Goal: Task Accomplishment & Management: Use online tool/utility

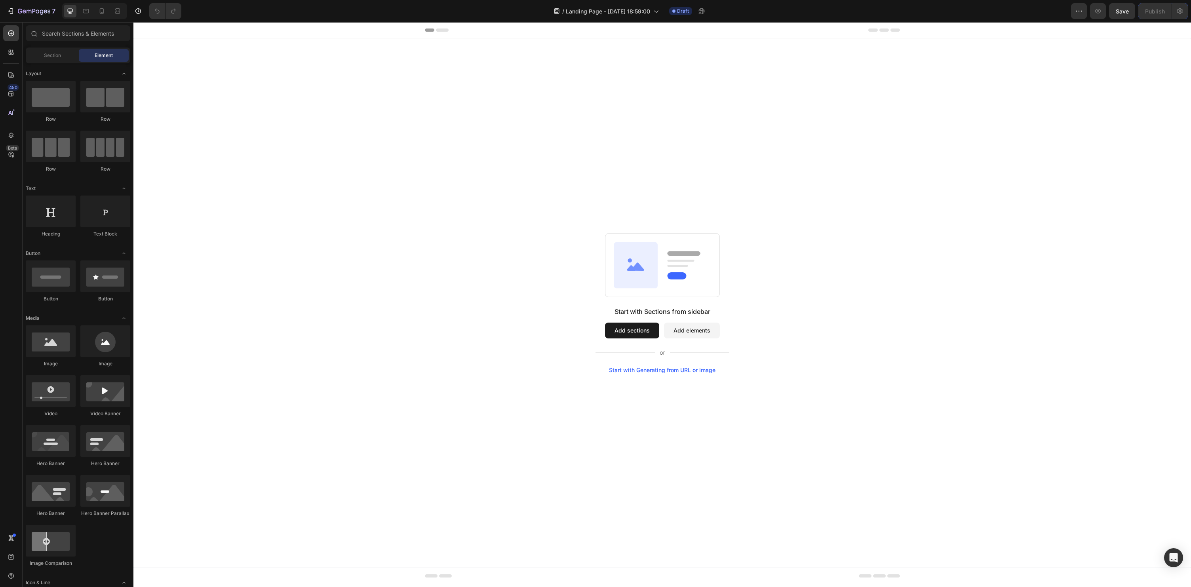
drag, startPoint x: 38, startPoint y: 50, endPoint x: 21, endPoint y: 90, distance: 43.8
click at [38, 50] on div "Section" at bounding box center [52, 55] width 50 height 13
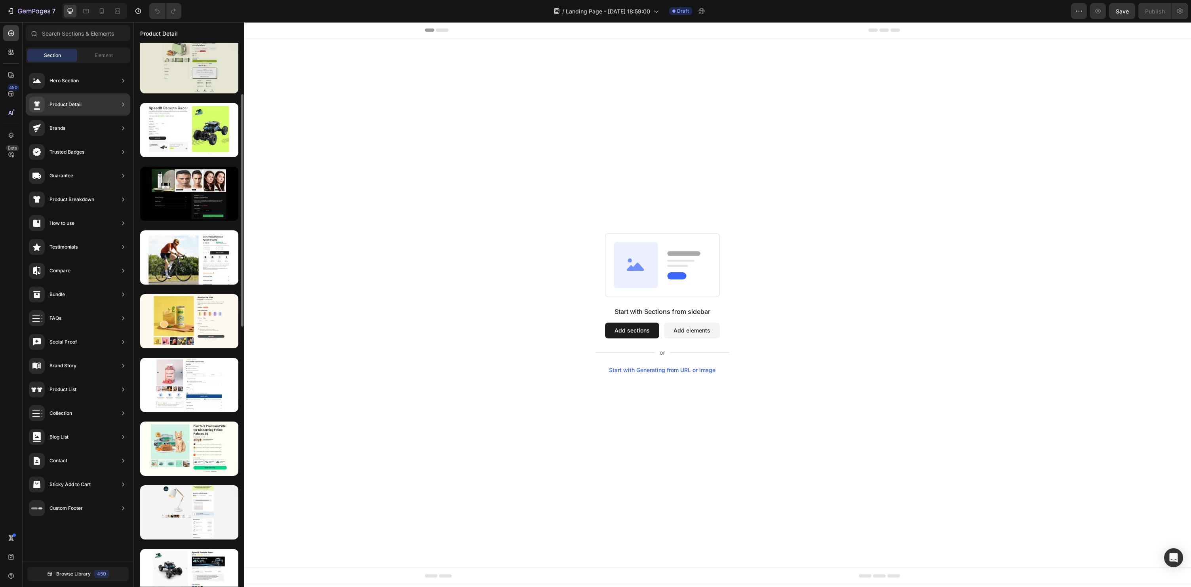
scroll to position [135, 0]
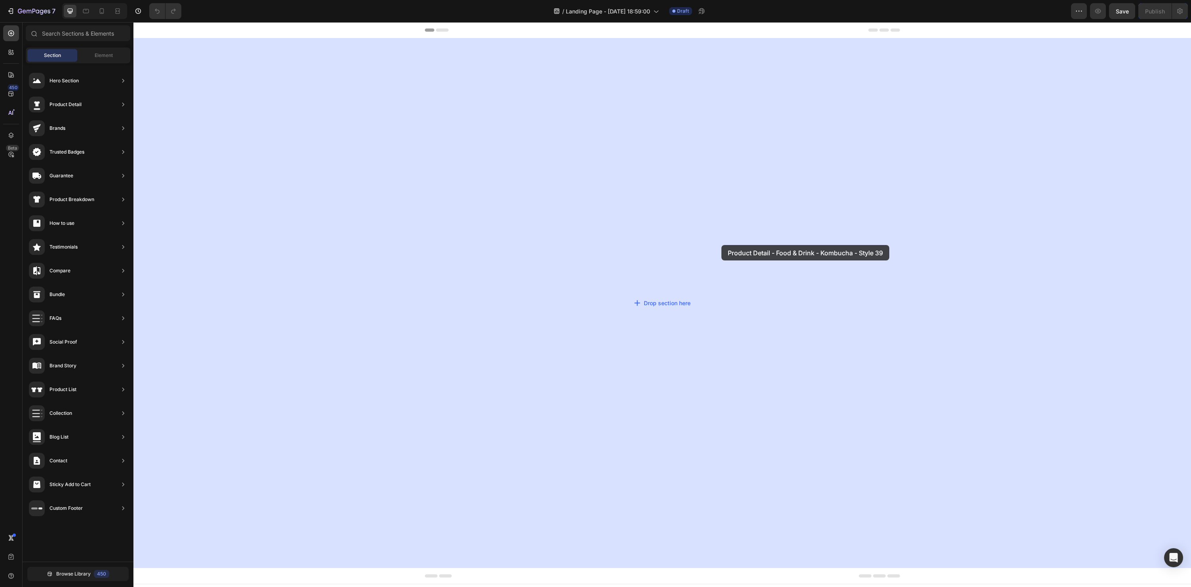
drag, startPoint x: 312, startPoint y: 335, endPoint x: 707, endPoint y: 253, distance: 402.8
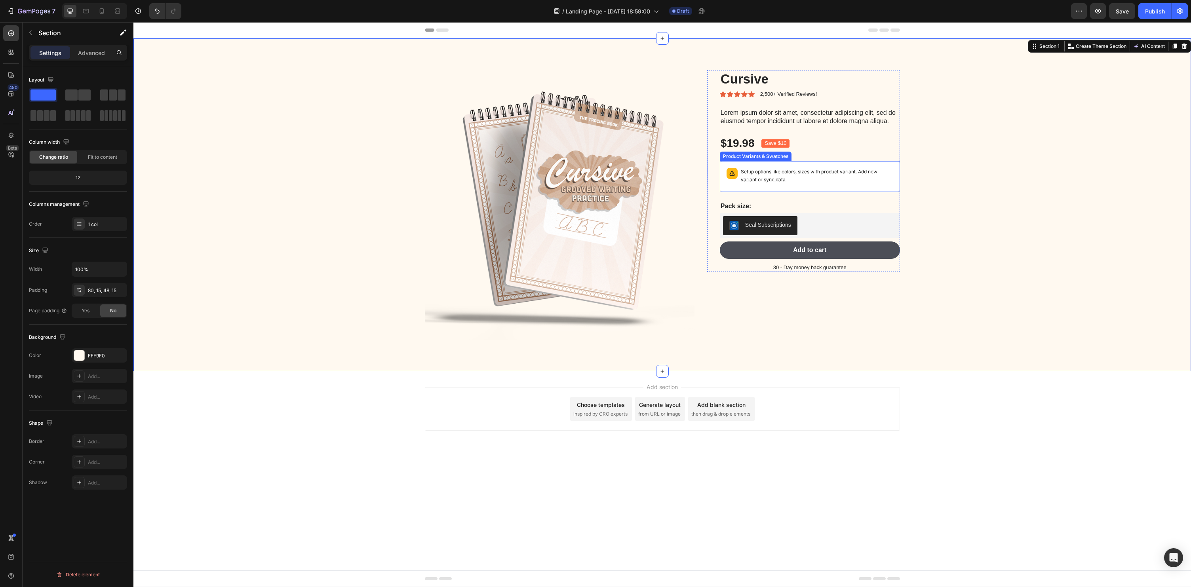
click at [807, 179] on p "Setup options like colors, sizes with product variant. Add new variant or sync …" at bounding box center [817, 176] width 152 height 16
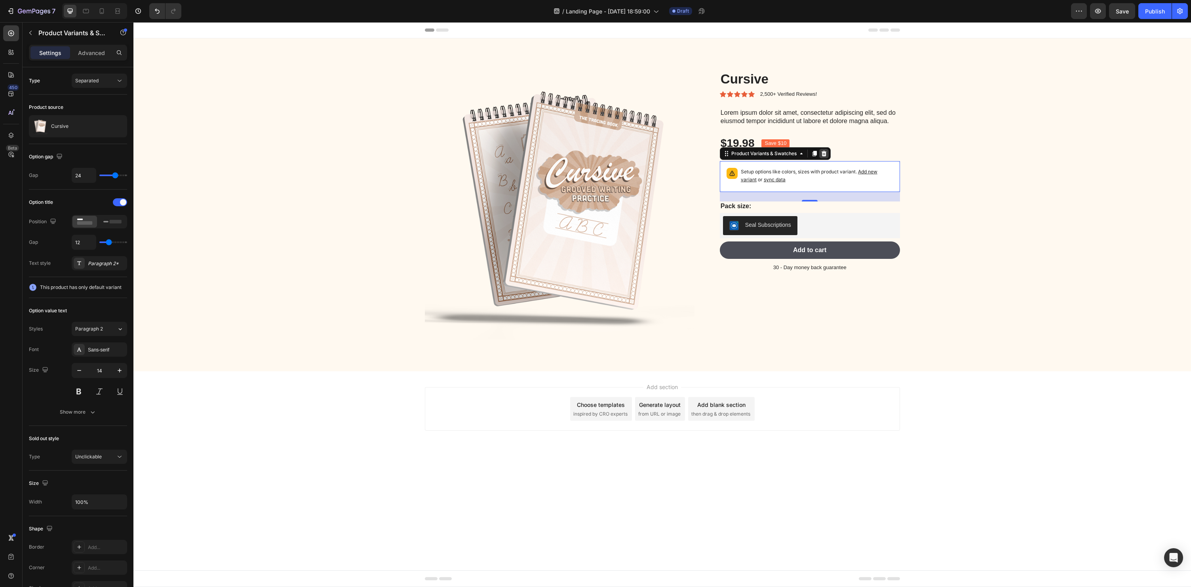
click at [825, 151] on icon at bounding box center [823, 154] width 5 height 6
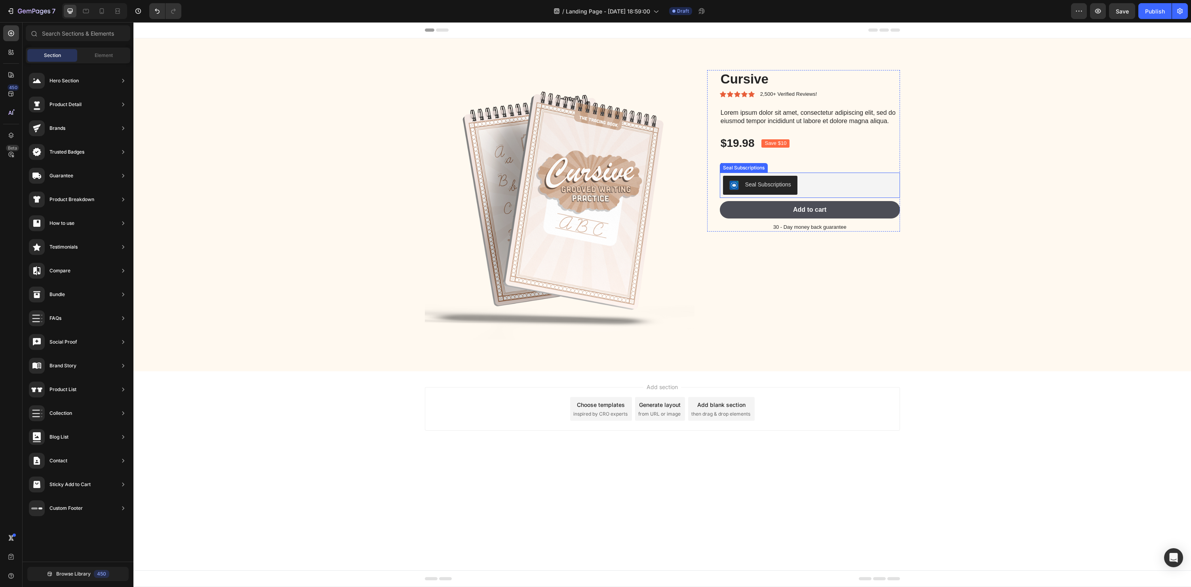
click at [832, 173] on div "Seal Subscriptions" at bounding box center [810, 185] width 180 height 25
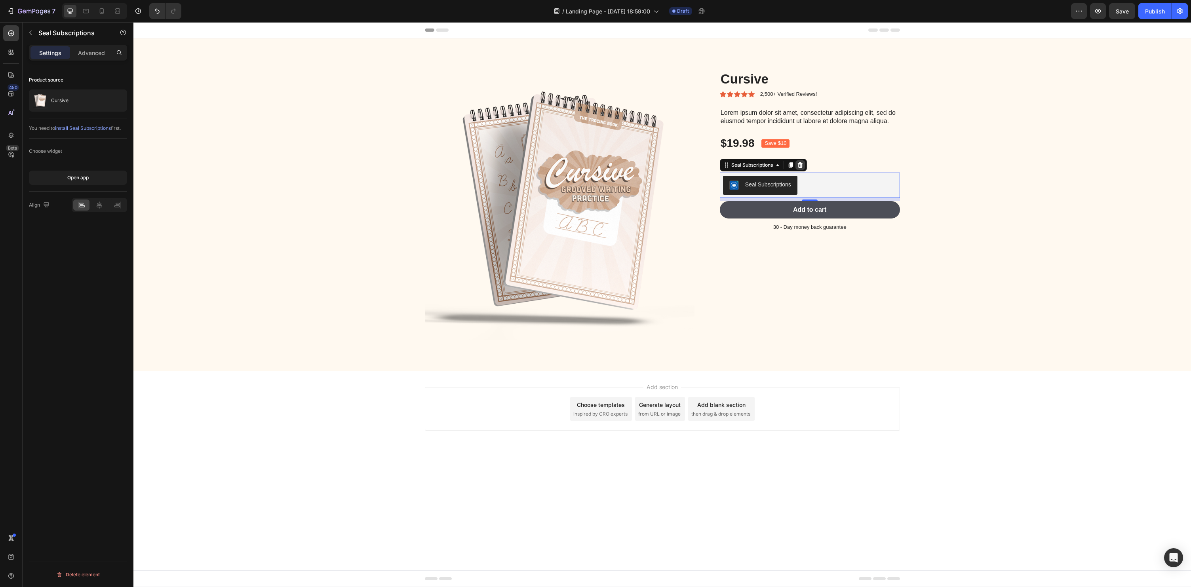
click at [802, 166] on icon at bounding box center [799, 165] width 5 height 6
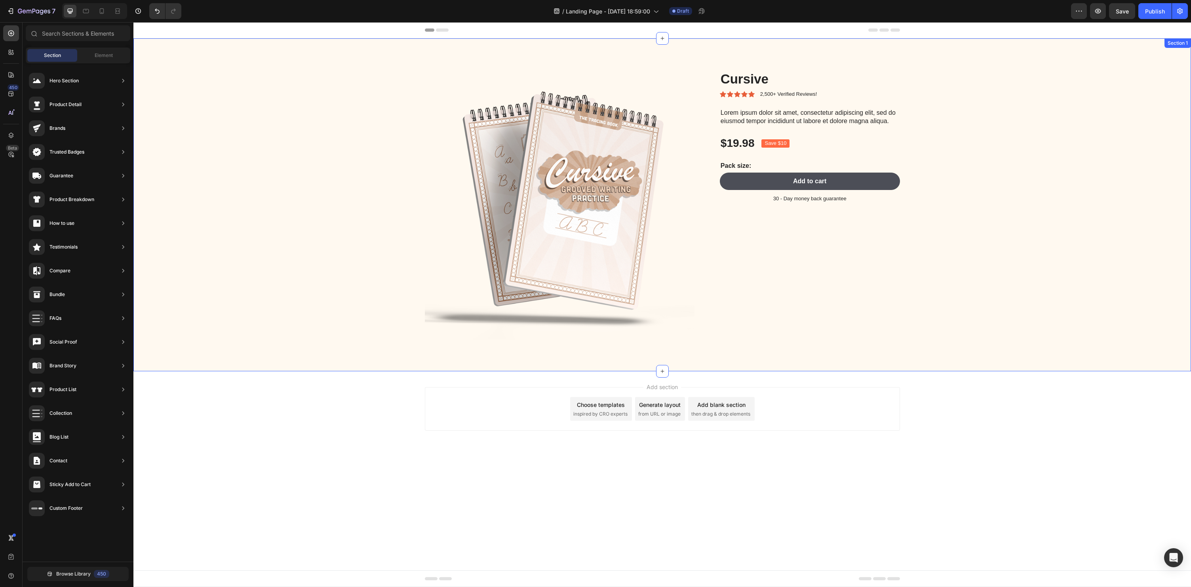
click at [995, 208] on div "Product Images Cursive Product Title Icon Icon Icon Icon Icon Icon List 2,500+ …" at bounding box center [662, 211] width 1046 height 282
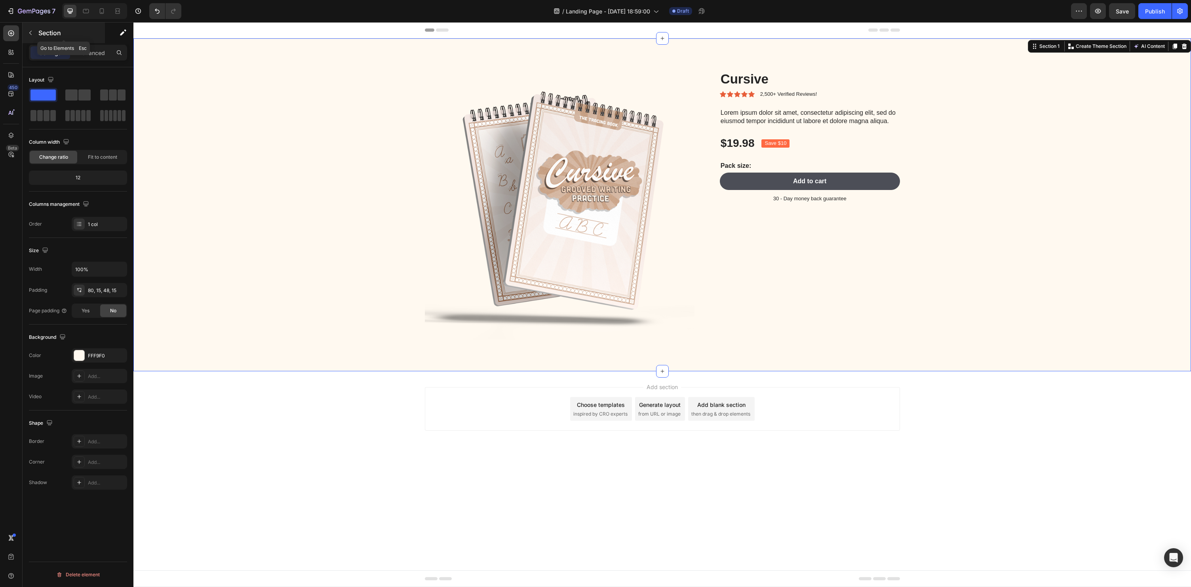
click at [28, 31] on icon "button" at bounding box center [30, 33] width 6 height 6
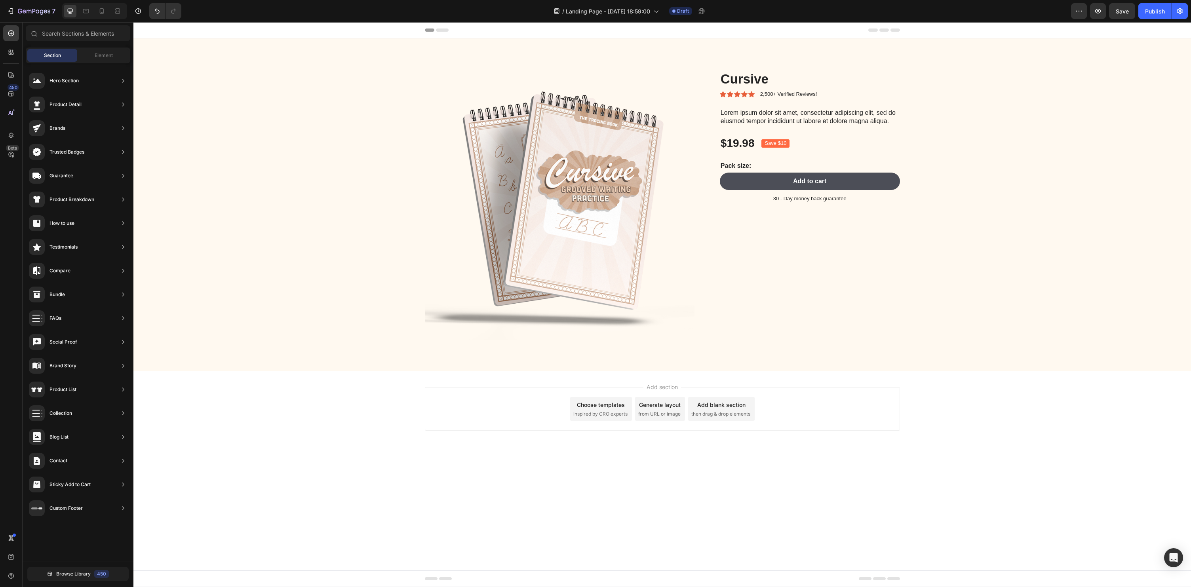
scroll to position [0, 0]
click at [103, 12] on icon at bounding box center [102, 11] width 8 height 8
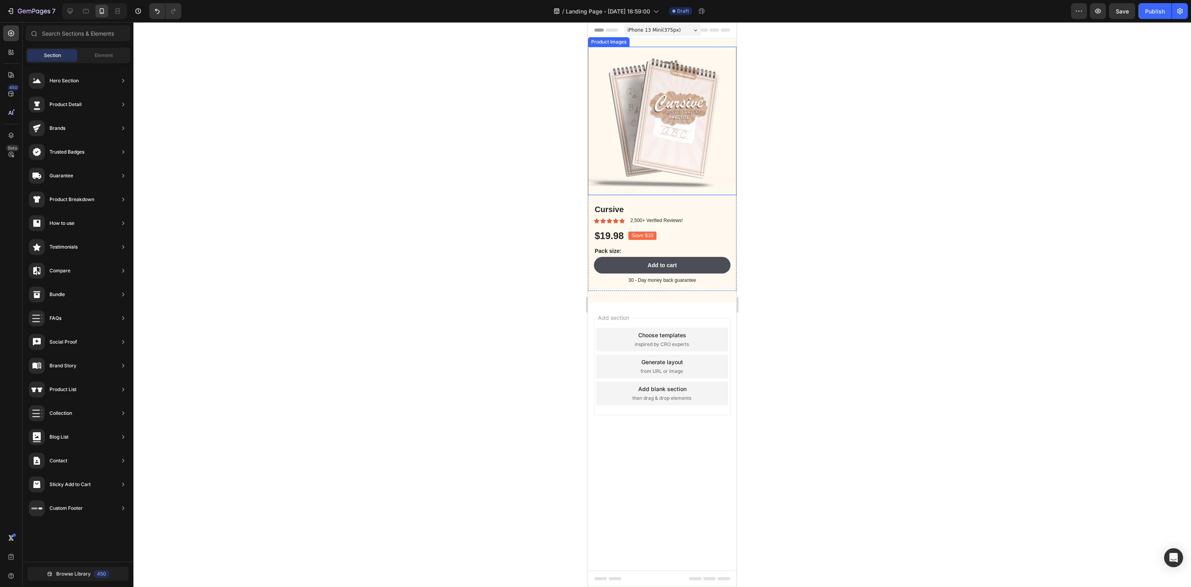
click at [653, 170] on img at bounding box center [662, 121] width 148 height 148
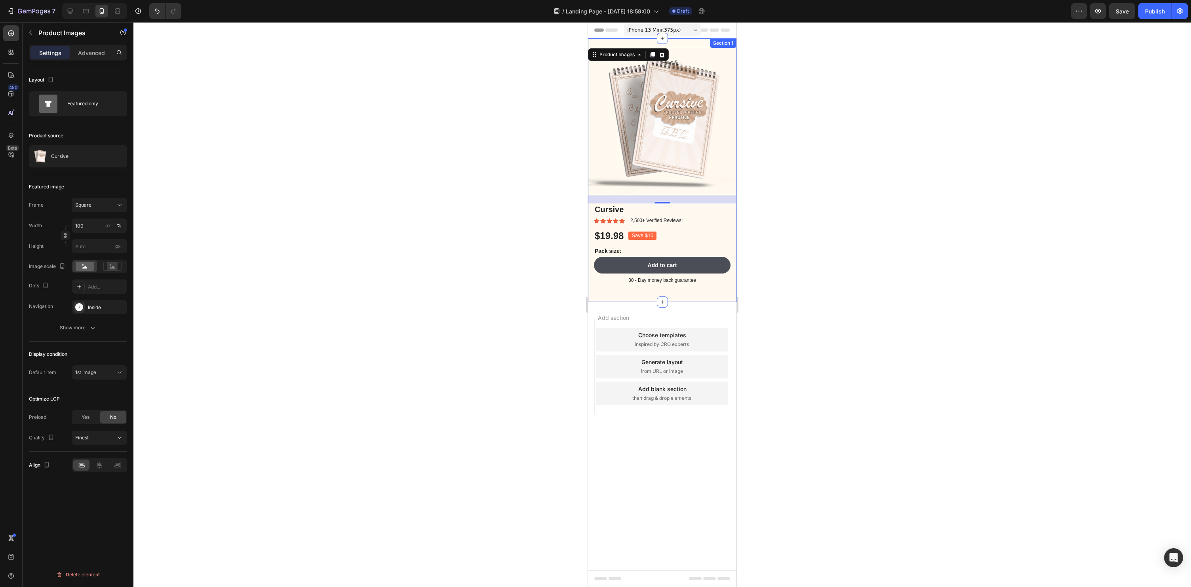
click at [732, 295] on div "Product Images 21 Cursive Product Title Icon Icon Icon Icon Icon Icon List 2,50…" at bounding box center [662, 172] width 148 height 250
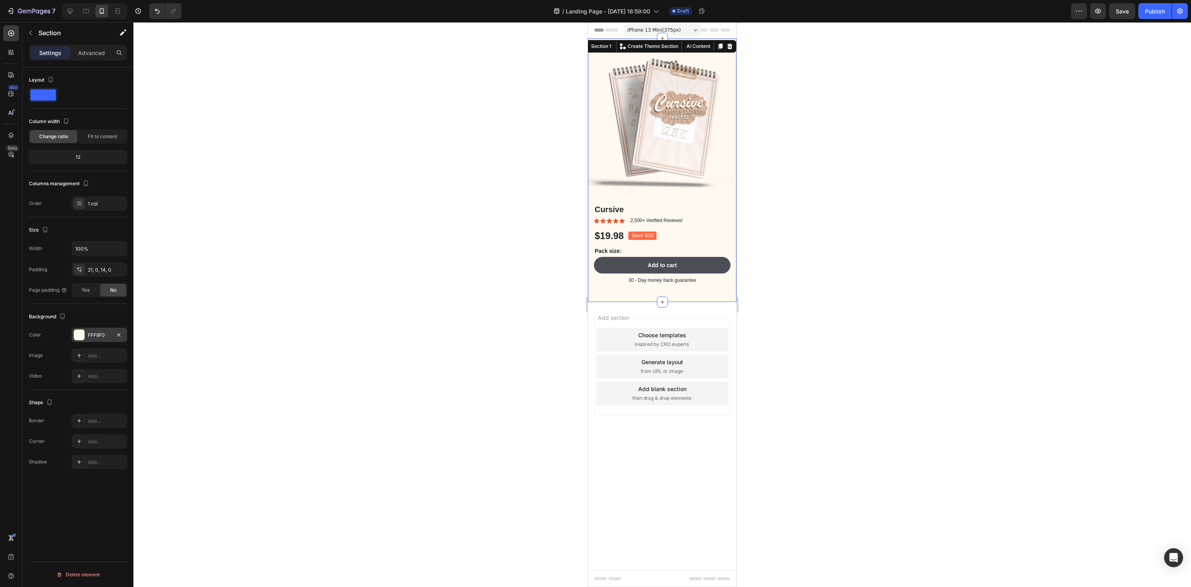
click at [78, 337] on div at bounding box center [79, 335] width 10 height 10
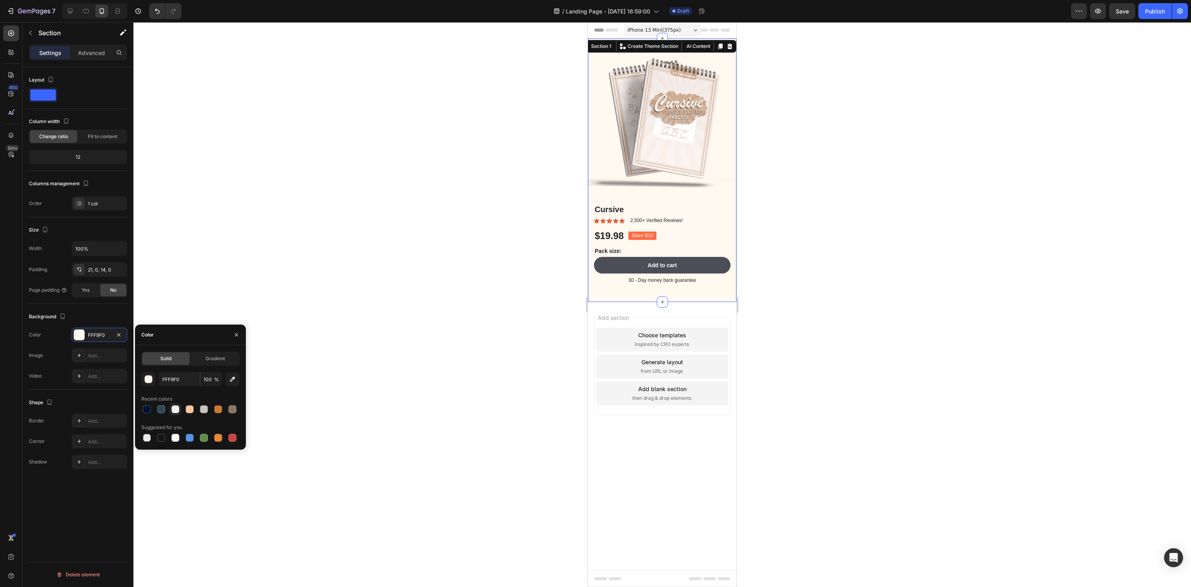
click at [177, 413] on div at bounding box center [175, 409] width 8 height 8
type input "F6F6F6"
click at [527, 352] on div at bounding box center [662, 304] width 1058 height 565
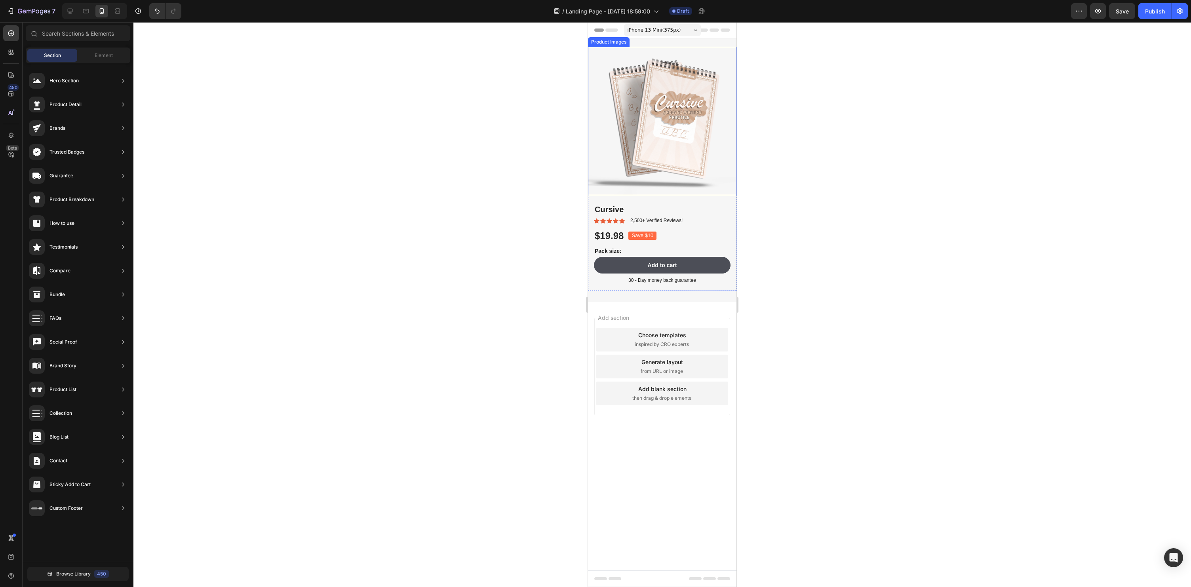
click at [694, 164] on img at bounding box center [662, 121] width 148 height 148
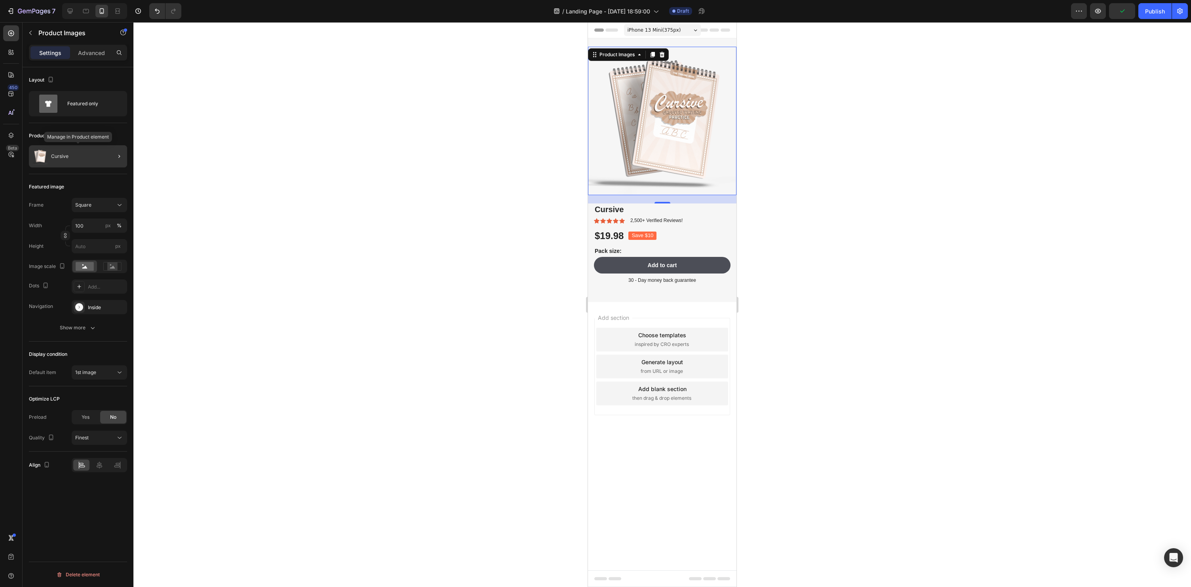
click at [81, 162] on div "Cursive" at bounding box center [78, 156] width 98 height 22
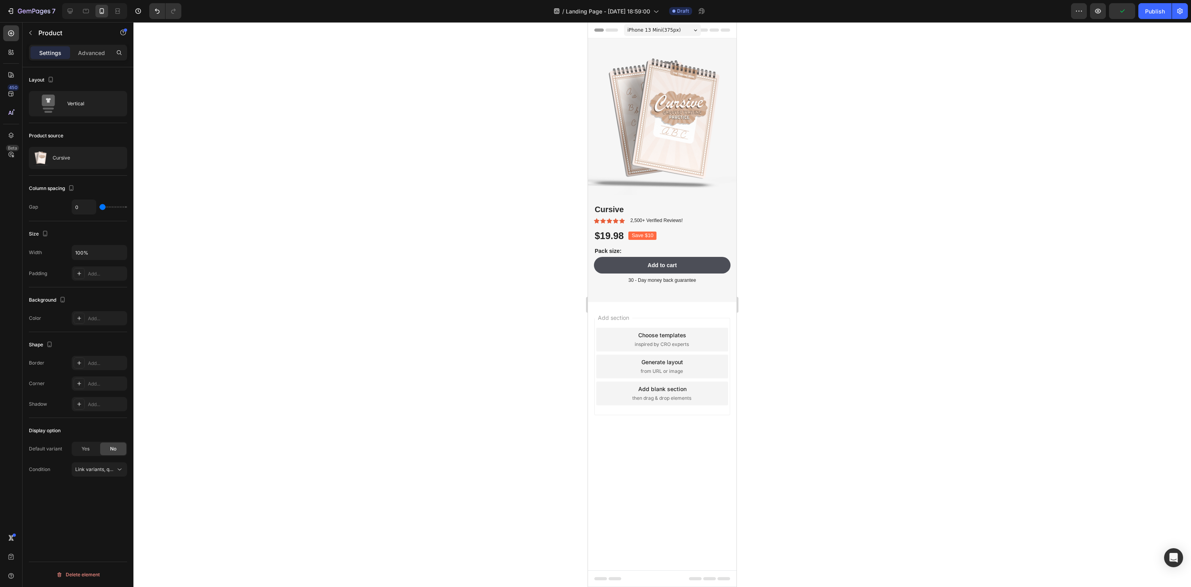
click at [432, 150] on div at bounding box center [662, 304] width 1058 height 565
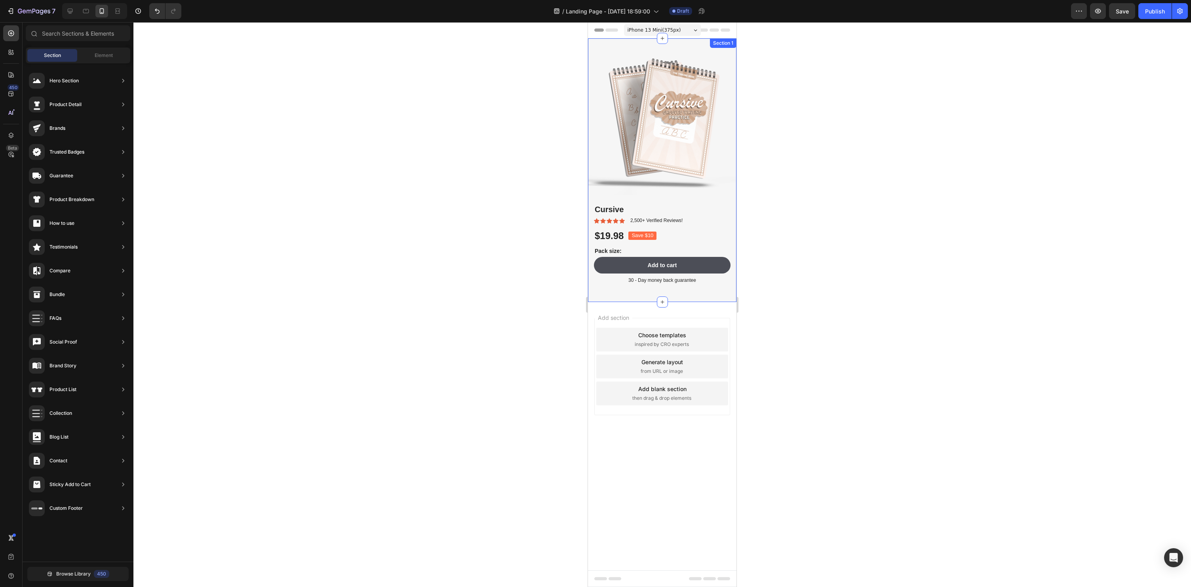
click at [718, 292] on div "Product Images Cursive Product Title Icon Icon Icon Icon Icon Icon List 2,500+ …" at bounding box center [662, 172] width 148 height 250
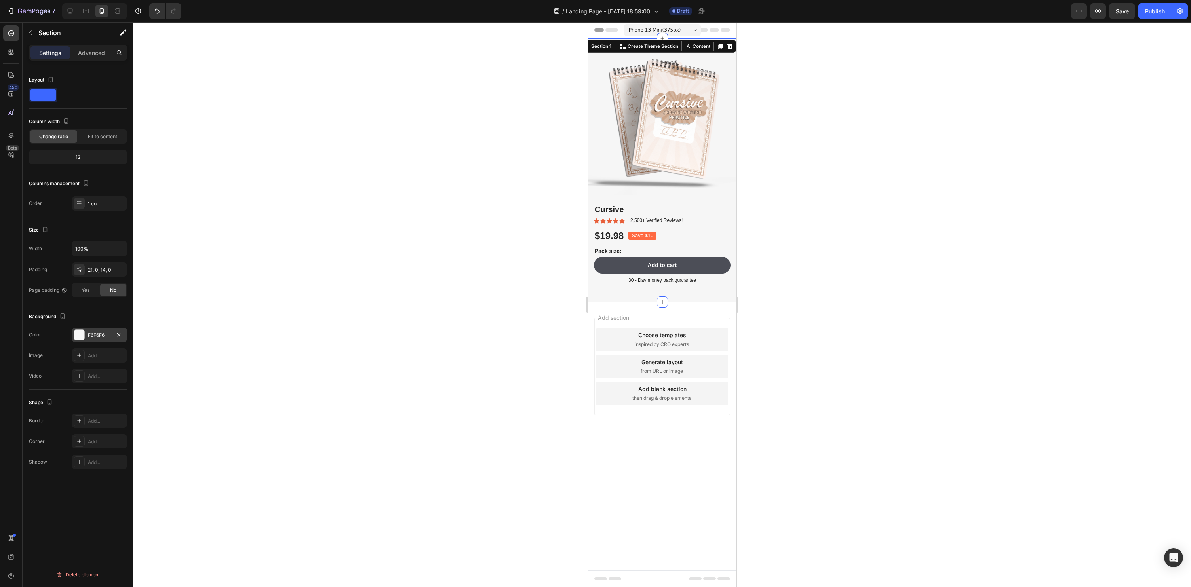
click at [78, 336] on div at bounding box center [79, 335] width 10 height 10
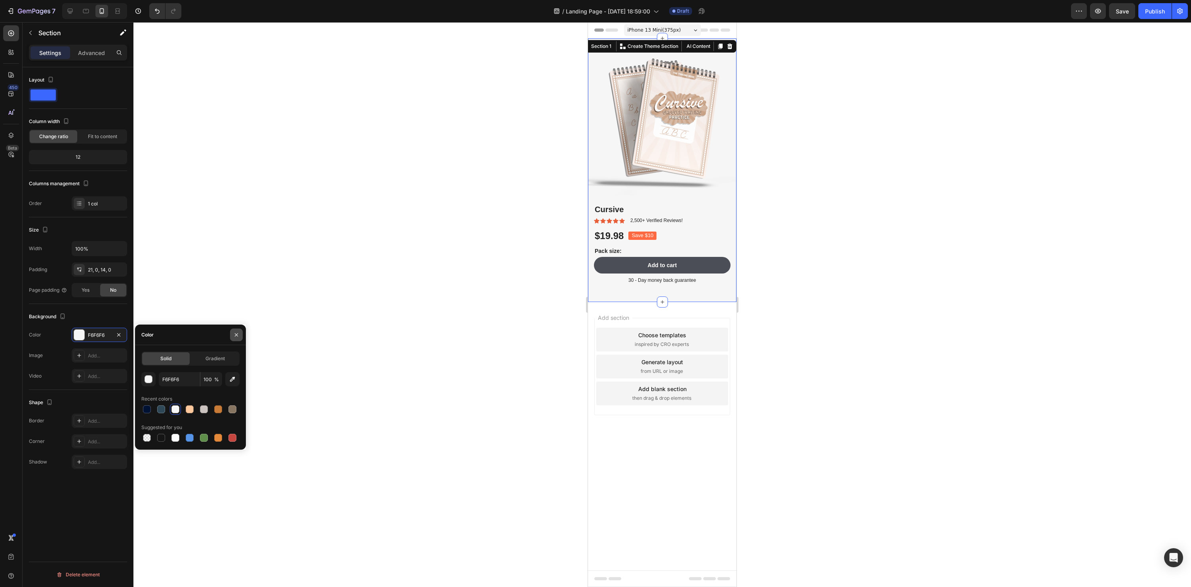
drag, startPoint x: 236, startPoint y: 333, endPoint x: 201, endPoint y: 255, distance: 86.0
click at [236, 333] on icon "button" at bounding box center [236, 335] width 6 height 6
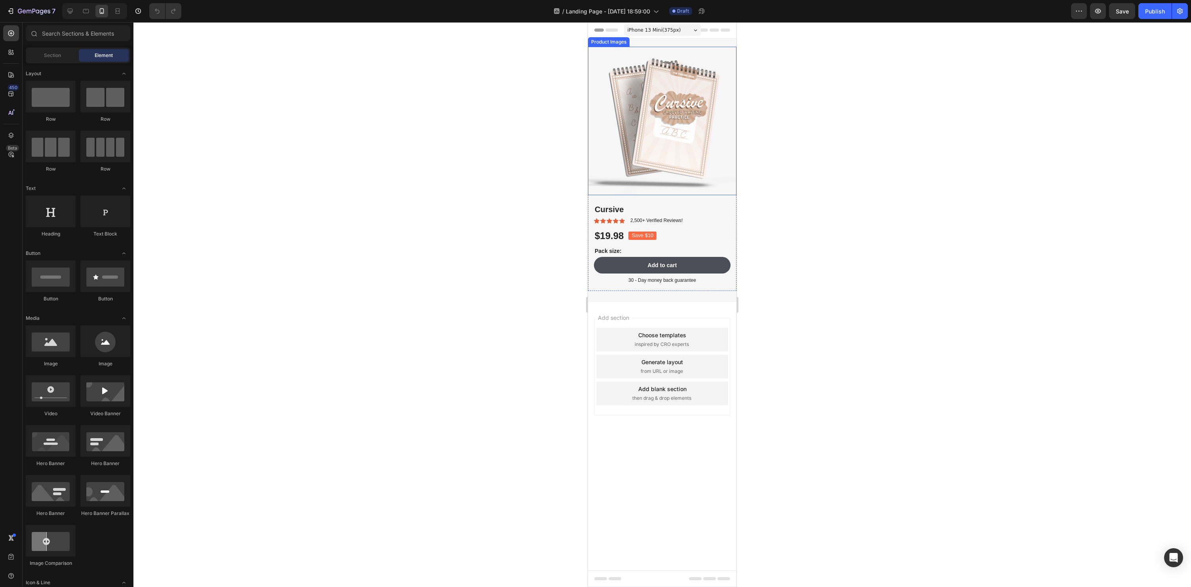
click at [668, 147] on img at bounding box center [662, 121] width 148 height 148
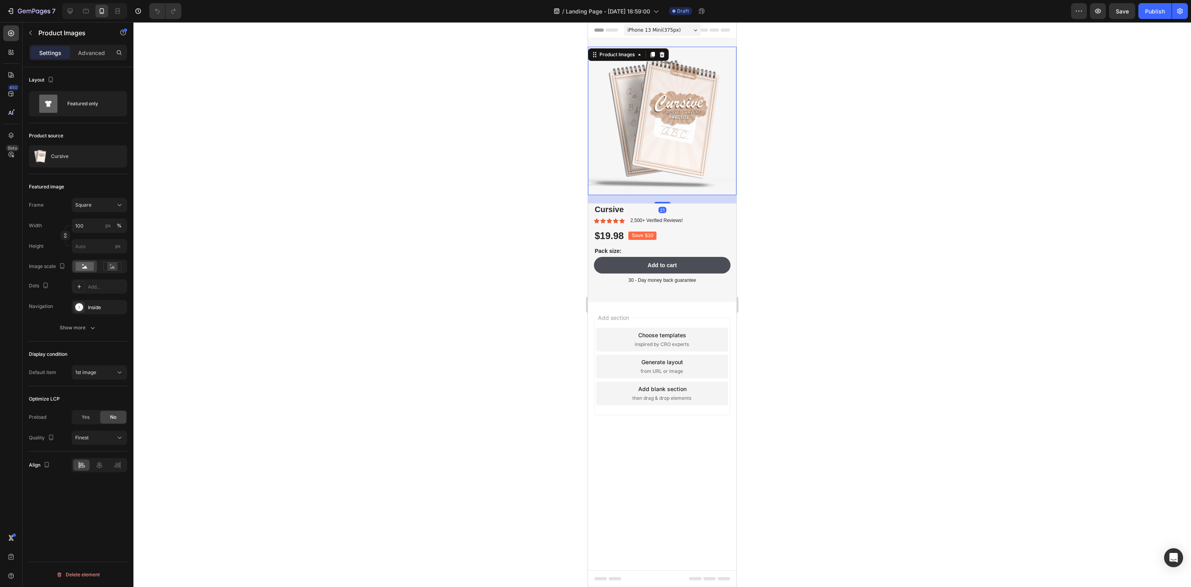
click at [82, 143] on div "Product source Cursive" at bounding box center [78, 148] width 98 height 51
click at [77, 148] on div "Cursive" at bounding box center [78, 156] width 98 height 22
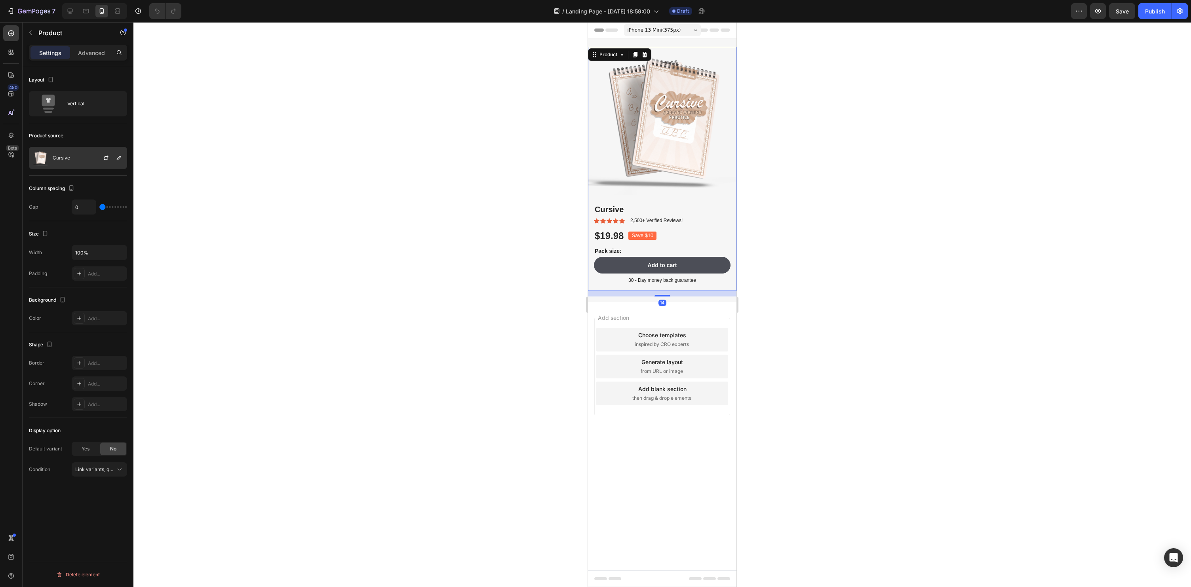
click at [72, 160] on div "Cursive" at bounding box center [78, 158] width 98 height 22
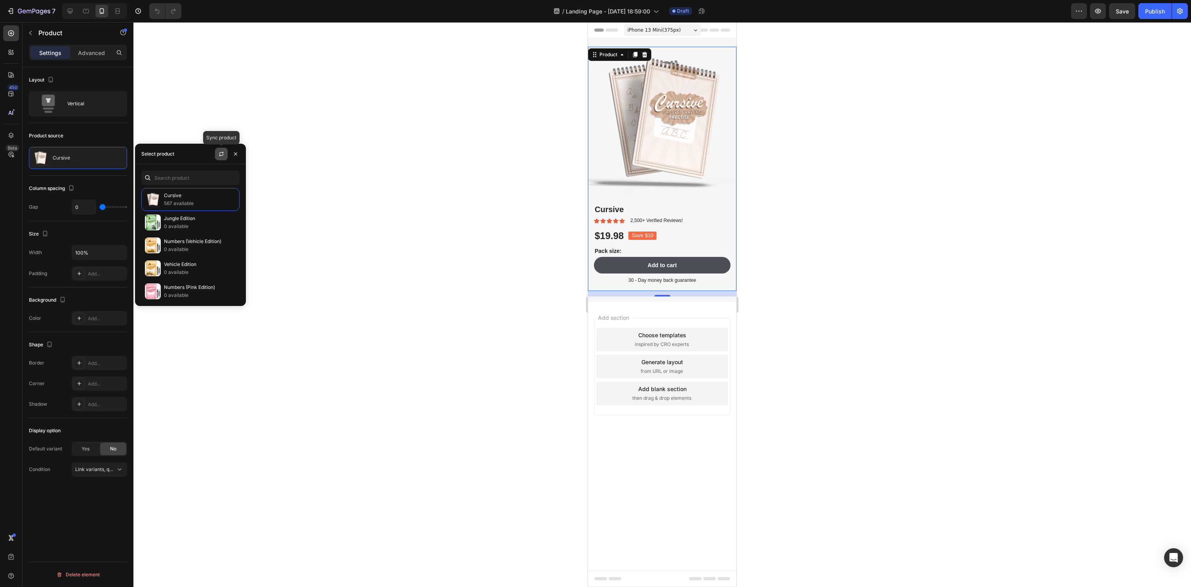
click at [222, 156] on icon "button" at bounding box center [221, 154] width 6 height 6
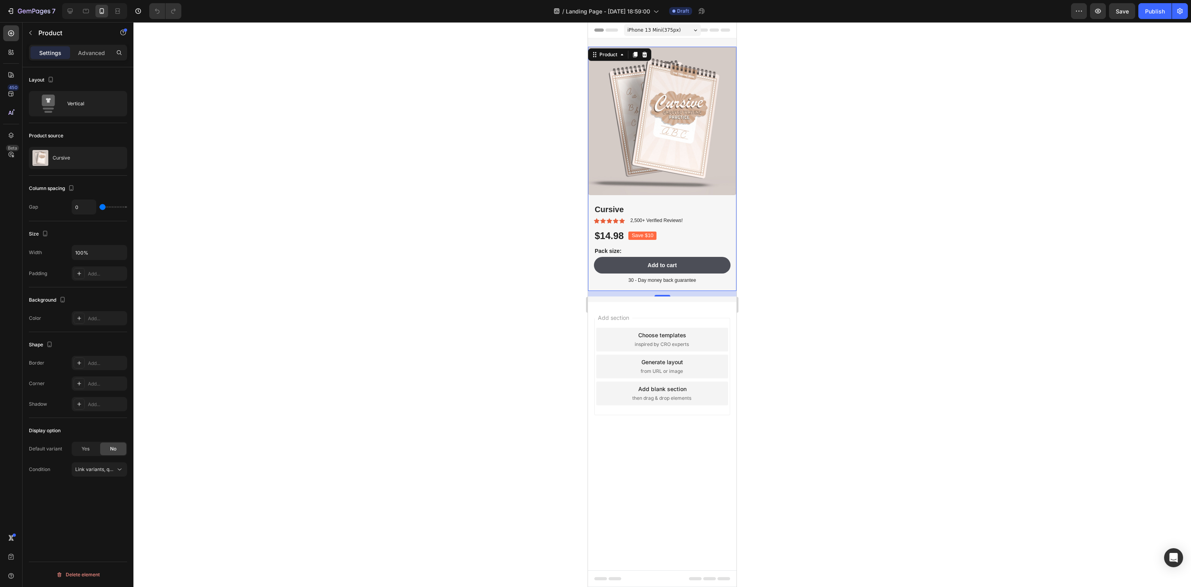
click at [469, 158] on div at bounding box center [662, 304] width 1058 height 565
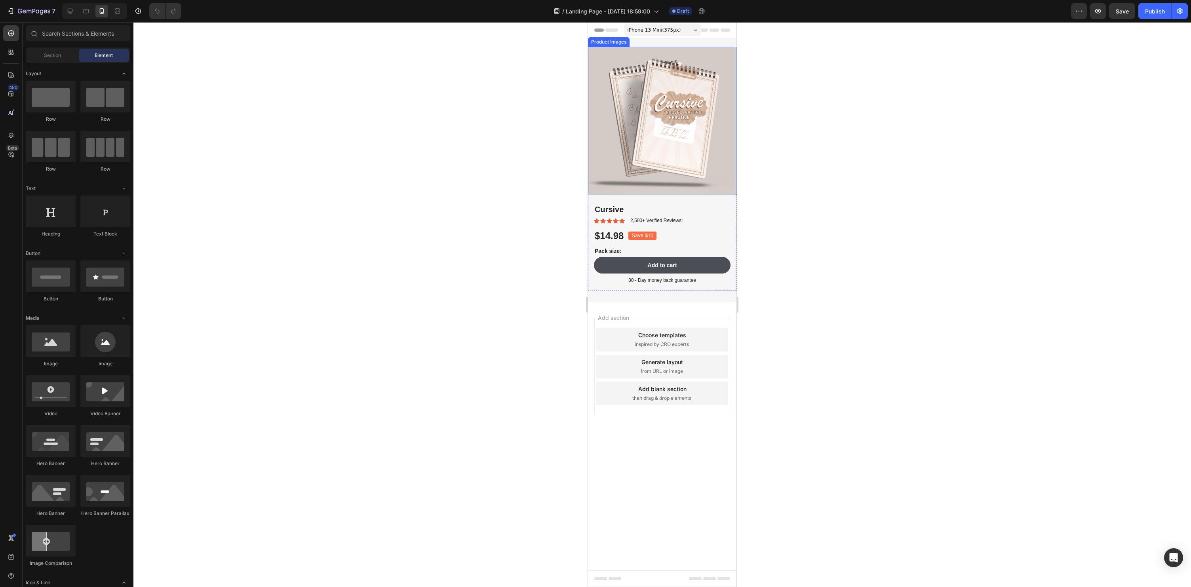
click at [670, 135] on img at bounding box center [662, 121] width 148 height 148
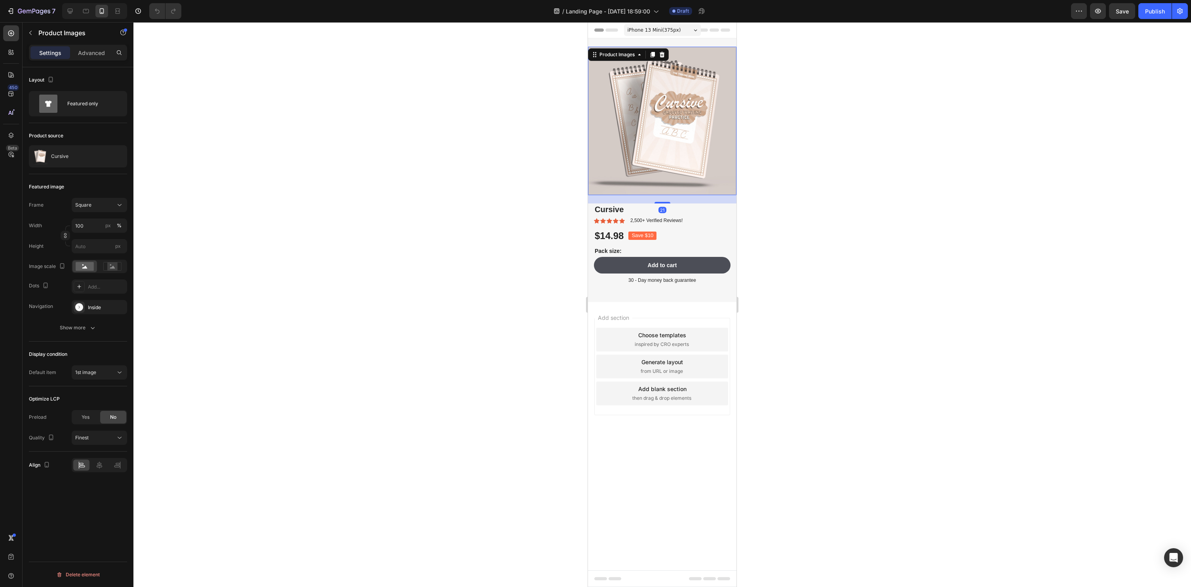
click at [930, 159] on div at bounding box center [662, 304] width 1058 height 565
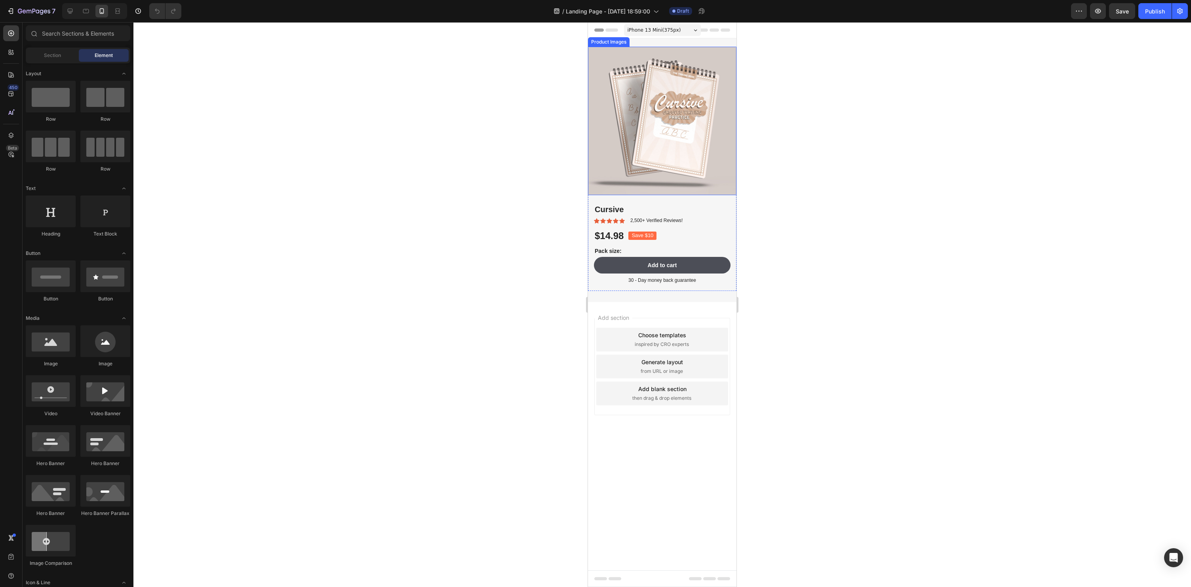
click at [660, 145] on img at bounding box center [662, 121] width 148 height 148
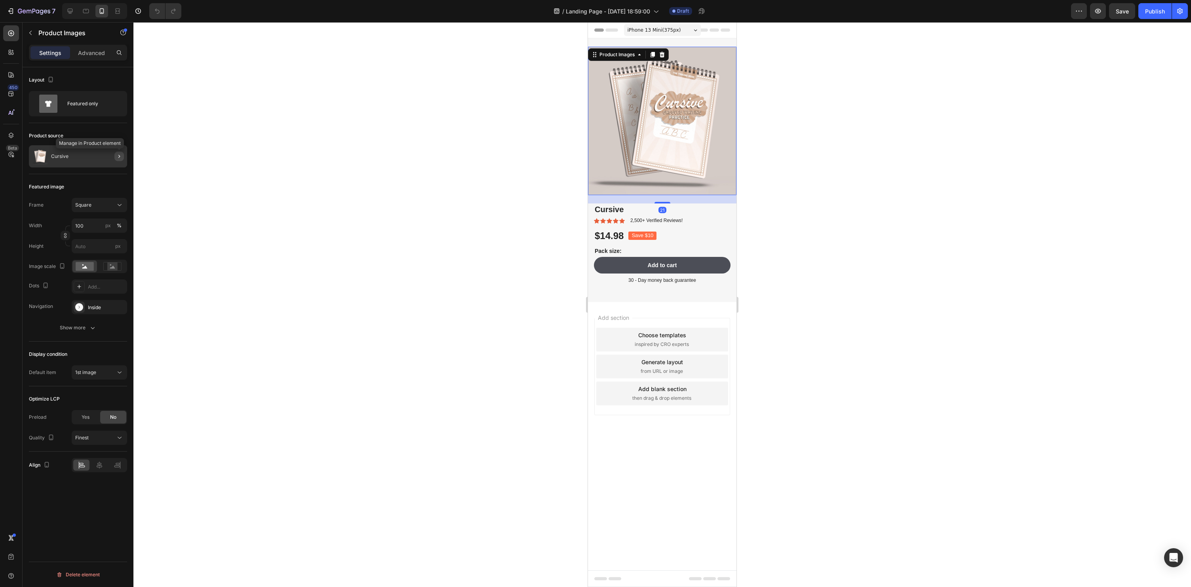
click at [115, 158] on button "button" at bounding box center [119, 157] width 10 height 10
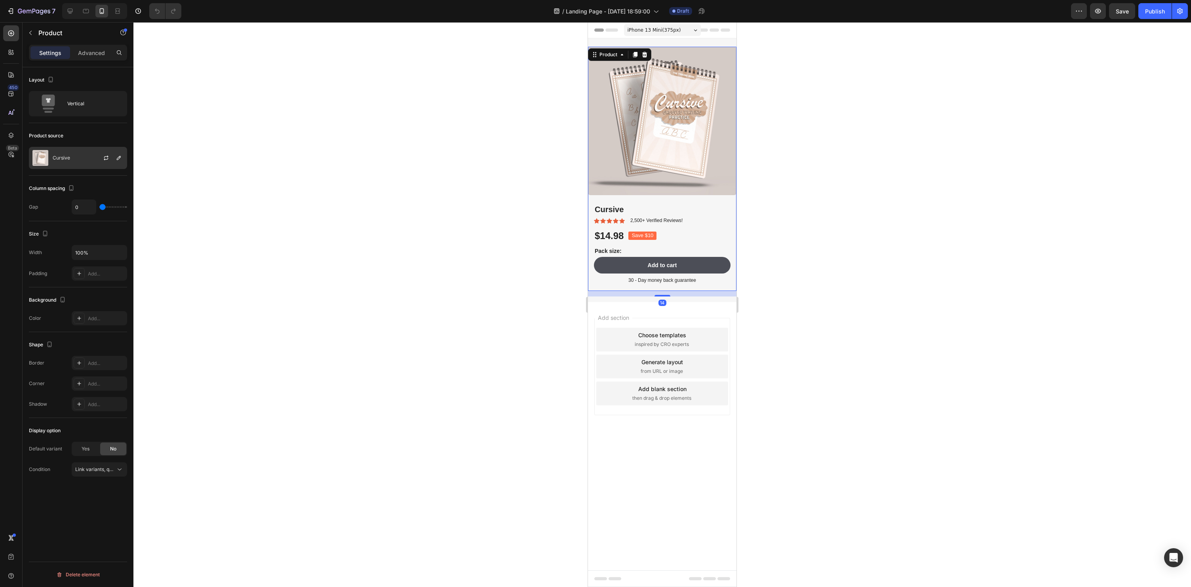
click at [94, 163] on div at bounding box center [109, 157] width 35 height 21
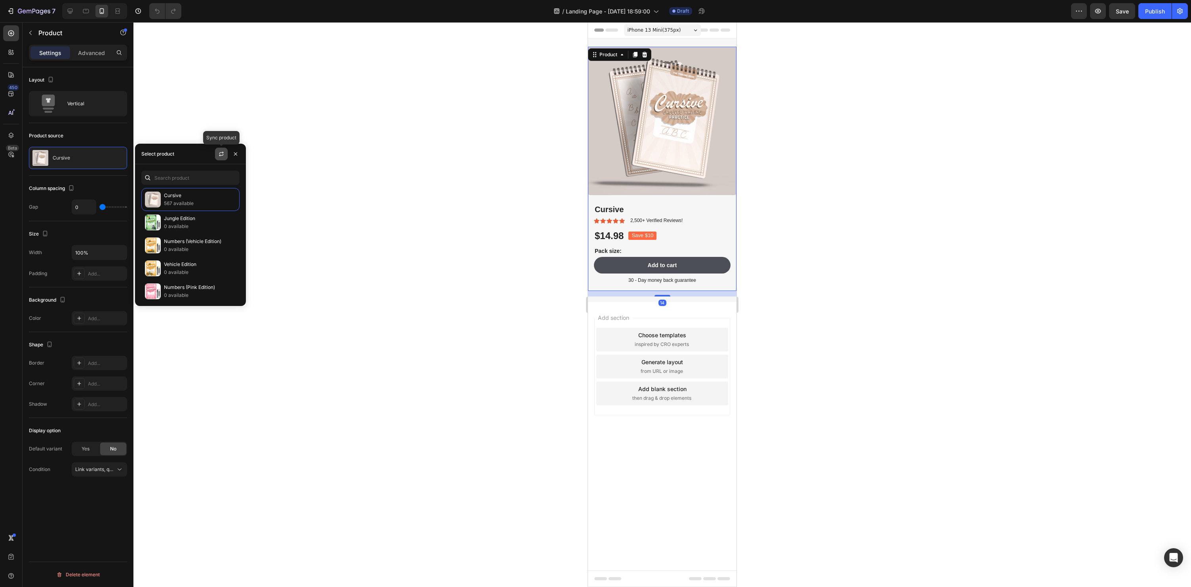
click at [221, 152] on icon "button" at bounding box center [221, 154] width 6 height 6
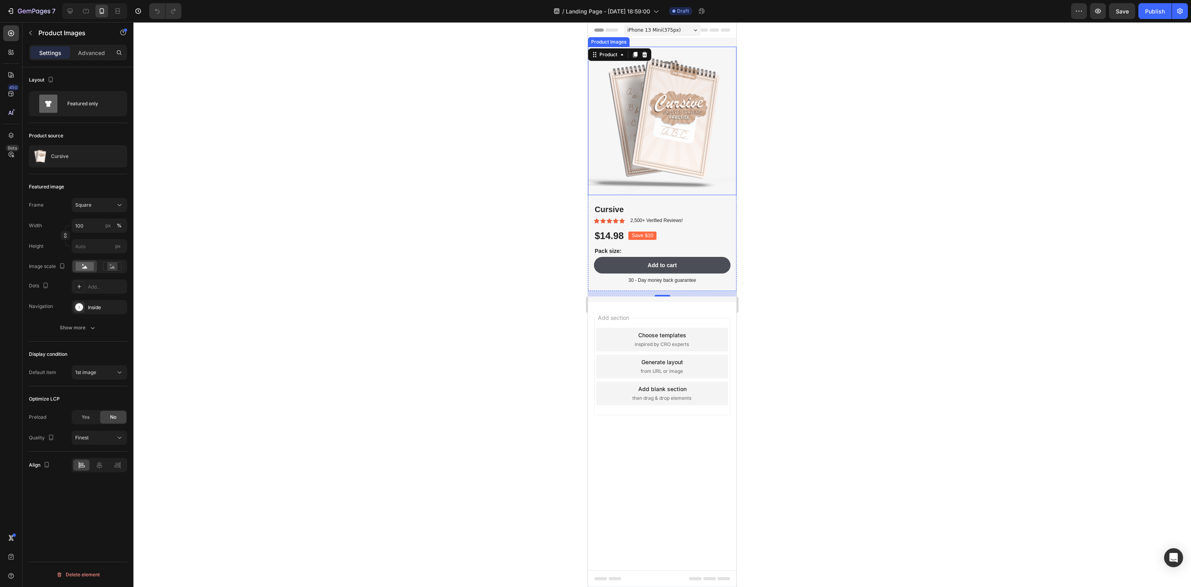
click at [732, 185] on img at bounding box center [662, 121] width 148 height 148
click at [27, 34] on icon "button" at bounding box center [30, 33] width 6 height 6
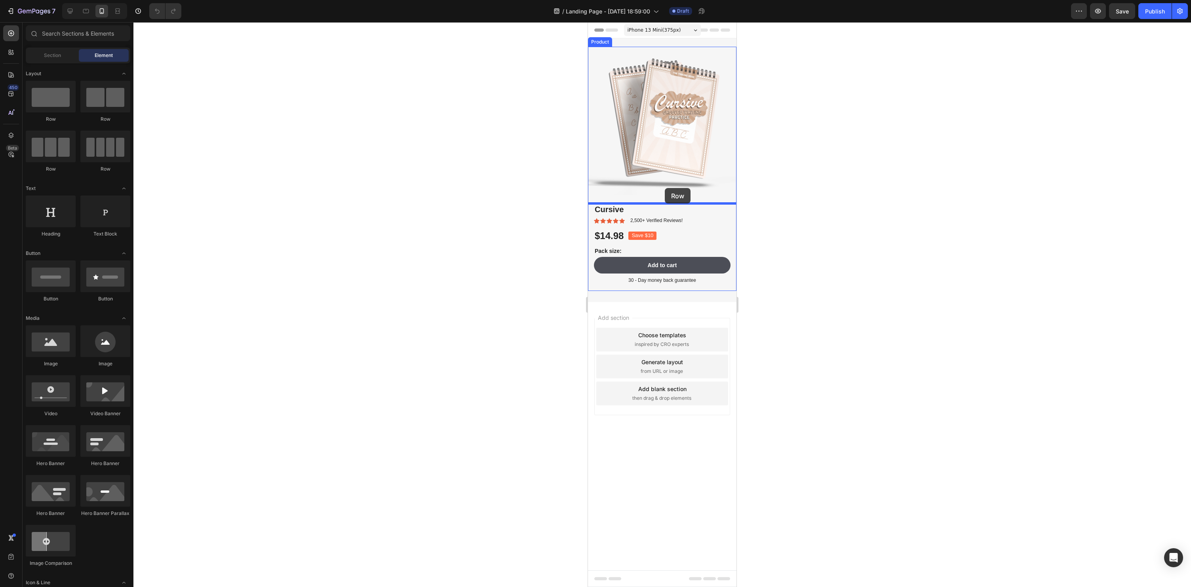
drag, startPoint x: 645, startPoint y: 121, endPoint x: 665, endPoint y: 188, distance: 69.7
click at [665, 188] on img at bounding box center [662, 121] width 148 height 148
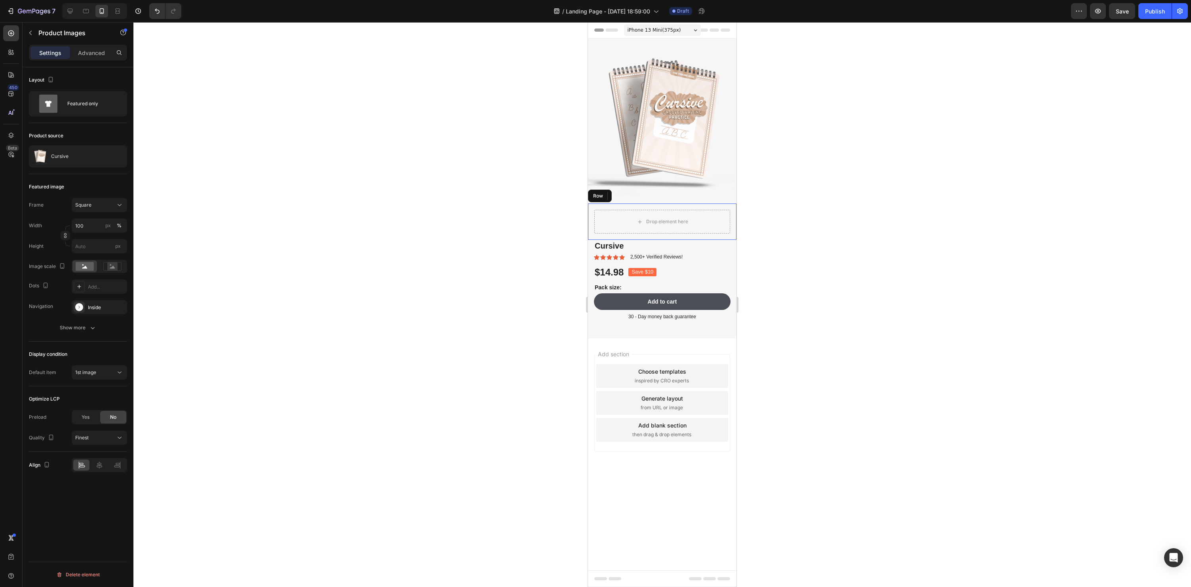
drag, startPoint x: 901, startPoint y: 195, endPoint x: 768, endPoint y: 165, distance: 136.5
click at [901, 195] on div at bounding box center [662, 304] width 1058 height 565
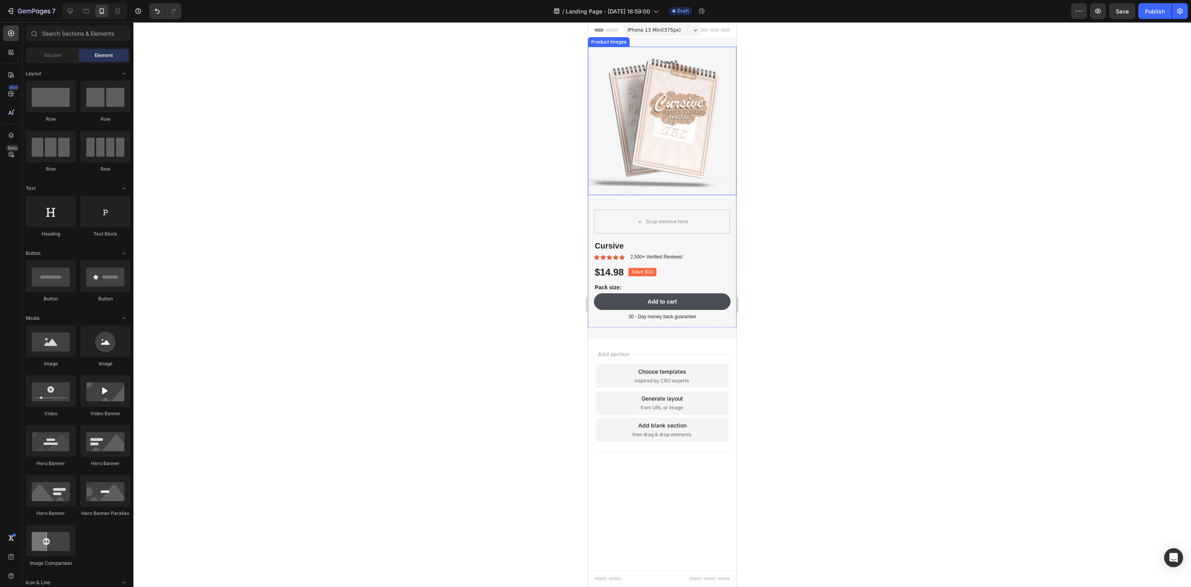
click at [590, 118] on img at bounding box center [662, 121] width 148 height 148
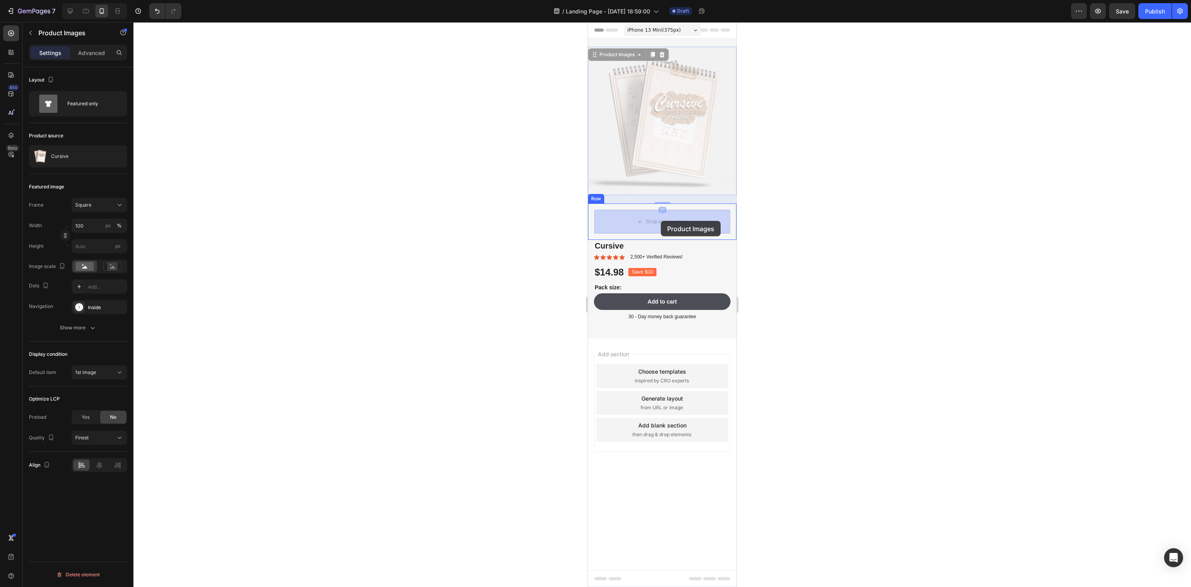
drag, startPoint x: 597, startPoint y: 57, endPoint x: 661, endPoint y: 221, distance: 176.2
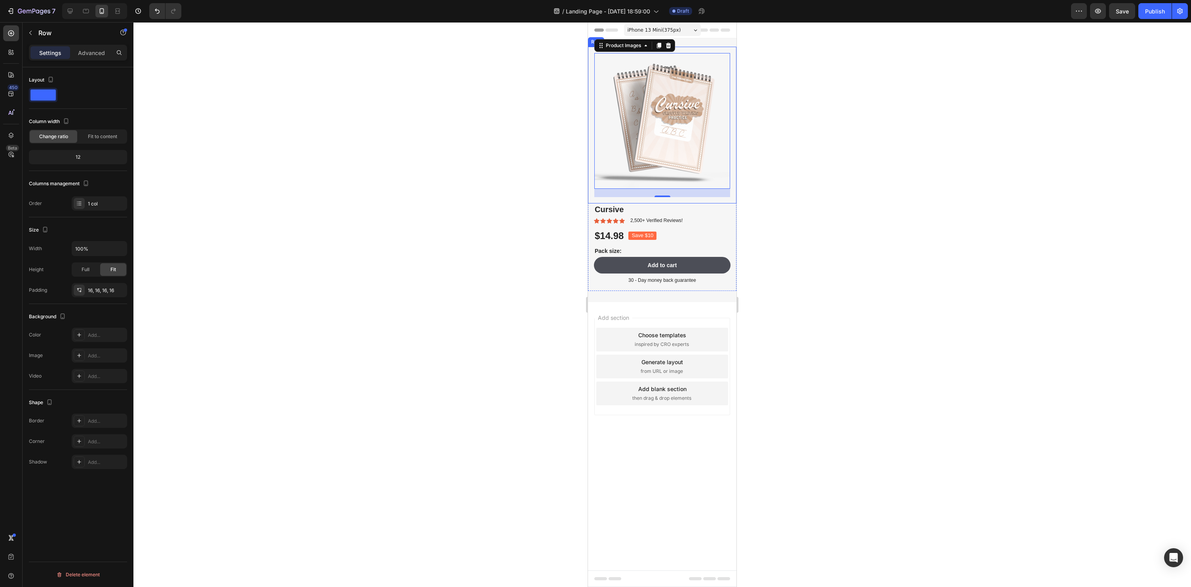
click at [731, 188] on div "Product Images 21 Row" at bounding box center [662, 125] width 148 height 157
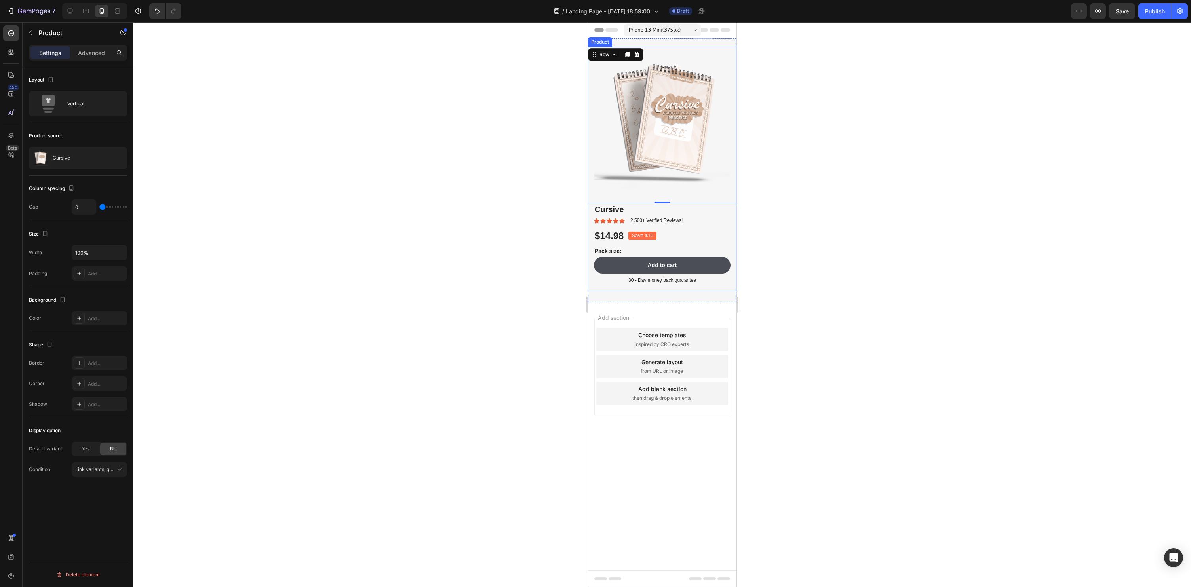
click at [591, 288] on div "Cursive Product Title Icon Icon Icon Icon Icon Icon List 2,500+ Verified Review…" at bounding box center [662, 248] width 148 height 88
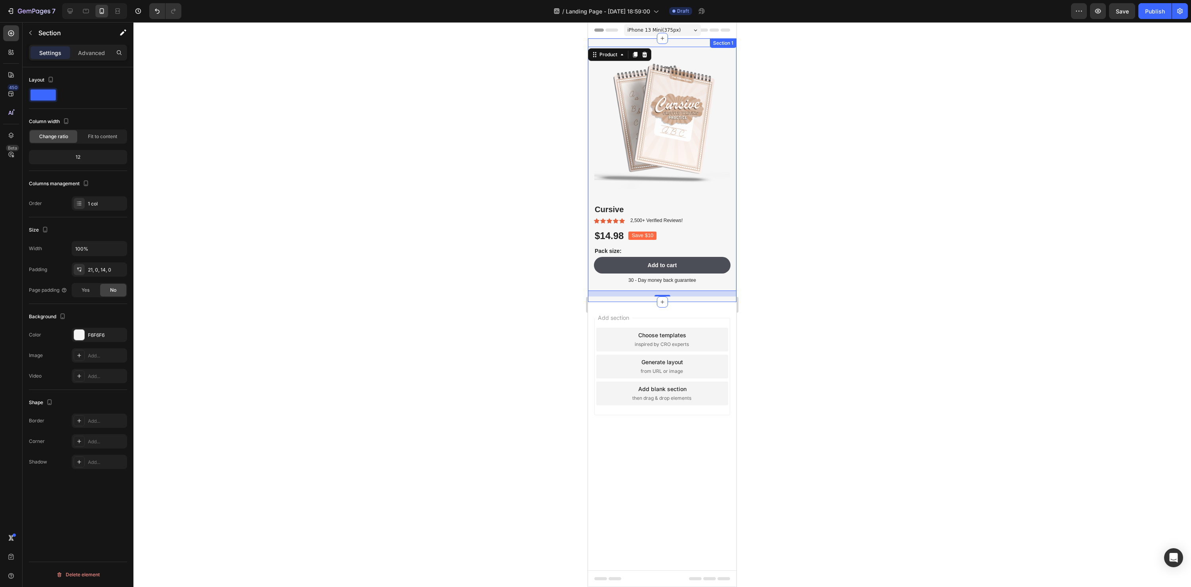
click at [704, 299] on div "Product Images Row Cursive Product Title Icon Icon Icon Icon Icon Icon List 2,5…" at bounding box center [662, 170] width 148 height 264
drag, startPoint x: 77, startPoint y: 335, endPoint x: 126, endPoint y: 430, distance: 106.6
click at [77, 335] on div at bounding box center [79, 335] width 10 height 10
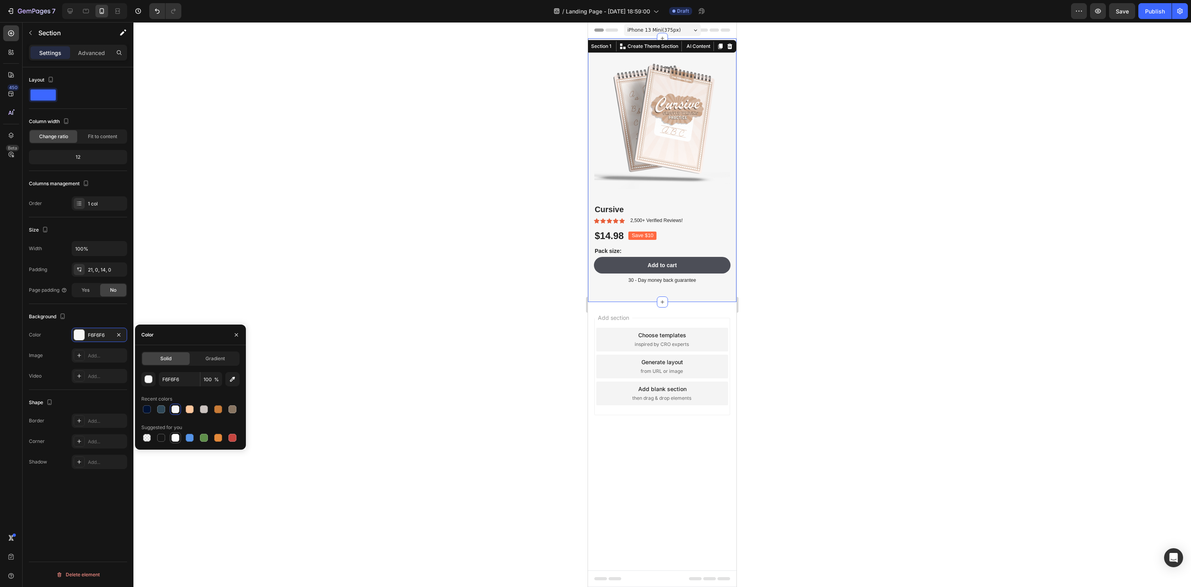
click at [174, 439] on div at bounding box center [175, 438] width 8 height 8
type input "FFFFFF"
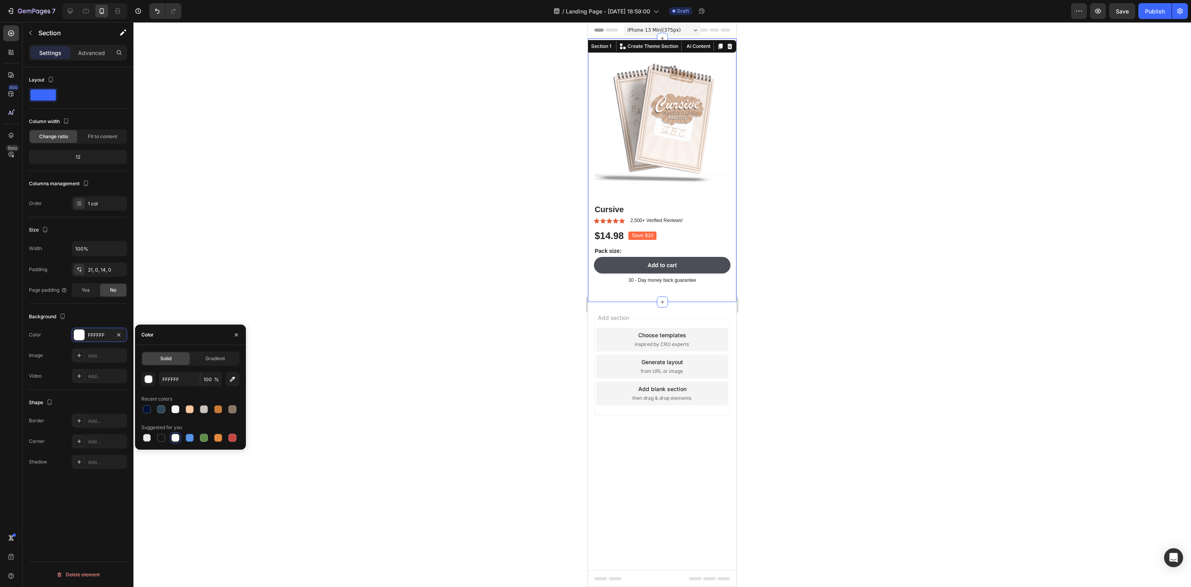
click at [596, 339] on div "Choose templates inspired by CRO experts" at bounding box center [662, 340] width 132 height 24
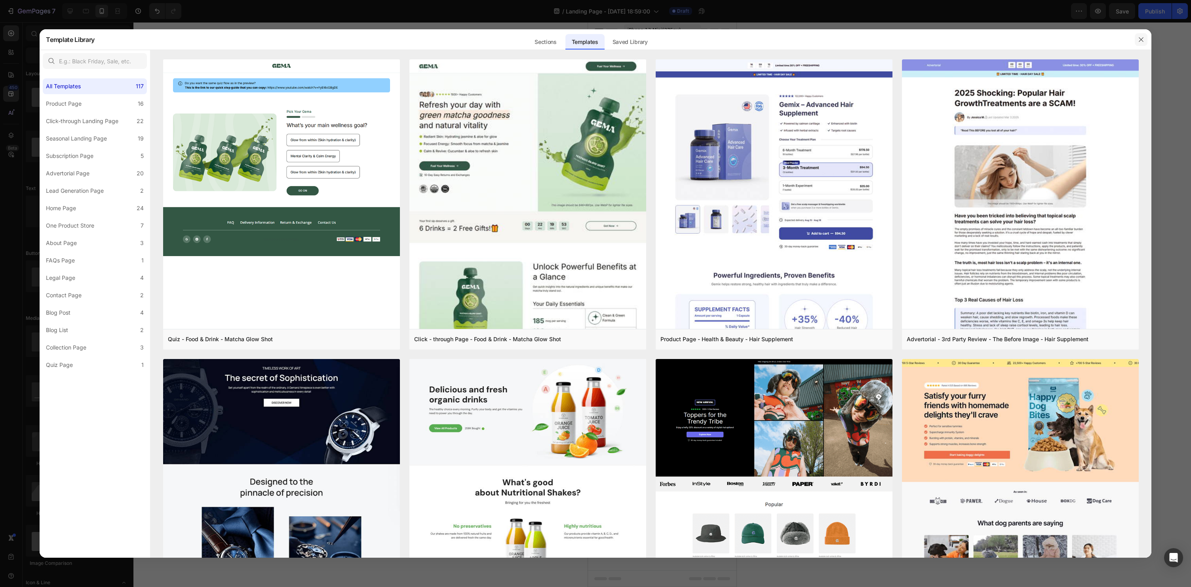
click at [1141, 41] on icon "button" at bounding box center [1141, 39] width 6 height 6
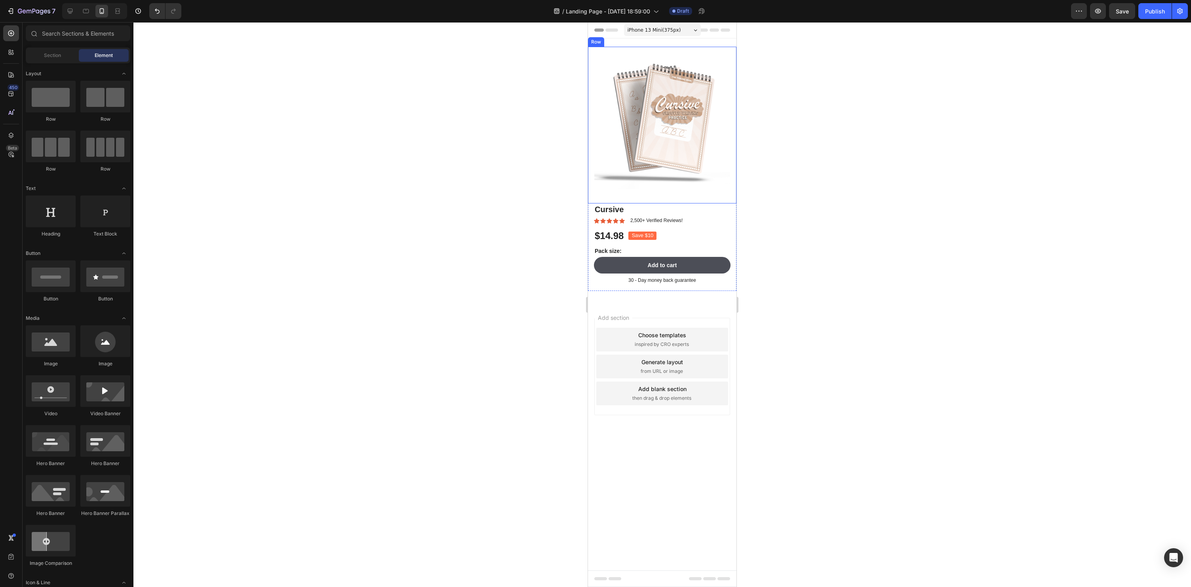
click at [724, 202] on div "Product Images Row" at bounding box center [662, 125] width 148 height 157
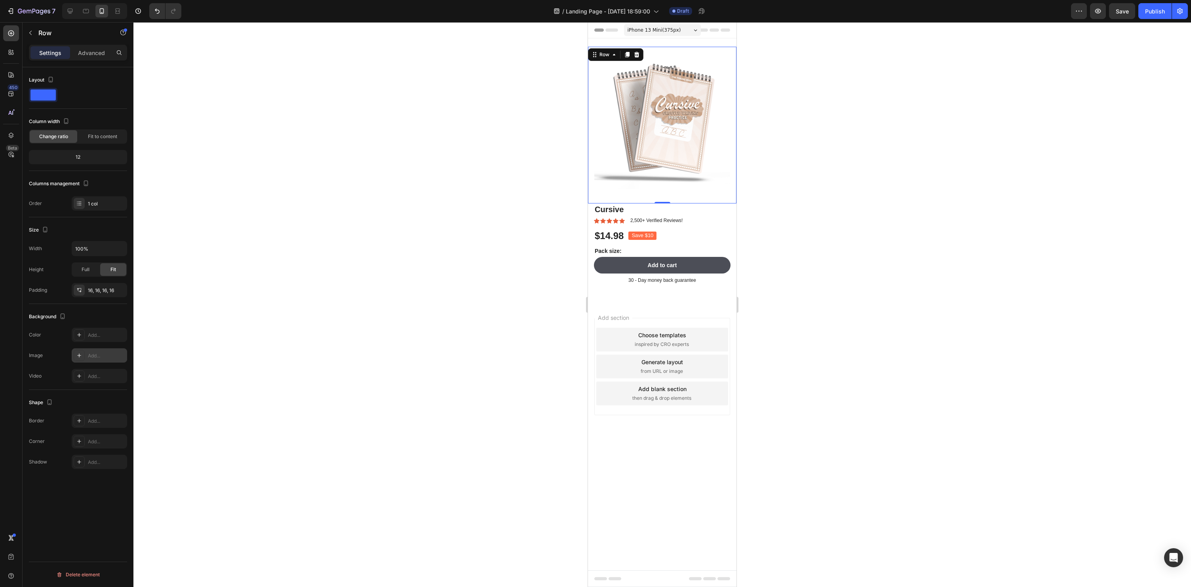
click at [83, 356] on div at bounding box center [79, 355] width 11 height 11
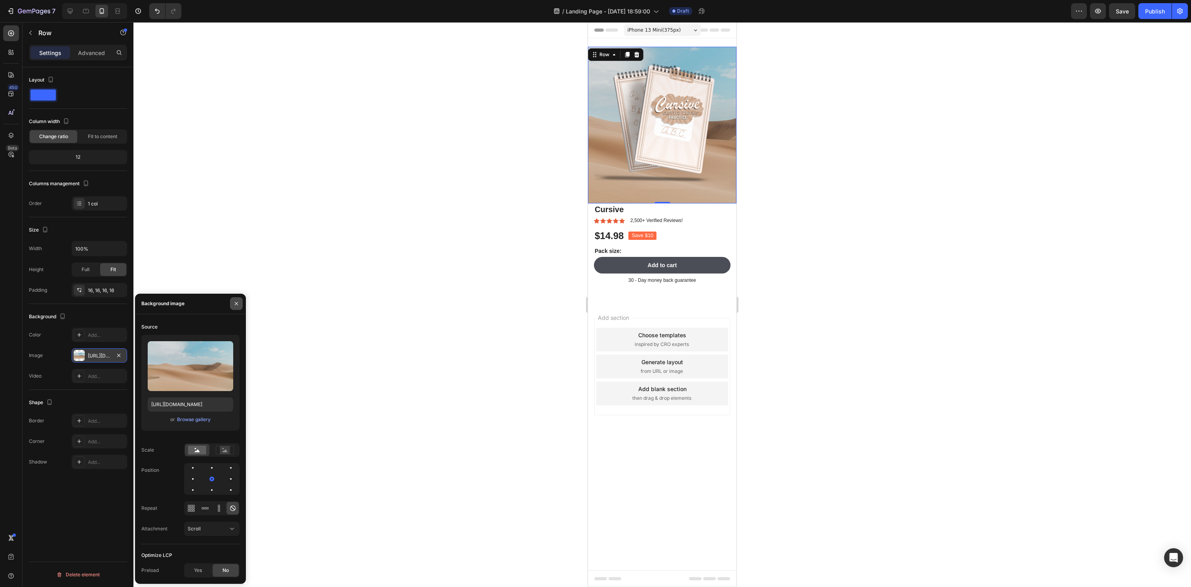
click at [234, 303] on icon "button" at bounding box center [236, 304] width 6 height 6
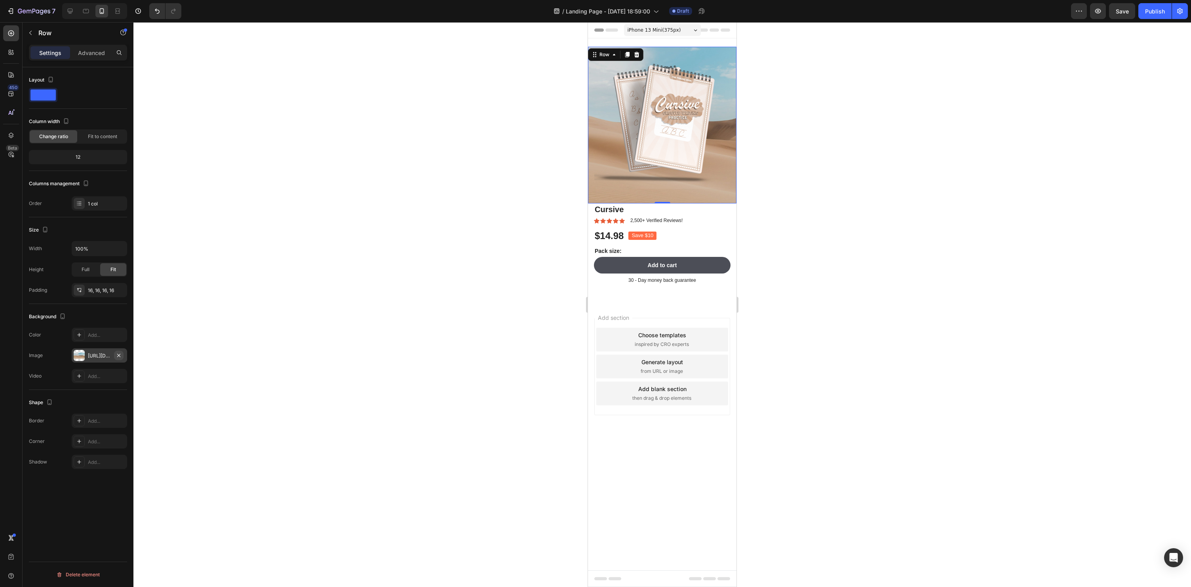
click at [117, 356] on icon "button" at bounding box center [119, 355] width 6 height 6
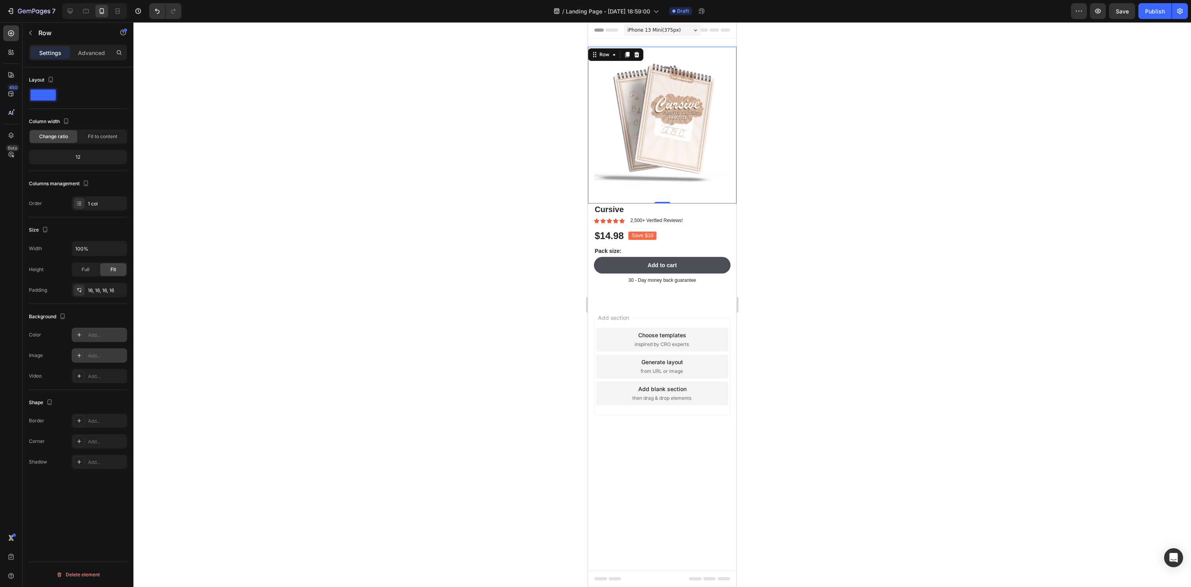
click at [76, 334] on icon at bounding box center [79, 335] width 6 height 6
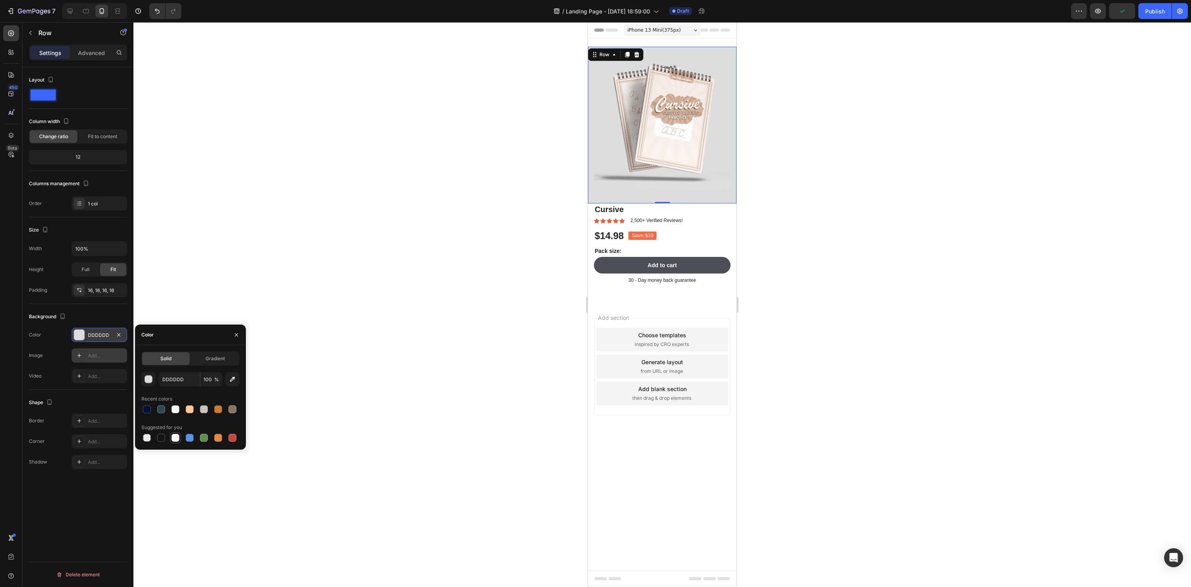
click at [173, 438] on div at bounding box center [175, 438] width 8 height 8
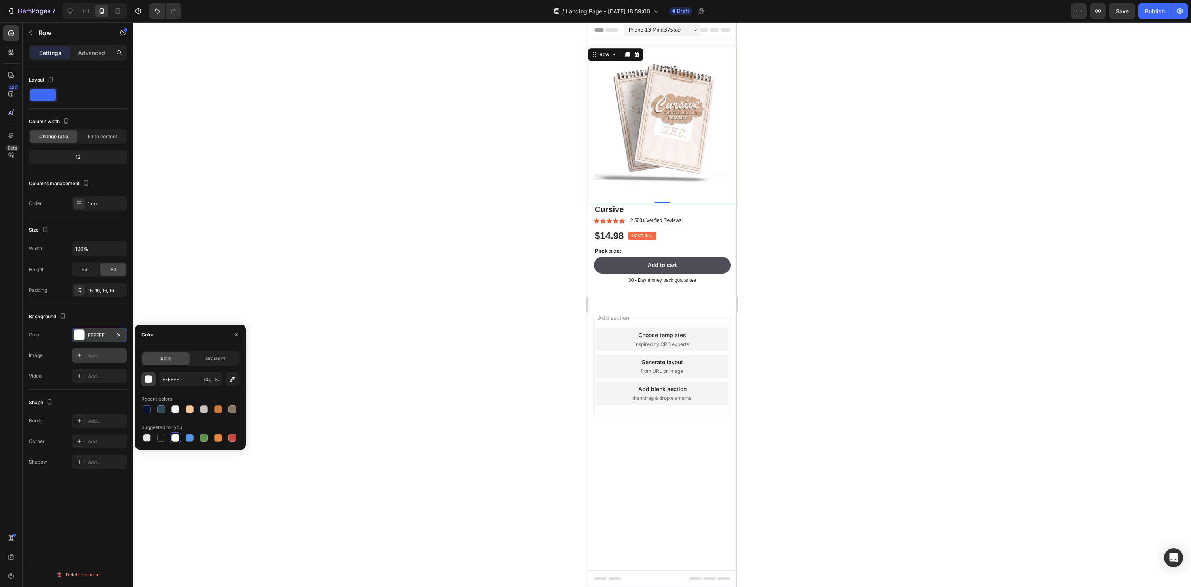
click at [147, 380] on div "button" at bounding box center [149, 380] width 8 height 8
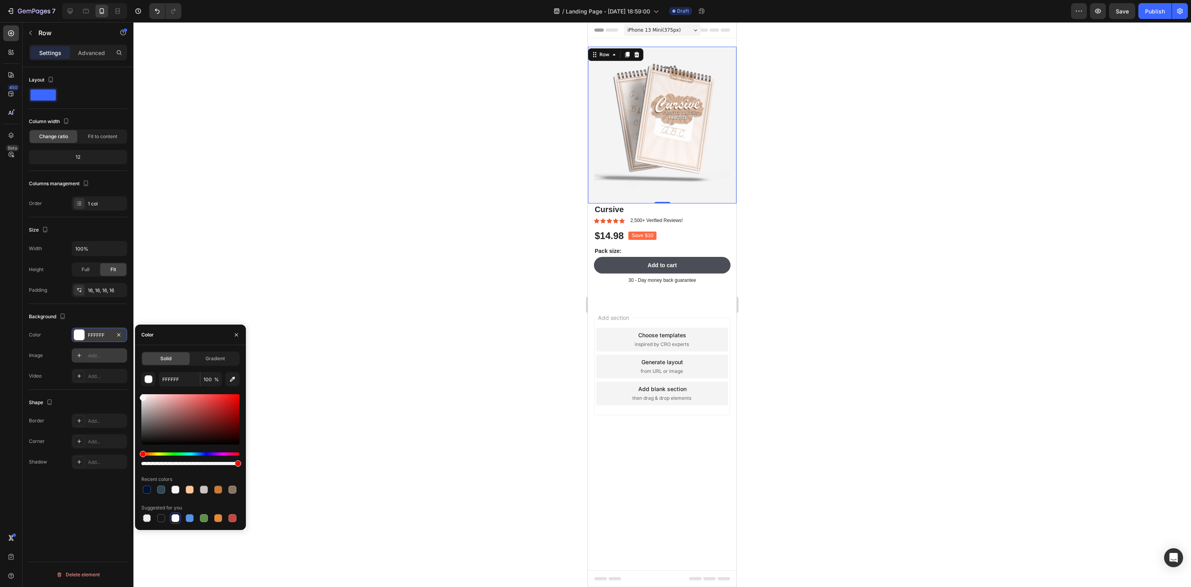
drag, startPoint x: 143, startPoint y: 397, endPoint x: 135, endPoint y: 396, distance: 7.2
click at [135, 396] on div "Solid Gradient FFFFFF 100 % Recent colors Suggested for you" at bounding box center [190, 438] width 111 height 172
type input "F4F4F4"
click at [965, 305] on div at bounding box center [662, 304] width 1058 height 565
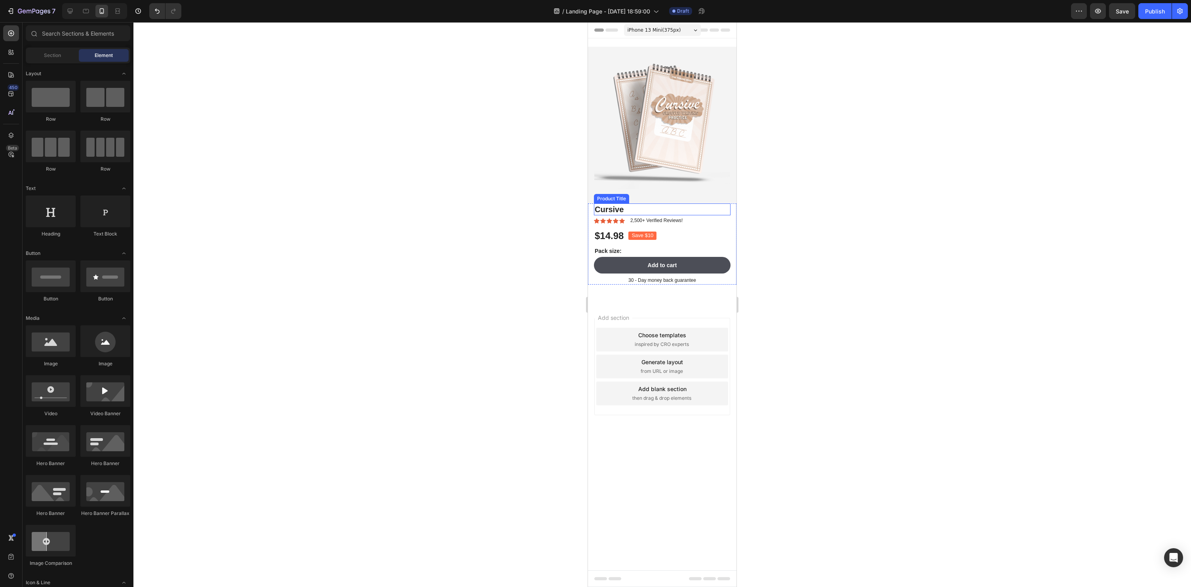
click at [612, 208] on h1 "Cursive" at bounding box center [662, 210] width 137 height 12
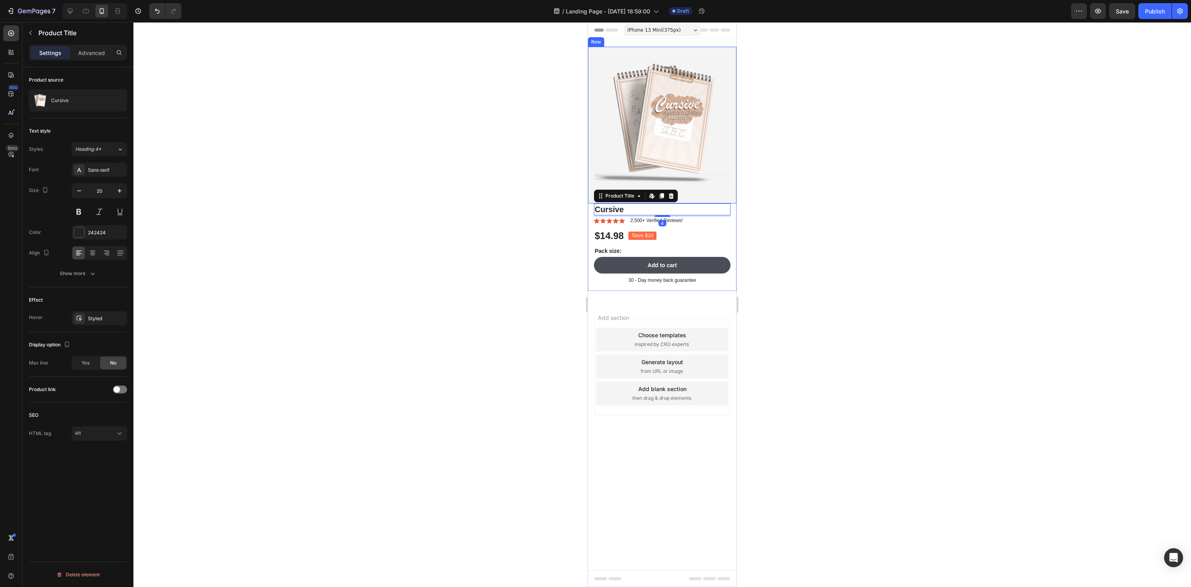
click at [708, 191] on div "Product Images" at bounding box center [662, 125] width 136 height 144
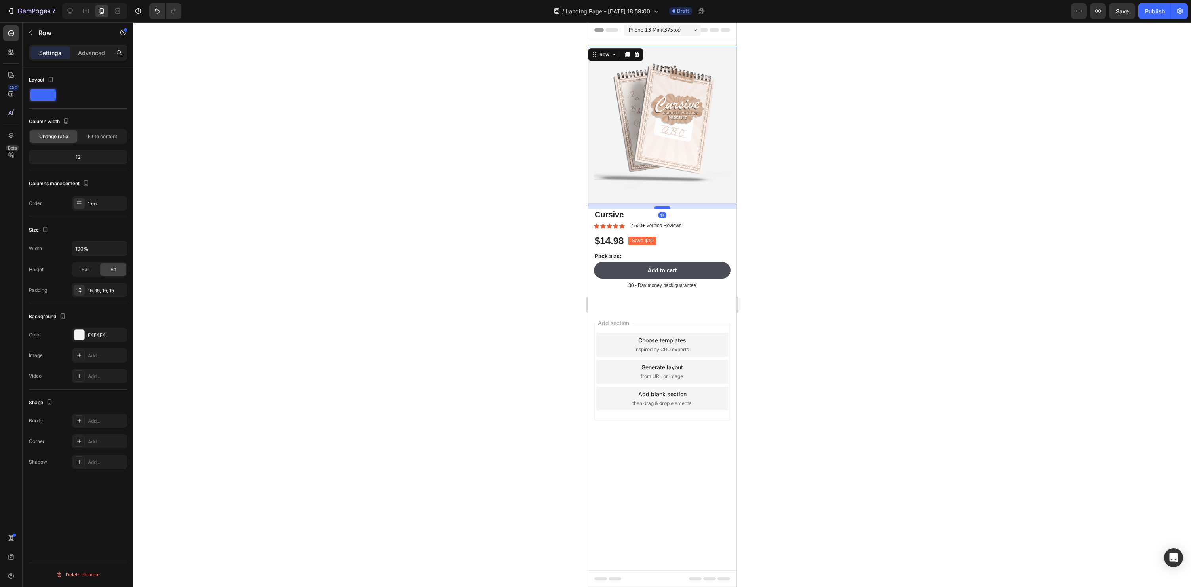
drag, startPoint x: 662, startPoint y: 201, endPoint x: 662, endPoint y: 207, distance: 5.5
click at [662, 207] on div at bounding box center [662, 207] width 16 height 2
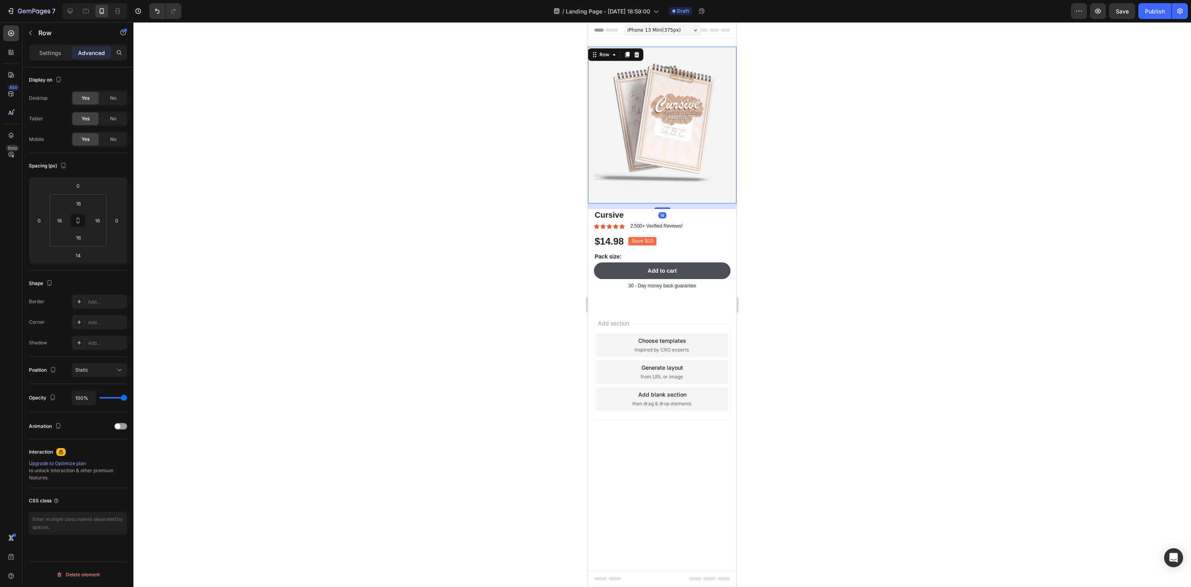
click at [894, 213] on div at bounding box center [662, 304] width 1058 height 565
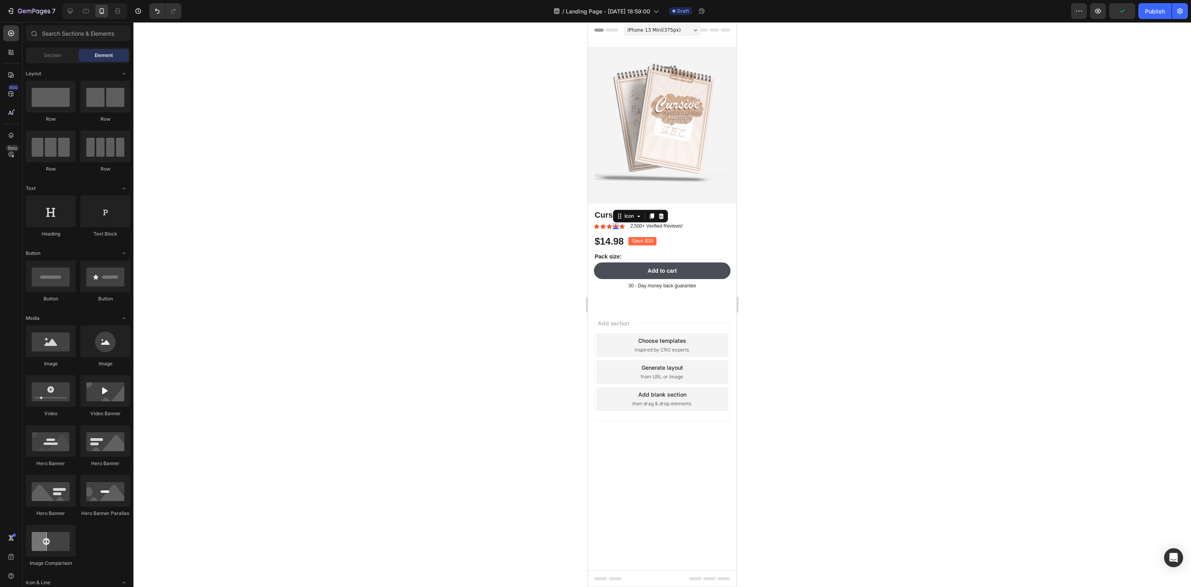
click at [613, 227] on div "Icon 0" at bounding box center [616, 227] width 6 height 6
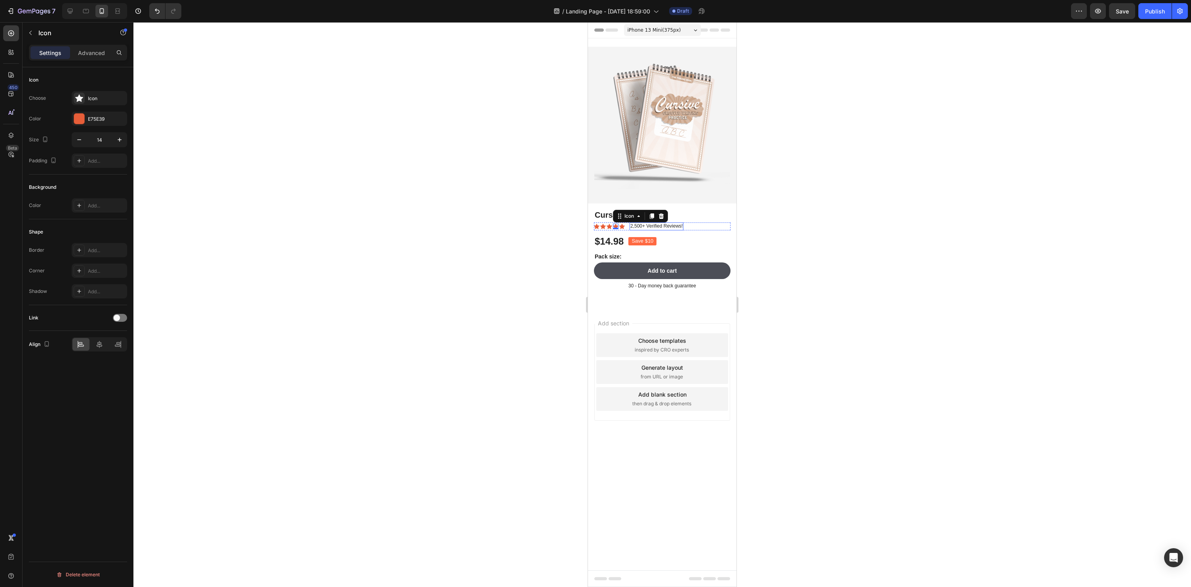
click at [654, 229] on div "2,500+ Verified Reviews!" at bounding box center [657, 227] width 54 height 8
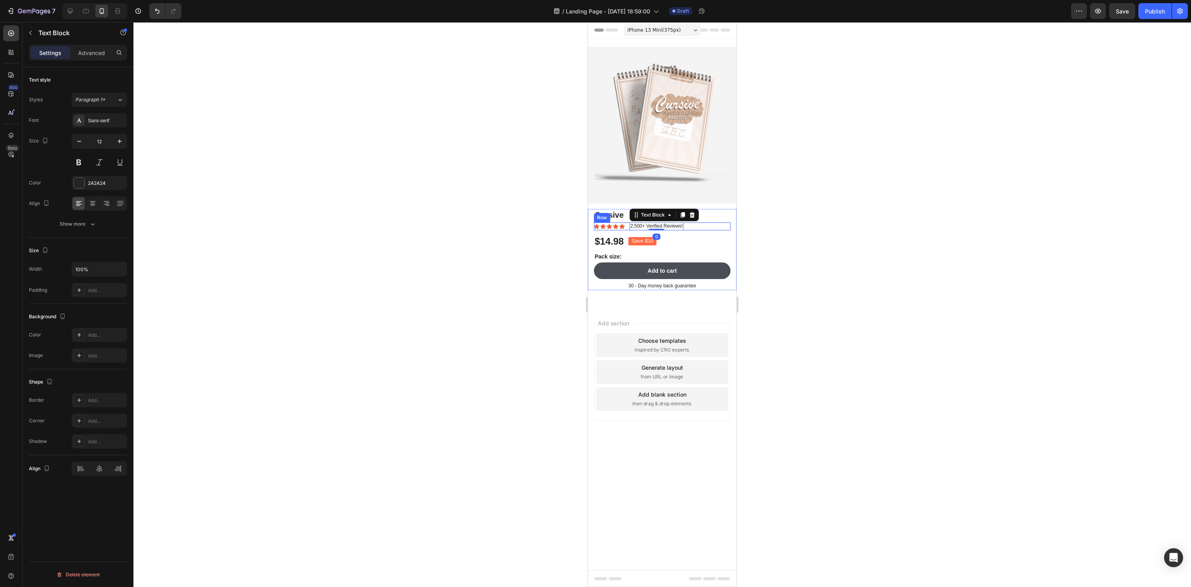
click at [698, 228] on div "Icon Icon Icon Icon Icon Icon List 2,500+ Verified Reviews! Text Block 0 Row" at bounding box center [662, 227] width 137 height 8
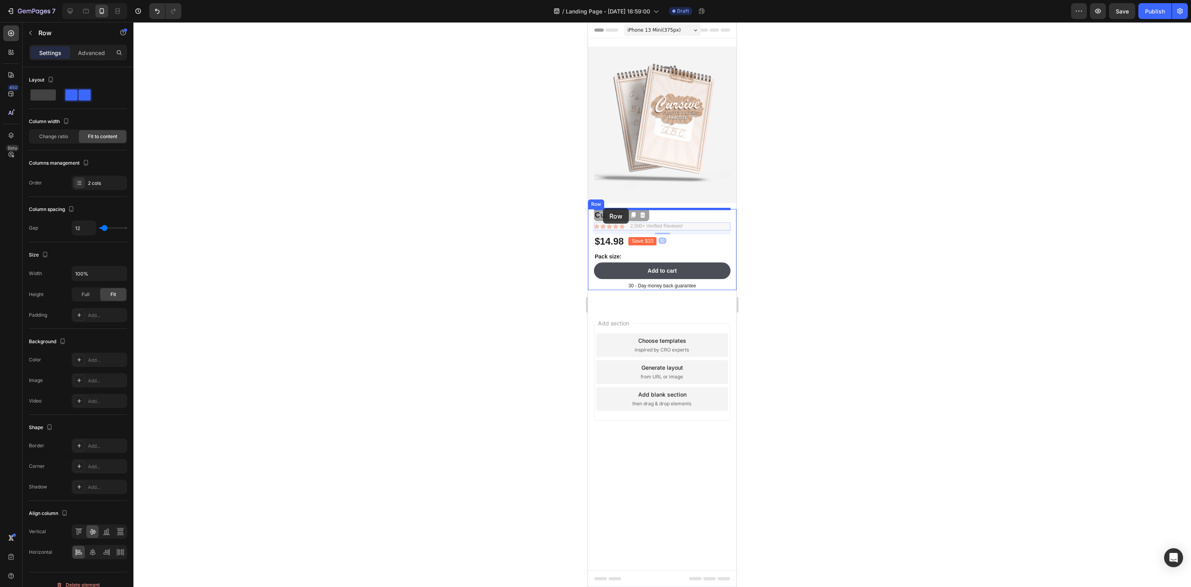
drag, startPoint x: 603, startPoint y: 217, endPoint x: 603, endPoint y: 208, distance: 9.1
click at [919, 242] on div at bounding box center [662, 304] width 1058 height 565
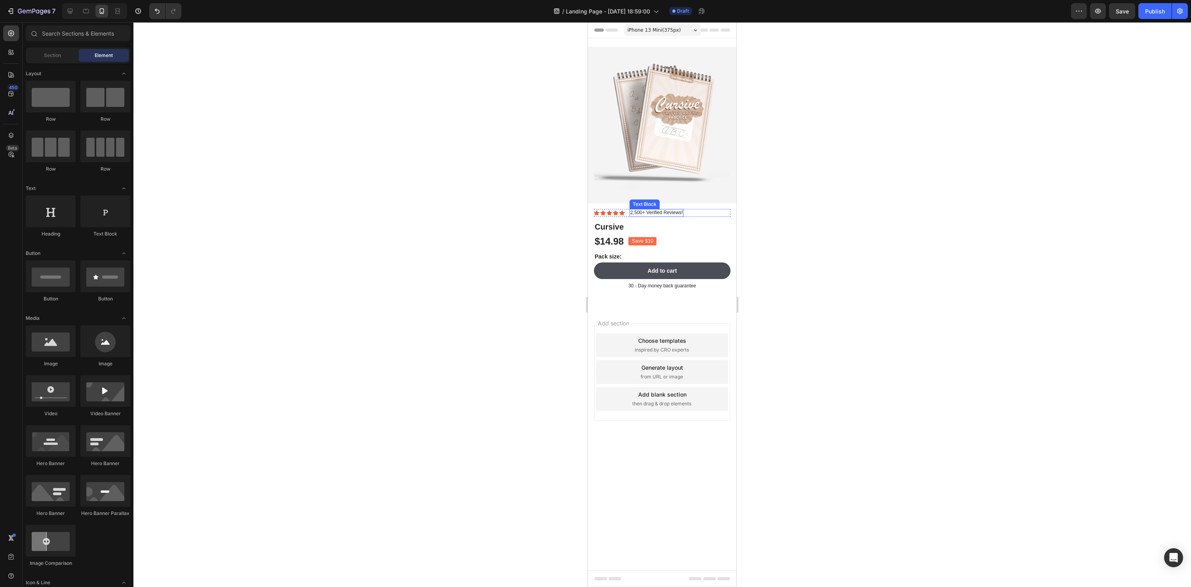
click at [639, 211] on p "2,500+ Verified Reviews!" at bounding box center [656, 213] width 52 height 6
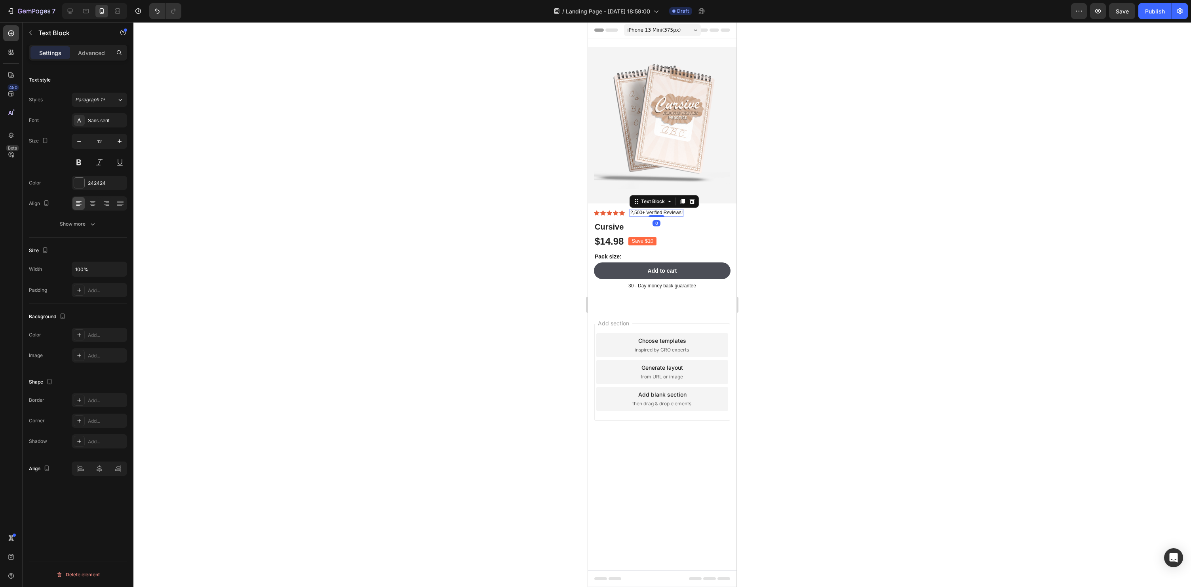
click at [639, 211] on p "2,500+ Verified Reviews!" at bounding box center [656, 213] width 52 height 6
click at [658, 214] on p "2,500+ Verified Reviews!" at bounding box center [656, 213] width 52 height 6
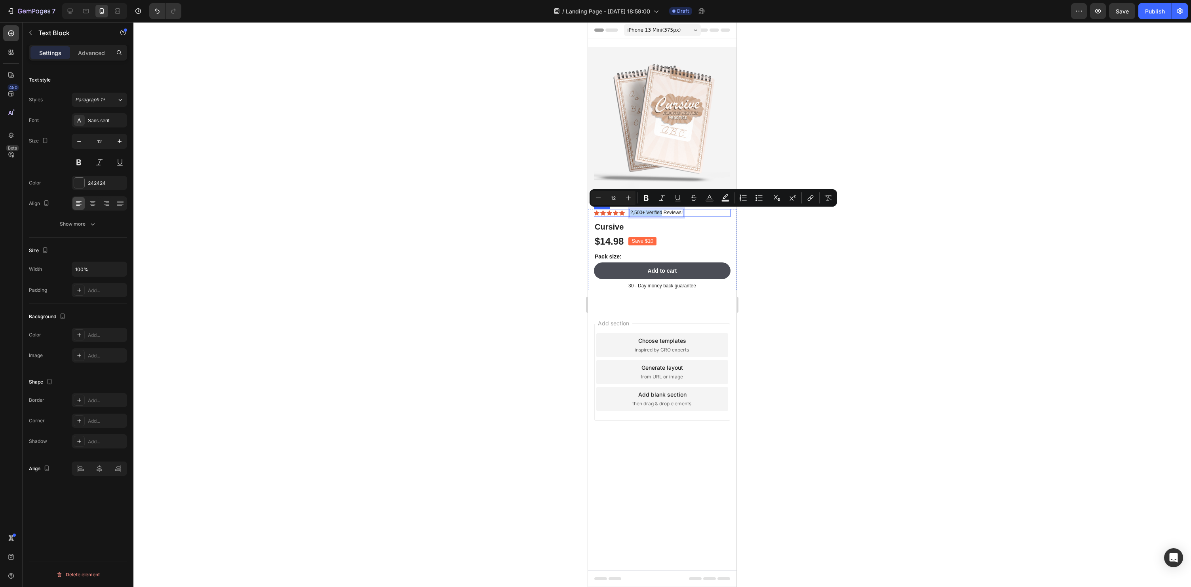
drag, startPoint x: 661, startPoint y: 213, endPoint x: 627, endPoint y: 215, distance: 34.1
click at [627, 215] on div "Icon Icon Icon Icon Icon Icon List 2,500+ Verified Reviews! Text Block 0 Row" at bounding box center [662, 213] width 137 height 8
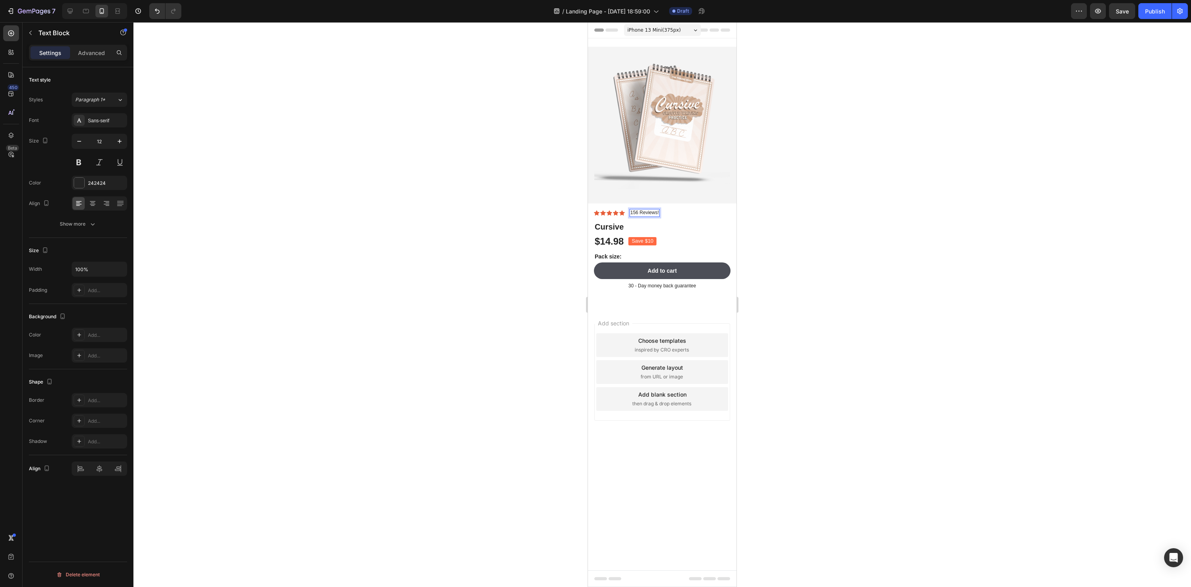
click at [841, 244] on div at bounding box center [662, 304] width 1058 height 565
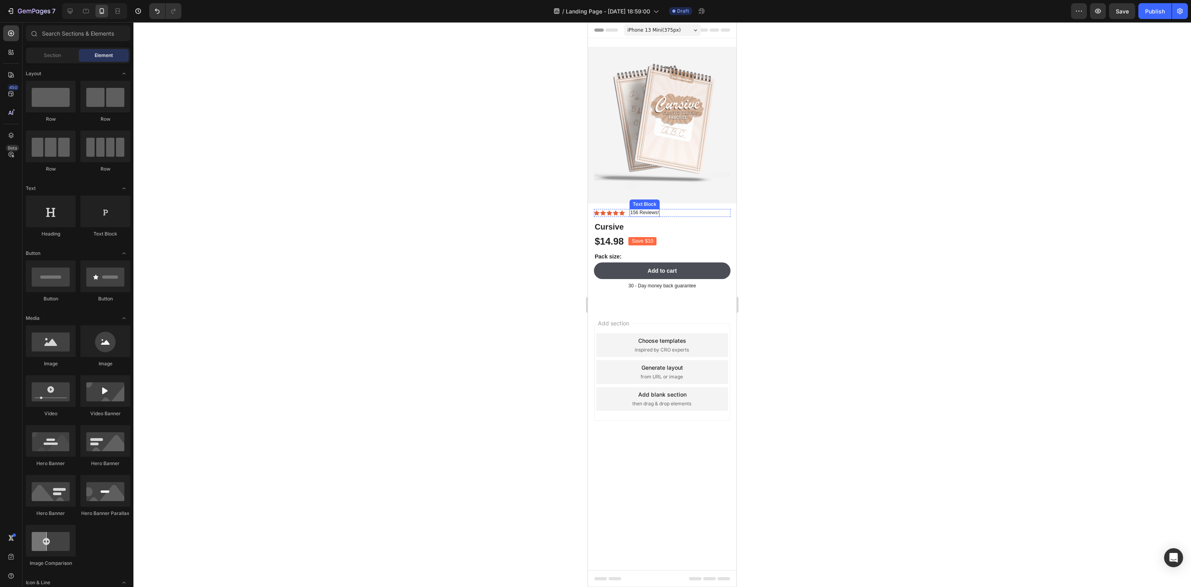
click at [639, 213] on p "156 Reviews!" at bounding box center [644, 213] width 29 height 6
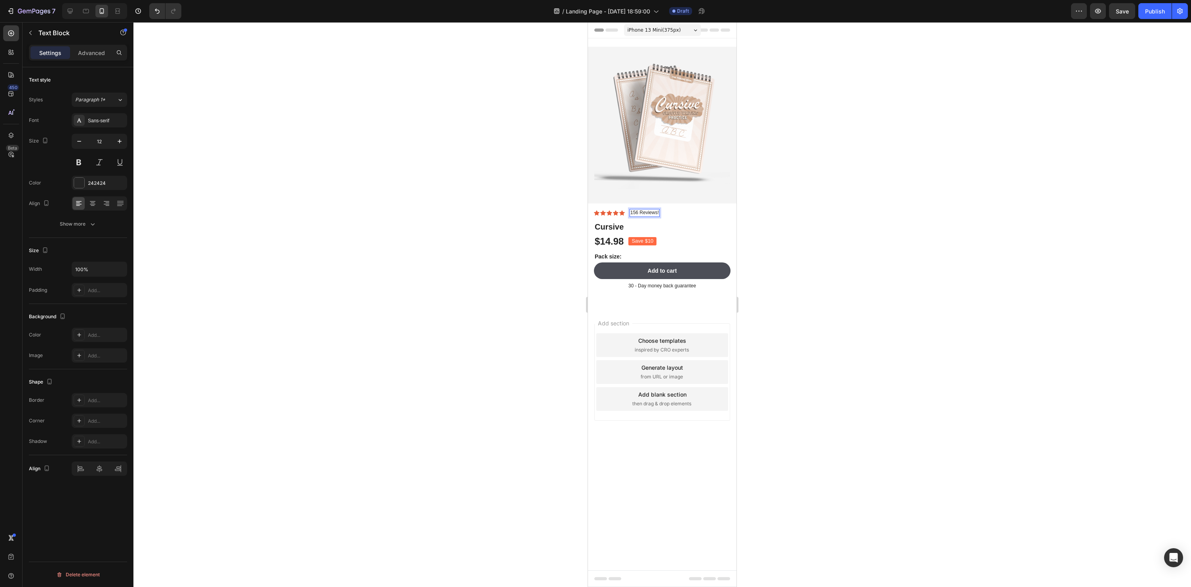
click at [658, 213] on p "156 Reviews!" at bounding box center [644, 213] width 29 height 6
click at [659, 214] on div "156 Reviews!" at bounding box center [645, 213] width 30 height 8
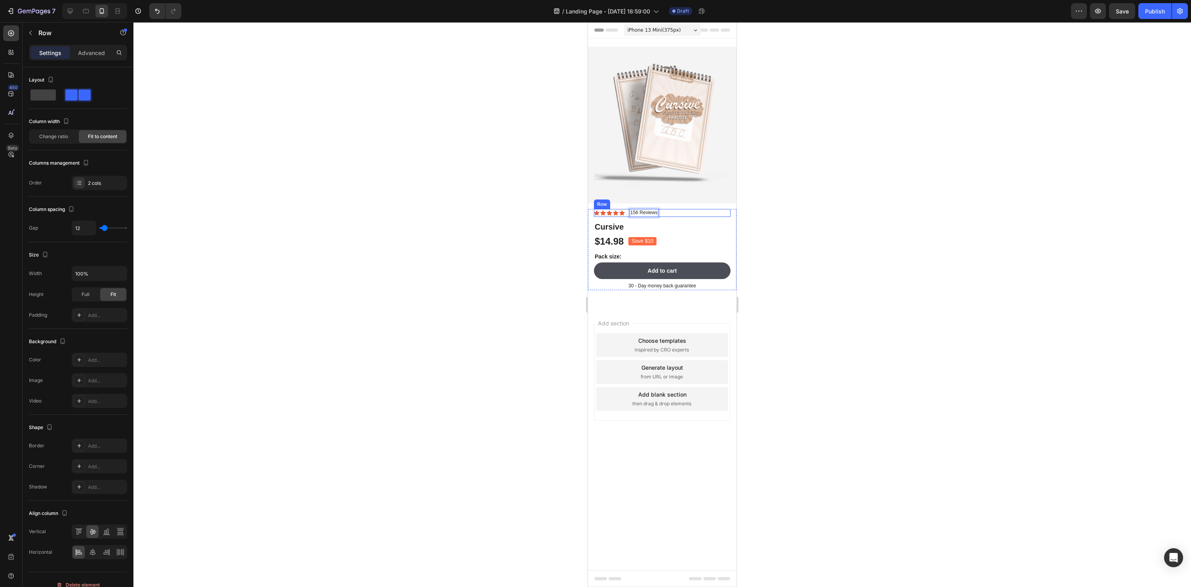
click at [688, 216] on div "Icon Icon Icon Icon Icon Icon List 156 Reviews Text Block 0 Row" at bounding box center [662, 213] width 137 height 8
drag, startPoint x: 656, startPoint y: 219, endPoint x: 659, endPoint y: 207, distance: 12.1
click at [659, 207] on div "Product Images Row Icon Icon Icon Icon Icon Icon List 156 Reviews Text Block Ro…" at bounding box center [662, 170] width 148 height 246
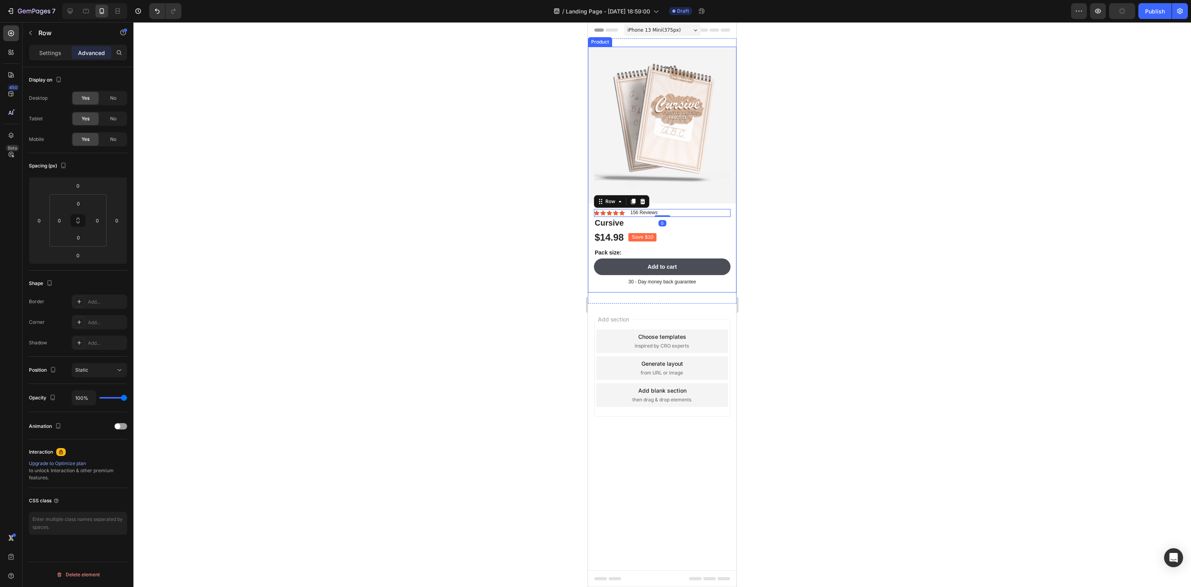
click at [857, 250] on div at bounding box center [662, 304] width 1058 height 565
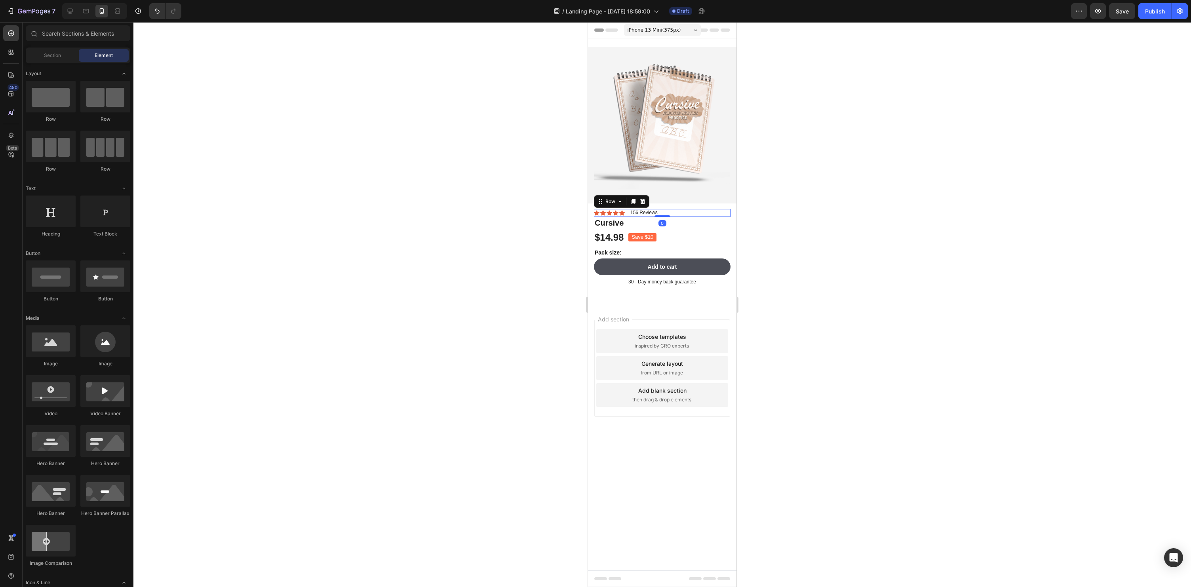
click at [665, 211] on div "Icon Icon Icon Icon Icon Icon List 156 Reviews Text Block Row 0" at bounding box center [662, 213] width 137 height 8
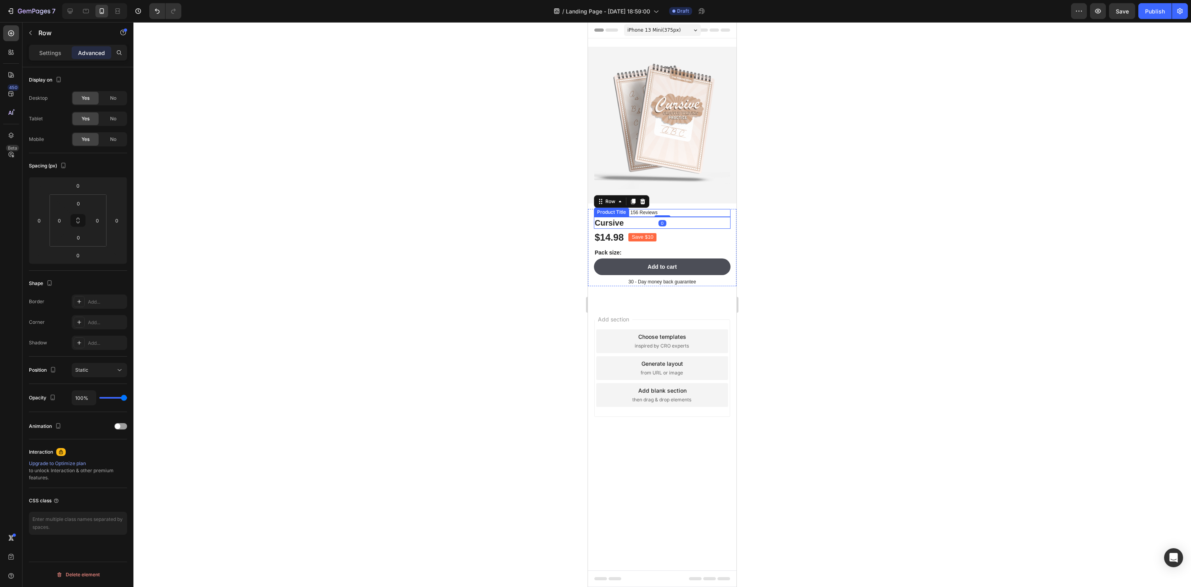
click at [608, 221] on h1 "Cursive" at bounding box center [662, 223] width 137 height 12
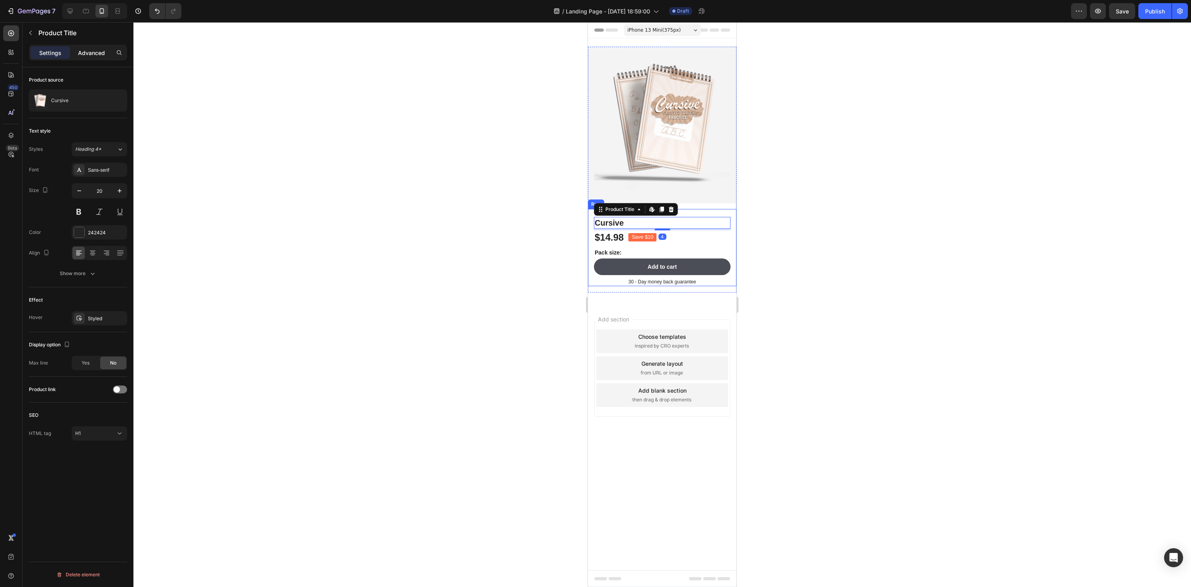
click at [98, 54] on p "Advanced" at bounding box center [91, 53] width 27 height 8
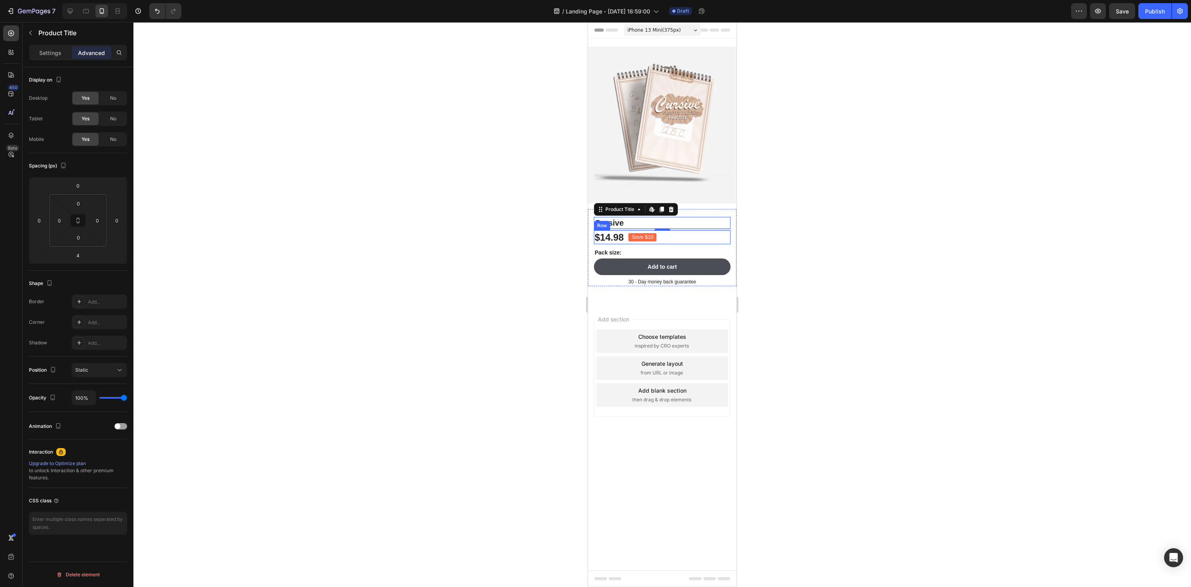
drag, startPoint x: 106, startPoint y: 203, endPoint x: 801, endPoint y: 238, distance: 695.4
click at [801, 238] on div at bounding box center [662, 304] width 1058 height 565
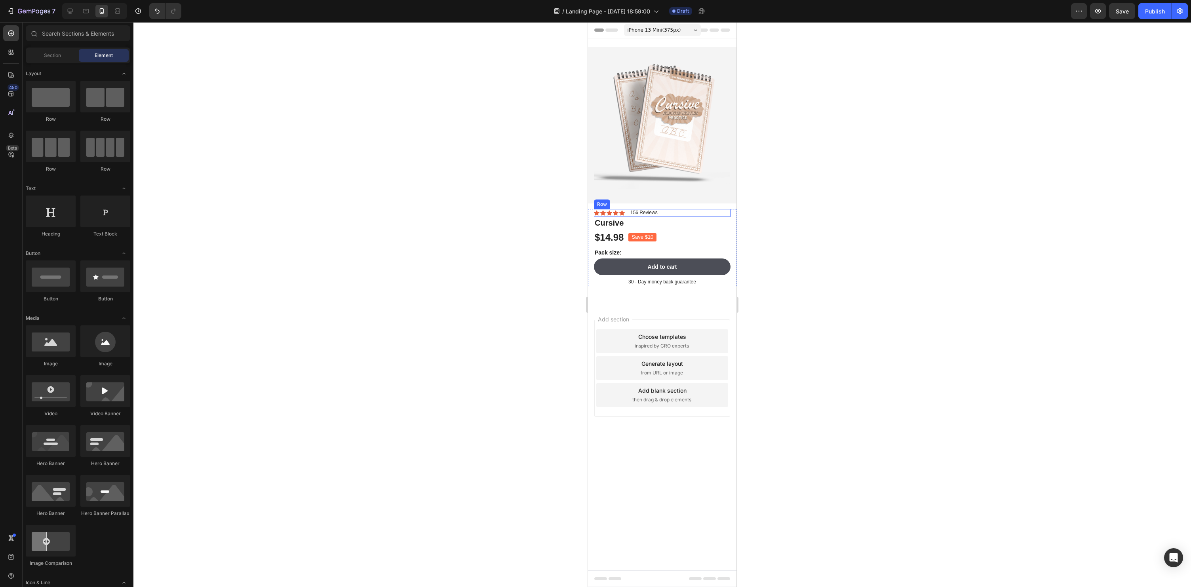
click at [688, 213] on div "Icon Icon Icon Icon Icon Icon List 156 Reviews Text Block Row" at bounding box center [662, 213] width 137 height 8
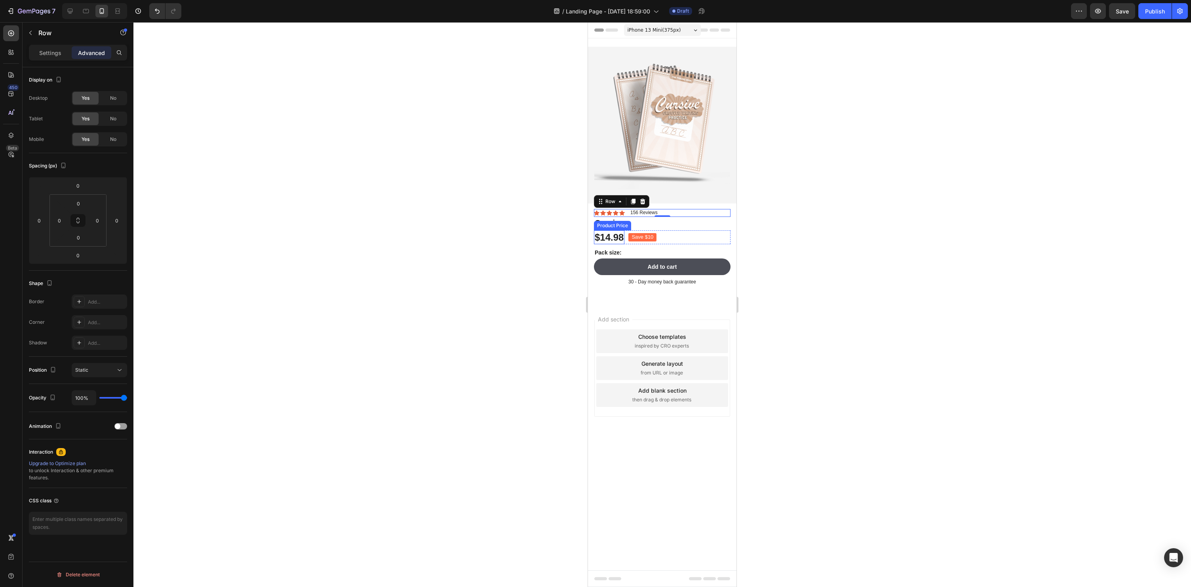
click at [600, 227] on div "Product Price" at bounding box center [612, 225] width 34 height 7
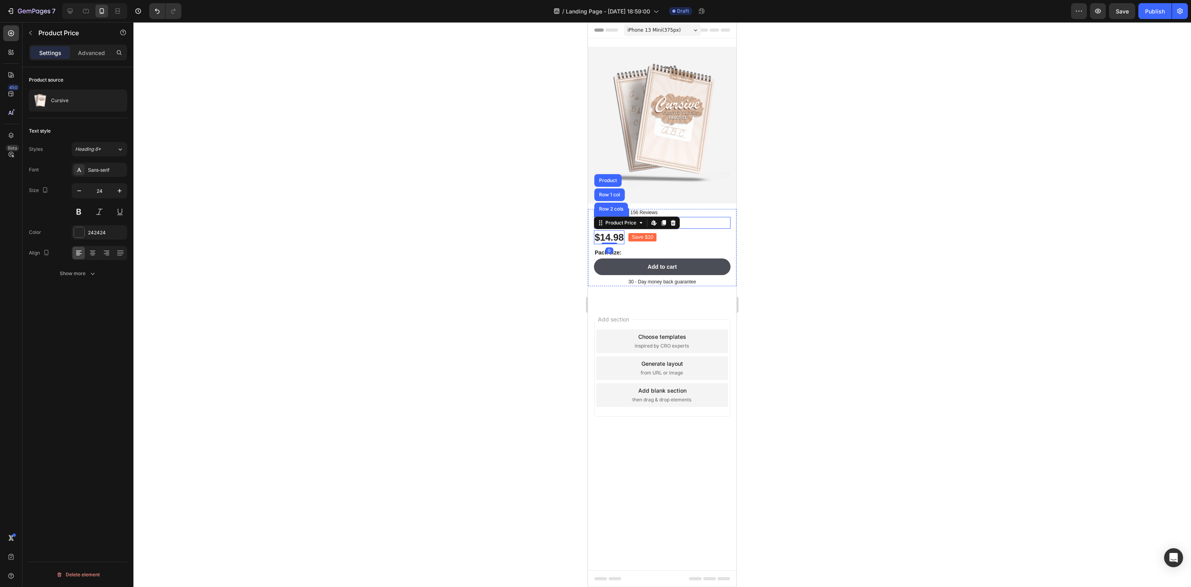
click at [819, 228] on div at bounding box center [662, 304] width 1058 height 565
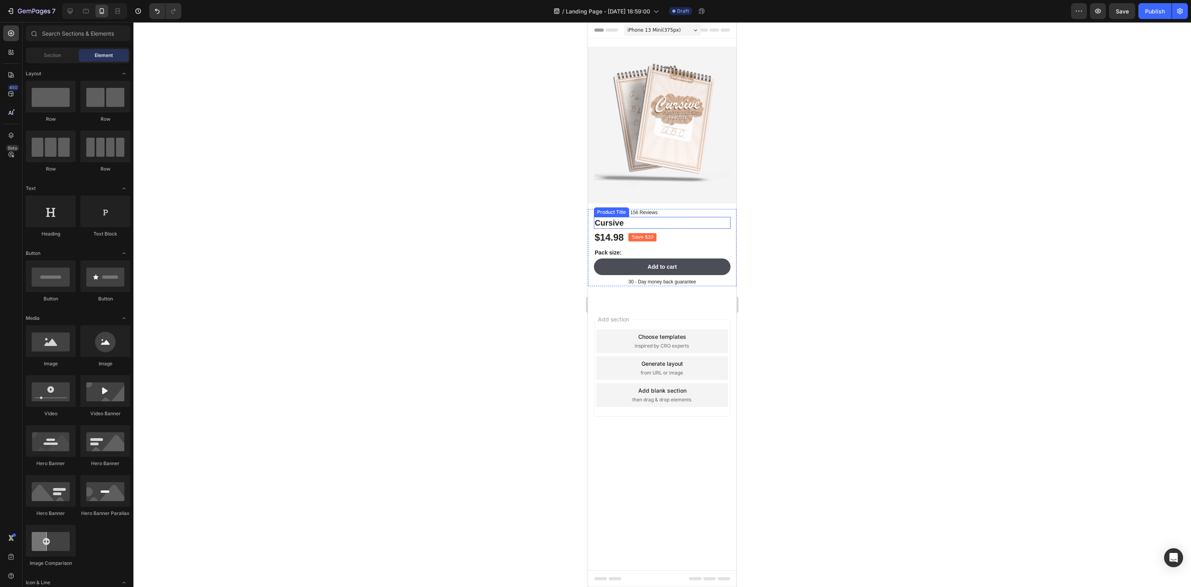
click at [622, 223] on h1 "Cursive" at bounding box center [662, 223] width 137 height 12
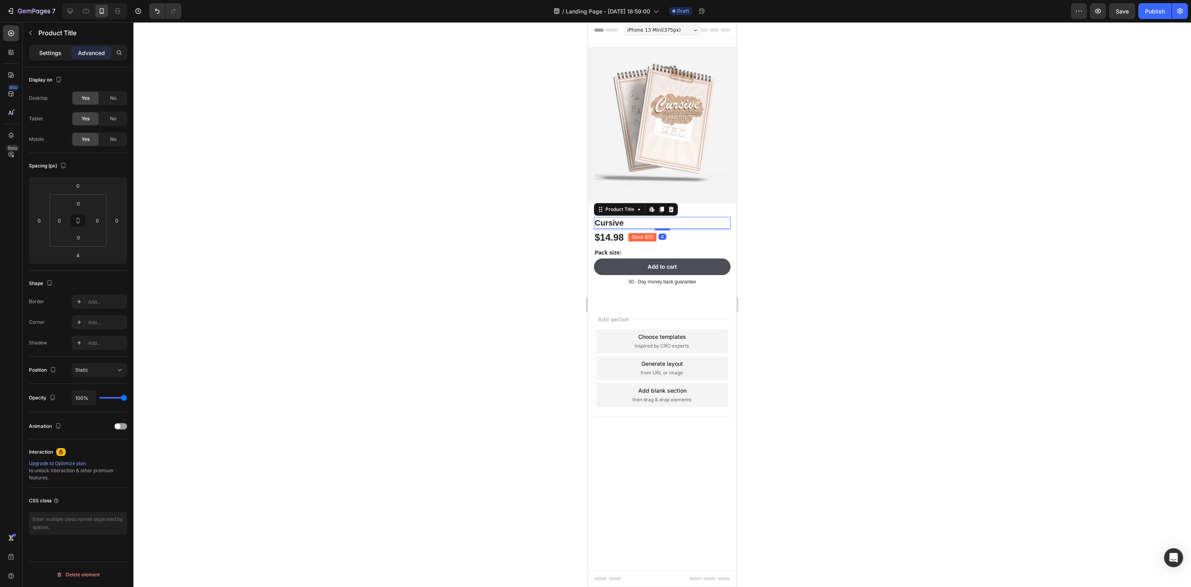
click at [53, 53] on p "Settings" at bounding box center [50, 53] width 22 height 8
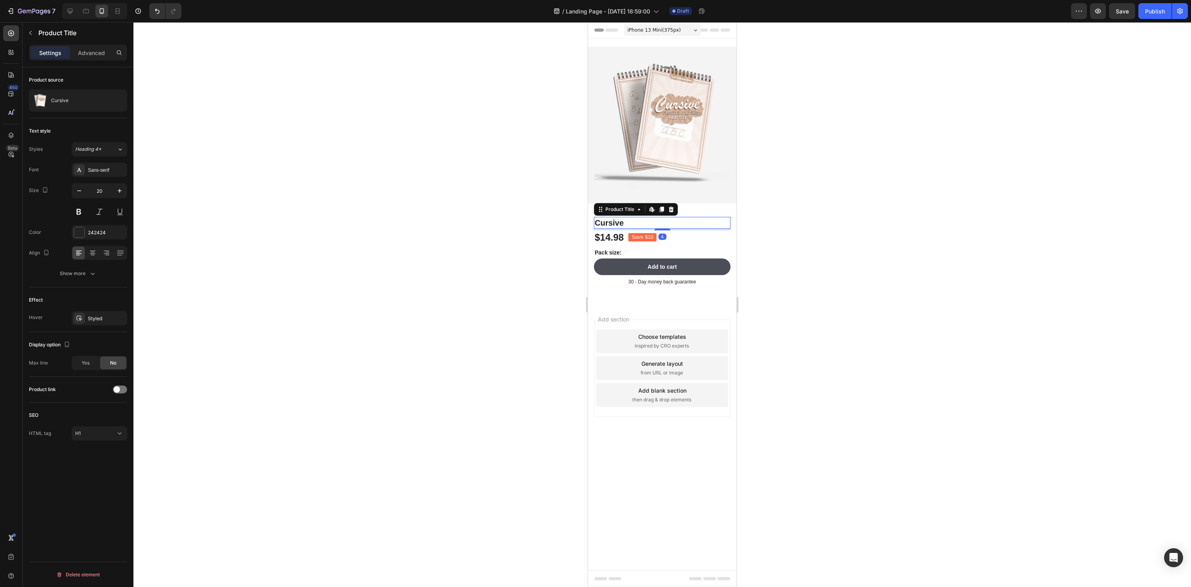
click at [105, 158] on div "Styles Heading 4* Font Sans-serif Size 20 Color 242424 Align Show more" at bounding box center [78, 211] width 98 height 139
click at [102, 166] on div "Sans-serif" at bounding box center [99, 170] width 55 height 14
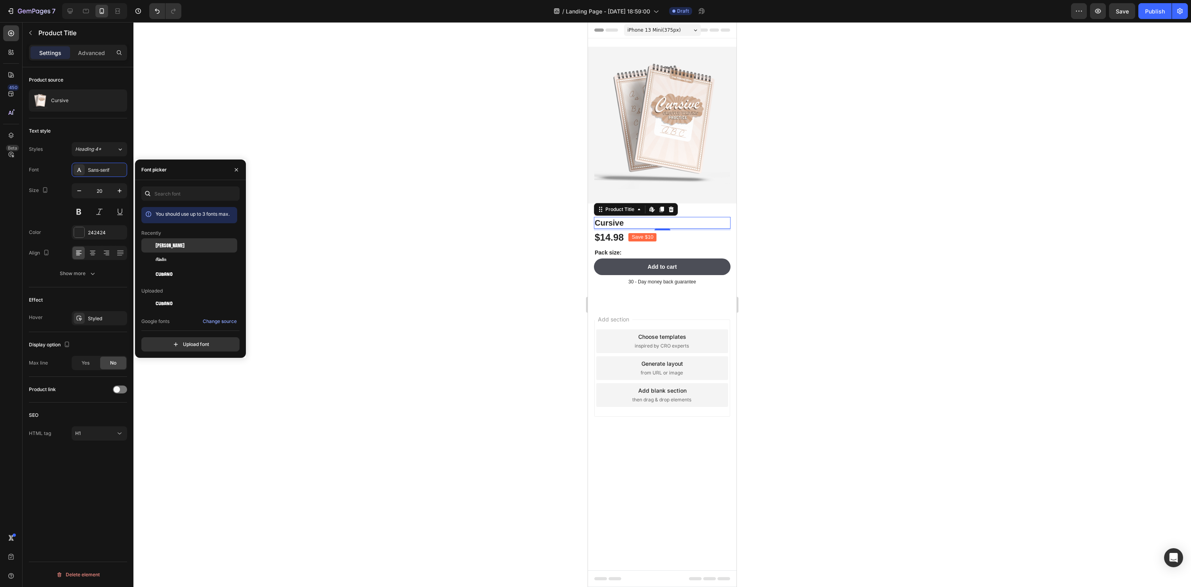
click at [167, 248] on div "[PERSON_NAME]" at bounding box center [196, 245] width 80 height 7
click at [857, 329] on div at bounding box center [662, 304] width 1058 height 565
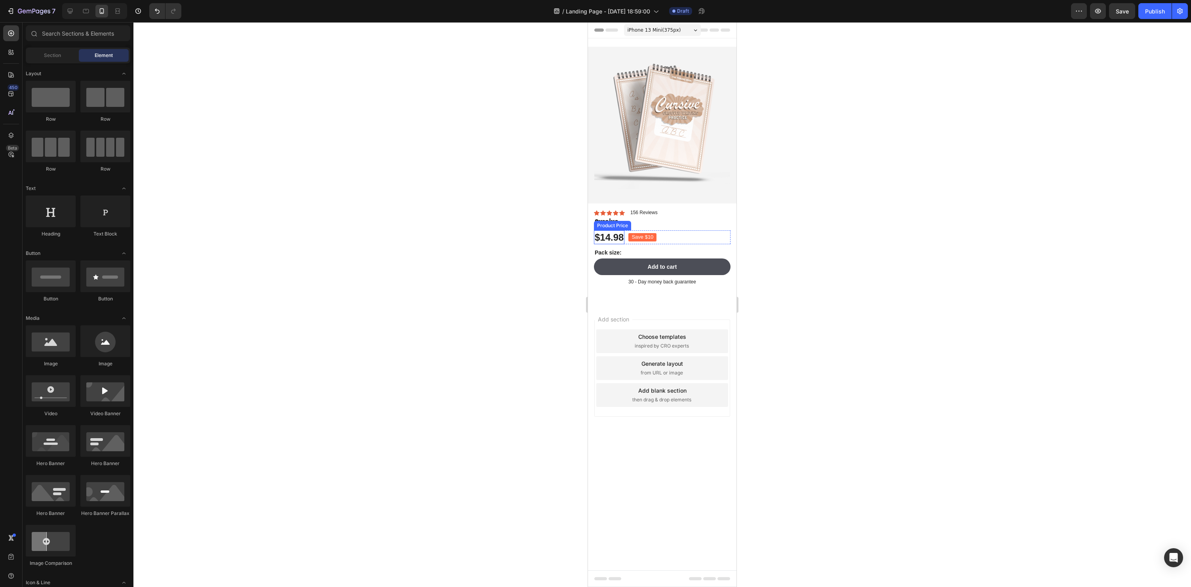
click at [604, 222] on div "Product Price" at bounding box center [612, 225] width 34 height 7
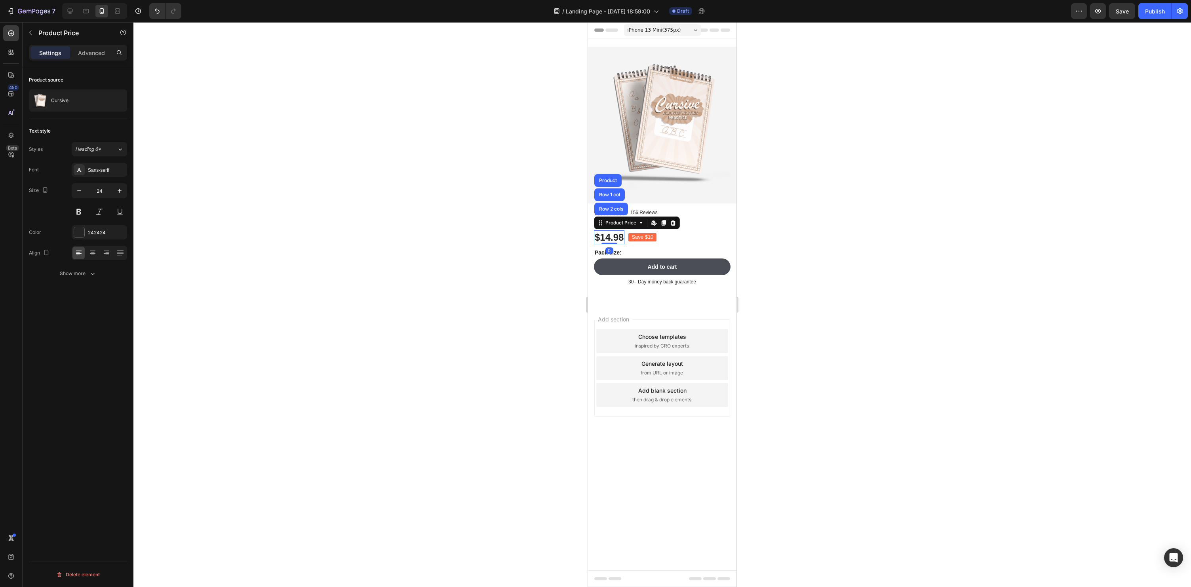
click at [891, 240] on div at bounding box center [662, 304] width 1058 height 565
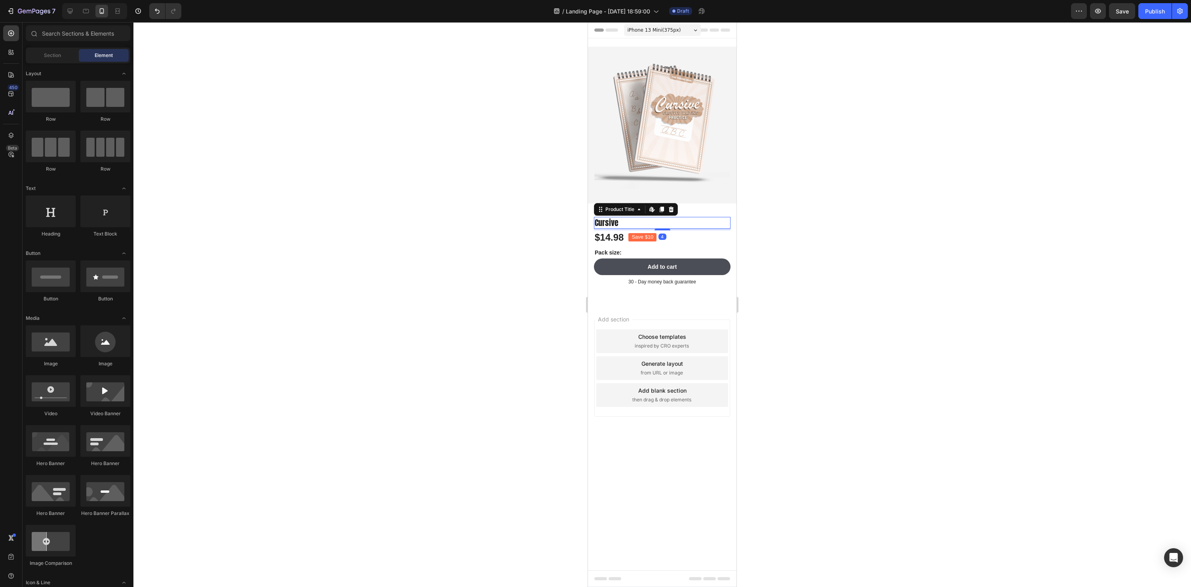
click at [615, 221] on h1 "Cursive" at bounding box center [662, 223] width 137 height 12
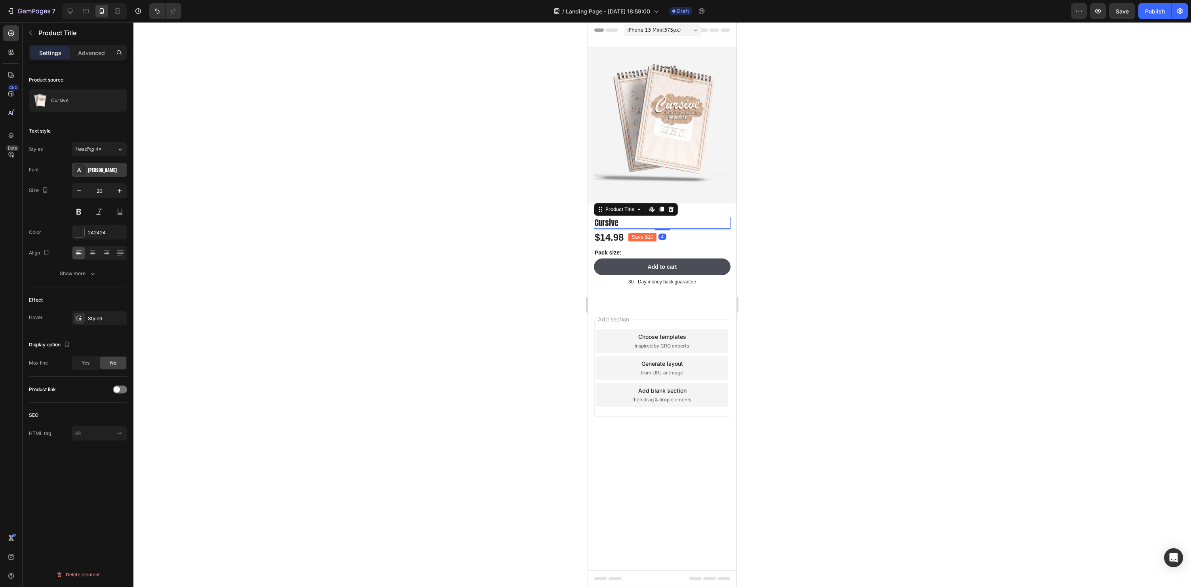
click at [99, 167] on div "[PERSON_NAME]" at bounding box center [106, 170] width 37 height 7
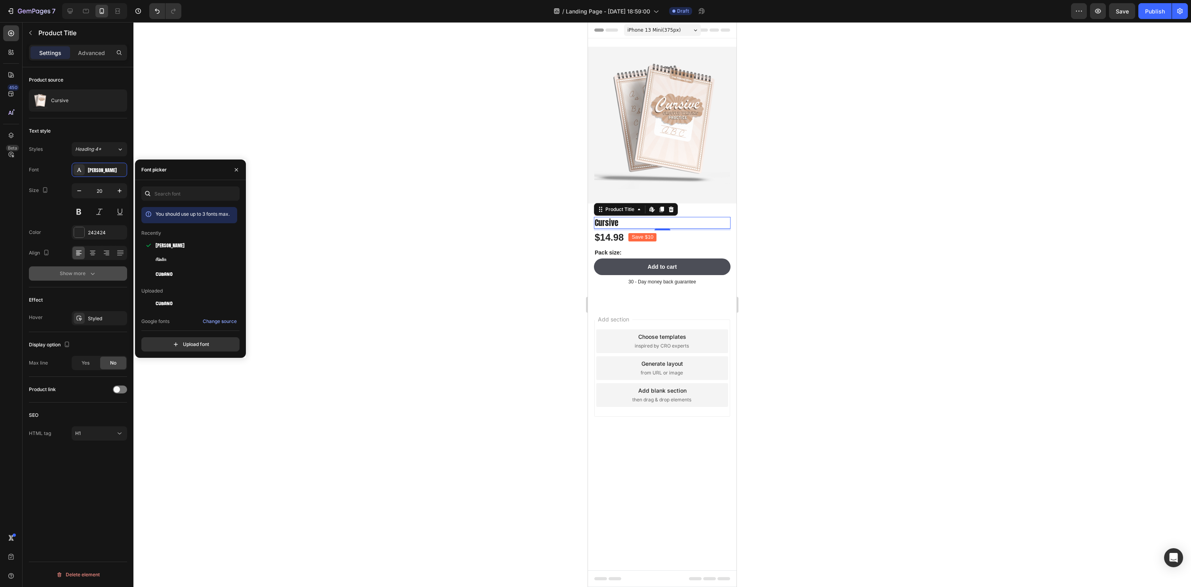
click at [78, 280] on button "Show more" at bounding box center [78, 273] width 98 height 14
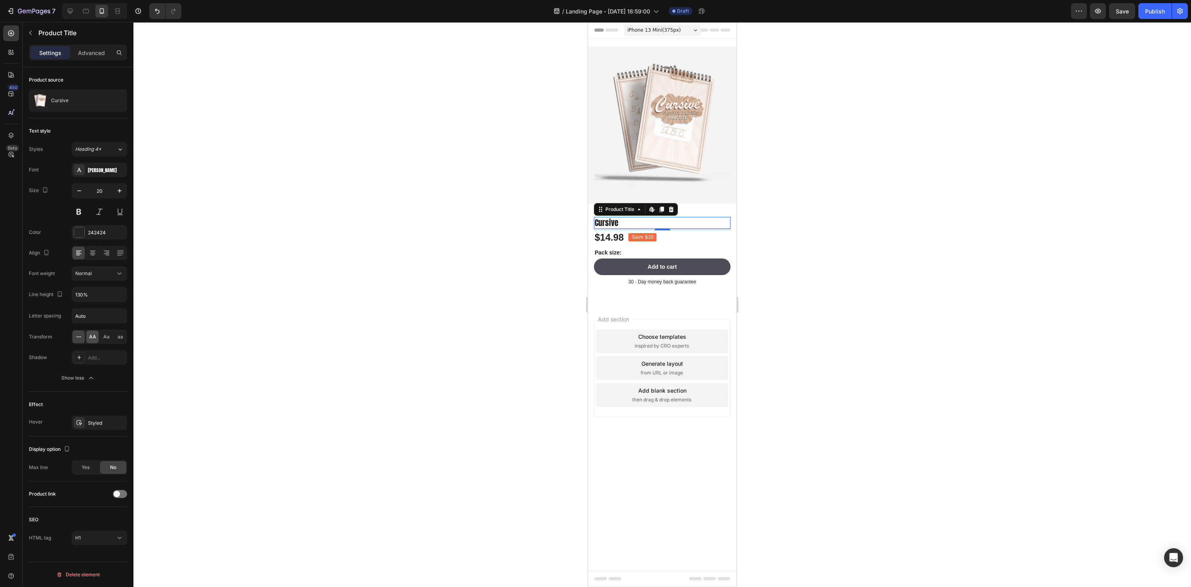
click at [95, 337] on span "AA" at bounding box center [92, 336] width 7 height 7
click at [512, 323] on div at bounding box center [662, 304] width 1058 height 565
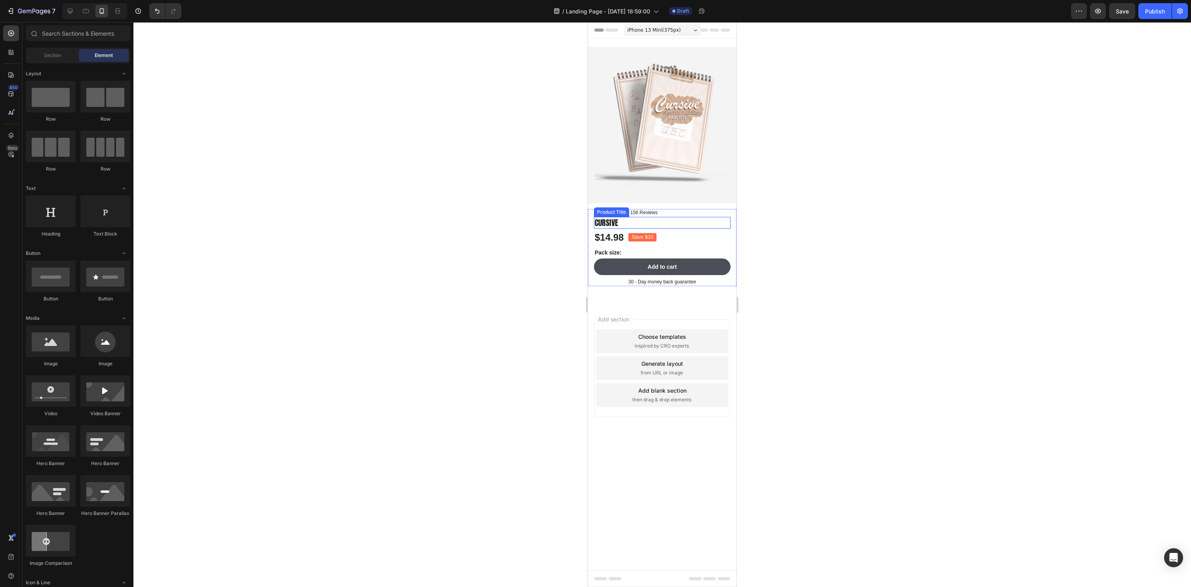
click at [620, 222] on h1 "Cursive" at bounding box center [662, 223] width 137 height 12
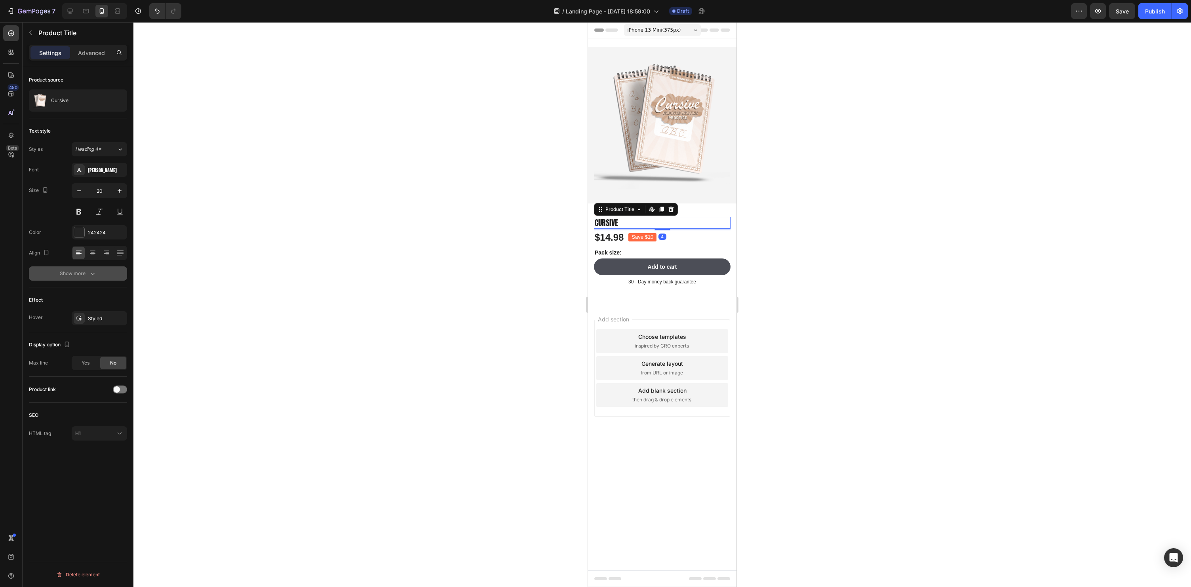
click at [84, 270] on div "Show more" at bounding box center [78, 274] width 37 height 8
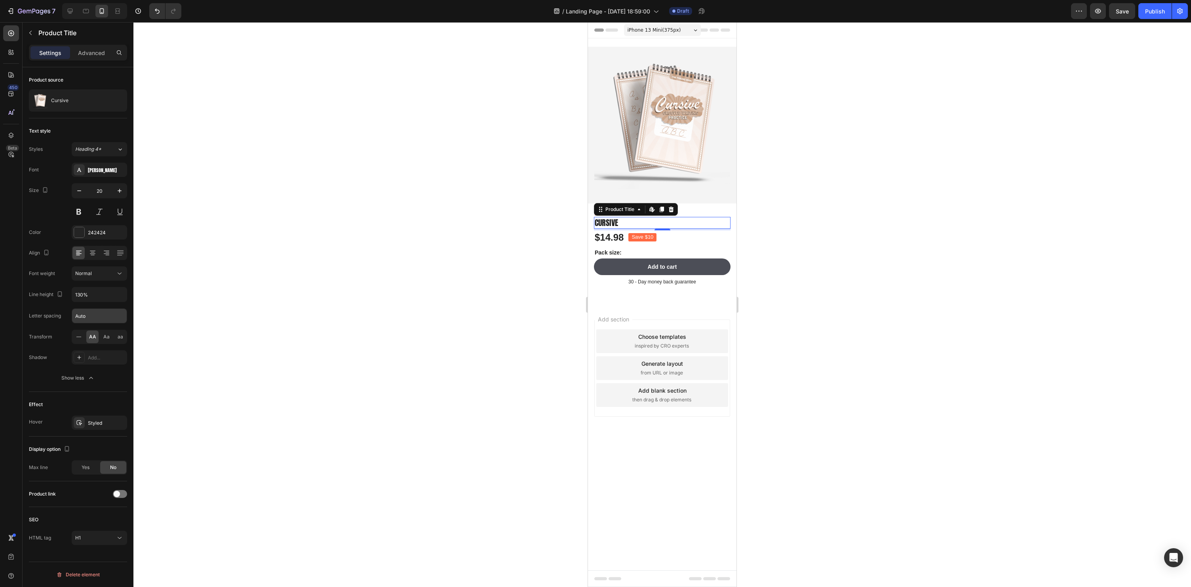
click at [86, 319] on input "Auto" at bounding box center [99, 316] width 55 height 14
click at [122, 316] on input "Auto" at bounding box center [99, 316] width 55 height 14
click at [109, 316] on input "Auto" at bounding box center [99, 316] width 55 height 14
drag, startPoint x: 99, startPoint y: 316, endPoint x: 30, endPoint y: 310, distance: 69.1
click at [30, 310] on div "Letter spacing Auto" at bounding box center [78, 315] width 98 height 15
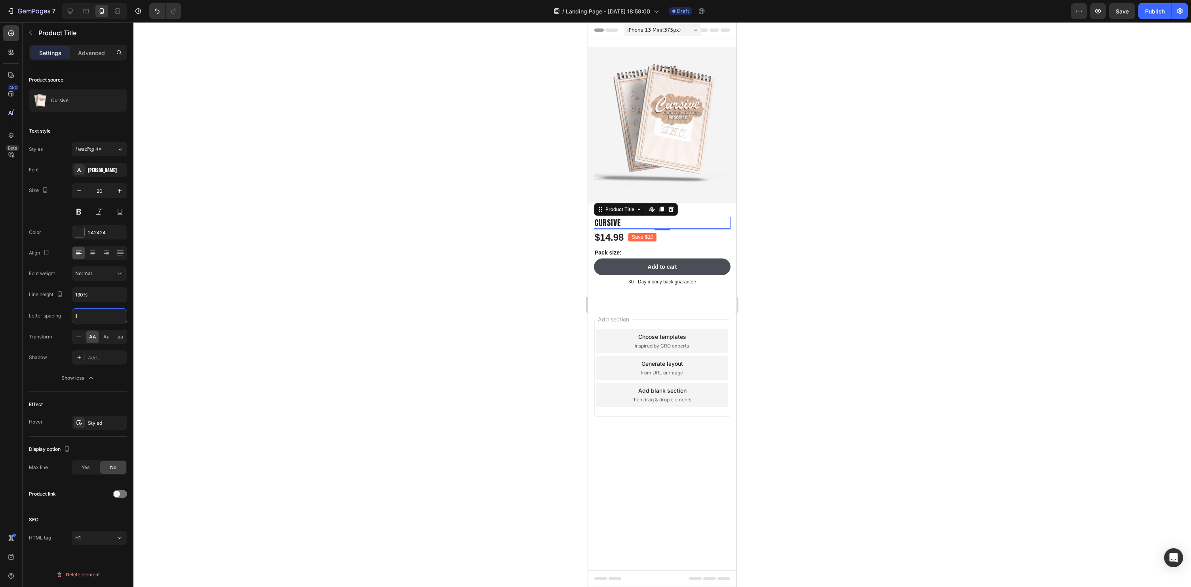
type input "1"
click at [242, 302] on div at bounding box center [662, 304] width 1058 height 565
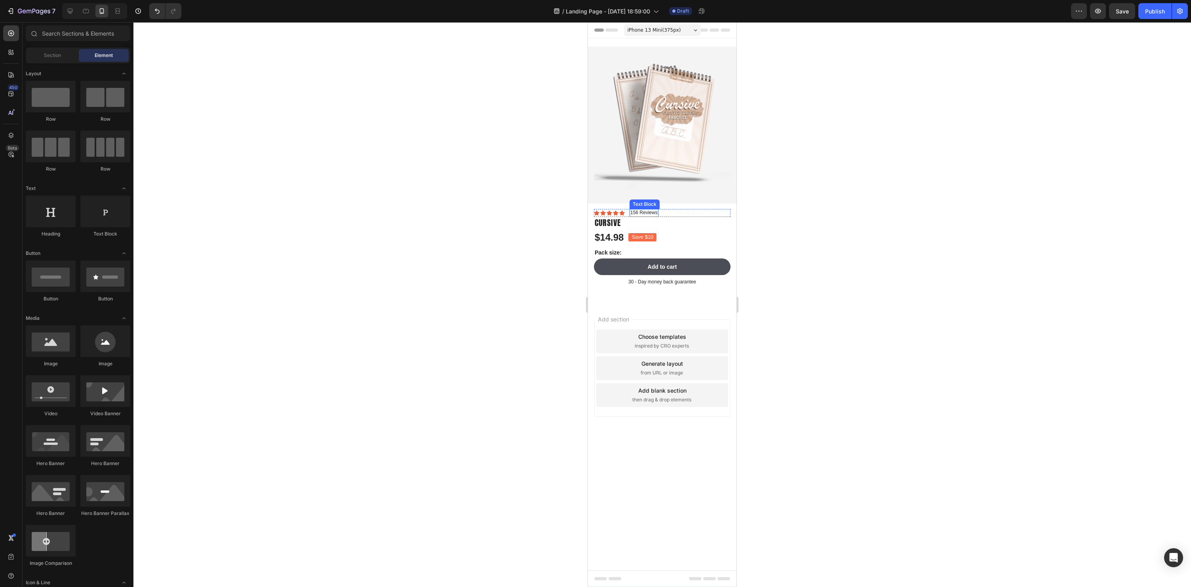
click at [654, 212] on p "156 Reviews" at bounding box center [643, 213] width 27 height 6
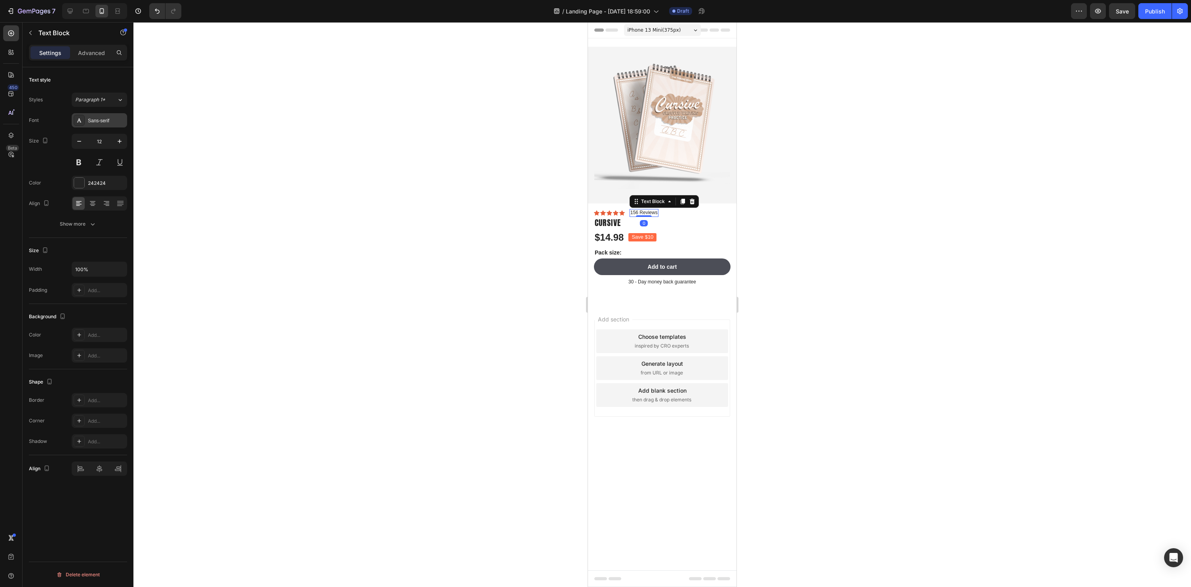
click at [95, 122] on div "Sans-serif" at bounding box center [106, 120] width 37 height 7
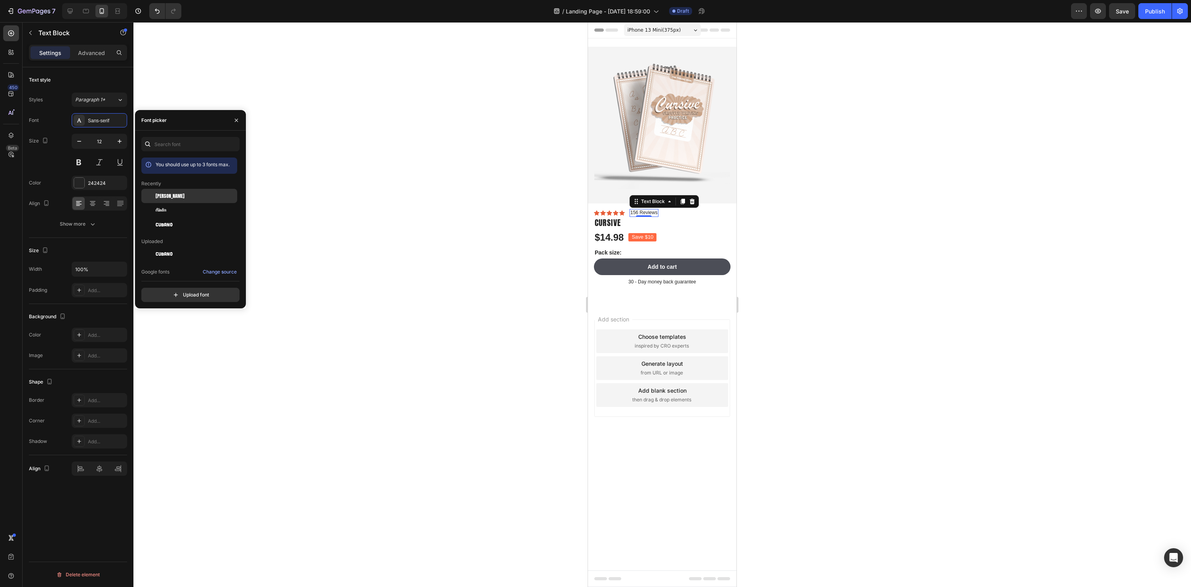
click at [176, 196] on div "[PERSON_NAME]" at bounding box center [196, 195] width 80 height 7
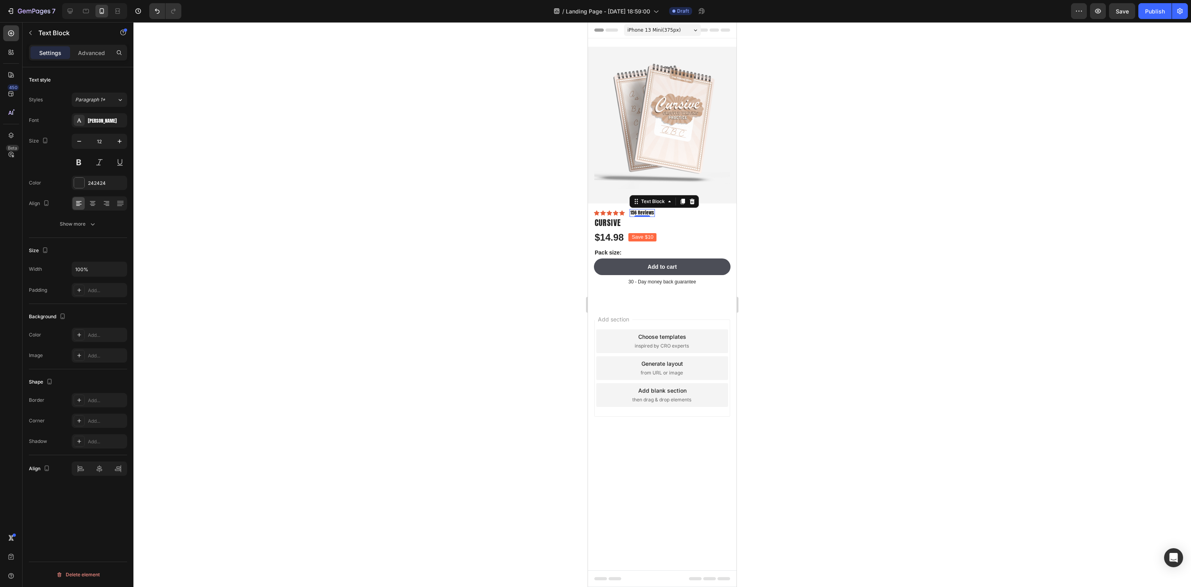
drag, startPoint x: 378, startPoint y: 246, endPoint x: 382, endPoint y: 246, distance: 4.4
click at [378, 246] on div at bounding box center [662, 304] width 1058 height 565
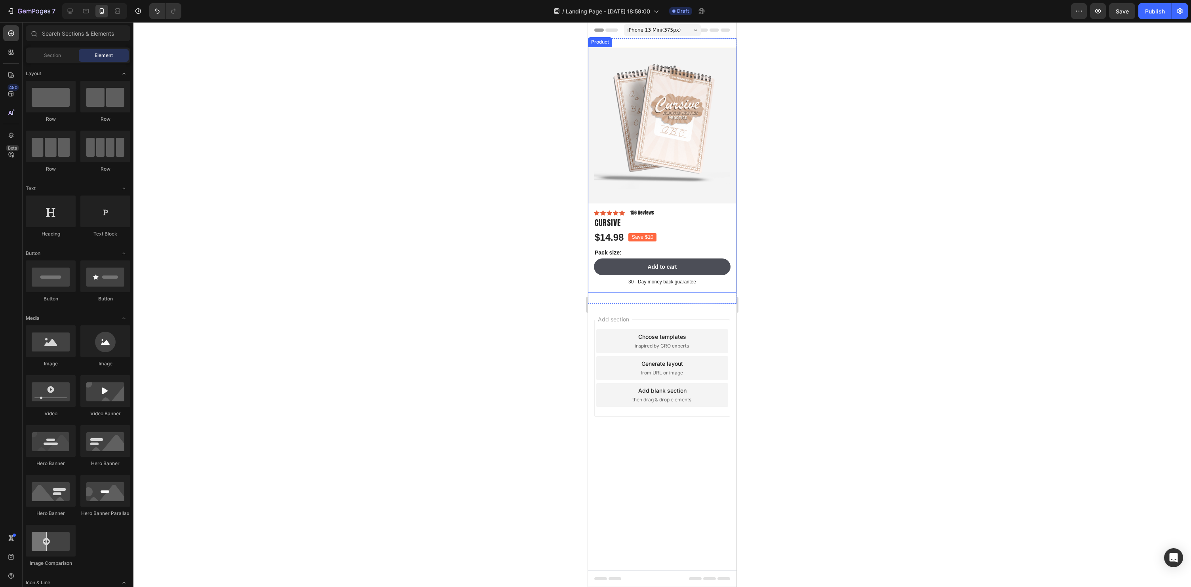
click at [648, 213] on p "156 Reviews" at bounding box center [642, 213] width 24 height 6
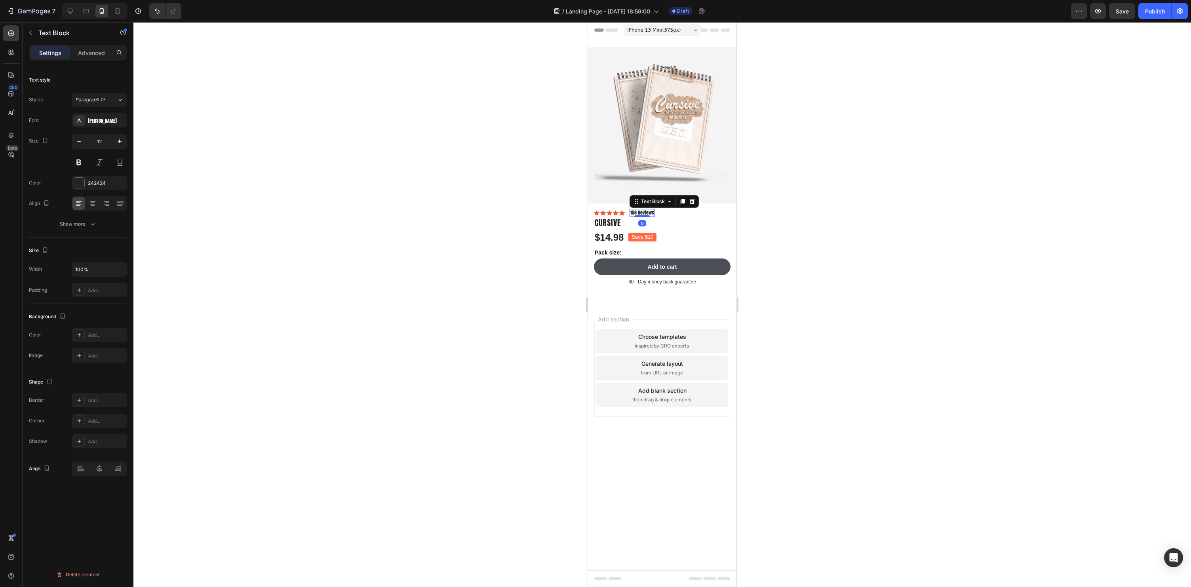
drag, startPoint x: 80, startPoint y: 226, endPoint x: 89, endPoint y: 237, distance: 14.6
click at [80, 226] on div "Show more" at bounding box center [78, 224] width 37 height 8
click at [95, 287] on span "AA" at bounding box center [92, 287] width 7 height 7
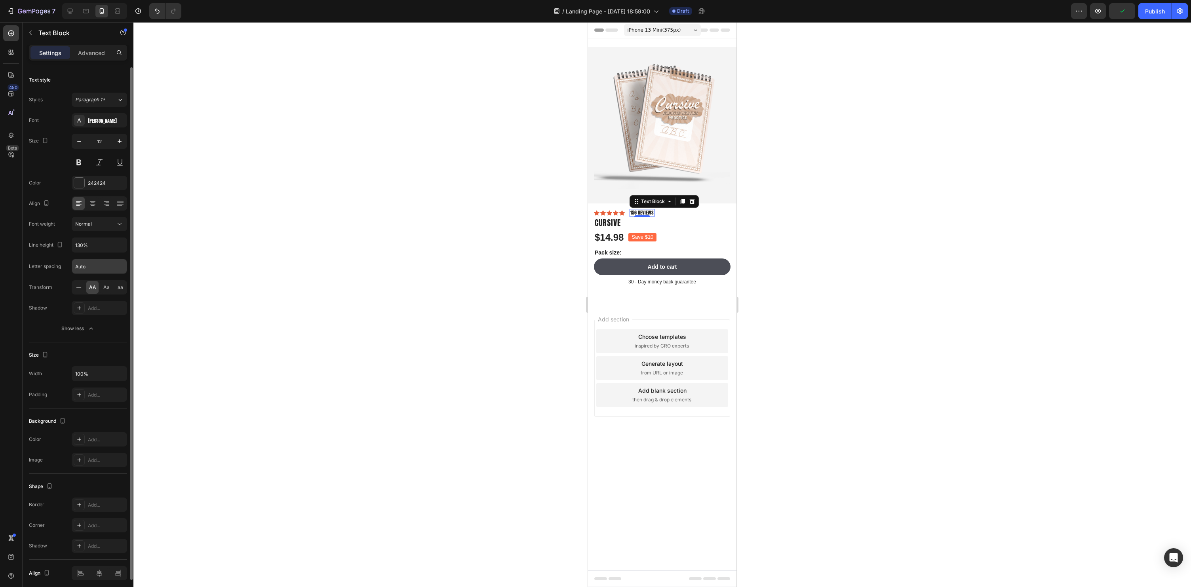
click at [95, 267] on input "Auto" at bounding box center [99, 266] width 55 height 14
type input "5"
type input "1"
click at [291, 242] on div at bounding box center [662, 304] width 1058 height 565
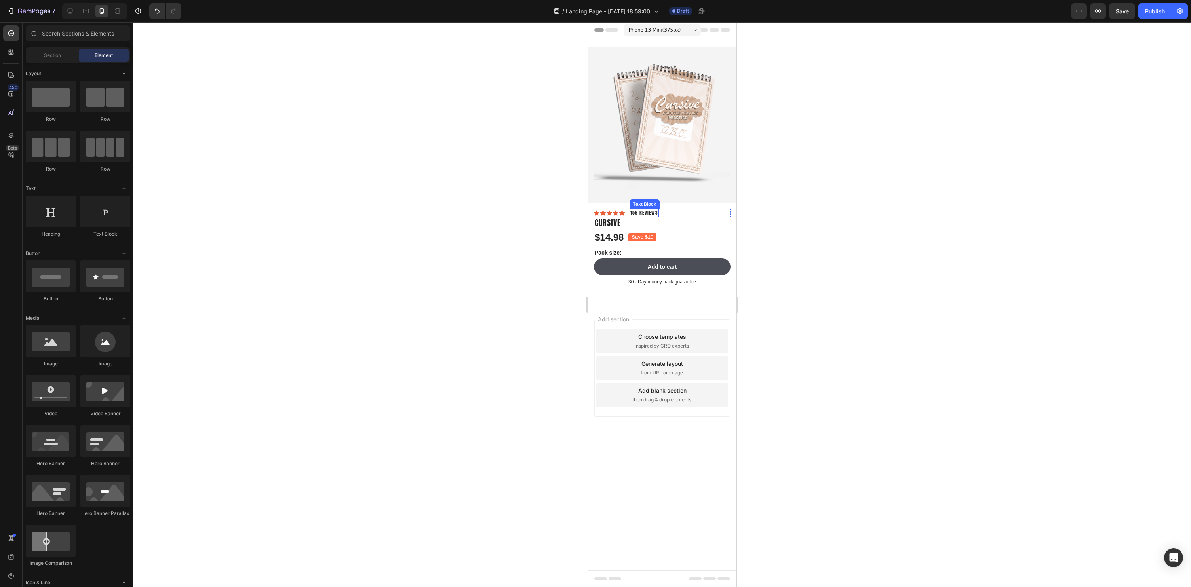
click at [637, 215] on p "156 Reviews" at bounding box center [644, 213] width 28 height 6
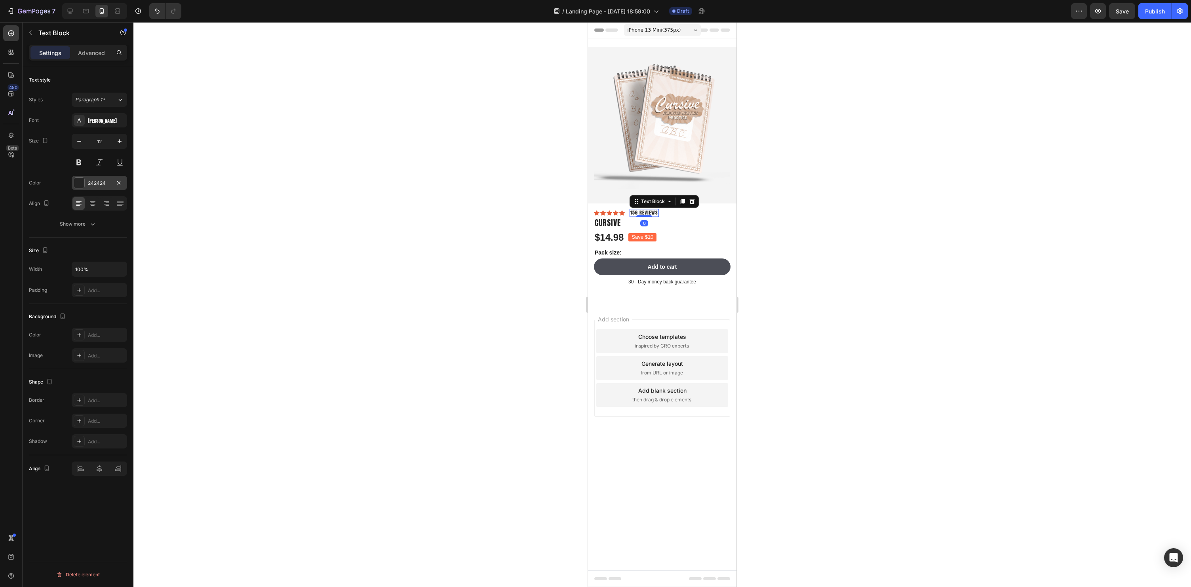
click at [80, 183] on div at bounding box center [79, 183] width 10 height 10
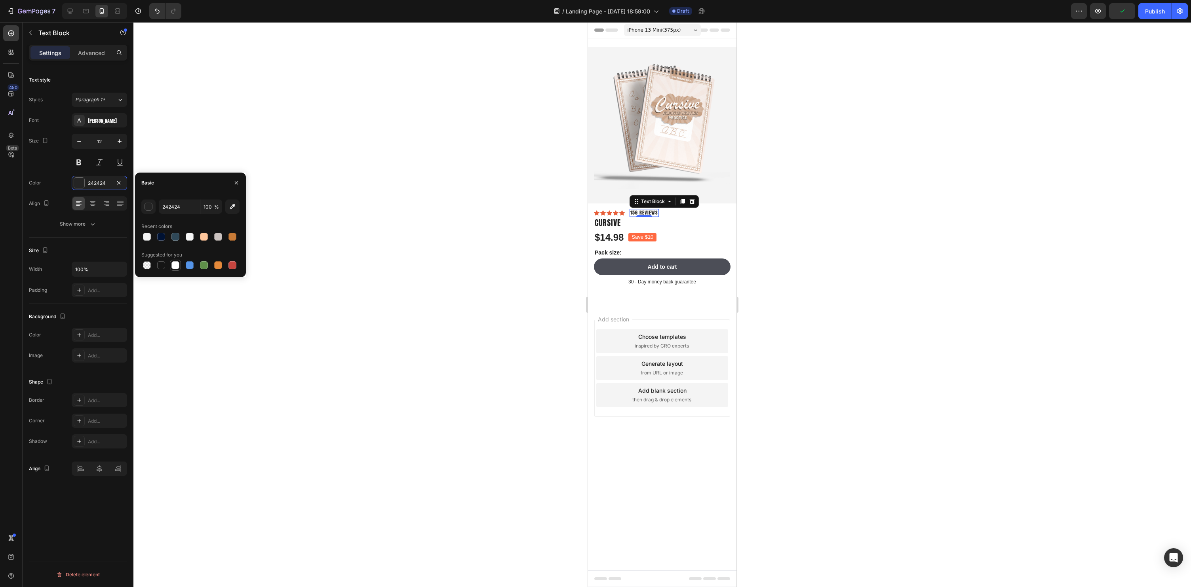
click at [175, 264] on div at bounding box center [175, 265] width 8 height 8
click at [149, 210] on div "button" at bounding box center [149, 207] width 8 height 8
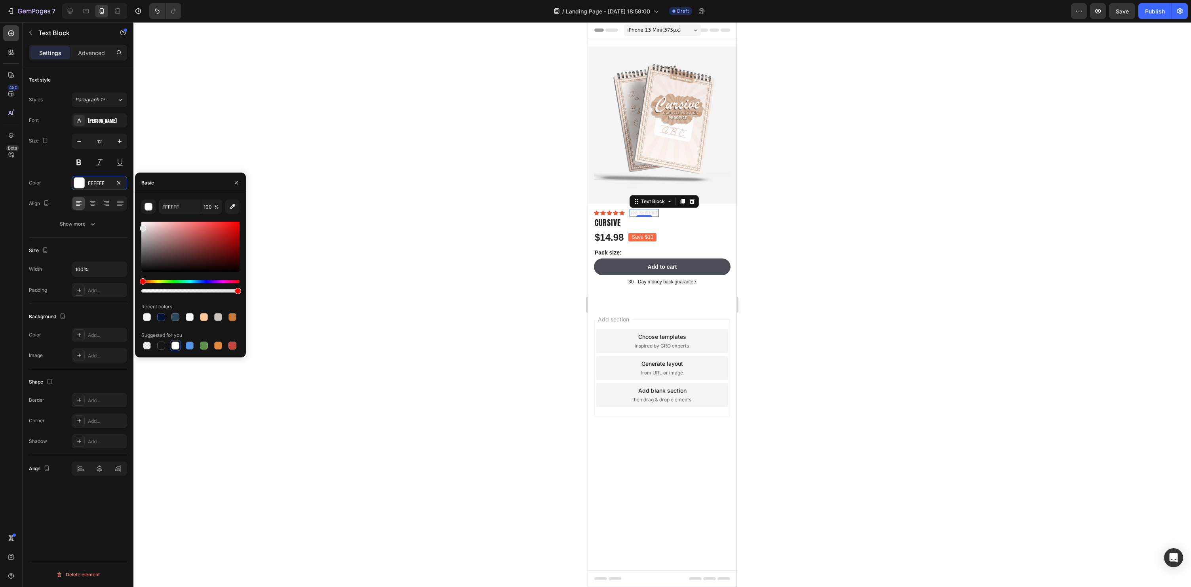
type input "E2E2E2"
drag, startPoint x: 146, startPoint y: 227, endPoint x: 135, endPoint y: 236, distance: 14.4
click at [135, 0] on div "7 Version history / Landing Page - Aug 25, 18:59:00 Draft Preview Save Publish …" at bounding box center [595, 0] width 1191 height 0
click at [473, 250] on div at bounding box center [662, 304] width 1058 height 565
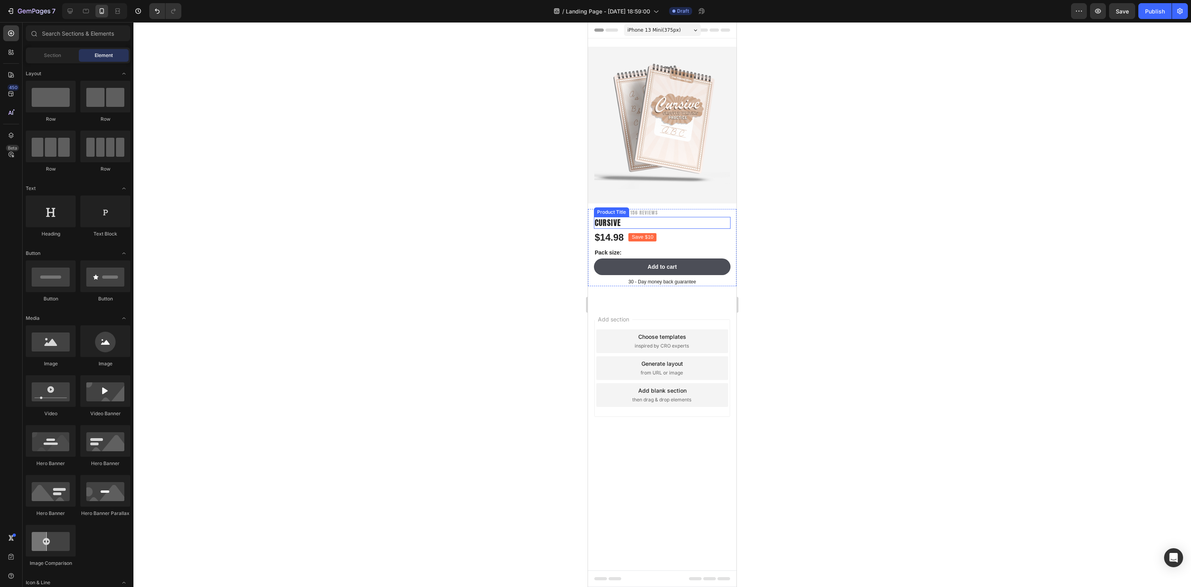
click at [711, 223] on h1 "Cursive" at bounding box center [662, 223] width 137 height 12
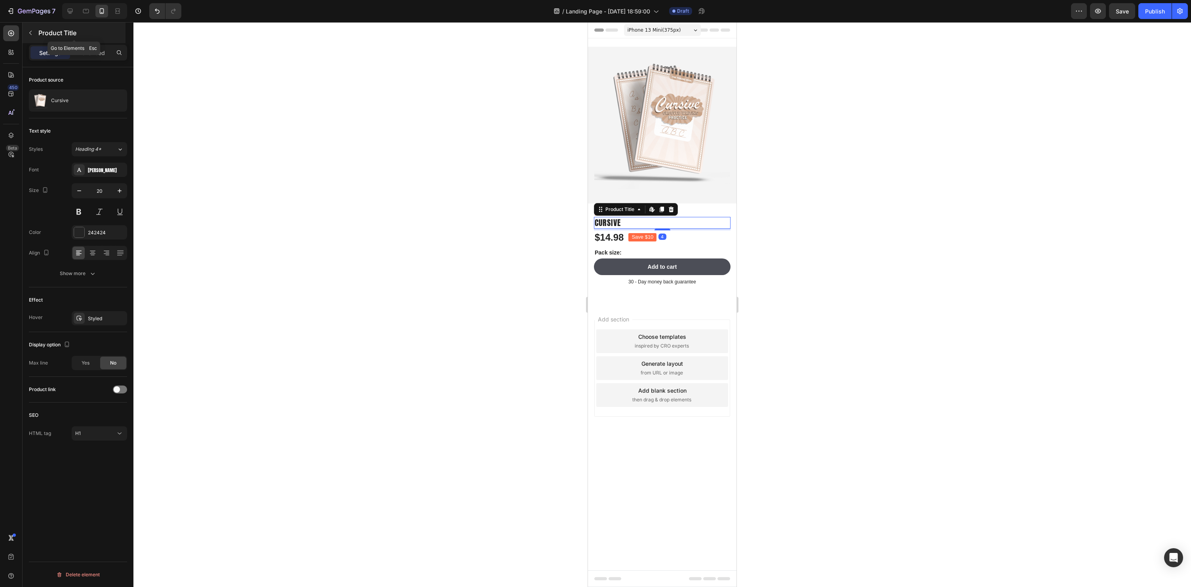
click at [32, 35] on icon "button" at bounding box center [30, 33] width 6 height 6
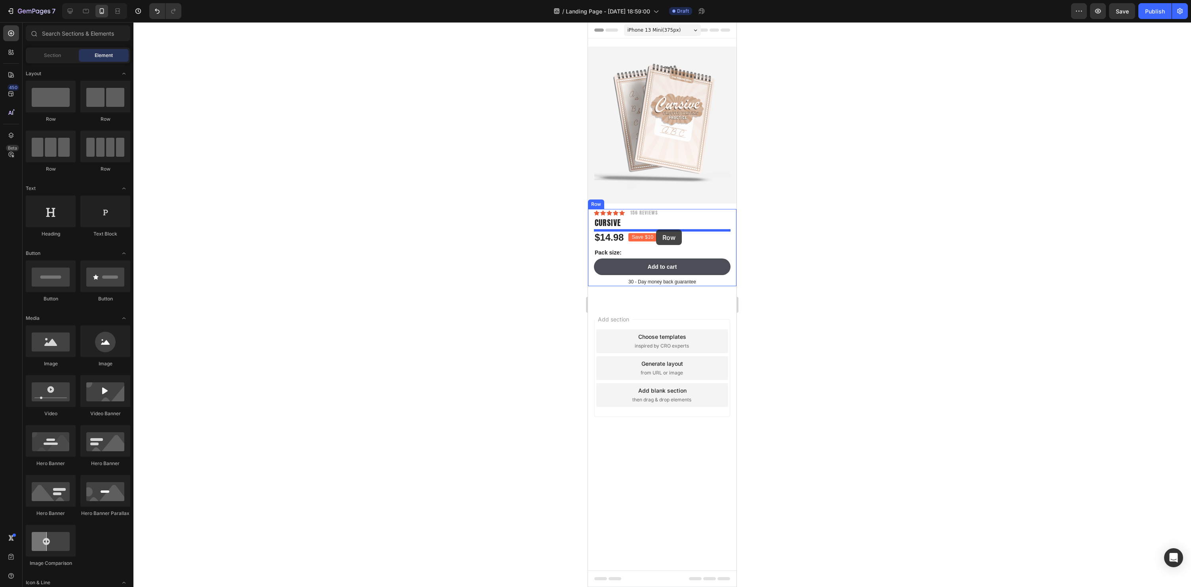
drag, startPoint x: 696, startPoint y: 125, endPoint x: 656, endPoint y: 230, distance: 112.1
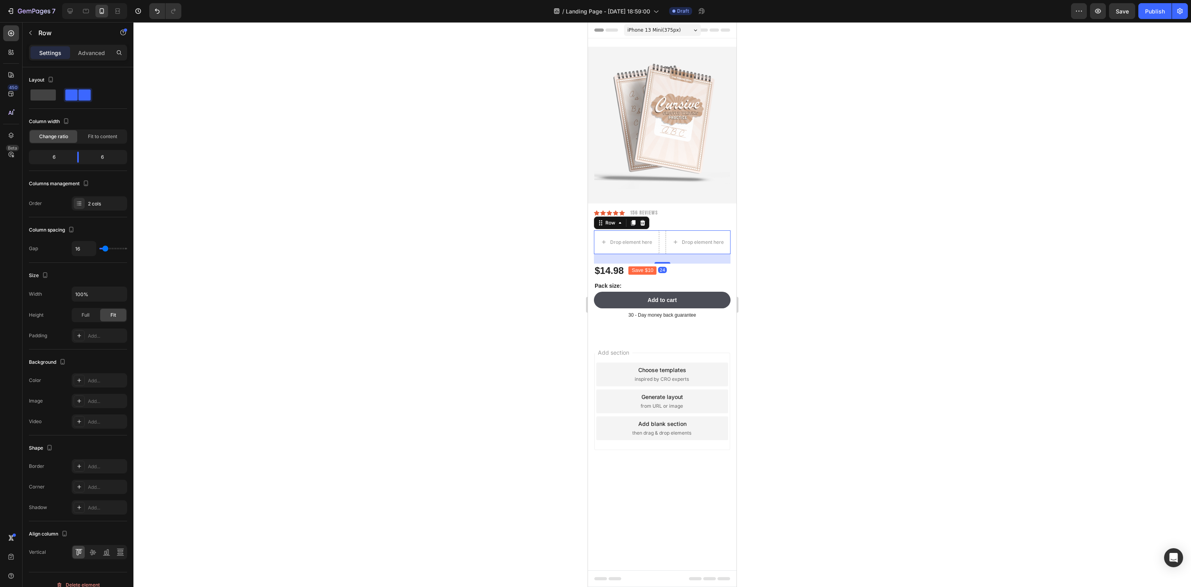
drag, startPoint x: 873, startPoint y: 251, endPoint x: 861, endPoint y: 249, distance: 11.7
click at [873, 251] on div at bounding box center [662, 304] width 1058 height 565
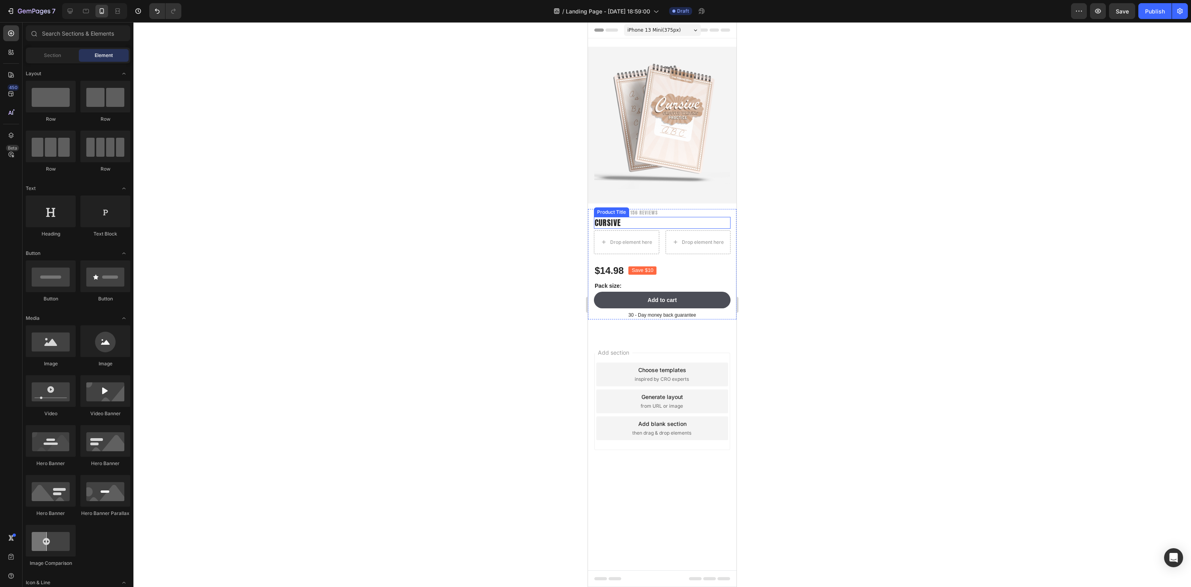
click at [598, 223] on h1 "Cursive" at bounding box center [662, 223] width 137 height 12
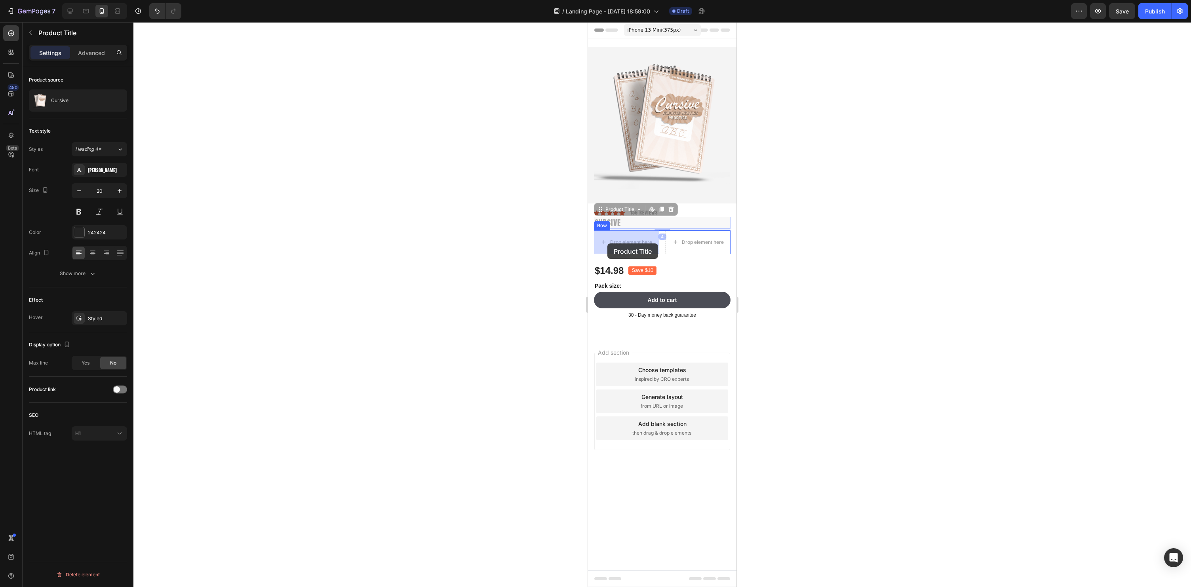
drag, startPoint x: 602, startPoint y: 210, endPoint x: 607, endPoint y: 243, distance: 33.3
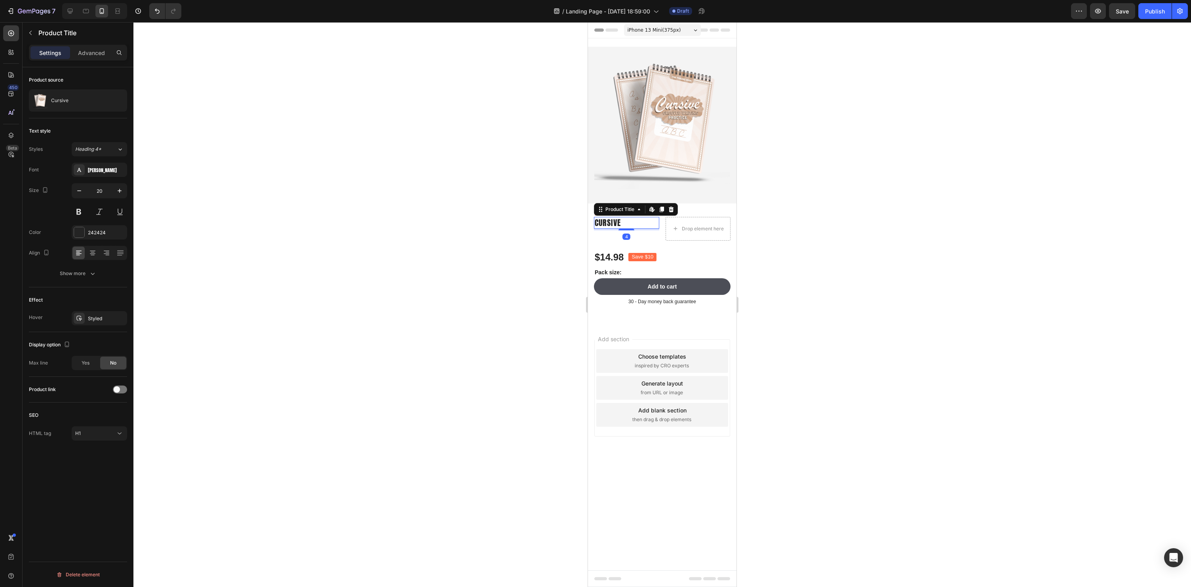
click at [953, 288] on div at bounding box center [662, 304] width 1058 height 565
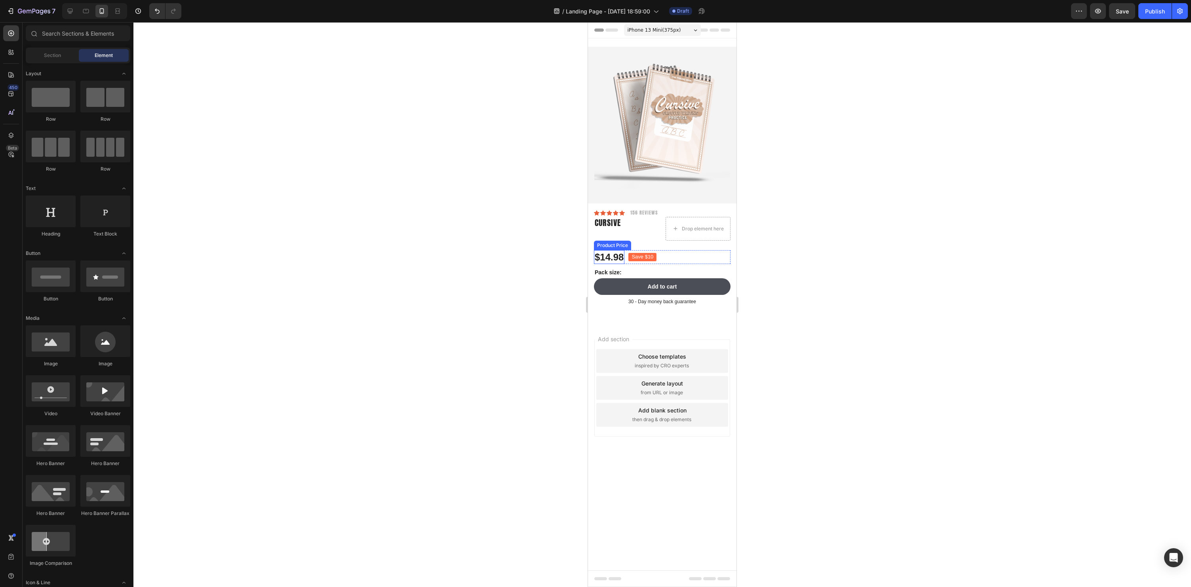
click at [602, 257] on div "$14.98" at bounding box center [609, 257] width 30 height 14
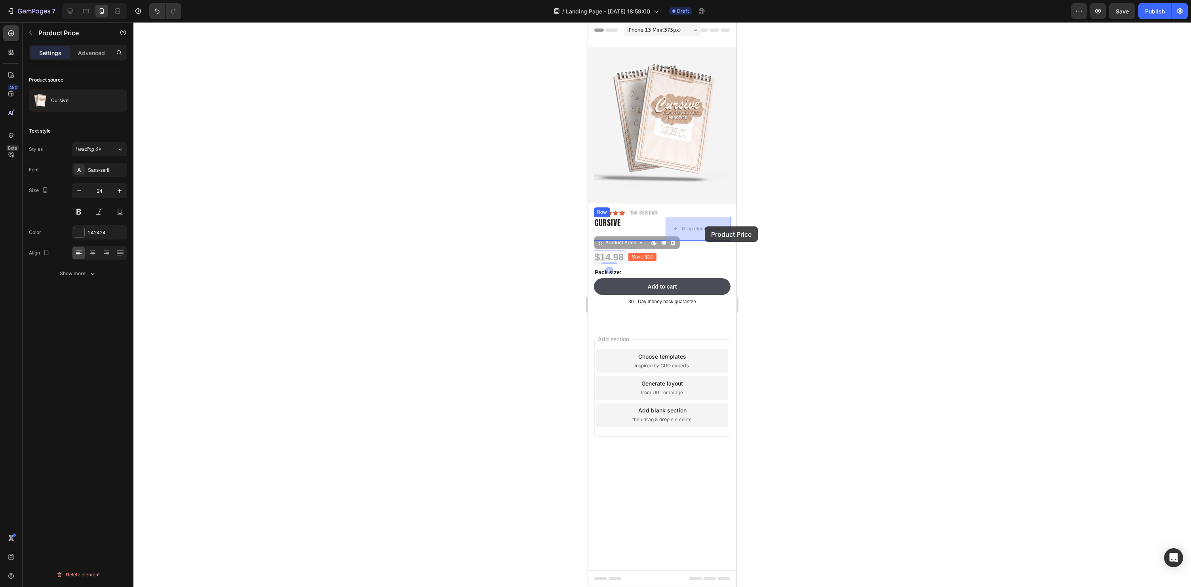
drag, startPoint x: 601, startPoint y: 242, endPoint x: 705, endPoint y: 226, distance: 104.9
click at [863, 252] on div at bounding box center [662, 304] width 1058 height 565
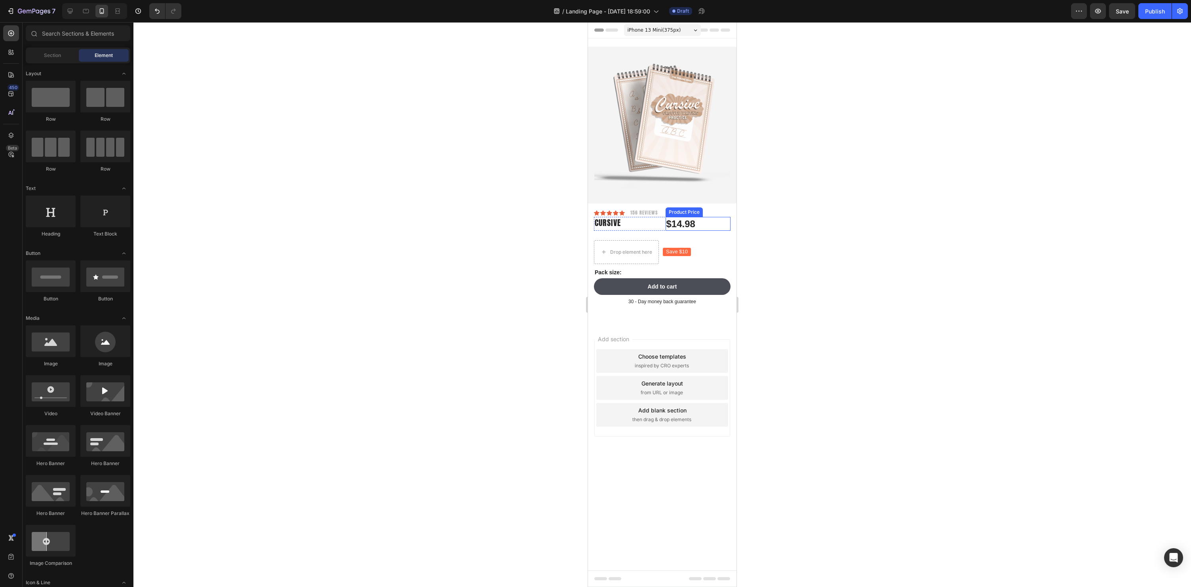
click at [687, 225] on div "$14.98" at bounding box center [698, 224] width 65 height 14
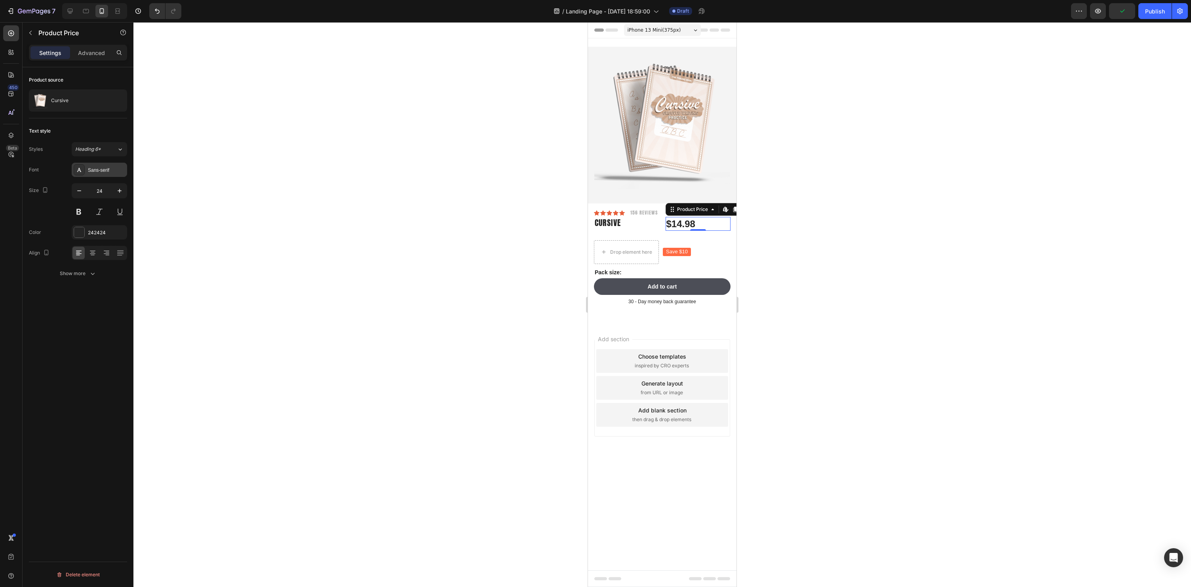
click at [97, 174] on div "Sans-serif" at bounding box center [99, 170] width 55 height 14
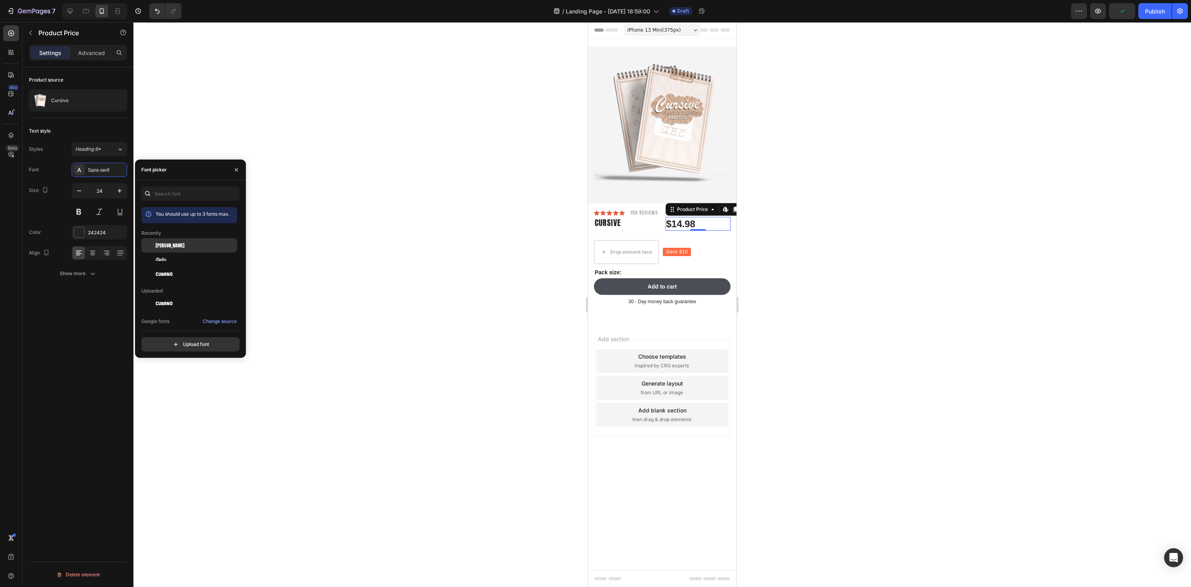
click at [173, 248] on div "[PERSON_NAME]" at bounding box center [196, 245] width 80 height 7
click at [166, 269] on div "Cubano" at bounding box center [196, 274] width 80 height 10
click at [164, 244] on span "[PERSON_NAME]" at bounding box center [170, 245] width 29 height 7
click at [169, 299] on div "Abel" at bounding box center [196, 298] width 80 height 7
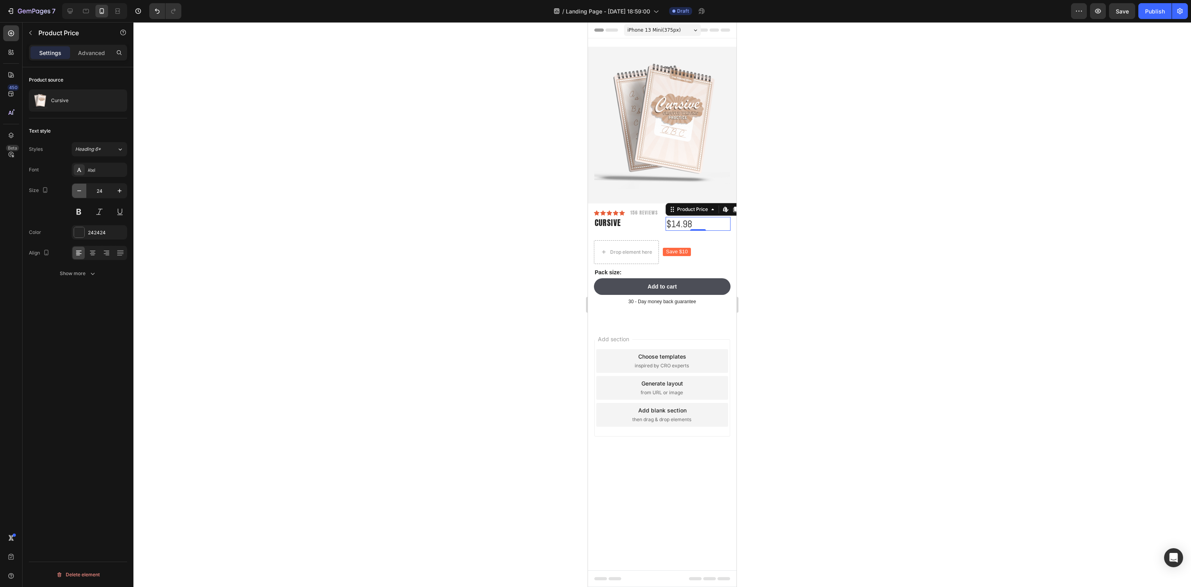
click at [84, 192] on button "button" at bounding box center [79, 191] width 14 height 14
drag, startPoint x: 116, startPoint y: 193, endPoint x: 114, endPoint y: 222, distance: 29.4
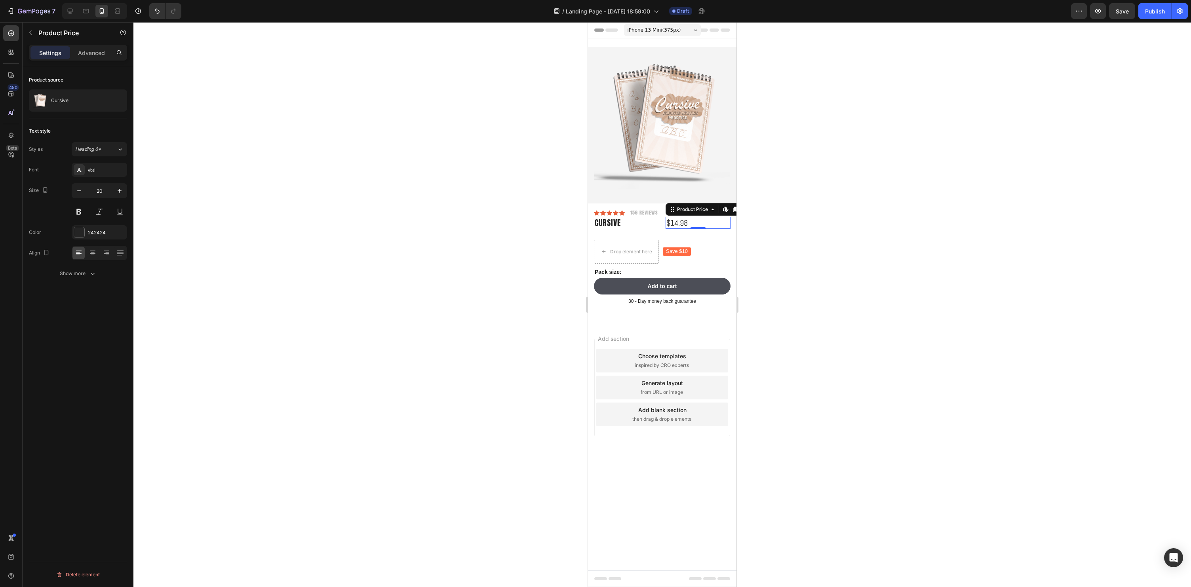
click at [116, 193] on icon "button" at bounding box center [120, 191] width 8 height 8
type input "21"
click at [105, 254] on icon at bounding box center [107, 253] width 8 height 8
click at [839, 262] on div at bounding box center [662, 304] width 1058 height 565
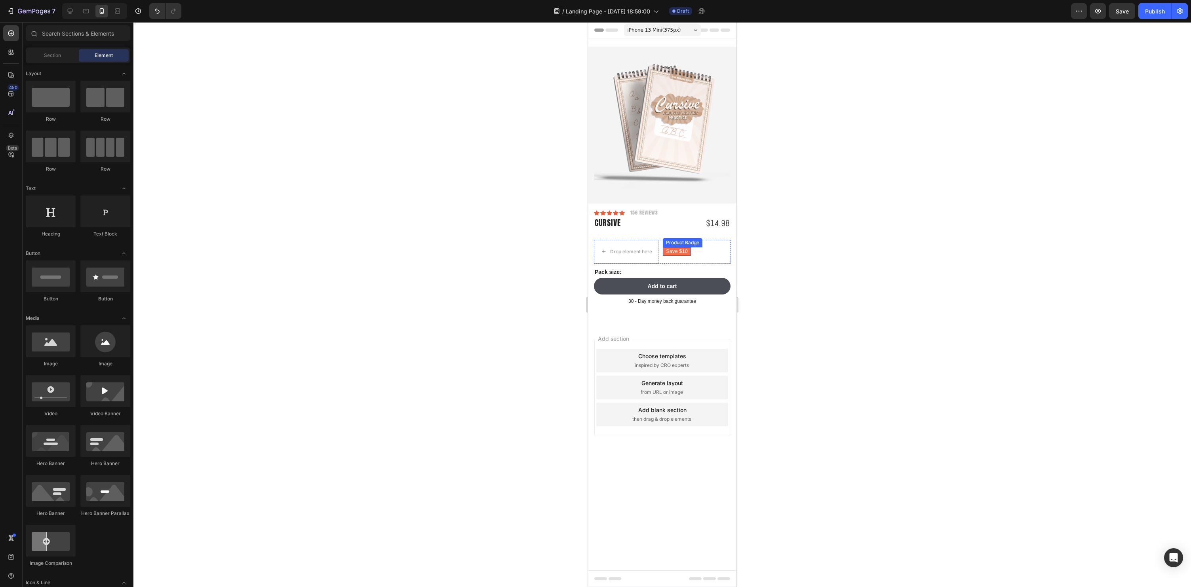
click at [676, 253] on pre "Save $10" at bounding box center [677, 251] width 28 height 8
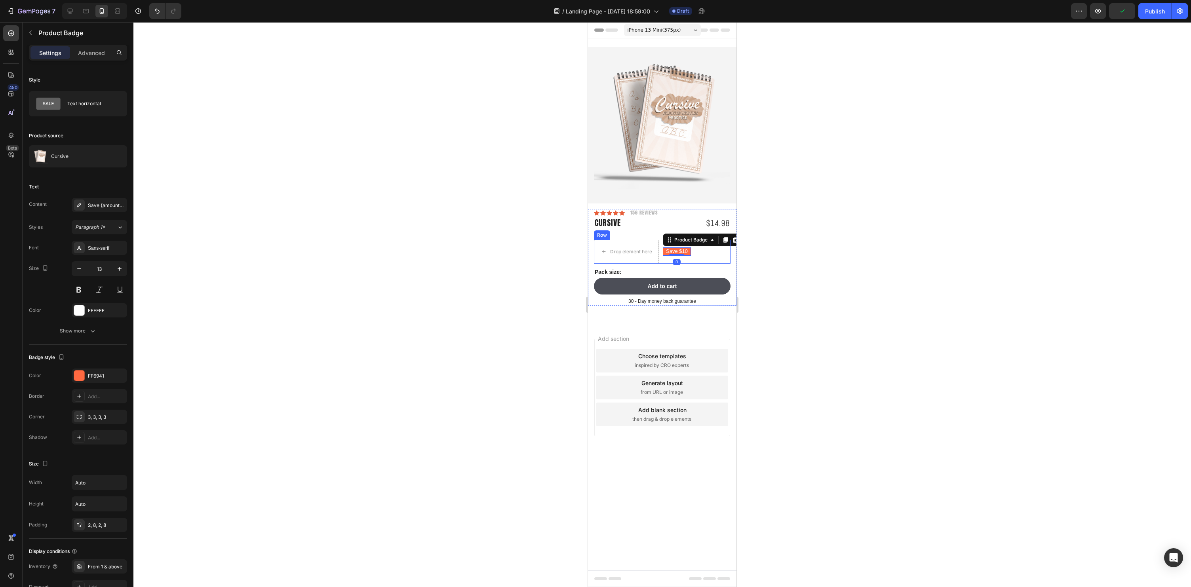
click at [721, 256] on div "Drop element here Save $10 Product Badge 0 Row" at bounding box center [662, 252] width 137 height 24
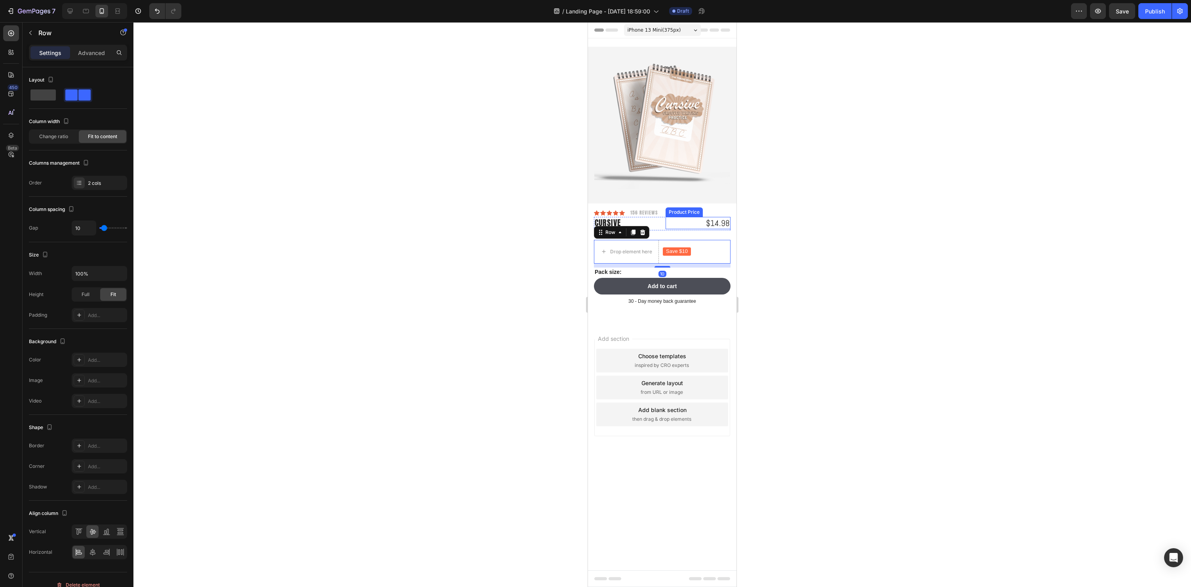
click at [715, 221] on div "$14.98" at bounding box center [698, 223] width 65 height 12
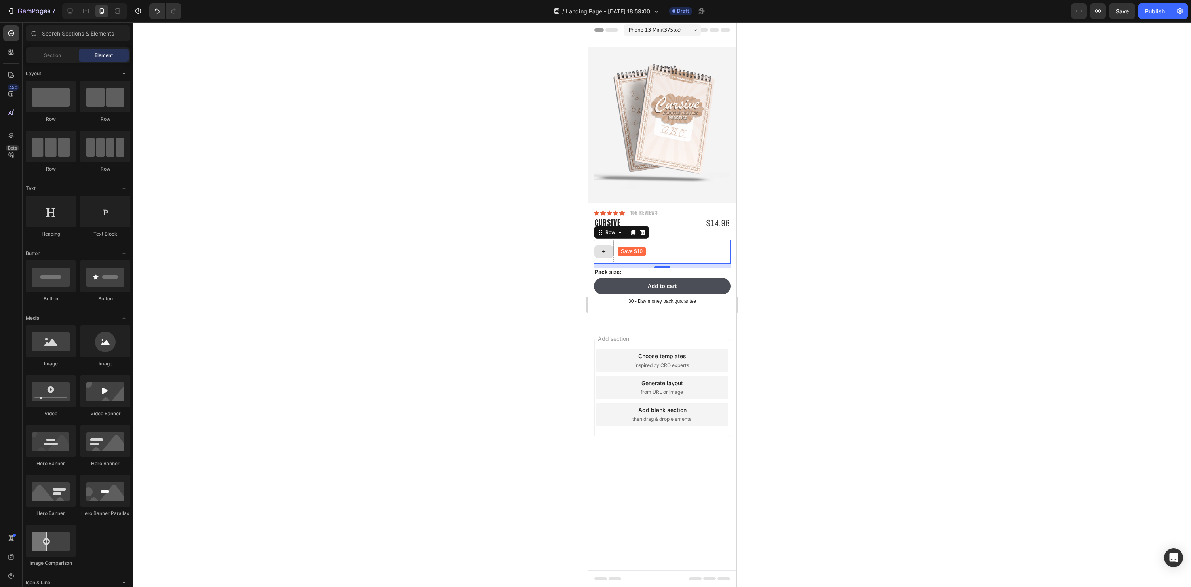
drag, startPoint x: 601, startPoint y: 254, endPoint x: 611, endPoint y: 254, distance: 10.3
click at [602, 254] on icon at bounding box center [604, 251] width 6 height 7
click at [644, 251] on pre "Save $10" at bounding box center [632, 251] width 28 height 8
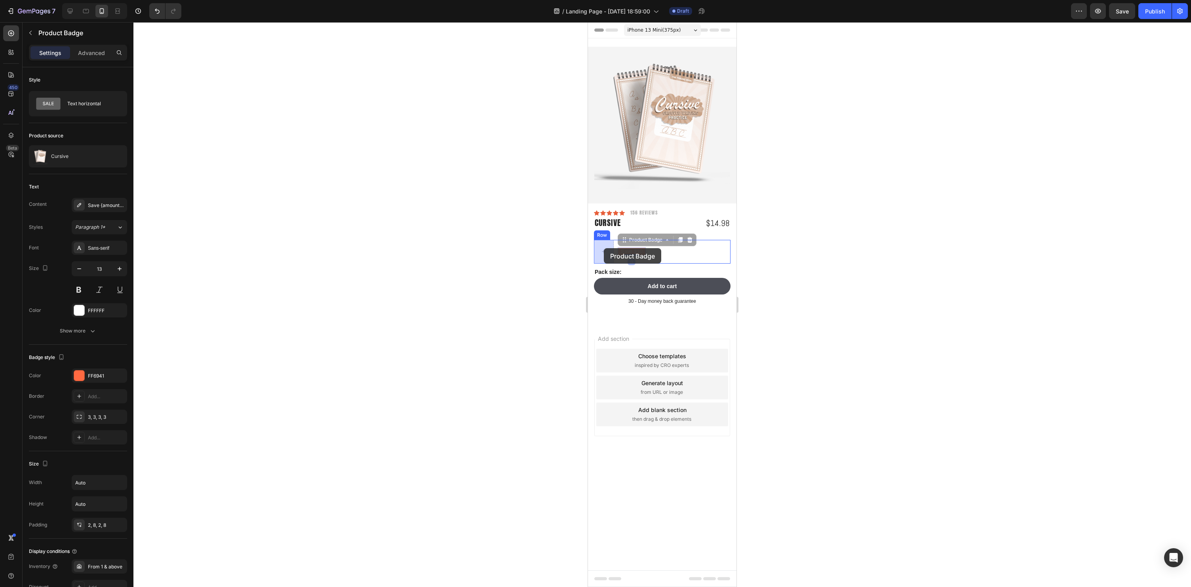
drag, startPoint x: 625, startPoint y: 240, endPoint x: 603, endPoint y: 249, distance: 23.1
click at [717, 221] on div "$14.98" at bounding box center [698, 223] width 65 height 12
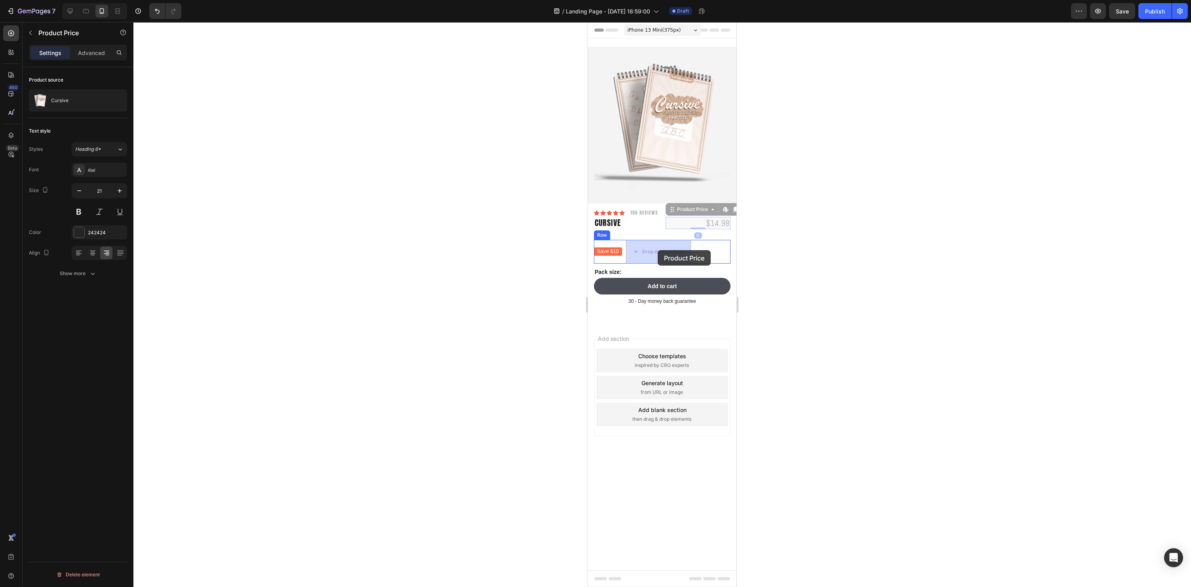
drag, startPoint x: 673, startPoint y: 208, endPoint x: 658, endPoint y: 250, distance: 44.7
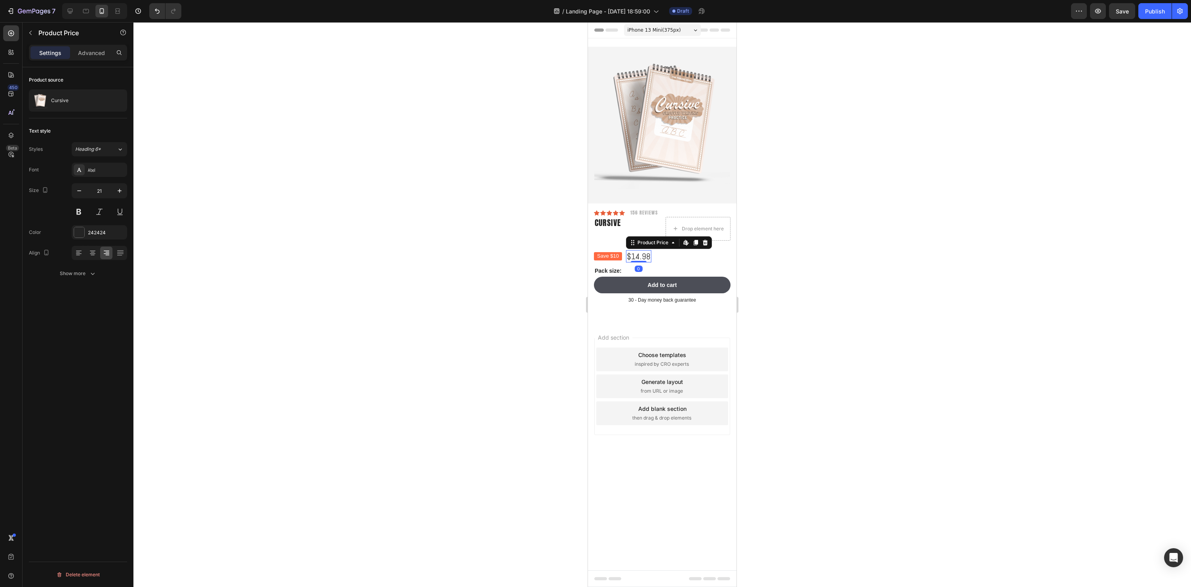
click at [826, 240] on div at bounding box center [662, 304] width 1058 height 565
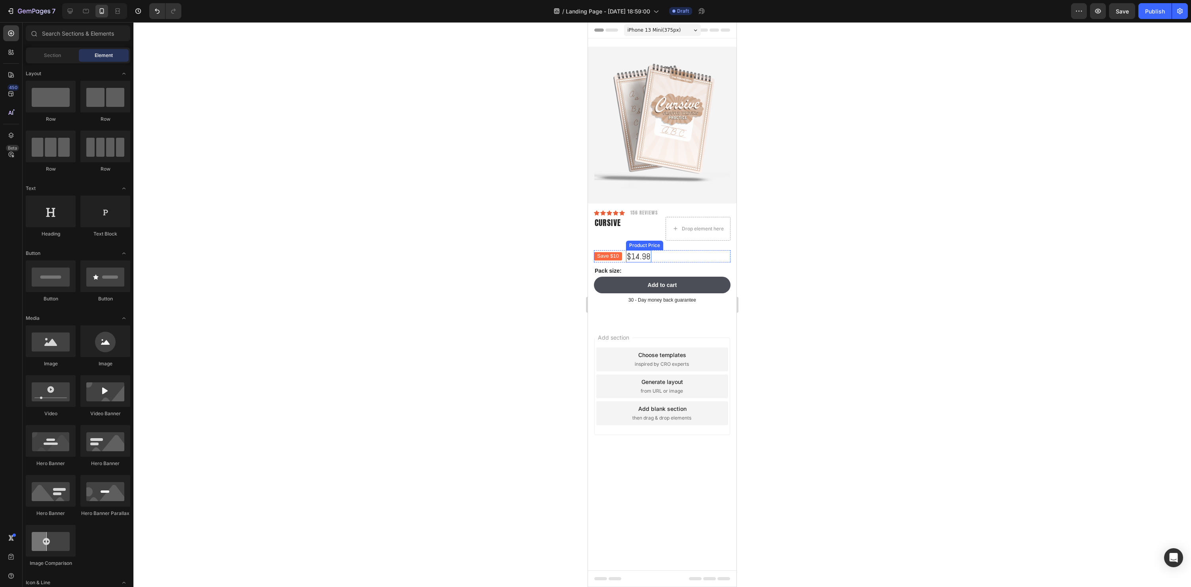
click at [653, 258] on div "Save $10 Product Badge $14.98 Product Price Product Price Row" at bounding box center [662, 256] width 137 height 12
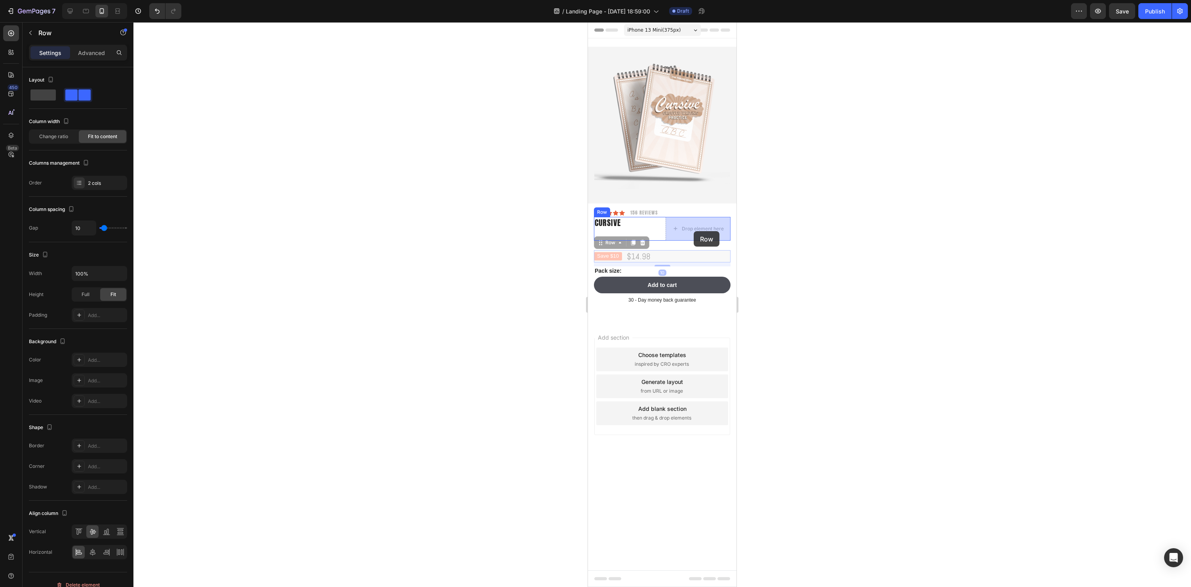
drag, startPoint x: 601, startPoint y: 244, endPoint x: 694, endPoint y: 231, distance: 93.5
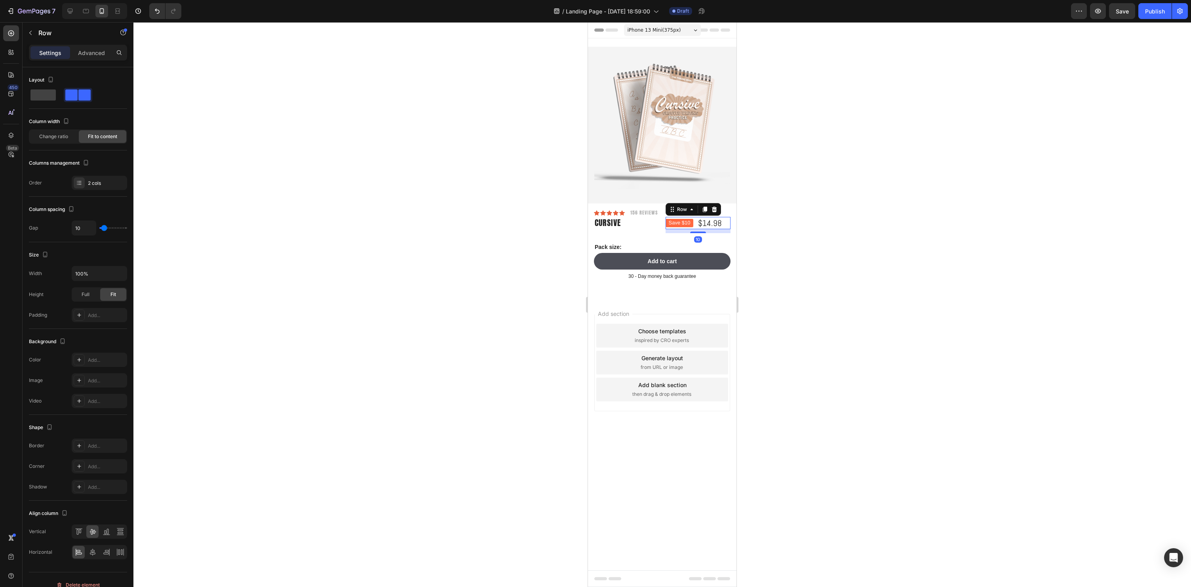
click at [783, 259] on div at bounding box center [662, 304] width 1058 height 565
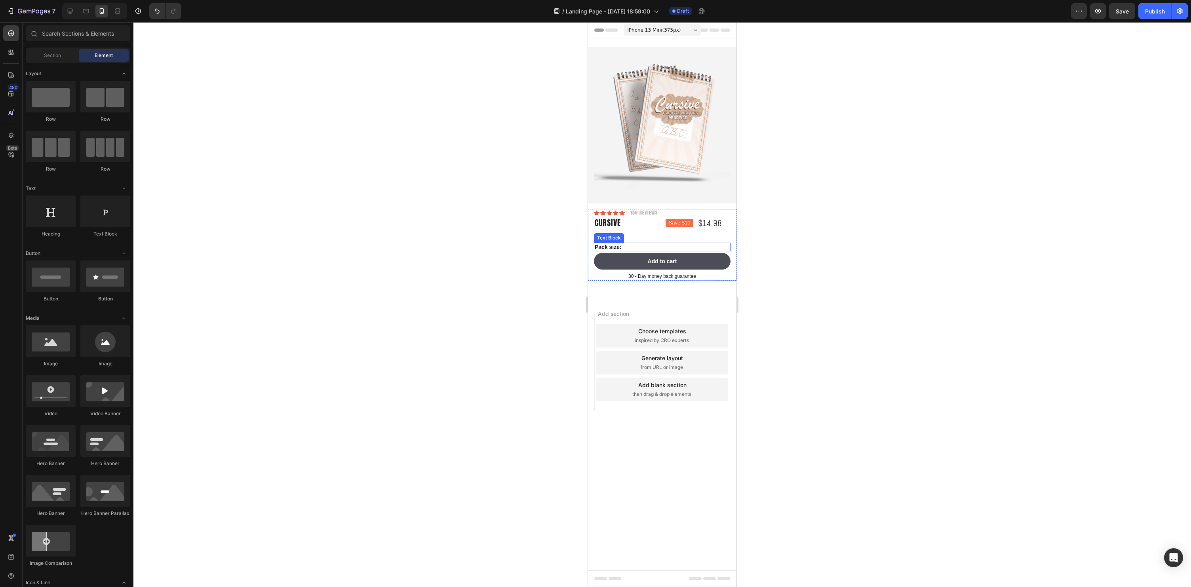
click at [674, 247] on p "Pack size:" at bounding box center [662, 247] width 135 height 7
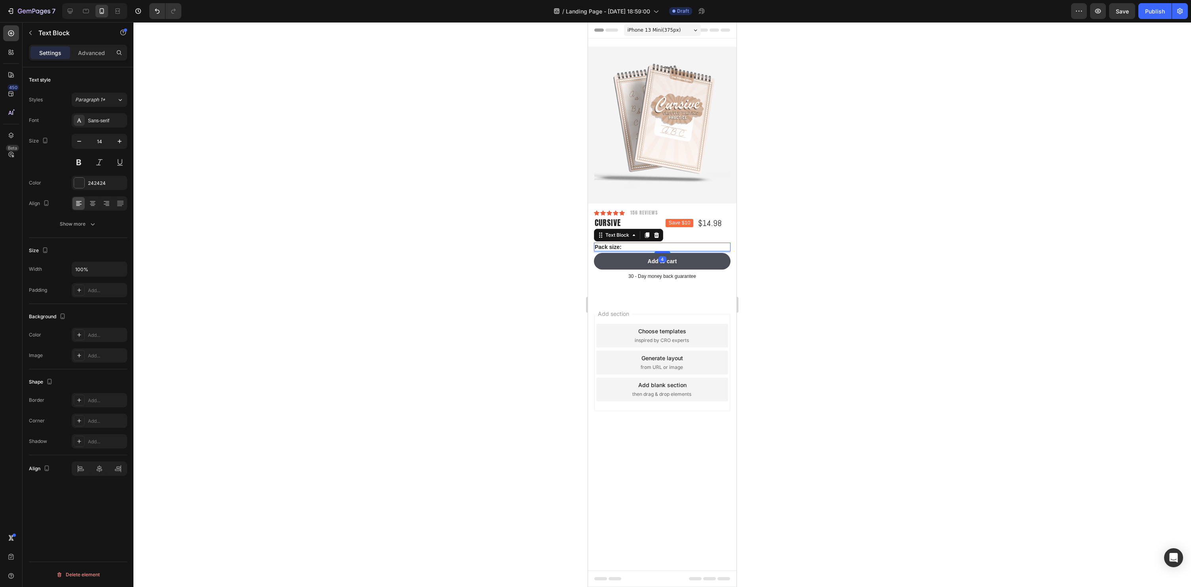
click at [658, 236] on icon at bounding box center [656, 235] width 5 height 6
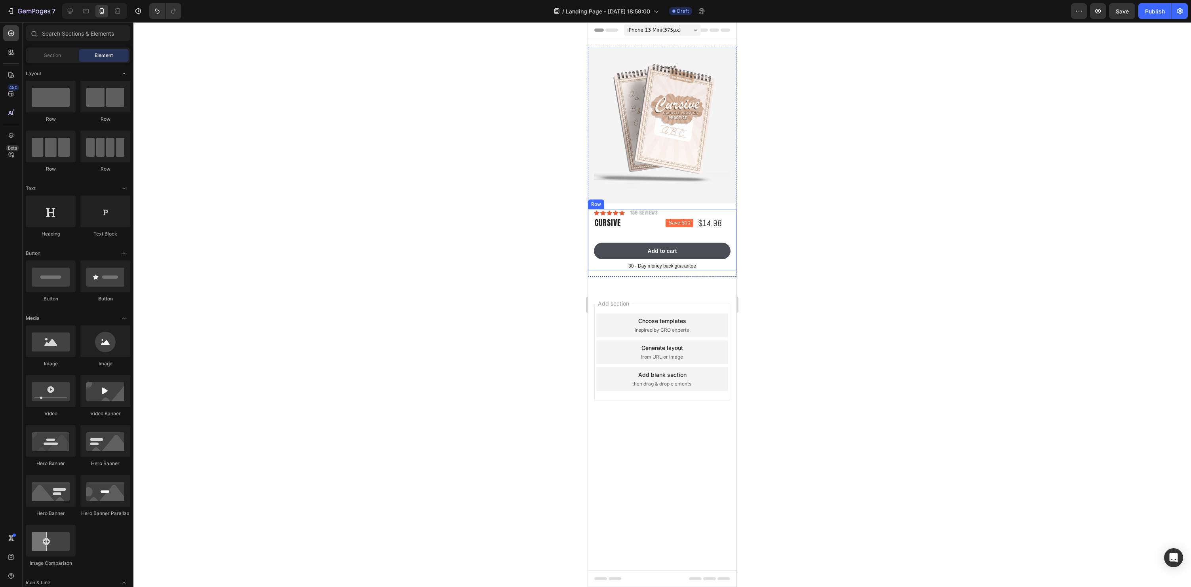
click at [866, 265] on div at bounding box center [662, 304] width 1058 height 565
click at [609, 224] on h1 "Cursive" at bounding box center [626, 223] width 65 height 12
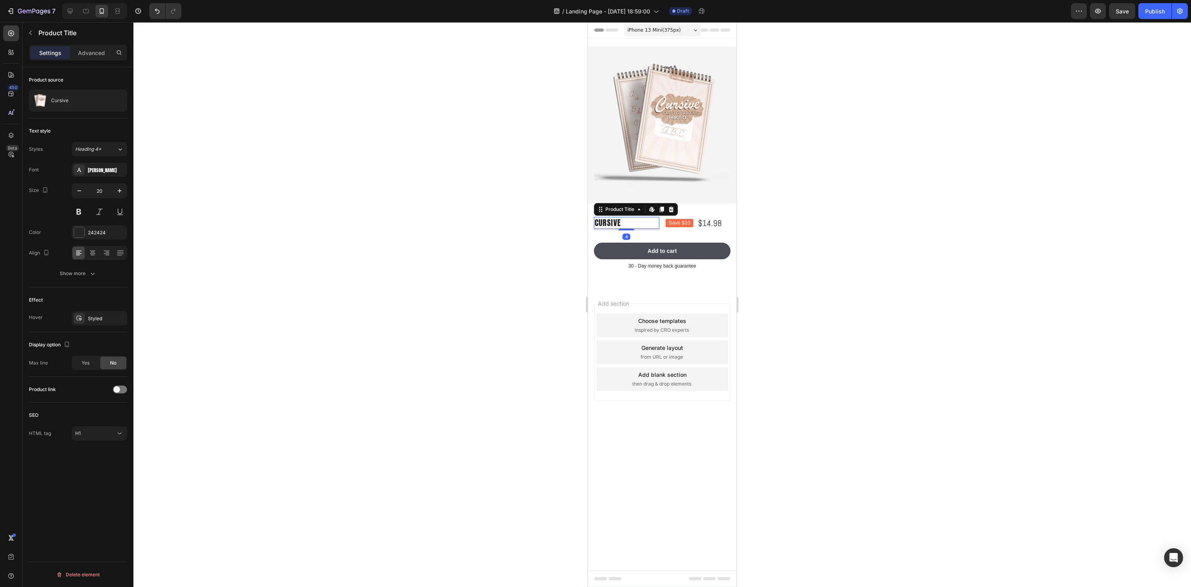
click at [609, 224] on h1 "Cursive" at bounding box center [626, 223] width 65 height 12
click at [627, 225] on h1 "Cursive" at bounding box center [626, 223] width 65 height 12
click at [619, 223] on h1 "Cursive" at bounding box center [626, 223] width 65 height 12
click at [930, 250] on div at bounding box center [662, 304] width 1058 height 565
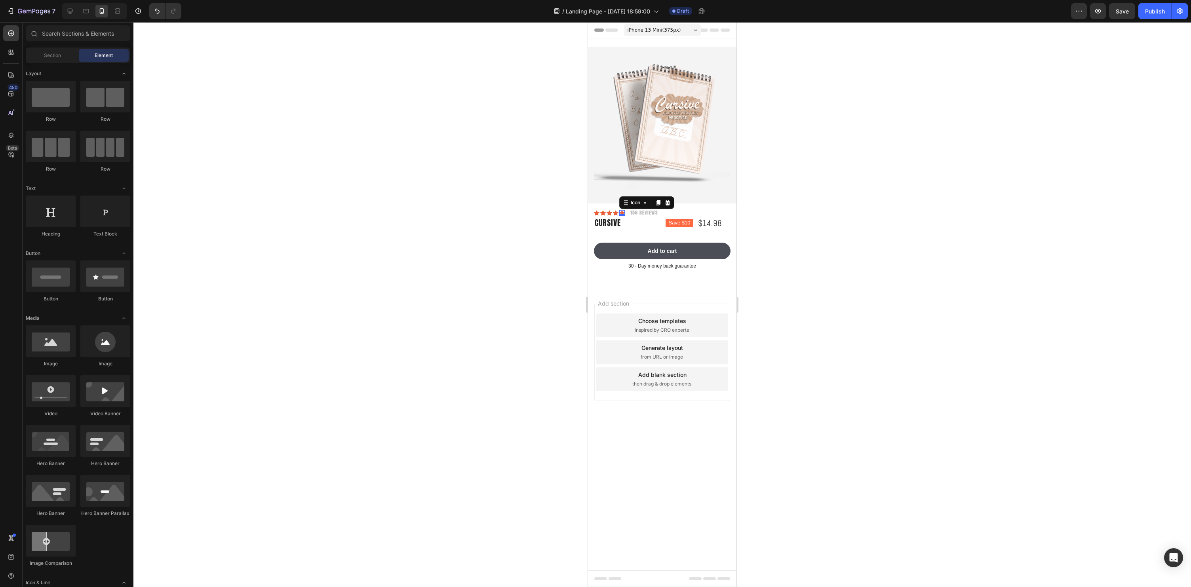
click at [622, 212] on div "Icon 0" at bounding box center [622, 213] width 6 height 6
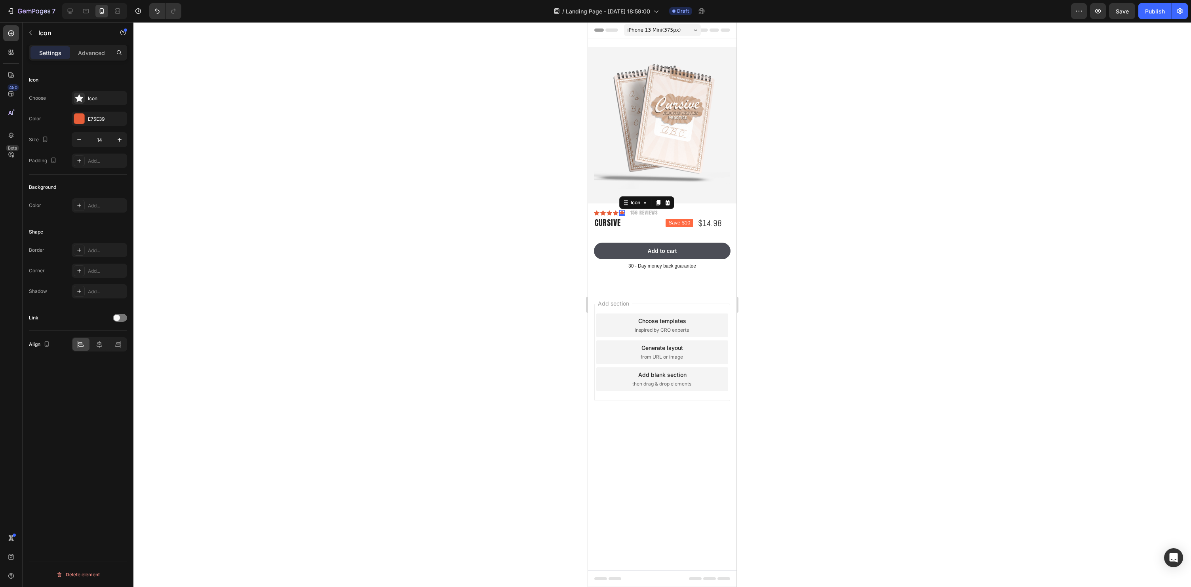
click at [829, 272] on div at bounding box center [662, 304] width 1058 height 565
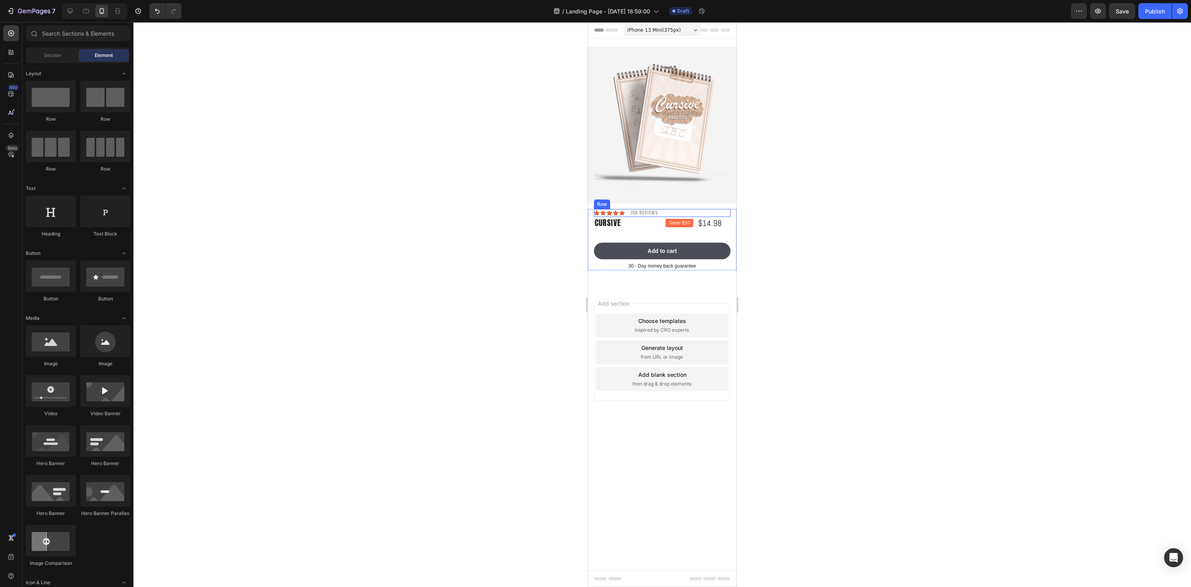
click at [665, 213] on div "Icon Icon Icon Icon Icon Icon List 156 Reviews Text Block Row" at bounding box center [662, 213] width 137 height 8
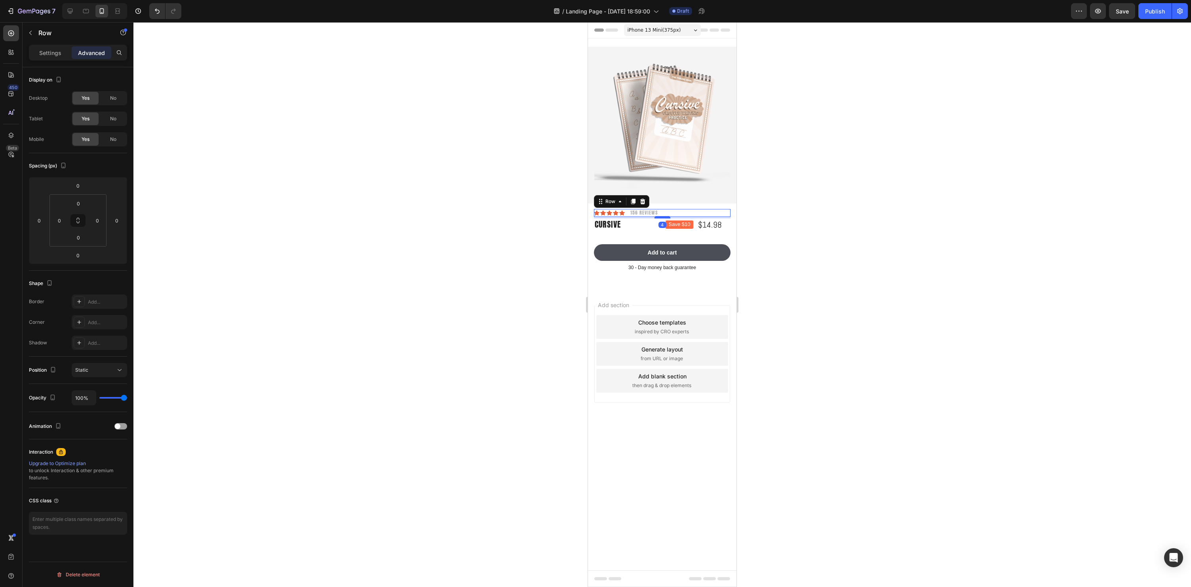
click at [661, 217] on div at bounding box center [662, 217] width 16 height 2
type input "4"
click at [849, 230] on div at bounding box center [662, 304] width 1058 height 565
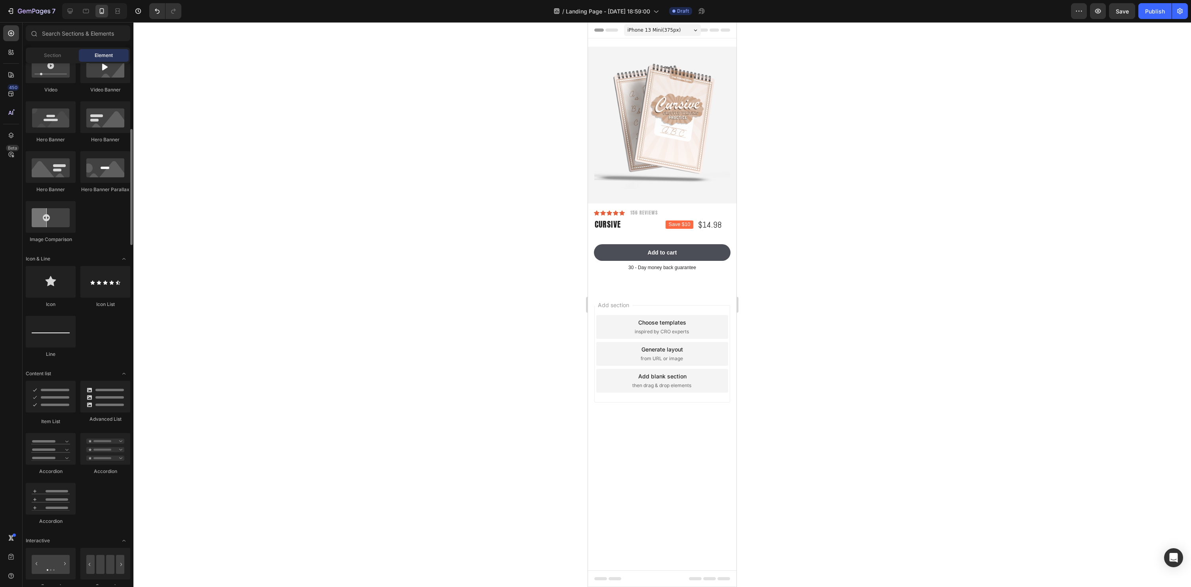
scroll to position [325, 0]
drag, startPoint x: 641, startPoint y: 424, endPoint x: 633, endPoint y: 235, distance: 189.0
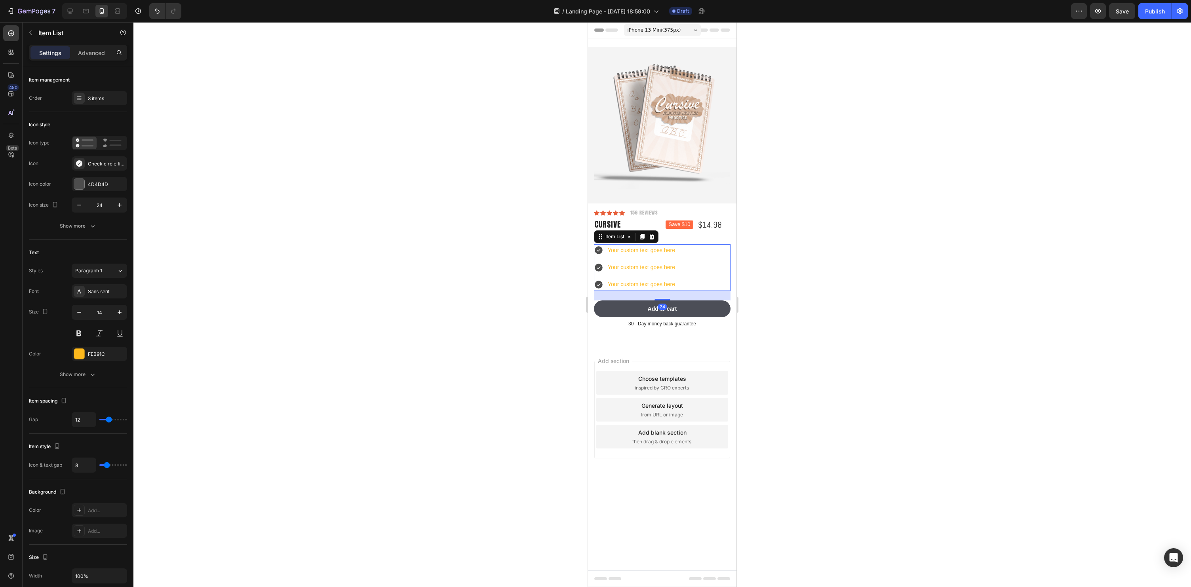
click at [846, 291] on div at bounding box center [662, 304] width 1058 height 565
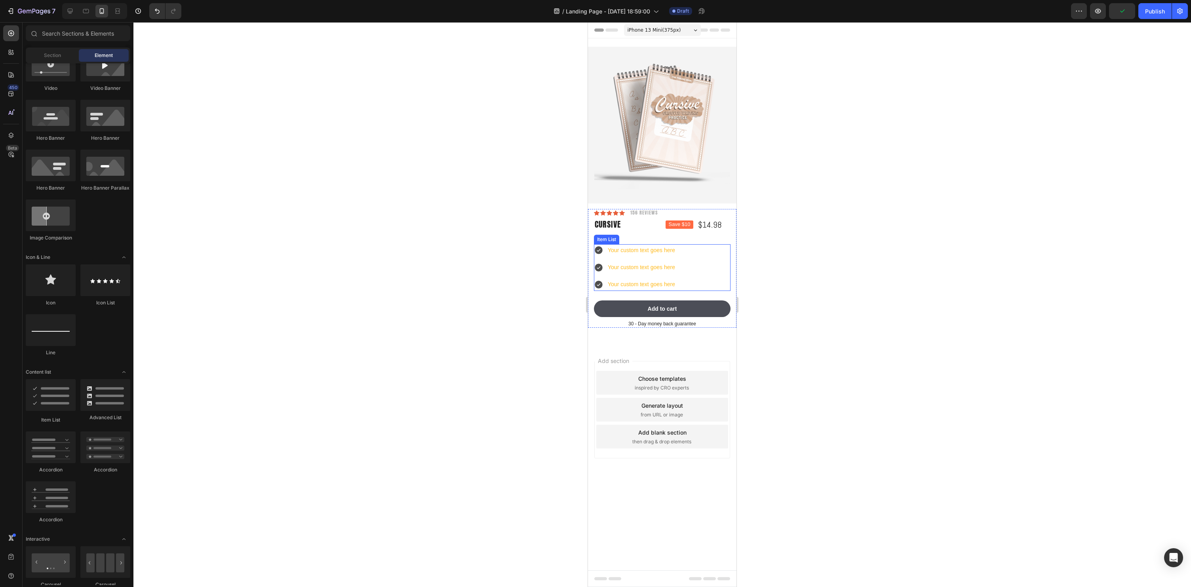
click at [598, 250] on icon at bounding box center [599, 251] width 8 height 8
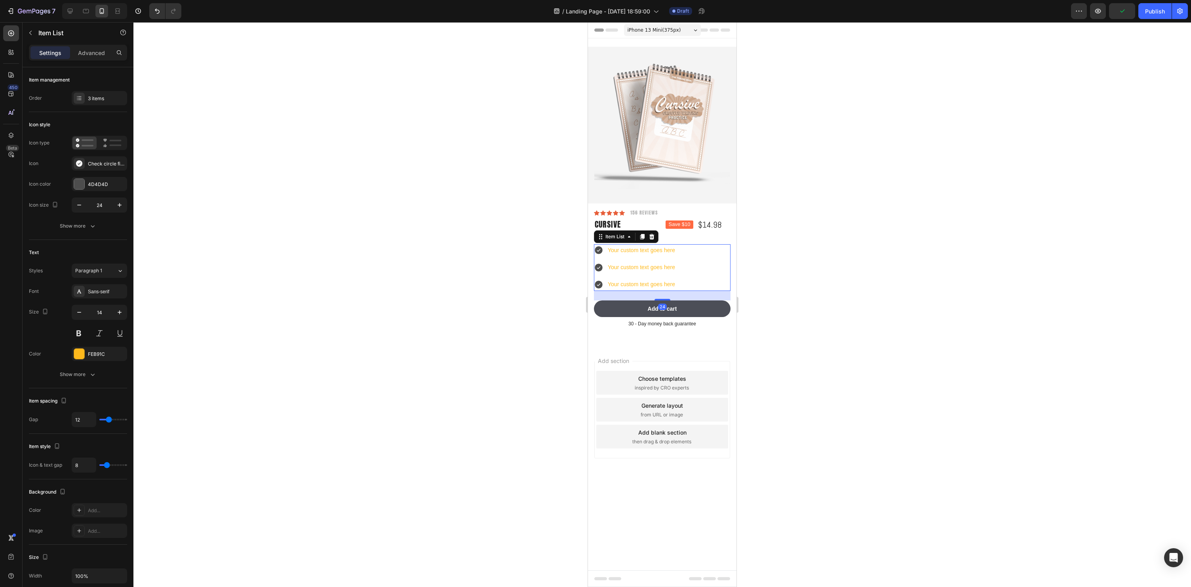
click at [841, 240] on div at bounding box center [662, 304] width 1058 height 565
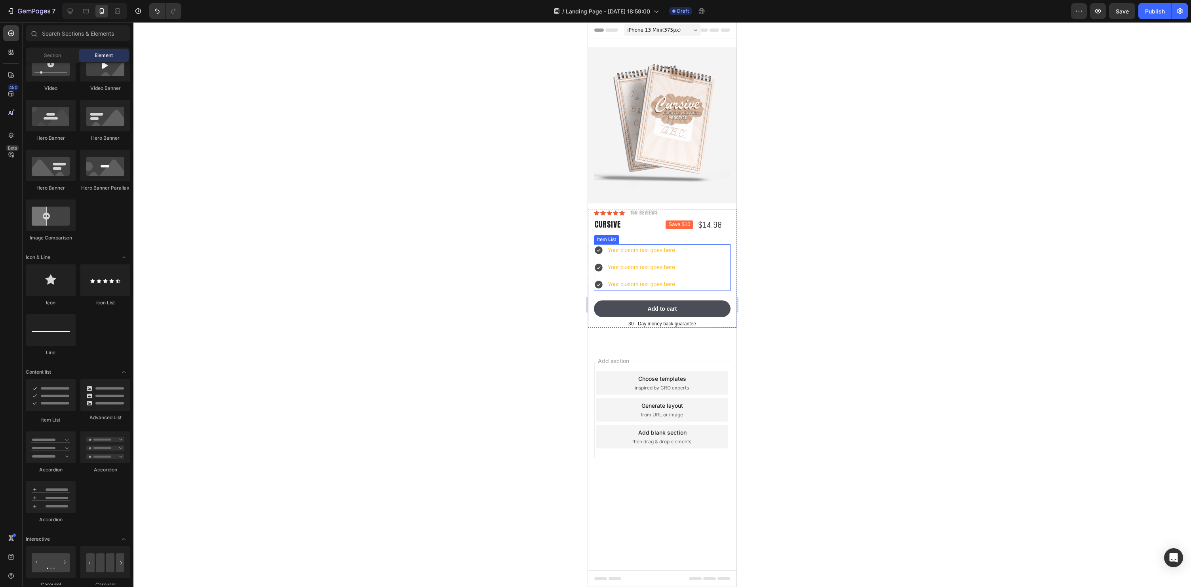
click at [620, 252] on div "Your custom text goes here" at bounding box center [642, 250] width 70 height 12
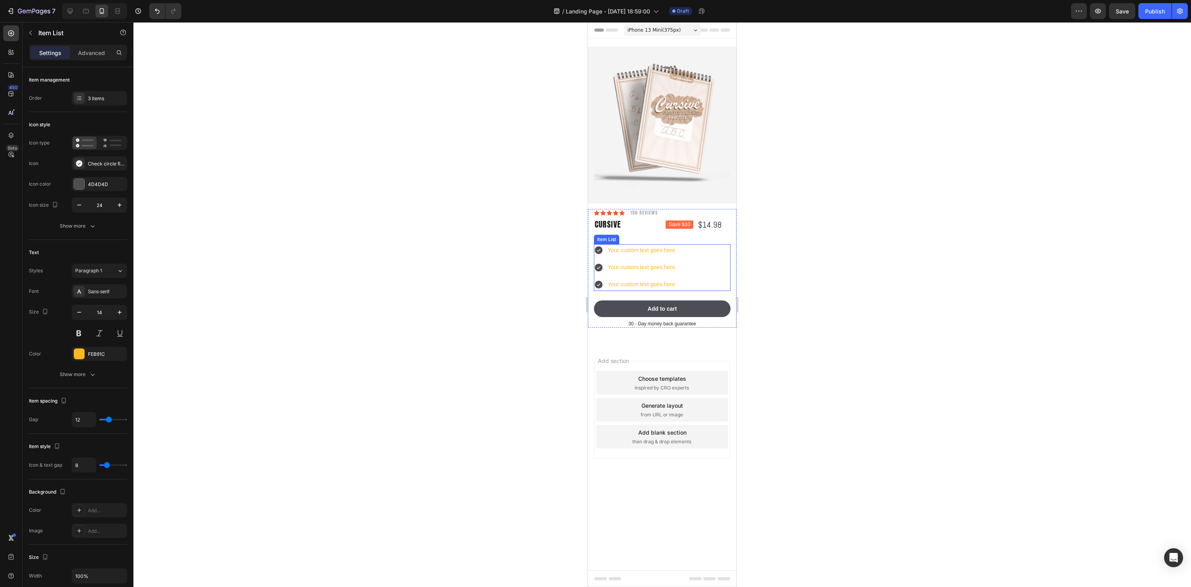
click at [620, 252] on div "Your custom text goes here" at bounding box center [642, 250] width 70 height 12
click at [660, 254] on p "Your custom text goes here" at bounding box center [641, 250] width 67 height 10
click at [863, 265] on div at bounding box center [662, 304] width 1058 height 565
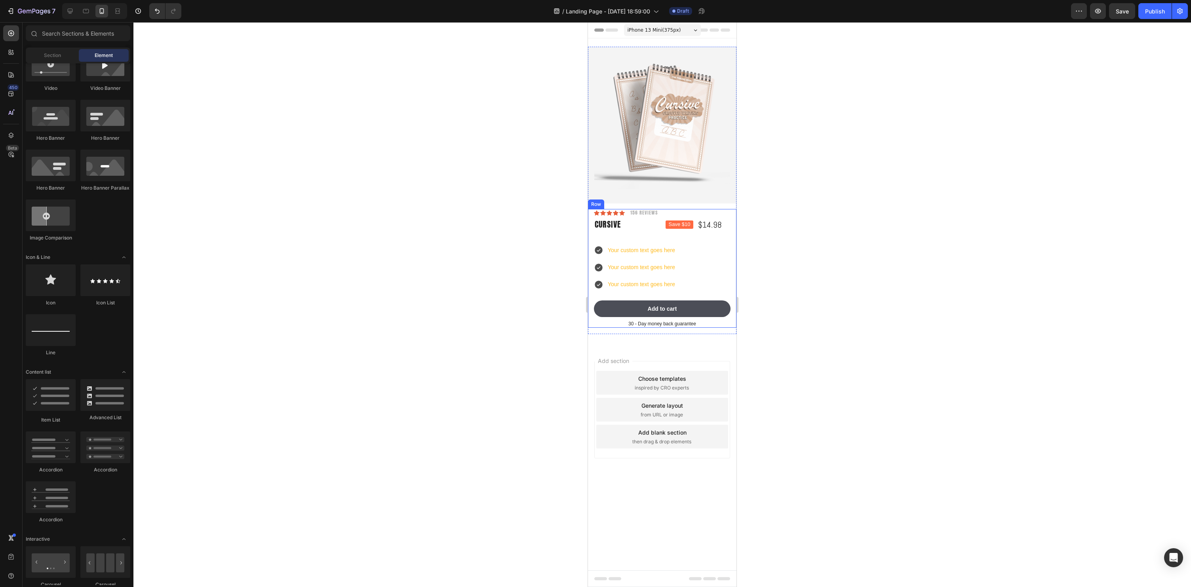
click at [704, 249] on div "Your custom text goes here Your custom text goes here Your custom text goes here" at bounding box center [662, 267] width 137 height 47
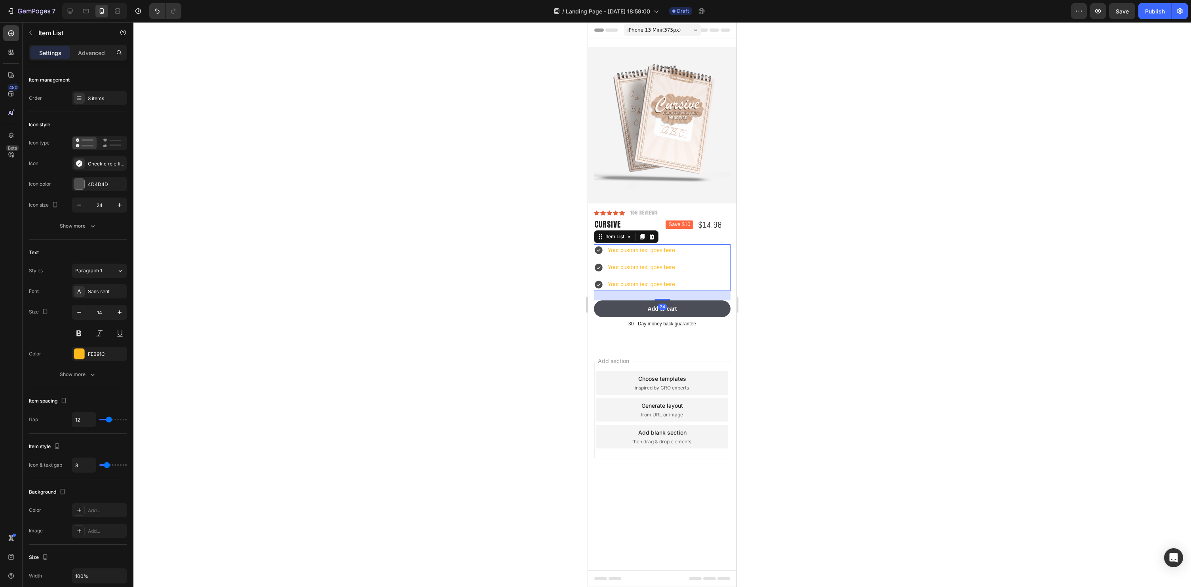
click at [894, 263] on div at bounding box center [662, 304] width 1058 height 565
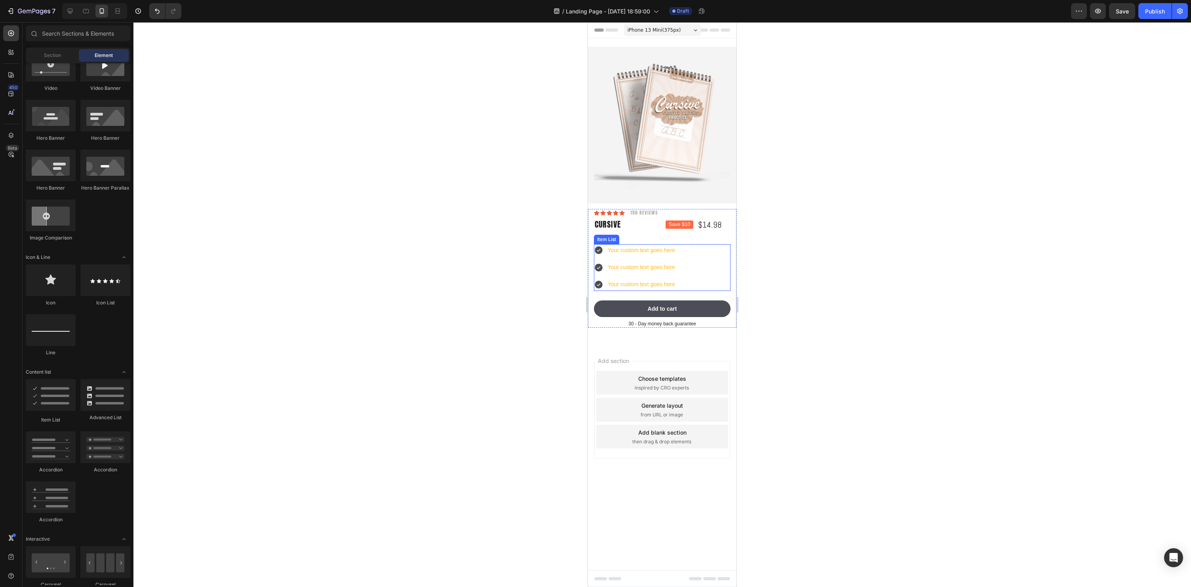
click at [680, 250] on div "Your custom text goes here Your custom text goes here Your custom text goes here" at bounding box center [662, 267] width 137 height 47
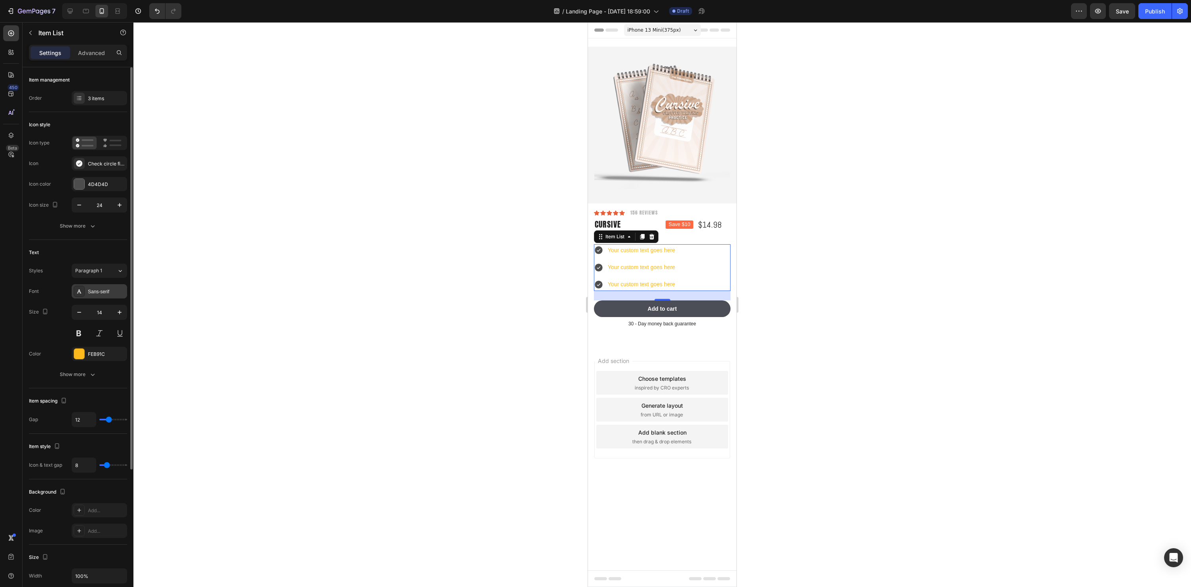
click at [86, 290] on div "Sans-serif" at bounding box center [99, 291] width 55 height 14
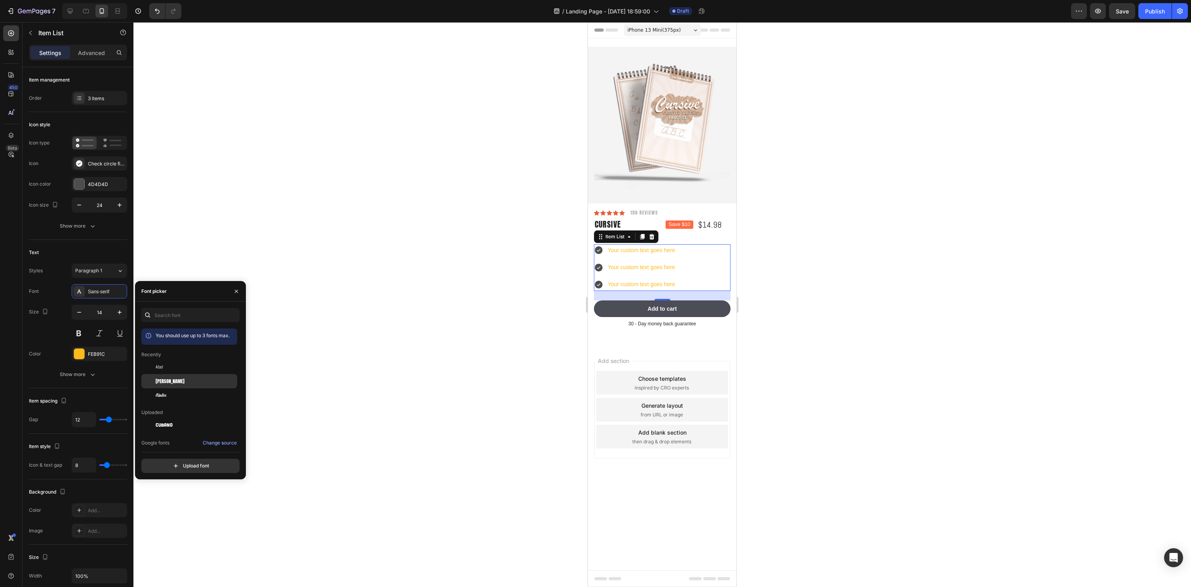
click at [172, 384] on div "[PERSON_NAME]" at bounding box center [196, 381] width 80 height 7
click at [854, 267] on div at bounding box center [662, 304] width 1058 height 565
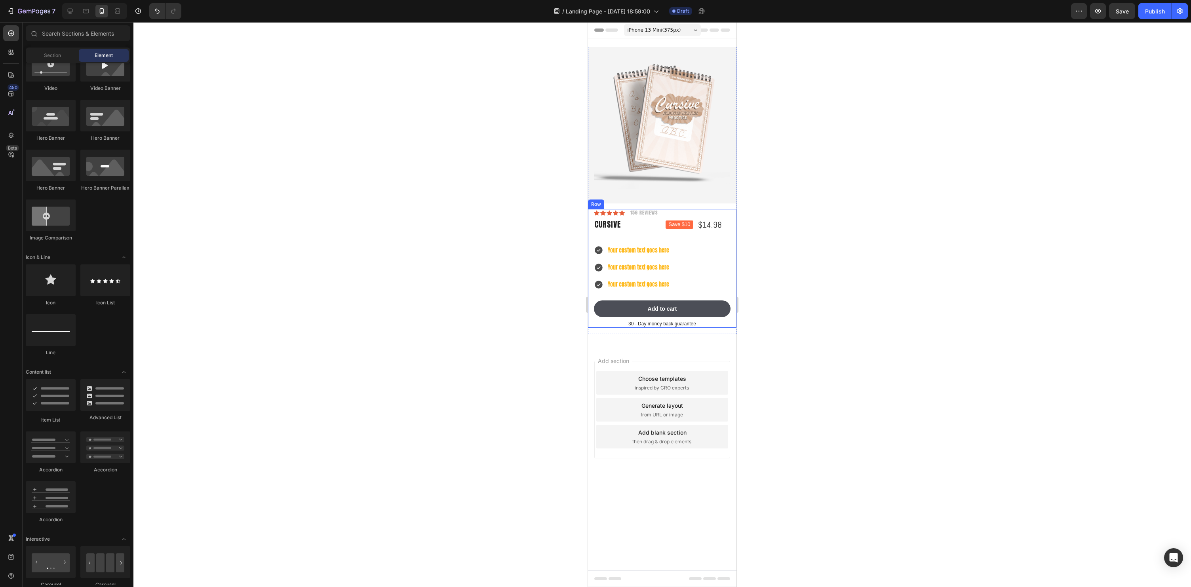
click at [675, 241] on div "Icon Icon Icon Icon Icon Icon List 156 Reviews Text Block Row Lorem ipsum dolor…" at bounding box center [662, 268] width 137 height 119
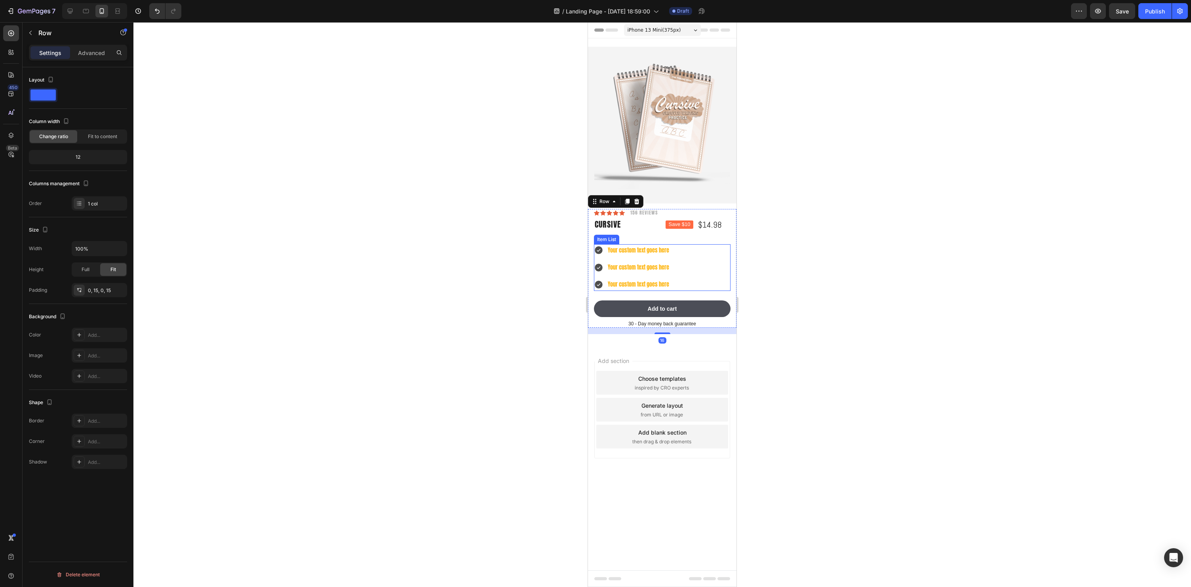
click at [723, 269] on div "Your custom text goes here Your custom text goes here Your custom text goes here" at bounding box center [662, 267] width 137 height 47
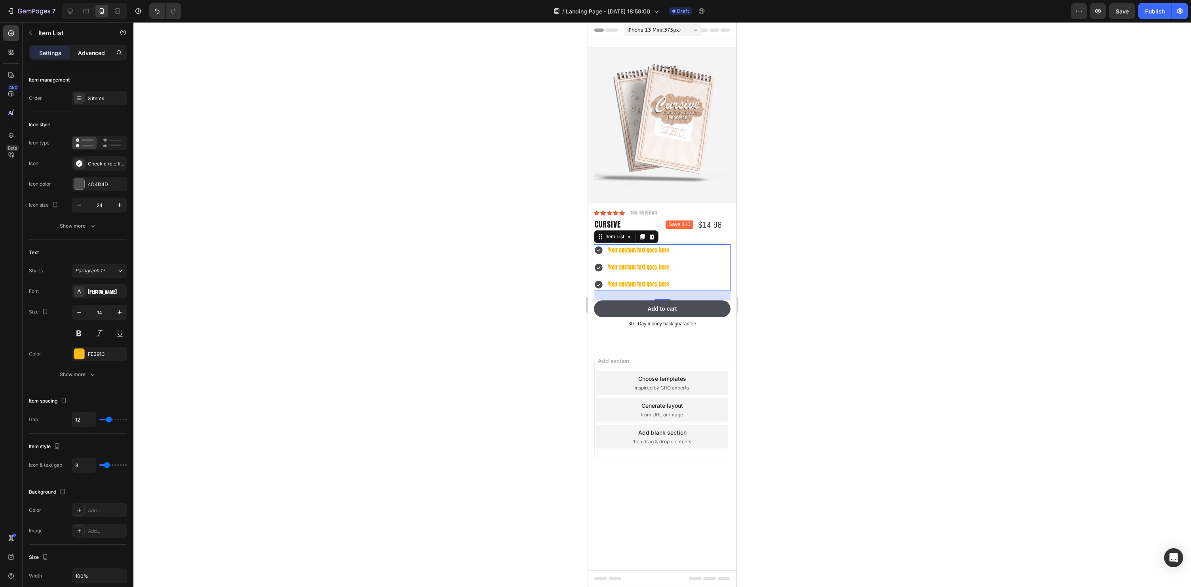
click at [89, 54] on p "Advanced" at bounding box center [91, 53] width 27 height 8
type input "100%"
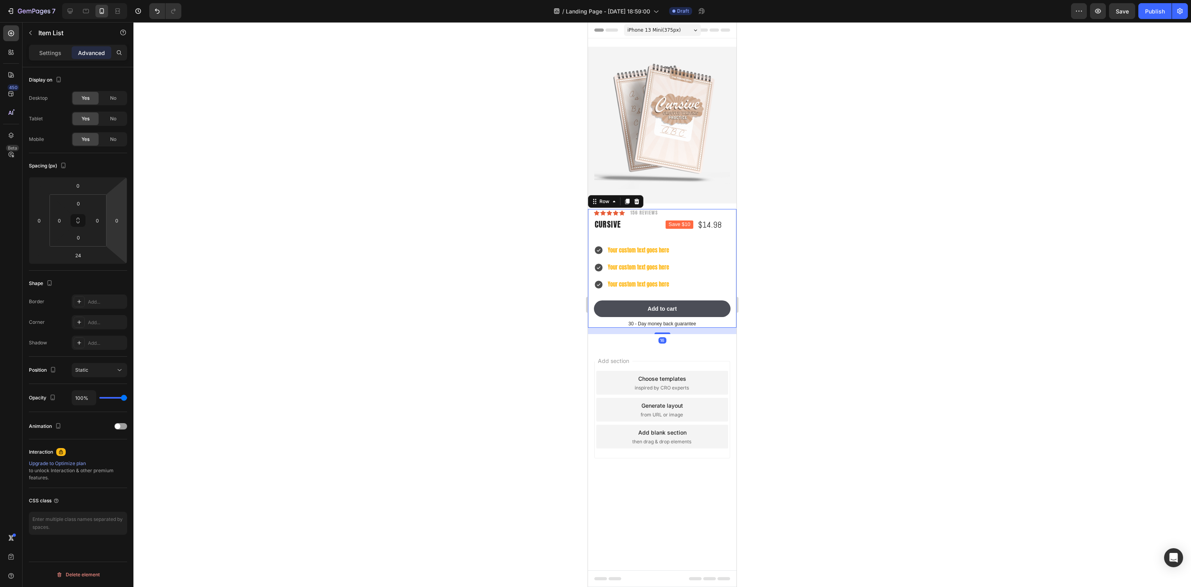
click at [695, 236] on div "Icon Icon Icon Icon Icon Icon List 156 Reviews Text Block Row Lorem ipsum dolor…" at bounding box center [662, 268] width 137 height 119
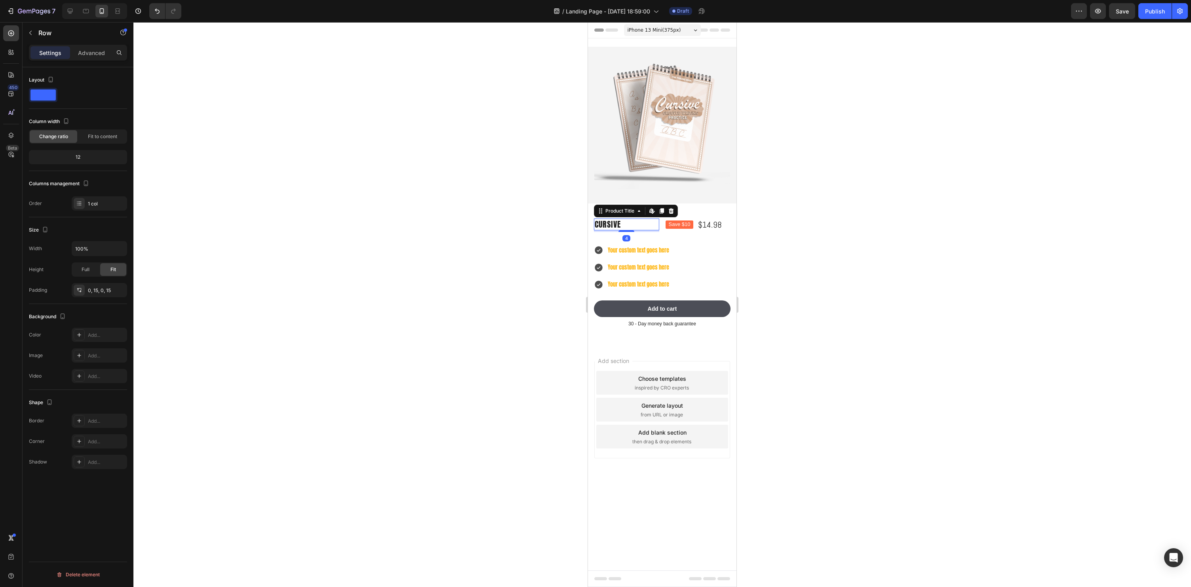
click at [646, 227] on h1 "Cursive" at bounding box center [626, 225] width 65 height 12
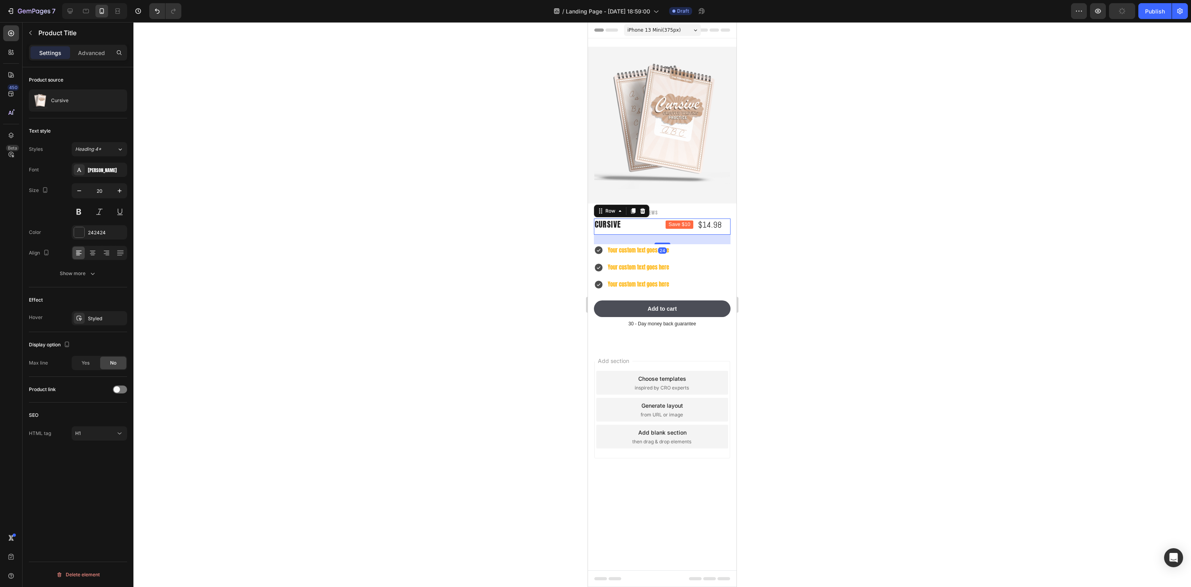
click at [663, 231] on div "Cursive Product Title Save $10 Product Badge $14.98 Product Price Product Price…" at bounding box center [662, 227] width 137 height 16
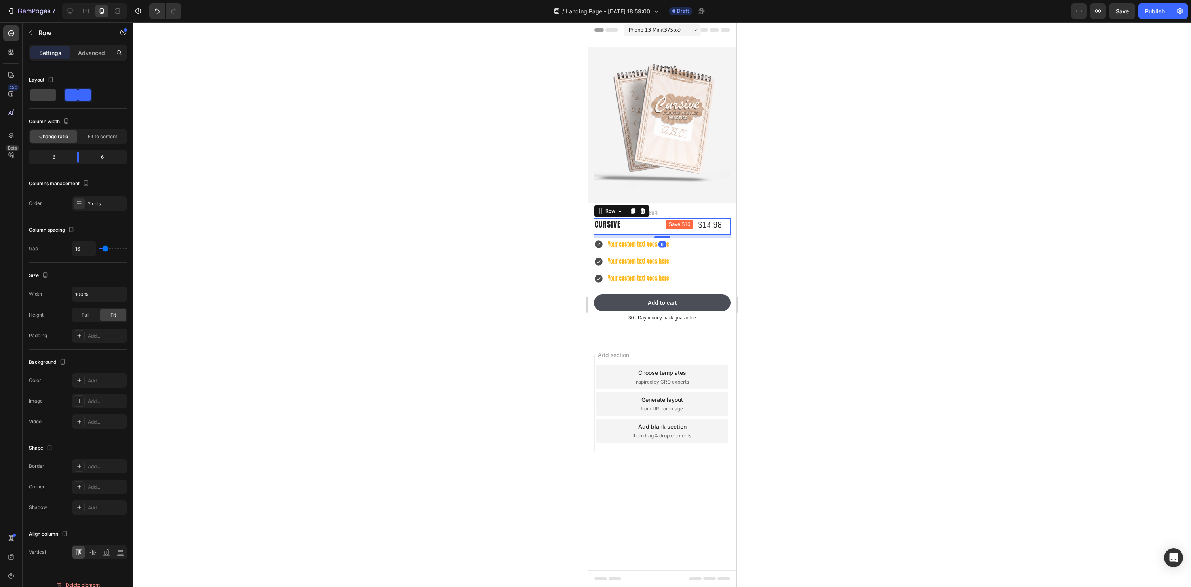
drag, startPoint x: 662, startPoint y: 244, endPoint x: 664, endPoint y: 238, distance: 6.1
click at [664, 238] on div at bounding box center [662, 237] width 16 height 2
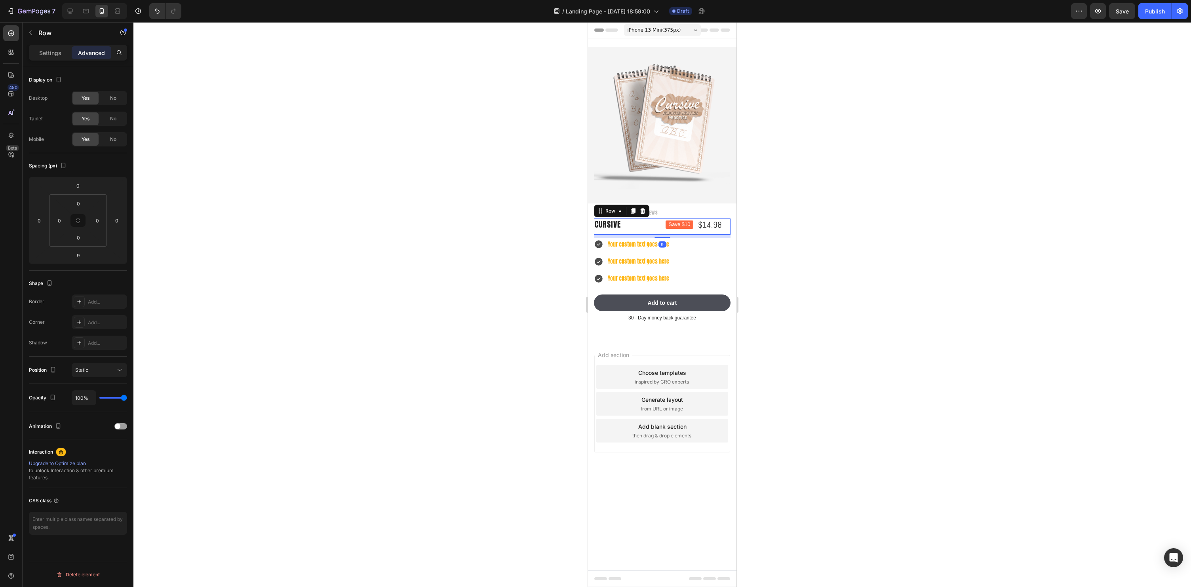
click at [937, 230] on div at bounding box center [662, 304] width 1058 height 565
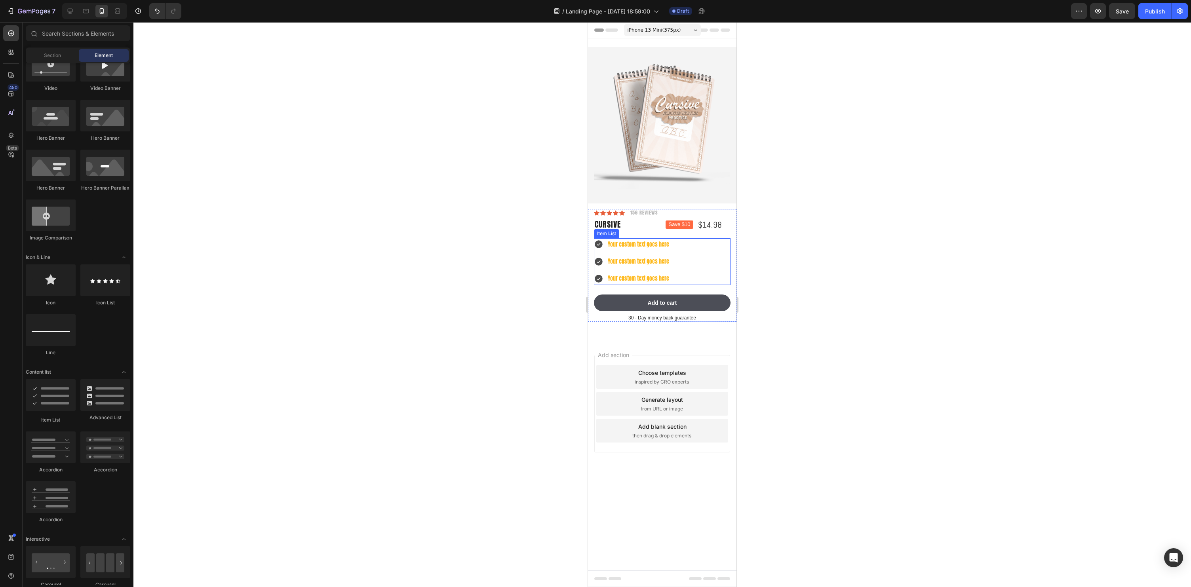
click at [687, 246] on div "Your custom text goes here Your custom text goes here Your custom text goes here" at bounding box center [662, 261] width 137 height 47
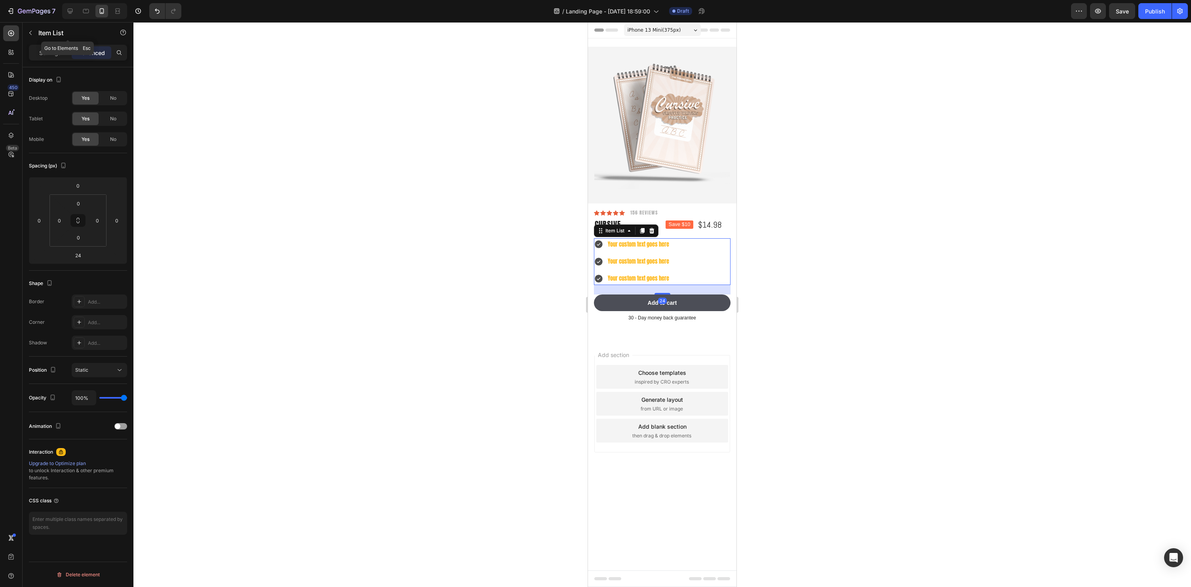
click at [29, 33] on icon "button" at bounding box center [30, 33] width 2 height 4
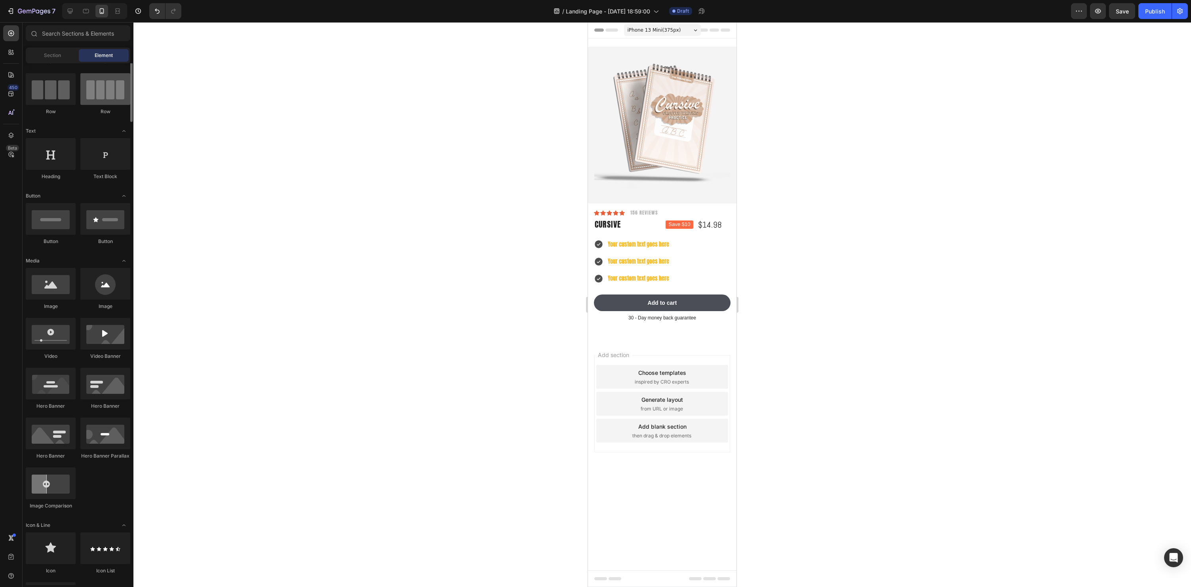
scroll to position [0, 0]
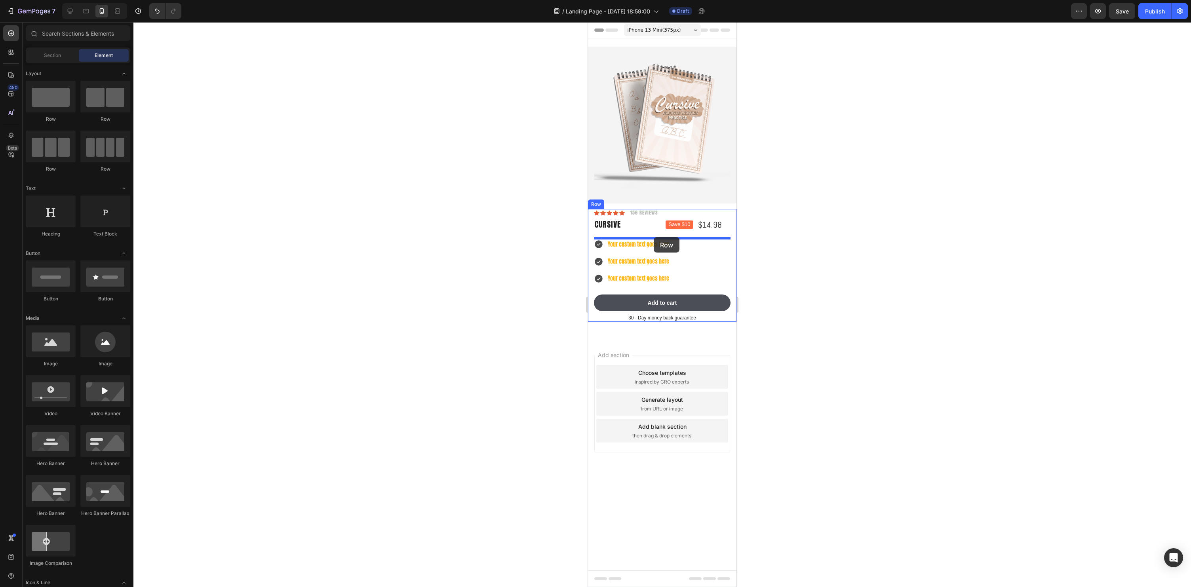
drag, startPoint x: 630, startPoint y: 163, endPoint x: 654, endPoint y: 237, distance: 77.9
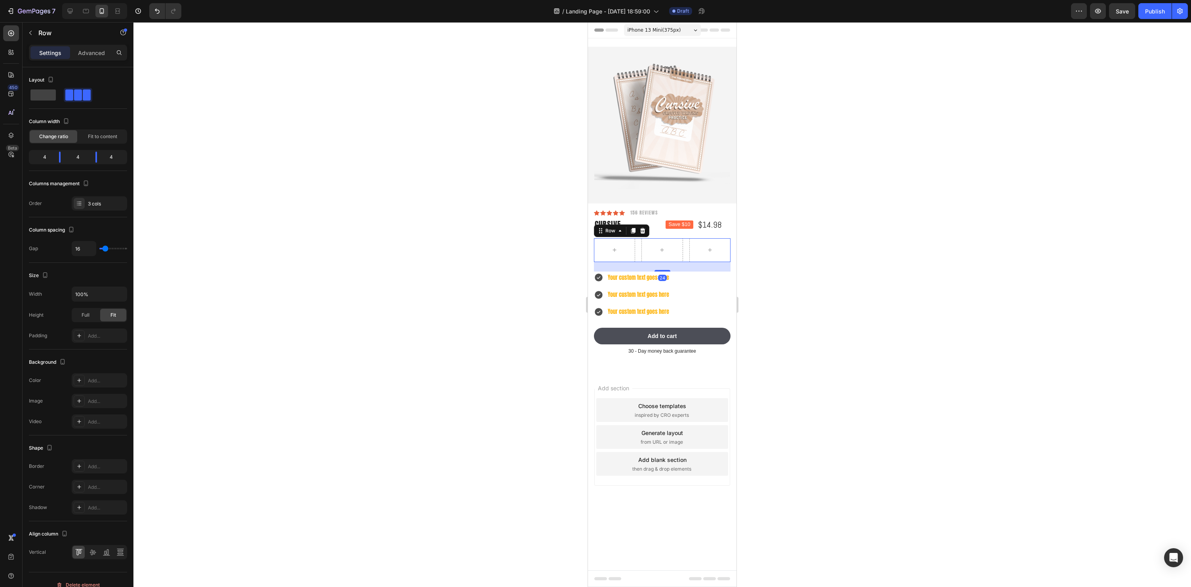
click at [953, 259] on div at bounding box center [662, 304] width 1058 height 565
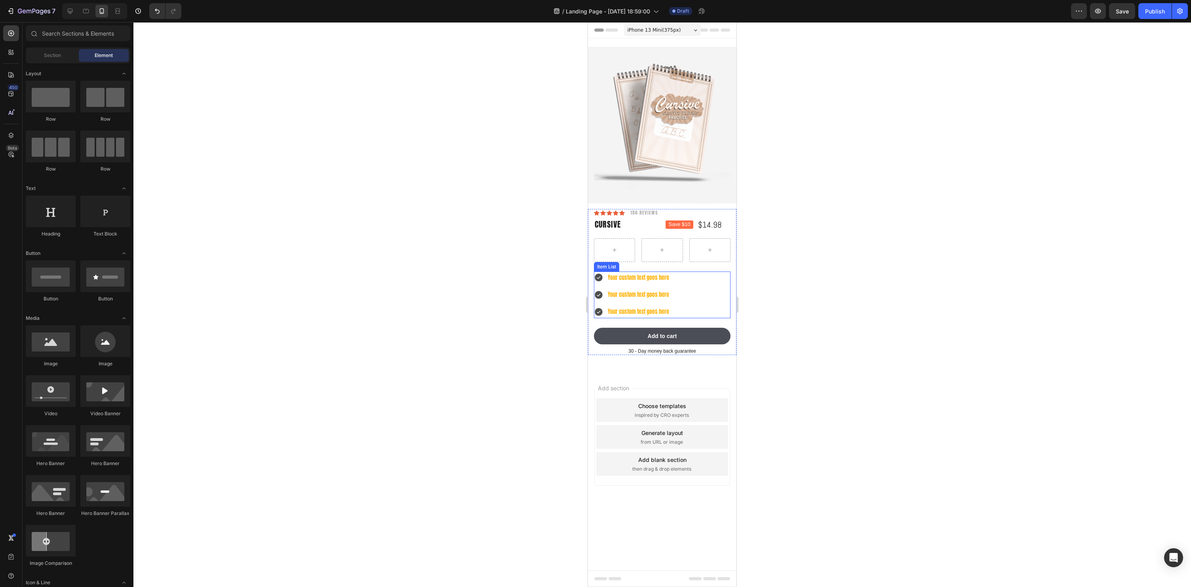
click at [626, 280] on p "Your custom text goes here" at bounding box center [638, 278] width 61 height 10
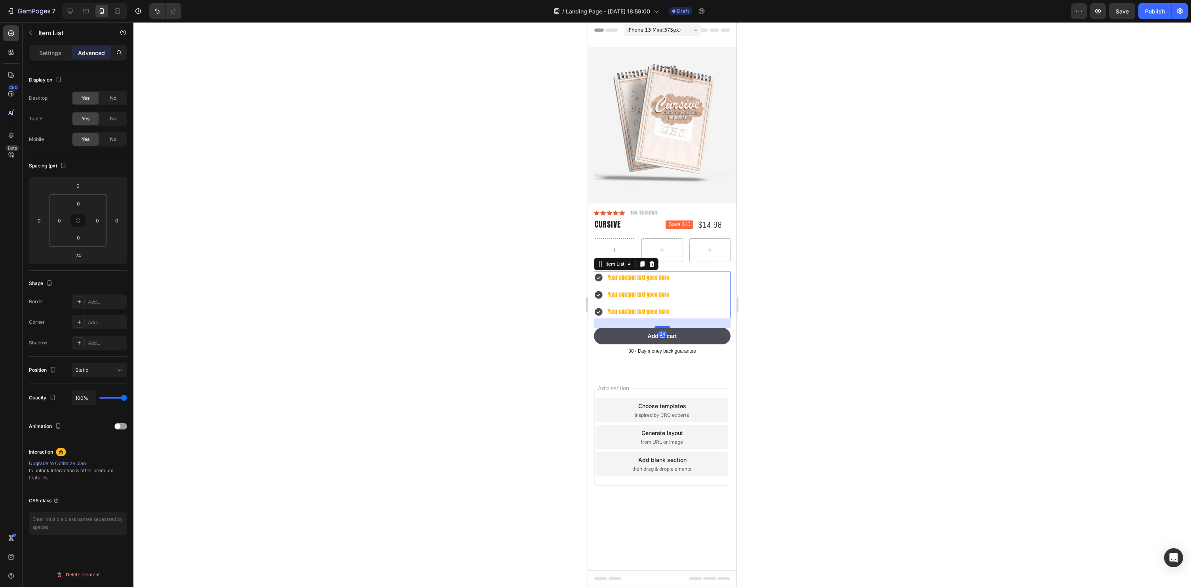
click at [946, 253] on div at bounding box center [662, 304] width 1058 height 565
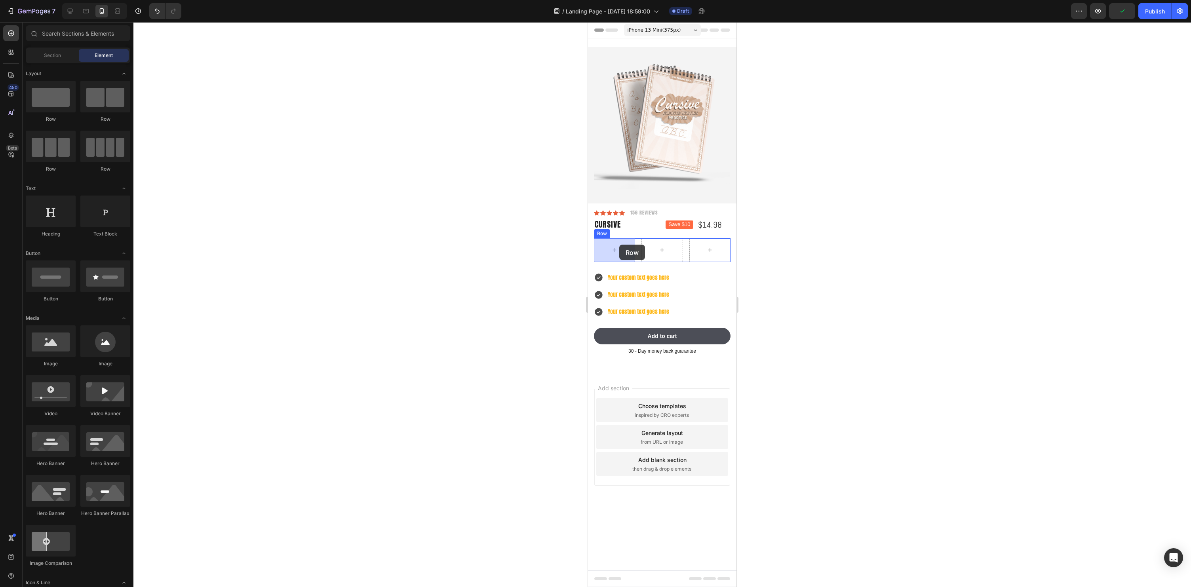
drag, startPoint x: 706, startPoint y: 121, endPoint x: 1033, endPoint y: 306, distance: 376.4
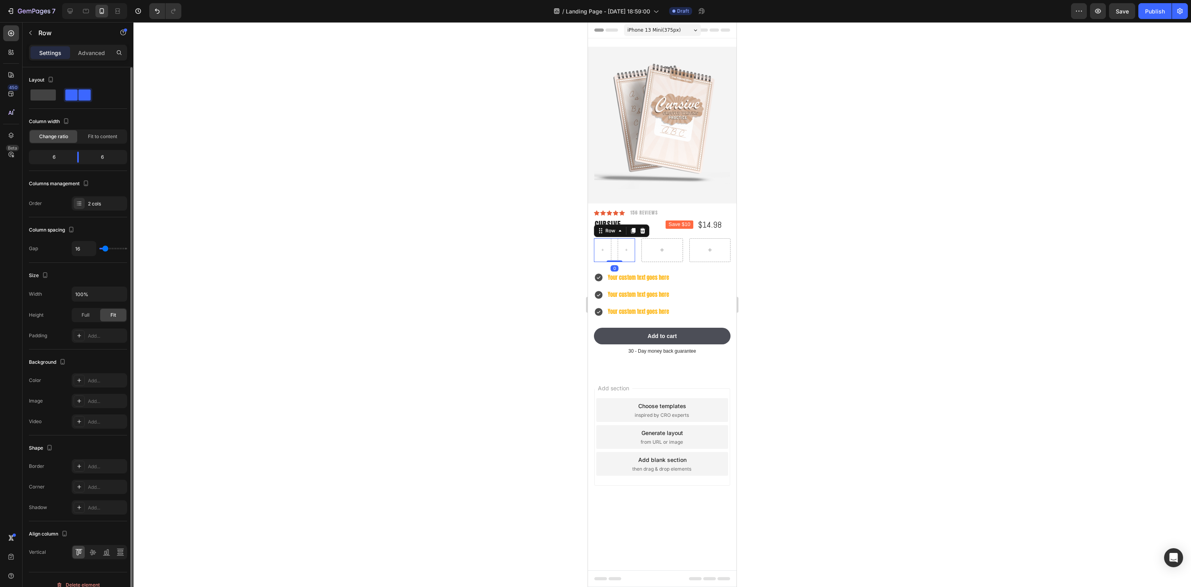
click at [51, 102] on div "Layout" at bounding box center [78, 91] width 98 height 35
click at [55, 97] on span at bounding box center [42, 94] width 25 height 11
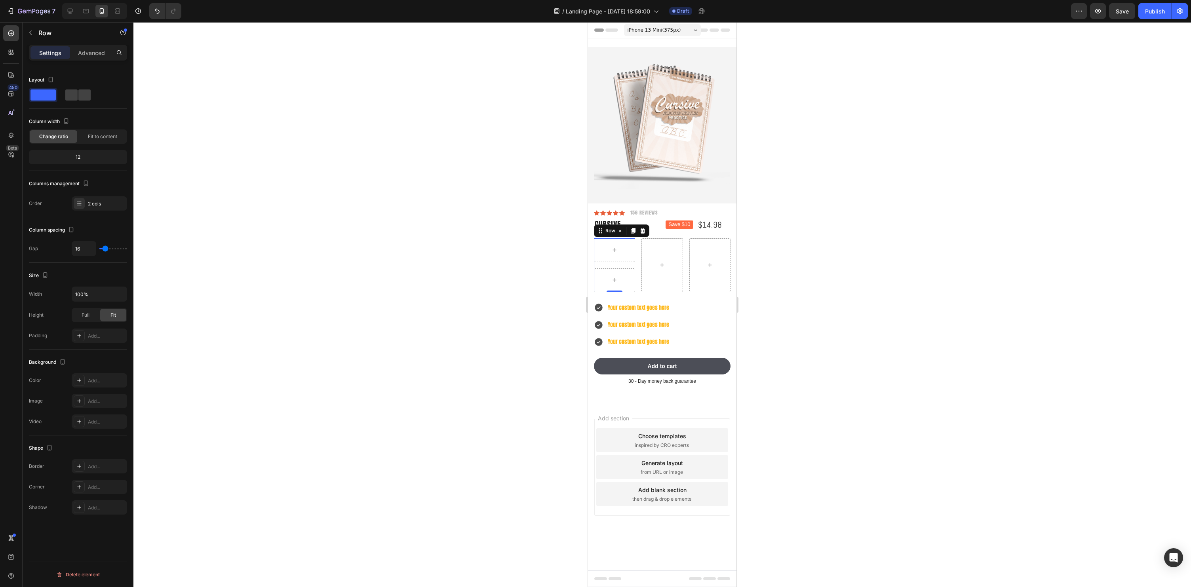
click at [940, 244] on div at bounding box center [662, 304] width 1058 height 565
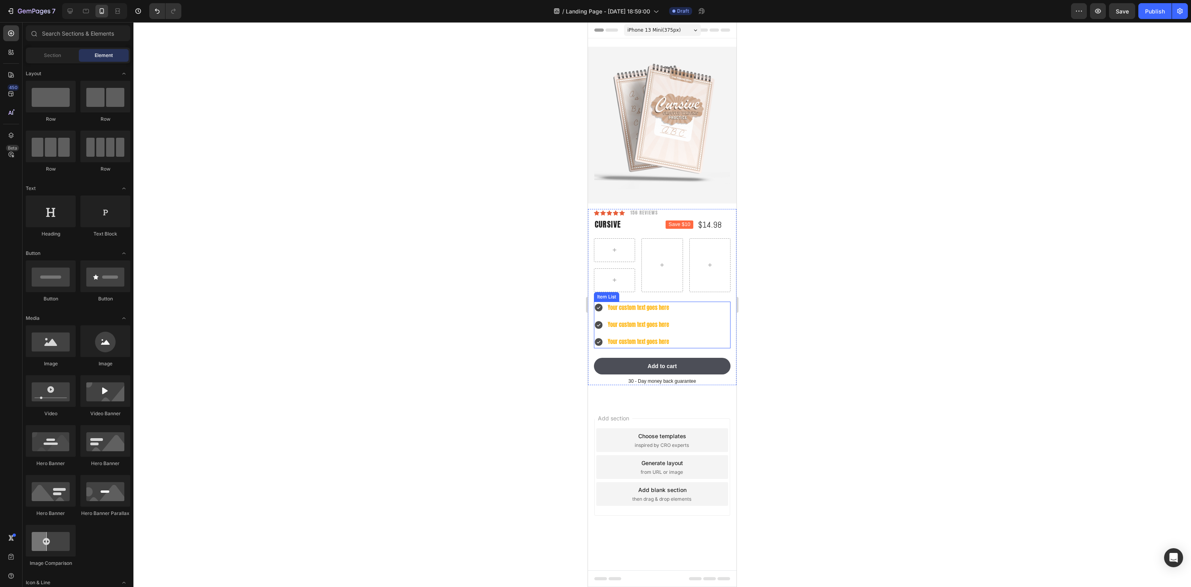
click at [602, 307] on icon at bounding box center [599, 308] width 8 height 8
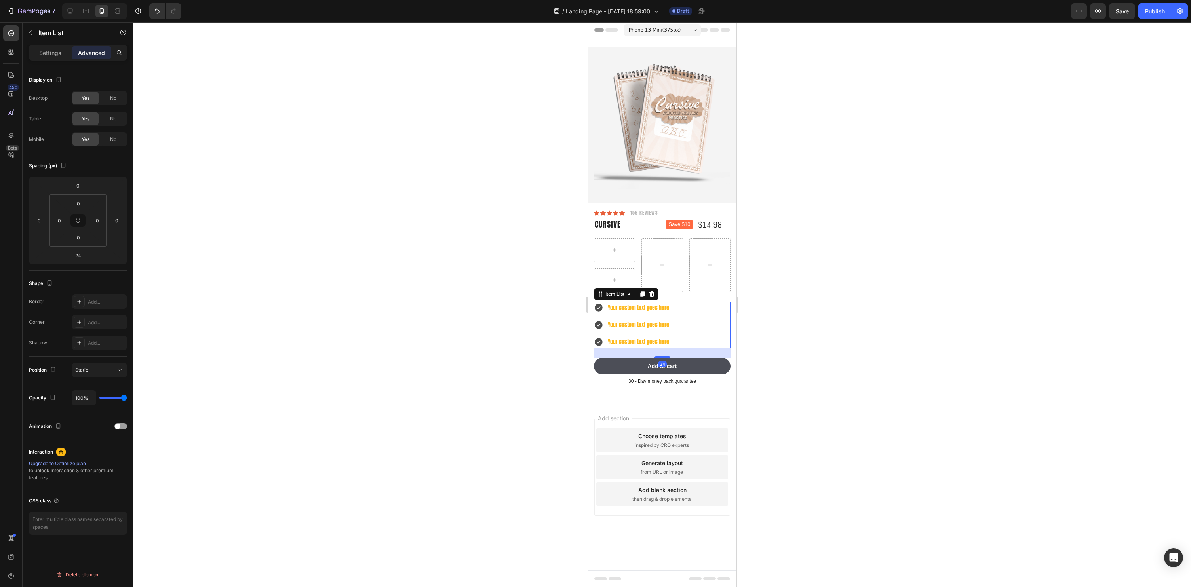
click at [597, 309] on icon at bounding box center [599, 308] width 8 height 8
click at [707, 311] on div "Your custom text goes here Your custom text goes here Your custom text goes here" at bounding box center [662, 325] width 137 height 47
click at [655, 295] on div at bounding box center [652, 294] width 10 height 10
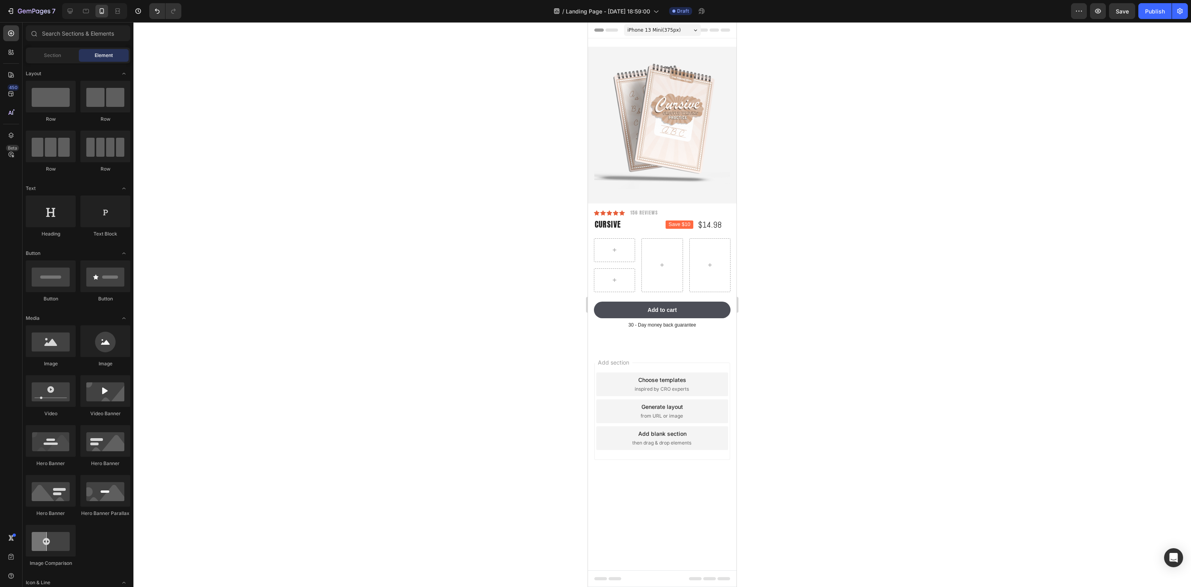
click at [836, 308] on div at bounding box center [662, 304] width 1058 height 565
drag, startPoint x: 631, startPoint y: 366, endPoint x: 602, endPoint y: 251, distance: 118.9
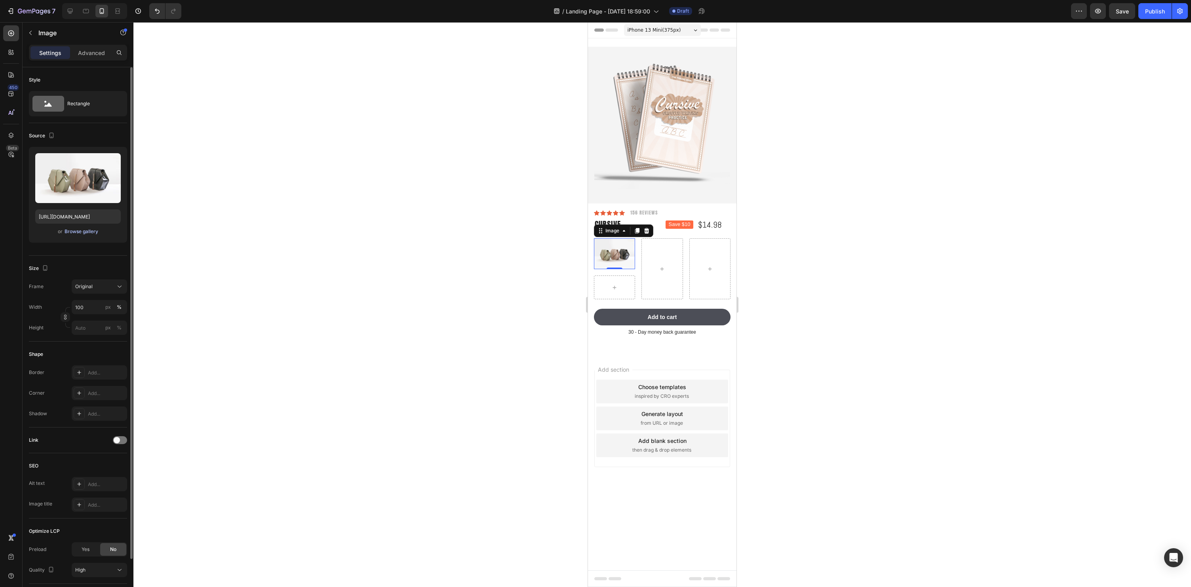
click at [79, 233] on div "Browse gallery" at bounding box center [82, 231] width 34 height 7
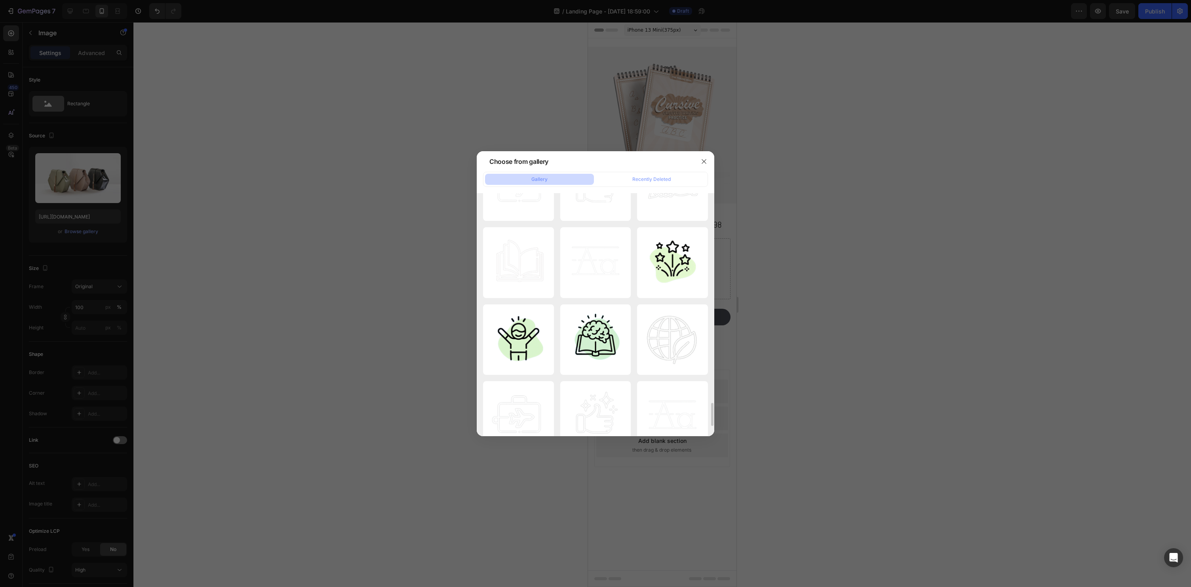
scroll to position [2207, 0]
drag, startPoint x: 671, startPoint y: 269, endPoint x: 681, endPoint y: 271, distance: 10.6
click at [671, 269] on div "Success.png 22.67 kb" at bounding box center [672, 263] width 71 height 71
type input "https://cdn.shopify.com/s/files/1/0590/7654/2519/files/gempages_545436523269456…"
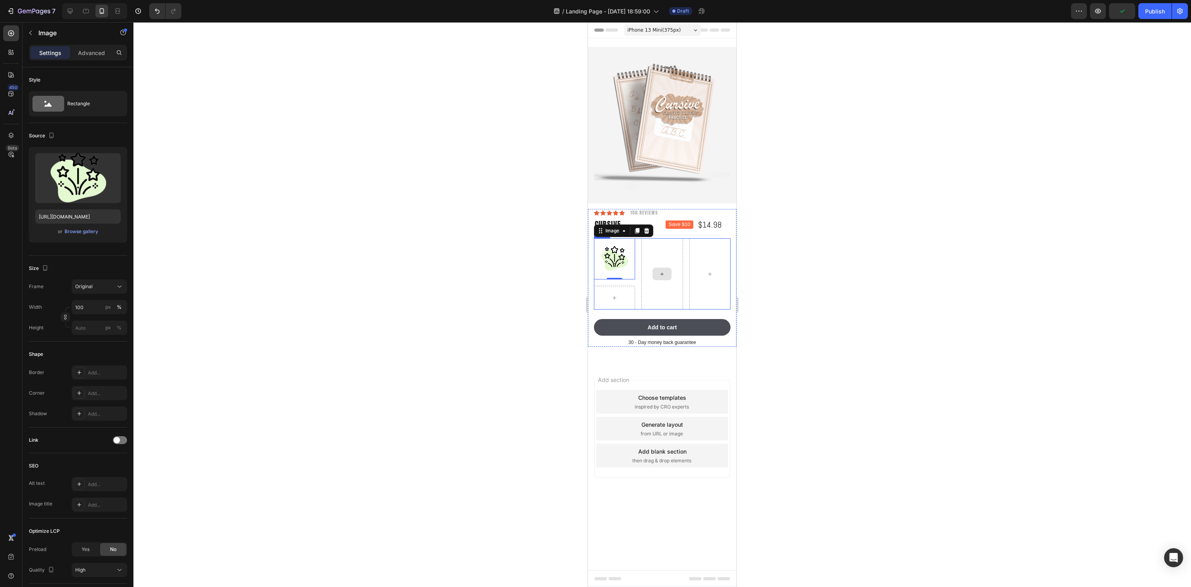
drag, startPoint x: 889, startPoint y: 251, endPoint x: 786, endPoint y: 268, distance: 104.0
click at [889, 251] on div at bounding box center [662, 304] width 1058 height 565
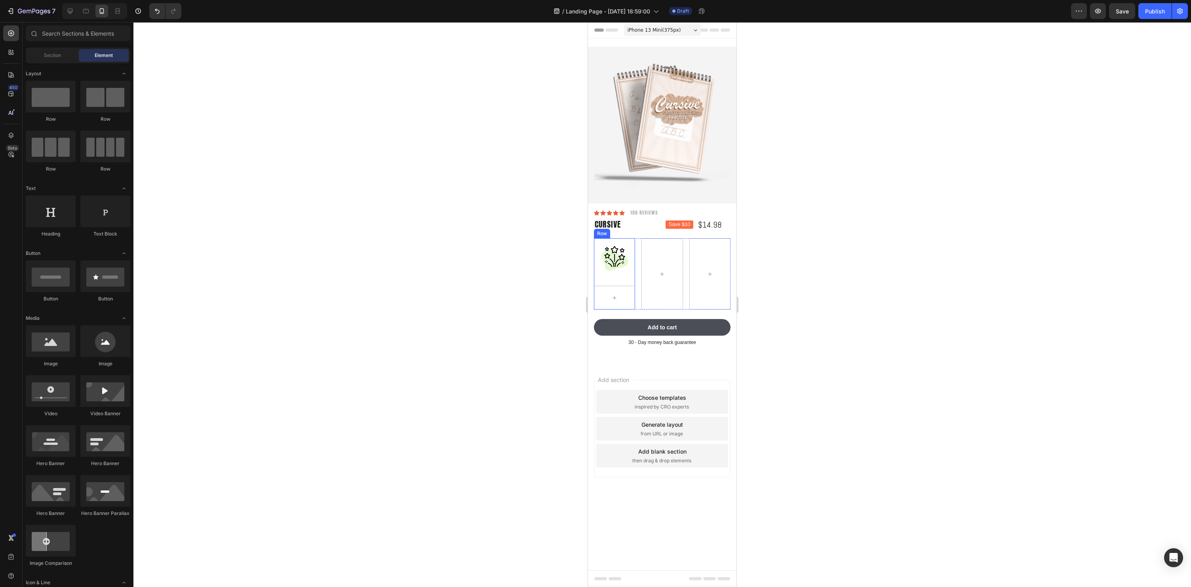
click at [633, 283] on div "Image Row" at bounding box center [614, 273] width 41 height 71
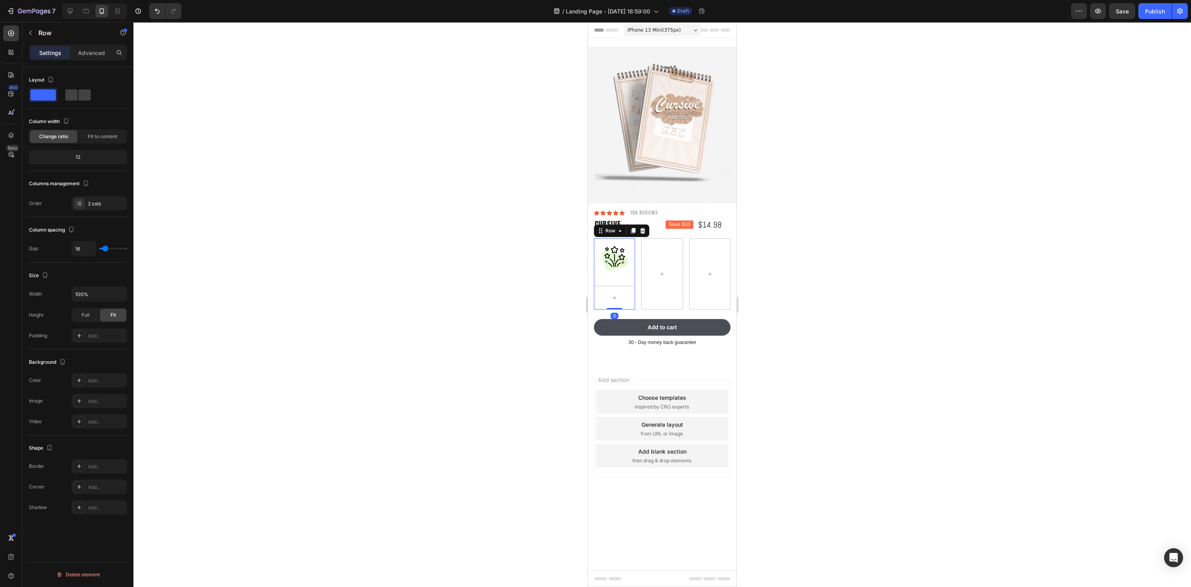
click at [955, 278] on div at bounding box center [662, 304] width 1058 height 565
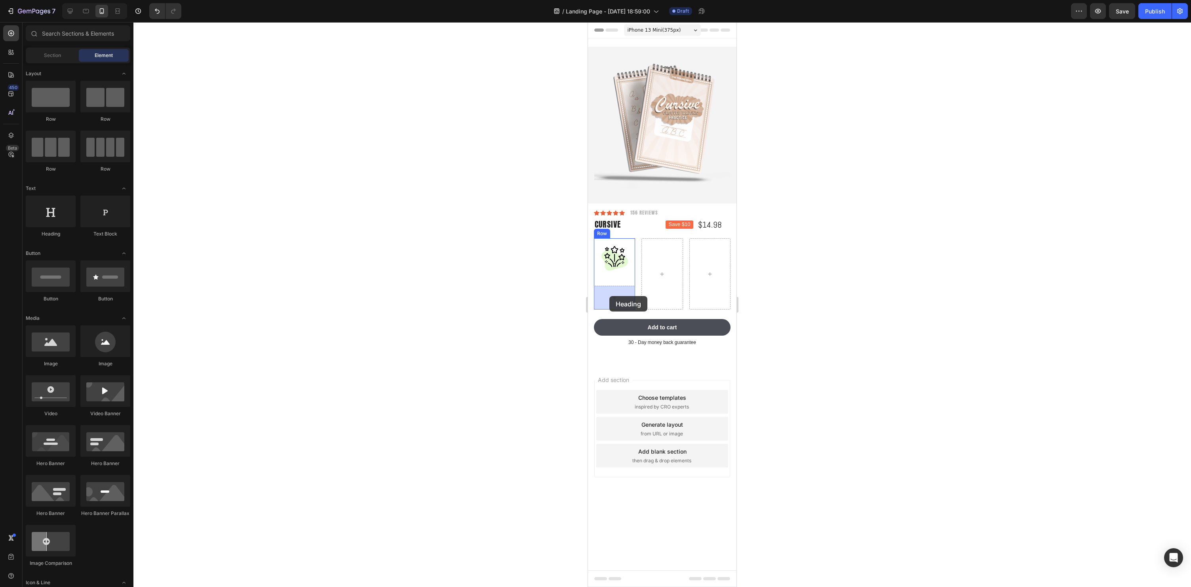
drag, startPoint x: 747, startPoint y: 259, endPoint x: 609, endPoint y: 296, distance: 142.2
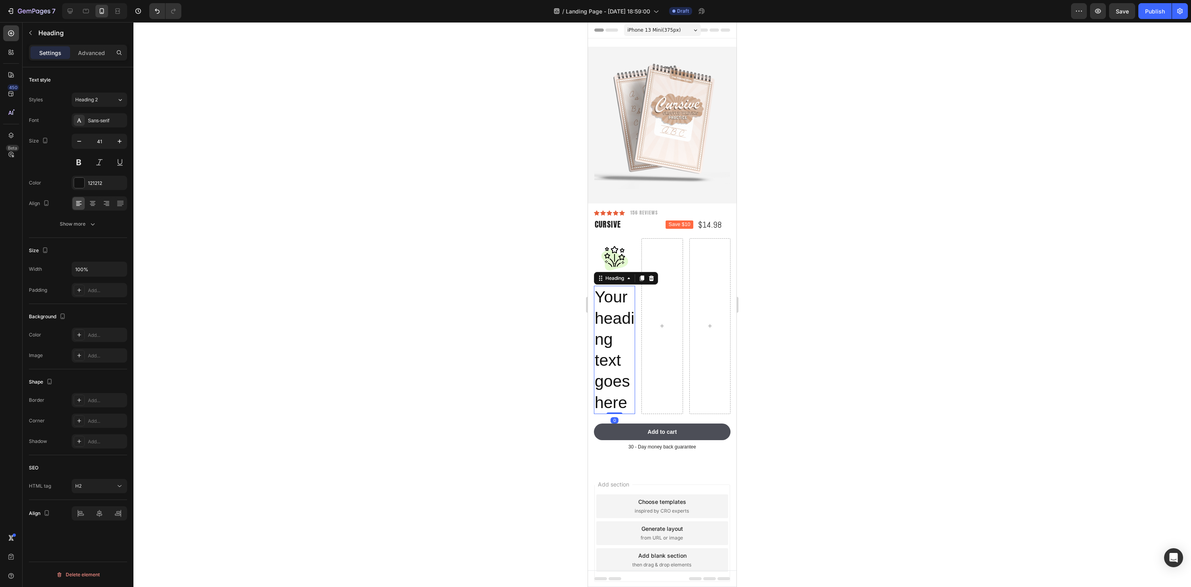
click at [871, 295] on div at bounding box center [662, 304] width 1058 height 565
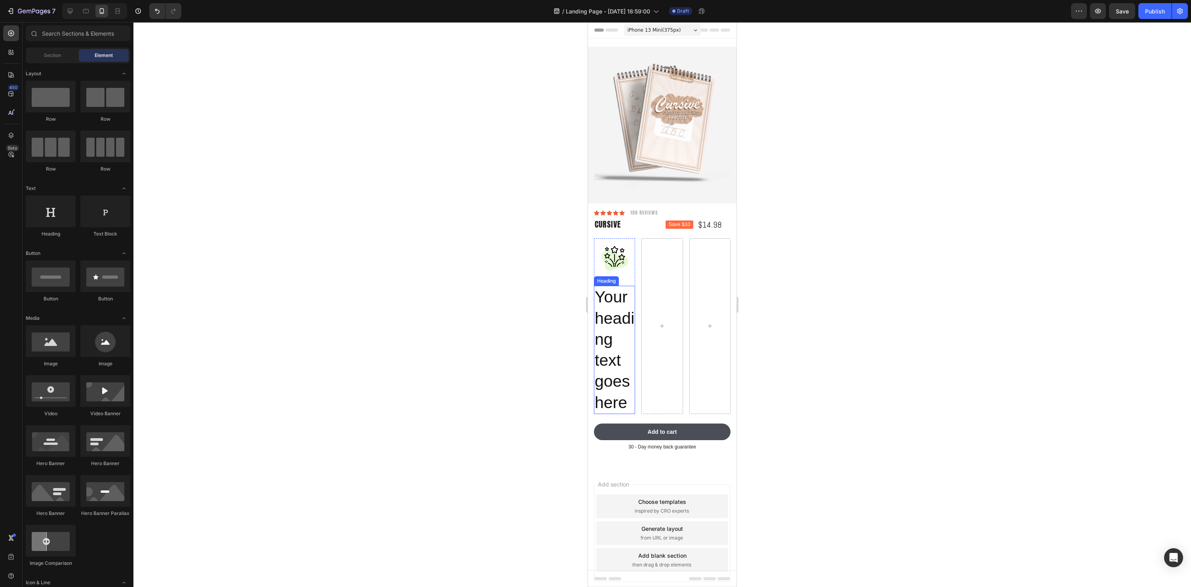
click at [613, 347] on h2 "Your heading text goes here" at bounding box center [614, 350] width 41 height 128
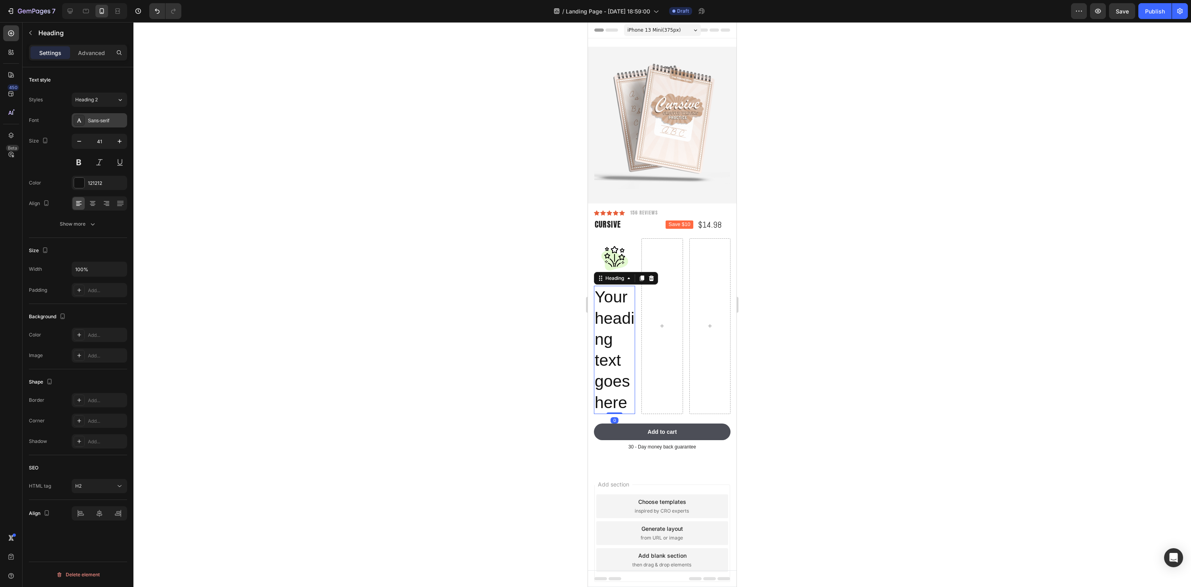
click at [101, 126] on div "Sans-serif" at bounding box center [99, 120] width 55 height 14
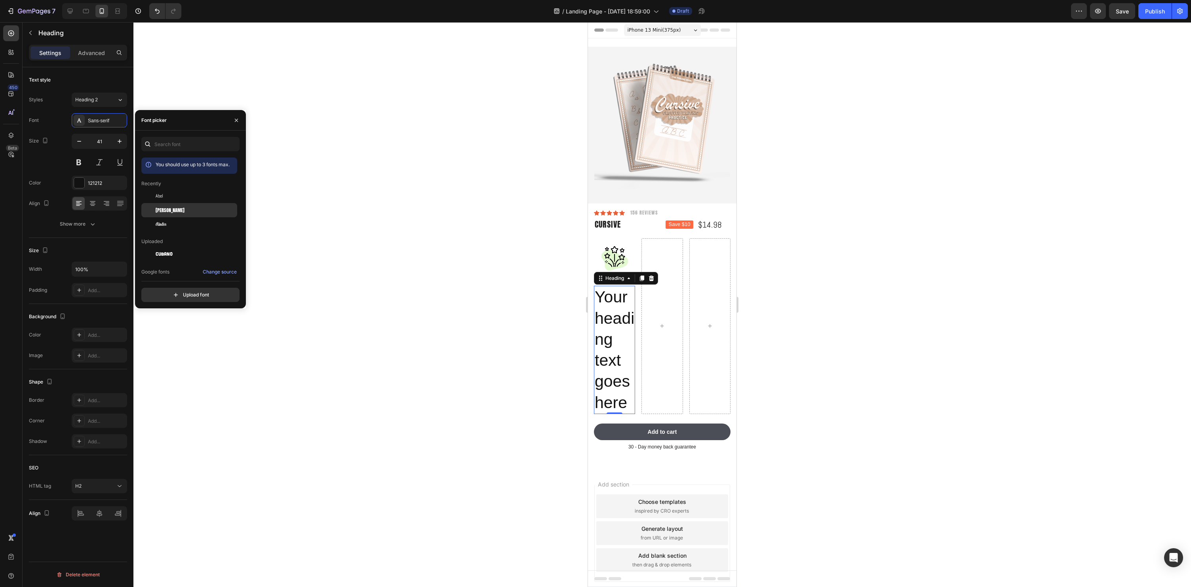
click at [159, 209] on span "[PERSON_NAME]" at bounding box center [170, 210] width 29 height 7
click at [111, 141] on input "41" at bounding box center [99, 141] width 26 height 14
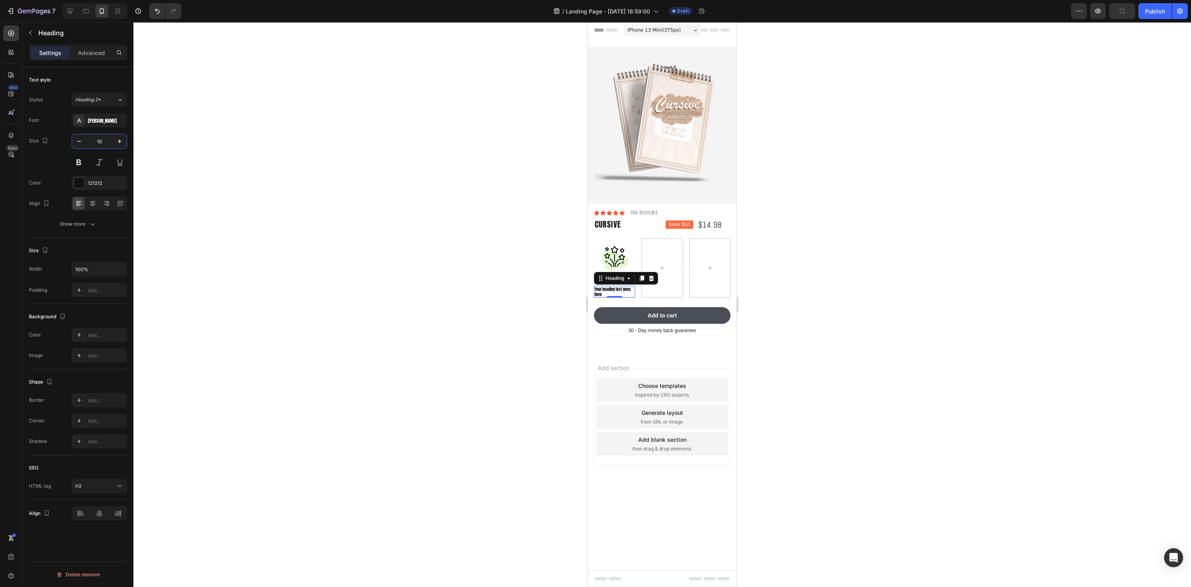
drag, startPoint x: 103, startPoint y: 142, endPoint x: 96, endPoint y: 142, distance: 6.3
click at [96, 142] on input "10" at bounding box center [99, 141] width 26 height 14
type input "15"
drag, startPoint x: 83, startPoint y: 222, endPoint x: 102, endPoint y: 257, distance: 40.0
click at [83, 222] on div "Show more" at bounding box center [78, 224] width 37 height 8
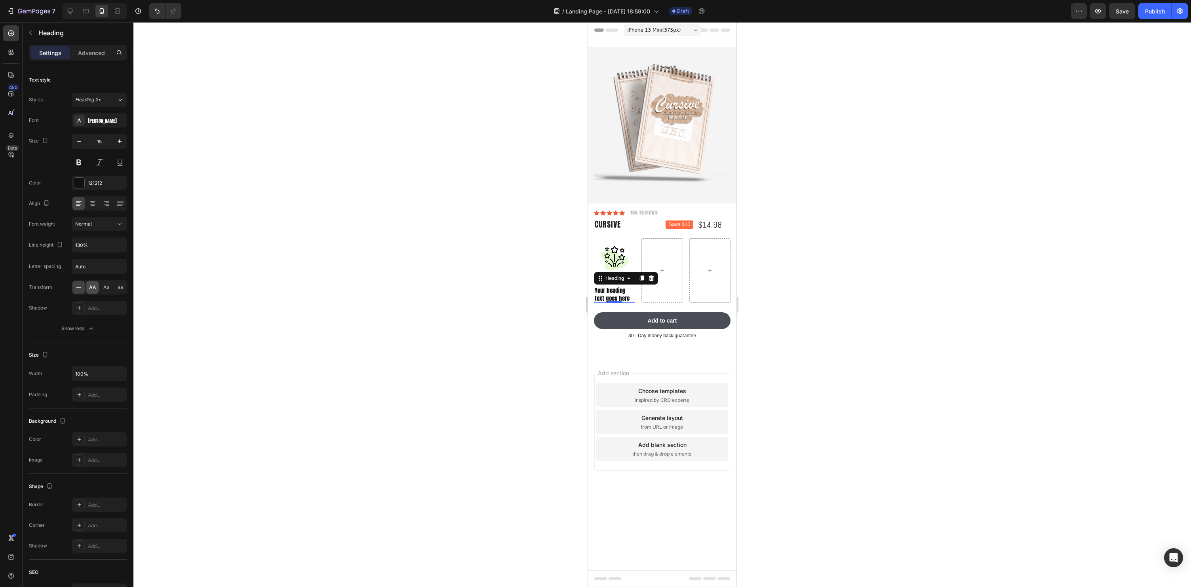
click at [90, 282] on div "AA" at bounding box center [92, 287] width 12 height 13
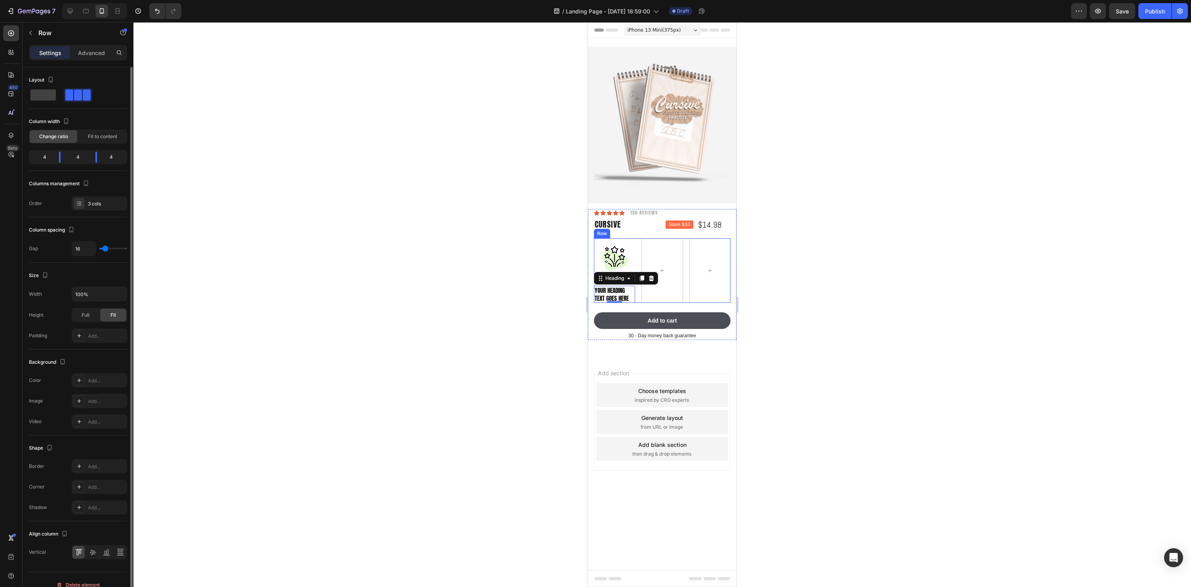
click at [687, 294] on div "Image Your heading text goes here Heading 0 Row Row" at bounding box center [662, 270] width 137 height 65
click at [643, 230] on icon at bounding box center [642, 231] width 5 height 6
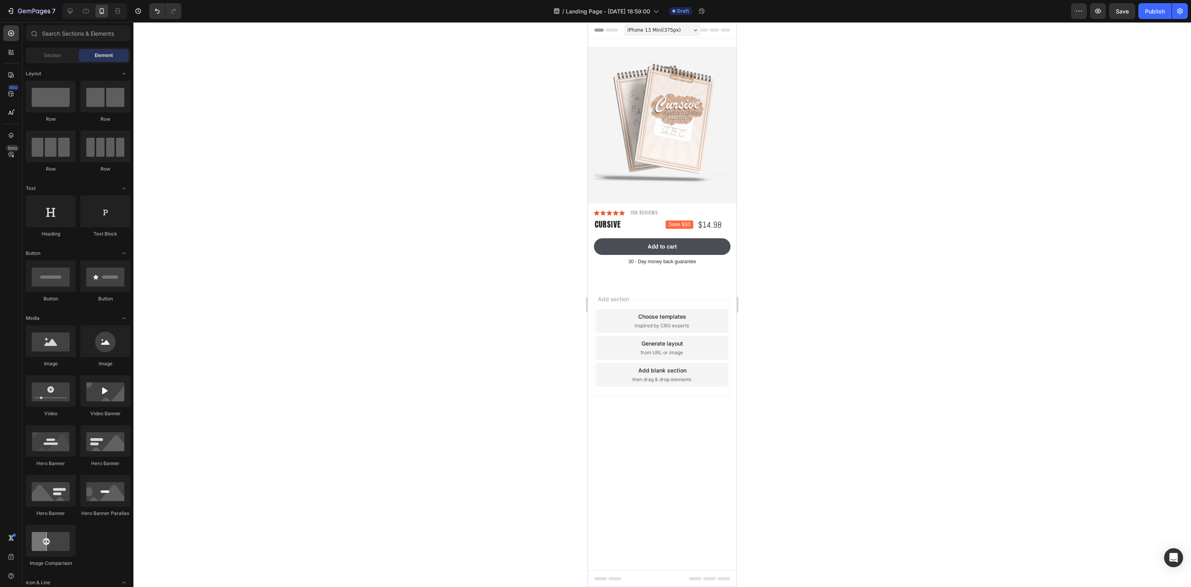
click at [858, 302] on div at bounding box center [662, 304] width 1058 height 565
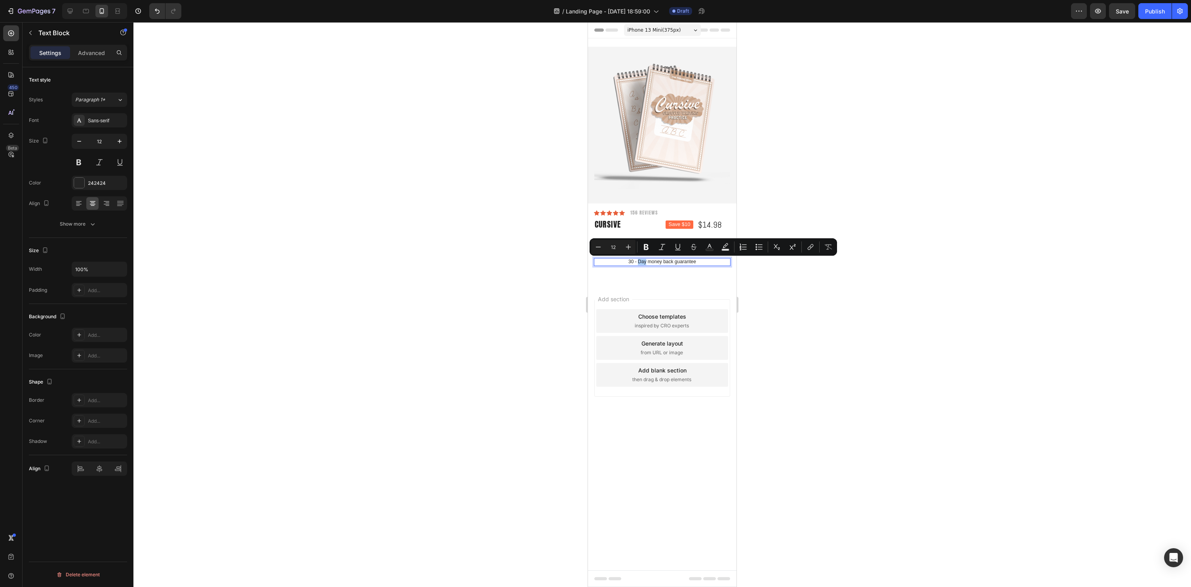
click at [1018, 271] on div at bounding box center [662, 304] width 1058 height 565
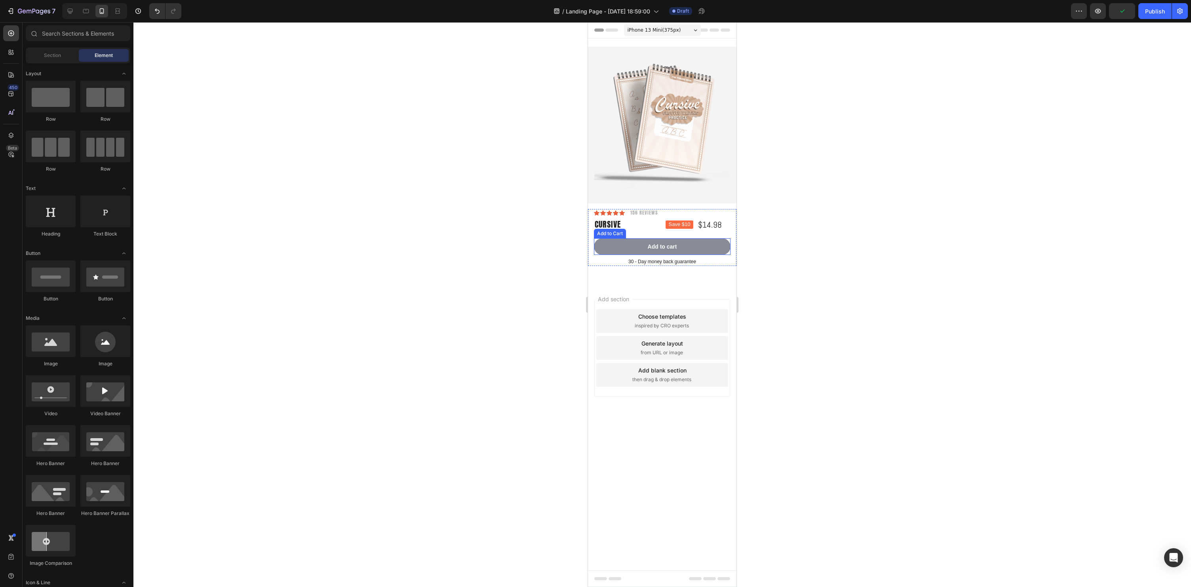
click at [711, 252] on button "Add to cart" at bounding box center [662, 246] width 137 height 17
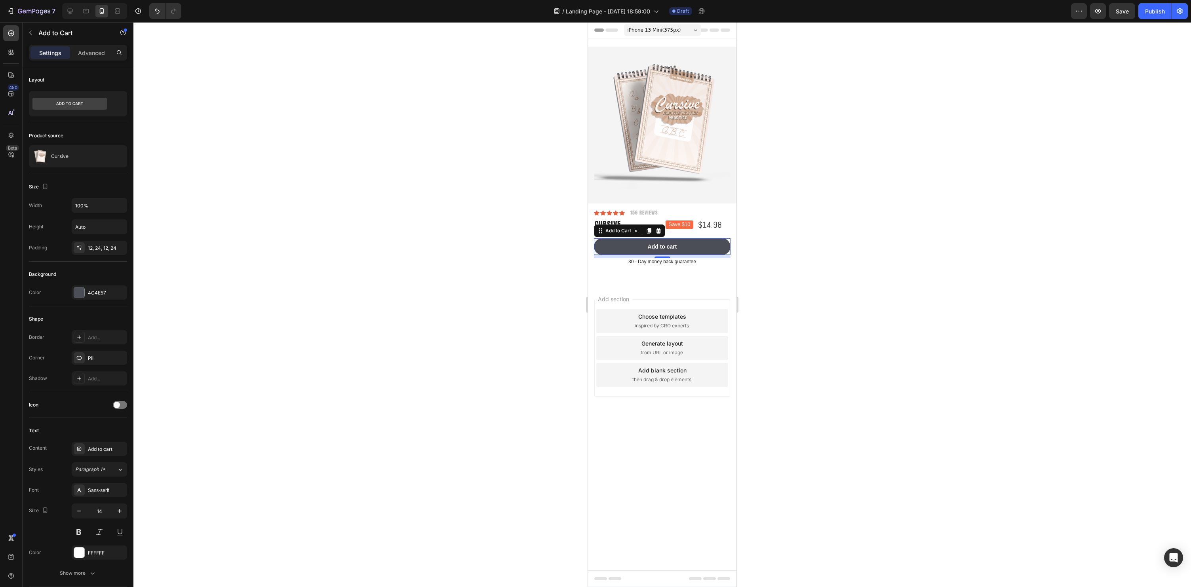
click at [947, 257] on div at bounding box center [662, 304] width 1058 height 565
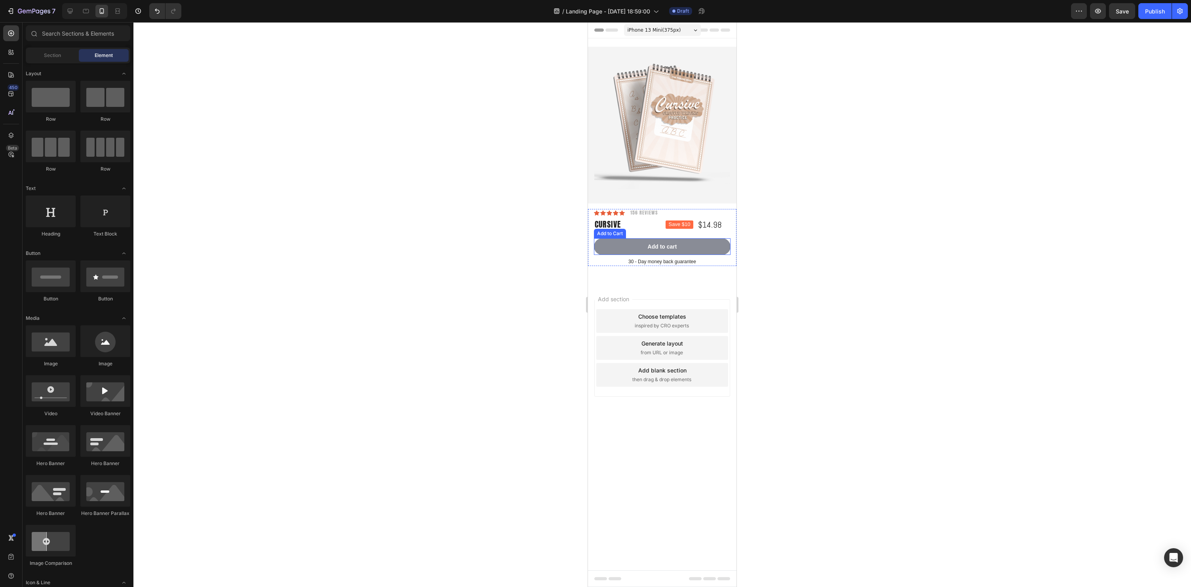
click at [714, 247] on button "Add to cart" at bounding box center [662, 246] width 137 height 17
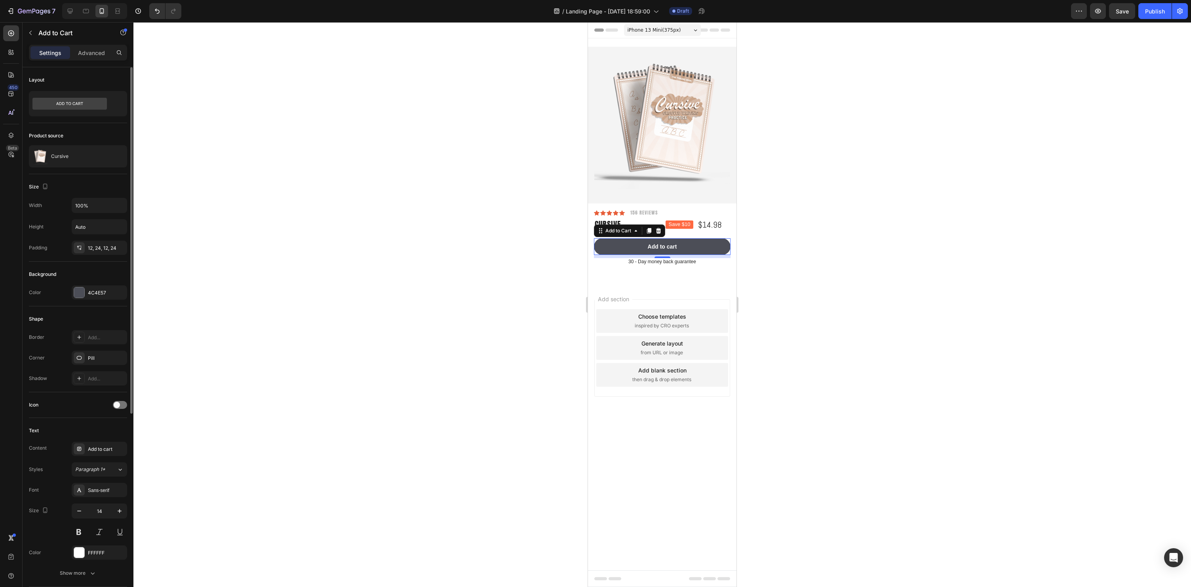
click at [840, 270] on div at bounding box center [662, 304] width 1058 height 565
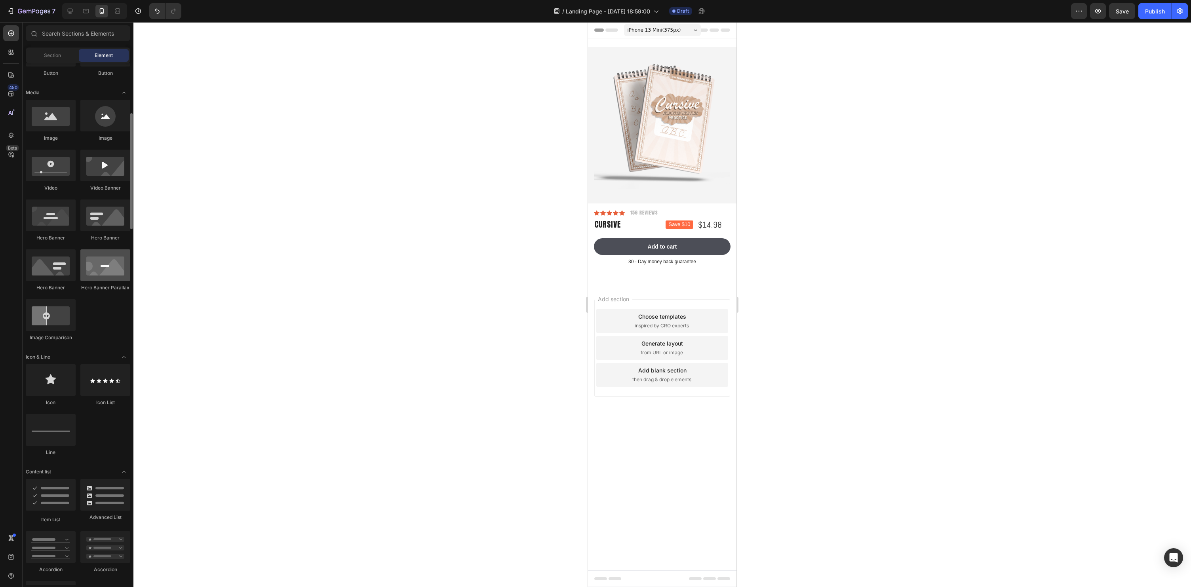
scroll to position [343, 0]
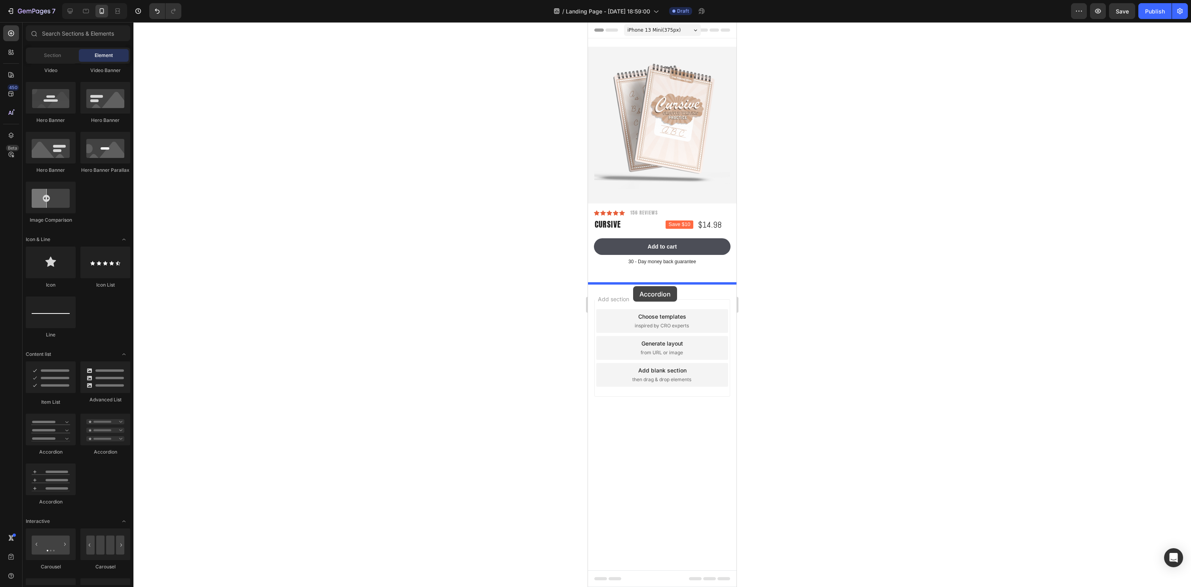
drag, startPoint x: 633, startPoint y: 451, endPoint x: 635, endPoint y: 282, distance: 168.7
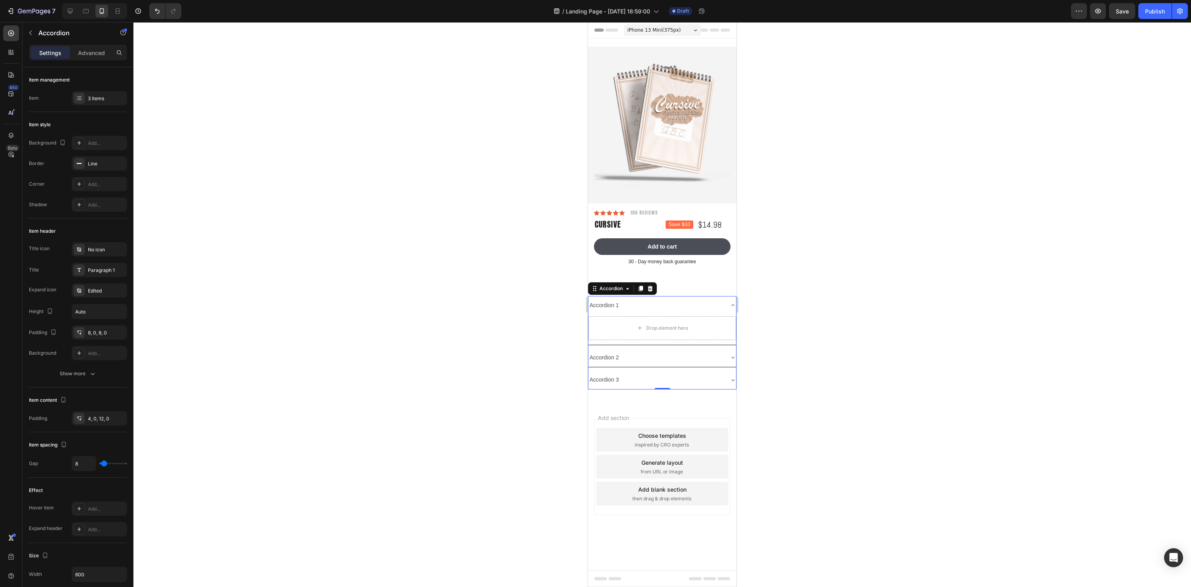
click at [828, 255] on div at bounding box center [662, 304] width 1058 height 565
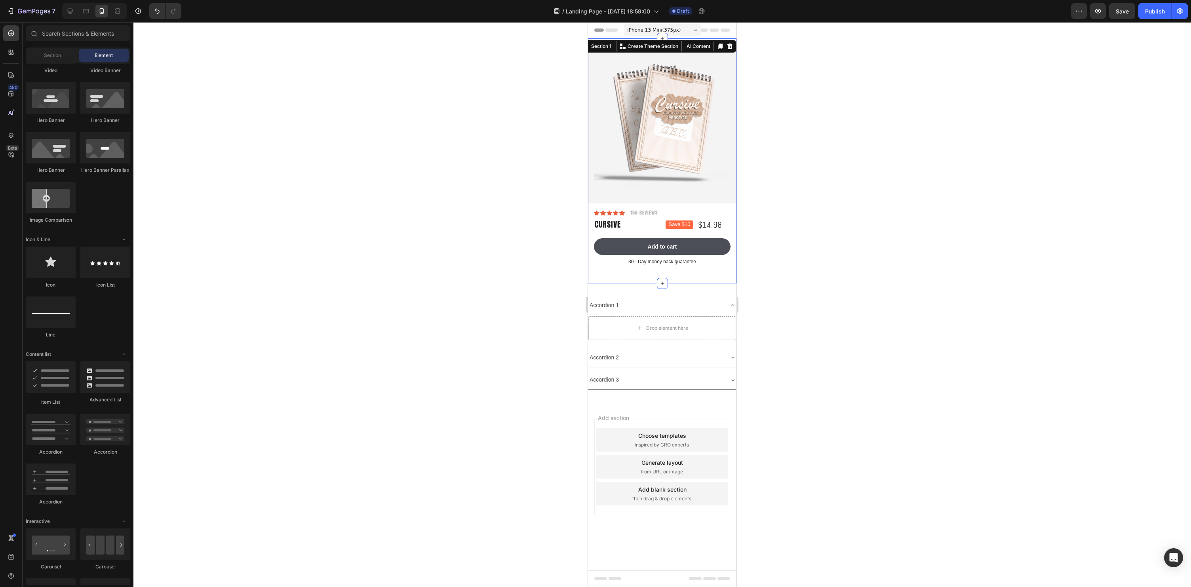
click at [709, 275] on div "Product Images Row Icon Icon Icon Icon Icon Icon List 156 Reviews Text Block Ro…" at bounding box center [662, 162] width 148 height 231
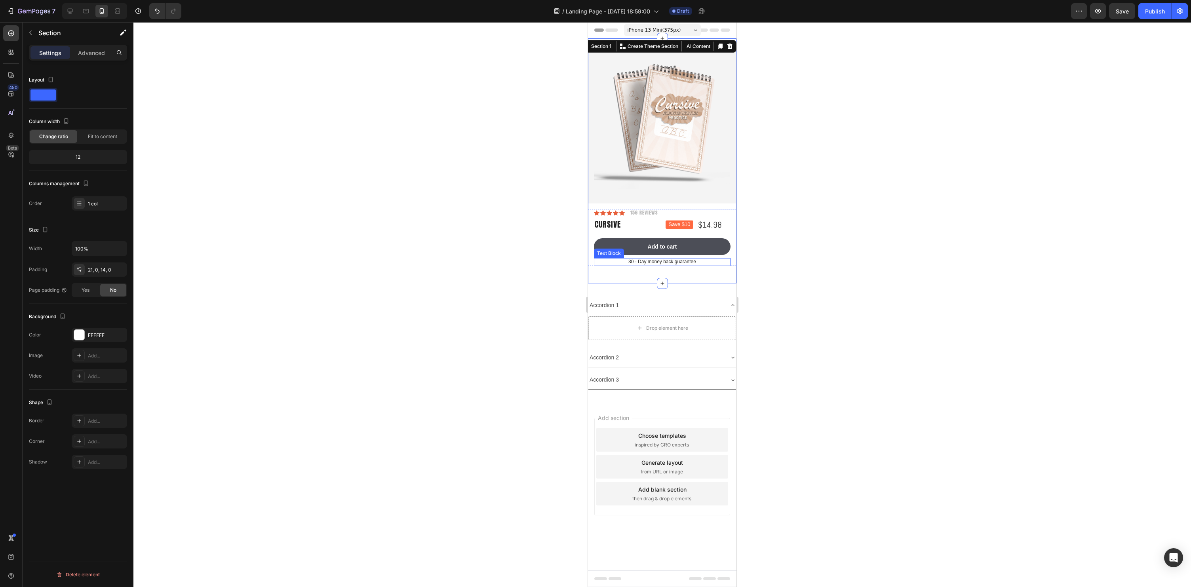
click at [717, 264] on p "30 - Day money back guarantee" at bounding box center [662, 262] width 135 height 6
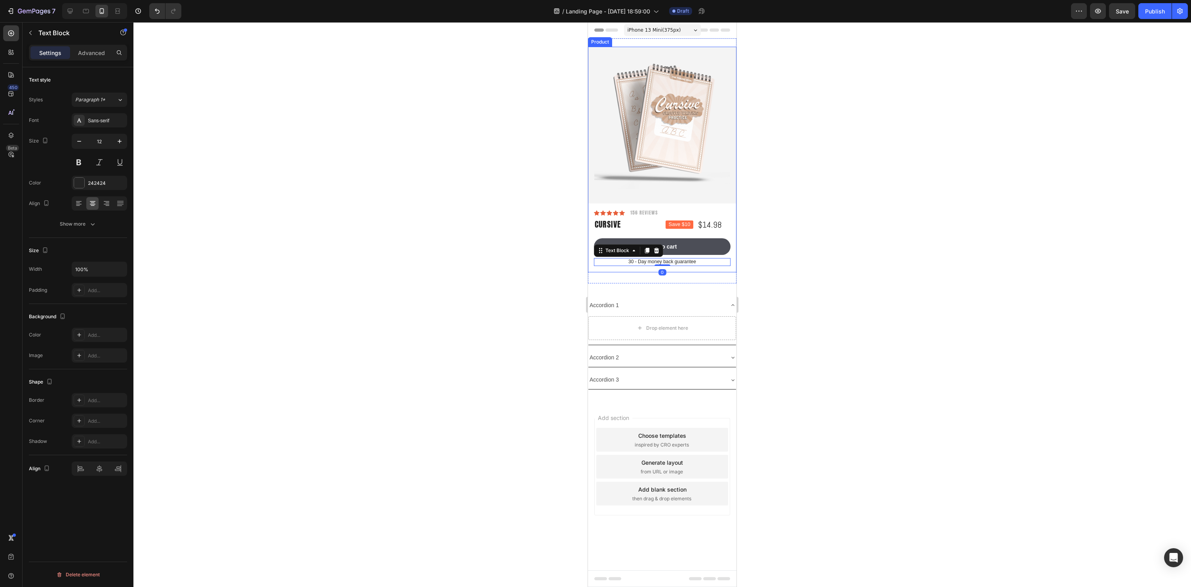
click at [733, 266] on div "Icon Icon Icon Icon Icon Icon List 156 Reviews Text Block Row Lorem ipsum dolor…" at bounding box center [662, 240] width 148 height 63
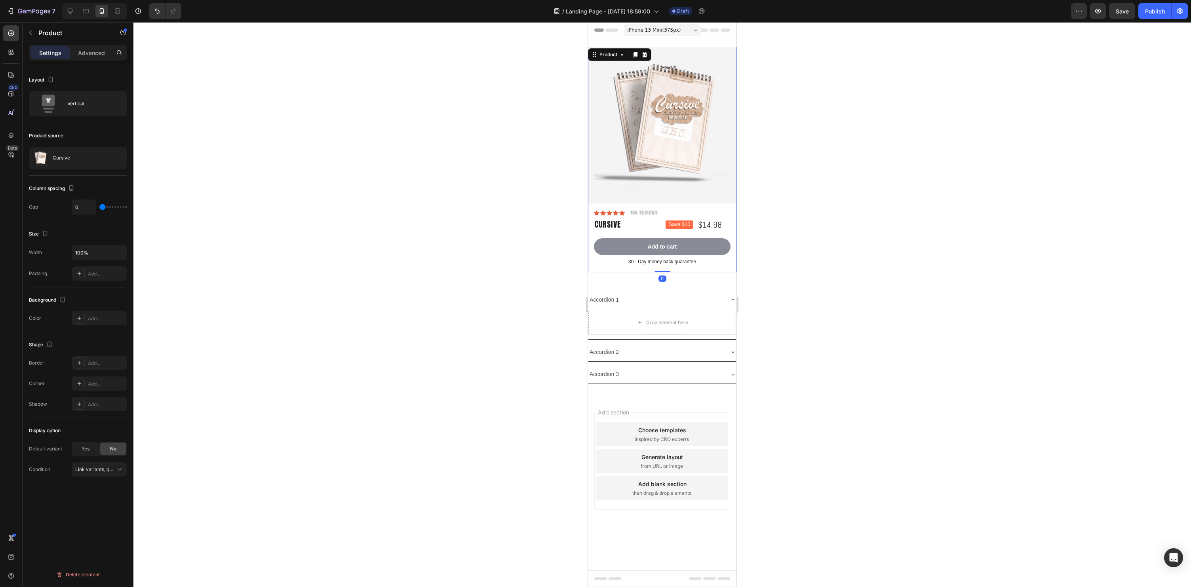
drag, startPoint x: 667, startPoint y: 277, endPoint x: 684, endPoint y: 244, distance: 36.8
click at [684, 244] on div "Product Images Row Icon Icon Icon Icon Icon Icon List 156 Reviews Text Block Ro…" at bounding box center [662, 160] width 148 height 226
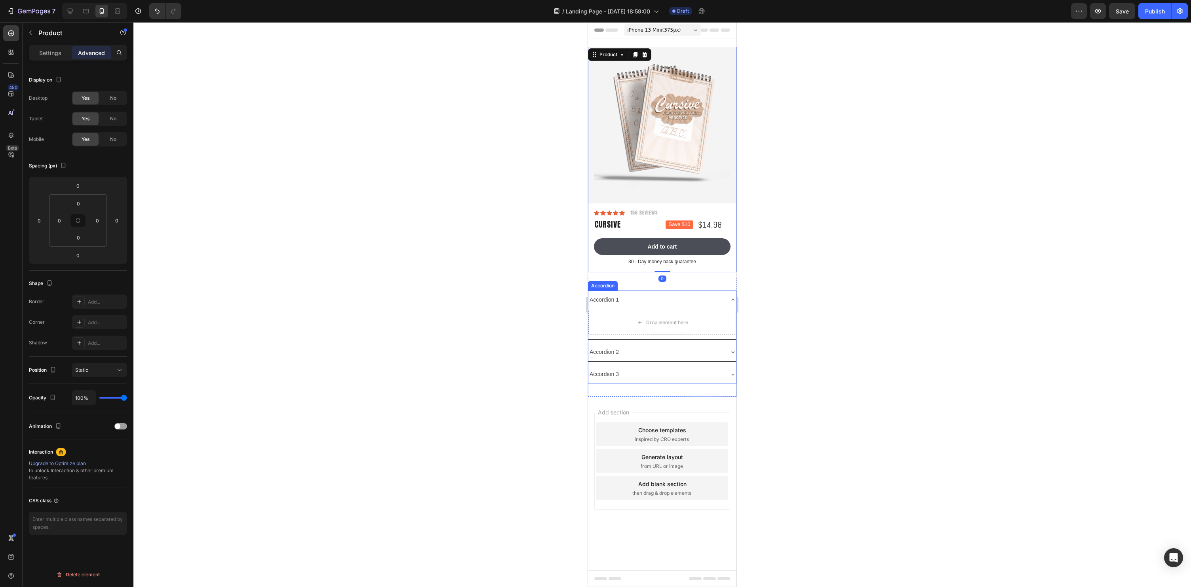
click at [641, 300] on div "Accordion 1" at bounding box center [655, 300] width 135 height 12
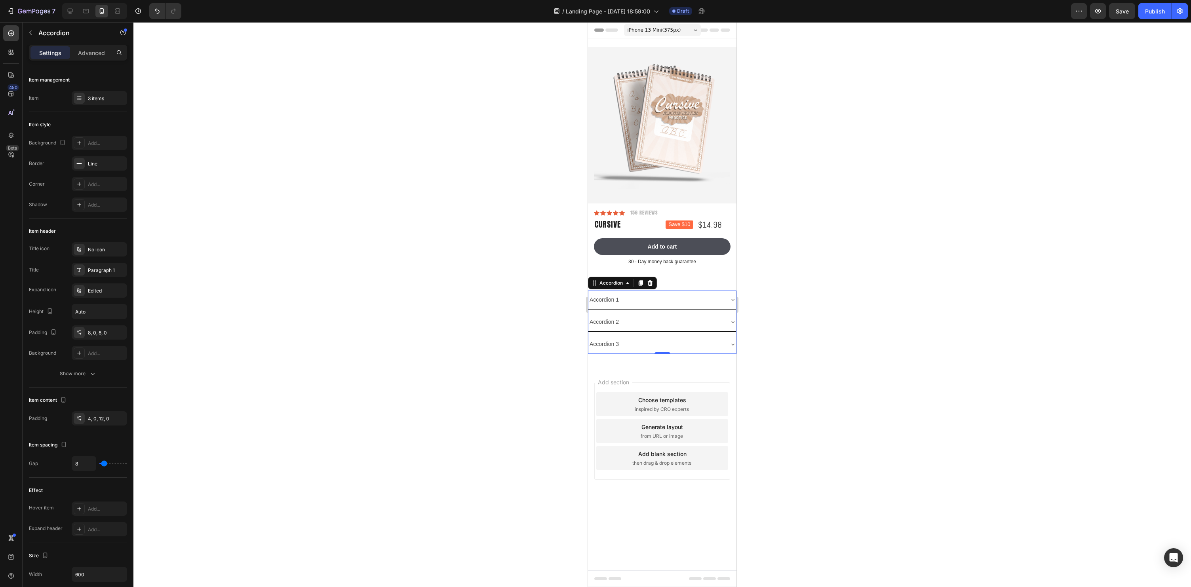
click at [952, 325] on div at bounding box center [662, 304] width 1058 height 565
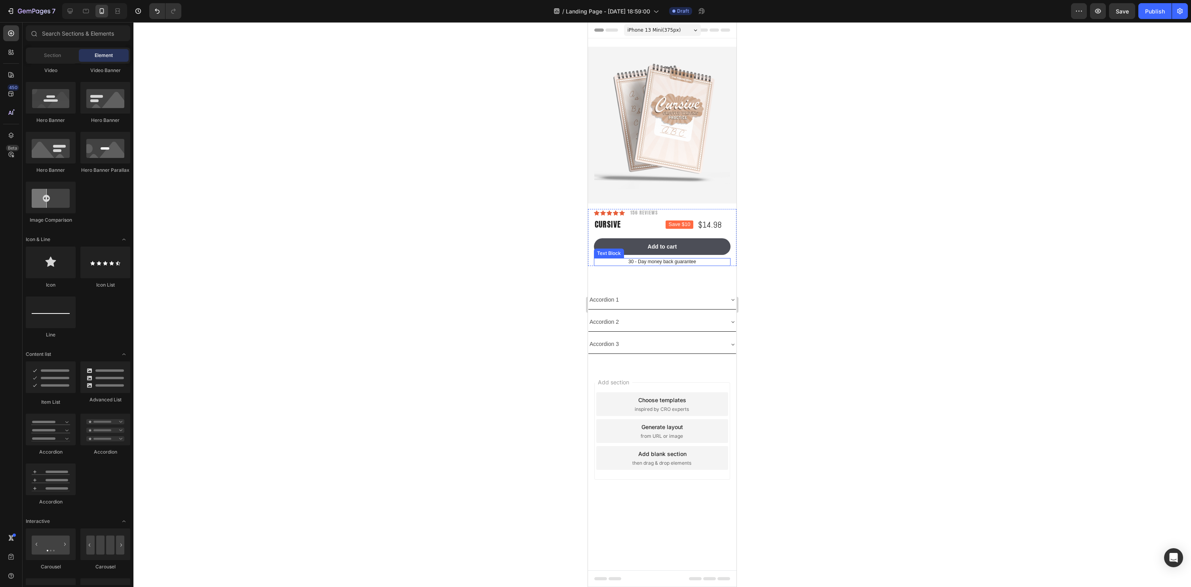
click at [676, 260] on p "30 - Day money back guarantee" at bounding box center [662, 262] width 135 height 6
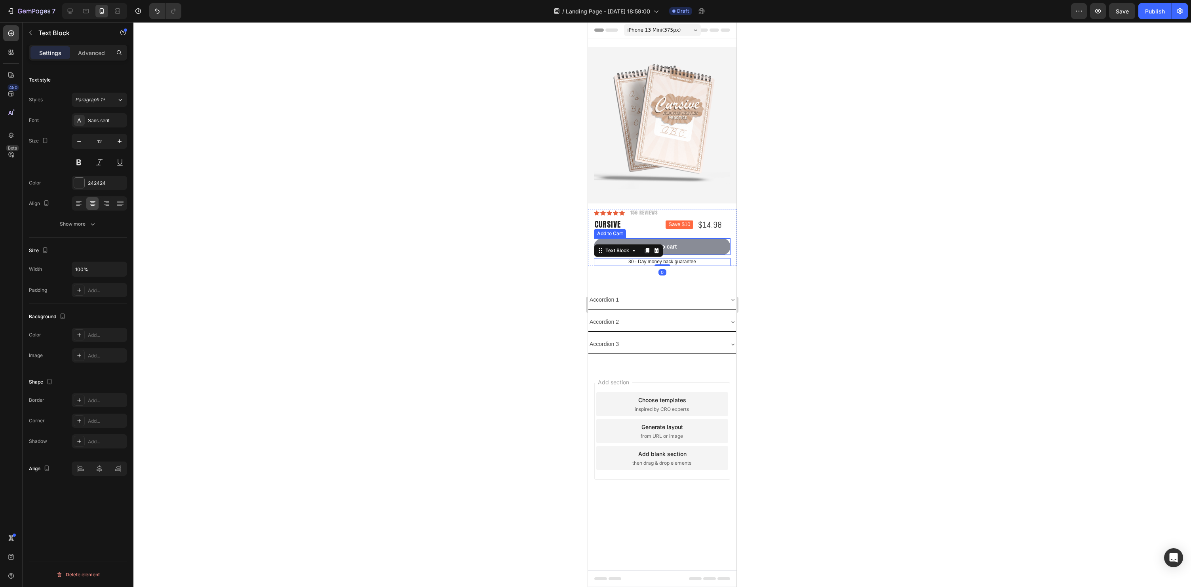
click at [691, 250] on button "Add to cart" at bounding box center [662, 246] width 137 height 17
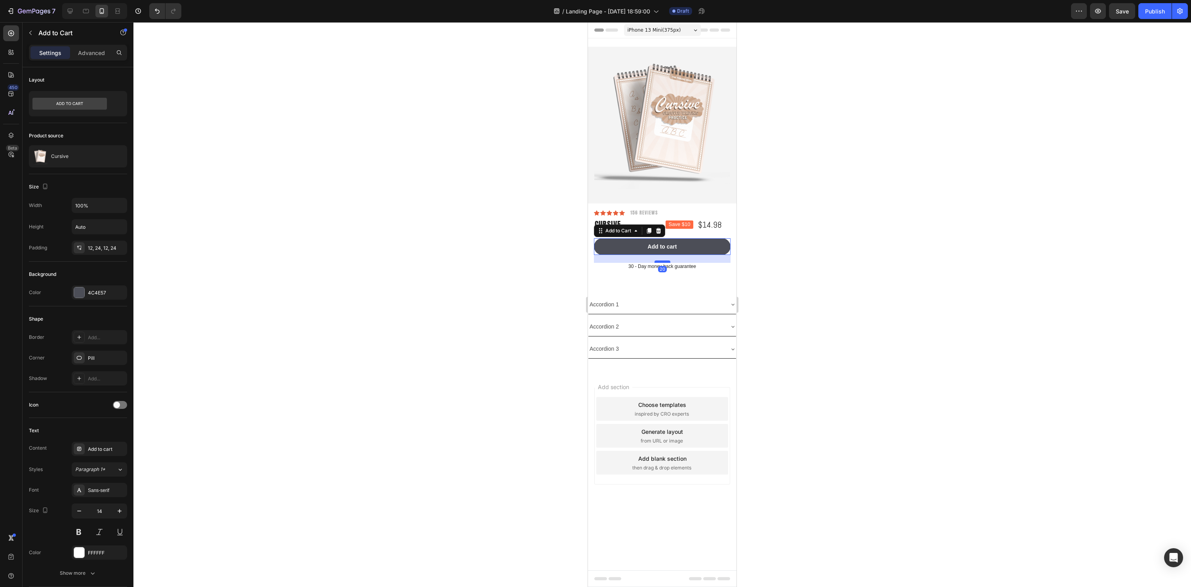
drag, startPoint x: 665, startPoint y: 257, endPoint x: 663, endPoint y: 261, distance: 5.0
click at [663, 261] on div at bounding box center [662, 262] width 16 height 2
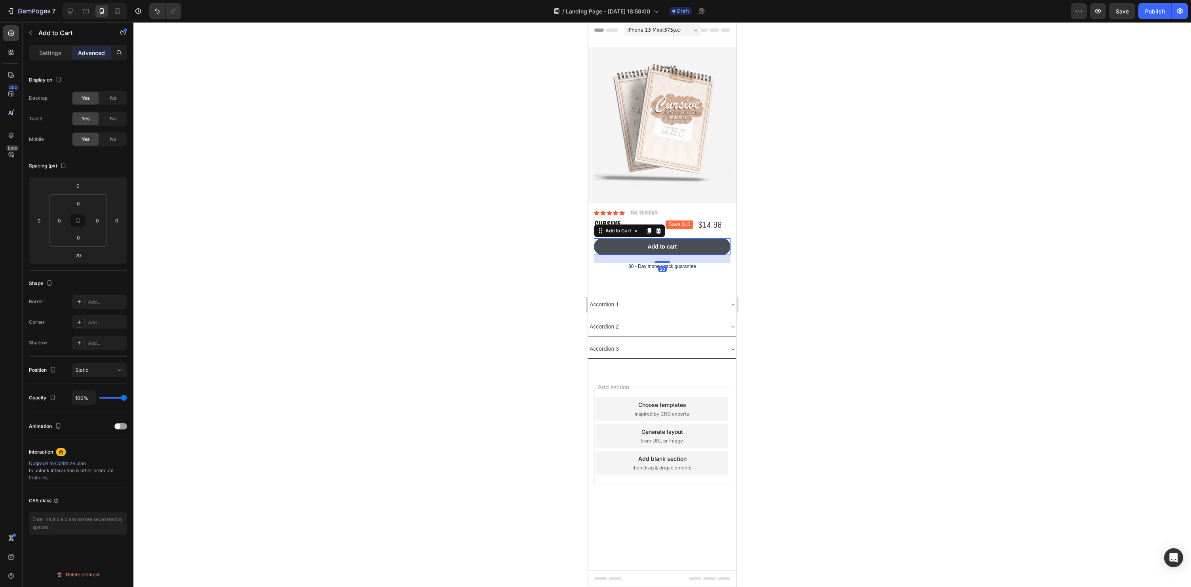
click at [900, 277] on div at bounding box center [662, 304] width 1058 height 565
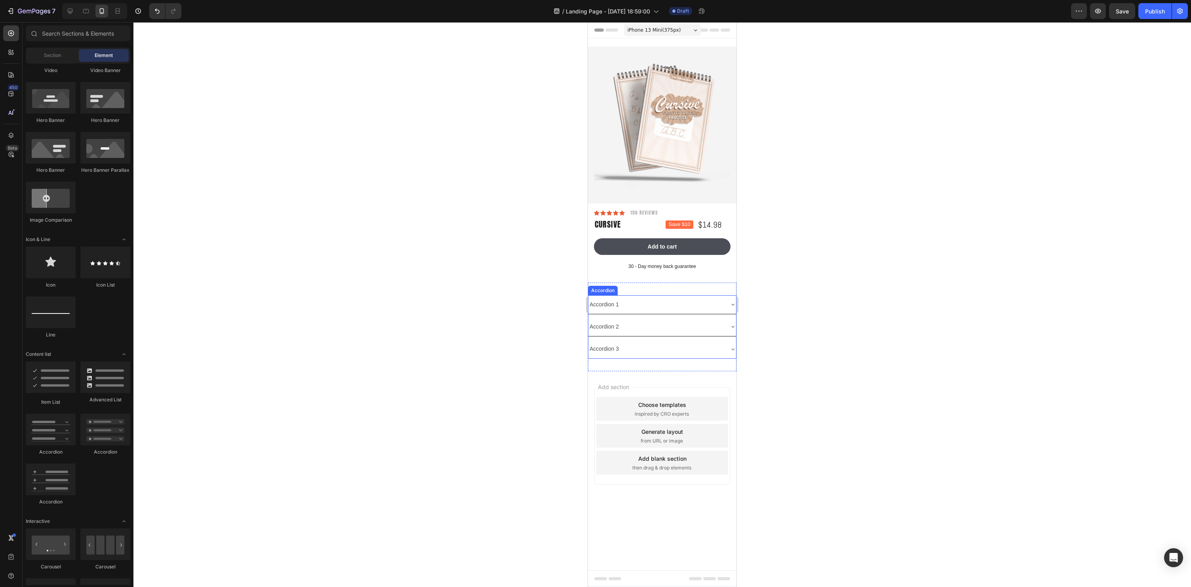
click at [620, 304] on div "Accordion 1" at bounding box center [604, 305] width 32 height 12
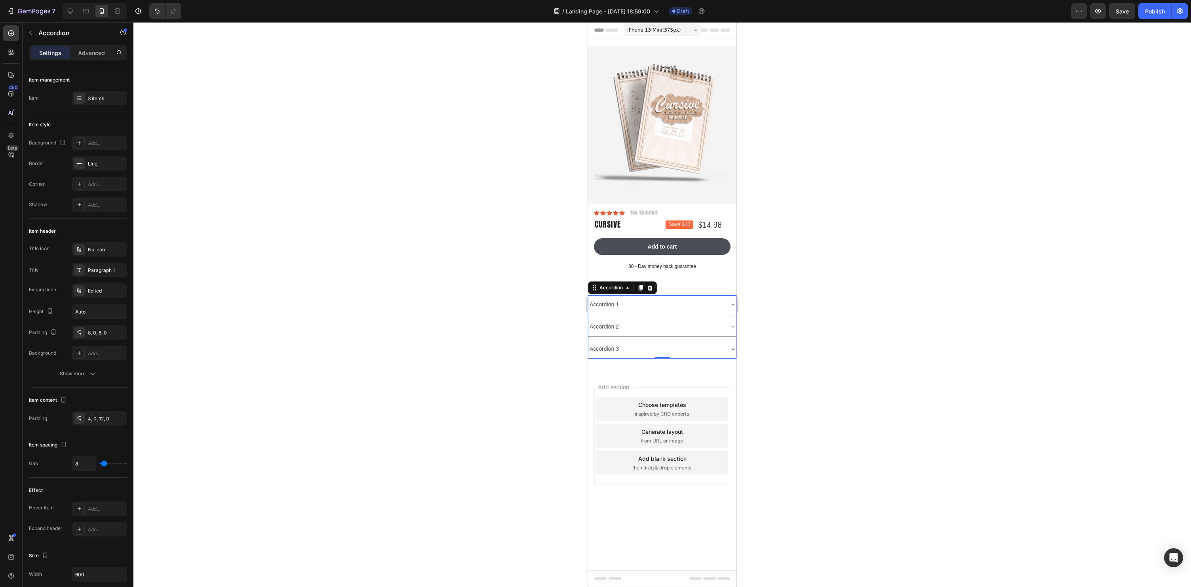
click at [613, 303] on div "Accordion 1" at bounding box center [604, 305] width 32 height 12
click at [613, 303] on p "Accordion 1" at bounding box center [604, 305] width 29 height 10
drag, startPoint x: 618, startPoint y: 304, endPoint x: 586, endPoint y: 304, distance: 31.7
click at [588, 304] on html "iPhone 13 Mini ( 375 px) iPhone 13 Mini iPhone 13 Pro iPhone 11 Pro Max iPhone …" at bounding box center [662, 304] width 148 height 565
click at [639, 312] on div "What included in the set" at bounding box center [662, 304] width 148 height 19
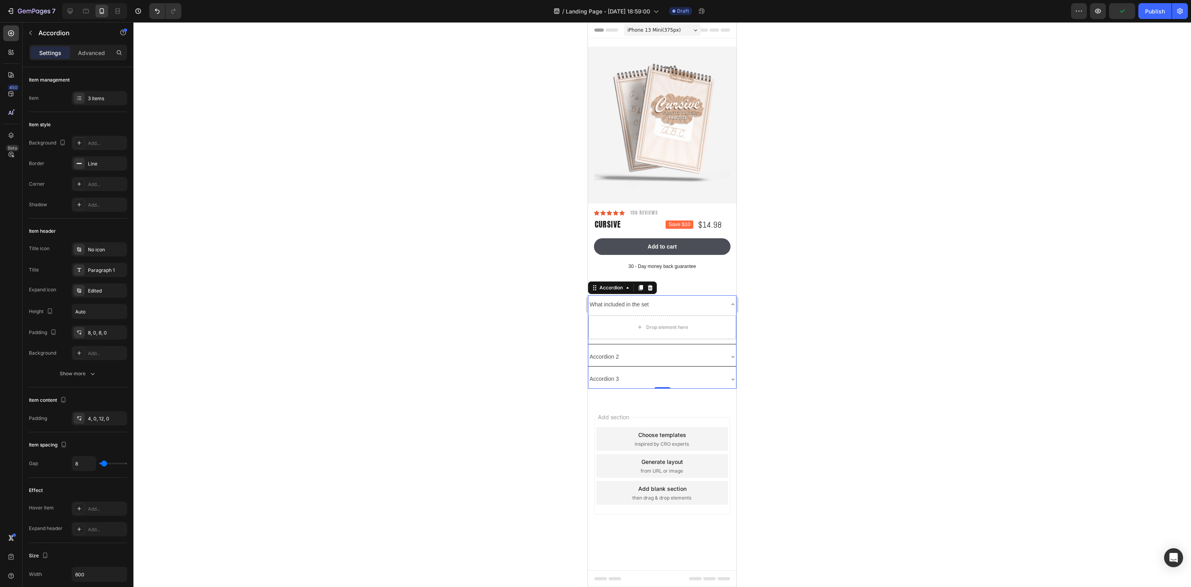
click at [644, 306] on p "What included in the set" at bounding box center [619, 305] width 59 height 10
click at [117, 263] on div "Paragraph 1" at bounding box center [99, 270] width 55 height 14
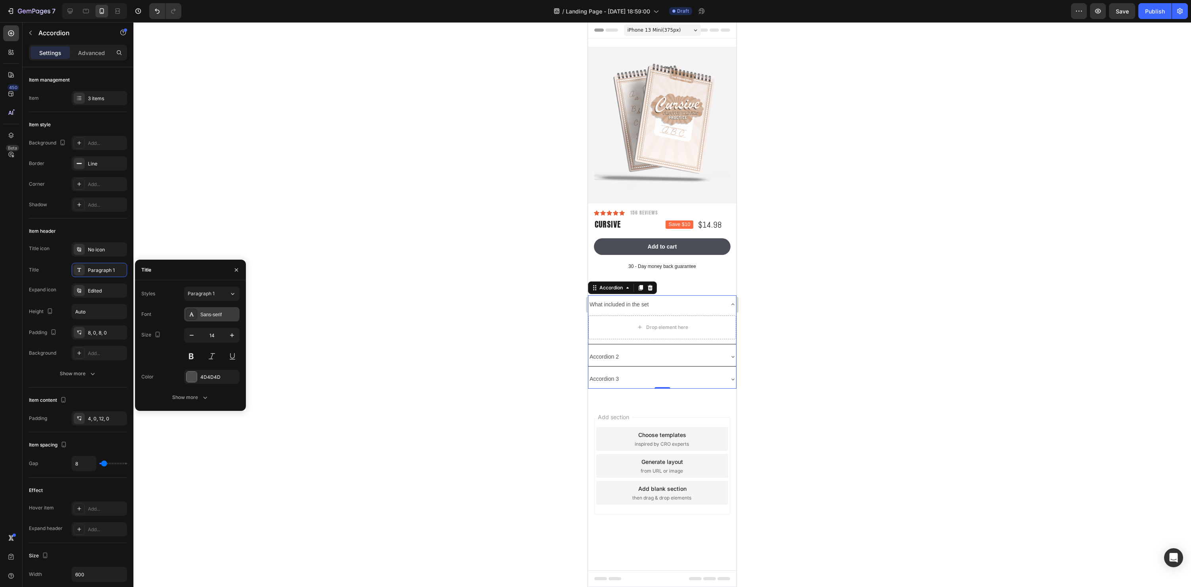
click at [200, 312] on div "Sans-serif" at bounding box center [211, 314] width 55 height 14
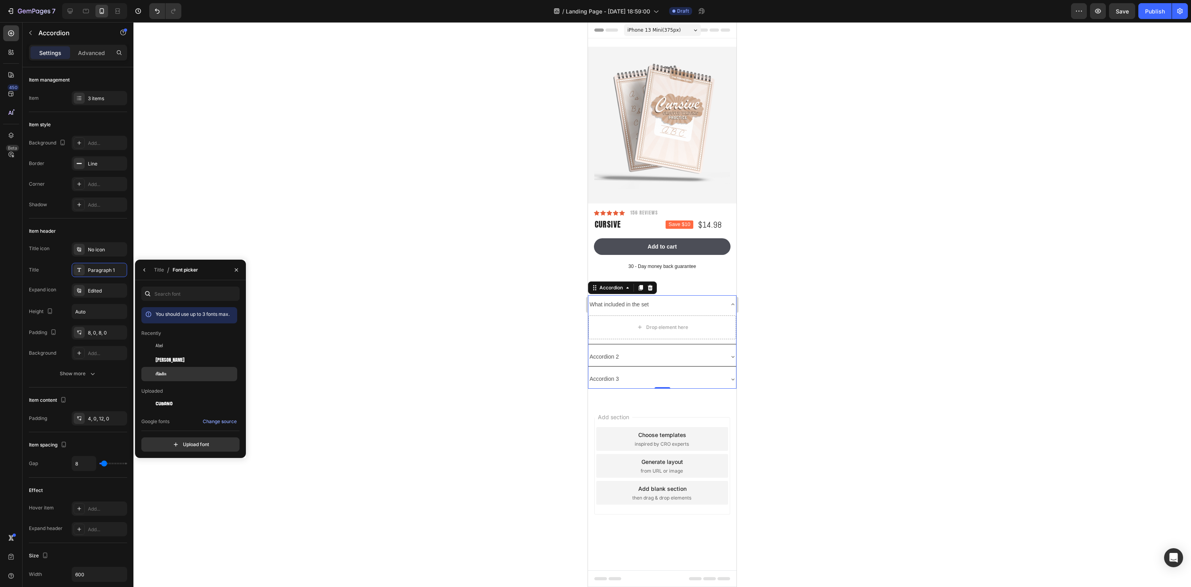
drag, startPoint x: 170, startPoint y: 360, endPoint x: 185, endPoint y: 378, distance: 23.3
click at [170, 360] on div "[PERSON_NAME]" at bounding box center [196, 359] width 80 height 7
click at [146, 267] on icon "button" at bounding box center [144, 270] width 6 height 6
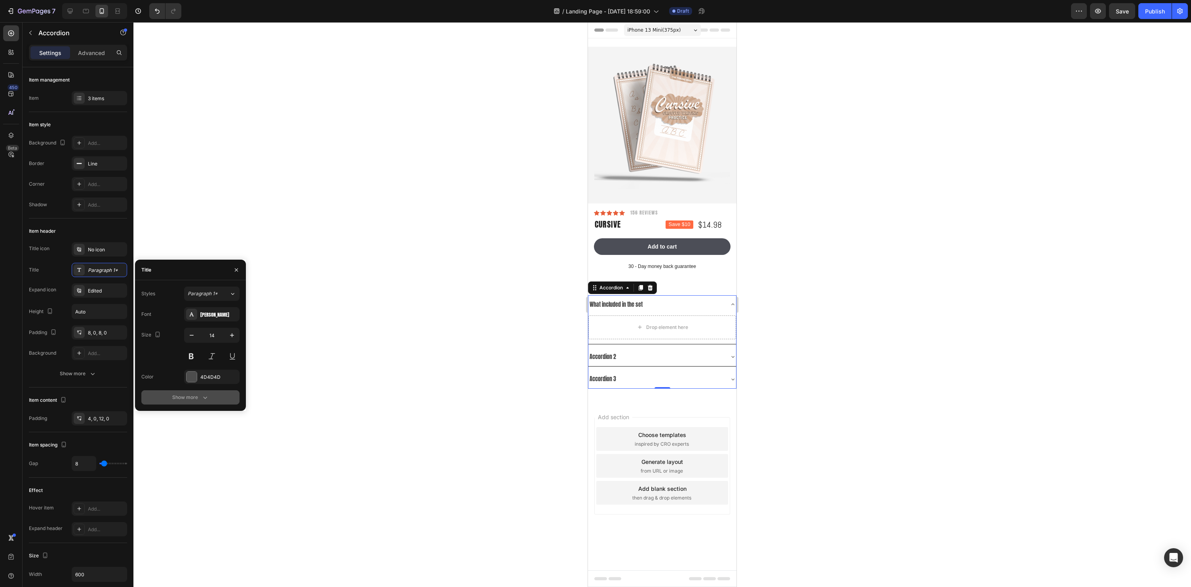
click at [195, 395] on div "Show more" at bounding box center [190, 398] width 37 height 8
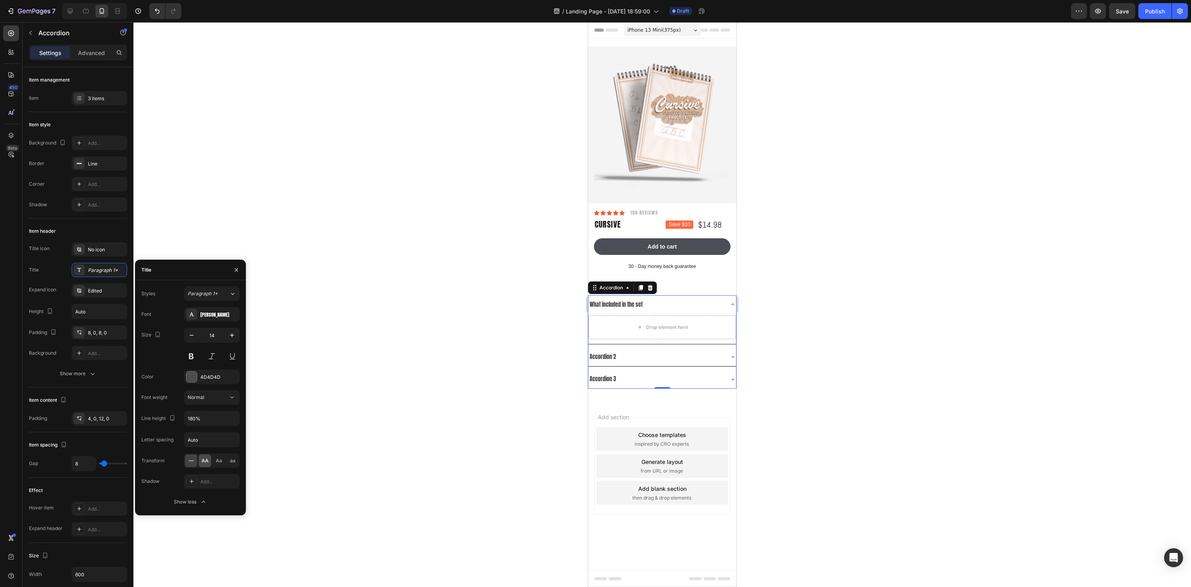
click at [208, 462] on div "AA" at bounding box center [205, 461] width 12 height 13
click at [209, 438] on input "Auto" at bounding box center [212, 440] width 55 height 14
type input "1"
click at [493, 429] on div at bounding box center [662, 304] width 1058 height 565
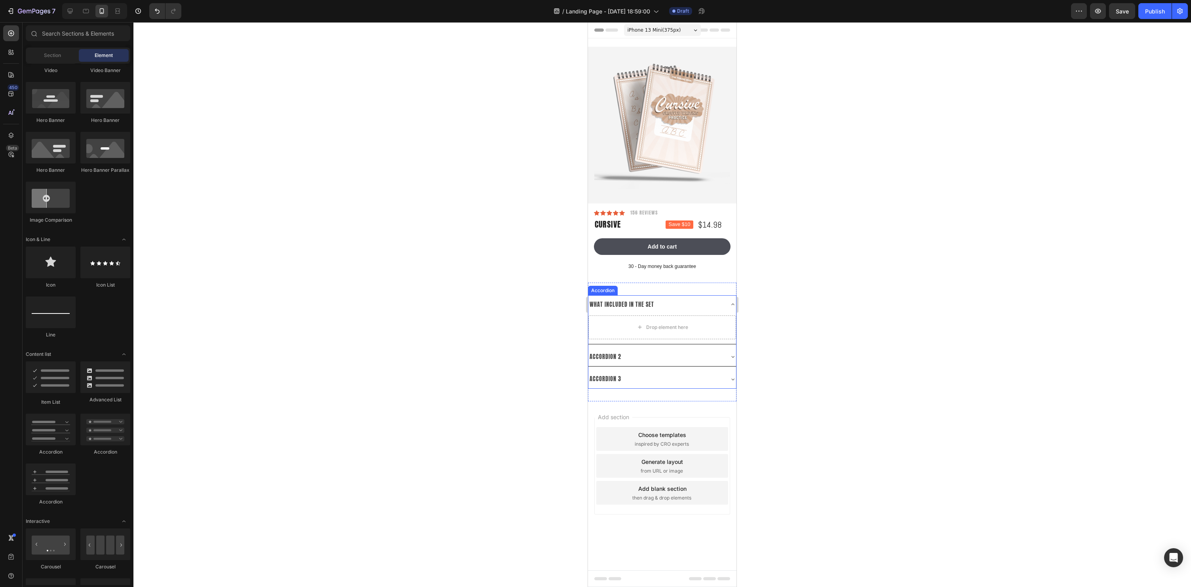
click at [656, 340] on div "Drop element here" at bounding box center [662, 329] width 148 height 30
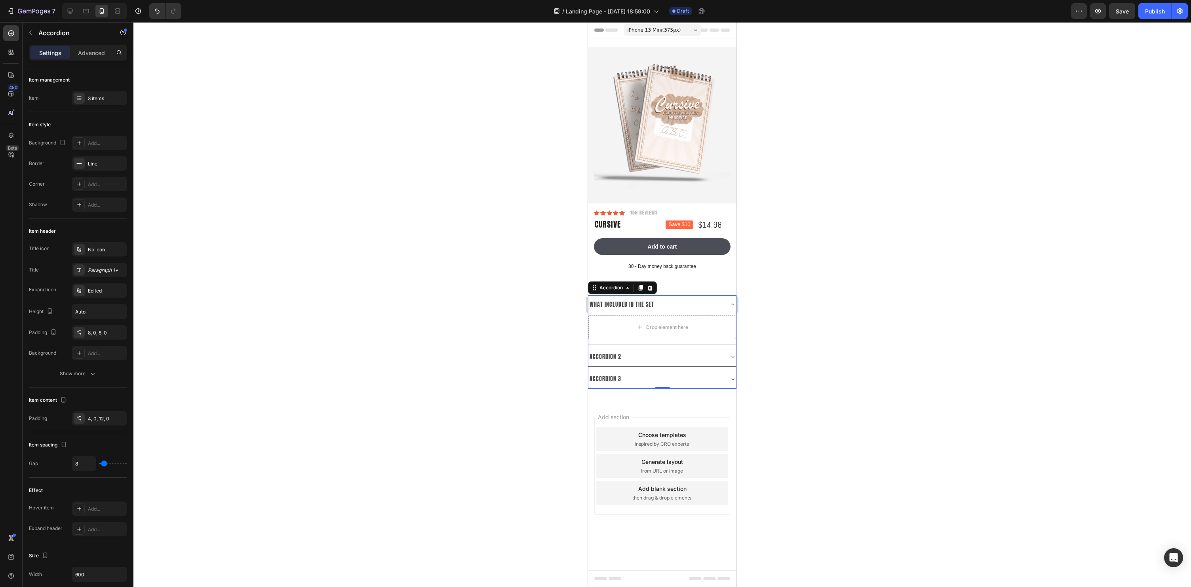
click at [651, 344] on div "What included in the set Drop element here" at bounding box center [662, 319] width 148 height 49
click at [734, 304] on icon at bounding box center [733, 304] width 6 height 6
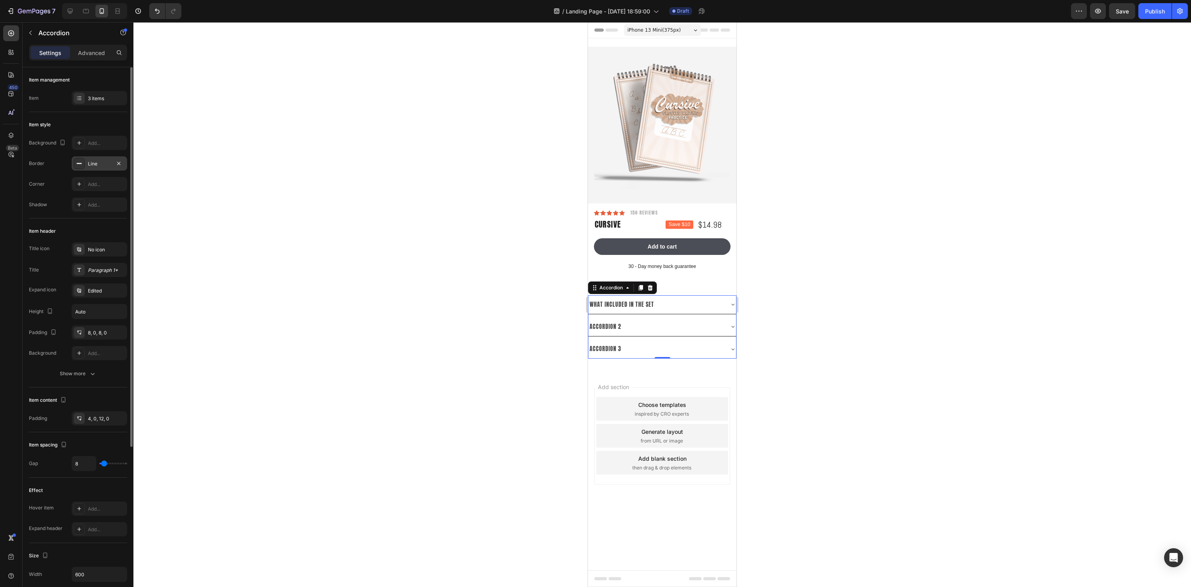
click at [81, 164] on icon at bounding box center [79, 163] width 6 height 6
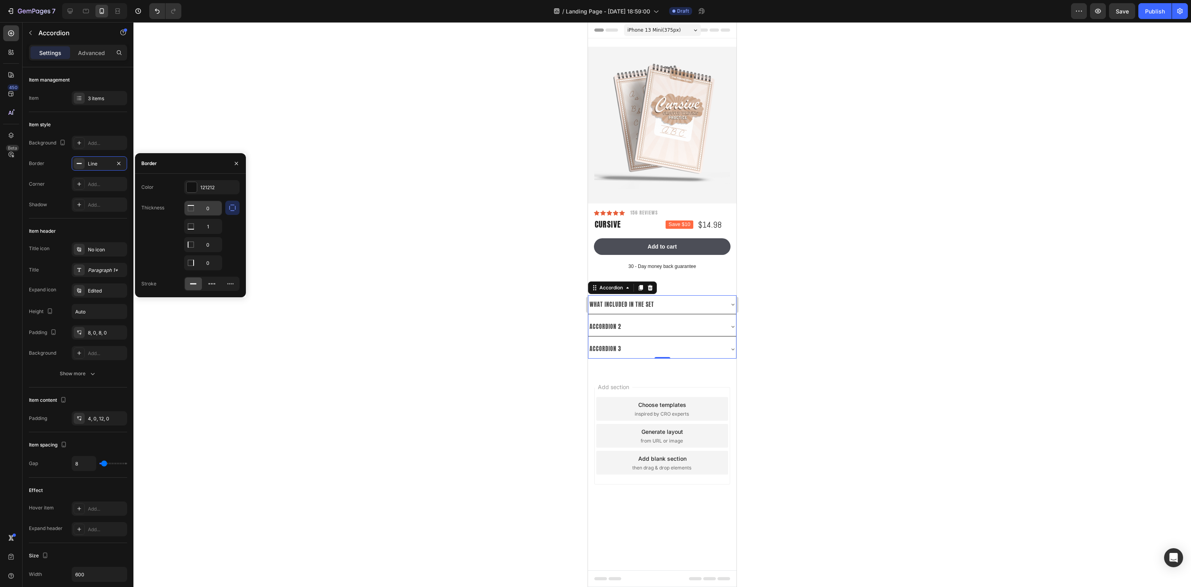
click at [208, 208] on input "0" at bounding box center [203, 208] width 37 height 14
type input "1"
click at [191, 185] on div at bounding box center [191, 187] width 10 height 10
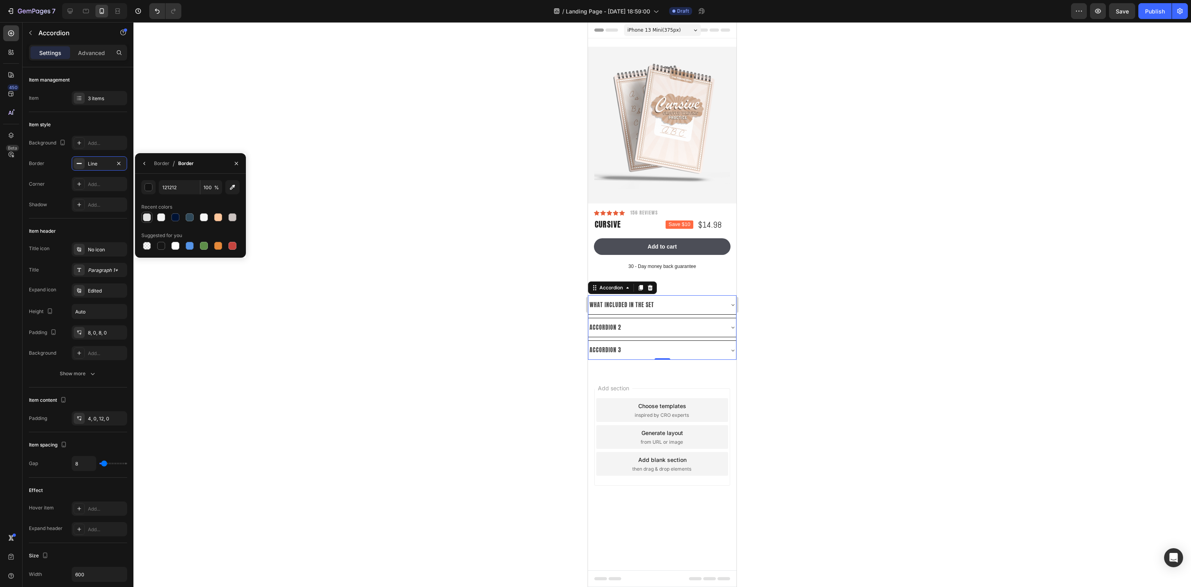
click at [147, 218] on div at bounding box center [147, 217] width 8 height 8
type input "E2E2E2"
click at [141, 158] on button "button" at bounding box center [144, 163] width 13 height 13
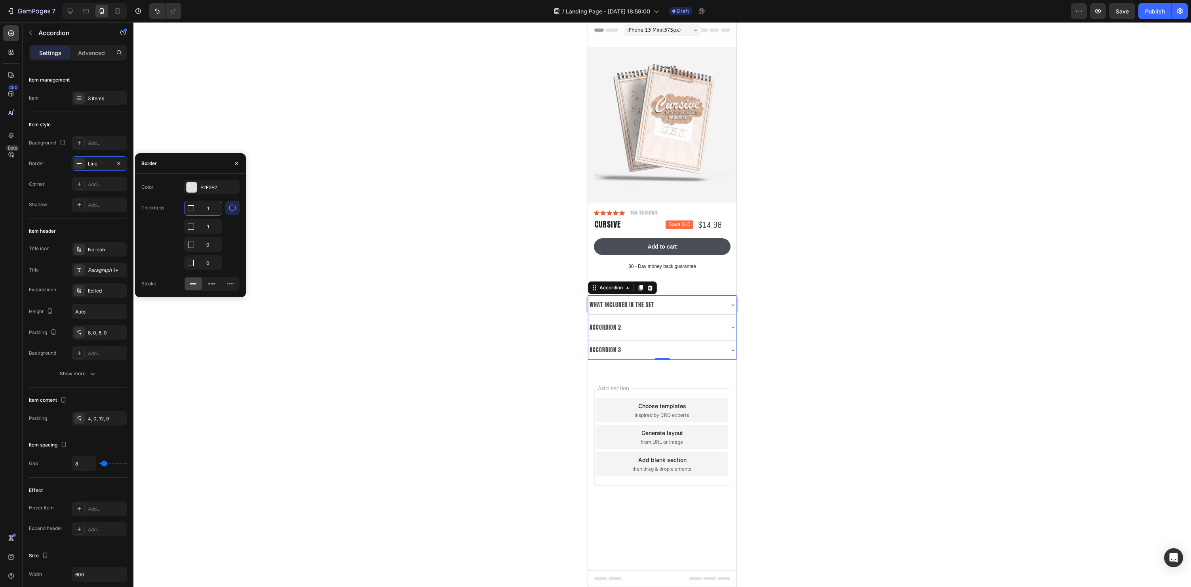
click at [211, 209] on input "1" at bounding box center [203, 208] width 37 height 14
type input "0"
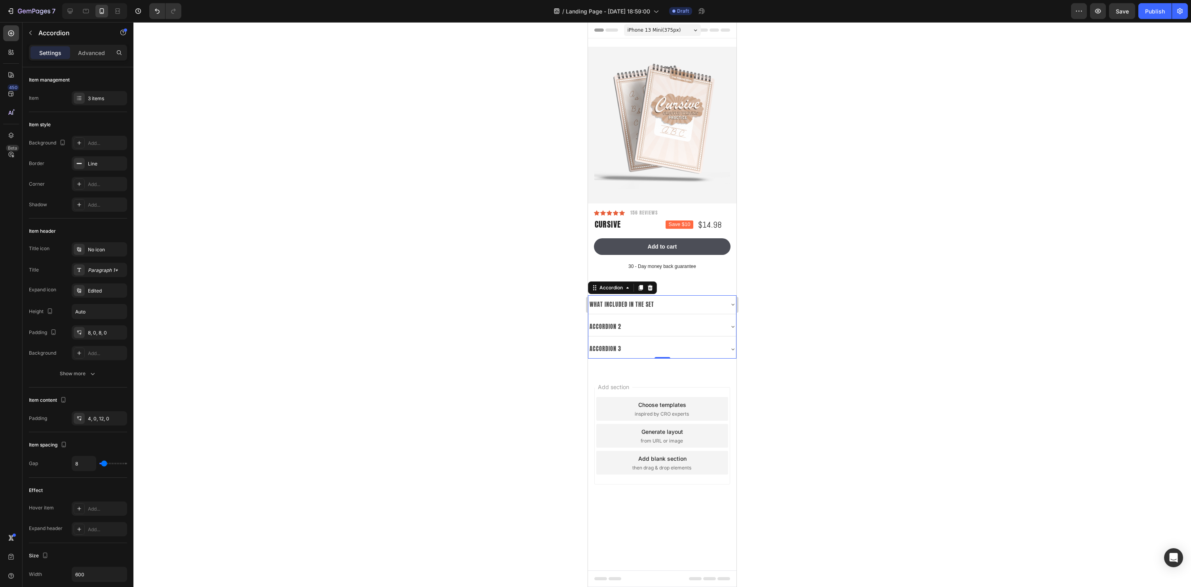
click at [486, 319] on div at bounding box center [662, 304] width 1058 height 565
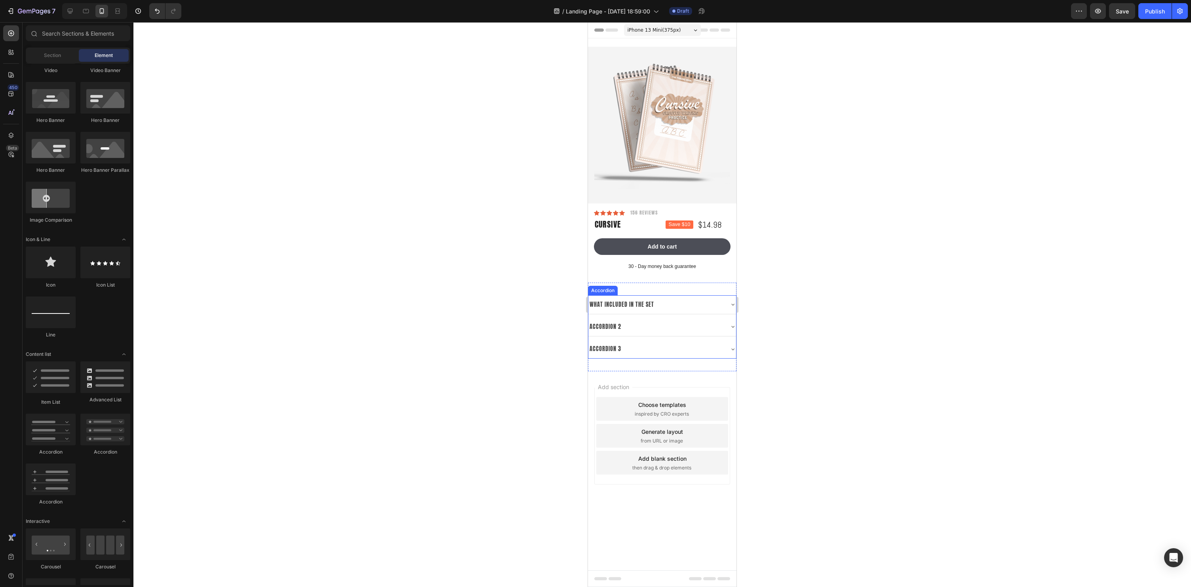
click at [681, 312] on div "What included in the set" at bounding box center [662, 304] width 148 height 19
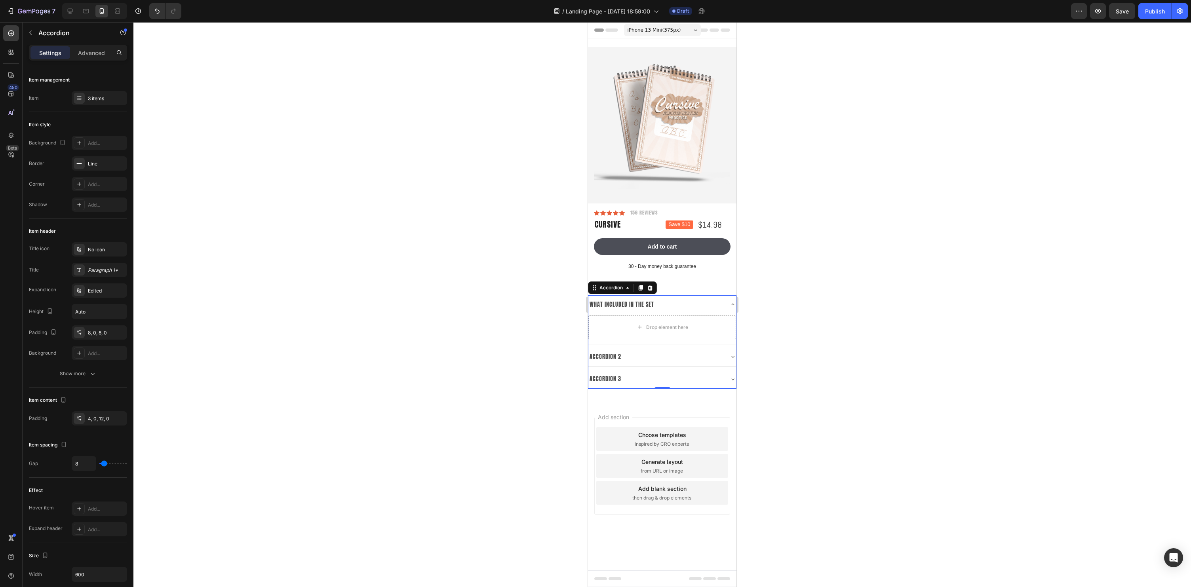
click at [705, 352] on div "Accordion 2" at bounding box center [655, 357] width 135 height 12
click at [712, 348] on div "Accordion 2" at bounding box center [662, 357] width 148 height 19
click at [971, 358] on div at bounding box center [662, 304] width 1058 height 565
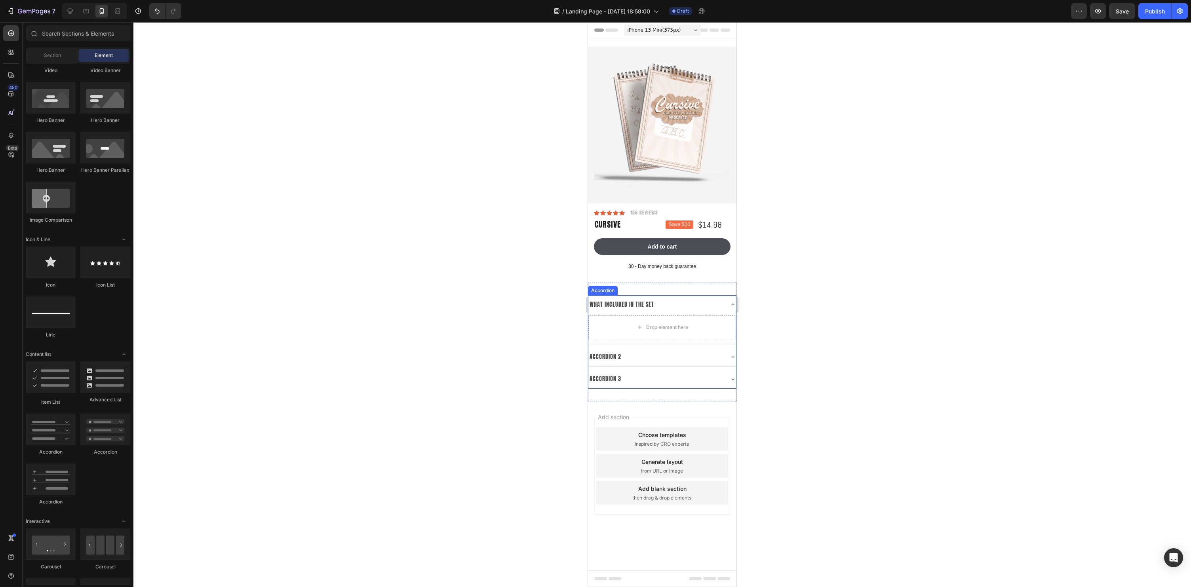
click at [705, 296] on div "What included in the set" at bounding box center [662, 304] width 148 height 19
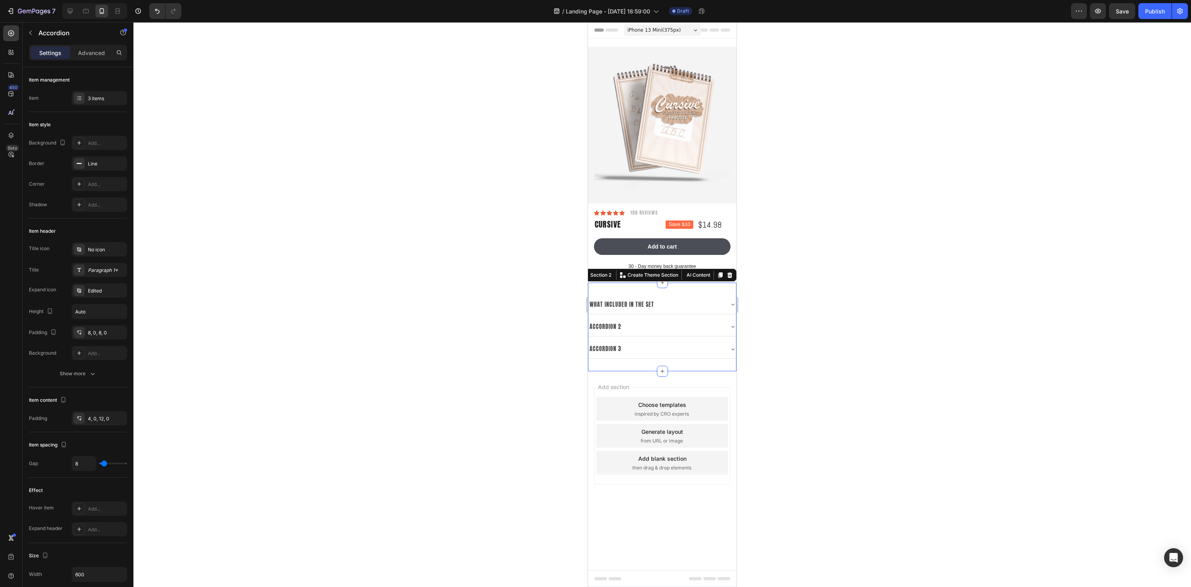
click at [607, 369] on div "What included in the set Accordion 2 Accordion 3 Accordion Section 2 You can cr…" at bounding box center [662, 327] width 148 height 89
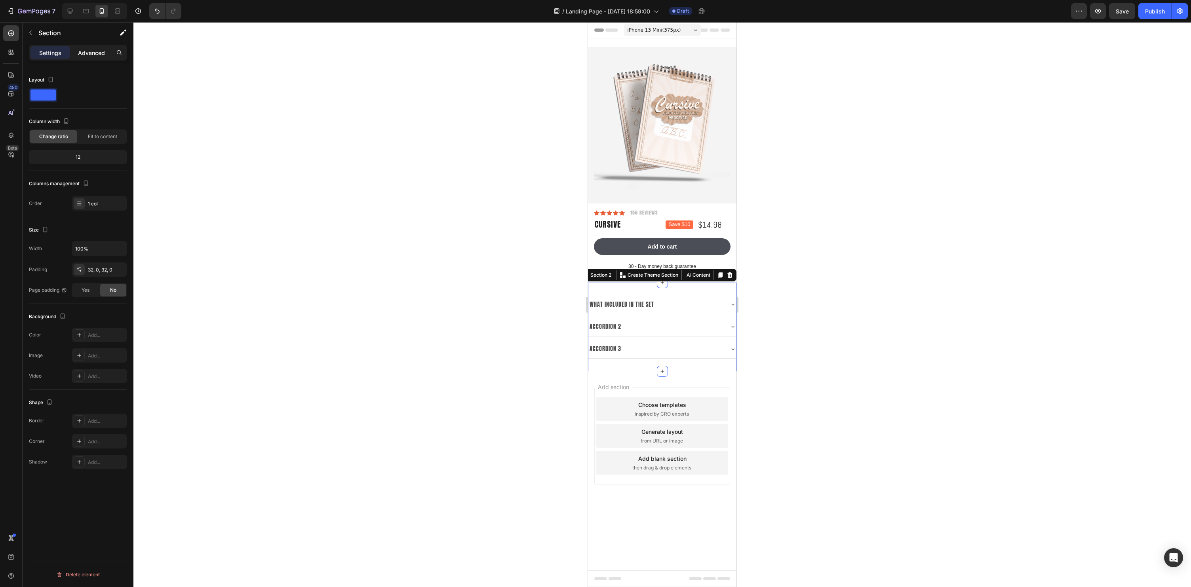
click at [91, 55] on p "Advanced" at bounding box center [91, 53] width 27 height 8
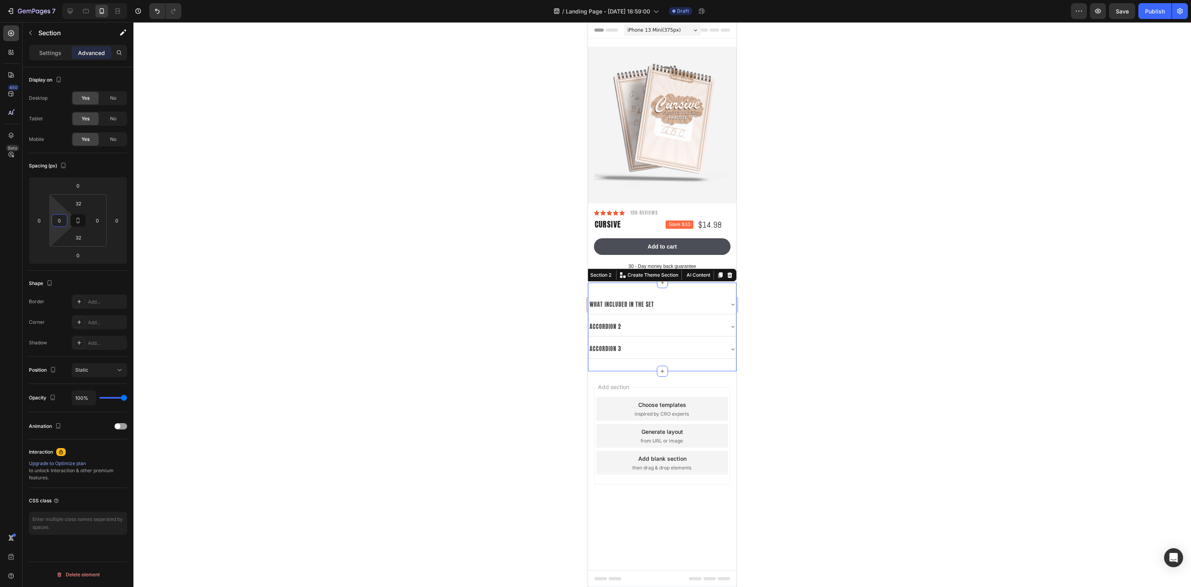
click at [58, 220] on input "0" at bounding box center [59, 221] width 12 height 12
type input "10"
click at [102, 220] on input "0" at bounding box center [97, 221] width 12 height 12
type input "10"
click at [953, 305] on div at bounding box center [662, 304] width 1058 height 565
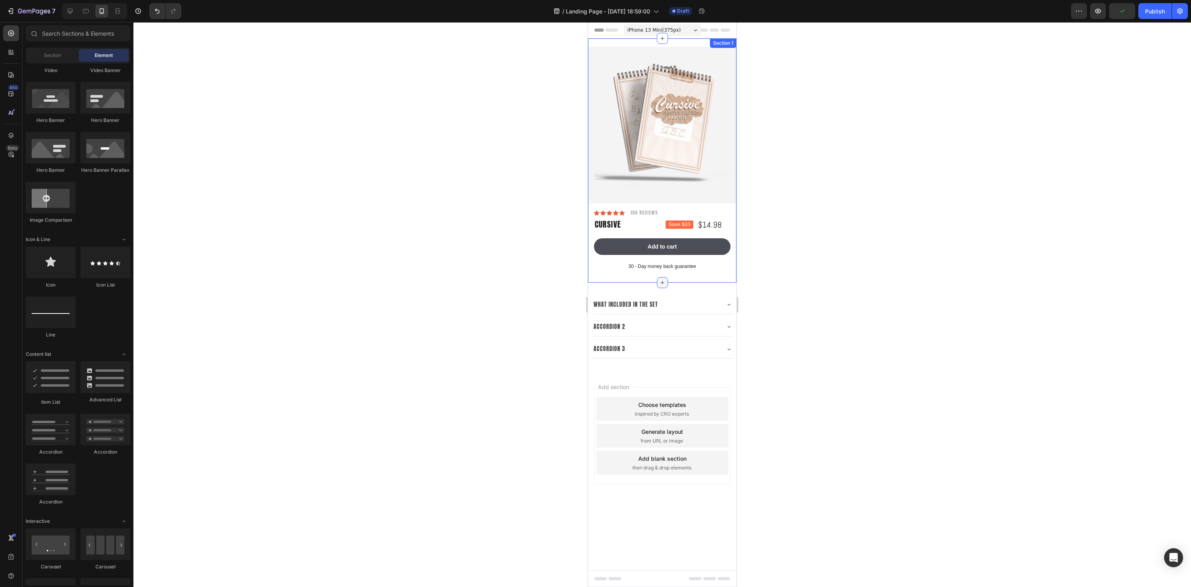
click at [657, 281] on div at bounding box center [662, 282] width 11 height 11
click at [812, 301] on div at bounding box center [662, 304] width 1058 height 565
click at [85, 15] on icon at bounding box center [86, 11] width 8 height 8
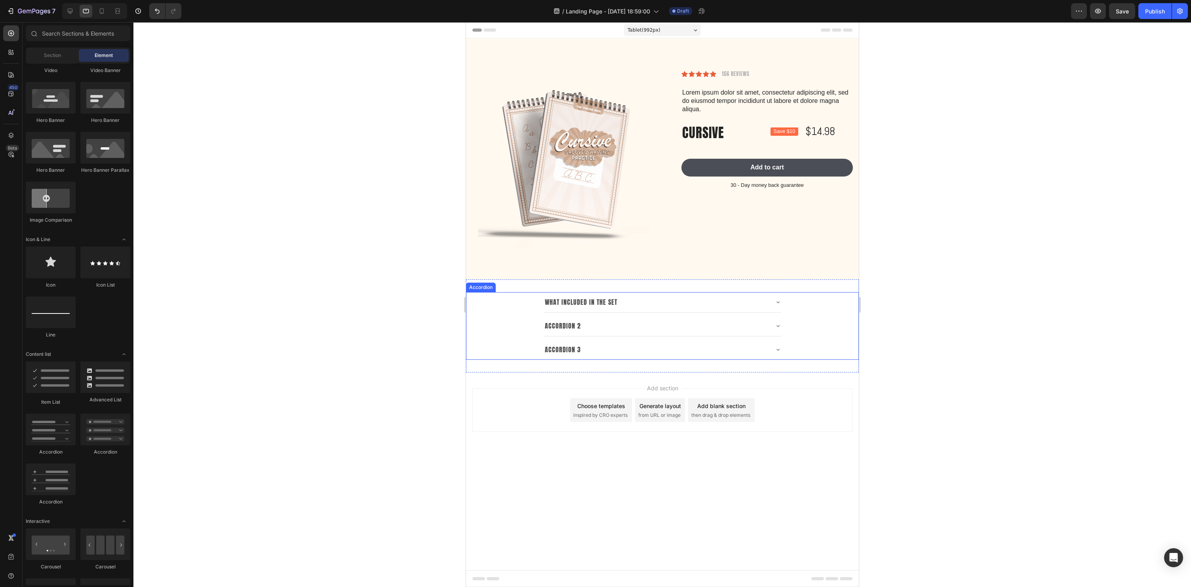
click at [485, 316] on div "Accordion 2" at bounding box center [662, 326] width 392 height 21
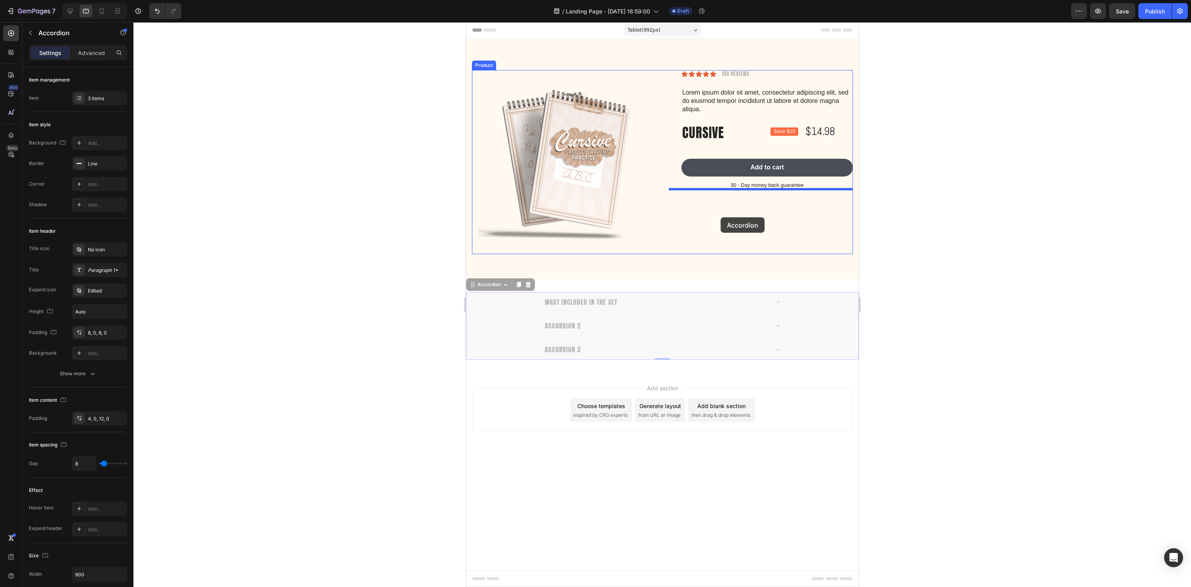
drag, startPoint x: 473, startPoint y: 284, endPoint x: 720, endPoint y: 217, distance: 256.4
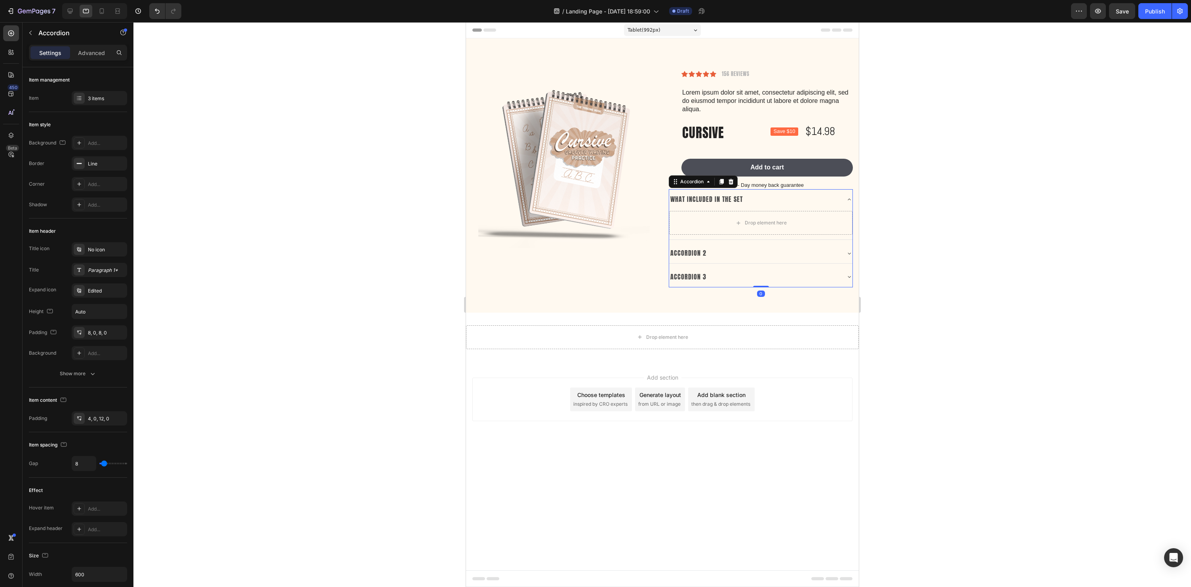
click at [966, 202] on div at bounding box center [662, 304] width 1058 height 565
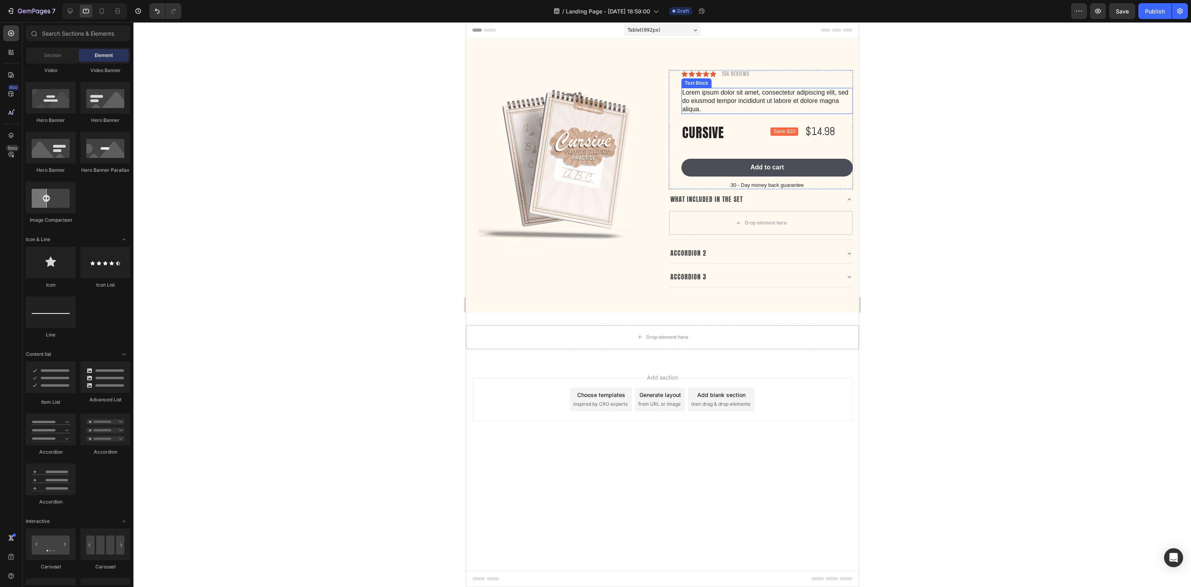
click at [771, 100] on p "Lorem ipsum dolor sit amet, consectetur adipiscing elit, sed do eiusmod tempor …" at bounding box center [767, 101] width 170 height 25
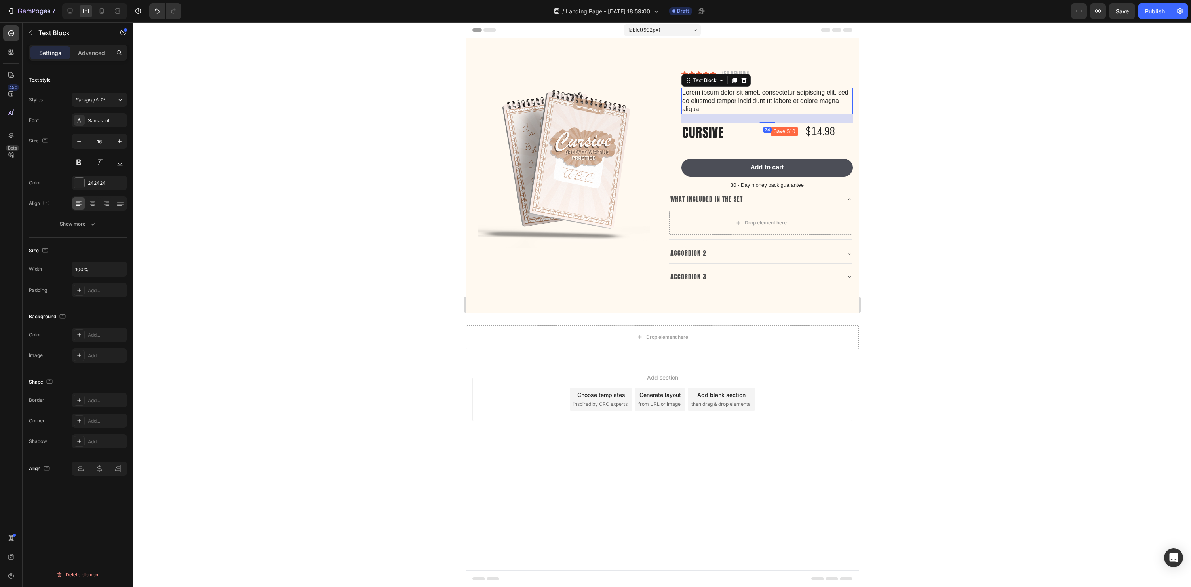
click at [744, 78] on icon at bounding box center [743, 81] width 5 height 6
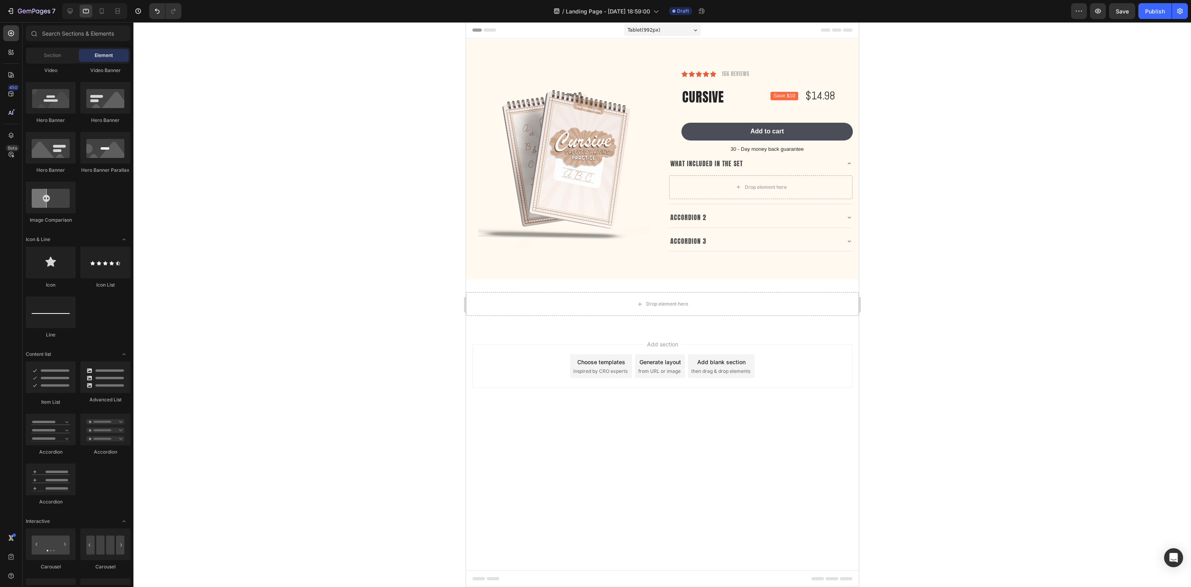
click at [961, 138] on div at bounding box center [662, 304] width 1058 height 565
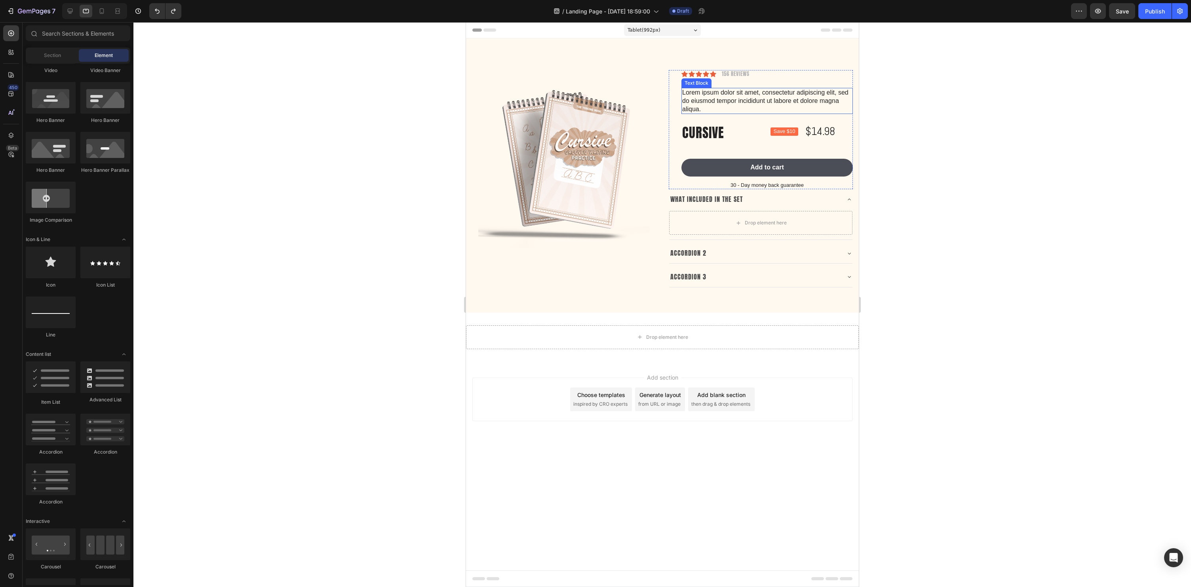
click at [746, 101] on p "Lorem ipsum dolor sit amet, consectetur adipiscing elit, sed do eiusmod tempor …" at bounding box center [767, 101] width 170 height 25
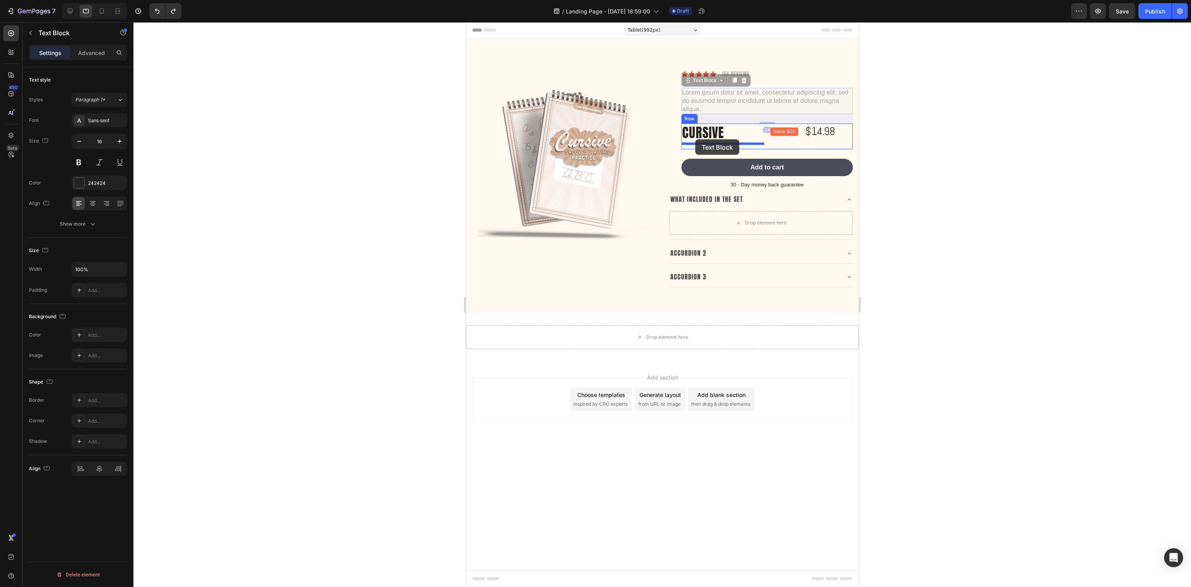
drag, startPoint x: 689, startPoint y: 82, endPoint x: 695, endPoint y: 139, distance: 58.2
click at [693, 95] on p "Lorem ipsum dolor sit amet, consectetur adipiscing elit, sed do eiusmod tempor …" at bounding box center [767, 101] width 170 height 25
click at [723, 99] on p "Lorem ipsum dolor sit amet, consectetur adipiscing elit, sed do eiusmod tempor …" at bounding box center [767, 101] width 170 height 25
click at [742, 113] on div "Lorem ipsum dolor sit amet, consectetur adipiscing elit, sed do eiusmod tempor …" at bounding box center [766, 101] width 171 height 26
click at [971, 125] on div at bounding box center [662, 304] width 1058 height 565
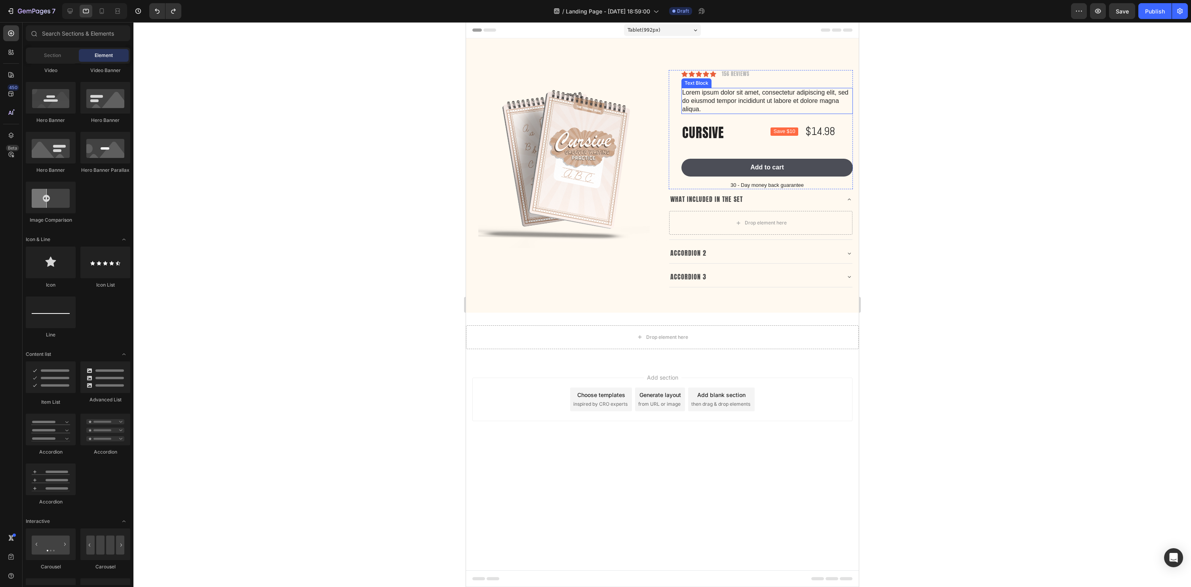
click at [742, 101] on p "Lorem ipsum dolor sit amet, consectetur adipiscing elit, sed do eiusmod tempor …" at bounding box center [767, 101] width 170 height 25
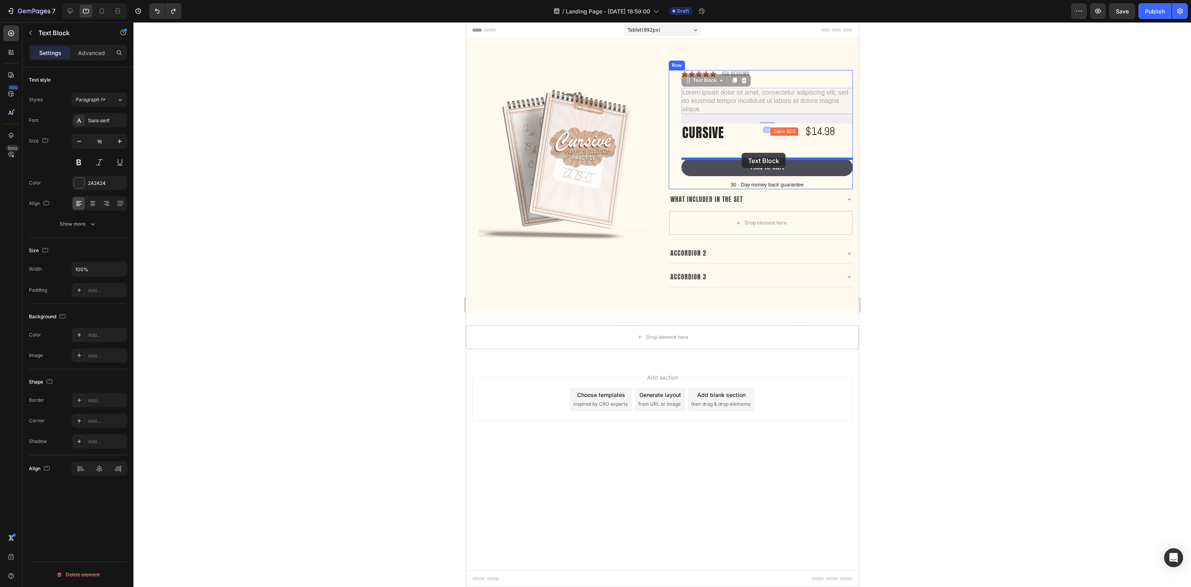
drag, startPoint x: 689, startPoint y: 81, endPoint x: 741, endPoint y: 153, distance: 88.5
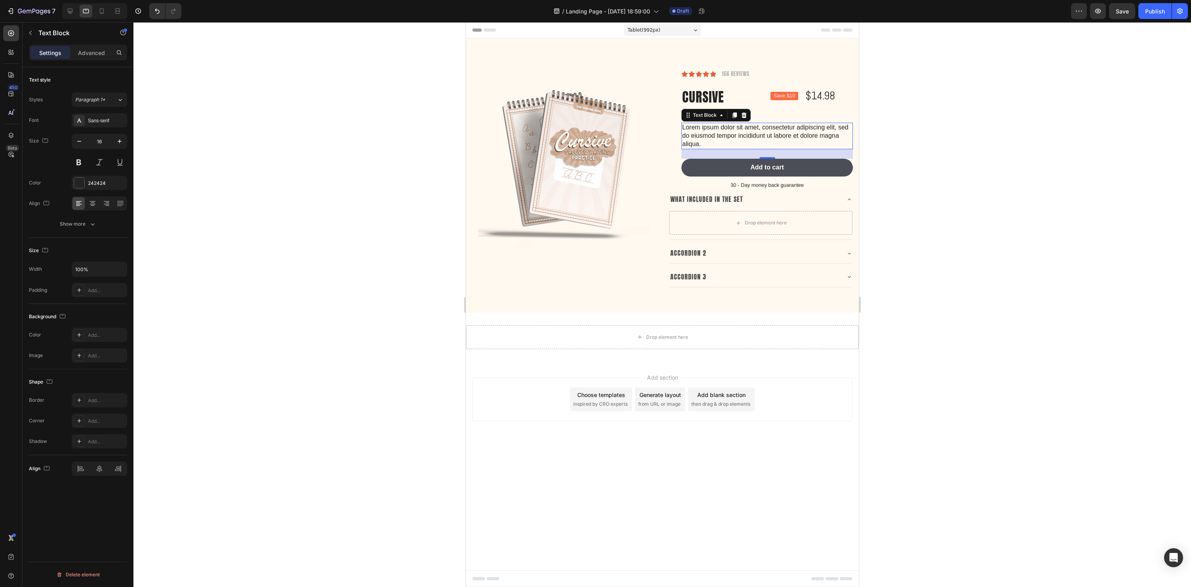
click at [1090, 200] on div at bounding box center [662, 304] width 1058 height 565
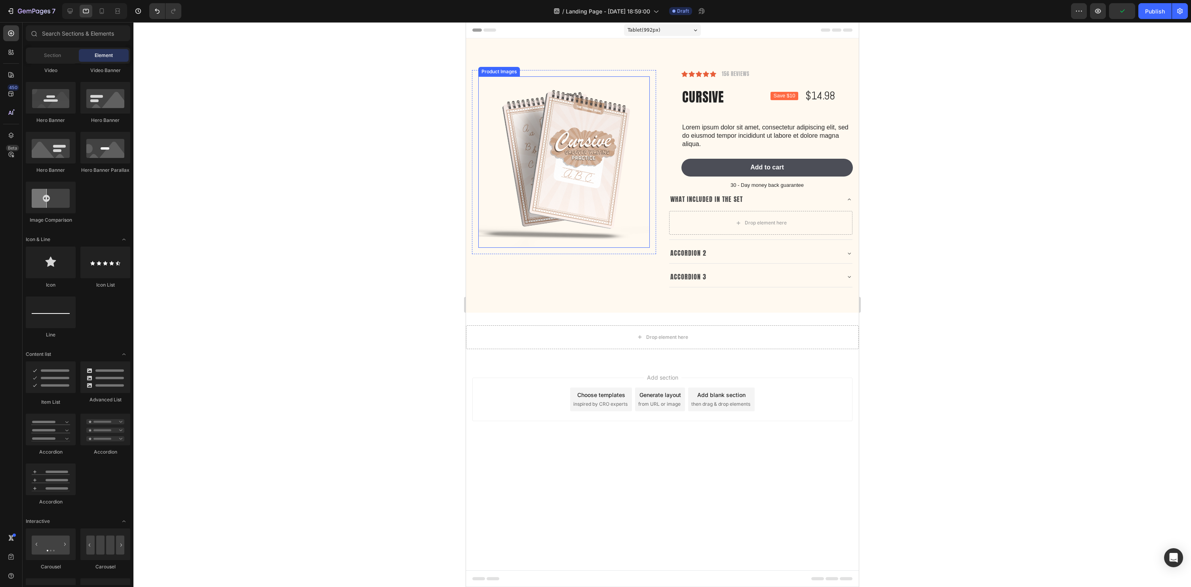
click at [485, 114] on img at bounding box center [563, 161] width 171 height 171
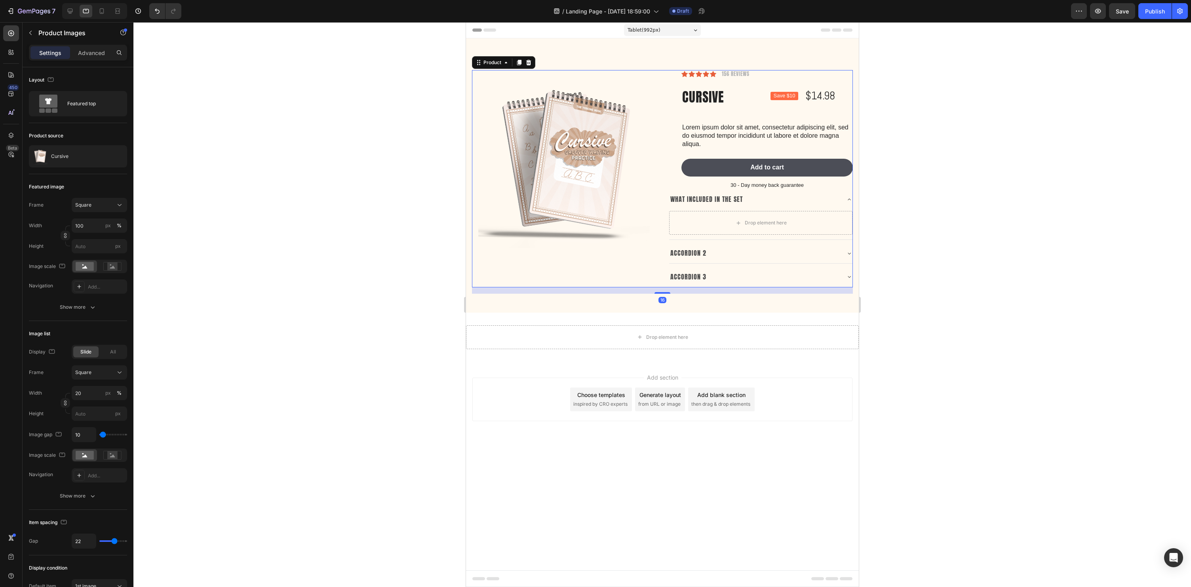
click at [630, 273] on div "Product Images Row" at bounding box center [564, 178] width 184 height 217
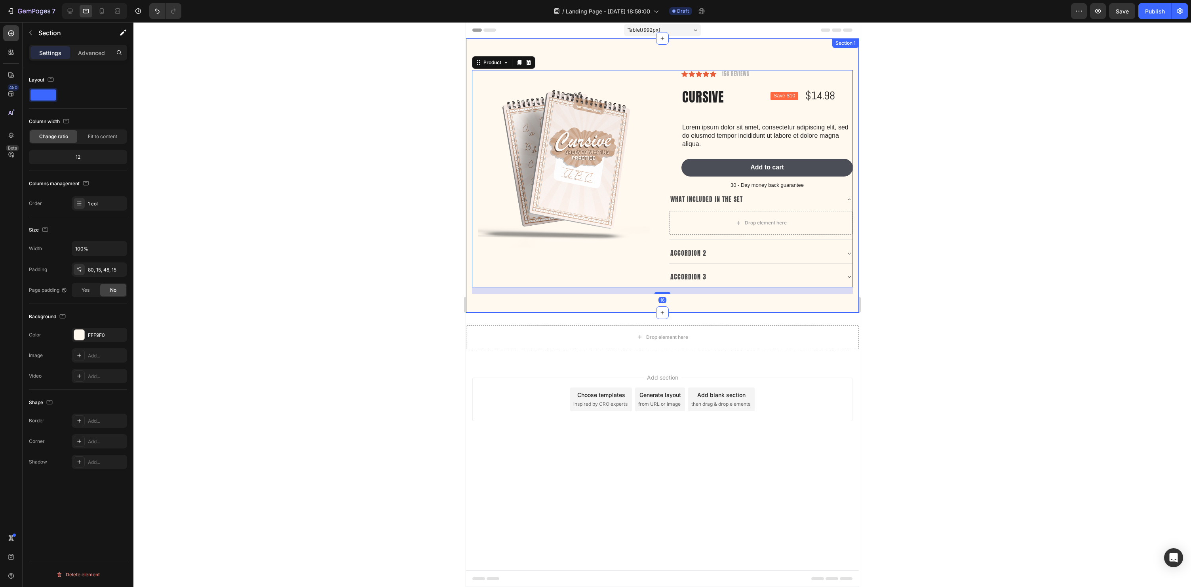
click at [639, 298] on div "Product Images Row Icon Icon Icon Icon Icon Icon List 156 Reviews Text Block Ro…" at bounding box center [662, 175] width 393 height 274
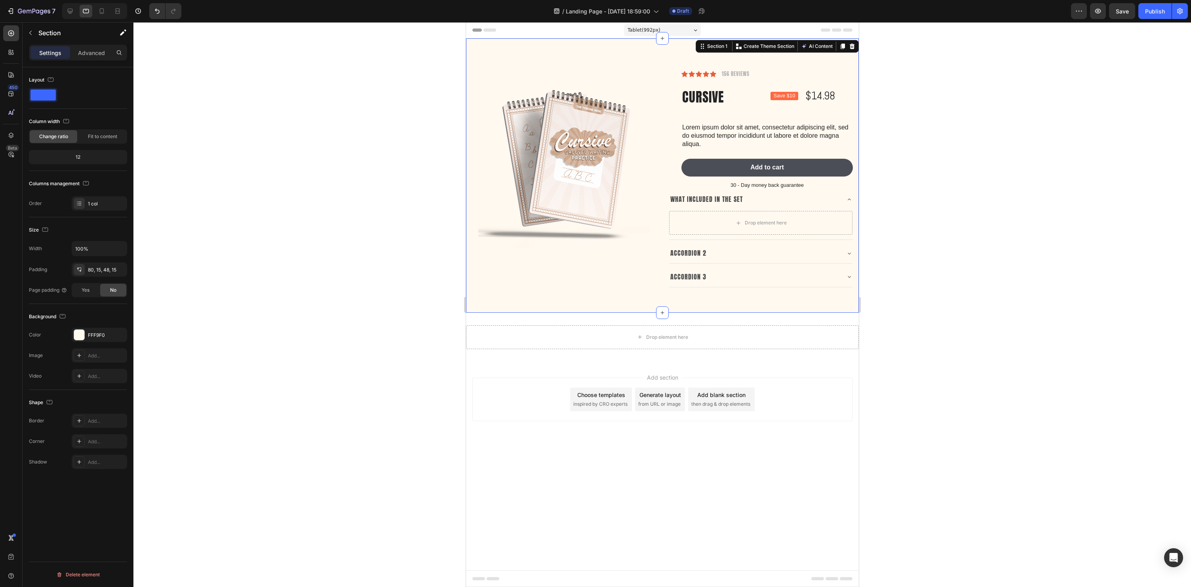
click at [931, 278] on div at bounding box center [662, 304] width 1058 height 565
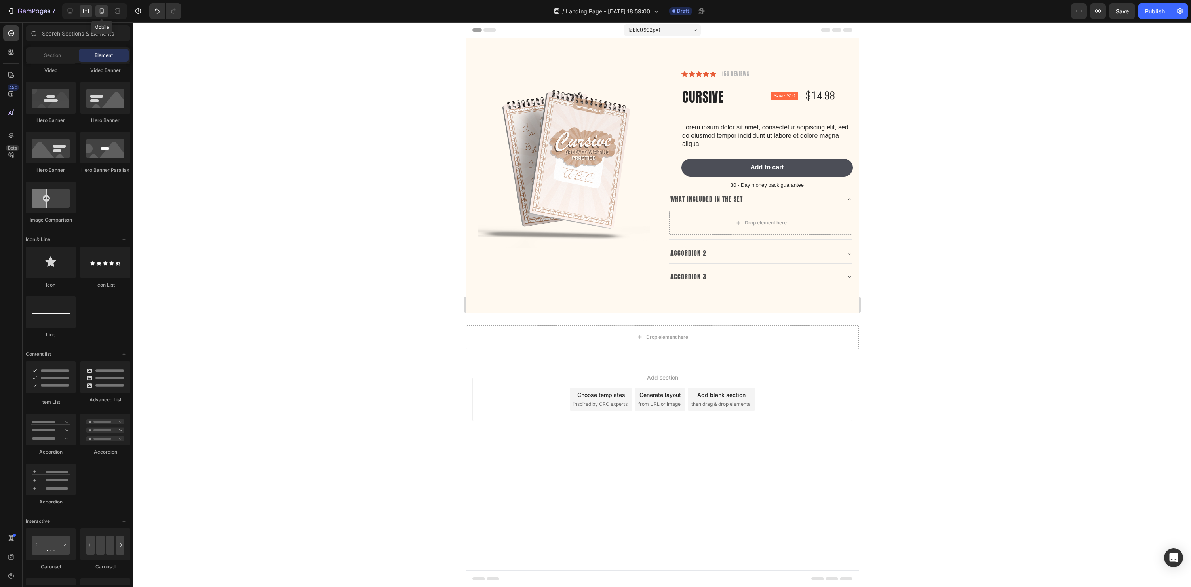
click at [97, 8] on div at bounding box center [101, 11] width 13 height 13
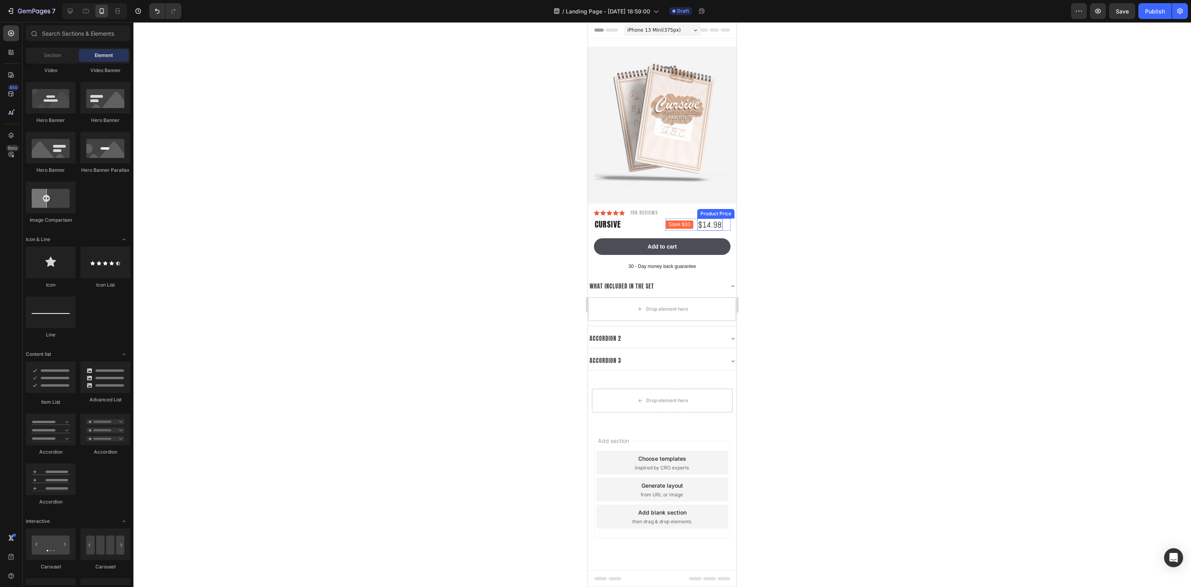
click at [686, 224] on pre "Save $10" at bounding box center [680, 225] width 28 height 8
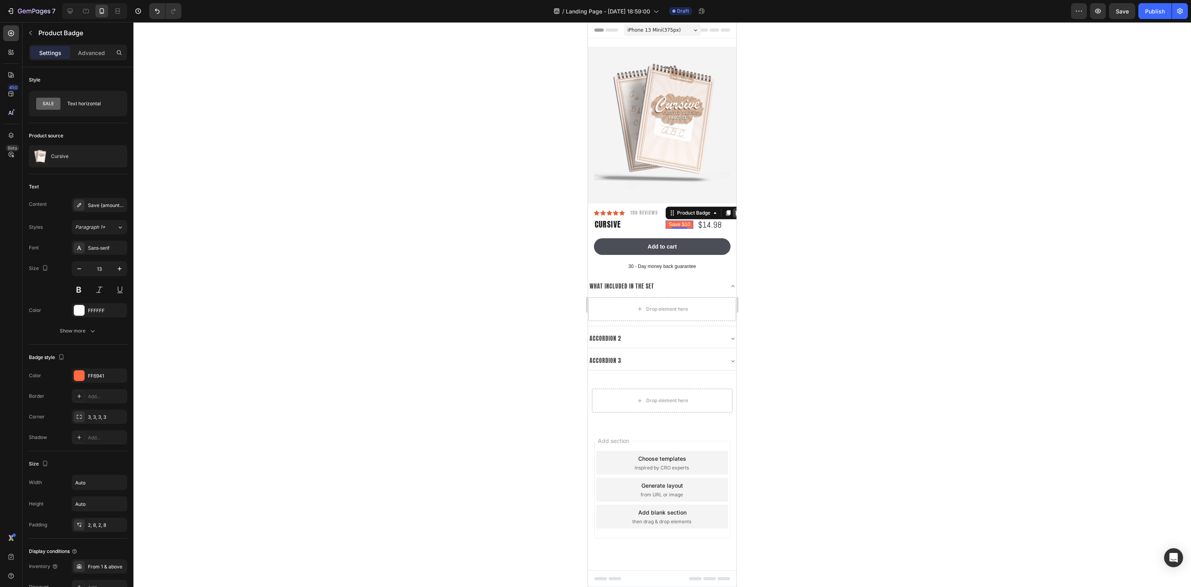
click at [736, 215] on icon at bounding box center [737, 213] width 6 height 6
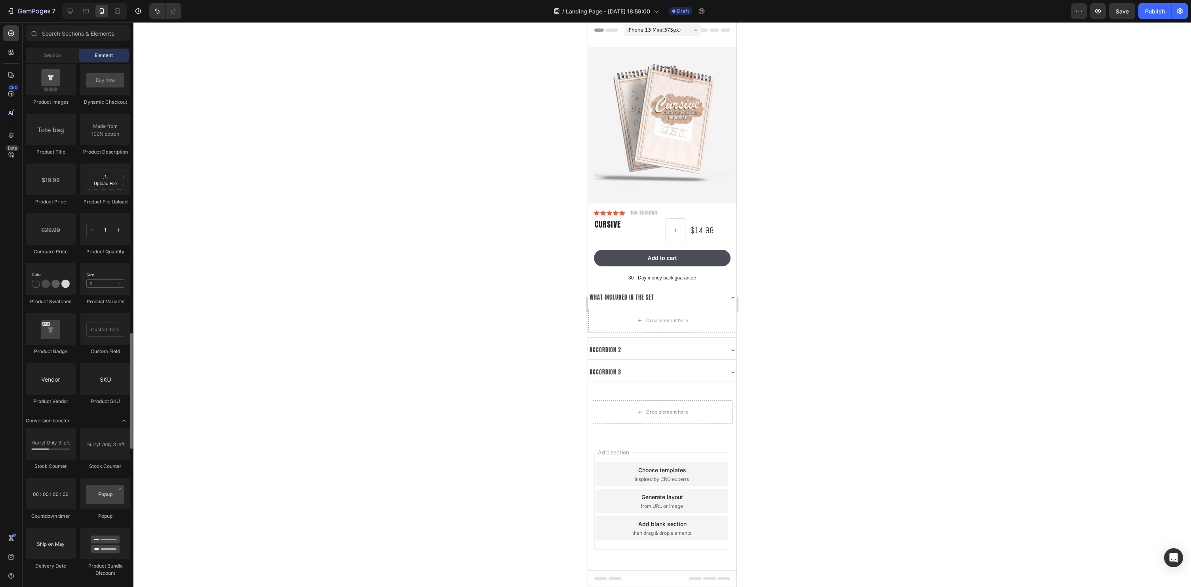
scroll to position [1221, 0]
drag, startPoint x: 653, startPoint y: 264, endPoint x: 674, endPoint y: 232, distance: 38.3
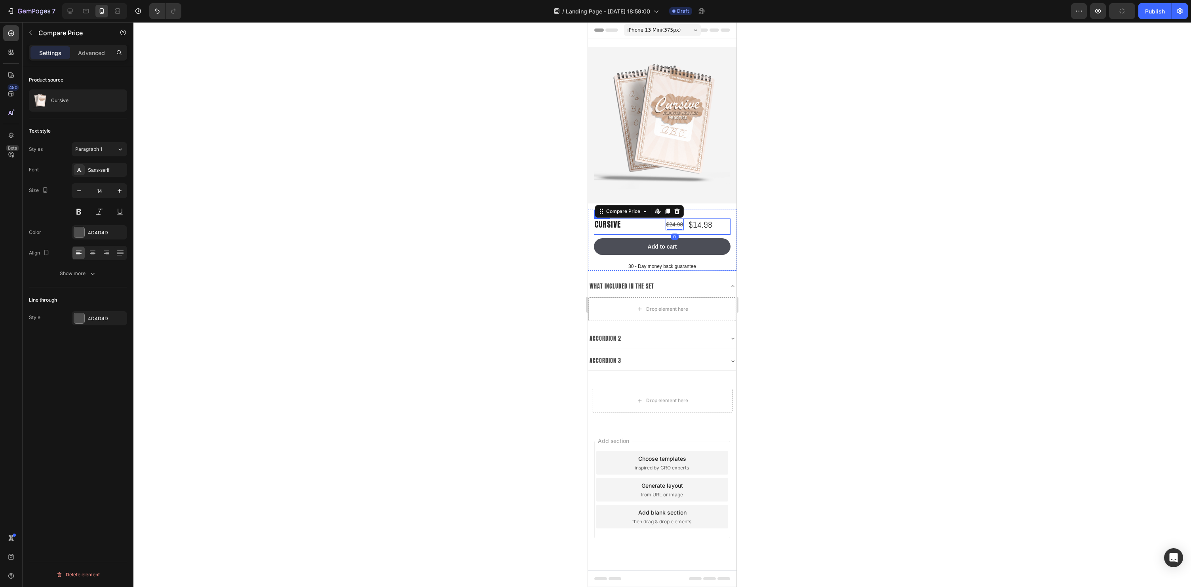
click at [706, 229] on div "$14.98" at bounding box center [700, 225] width 25 height 12
click at [676, 226] on div "$24.98" at bounding box center [675, 224] width 19 height 11
click at [707, 224] on div "$14.98" at bounding box center [700, 225] width 25 height 12
click at [672, 224] on div "$24.98" at bounding box center [675, 224] width 19 height 11
click at [120, 186] on button "button" at bounding box center [119, 191] width 14 height 14
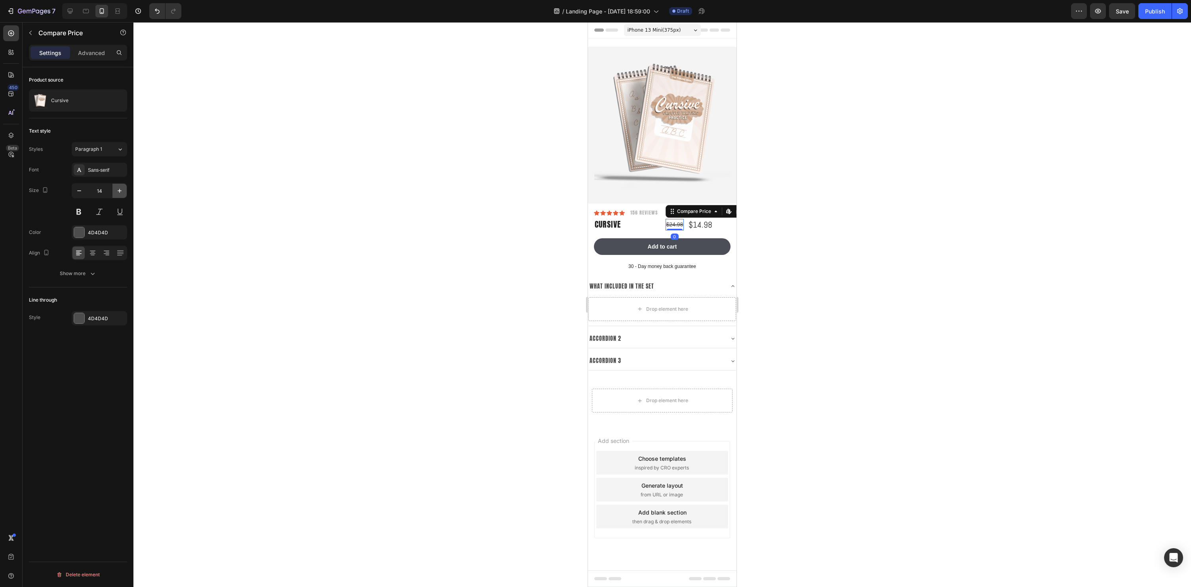
click at [120, 186] on button "button" at bounding box center [119, 191] width 14 height 14
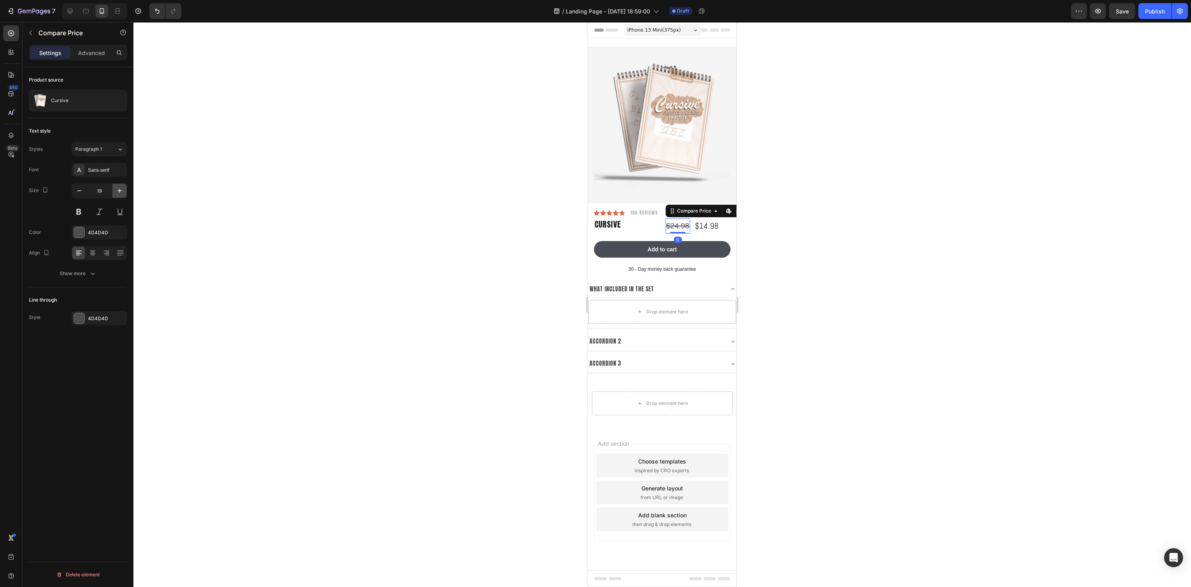
click at [120, 186] on button "button" at bounding box center [119, 191] width 14 height 14
click at [86, 194] on input "24" at bounding box center [99, 191] width 26 height 14
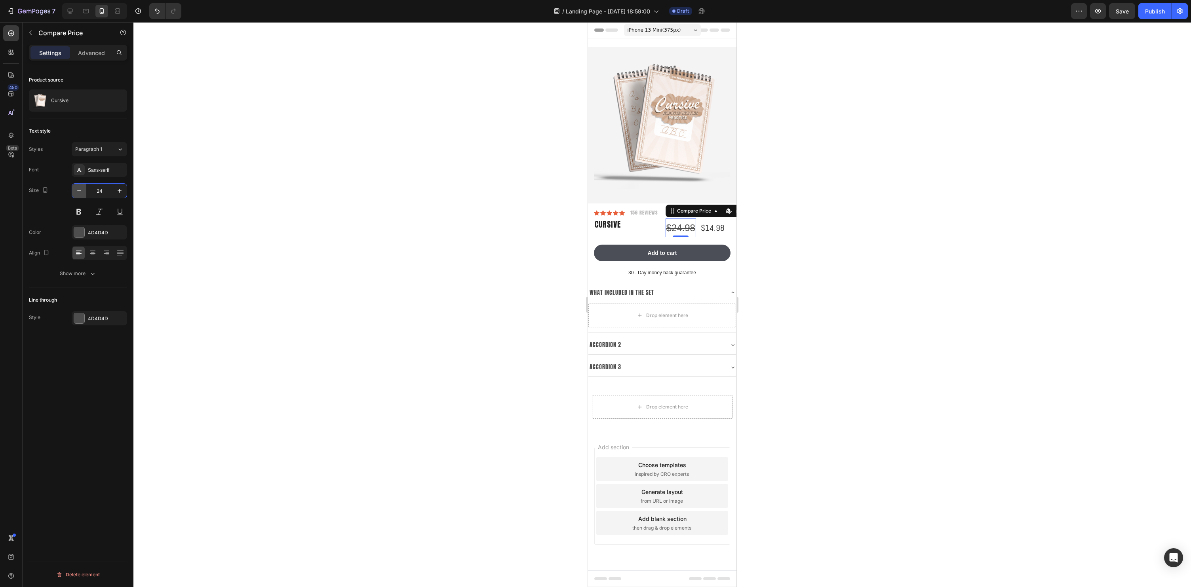
click at [82, 193] on icon "button" at bounding box center [79, 191] width 8 height 8
click at [79, 192] on icon "button" at bounding box center [79, 191] width 8 height 8
type input "21"
click at [94, 173] on div "Sans-serif" at bounding box center [106, 170] width 37 height 7
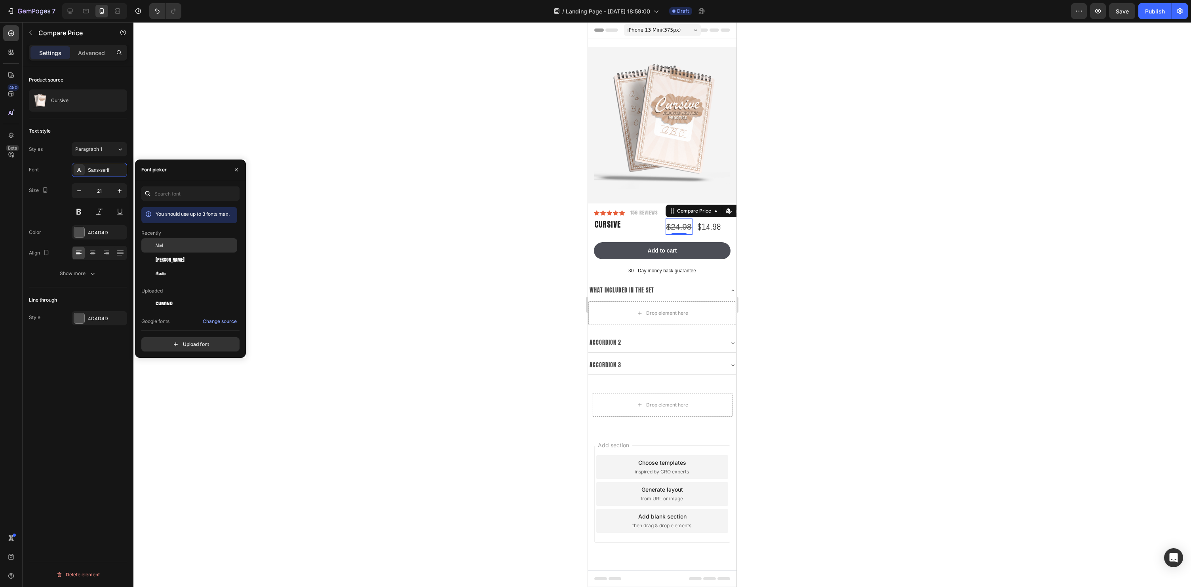
click at [173, 247] on div "Abel" at bounding box center [196, 245] width 80 height 7
click at [851, 303] on div at bounding box center [662, 304] width 1058 height 565
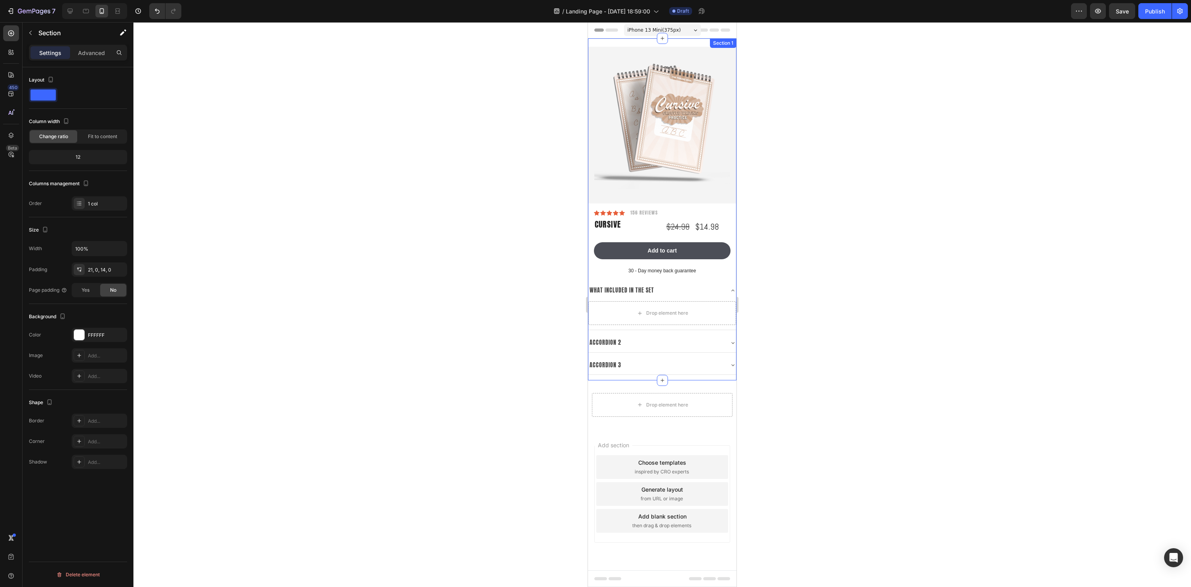
click at [599, 377] on div "Product Images Row Icon Icon Icon Icon Icon Icon List 156 Reviews Text Block Ro…" at bounding box center [662, 209] width 148 height 342
click at [85, 51] on p "Advanced" at bounding box center [91, 53] width 27 height 8
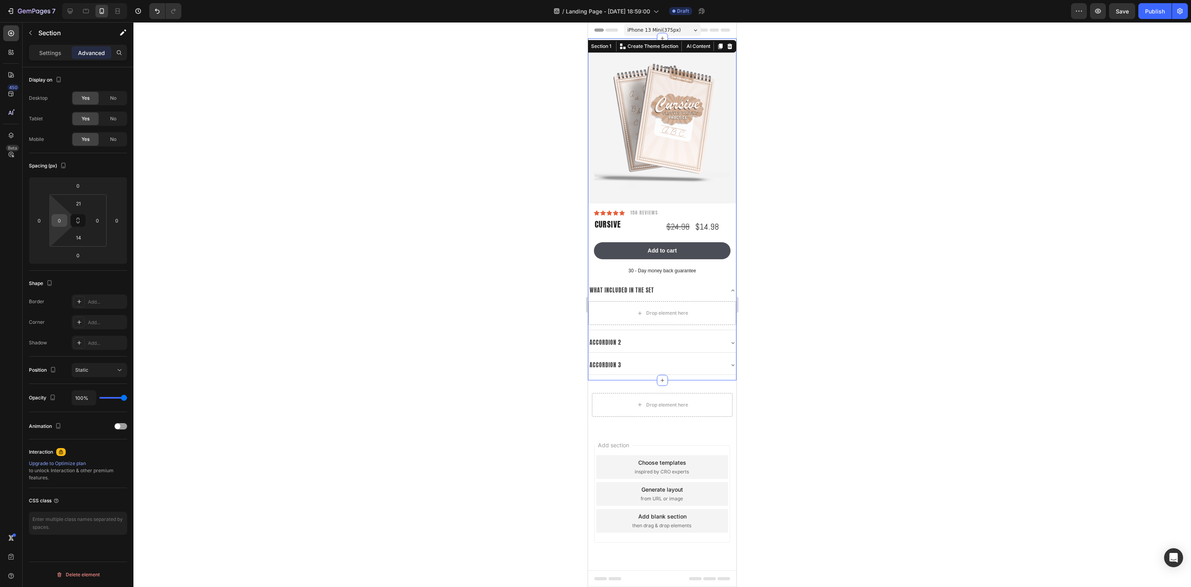
click at [66, 222] on div "0" at bounding box center [59, 220] width 16 height 13
click at [58, 221] on input "0" at bounding box center [59, 221] width 12 height 12
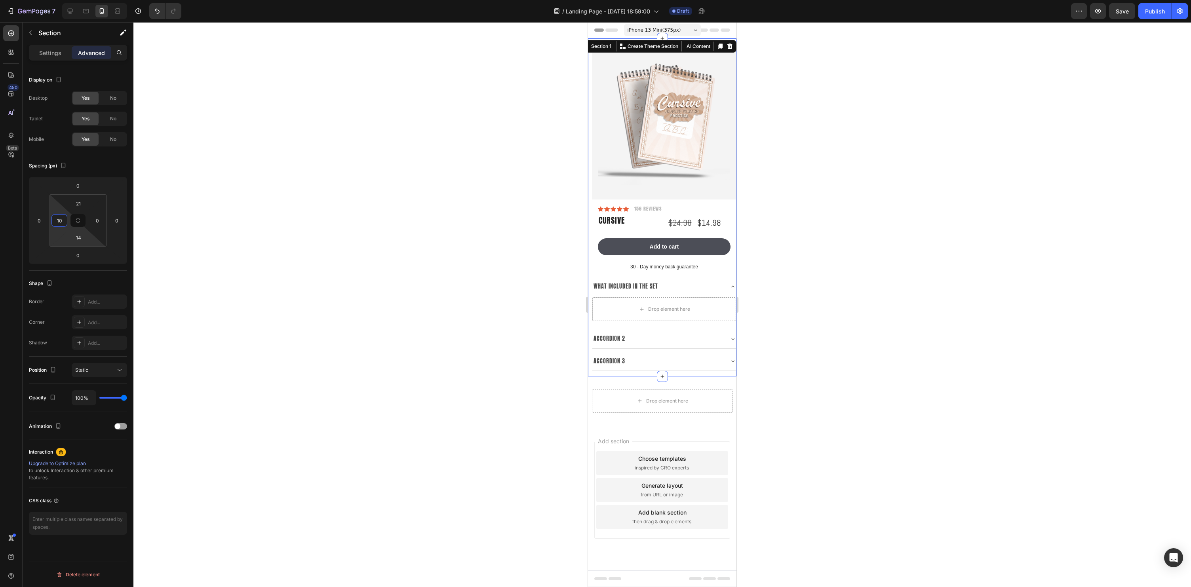
type input "0"
click at [695, 291] on div "What included in the set" at bounding box center [657, 286] width 131 height 12
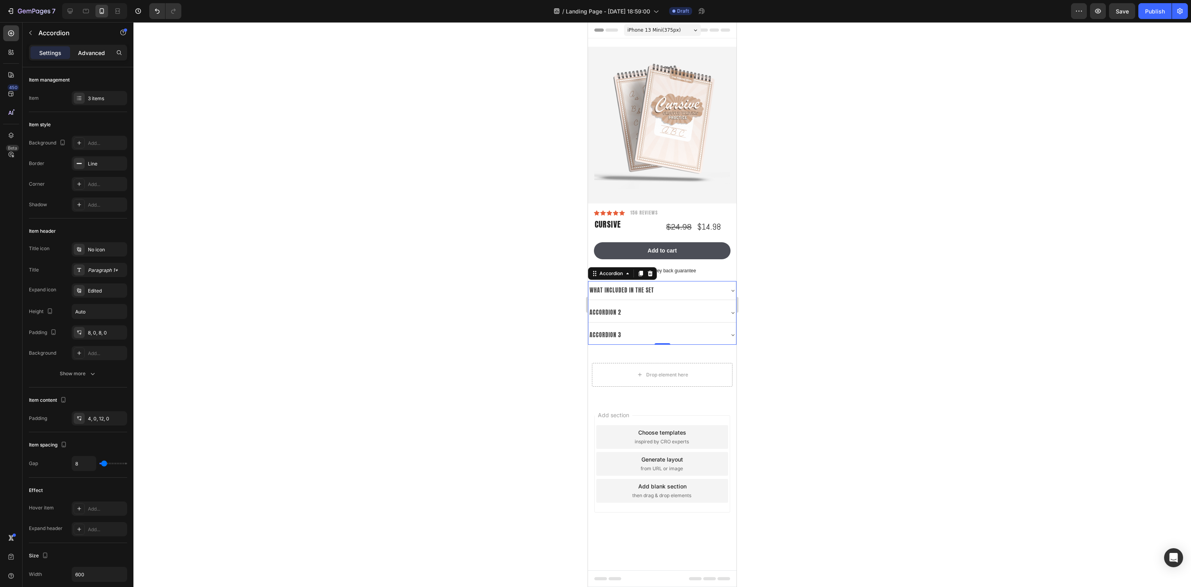
click at [98, 54] on p "Advanced" at bounding box center [91, 53] width 27 height 8
type input "100%"
type input "100"
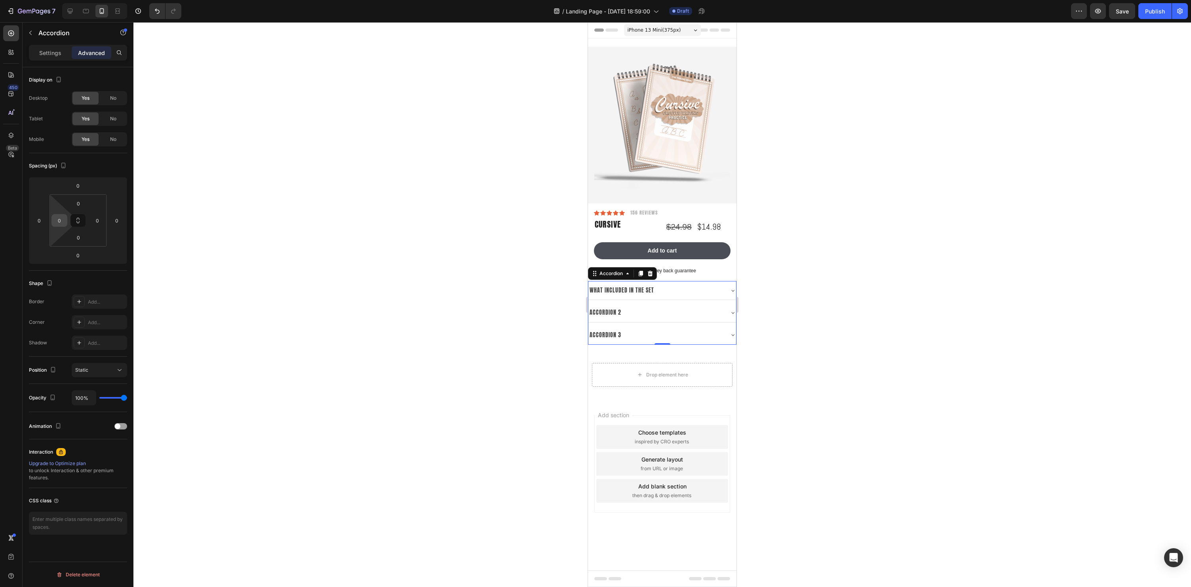
click at [55, 220] on input "0" at bounding box center [59, 221] width 12 height 12
type input "10"
click at [96, 221] on input "0" at bounding box center [97, 221] width 12 height 12
type input "10"
click at [478, 228] on div at bounding box center [662, 304] width 1058 height 565
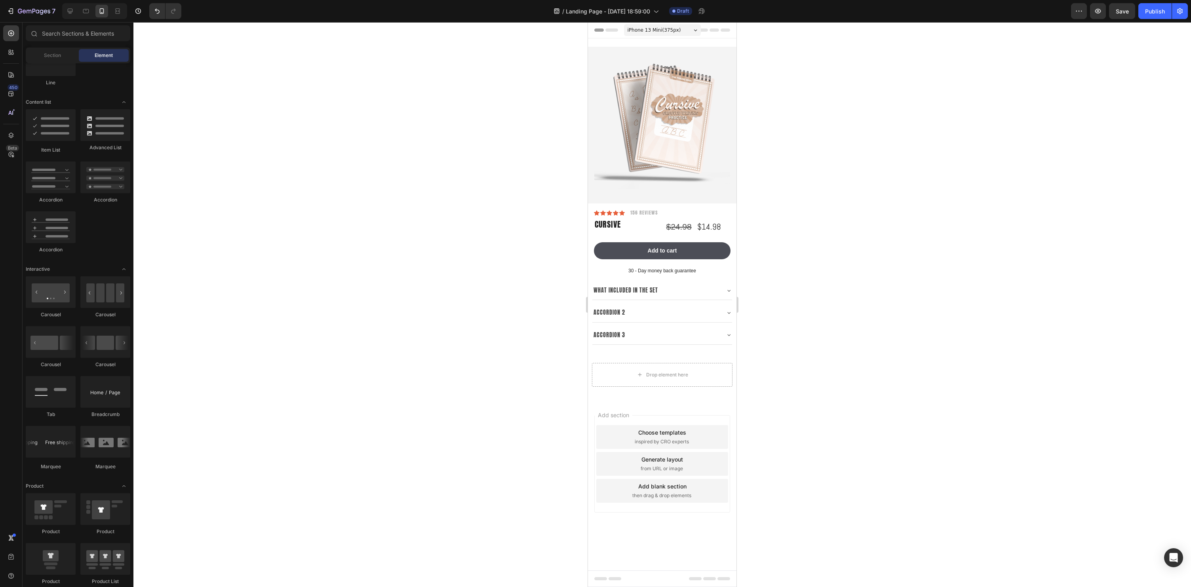
scroll to position [0, 0]
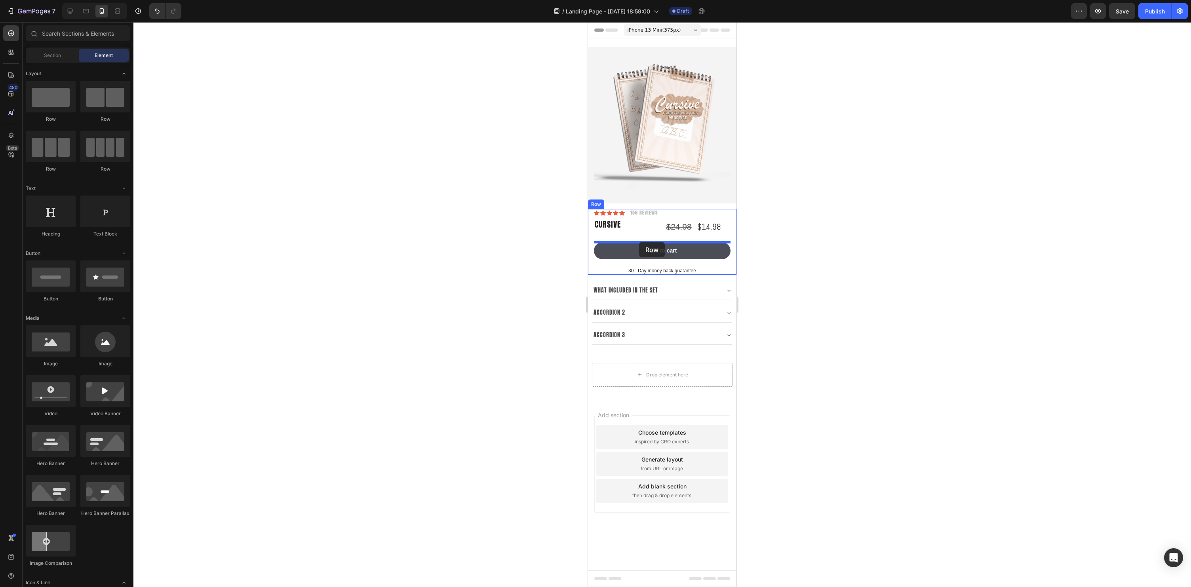
drag, startPoint x: 694, startPoint y: 170, endPoint x: 639, endPoint y: 242, distance: 90.7
drag, startPoint x: 645, startPoint y: 167, endPoint x: 644, endPoint y: 240, distance: 72.9
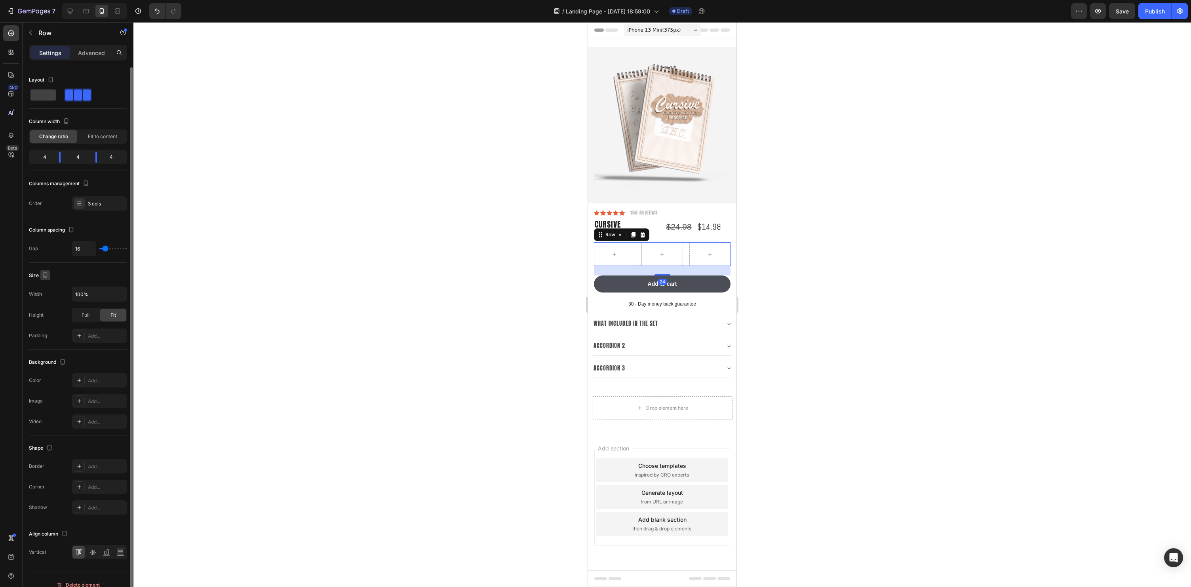
scroll to position [10, 0]
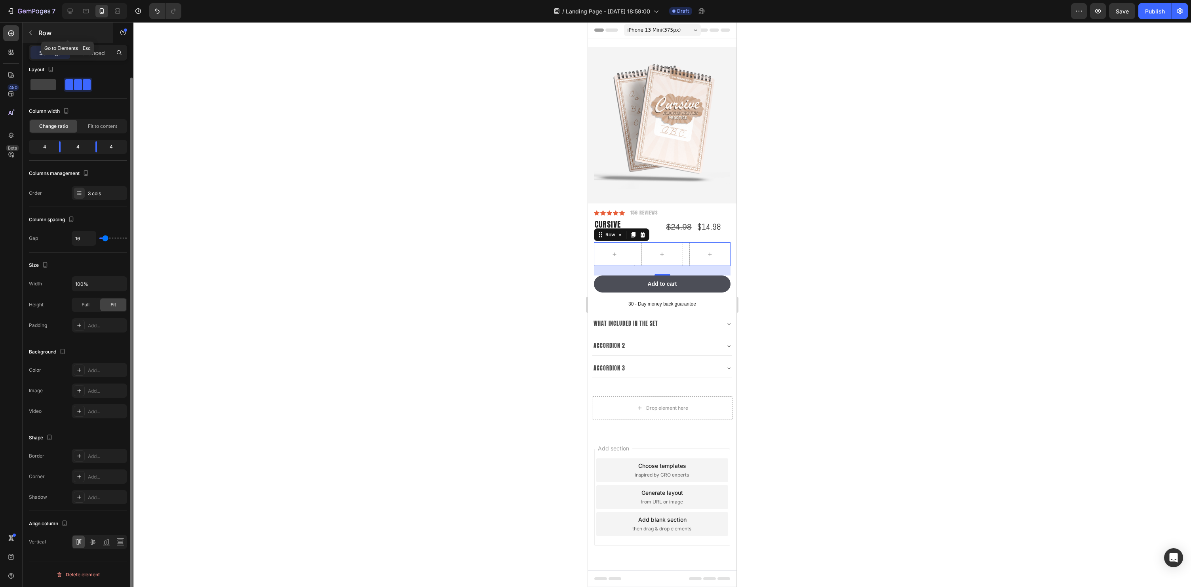
click at [28, 32] on icon "button" at bounding box center [30, 33] width 6 height 6
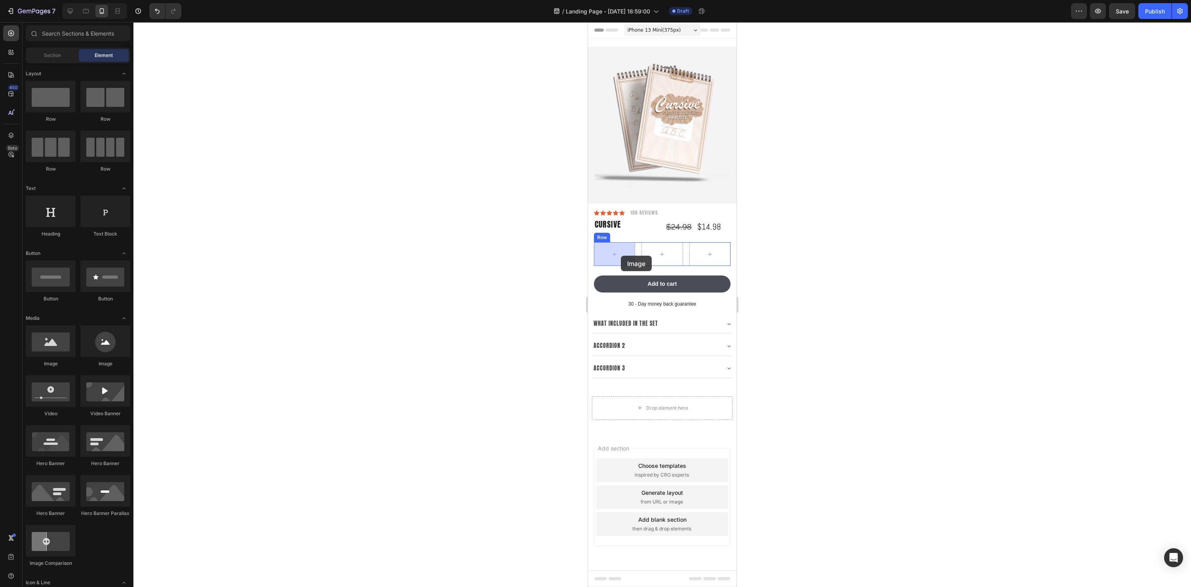
drag, startPoint x: 701, startPoint y: 368, endPoint x: 621, endPoint y: 256, distance: 138.0
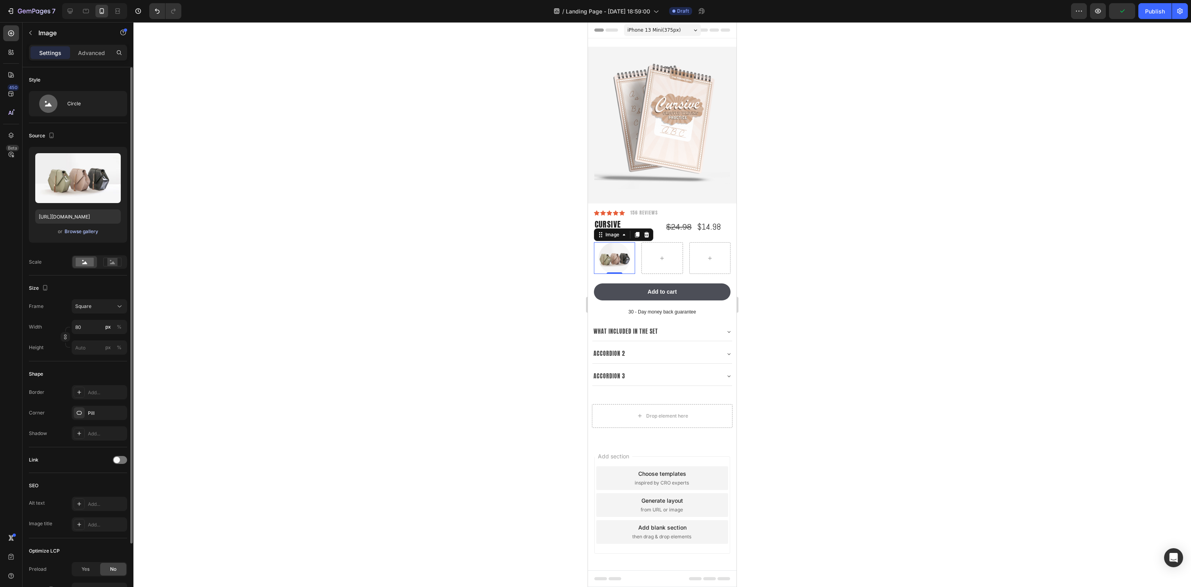
click at [85, 232] on div "Browse gallery" at bounding box center [82, 231] width 34 height 7
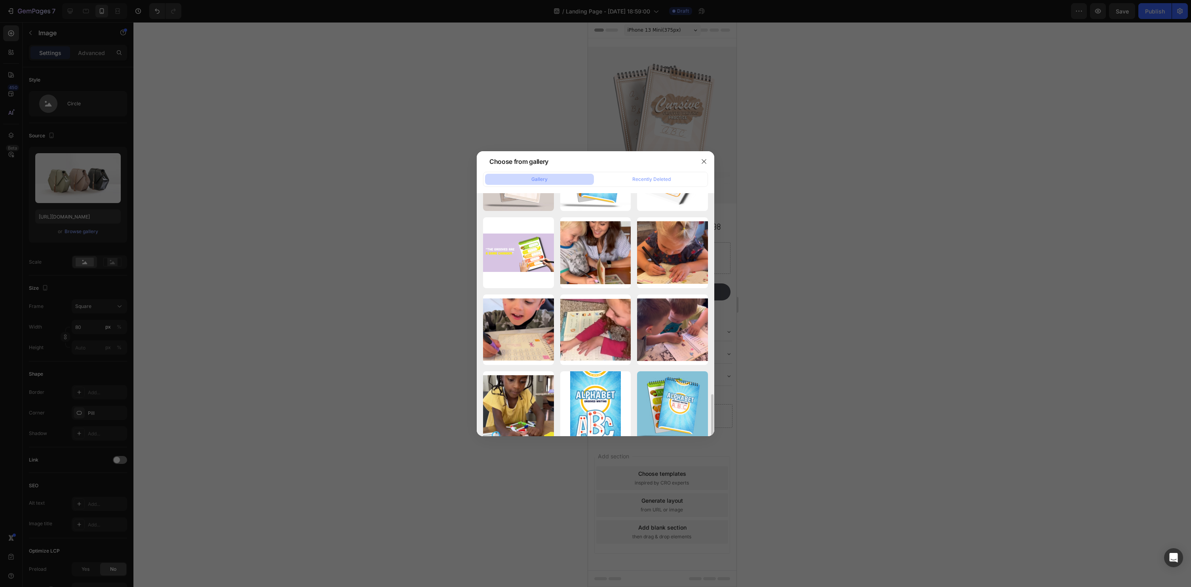
scroll to position [314, 0]
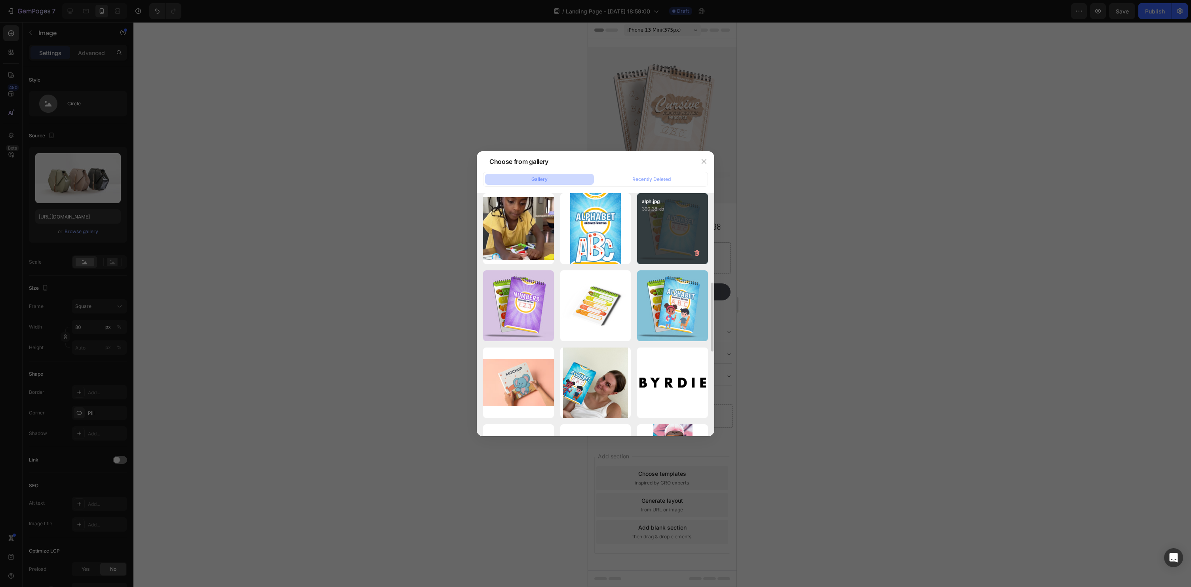
click at [675, 245] on div "alph.jpg 390.38 kb" at bounding box center [672, 228] width 71 height 71
type input "[URL][DOMAIN_NAME]"
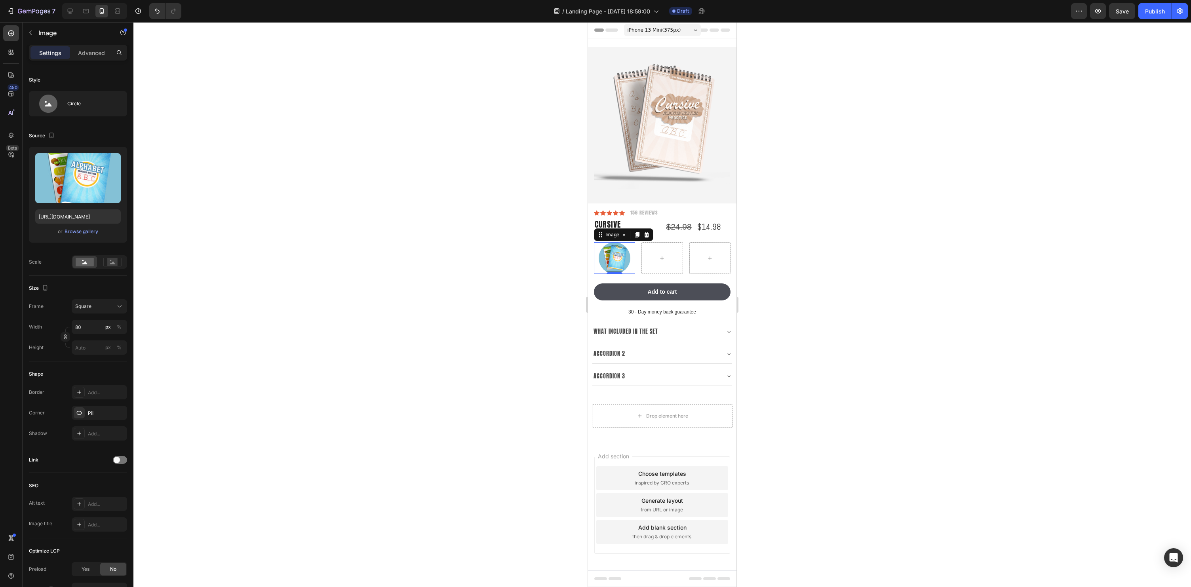
click at [879, 278] on div at bounding box center [662, 304] width 1058 height 565
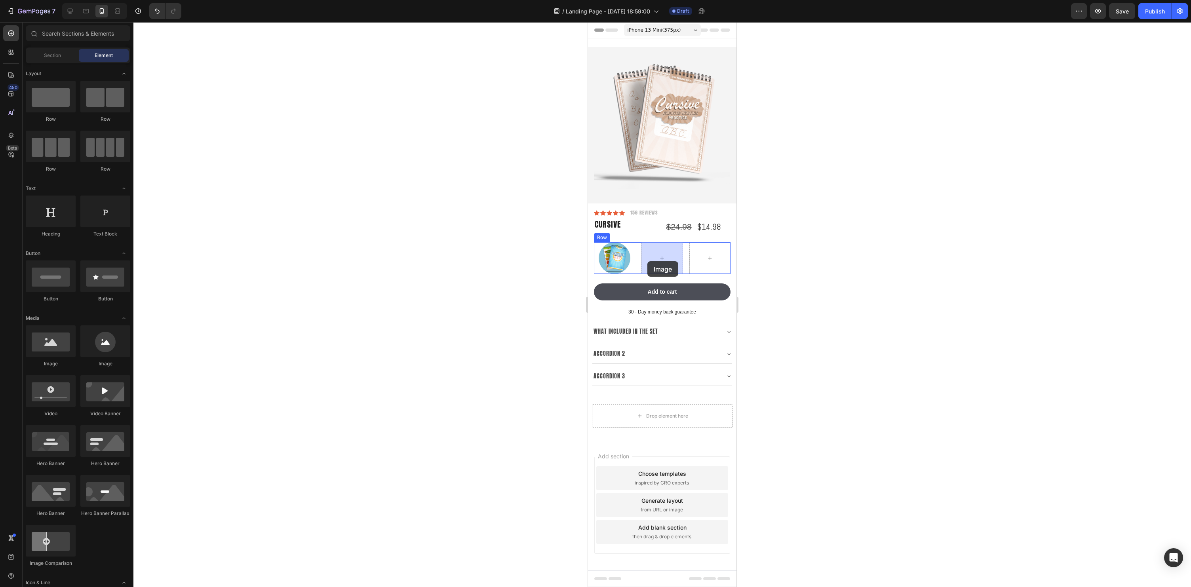
drag, startPoint x: 689, startPoint y: 367, endPoint x: 647, endPoint y: 261, distance: 113.8
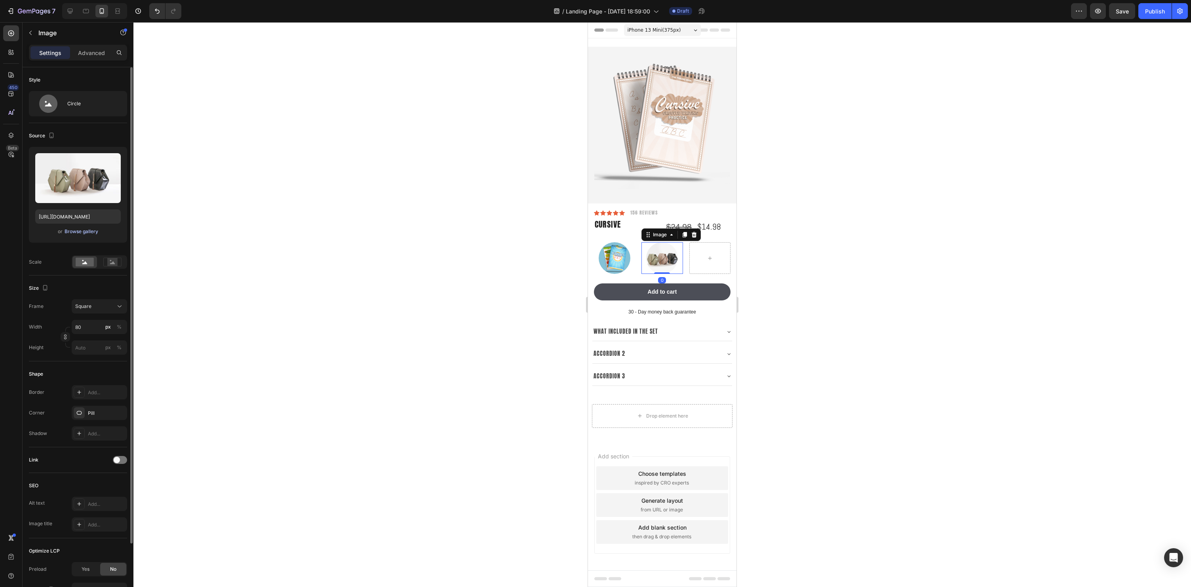
click at [74, 230] on div "Browse gallery" at bounding box center [82, 231] width 34 height 7
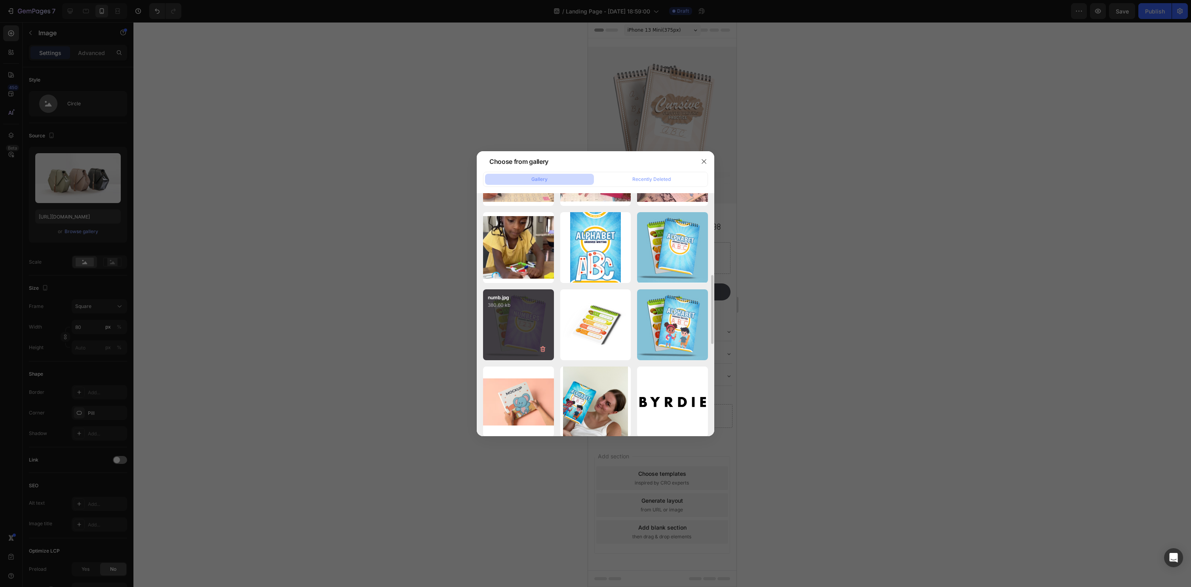
scroll to position [296, 0]
click at [540, 323] on div "numb.jpg 380.60 kb" at bounding box center [518, 324] width 71 height 71
type input "[URL][DOMAIN_NAME]"
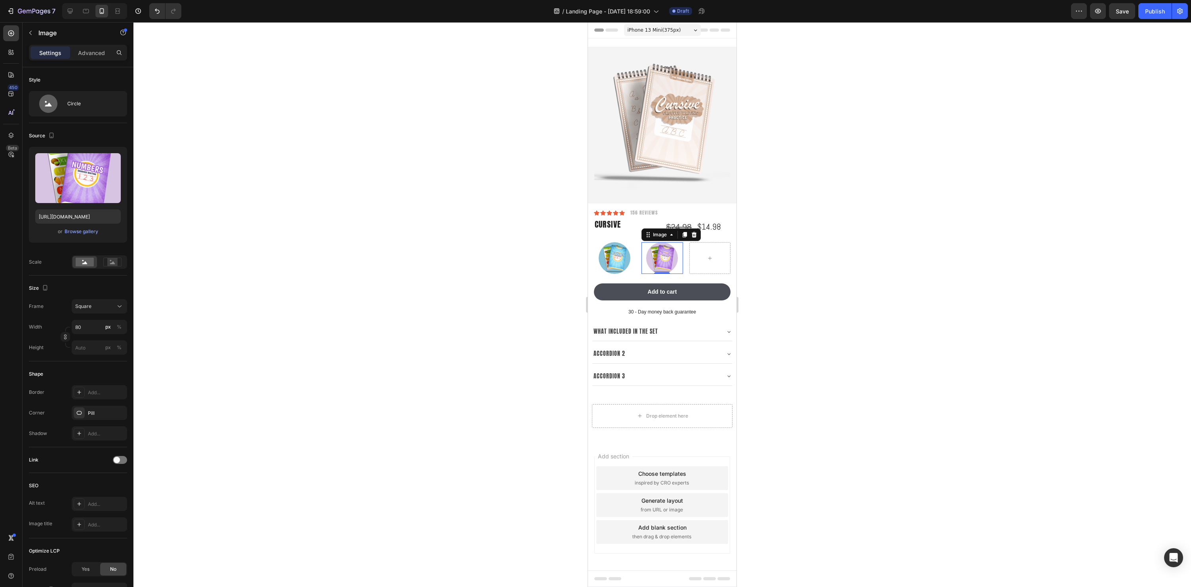
click at [944, 339] on div at bounding box center [662, 304] width 1058 height 565
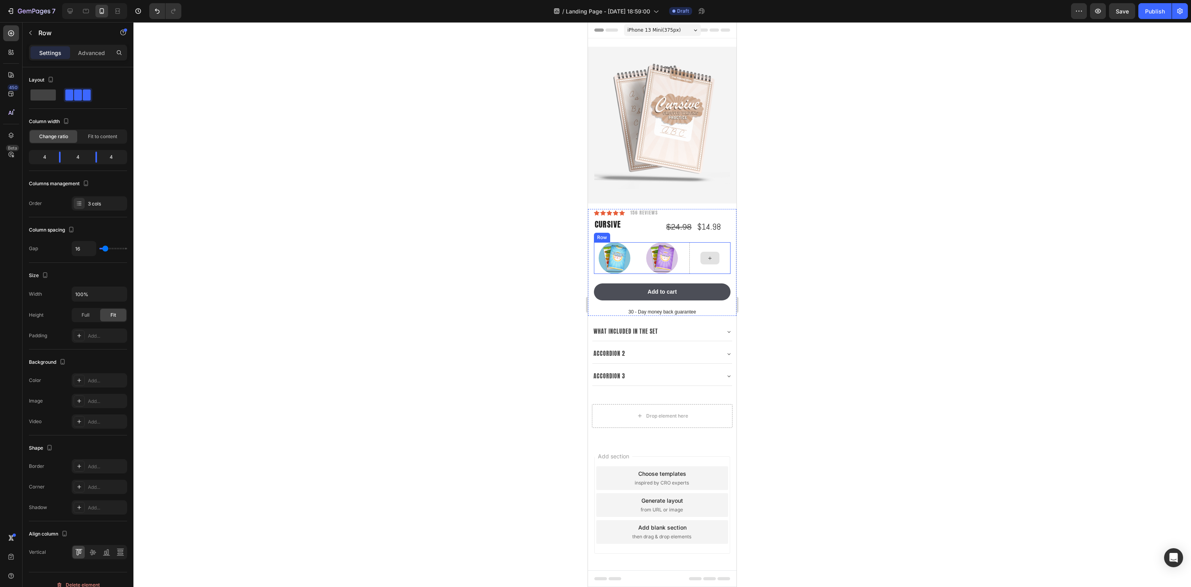
click at [717, 268] on div at bounding box center [709, 258] width 41 height 32
click at [827, 305] on div at bounding box center [662, 304] width 1058 height 565
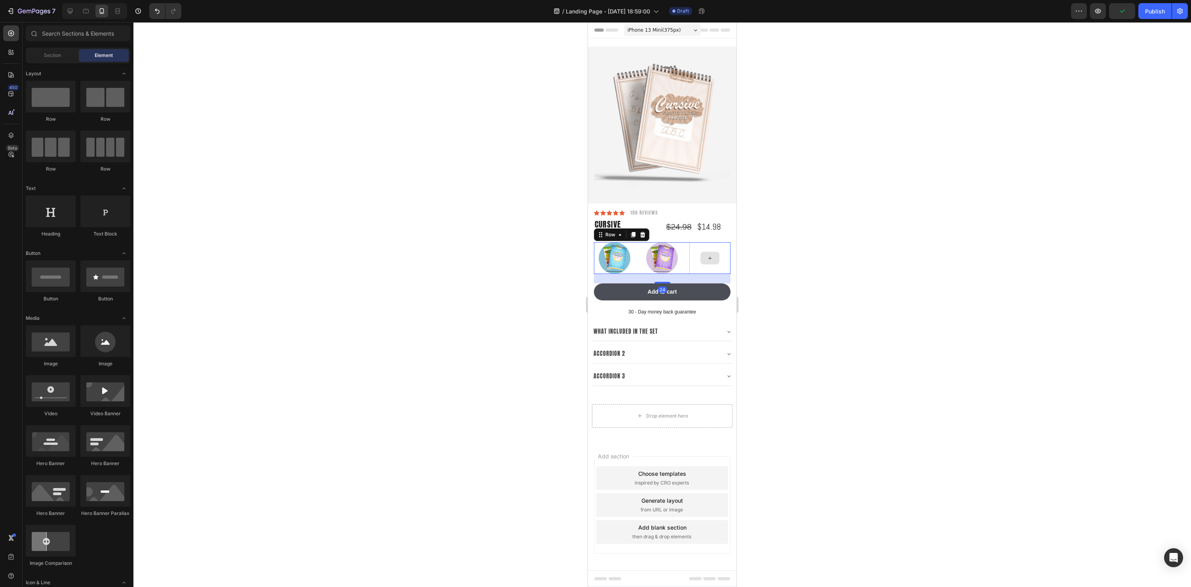
click at [715, 271] on div at bounding box center [709, 258] width 41 height 32
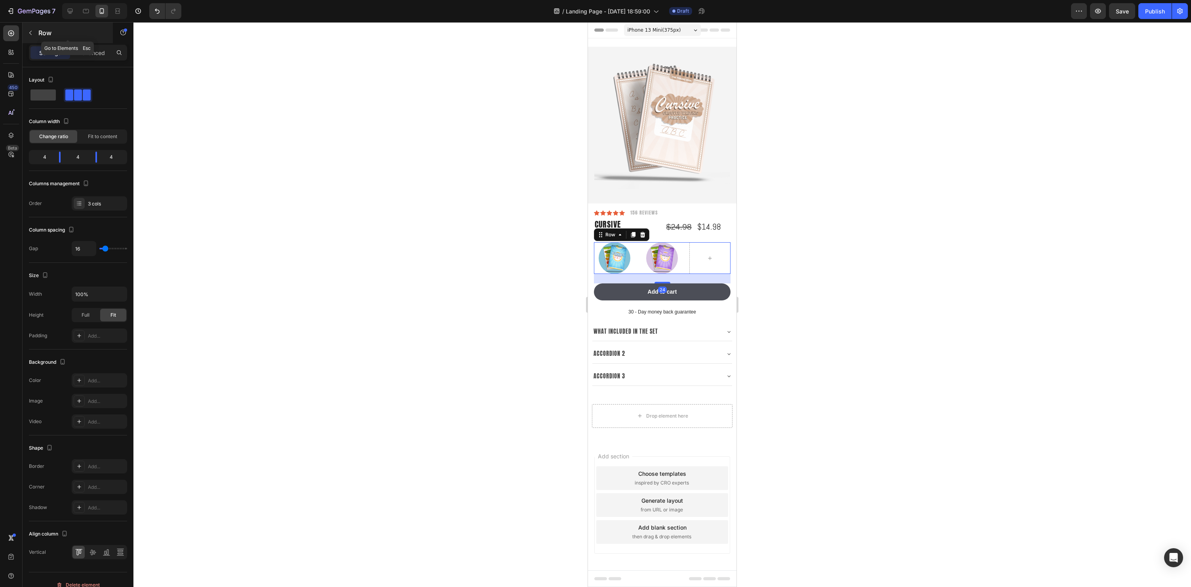
click at [34, 30] on button "button" at bounding box center [30, 33] width 13 height 13
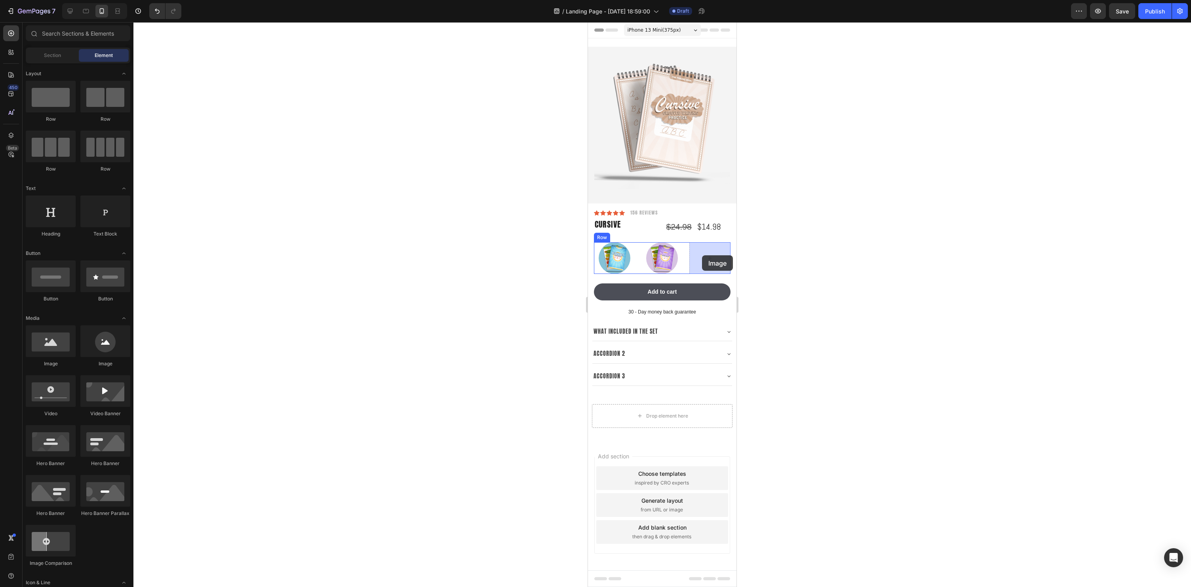
drag, startPoint x: 694, startPoint y: 378, endPoint x: 702, endPoint y: 255, distance: 122.6
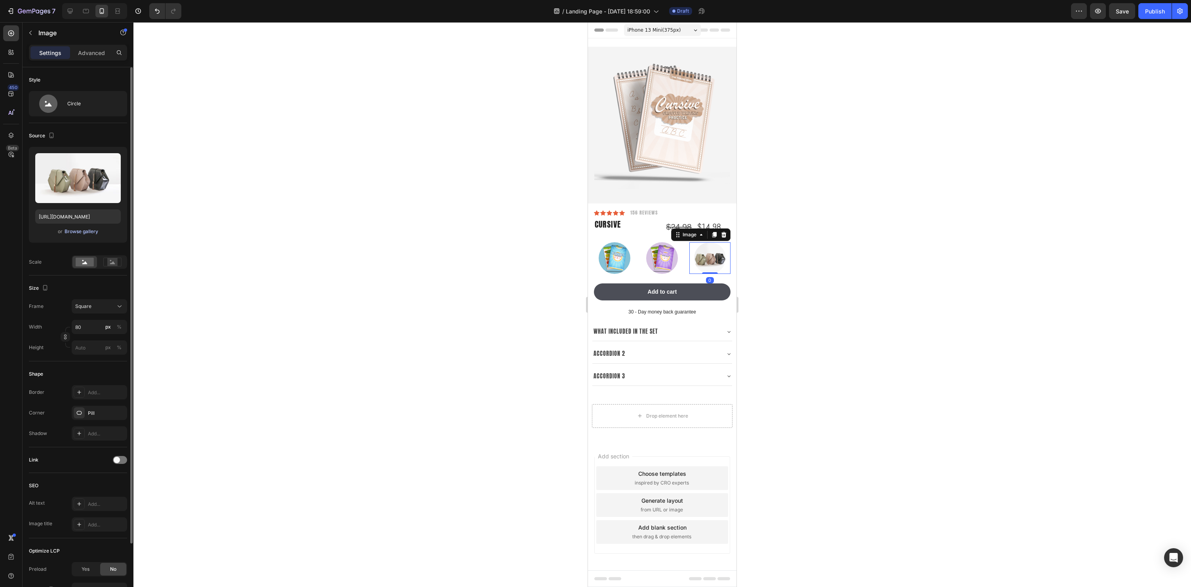
click at [82, 231] on div "Browse gallery" at bounding box center [82, 231] width 34 height 7
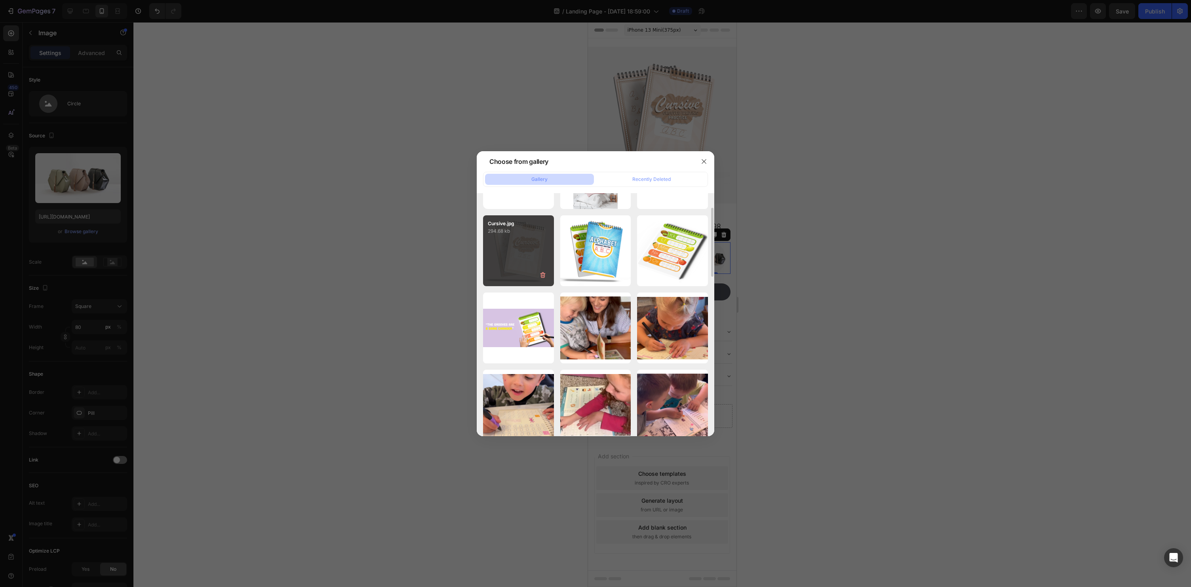
scroll to position [59, 0]
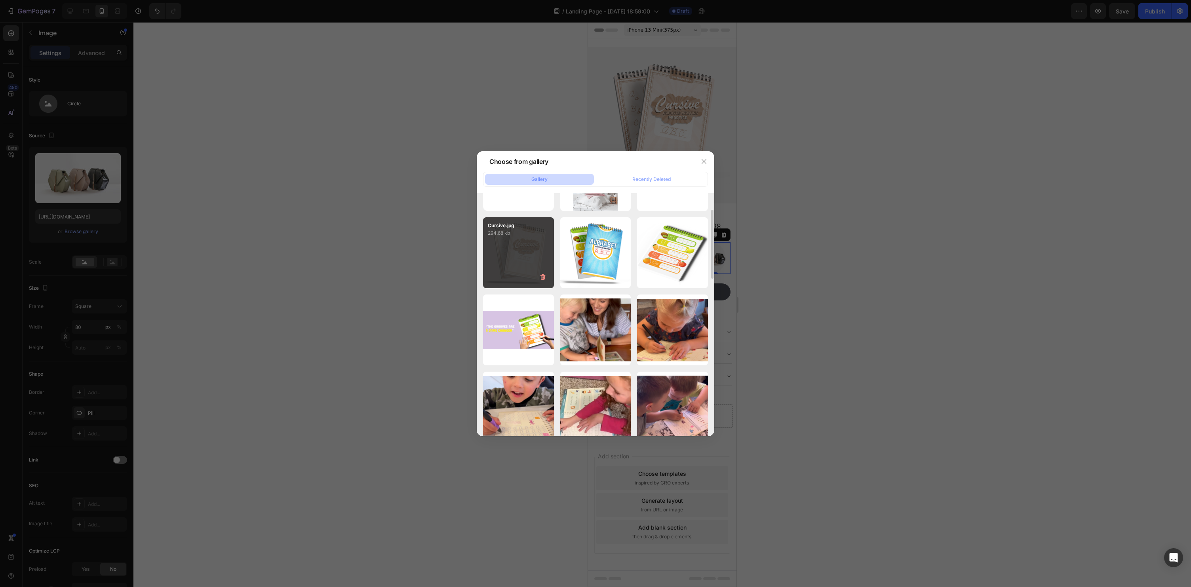
click at [508, 231] on p "294.68 kb" at bounding box center [518, 233] width 61 height 8
type input "[URL][DOMAIN_NAME]"
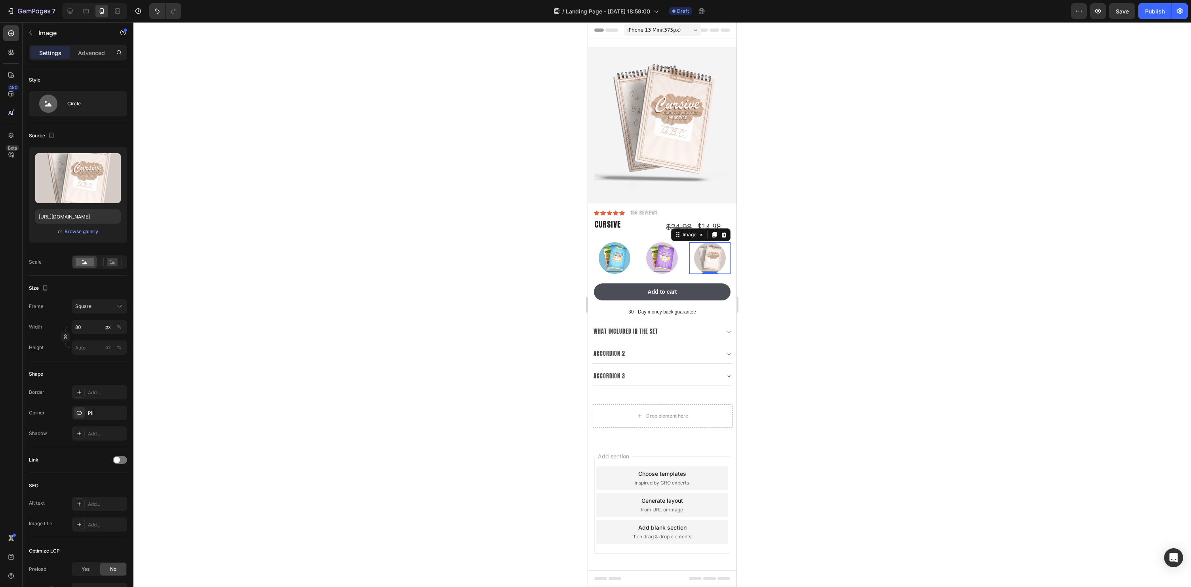
click at [982, 321] on div at bounding box center [662, 304] width 1058 height 565
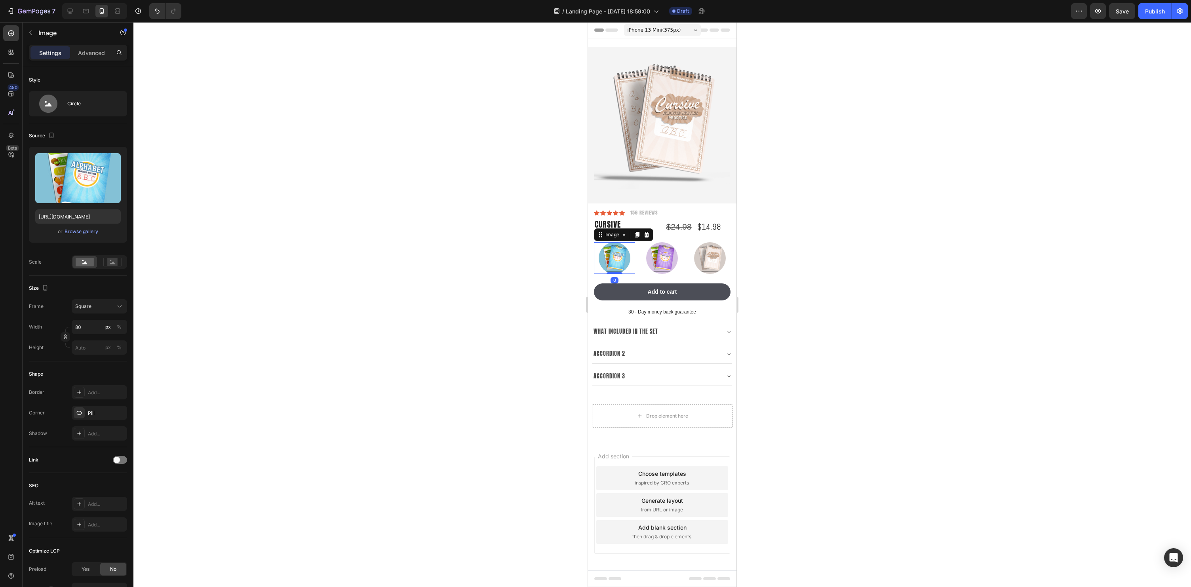
click at [635, 272] on div at bounding box center [614, 258] width 41 height 32
click at [637, 272] on div "Image 0 Image Image Row" at bounding box center [662, 258] width 137 height 32
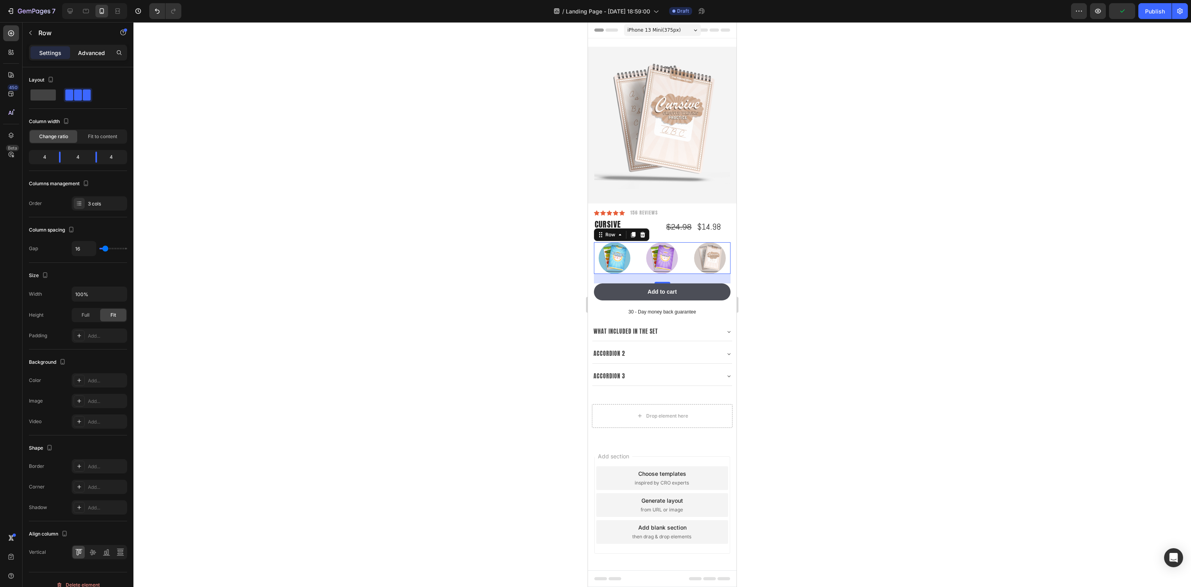
click at [91, 51] on p "Advanced" at bounding box center [91, 53] width 27 height 8
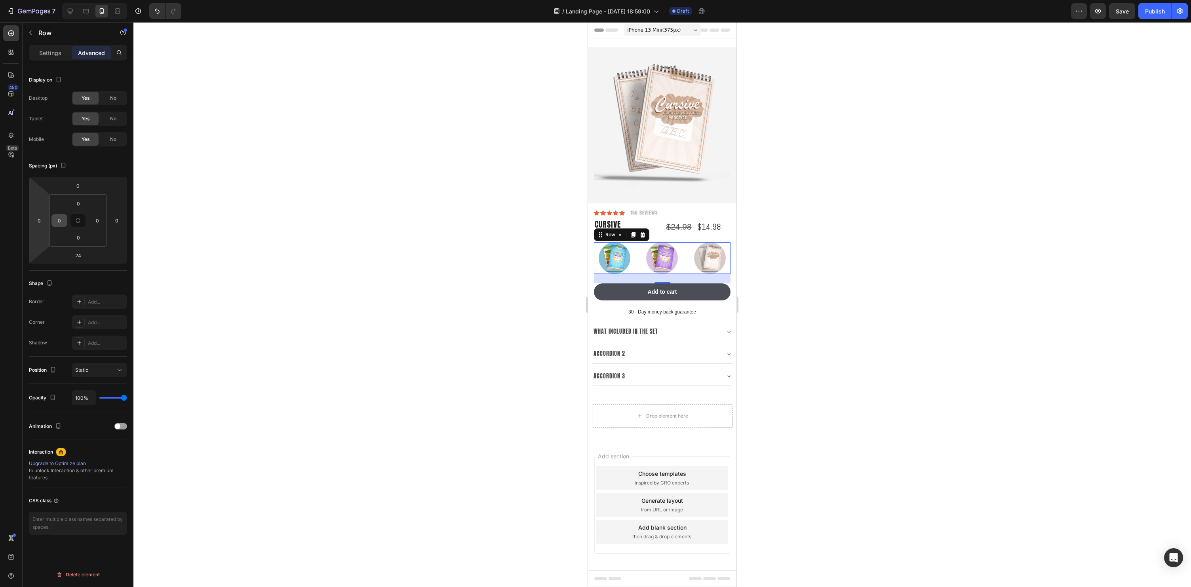
click at [60, 222] on input "0" at bounding box center [59, 221] width 12 height 12
type input "10"
click at [97, 218] on input "0" at bounding box center [97, 221] width 12 height 12
type input "10"
click at [966, 276] on div at bounding box center [662, 304] width 1058 height 565
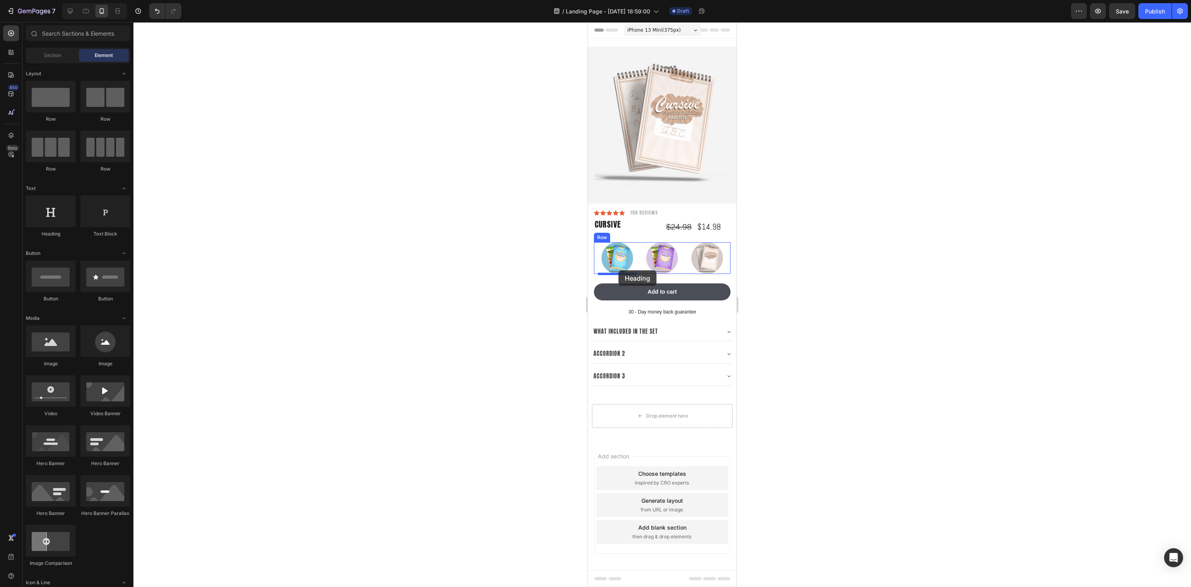
drag, startPoint x: 652, startPoint y: 238, endPoint x: 618, endPoint y: 270, distance: 46.5
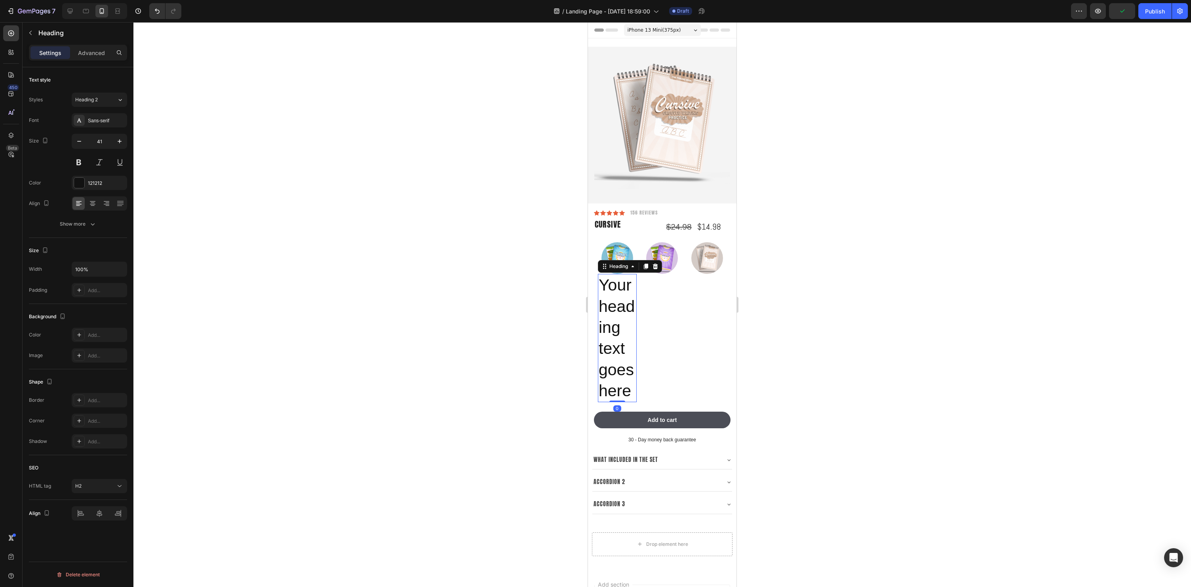
click at [614, 357] on h2 "Your heading text goes here" at bounding box center [617, 338] width 39 height 128
drag, startPoint x: 630, startPoint y: 392, endPoint x: 575, endPoint y: 249, distance: 153.8
click at [588, 249] on html "iPhone 13 Mini ( 375 px) iPhone 13 Mini iPhone 13 Pro iPhone 11 Pro Max iPhone …" at bounding box center [662, 379] width 148 height 715
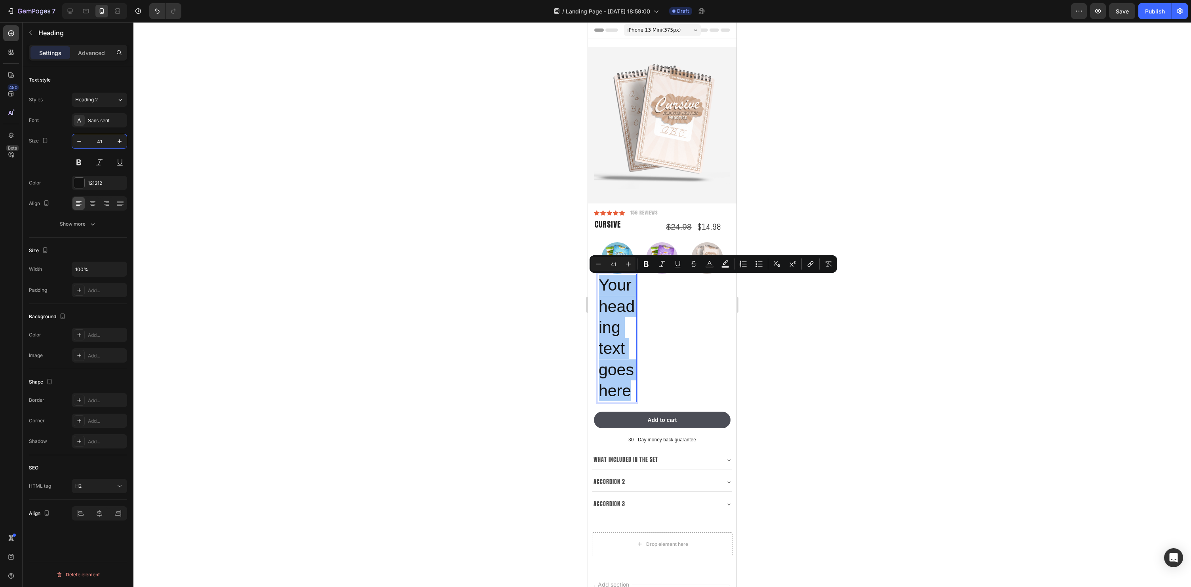
drag, startPoint x: 104, startPoint y: 141, endPoint x: 89, endPoint y: 140, distance: 15.1
click at [89, 140] on input "41" at bounding box center [99, 141] width 26 height 14
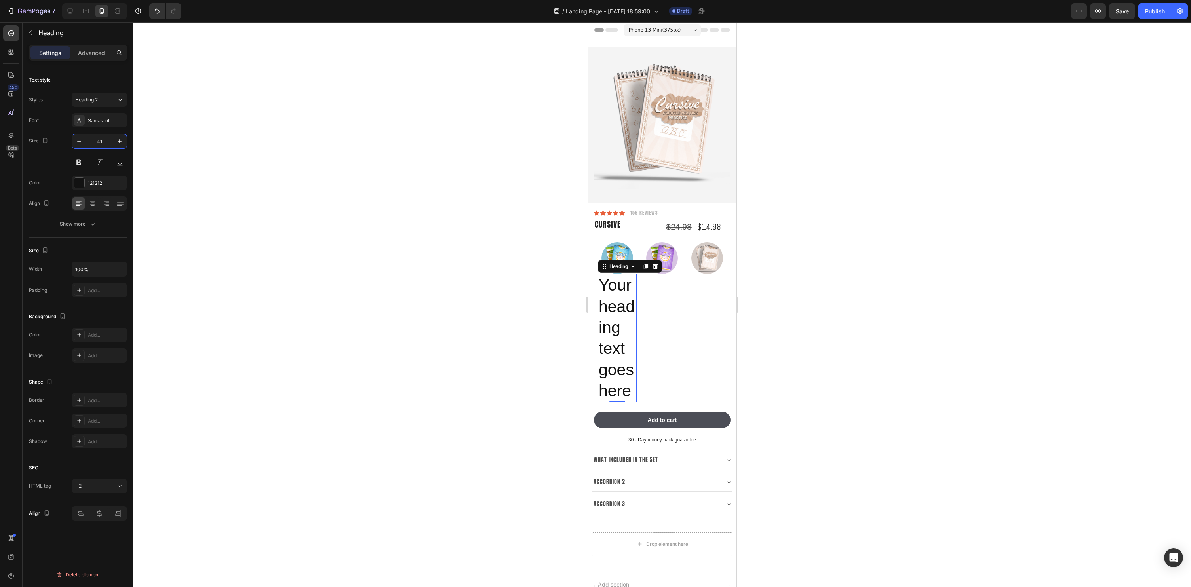
type input "4"
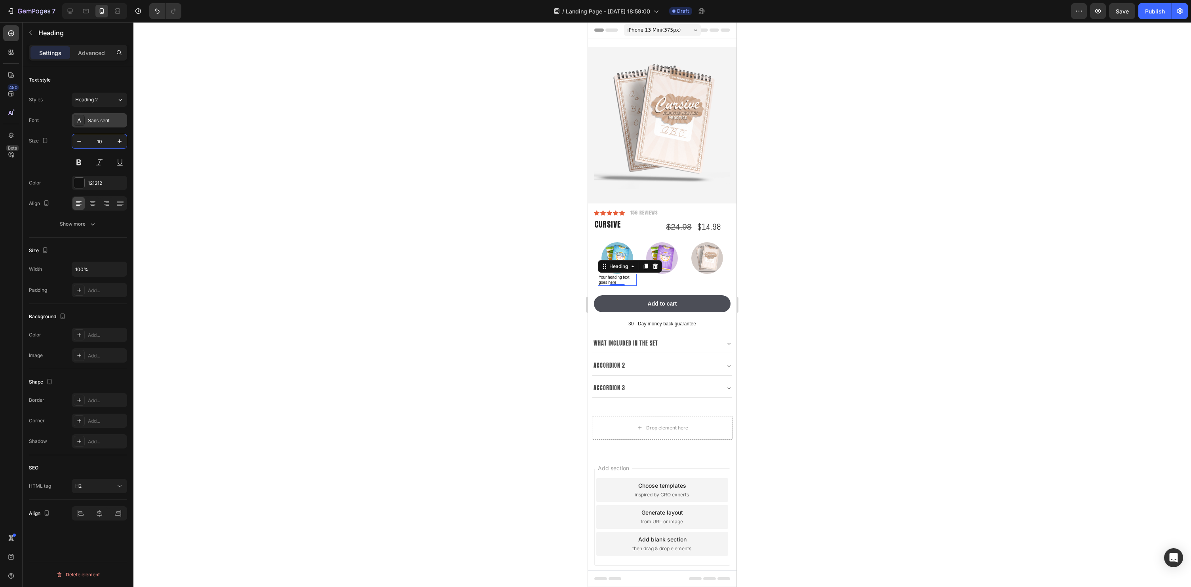
click at [106, 120] on div "Sans-serif" at bounding box center [106, 120] width 37 height 7
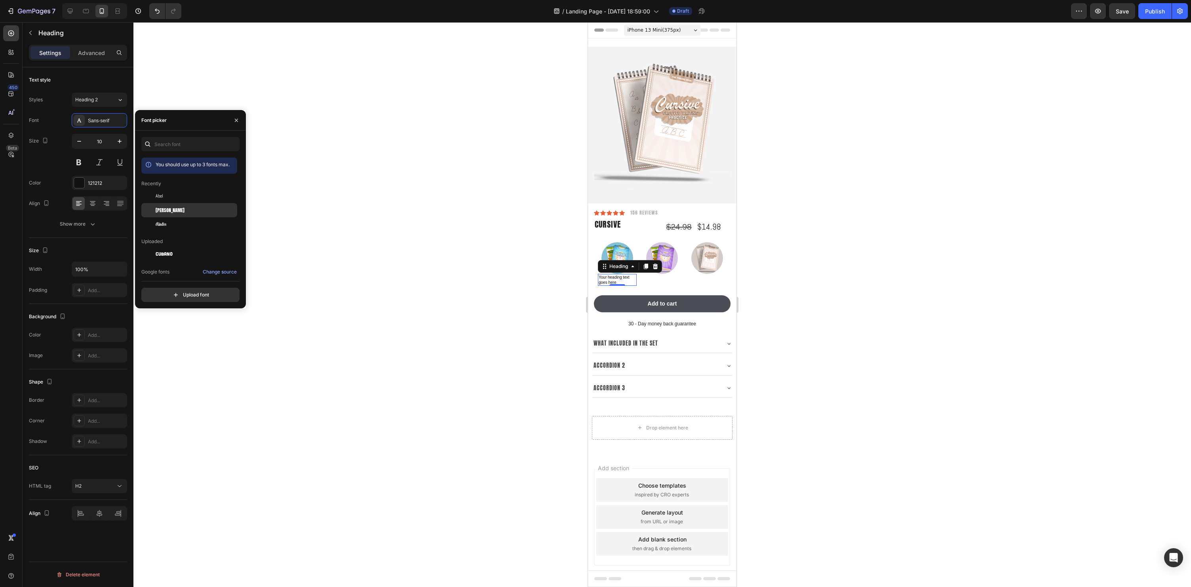
click at [160, 209] on span "[PERSON_NAME]" at bounding box center [170, 210] width 29 height 7
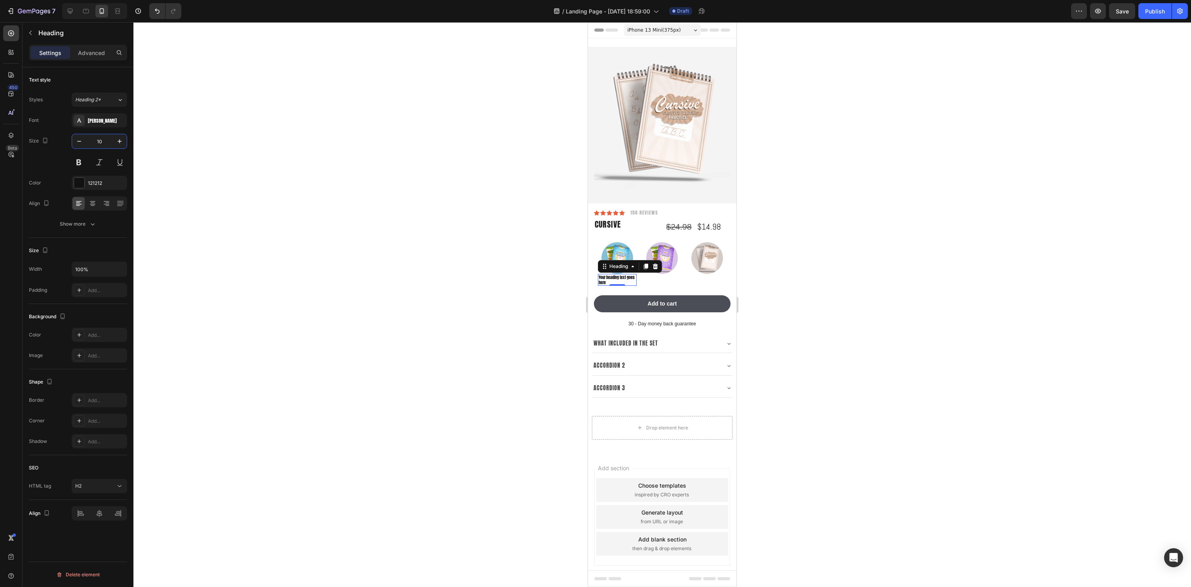
drag, startPoint x: 104, startPoint y: 142, endPoint x: 97, endPoint y: 142, distance: 6.7
click at [97, 142] on input "10" at bounding box center [99, 141] width 26 height 14
type input "1"
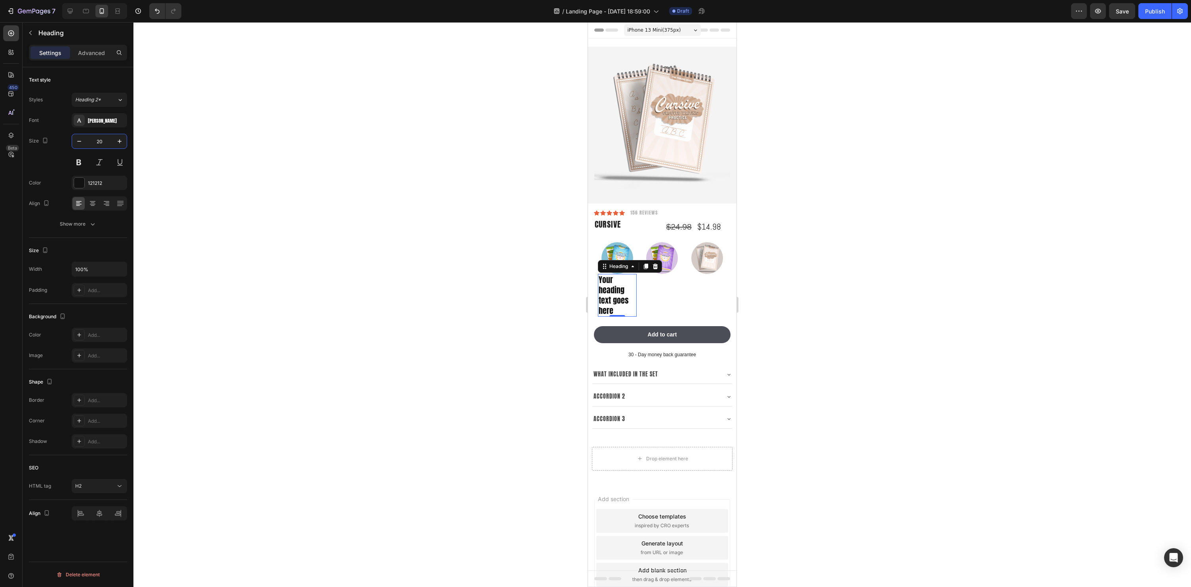
type input "2"
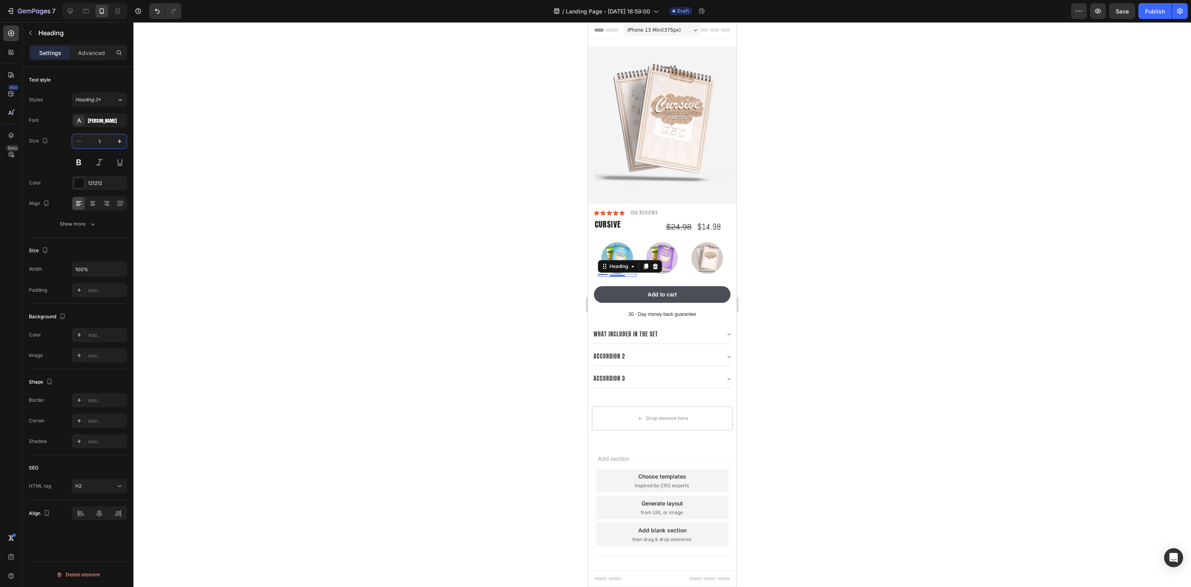
type input "15"
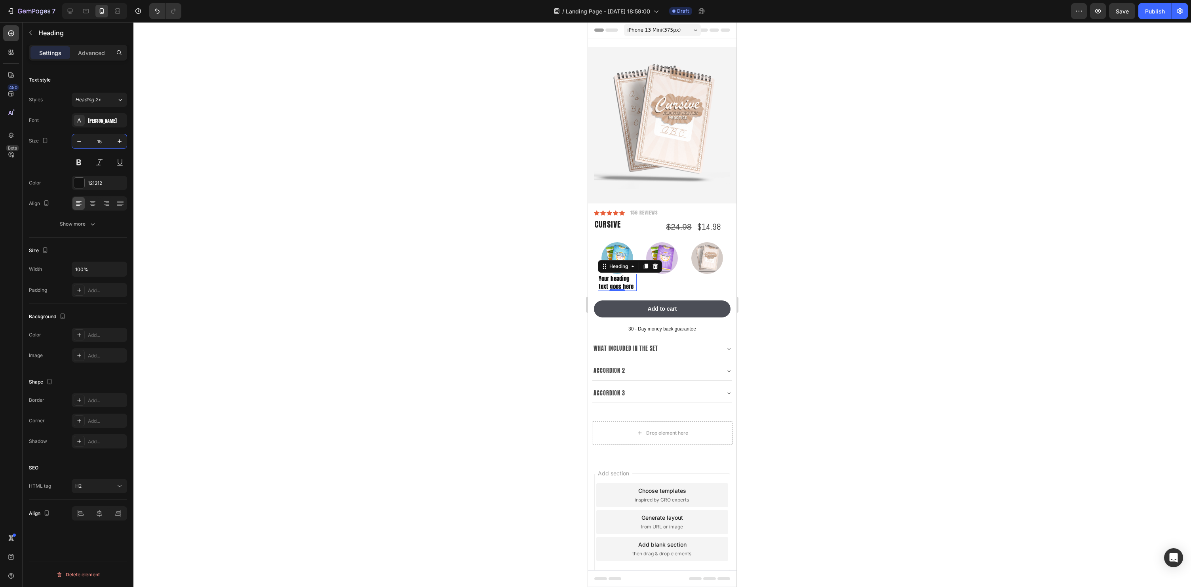
click at [881, 265] on div at bounding box center [662, 304] width 1058 height 565
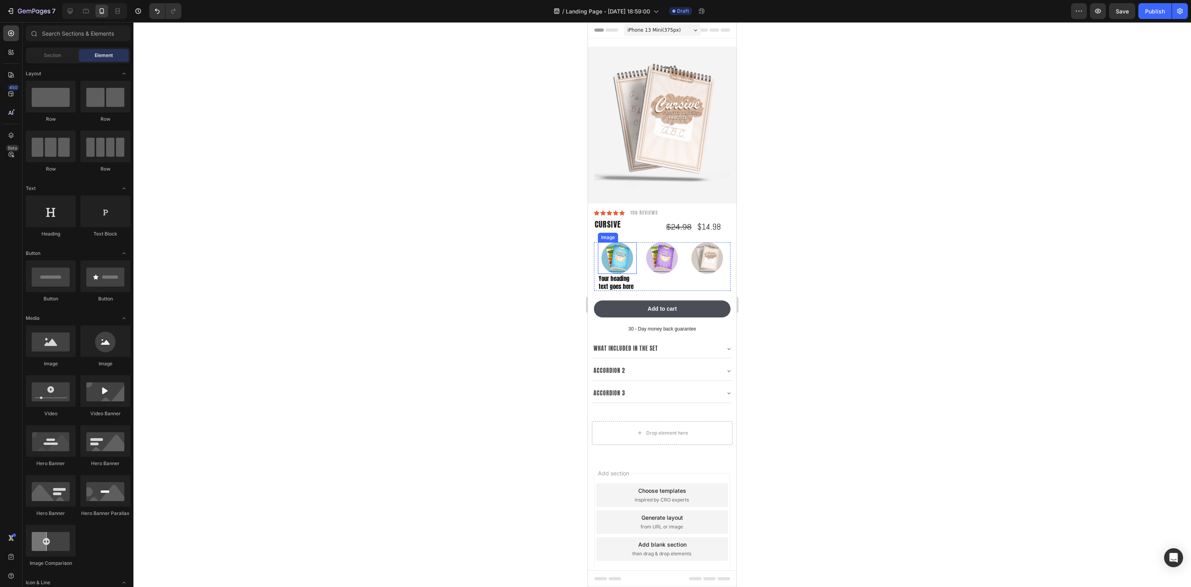
click at [617, 285] on p "Your heading text goes here" at bounding box center [617, 282] width 37 height 15
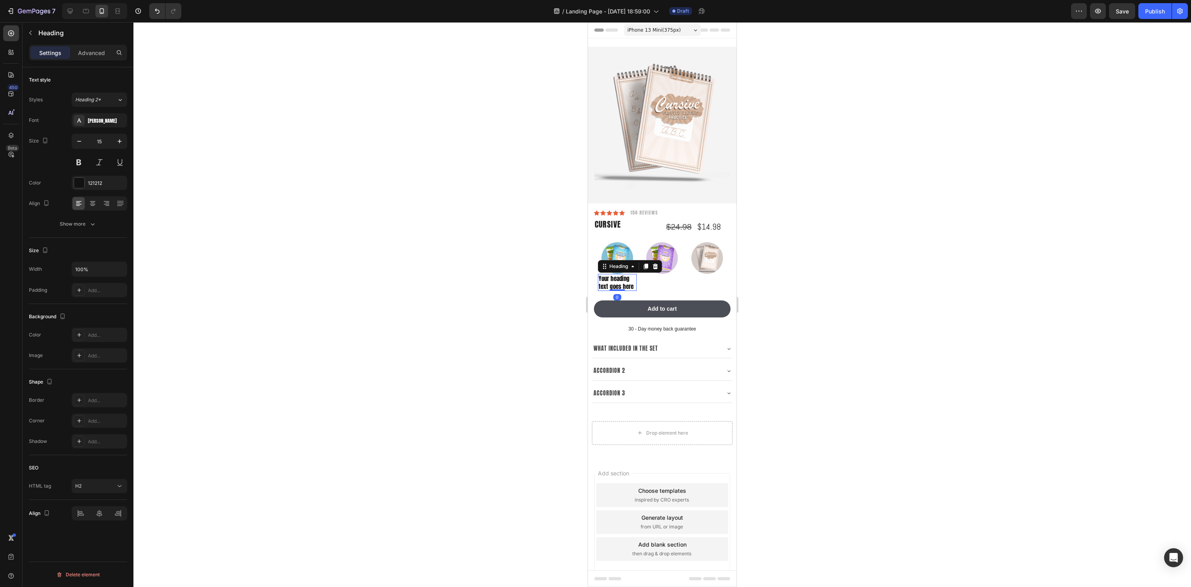
click at [627, 260] on div "Heading" at bounding box center [630, 266] width 64 height 13
click at [623, 247] on img at bounding box center [617, 258] width 32 height 32
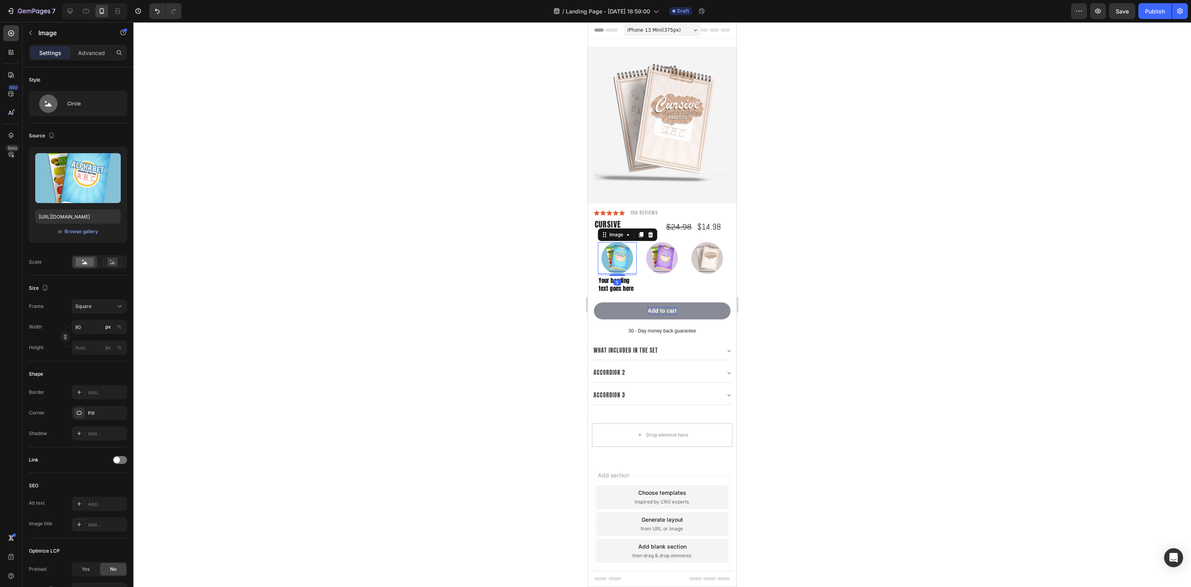
drag, startPoint x: 620, startPoint y: 273, endPoint x: 675, endPoint y: 309, distance: 65.1
click at [620, 275] on div at bounding box center [617, 275] width 16 height 2
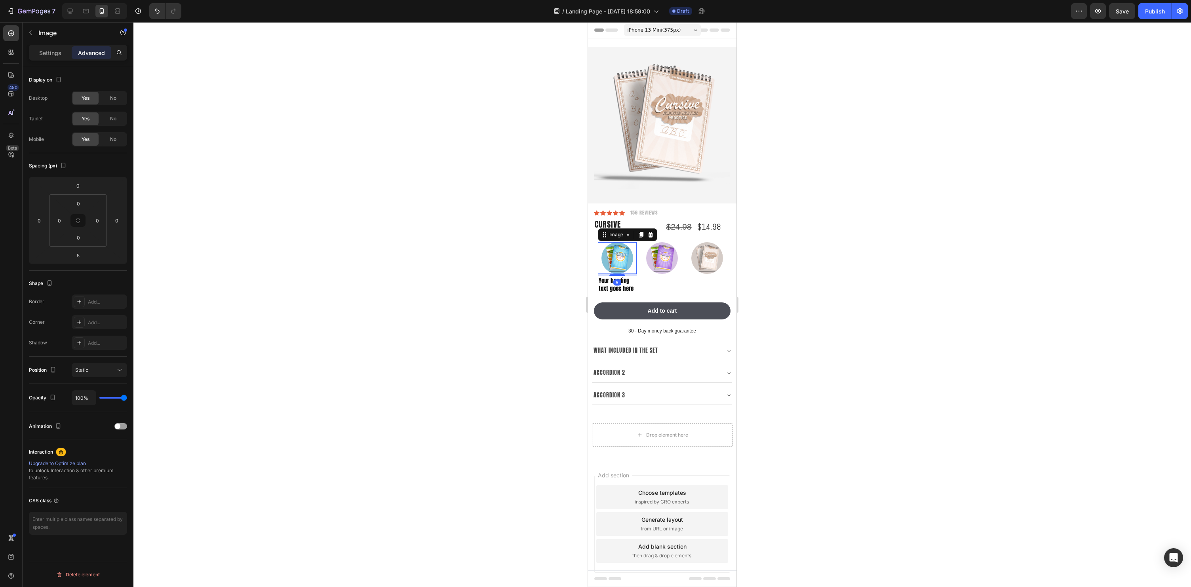
click at [872, 318] on div at bounding box center [662, 304] width 1058 height 565
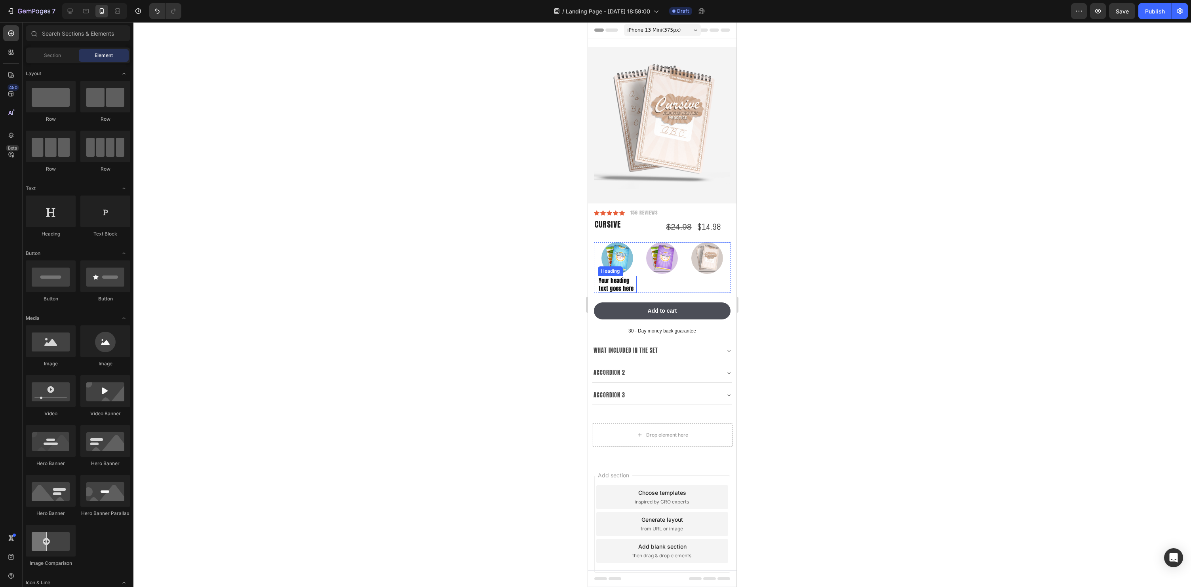
click at [620, 282] on p "Your heading text goes here" at bounding box center [617, 284] width 37 height 15
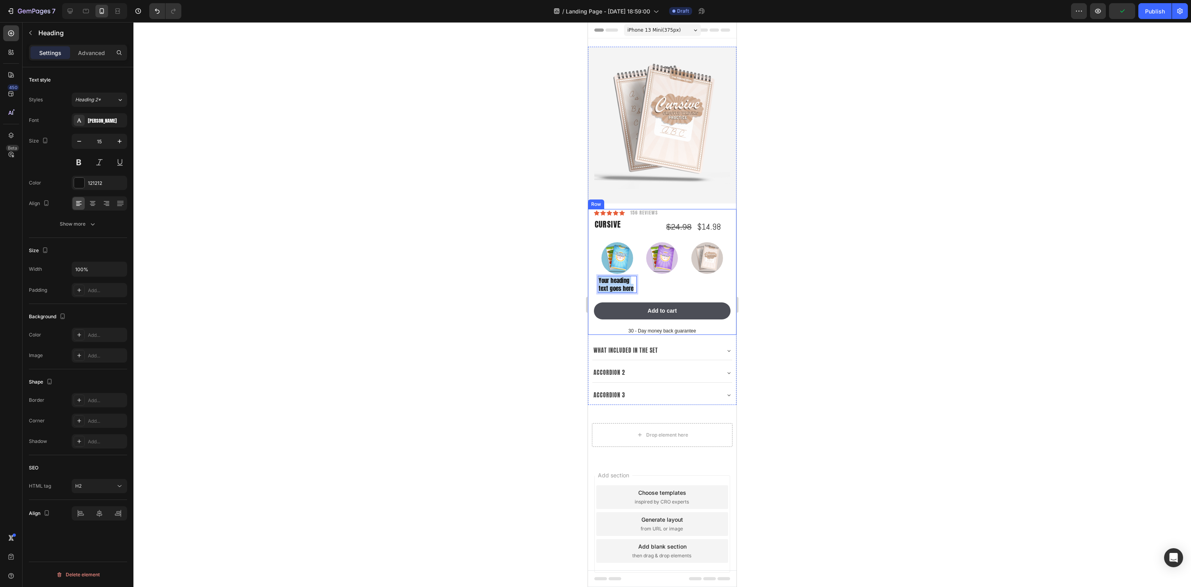
drag, startPoint x: 632, startPoint y: 288, endPoint x: 590, endPoint y: 277, distance: 44.3
click at [590, 277] on div "Icon Icon Icon Icon Icon Icon List 156 Reviews Text Block Row Cursive Product T…" at bounding box center [662, 272] width 148 height 126
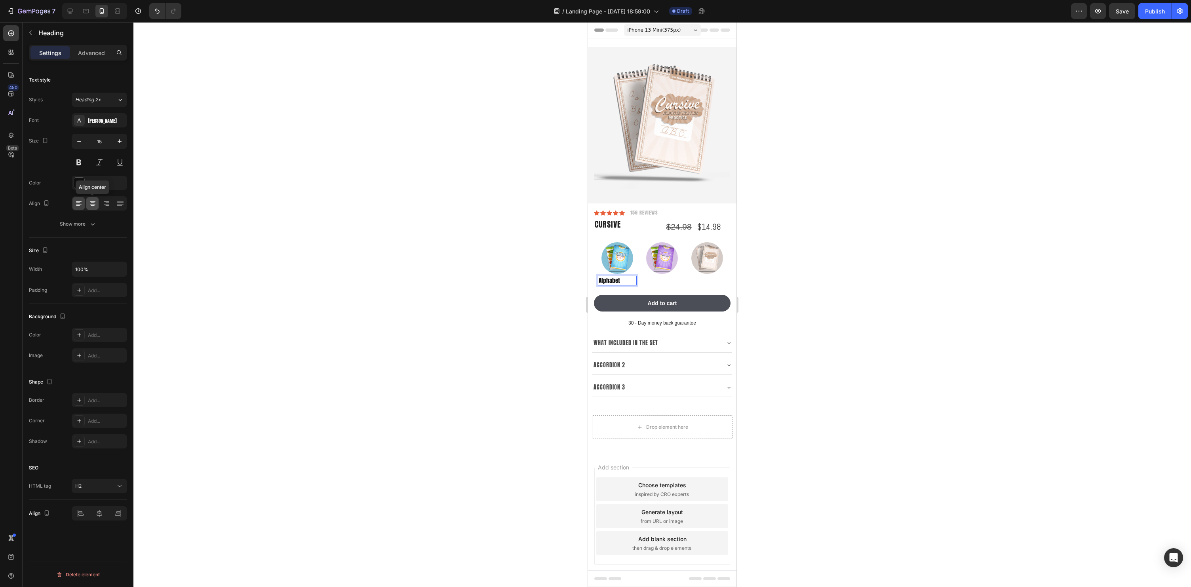
drag, startPoint x: 91, startPoint y: 205, endPoint x: 573, endPoint y: 266, distance: 485.7
click at [91, 205] on icon at bounding box center [93, 205] width 4 height 1
click at [942, 280] on div at bounding box center [662, 304] width 1058 height 565
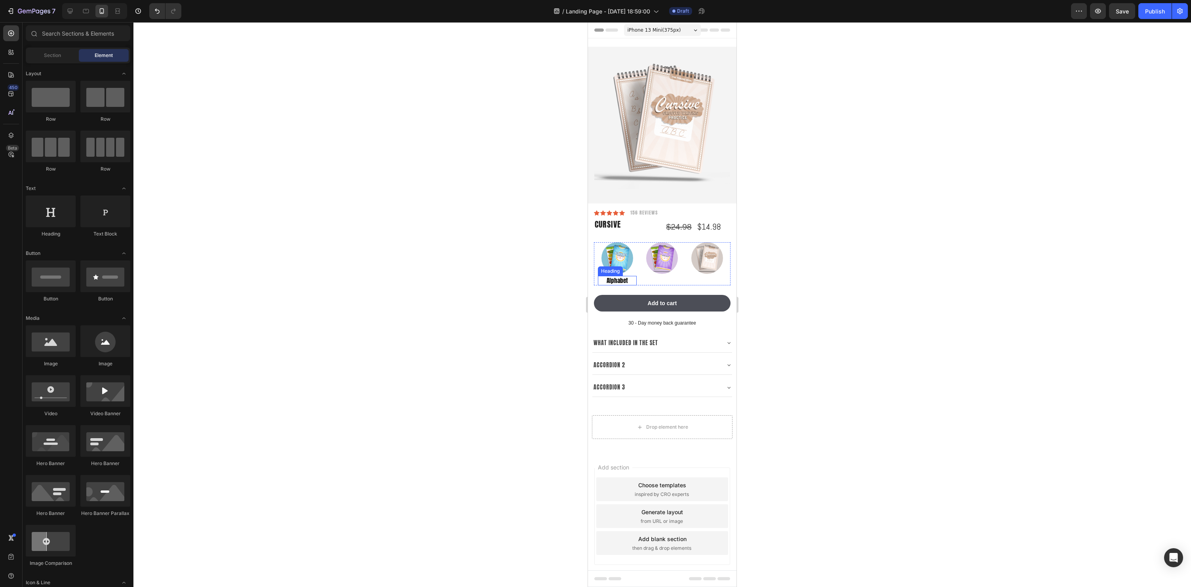
click at [618, 280] on p "Alphabet" at bounding box center [617, 281] width 37 height 8
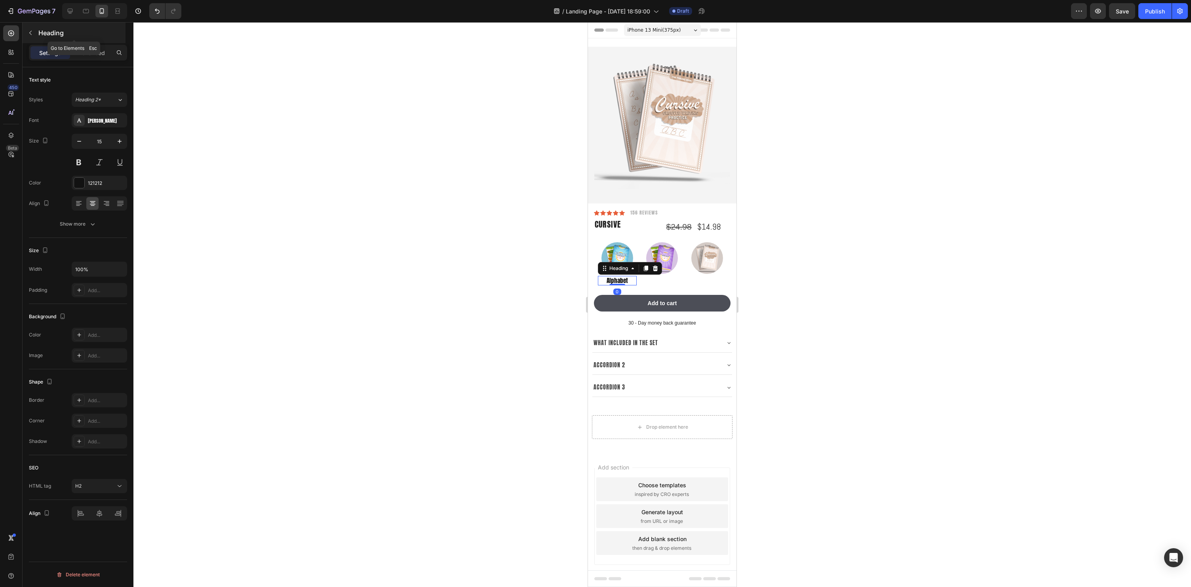
click at [32, 34] on icon "button" at bounding box center [30, 33] width 6 height 6
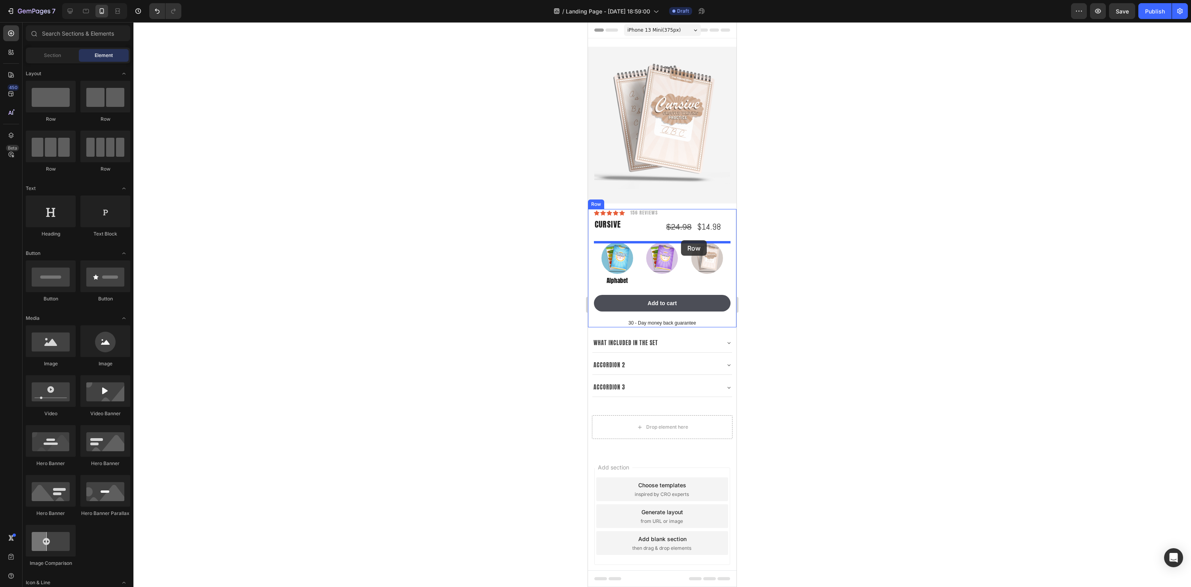
drag, startPoint x: 642, startPoint y: 126, endPoint x: 681, endPoint y: 240, distance: 121.1
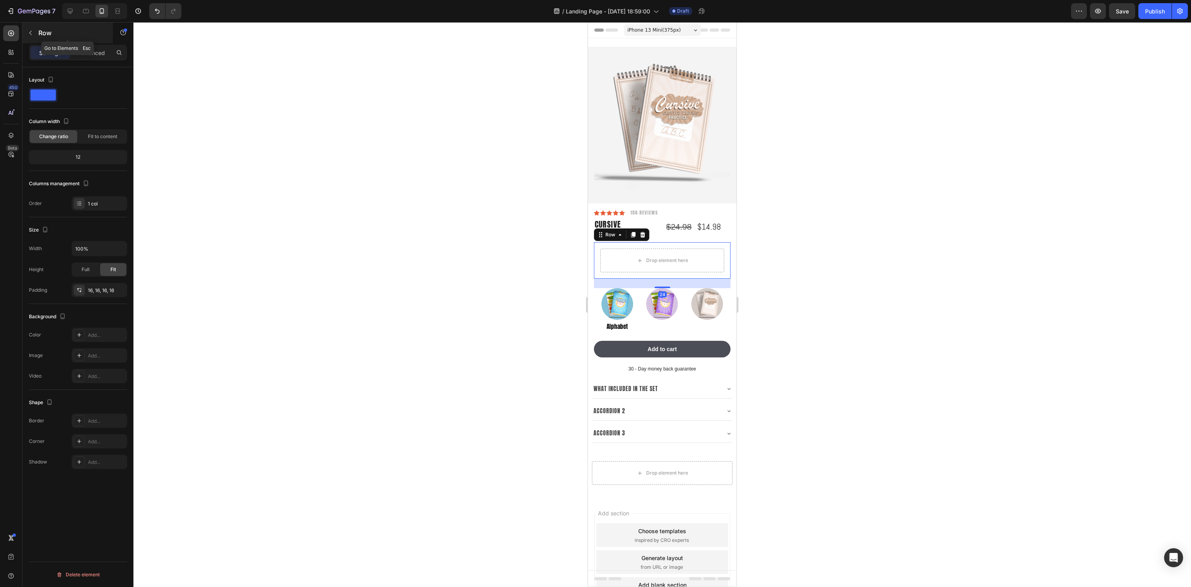
click at [31, 36] on button "button" at bounding box center [30, 33] width 13 height 13
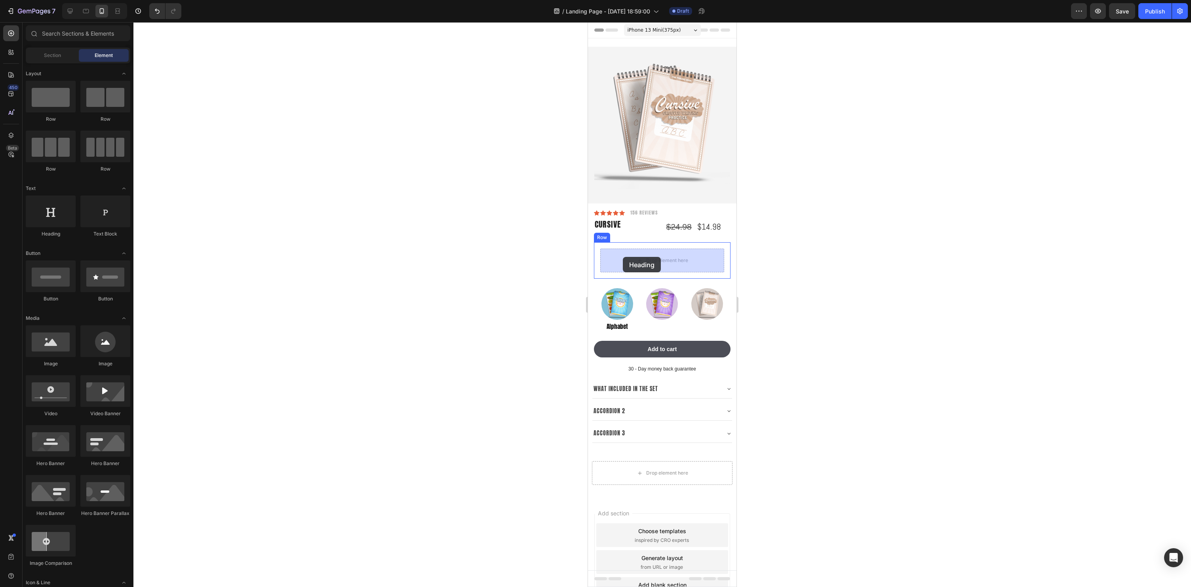
drag, startPoint x: 639, startPoint y: 235, endPoint x: 623, endPoint y: 257, distance: 27.2
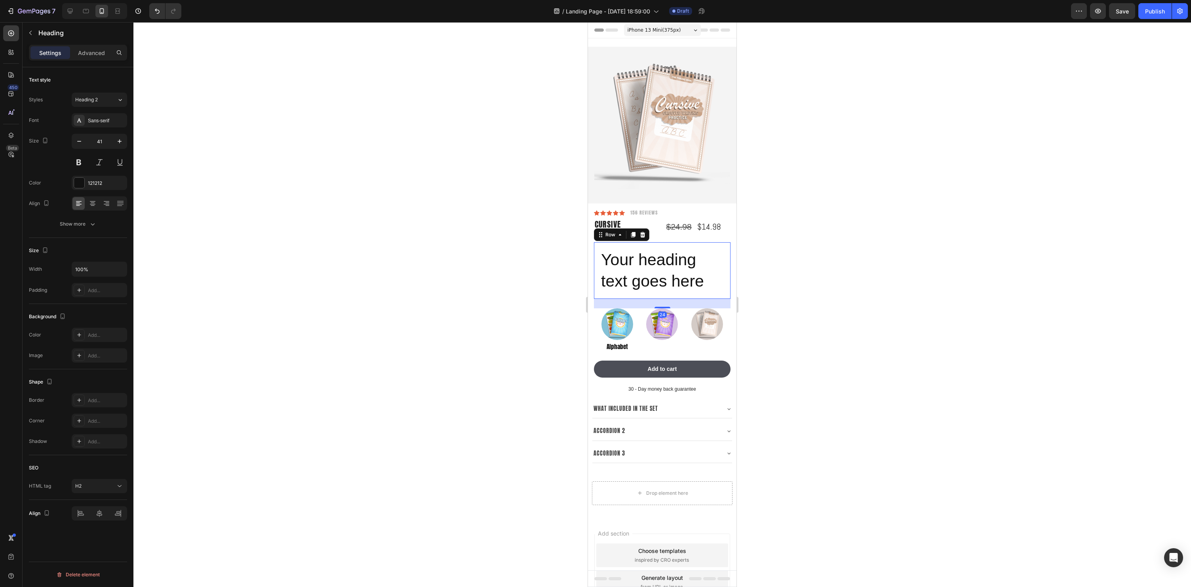
drag, startPoint x: 727, startPoint y: 297, endPoint x: 717, endPoint y: 294, distance: 10.2
click at [727, 297] on div "Your heading text goes here Heading Row 24" at bounding box center [662, 270] width 137 height 57
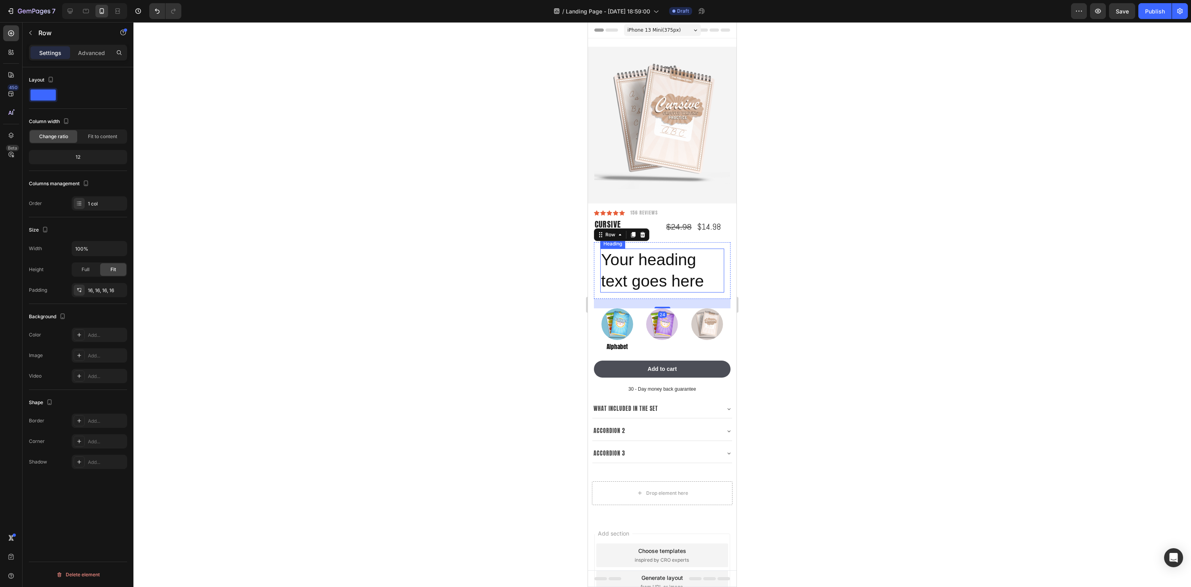
click at [696, 285] on h2 "Your heading text goes here" at bounding box center [662, 271] width 124 height 44
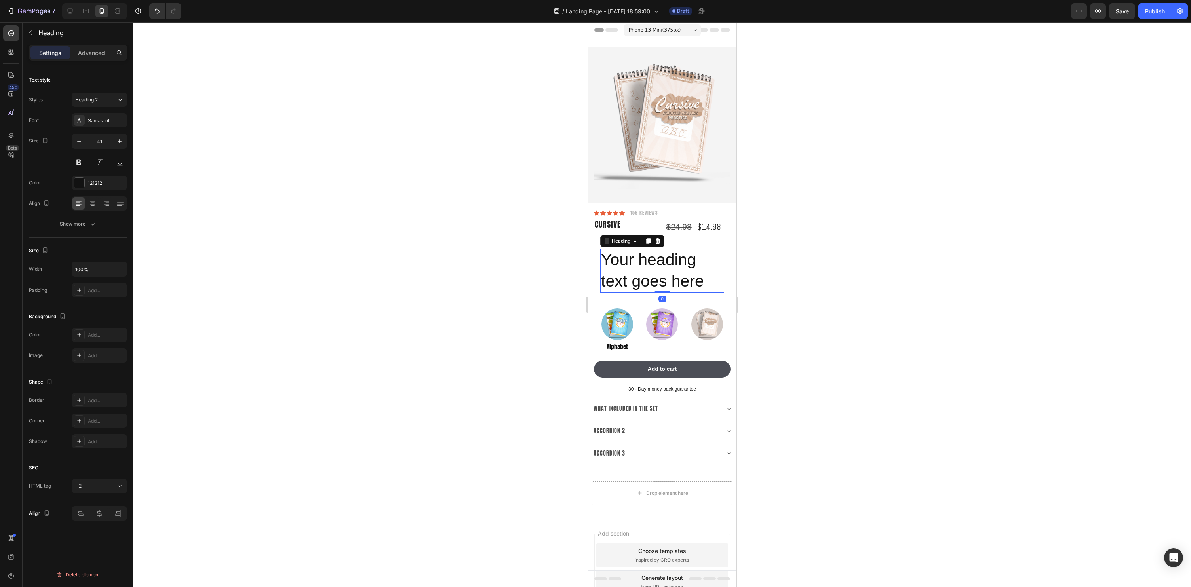
click at [714, 282] on h2 "Your heading text goes here" at bounding box center [662, 271] width 124 height 44
drag, startPoint x: 714, startPoint y: 282, endPoint x: 709, endPoint y: 283, distance: 5.3
click at [714, 282] on p "Your heading text goes here" at bounding box center [662, 270] width 122 height 42
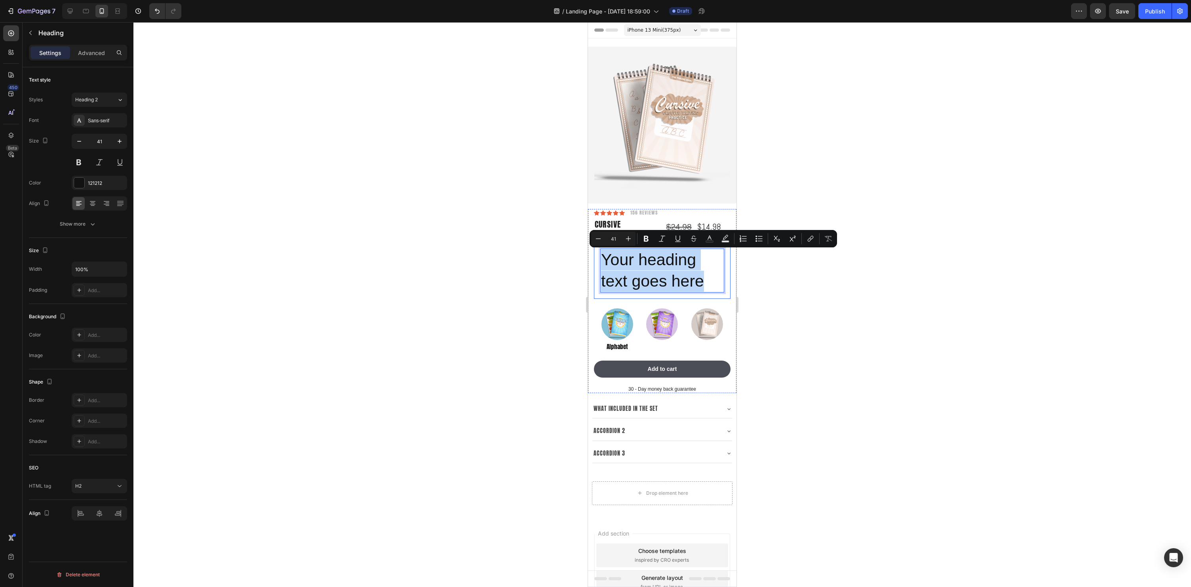
drag, startPoint x: 708, startPoint y: 283, endPoint x: 593, endPoint y: 255, distance: 118.1
click at [593, 255] on div "Icon Icon Icon Icon Icon Icon List 156 Reviews Text Block Row Cursive Product T…" at bounding box center [662, 301] width 148 height 184
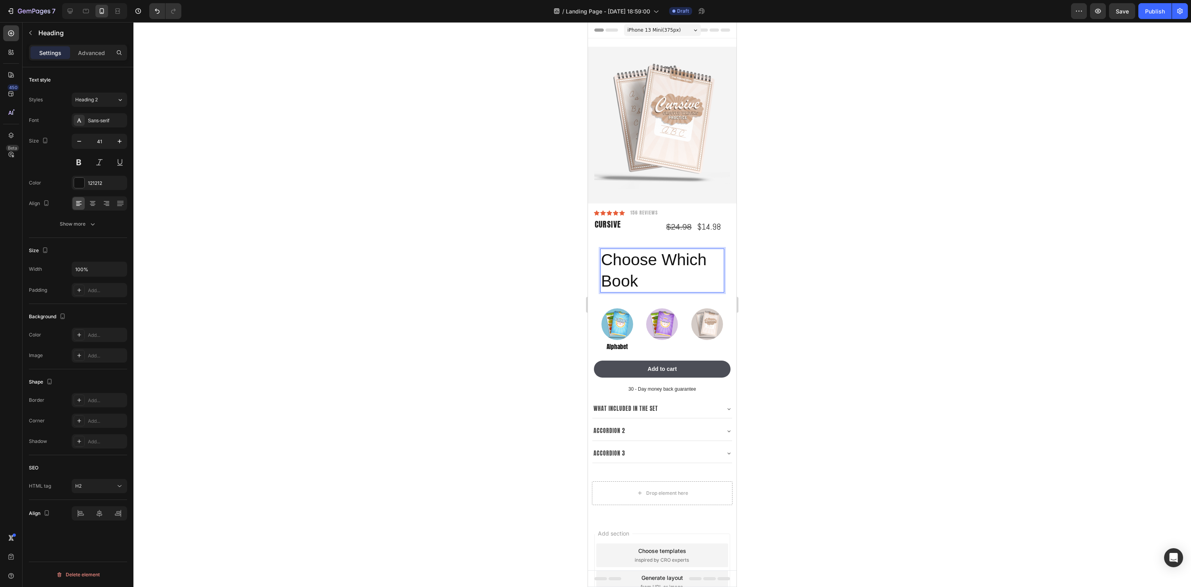
click at [932, 299] on div at bounding box center [662, 304] width 1058 height 565
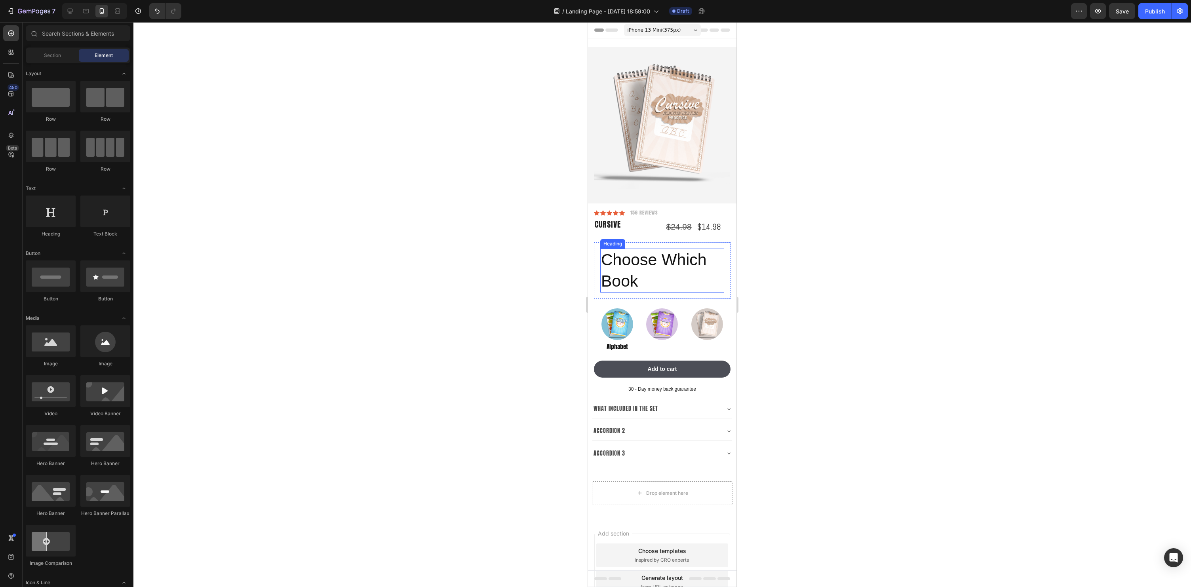
click at [639, 268] on p "Choose Which Book" at bounding box center [662, 270] width 122 height 42
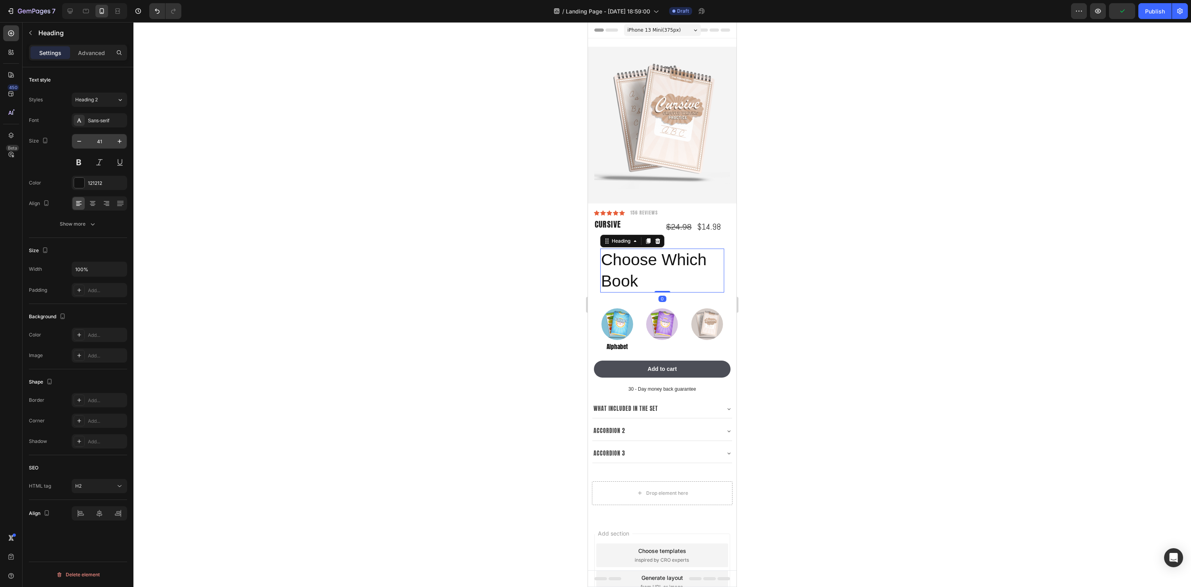
click at [87, 144] on input "41" at bounding box center [99, 141] width 26 height 14
click at [78, 143] on icon "button" at bounding box center [79, 141] width 8 height 8
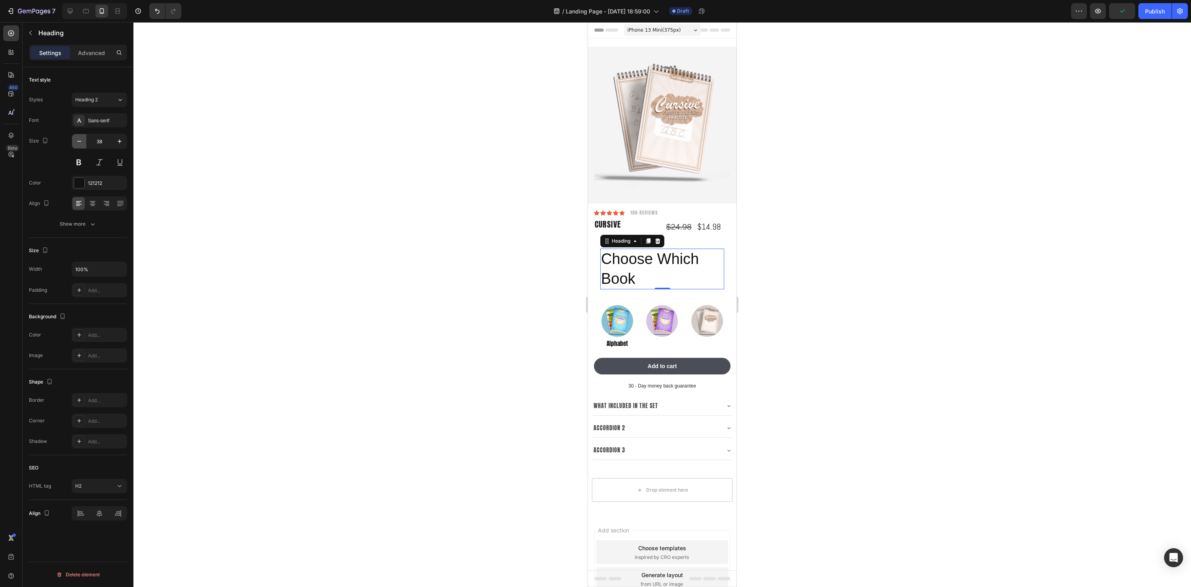
click at [78, 143] on icon "button" at bounding box center [79, 141] width 8 height 8
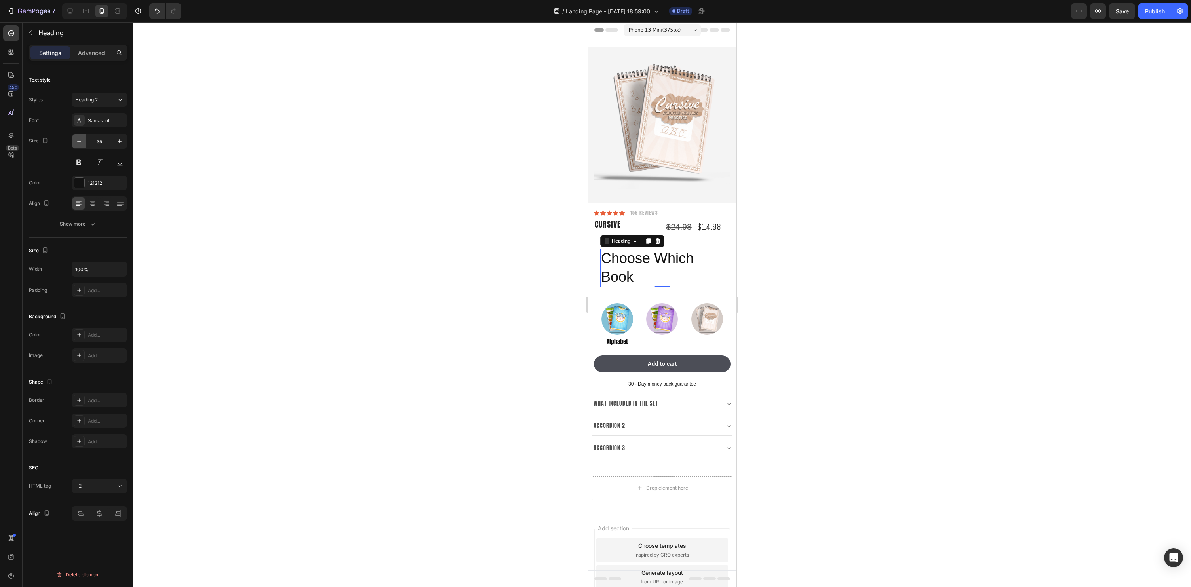
click at [78, 143] on icon "button" at bounding box center [79, 141] width 8 height 8
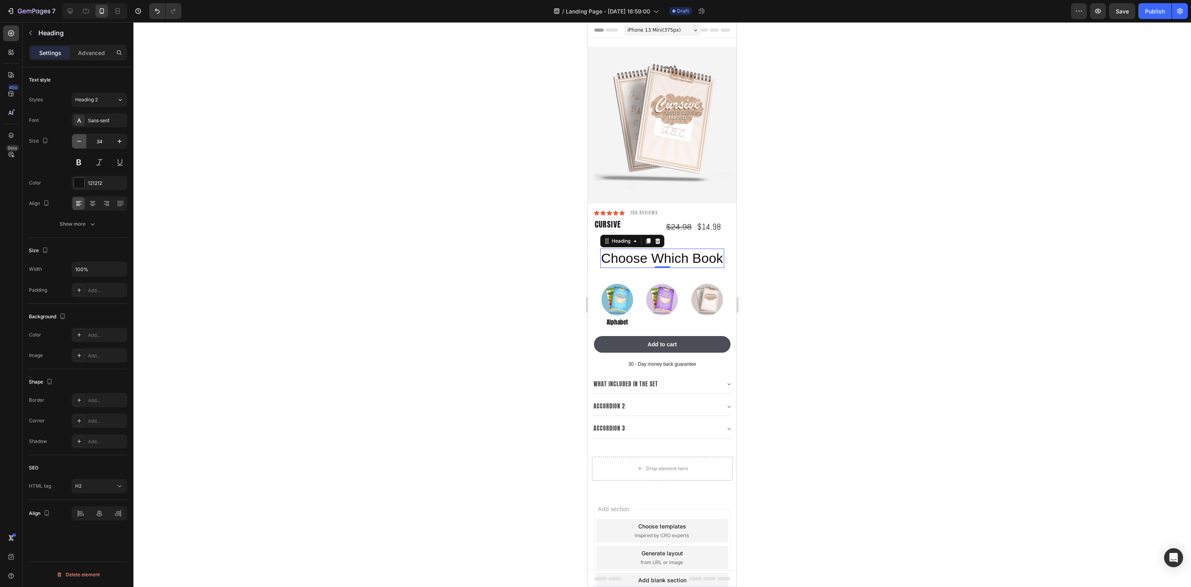
click at [78, 143] on icon "button" at bounding box center [79, 141] width 8 height 8
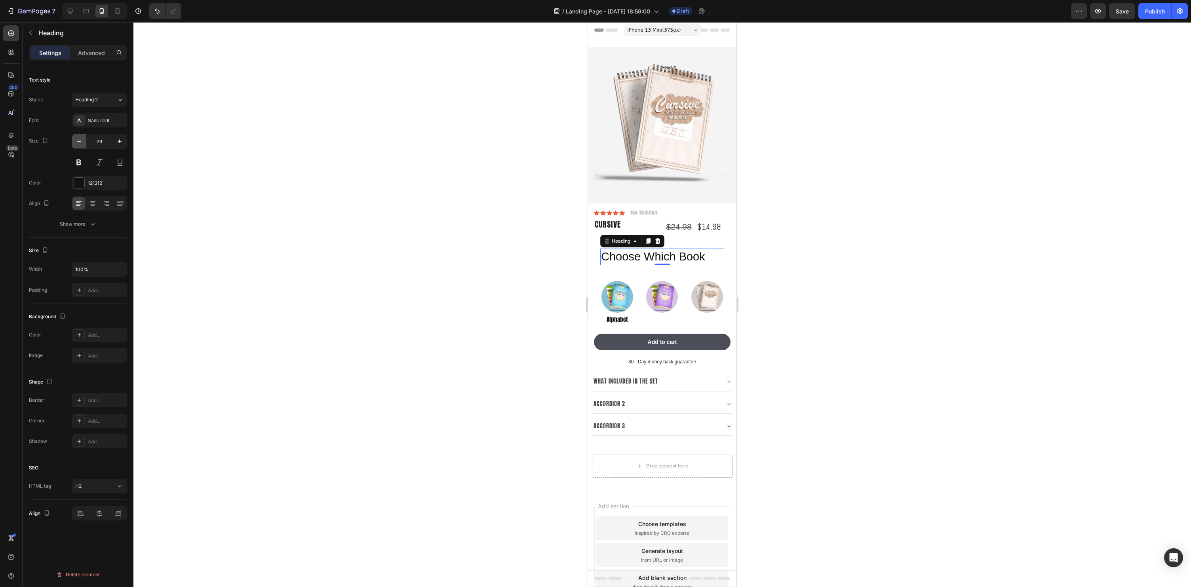
click at [78, 143] on icon "button" at bounding box center [79, 141] width 8 height 8
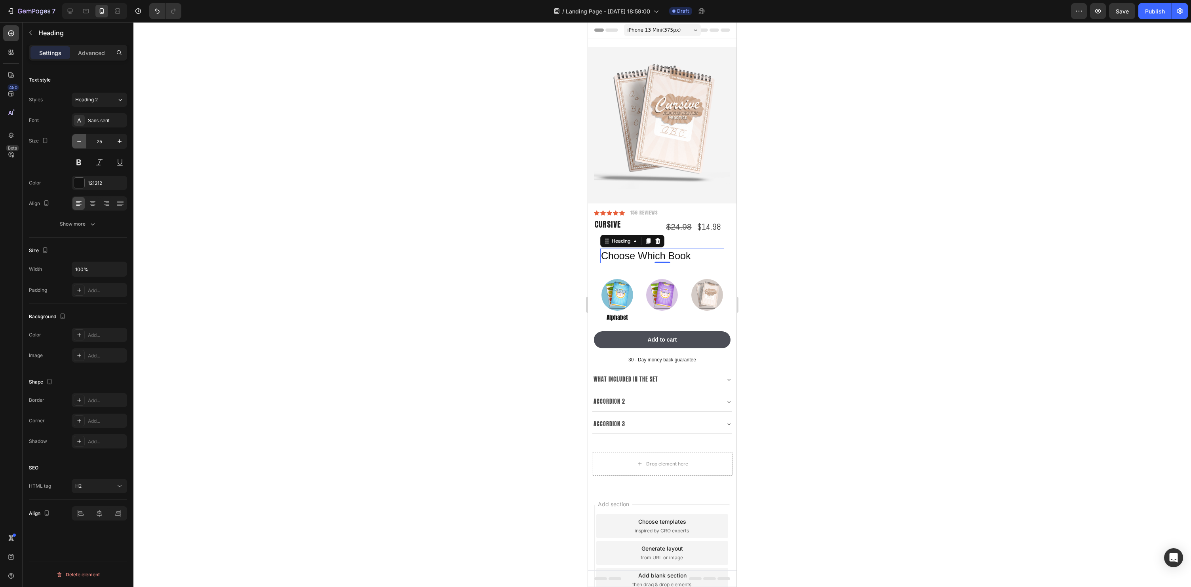
click at [78, 143] on icon "button" at bounding box center [79, 141] width 8 height 8
type input "22"
click at [105, 123] on div "Sans-serif" at bounding box center [106, 120] width 37 height 7
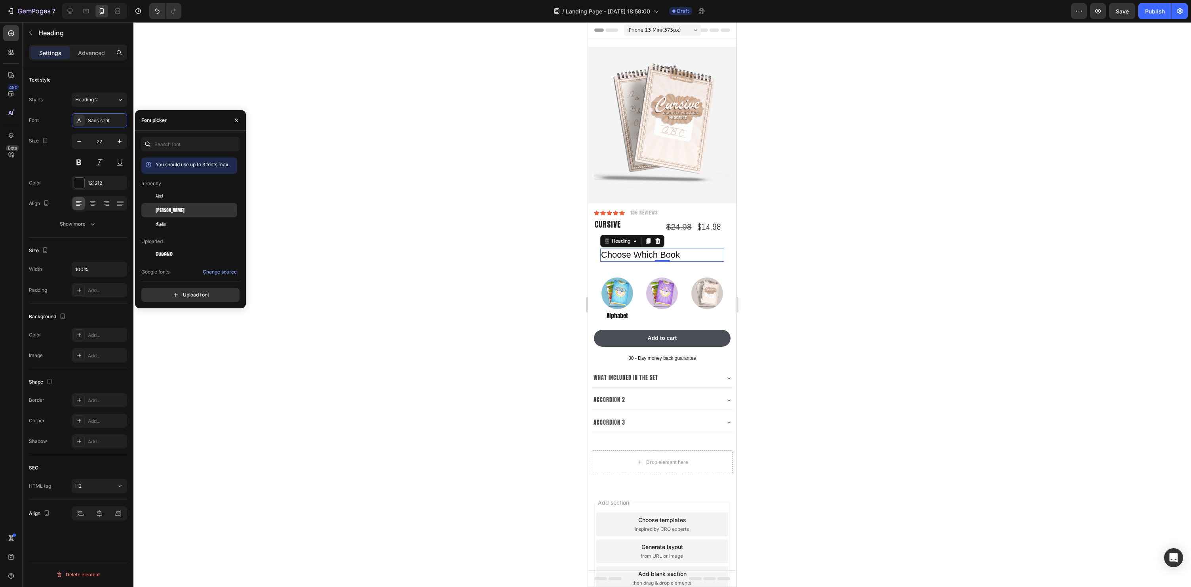
click at [163, 208] on span "[PERSON_NAME]" at bounding box center [170, 210] width 29 height 7
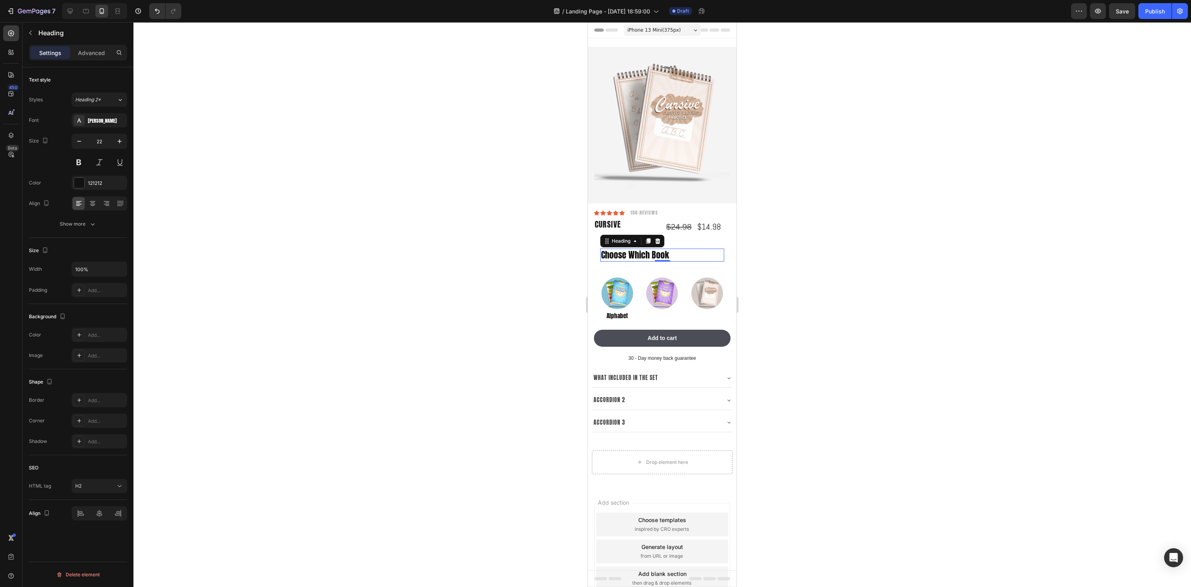
drag, startPoint x: 475, startPoint y: 294, endPoint x: 739, endPoint y: 281, distance: 264.4
click at [475, 294] on div at bounding box center [662, 304] width 1058 height 565
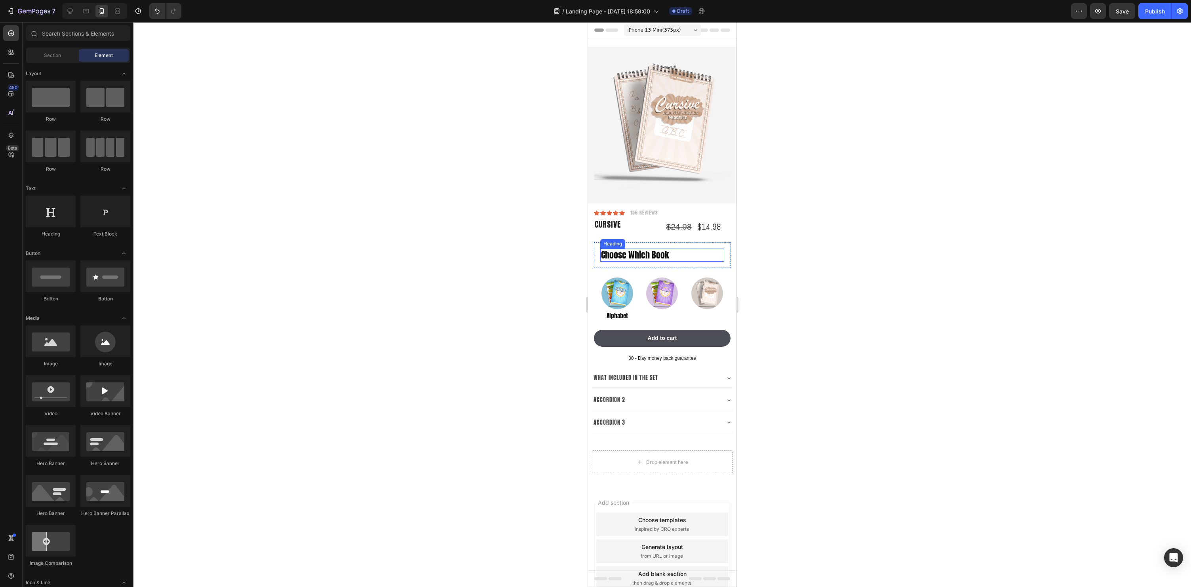
click at [644, 257] on p "Choose Which Book" at bounding box center [662, 254] width 122 height 11
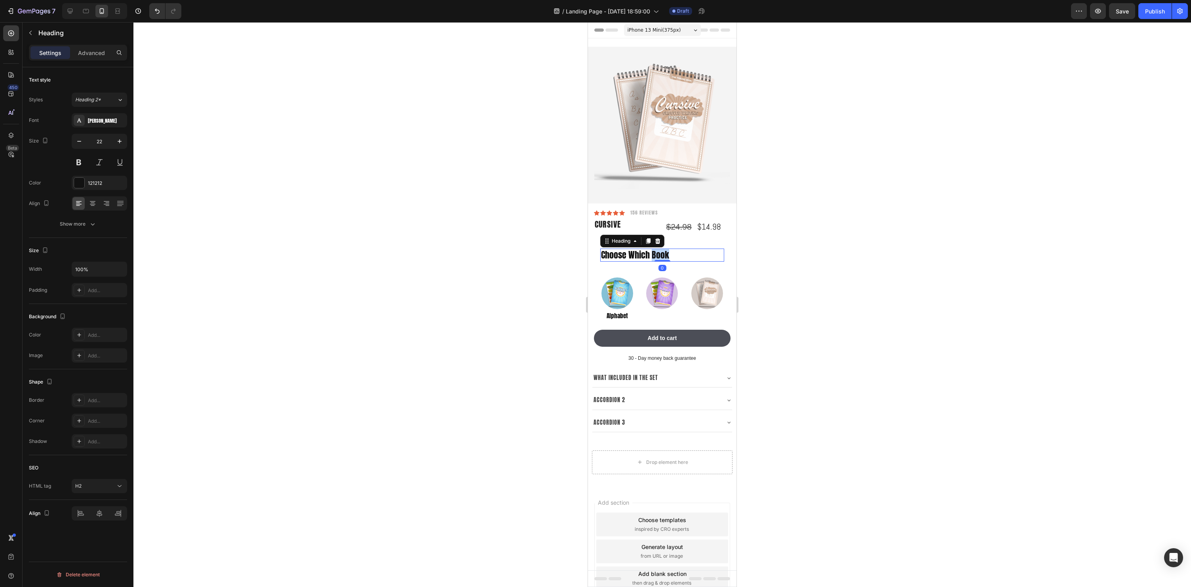
click at [657, 255] on p "Choose Which Book" at bounding box center [662, 254] width 122 height 11
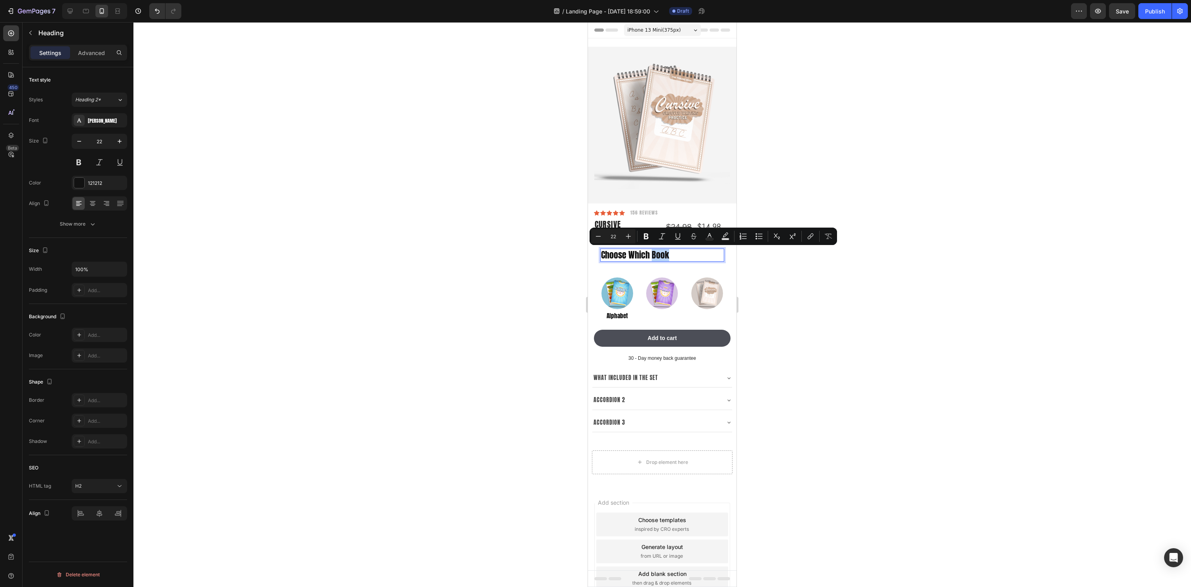
click at [672, 257] on p "Choose Which Book" at bounding box center [662, 254] width 122 height 11
click at [894, 220] on div at bounding box center [662, 304] width 1058 height 565
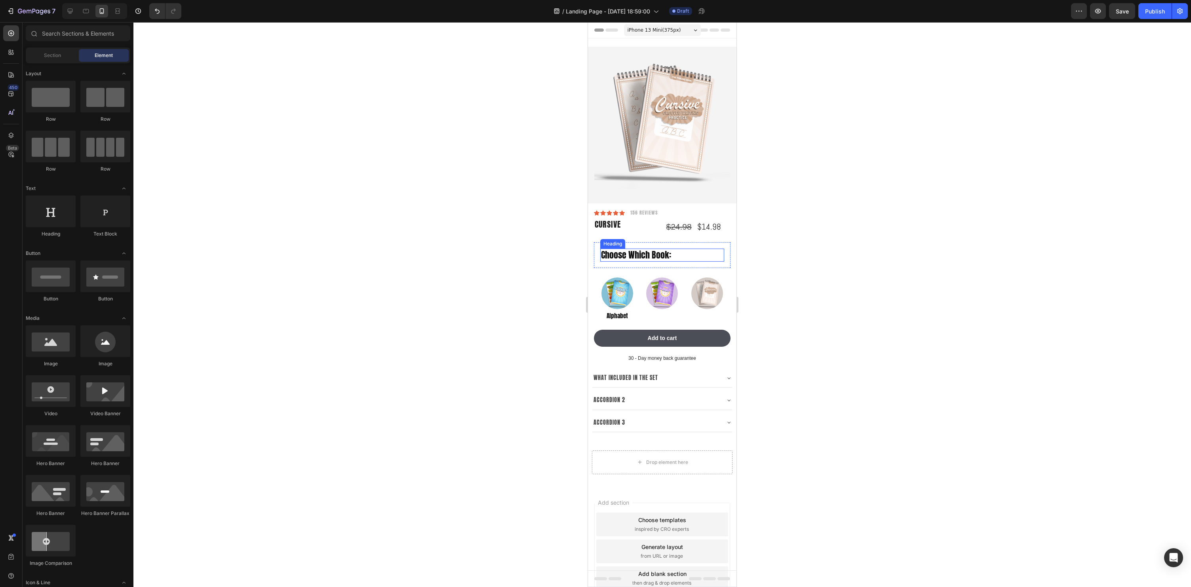
click at [642, 256] on p "Choose Which Book:" at bounding box center [662, 254] width 122 height 11
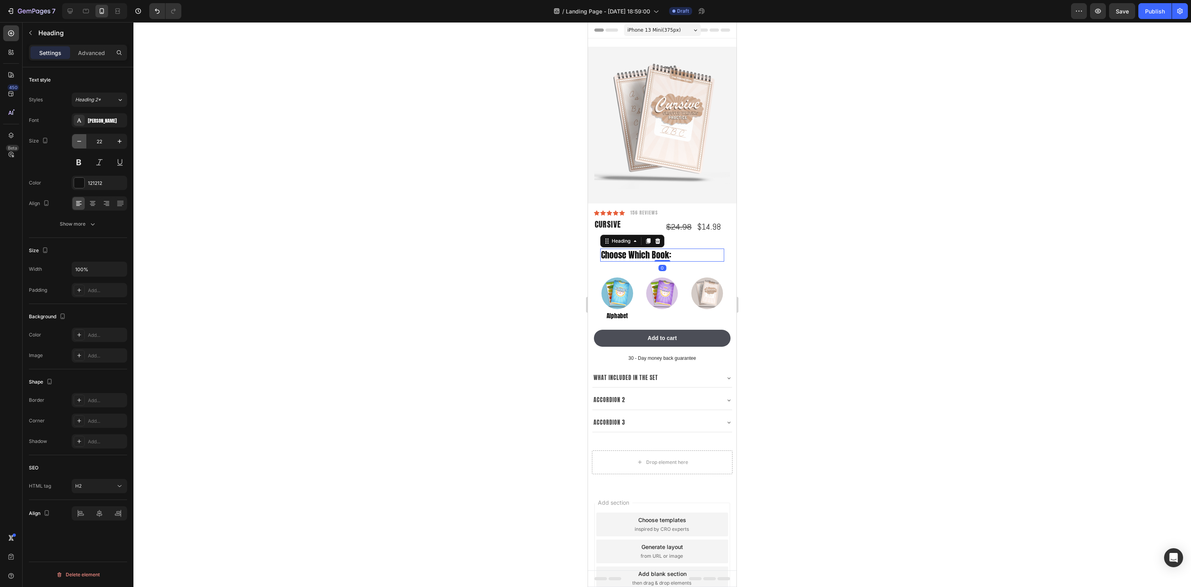
click at [78, 138] on icon "button" at bounding box center [79, 141] width 8 height 8
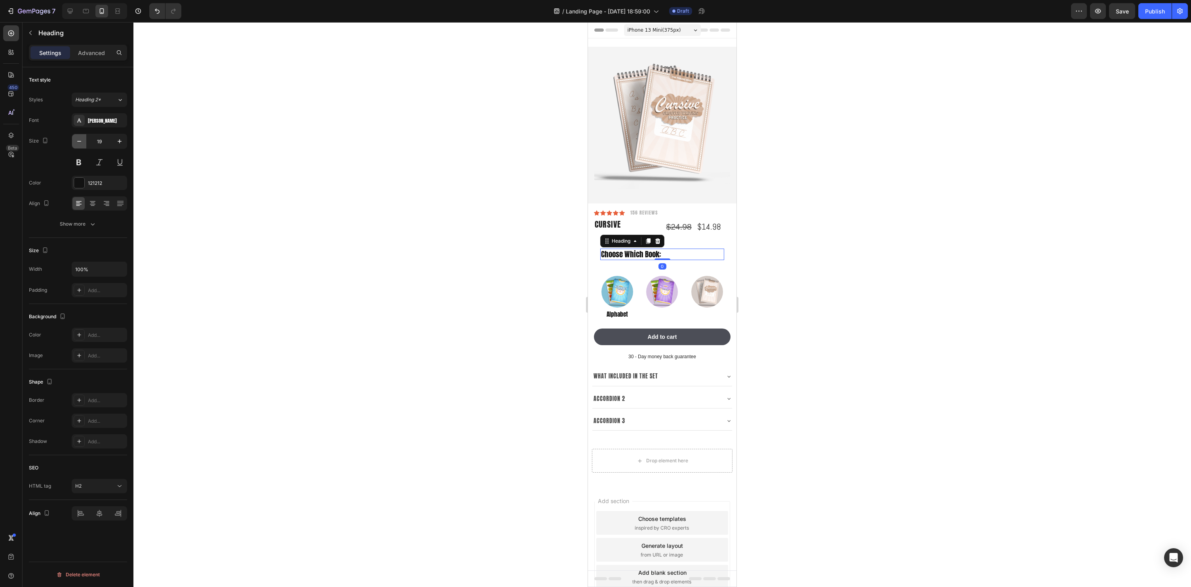
click at [78, 138] on icon "button" at bounding box center [79, 141] width 8 height 8
type input "17"
click at [828, 240] on div at bounding box center [662, 304] width 1058 height 565
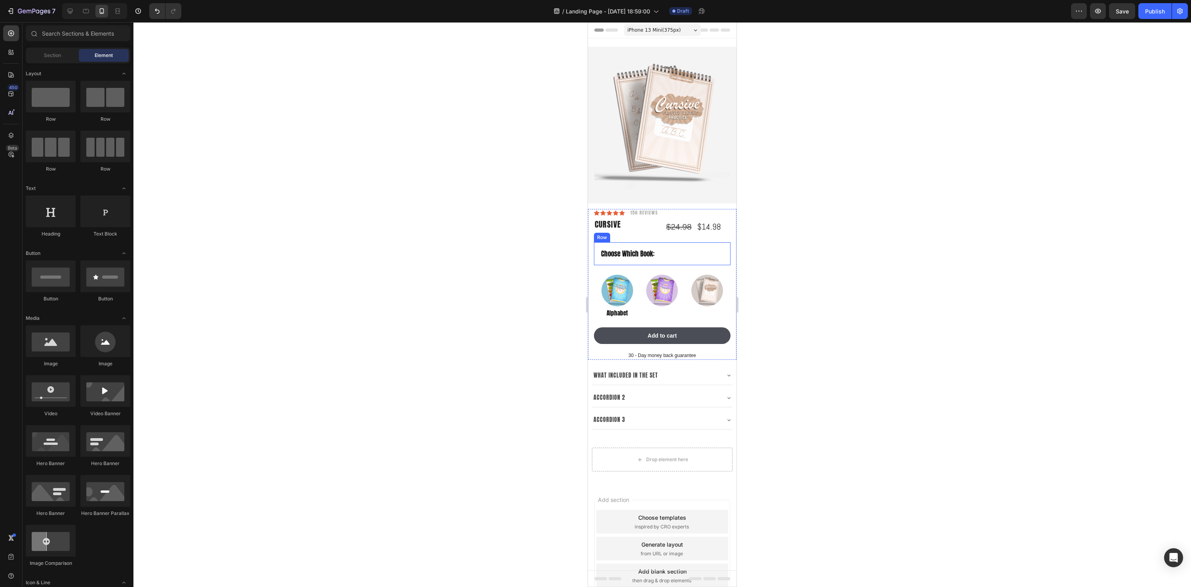
click at [638, 253] on p "Choose Which Book:" at bounding box center [662, 253] width 122 height 9
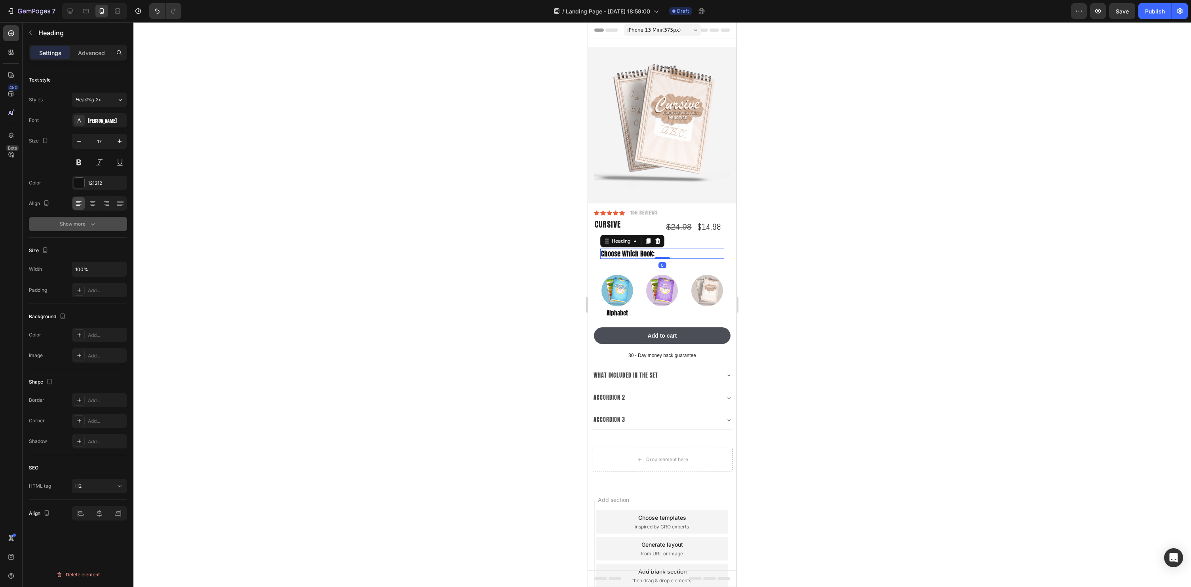
click at [86, 222] on div "Show more" at bounding box center [78, 224] width 37 height 8
click at [89, 285] on span "AA" at bounding box center [92, 287] width 7 height 7
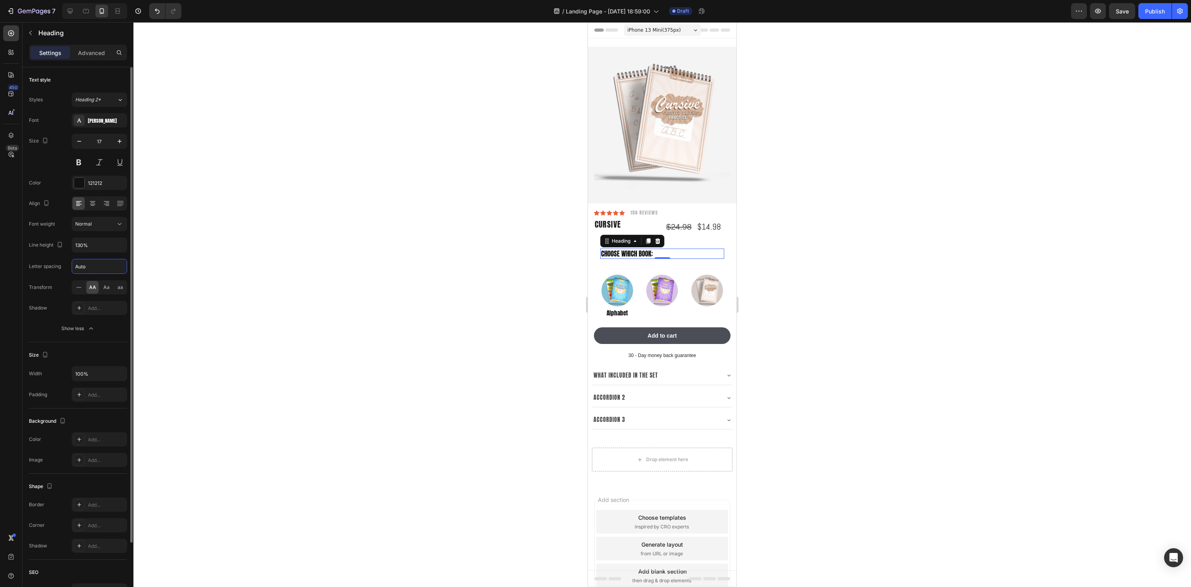
click at [91, 268] on input "Auto" at bounding box center [99, 266] width 55 height 14
type input "1"
click at [1119, 359] on div at bounding box center [662, 304] width 1058 height 565
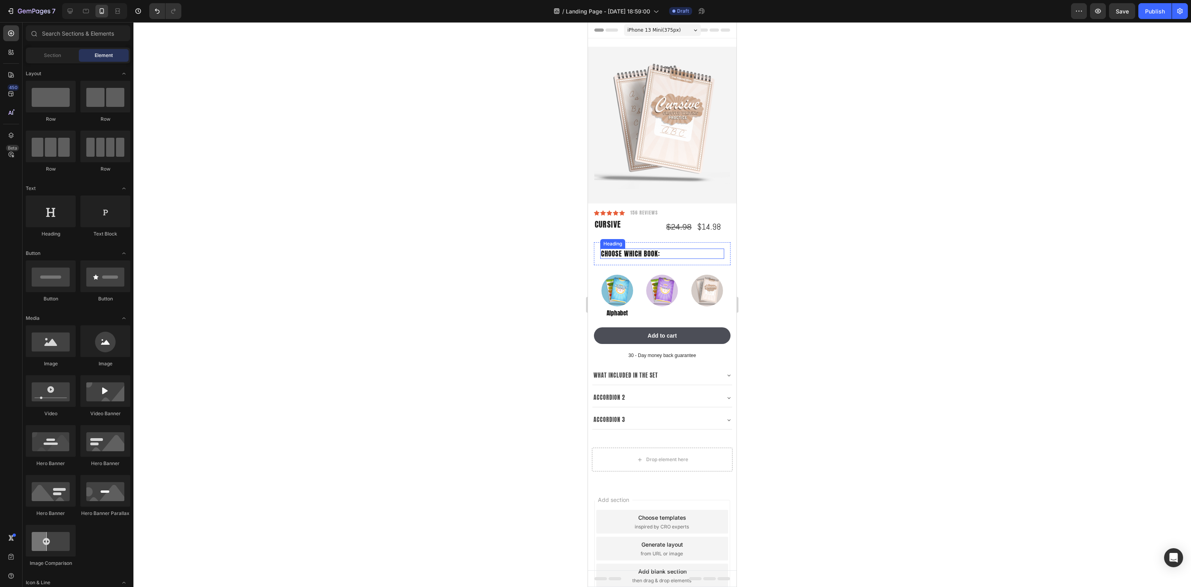
click at [673, 255] on p "Choose Which Book:" at bounding box center [662, 253] width 122 height 9
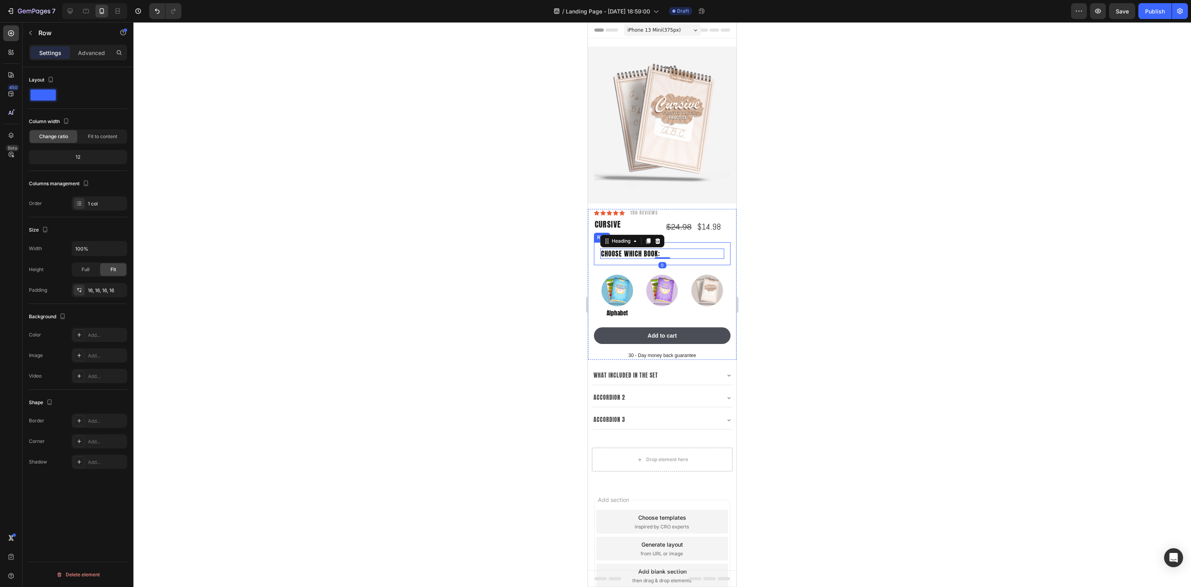
click at [674, 262] on div "Choose Which Book: Heading 0 Row" at bounding box center [662, 253] width 137 height 23
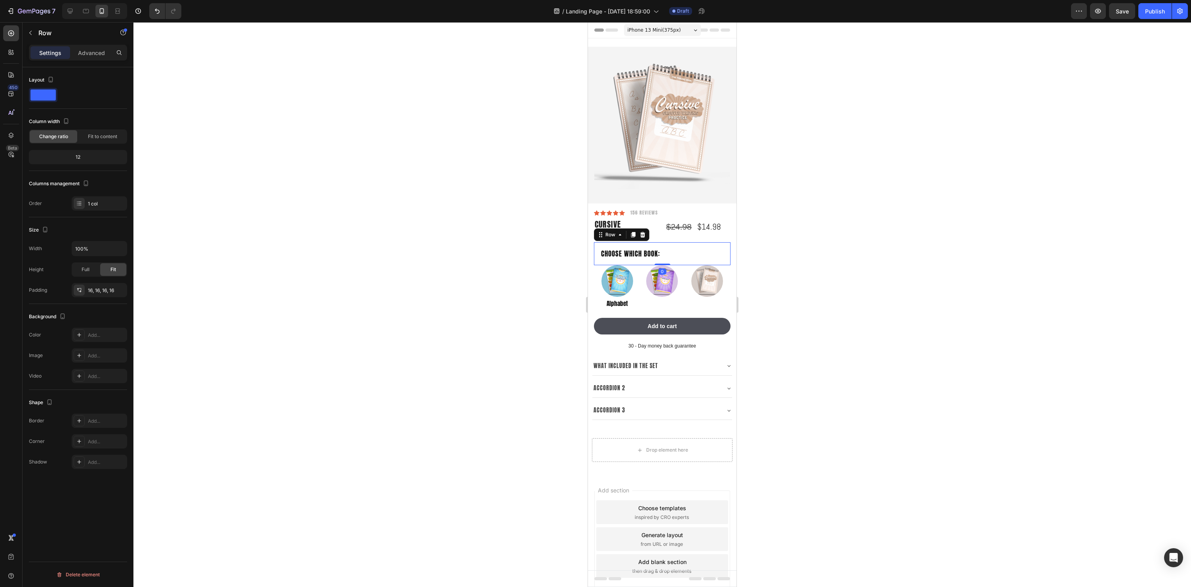
drag, startPoint x: 664, startPoint y: 274, endPoint x: 665, endPoint y: 255, distance: 18.2
click at [665, 255] on div "Choose Which Book: Heading Row 0" at bounding box center [662, 253] width 137 height 23
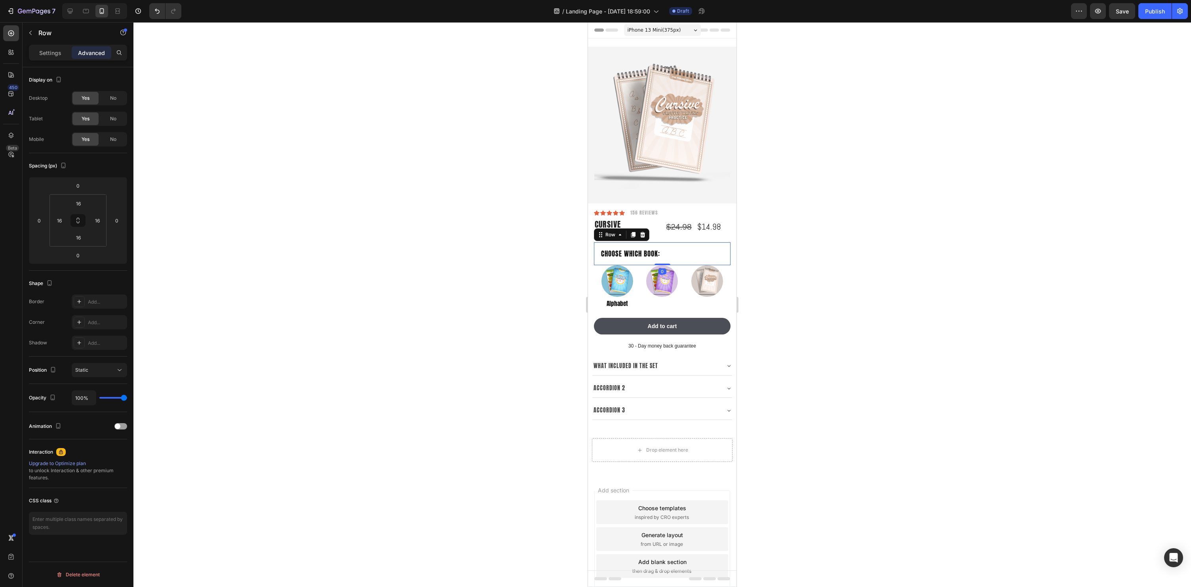
click at [986, 263] on div at bounding box center [662, 304] width 1058 height 565
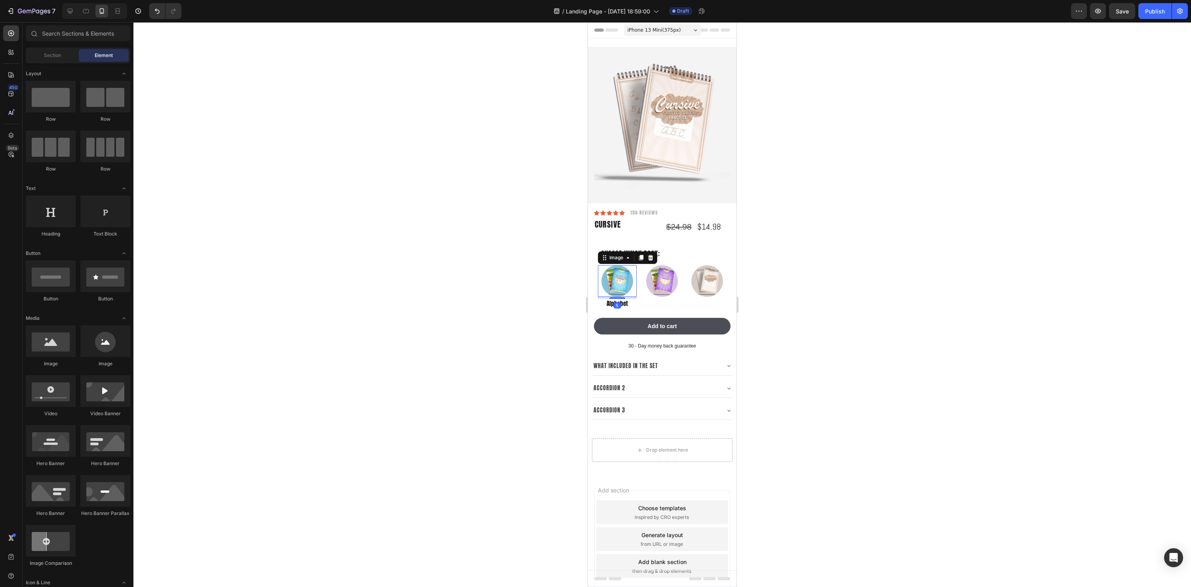
click at [621, 286] on img at bounding box center [617, 281] width 32 height 32
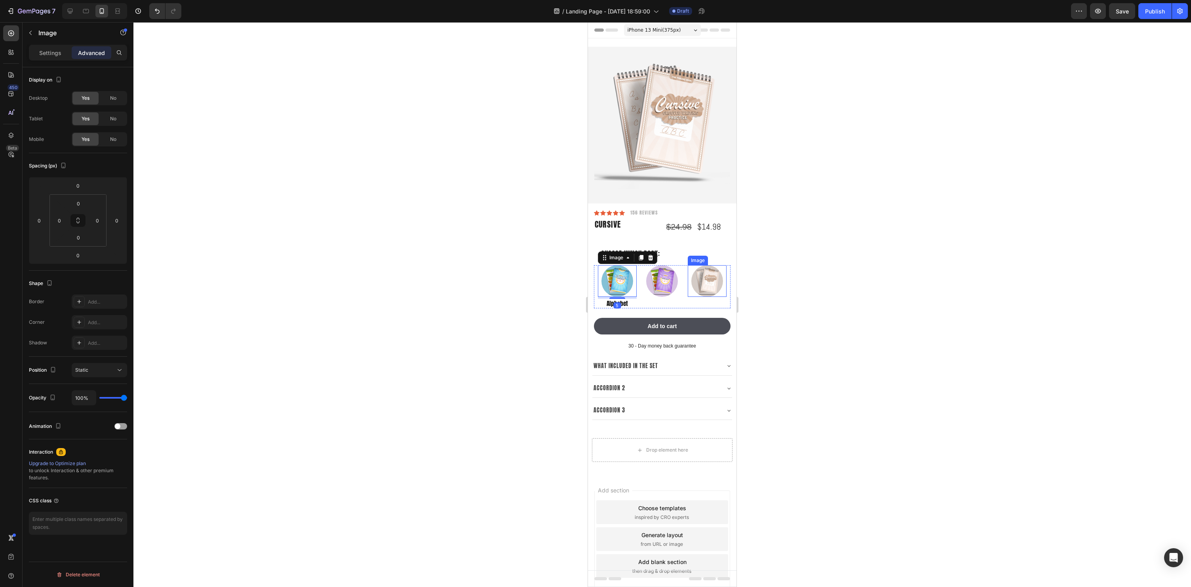
click at [699, 284] on img at bounding box center [707, 281] width 32 height 32
click at [50, 49] on p "Settings" at bounding box center [50, 53] width 22 height 8
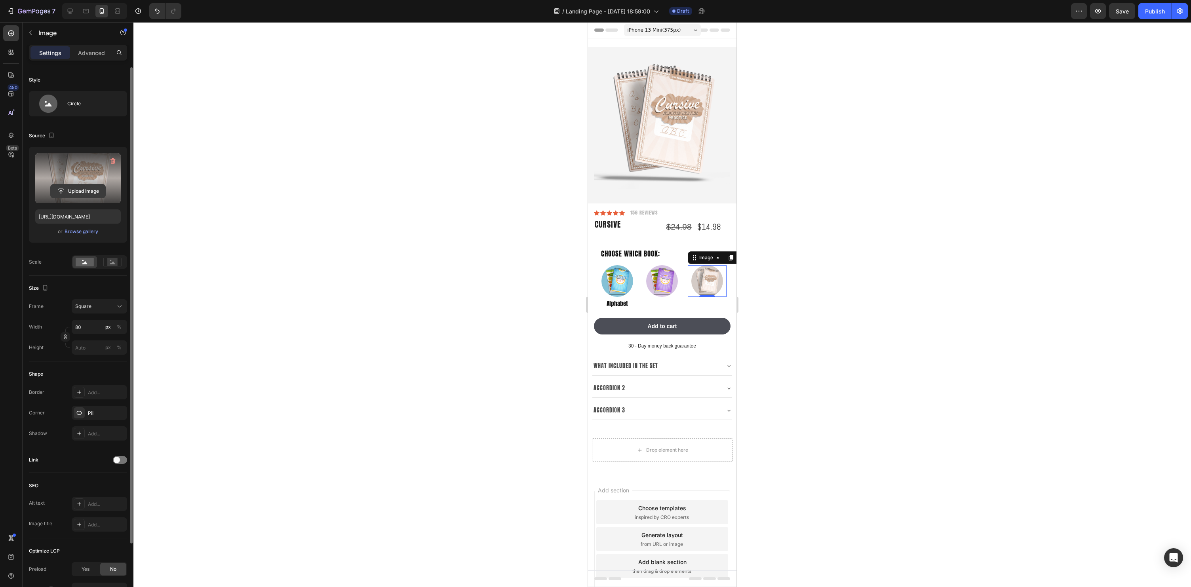
click at [85, 194] on input "file" at bounding box center [78, 191] width 55 height 13
click at [79, 231] on div "Browse gallery" at bounding box center [82, 231] width 34 height 7
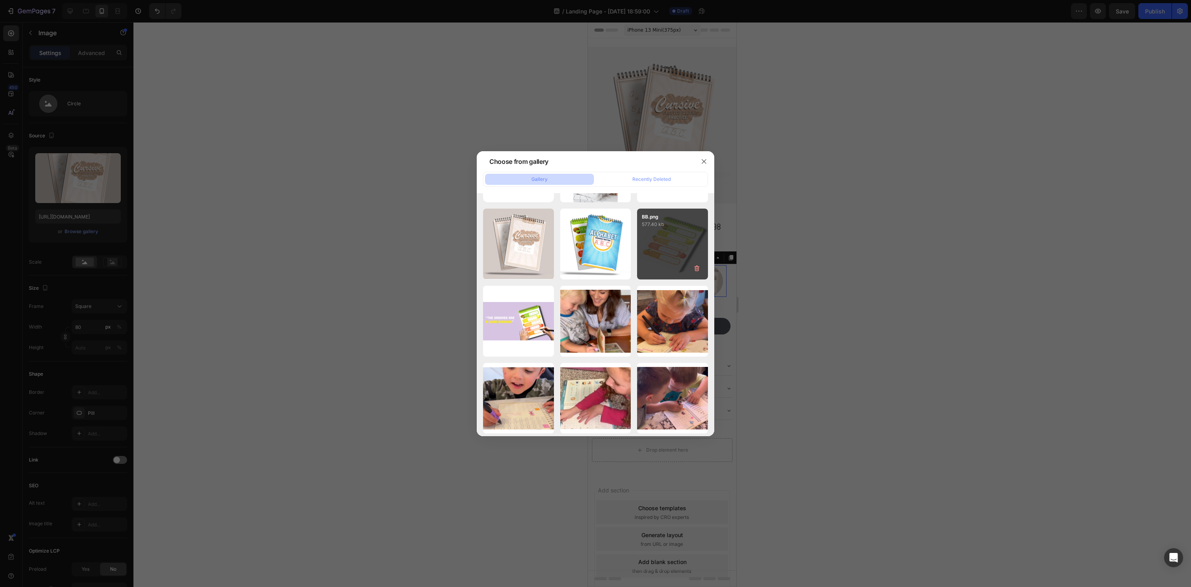
scroll to position [0, 0]
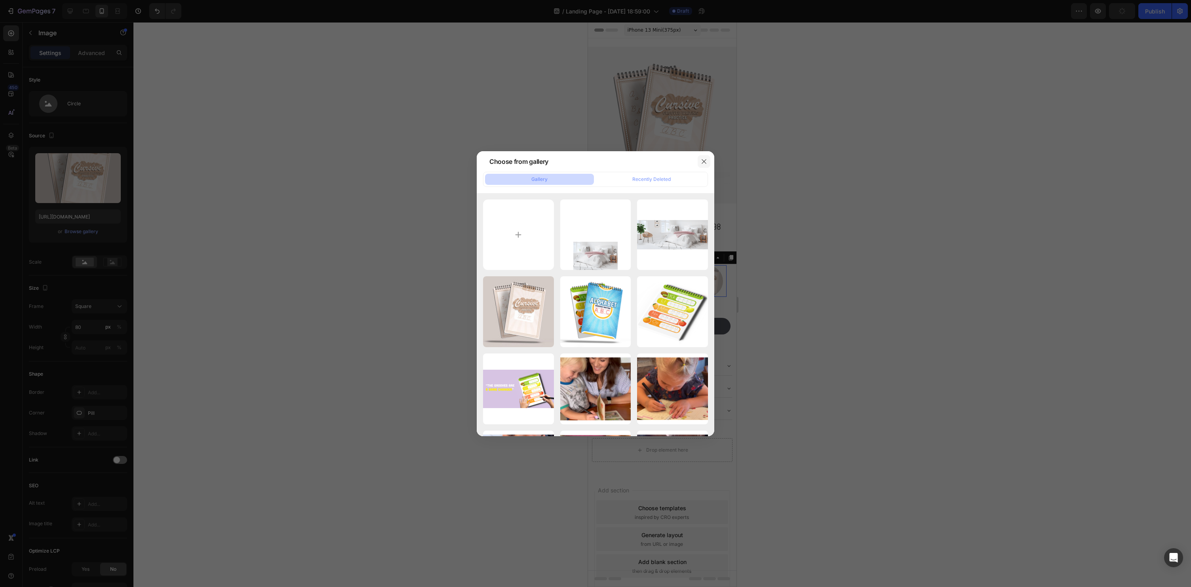
click at [701, 159] on icon "button" at bounding box center [704, 161] width 6 height 6
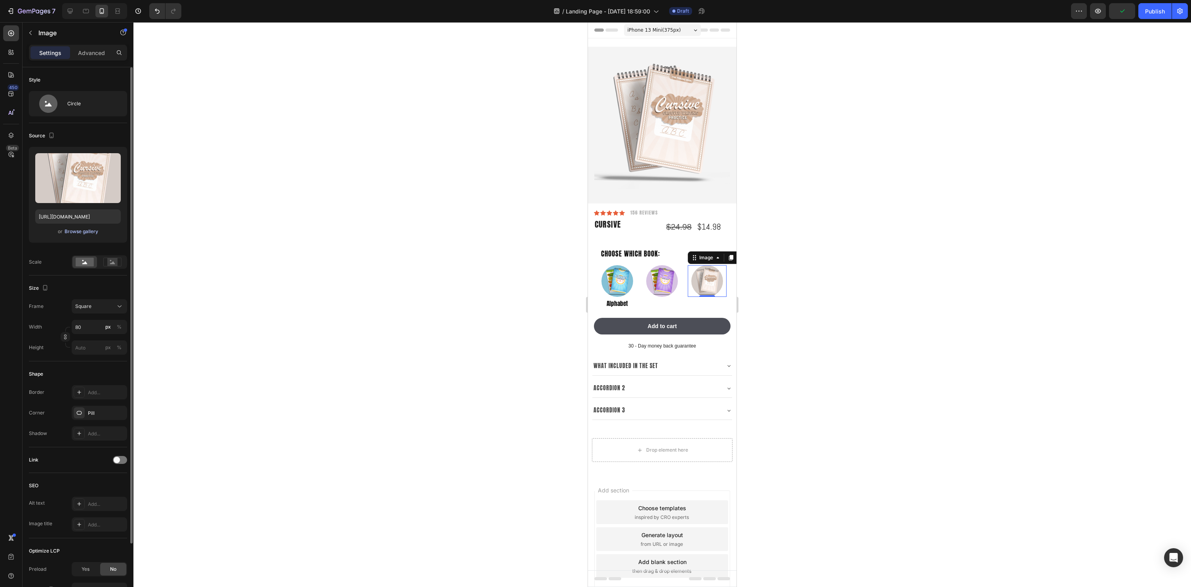
click at [72, 234] on div "Browse gallery" at bounding box center [82, 231] width 34 height 7
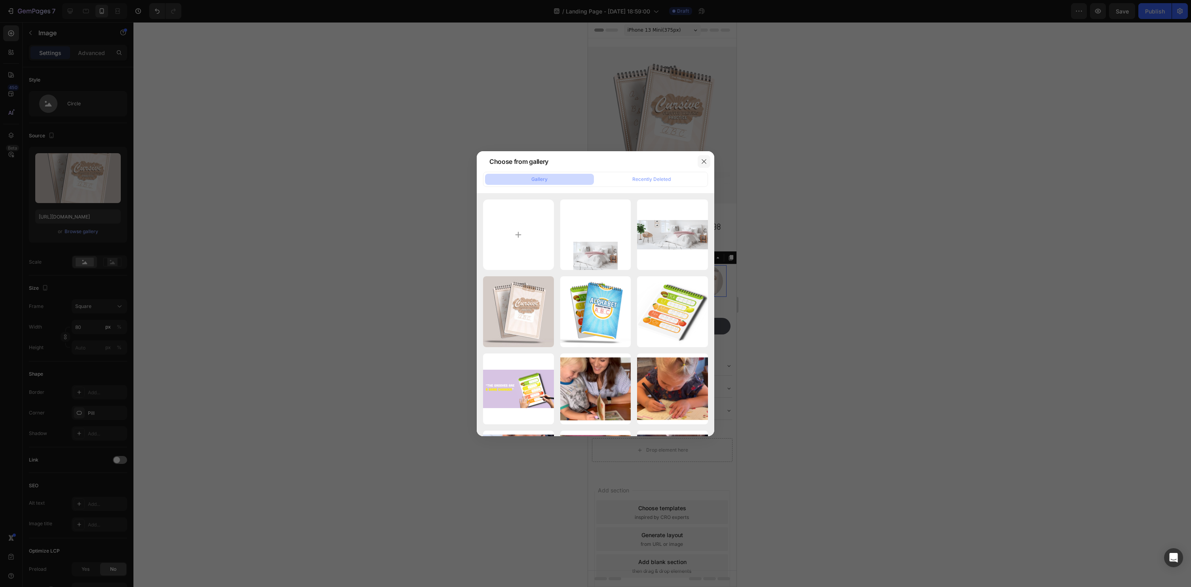
click at [706, 160] on icon "button" at bounding box center [704, 161] width 6 height 6
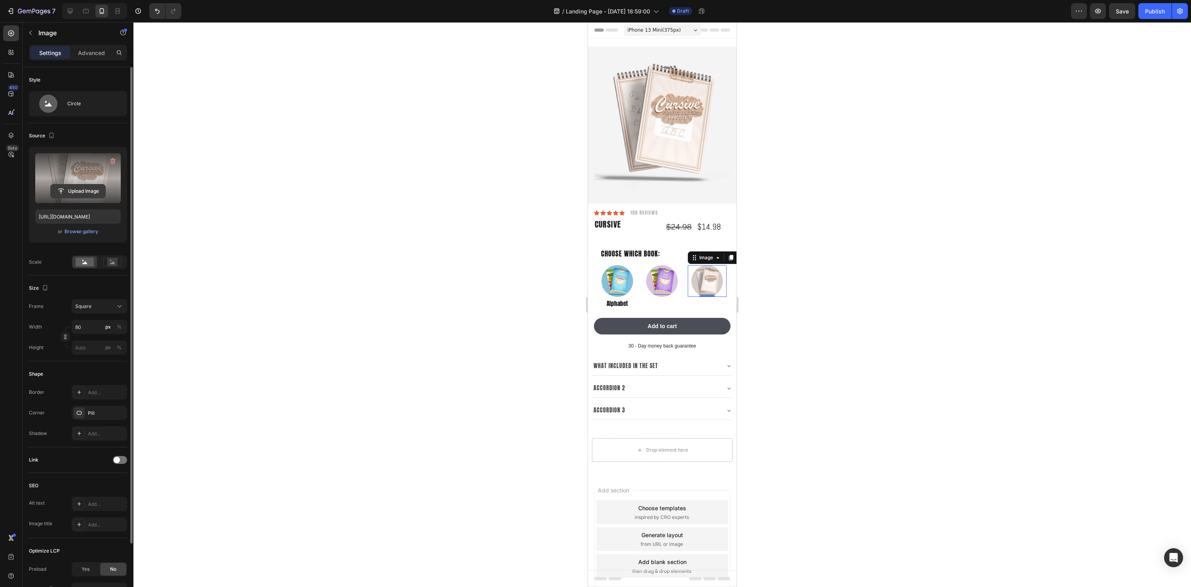
click at [89, 191] on input "file" at bounding box center [78, 191] width 55 height 13
type input "[URL][DOMAIN_NAME]"
click at [791, 283] on div at bounding box center [662, 304] width 1058 height 565
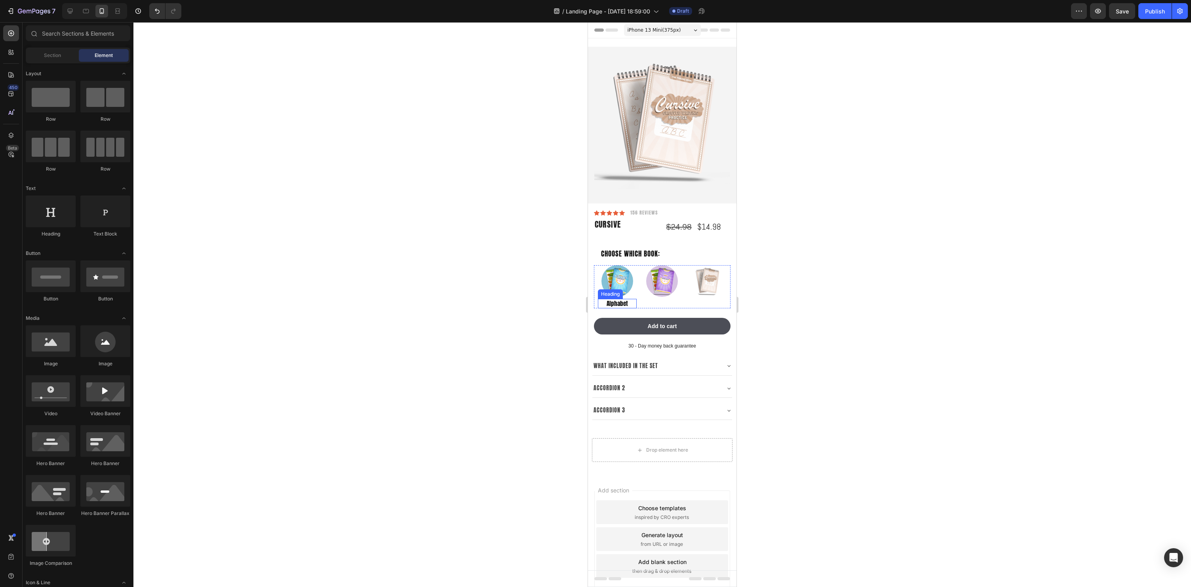
click at [616, 303] on p "Alphabet" at bounding box center [617, 304] width 37 height 8
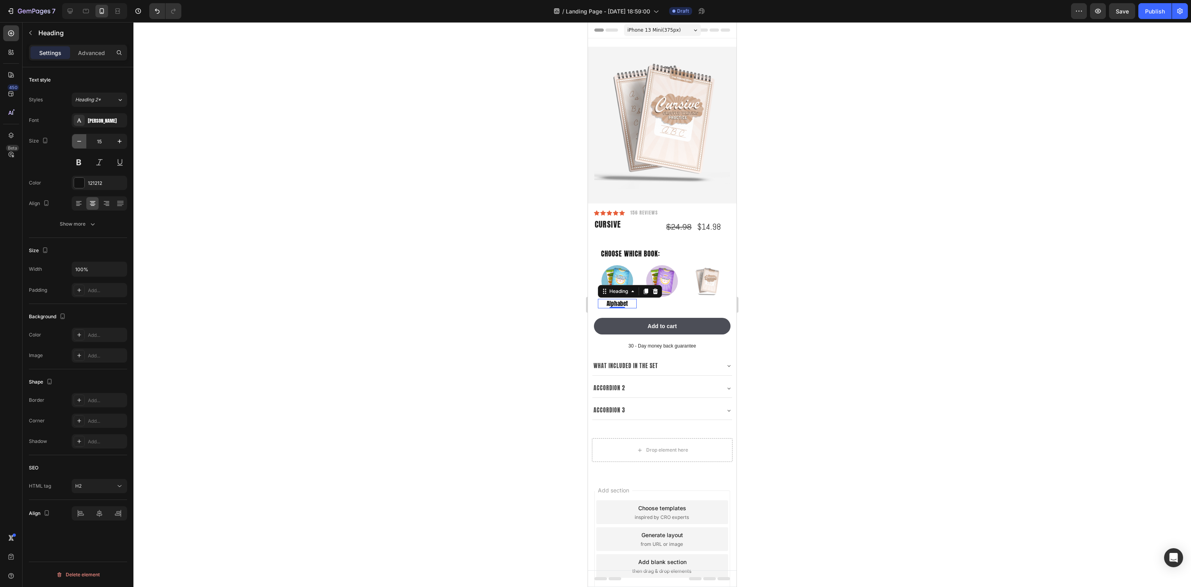
click at [74, 138] on button "button" at bounding box center [79, 141] width 14 height 14
type input "14"
click at [87, 226] on div "Show more" at bounding box center [78, 224] width 37 height 8
click at [88, 289] on div "AA" at bounding box center [92, 287] width 12 height 13
click at [489, 276] on div at bounding box center [662, 304] width 1058 height 565
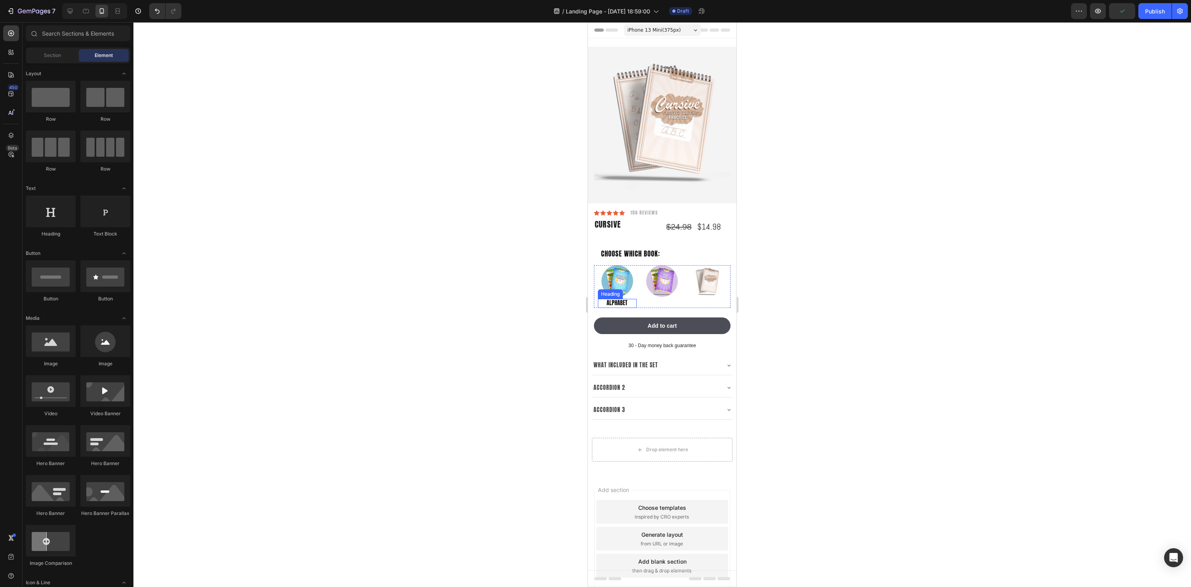
click at [623, 301] on p "Alphabet" at bounding box center [617, 303] width 37 height 7
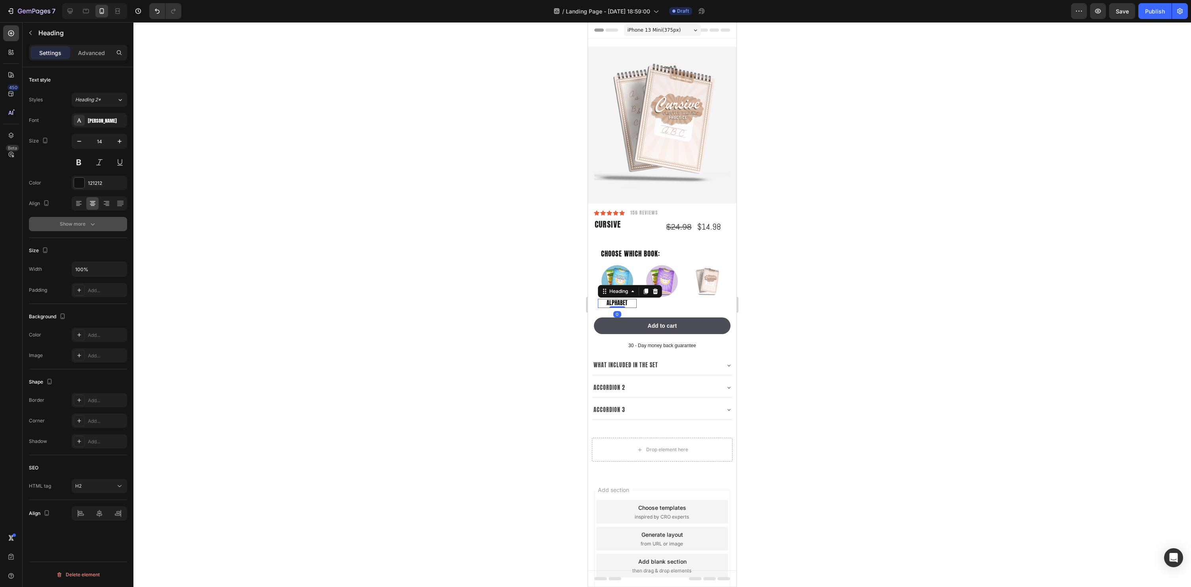
click at [91, 227] on icon "button" at bounding box center [93, 224] width 8 height 8
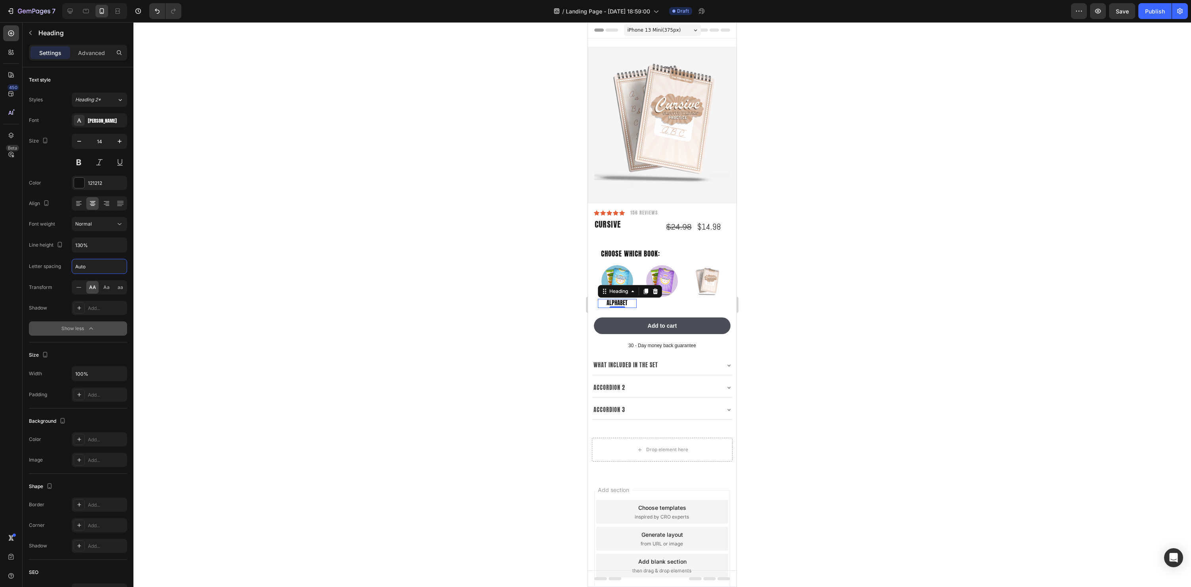
click at [92, 264] on input "Auto" at bounding box center [99, 266] width 55 height 14
type input "1"
click at [335, 303] on div at bounding box center [662, 304] width 1058 height 565
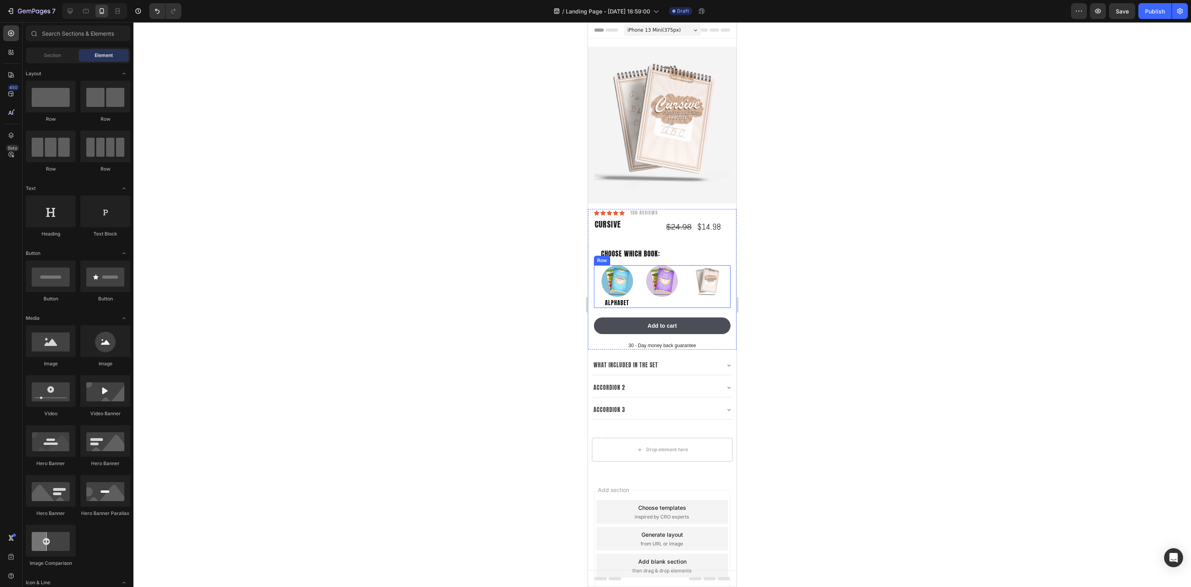
click at [626, 296] on div at bounding box center [617, 281] width 39 height 32
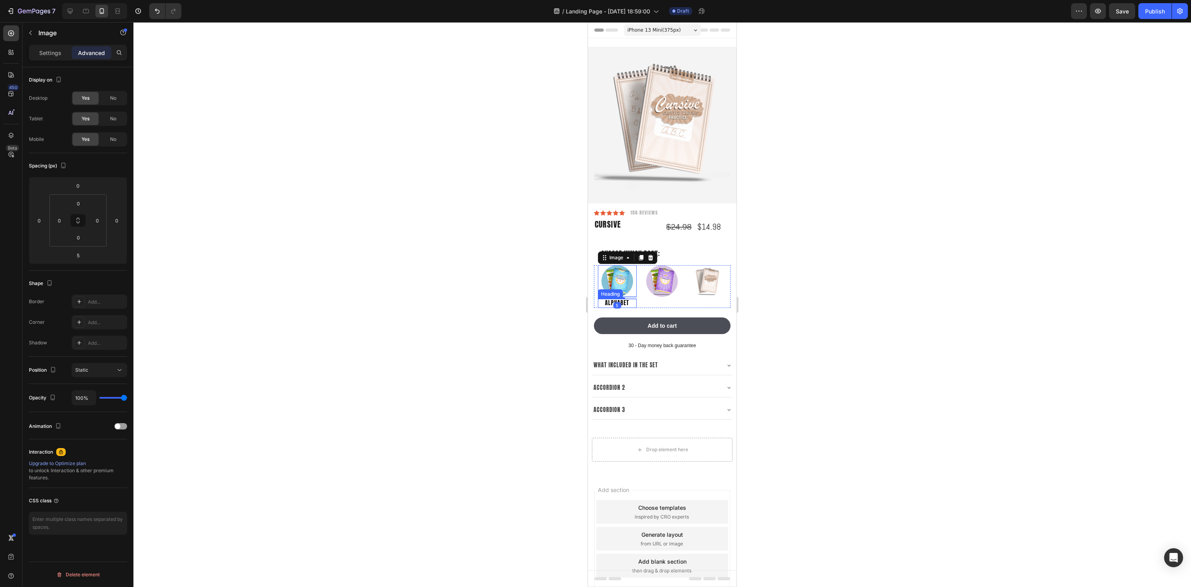
click at [621, 301] on p "Alphabet" at bounding box center [617, 303] width 37 height 7
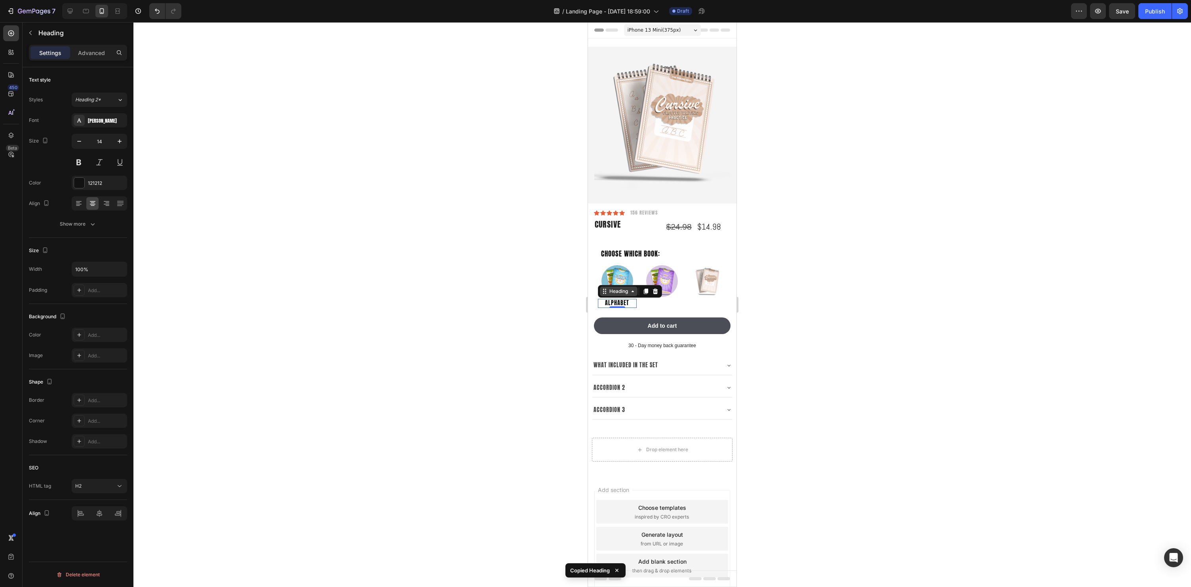
click at [604, 291] on icon at bounding box center [604, 291] width 6 height 6
click at [644, 293] on icon at bounding box center [646, 291] width 6 height 6
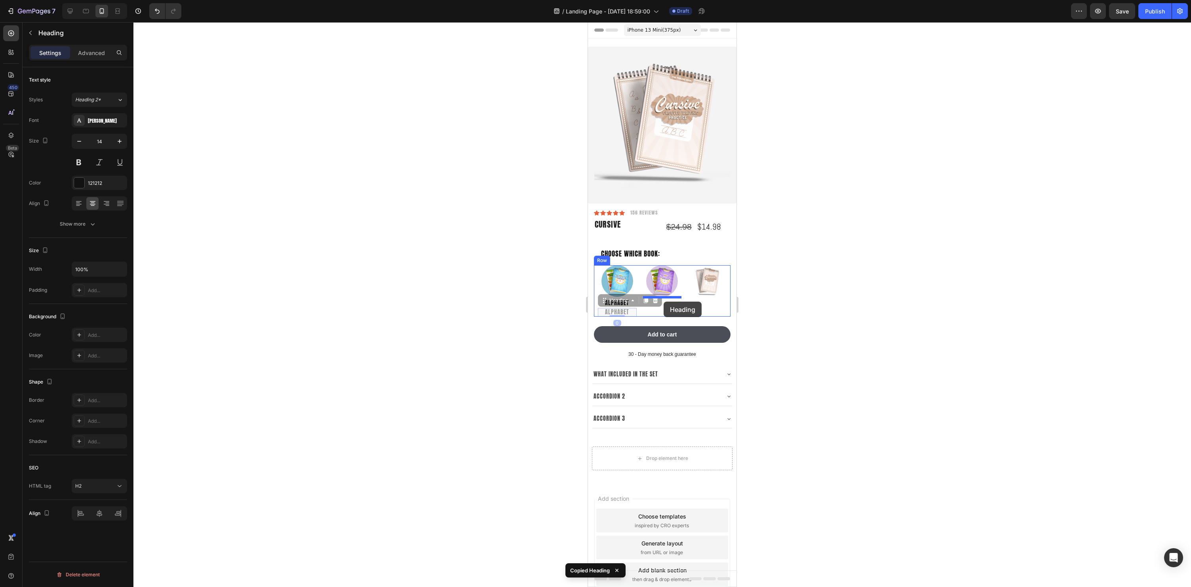
drag, startPoint x: 603, startPoint y: 303, endPoint x: 664, endPoint y: 302, distance: 60.2
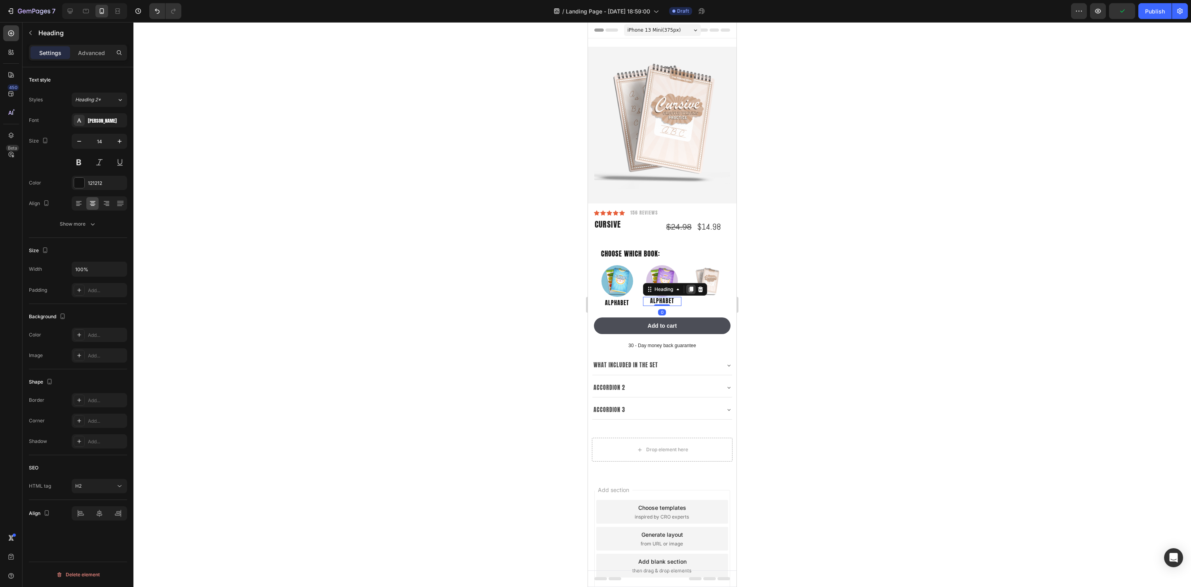
click at [694, 290] on icon at bounding box center [691, 289] width 6 height 6
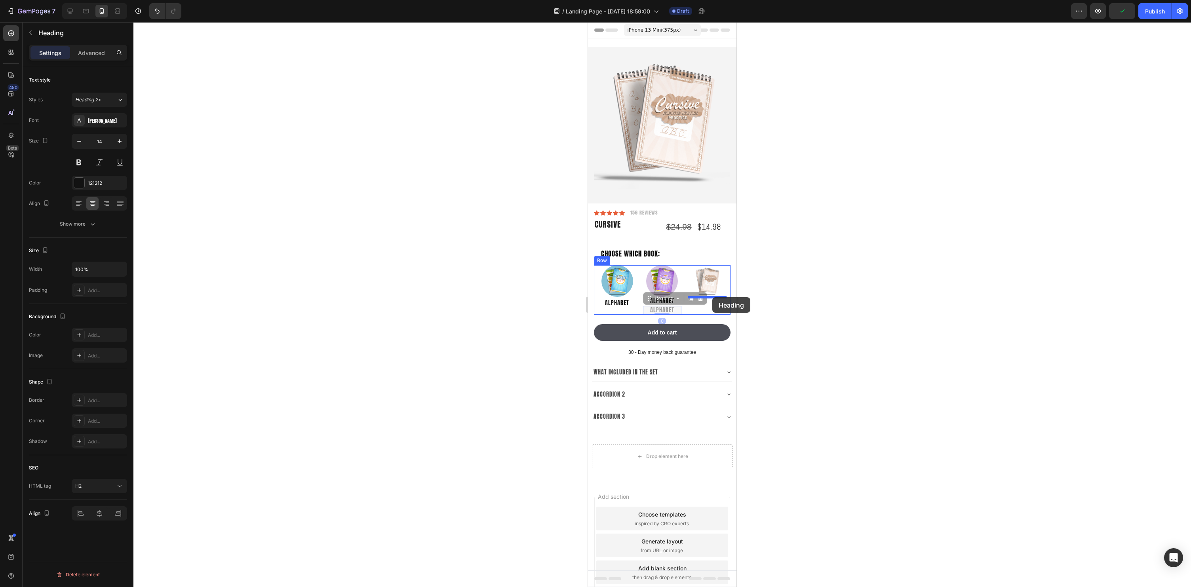
drag, startPoint x: 647, startPoint y: 298, endPoint x: 706, endPoint y: 299, distance: 58.2
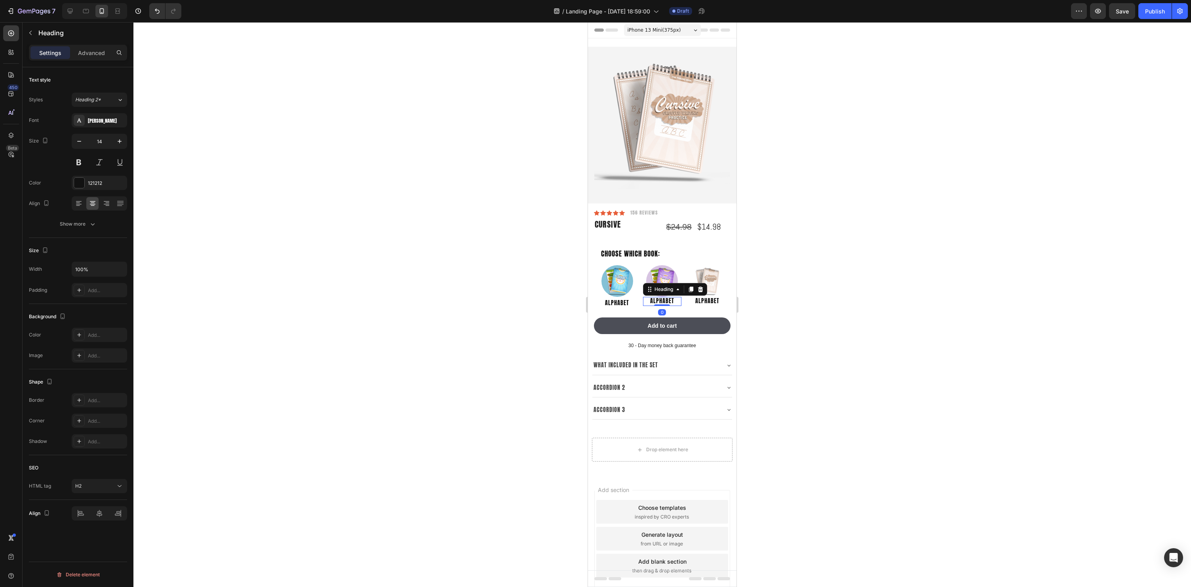
click at [666, 303] on h2 "Alphabet" at bounding box center [662, 301] width 39 height 9
click at [922, 352] on div at bounding box center [662, 304] width 1058 height 565
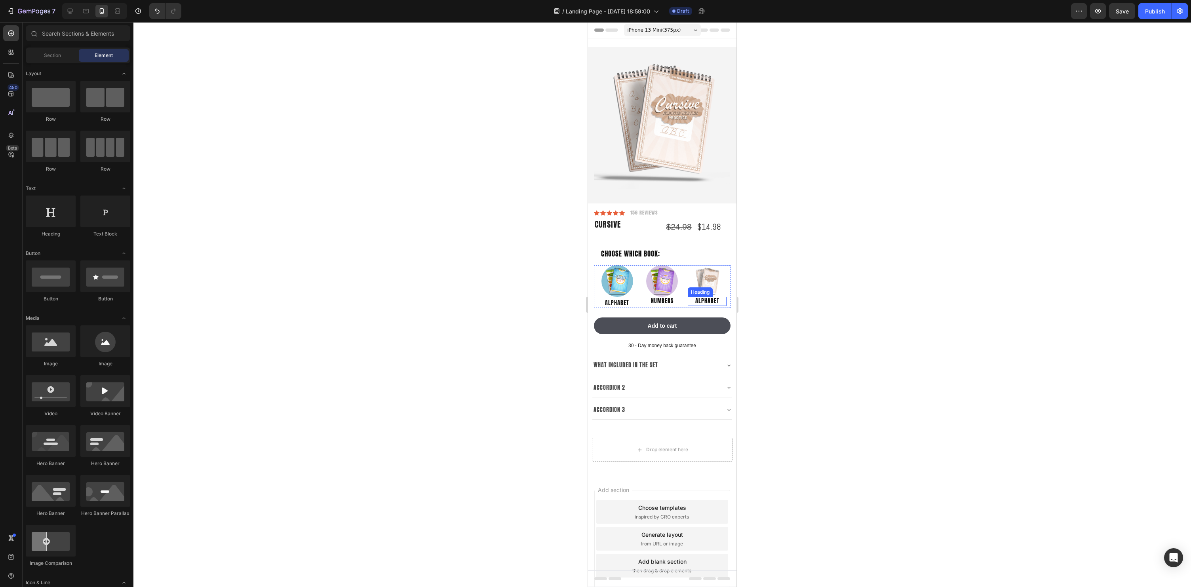
click at [713, 301] on h2 "Alphabet" at bounding box center [707, 301] width 39 height 9
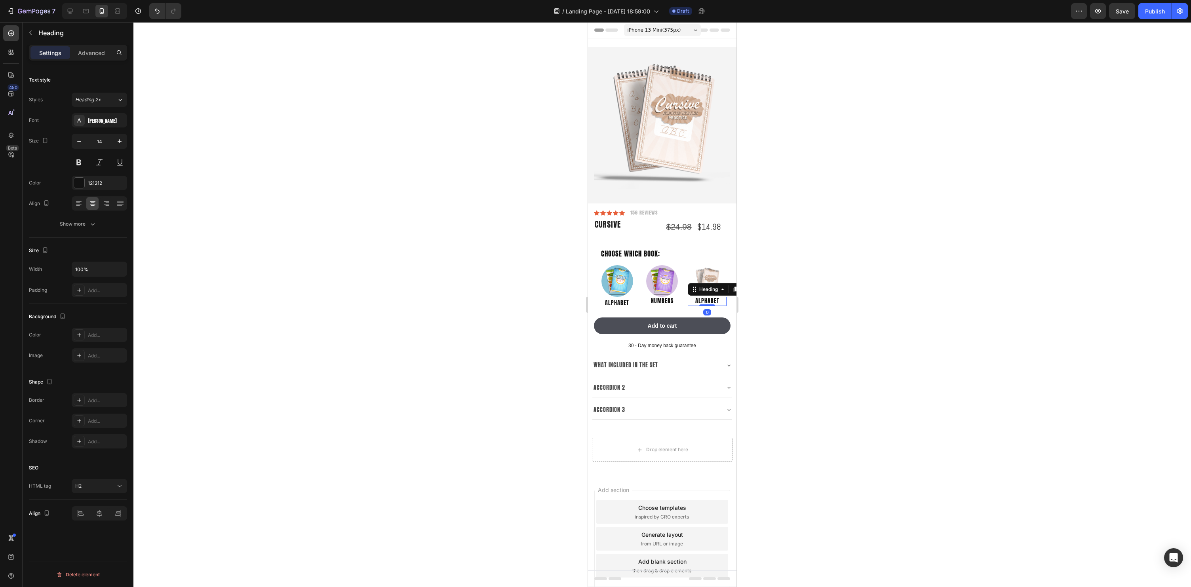
click at [713, 301] on h2 "Alphabet" at bounding box center [707, 301] width 39 height 9
click at [713, 301] on p "Alphabet" at bounding box center [707, 301] width 37 height 7
drag, startPoint x: 897, startPoint y: 300, endPoint x: 748, endPoint y: 318, distance: 149.6
click at [896, 300] on div at bounding box center [662, 304] width 1058 height 565
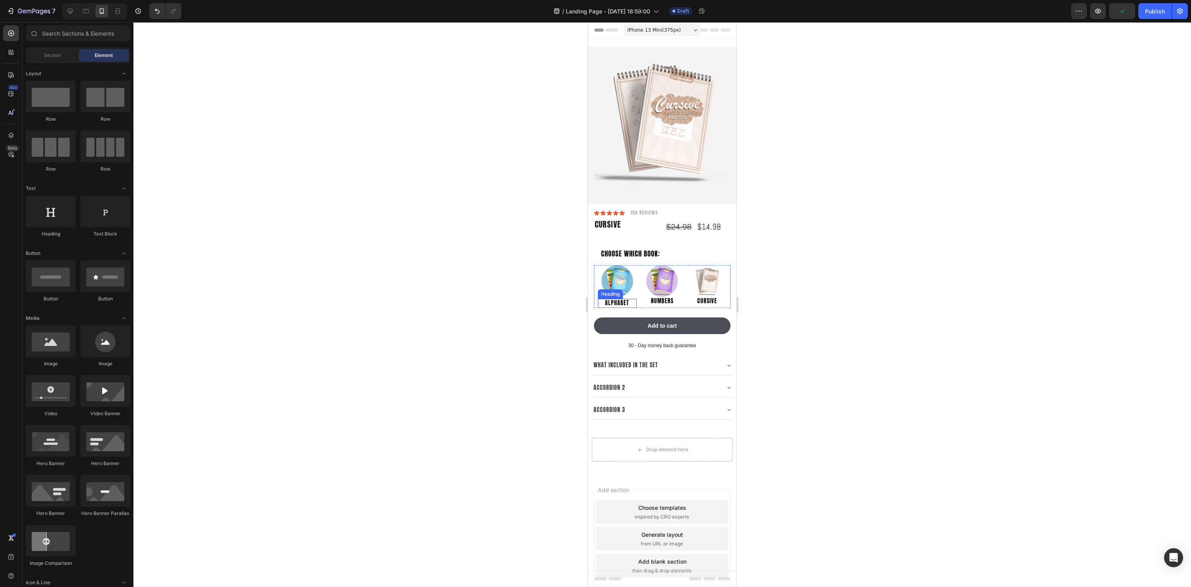
click at [624, 301] on p "Alphabet" at bounding box center [617, 303] width 37 height 7
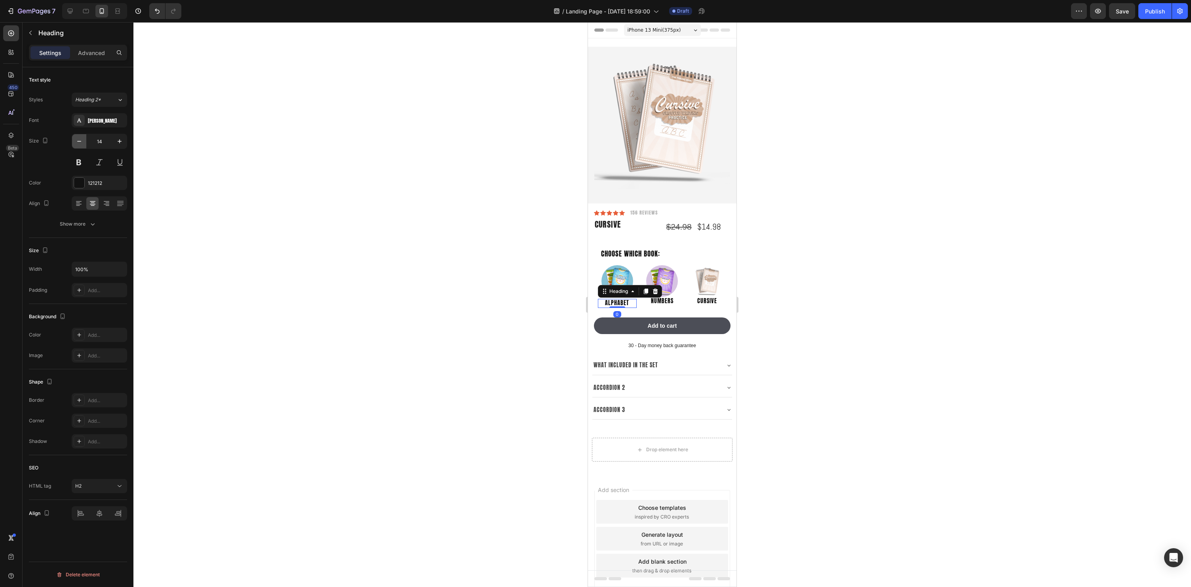
click at [82, 142] on icon "button" at bounding box center [79, 141] width 8 height 8
type input "11"
click at [862, 300] on div at bounding box center [662, 304] width 1058 height 565
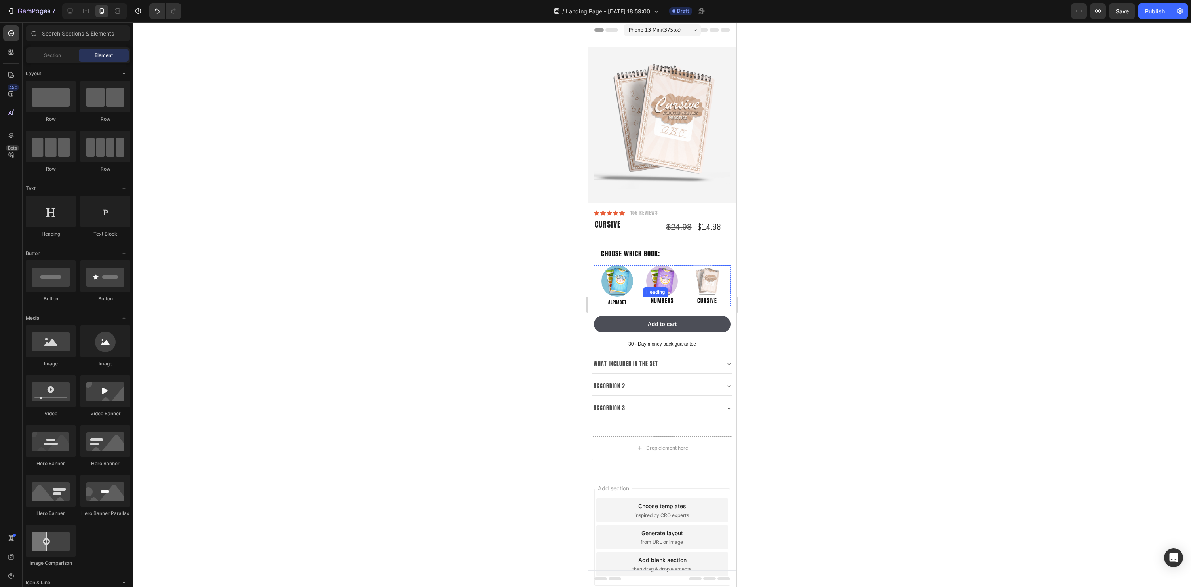
click at [663, 301] on p "Numbers" at bounding box center [662, 301] width 37 height 7
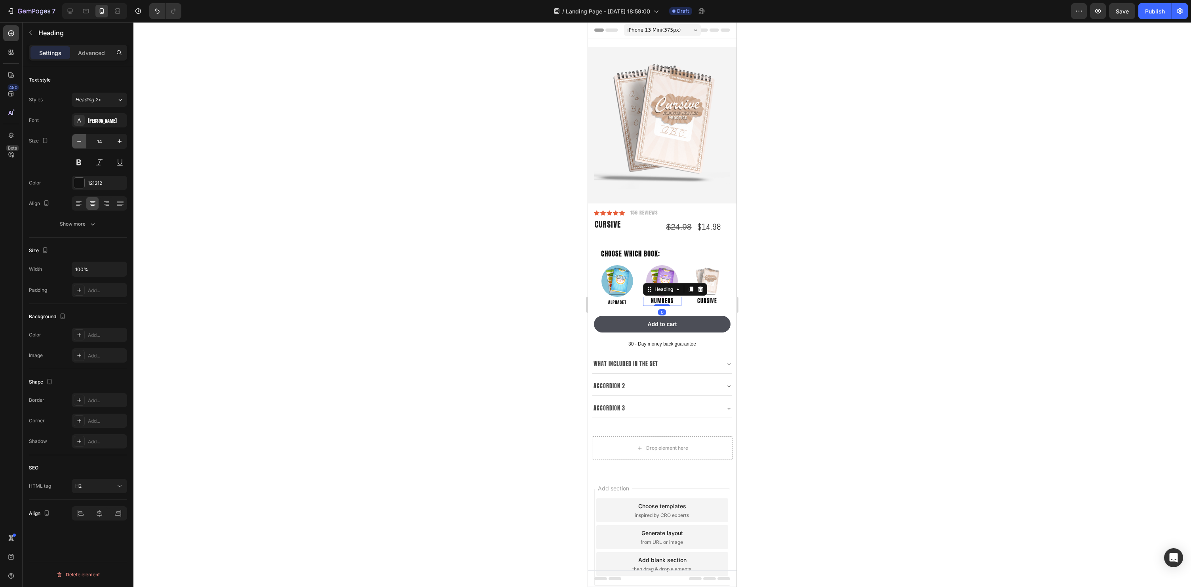
click at [80, 146] on button "button" at bounding box center [79, 141] width 14 height 14
type input "11"
click at [883, 299] on div at bounding box center [662, 304] width 1058 height 565
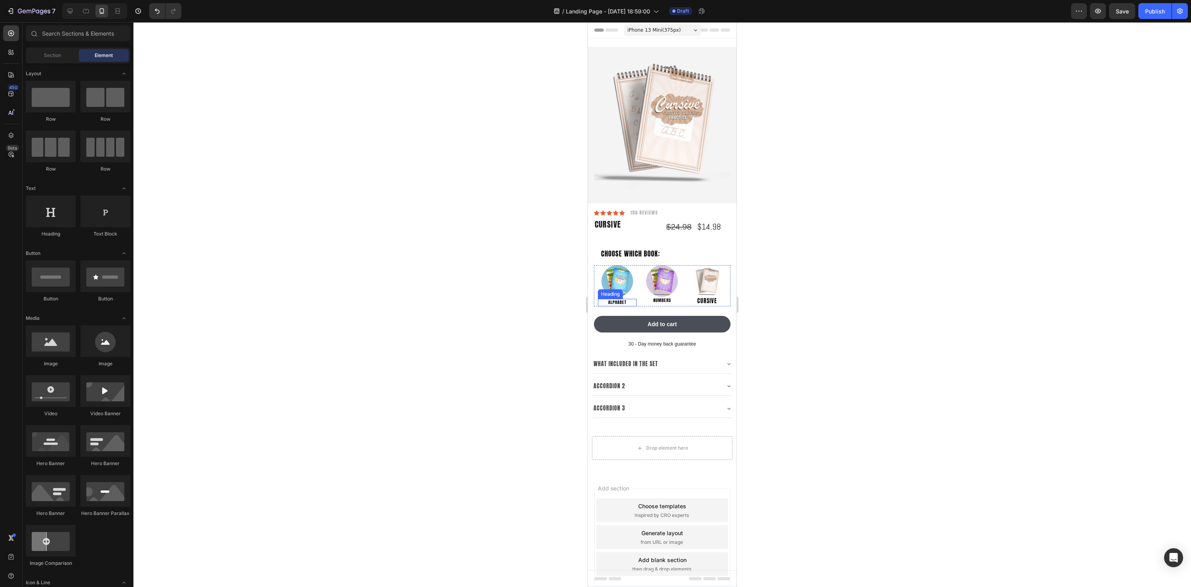
click at [621, 302] on p "Alphabet" at bounding box center [617, 303] width 37 height 6
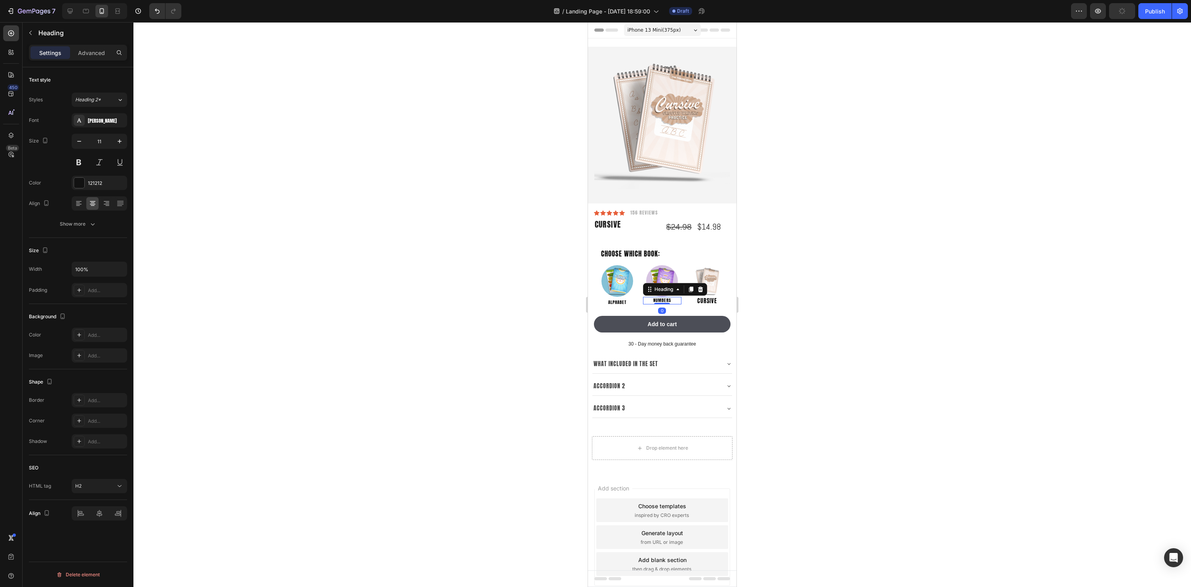
click at [664, 302] on p "Numbers" at bounding box center [662, 301] width 37 height 6
click at [914, 275] on div at bounding box center [662, 304] width 1058 height 565
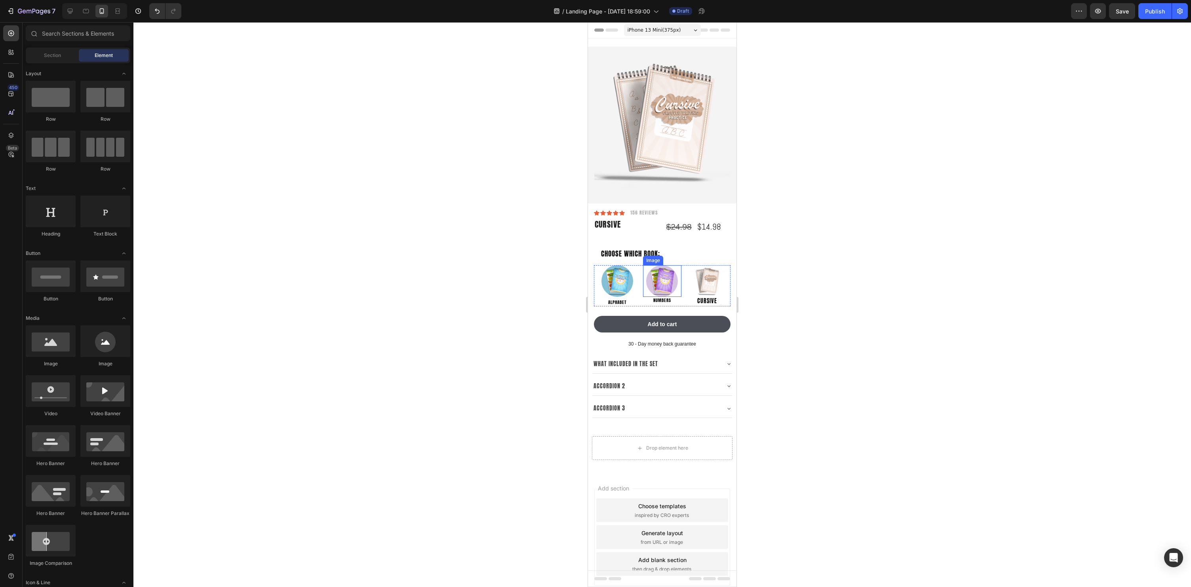
click at [663, 290] on img at bounding box center [662, 281] width 32 height 32
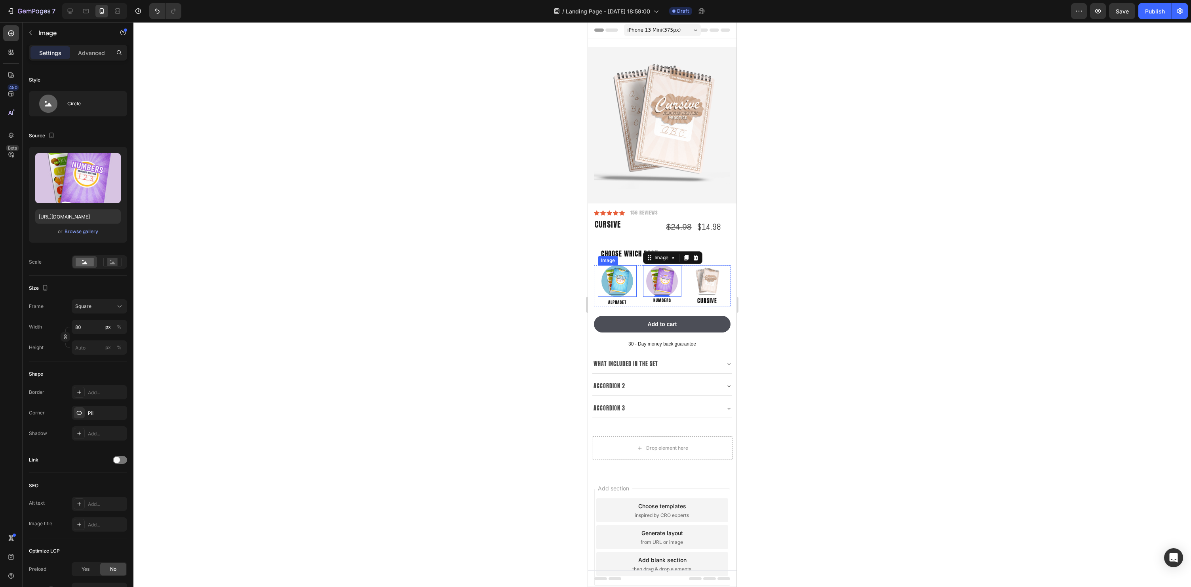
click at [603, 291] on div at bounding box center [617, 281] width 39 height 32
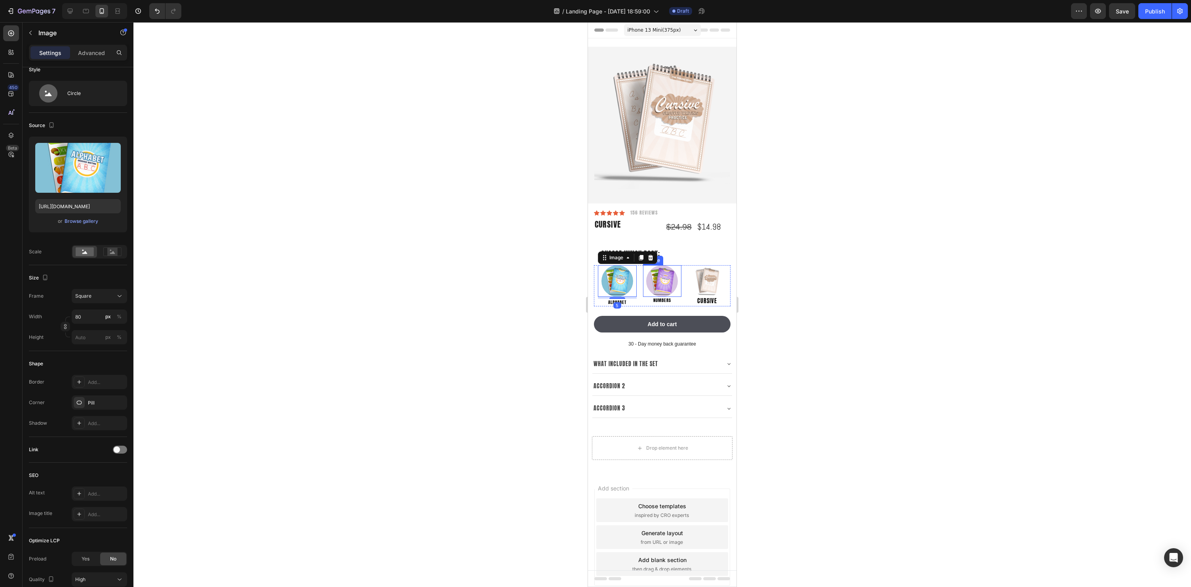
click at [675, 287] on img at bounding box center [662, 281] width 32 height 32
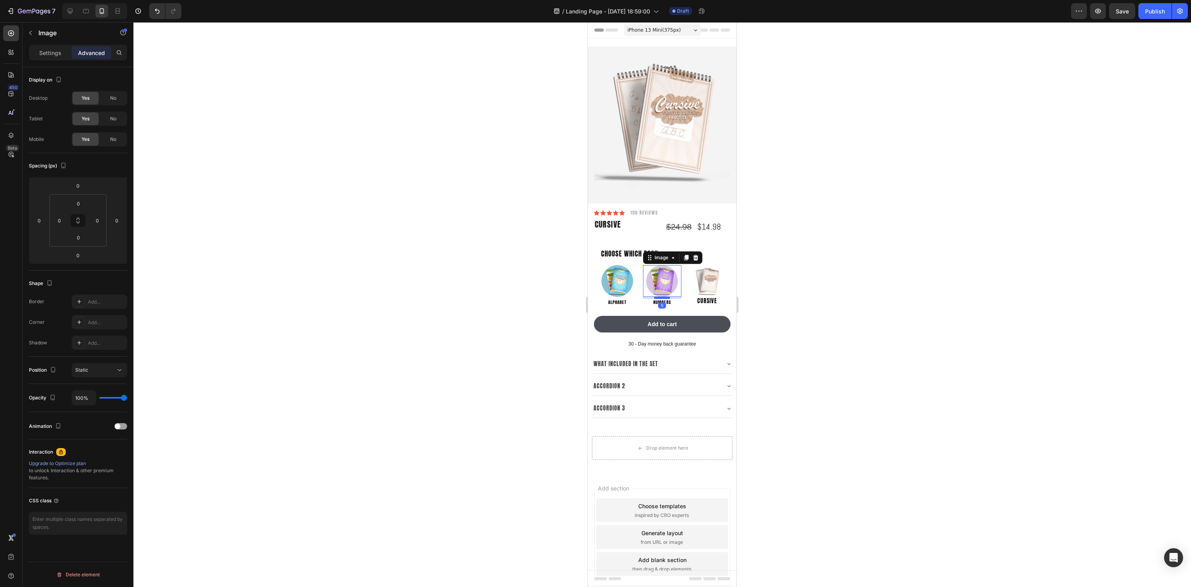
click at [669, 298] on div at bounding box center [662, 298] width 16 height 2
type input "5"
click at [953, 318] on div at bounding box center [662, 304] width 1058 height 565
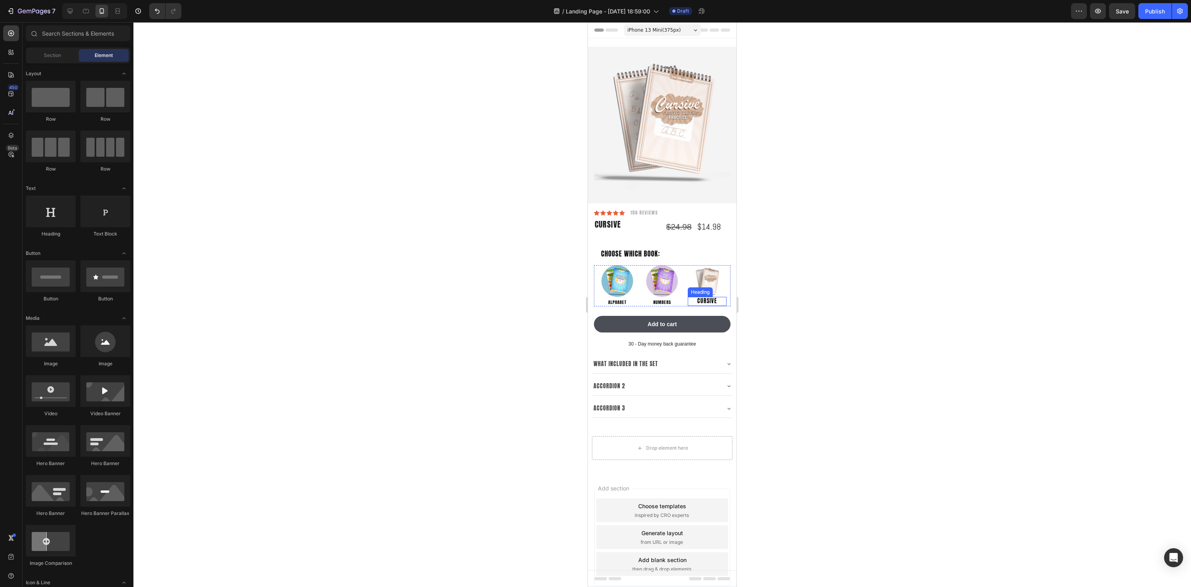
click at [708, 304] on p "Cursive" at bounding box center [707, 301] width 37 height 7
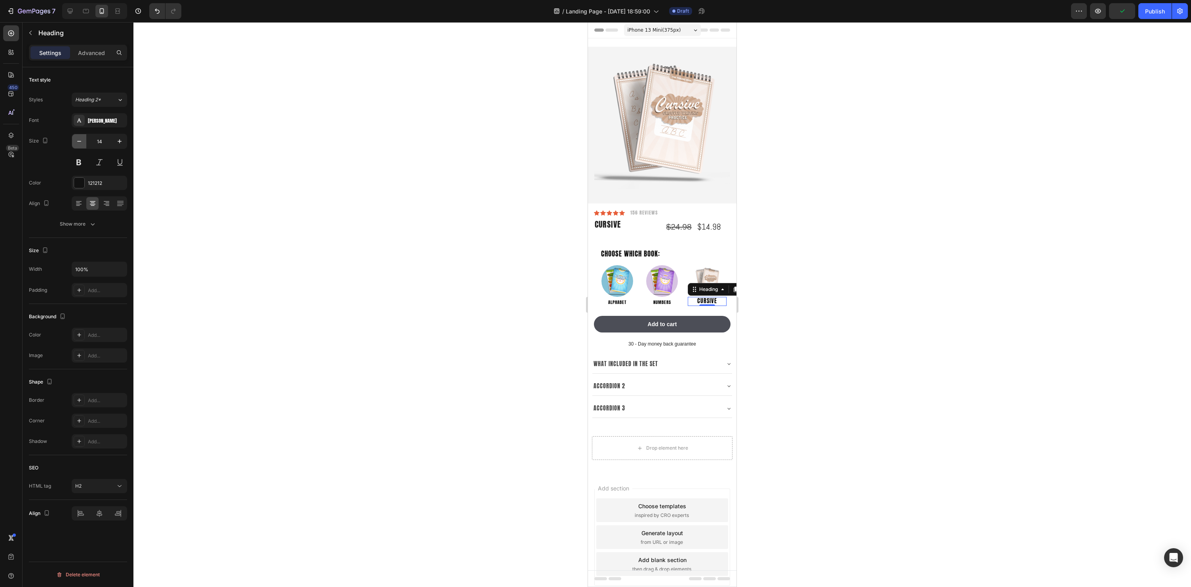
click at [76, 138] on icon "button" at bounding box center [79, 141] width 8 height 8
type input "11"
click at [1017, 362] on div at bounding box center [662, 304] width 1058 height 565
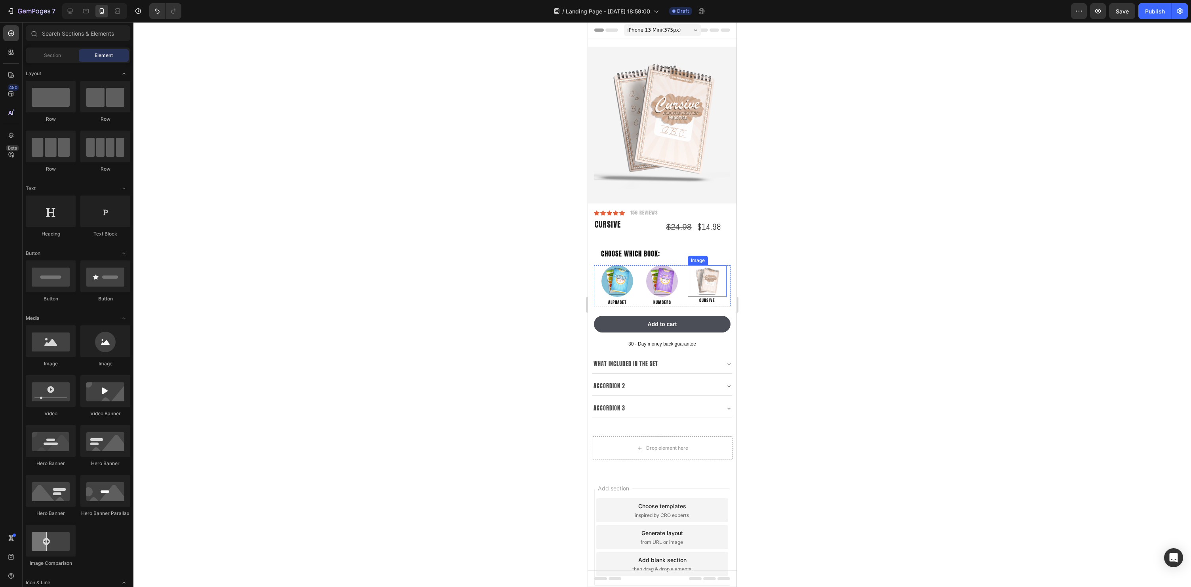
click at [714, 284] on img at bounding box center [707, 281] width 32 height 32
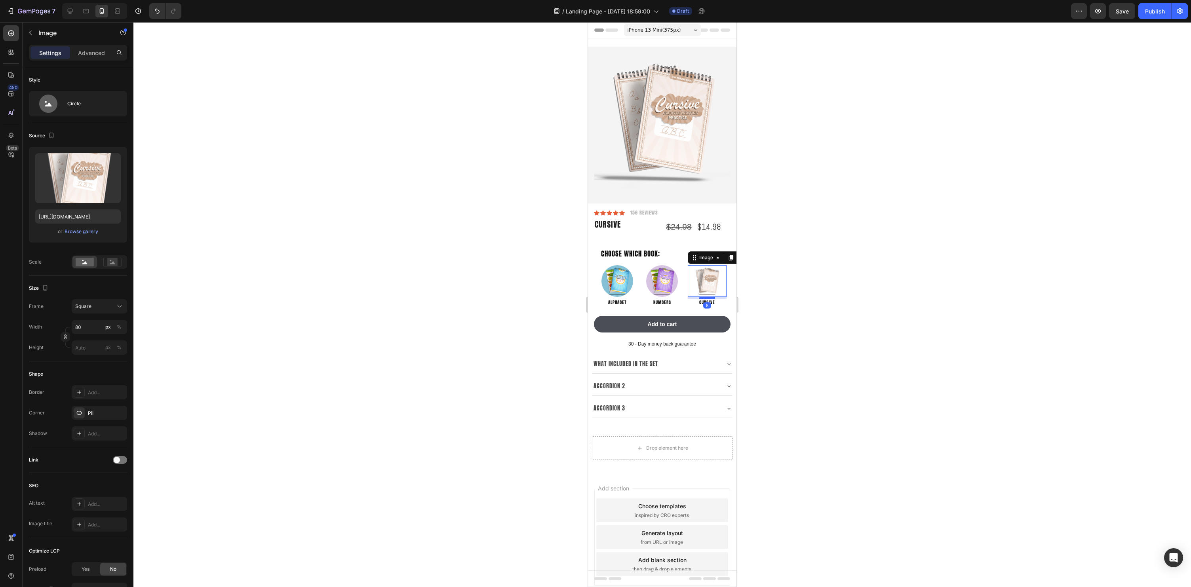
drag, startPoint x: 712, startPoint y: 296, endPoint x: 1341, endPoint y: 325, distance: 630.2
click at [711, 298] on div at bounding box center [707, 298] width 16 height 2
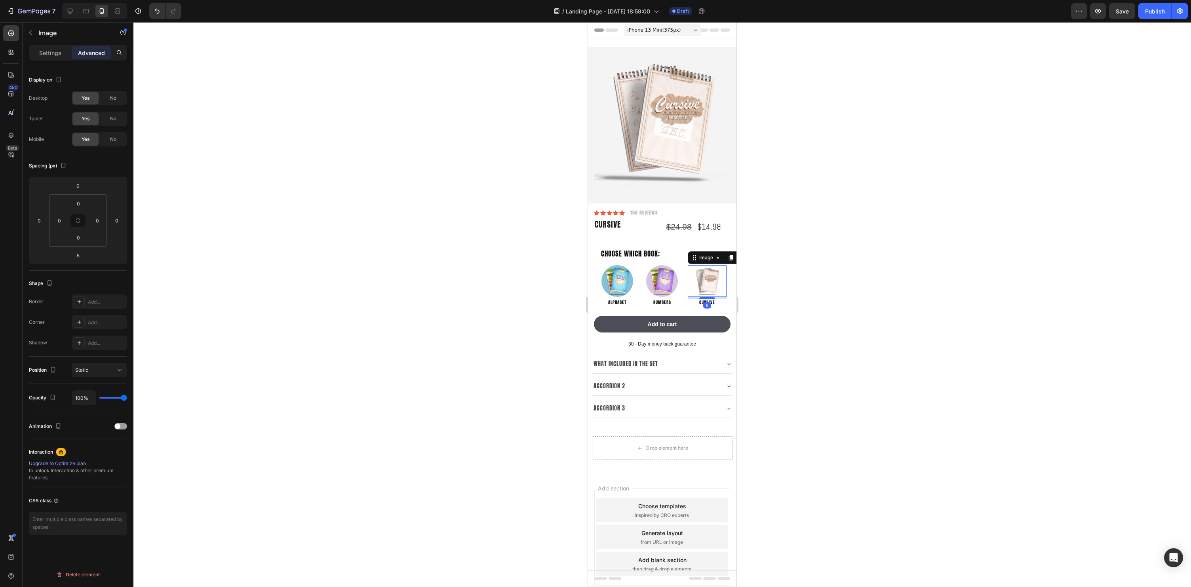
click at [837, 315] on div at bounding box center [662, 304] width 1058 height 565
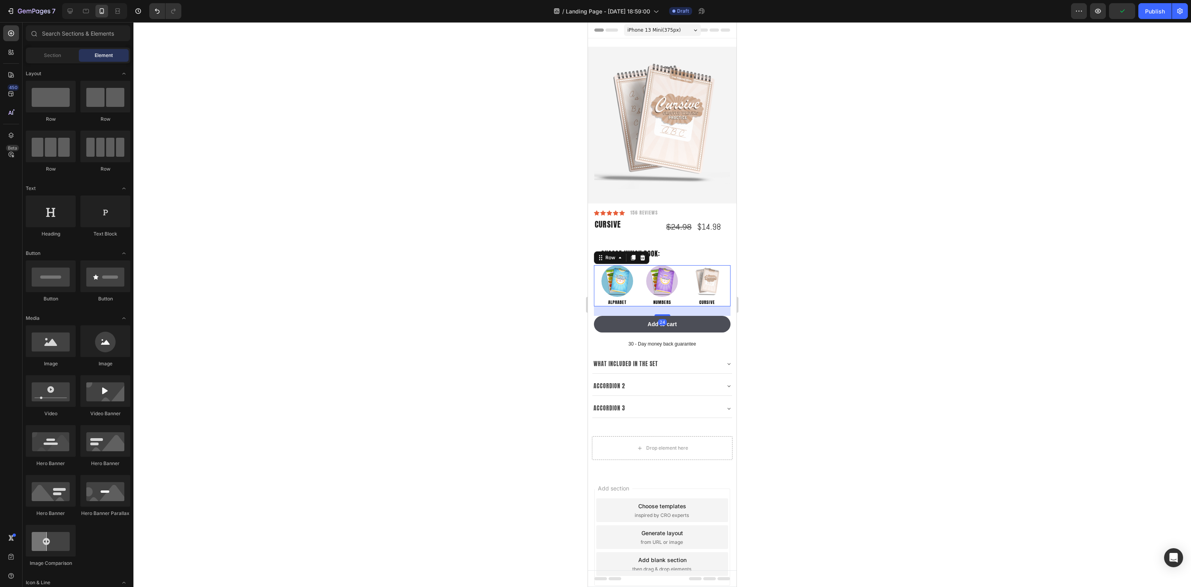
click at [685, 300] on div "Image Alphabet Heading Image Numbers Heading Image Cursive Heading Row 24" at bounding box center [662, 285] width 137 height 41
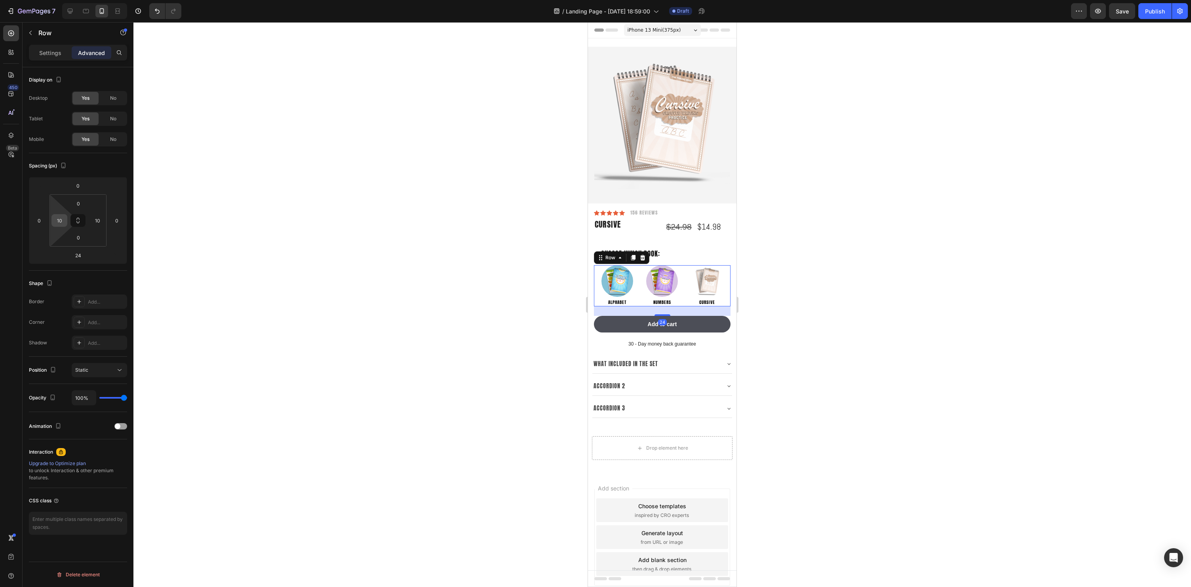
click at [64, 223] on input "10" at bounding box center [59, 221] width 12 height 12
type input "20"
click at [100, 217] on input "10" at bounding box center [97, 221] width 12 height 12
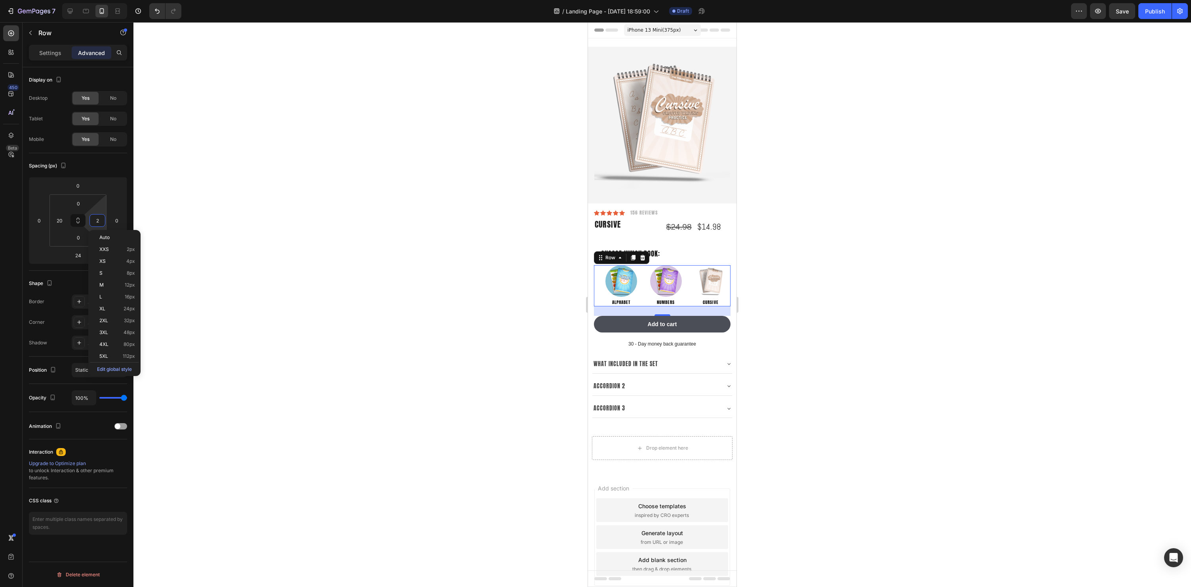
type input "20"
click at [986, 238] on div at bounding box center [662, 304] width 1058 height 565
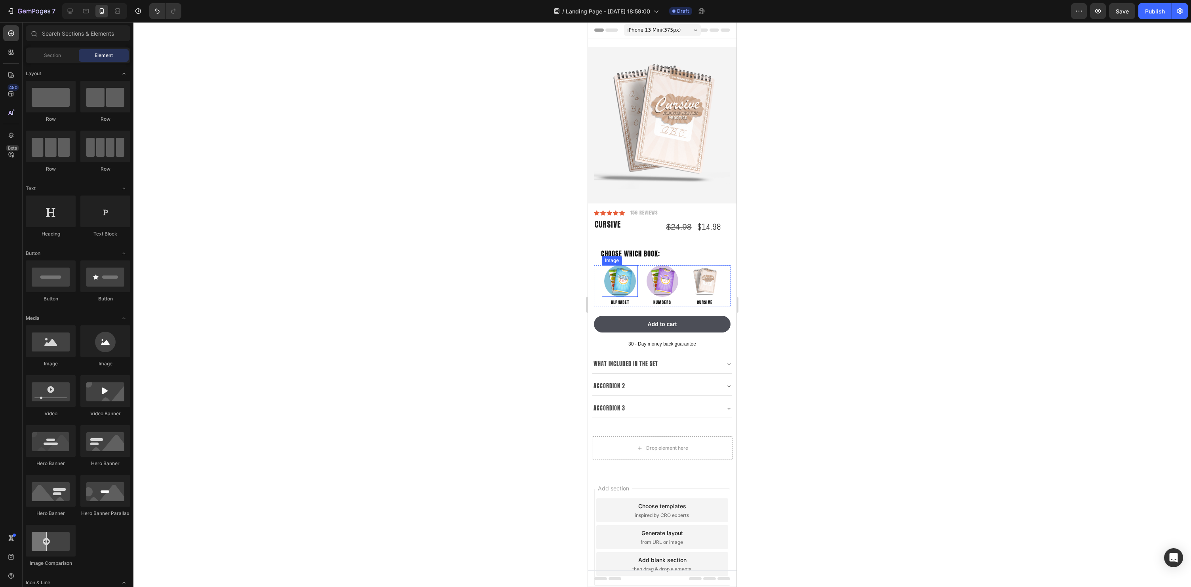
click at [628, 276] on img at bounding box center [620, 281] width 32 height 32
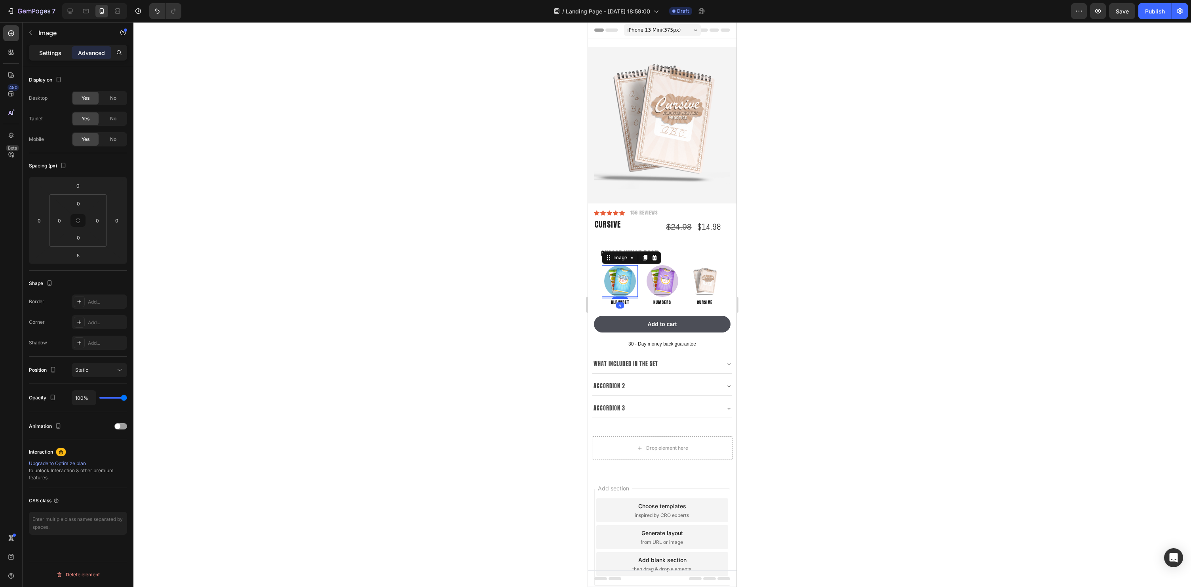
click at [69, 50] on div "Settings" at bounding box center [50, 52] width 40 height 13
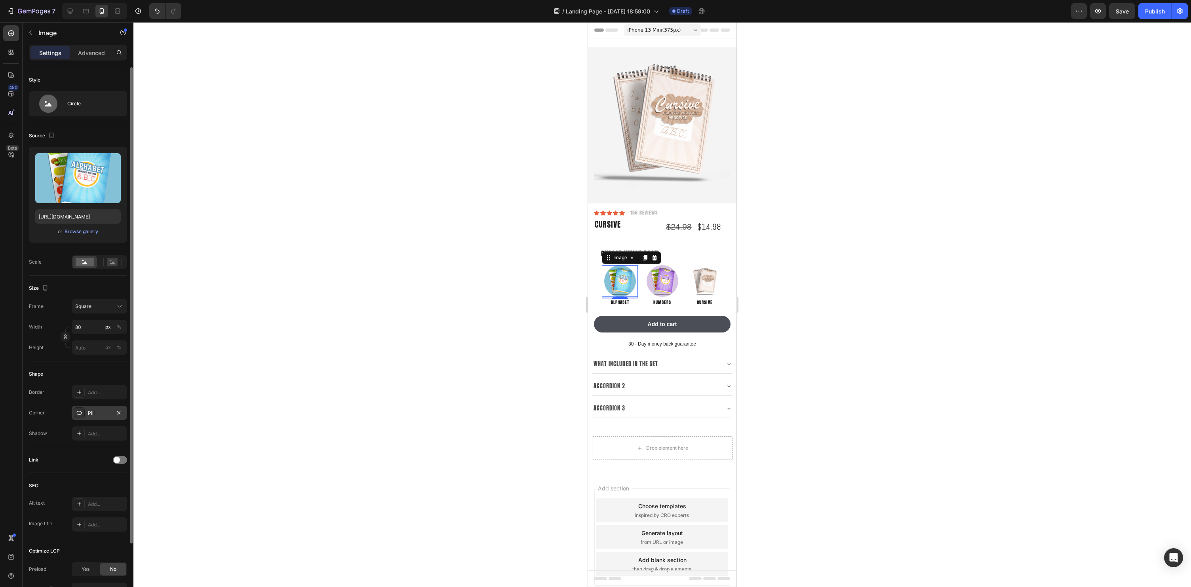
click at [94, 412] on div "Pill" at bounding box center [99, 413] width 23 height 7
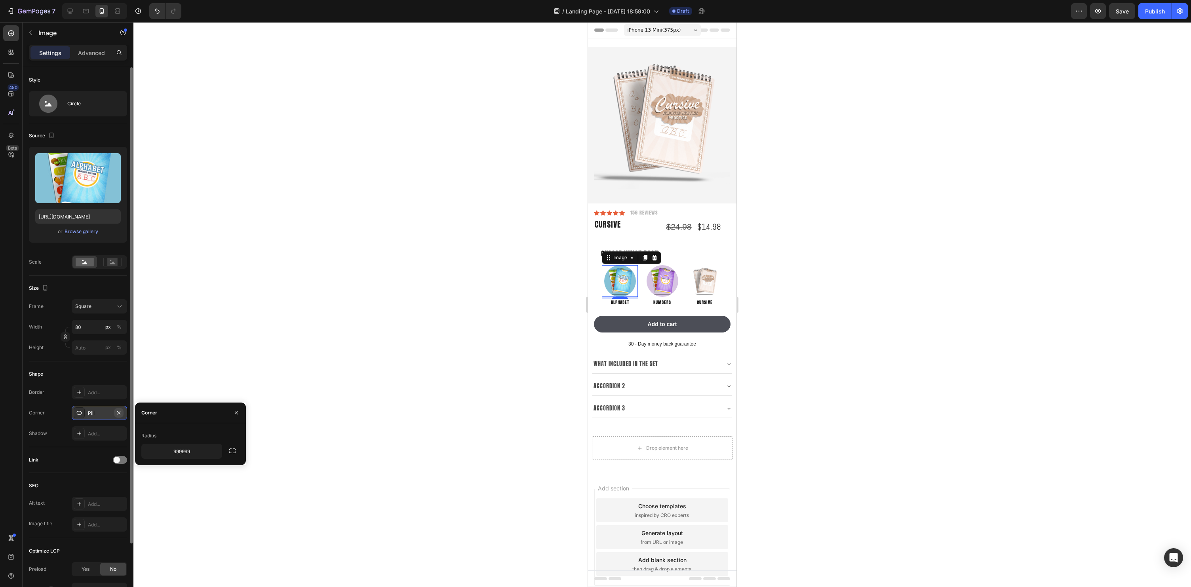
click at [115, 411] on button "button" at bounding box center [119, 413] width 10 height 10
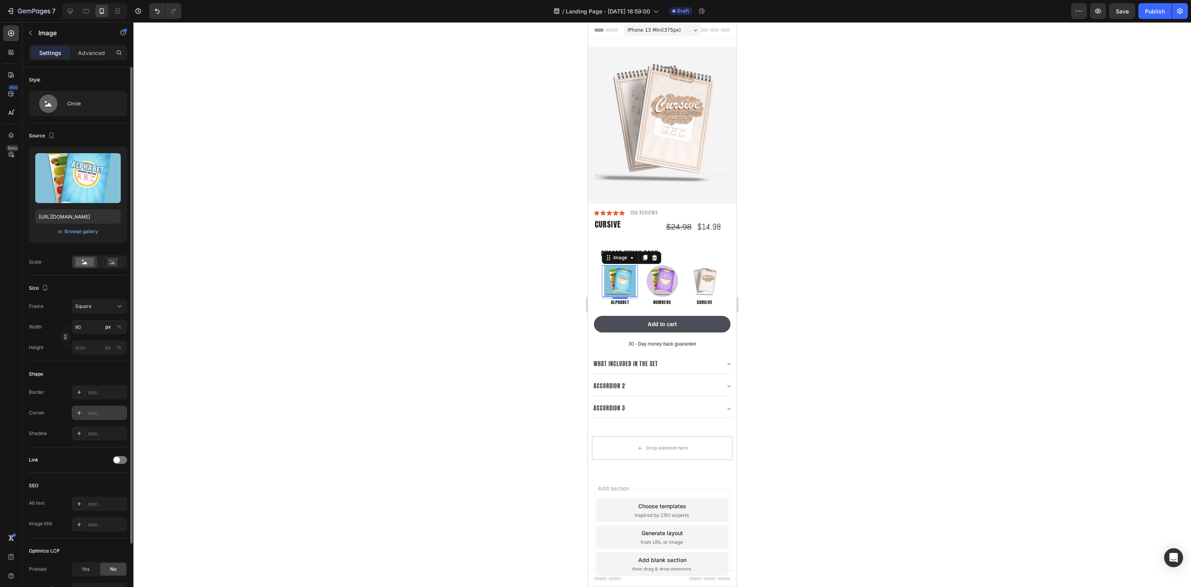
click at [542, 355] on div at bounding box center [662, 304] width 1058 height 565
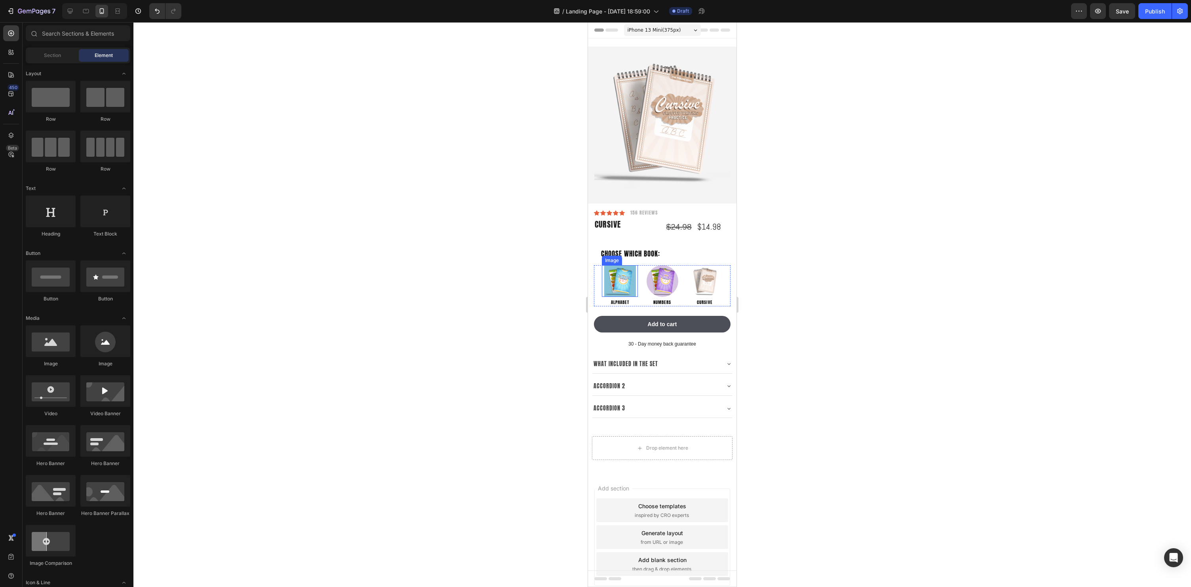
click at [623, 279] on img at bounding box center [620, 281] width 32 height 32
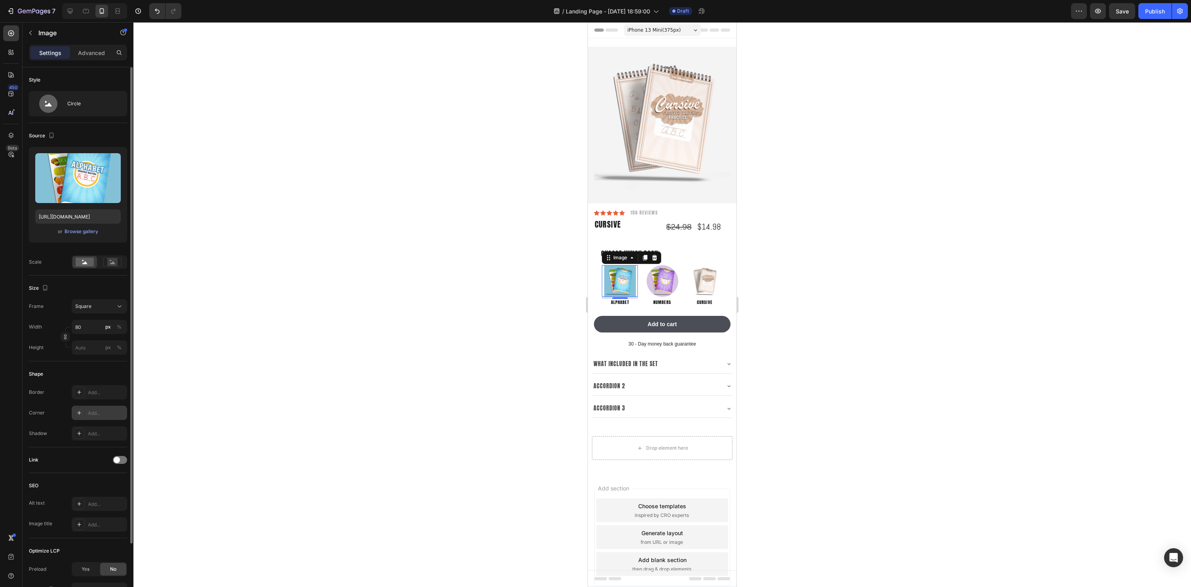
click at [83, 413] on div at bounding box center [79, 412] width 11 height 11
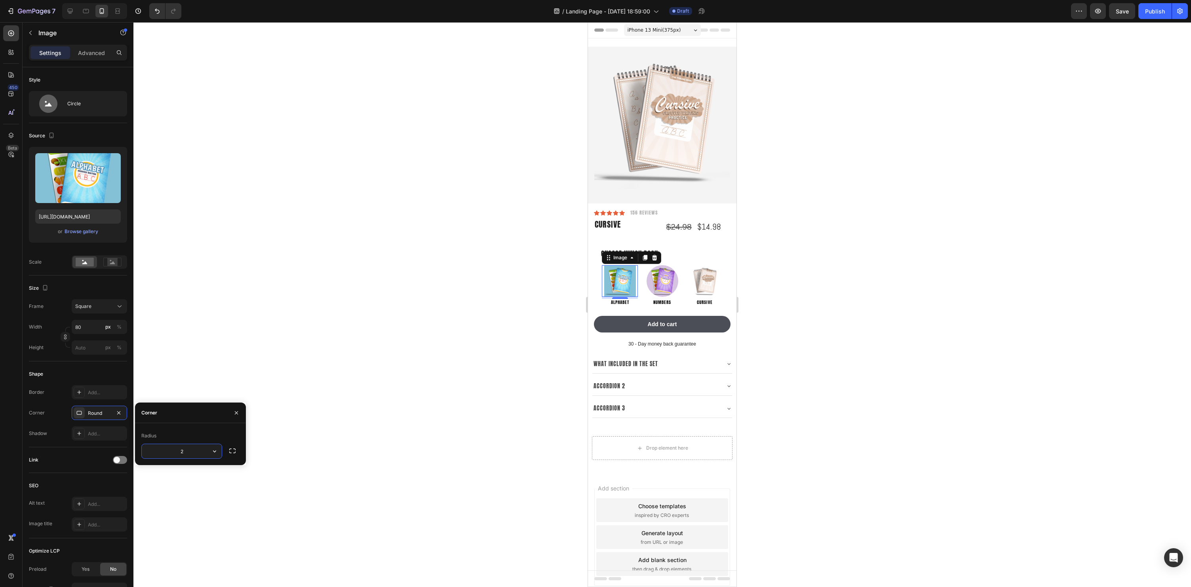
type input "20"
click at [261, 384] on div at bounding box center [662, 304] width 1058 height 565
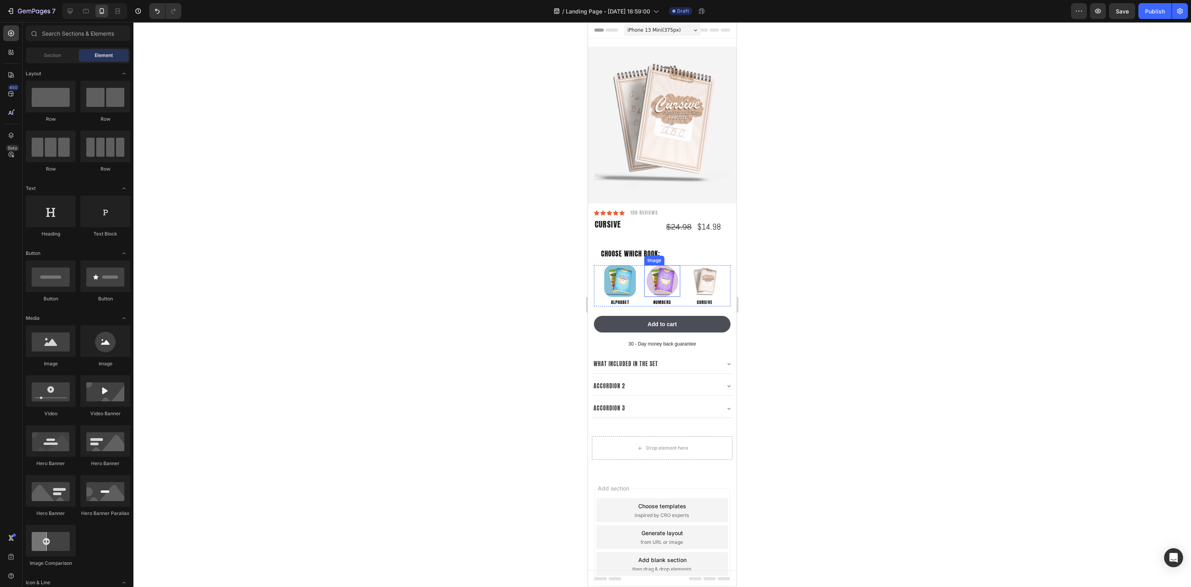
click at [657, 289] on img at bounding box center [663, 281] width 32 height 32
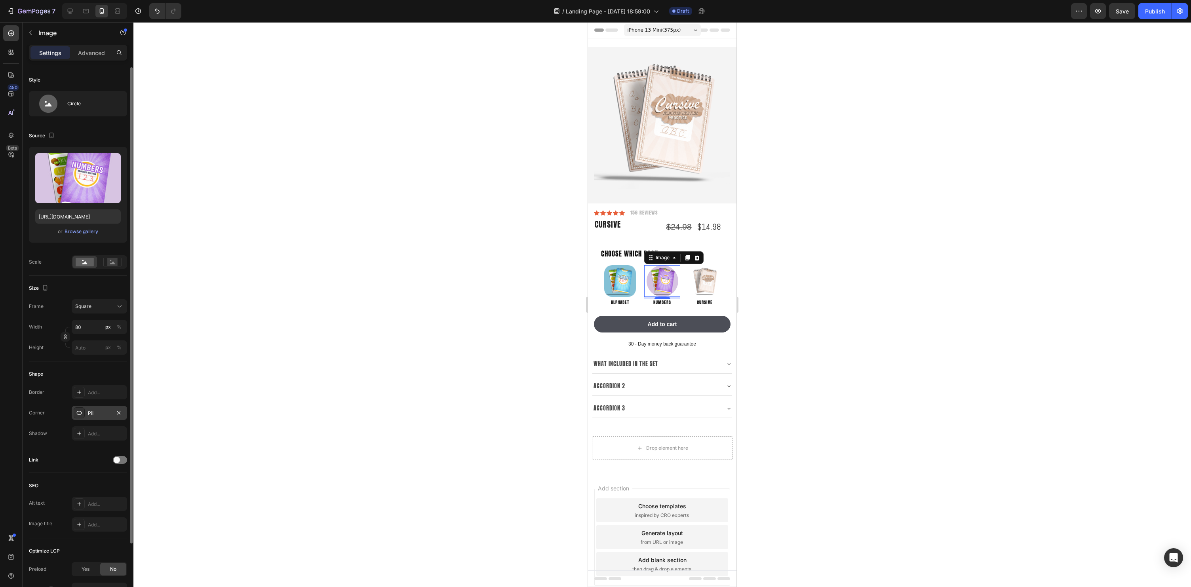
click at [126, 410] on div "Pill" at bounding box center [99, 413] width 55 height 14
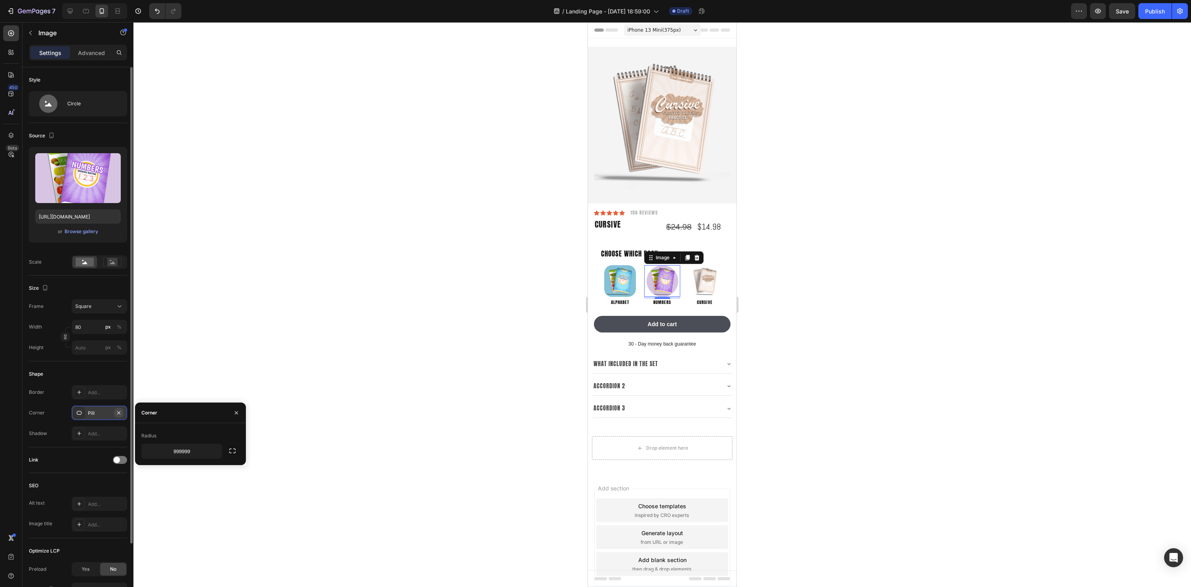
click at [121, 413] on icon "button" at bounding box center [119, 413] width 6 height 6
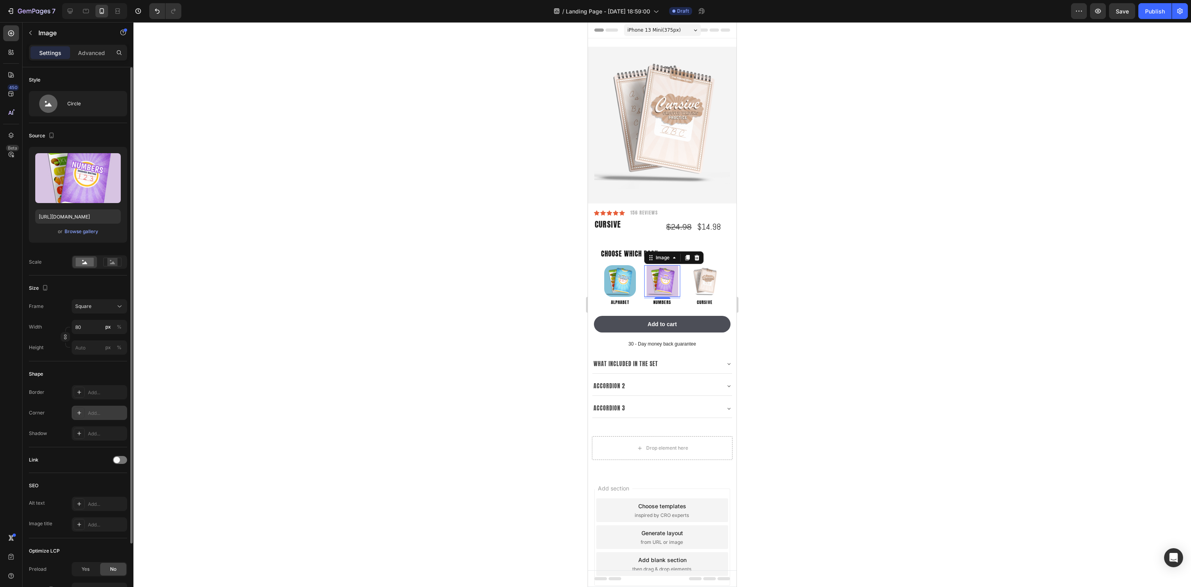
click at [84, 413] on div at bounding box center [79, 412] width 11 height 11
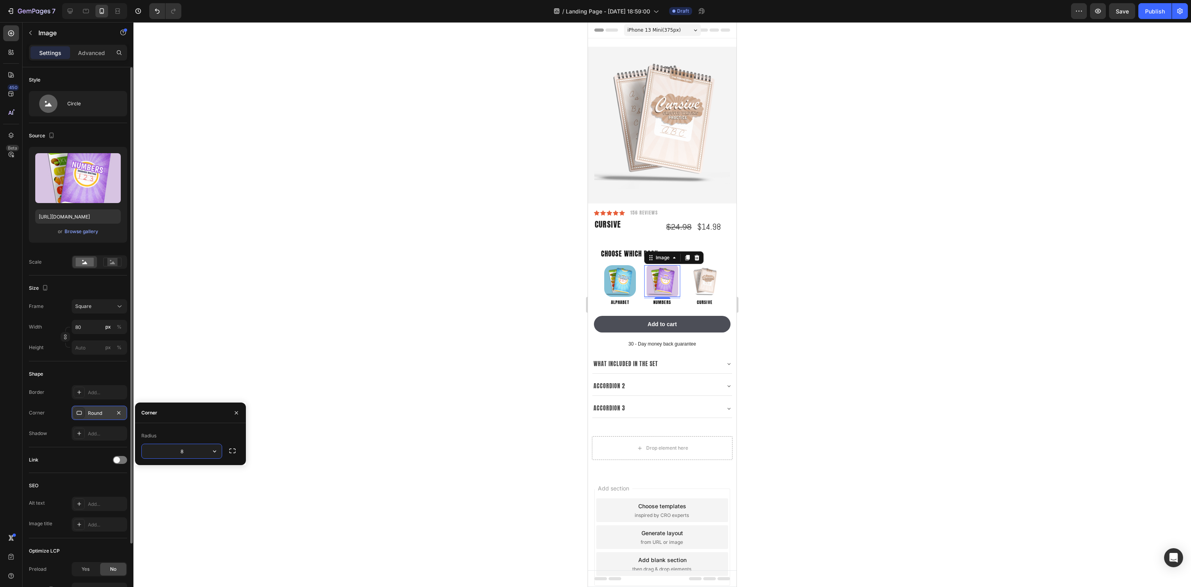
click at [98, 417] on div "Round" at bounding box center [99, 413] width 55 height 14
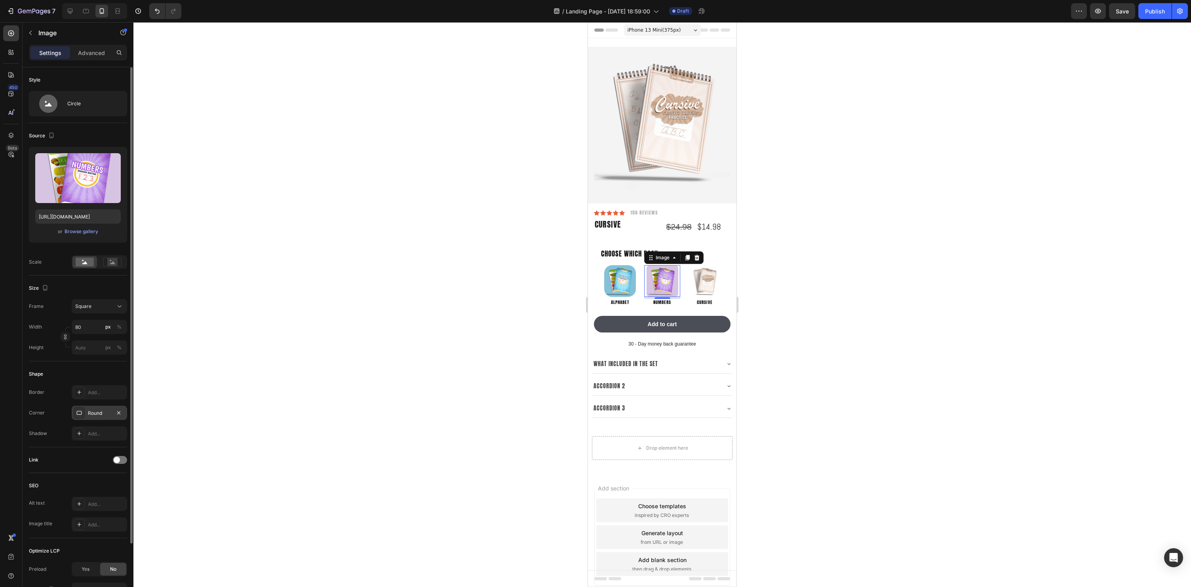
click at [98, 417] on div "Round" at bounding box center [99, 413] width 55 height 14
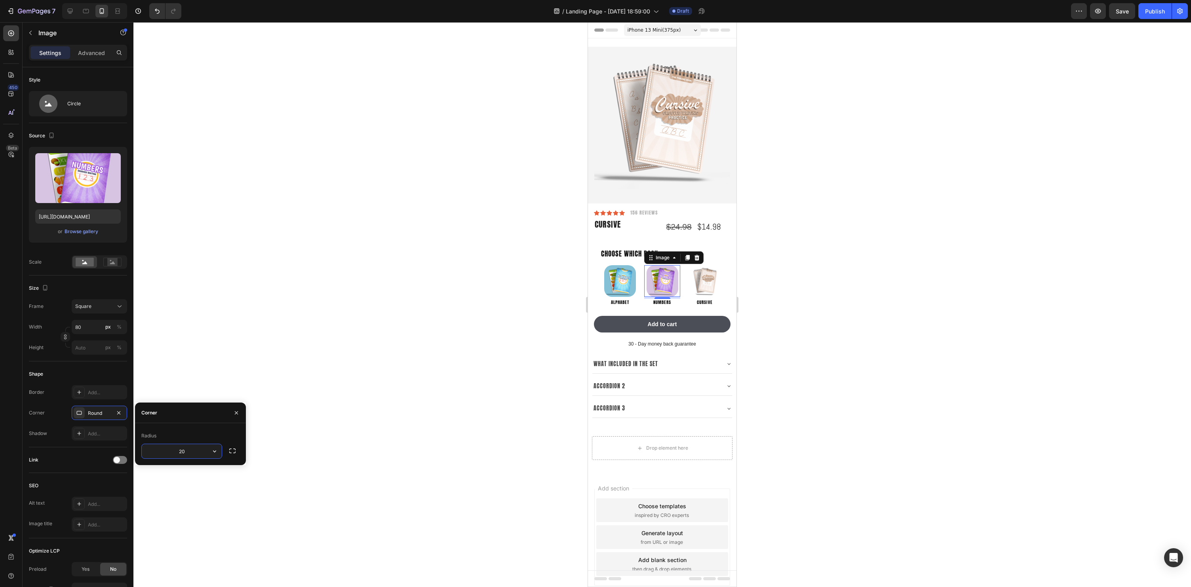
type input "2"
type input "15"
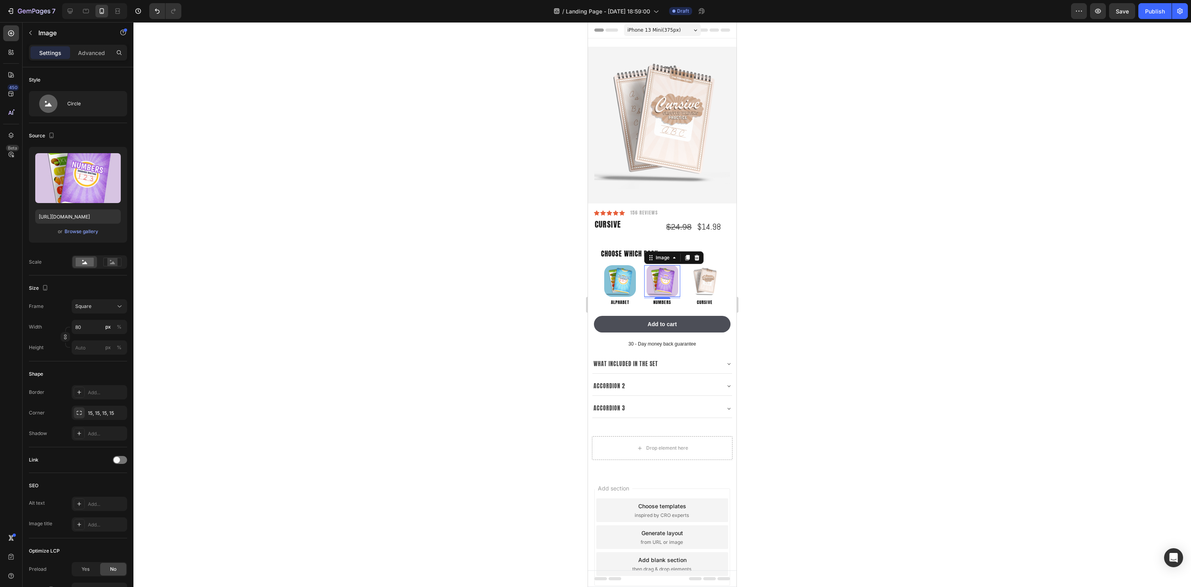
click at [451, 401] on div at bounding box center [662, 304] width 1058 height 565
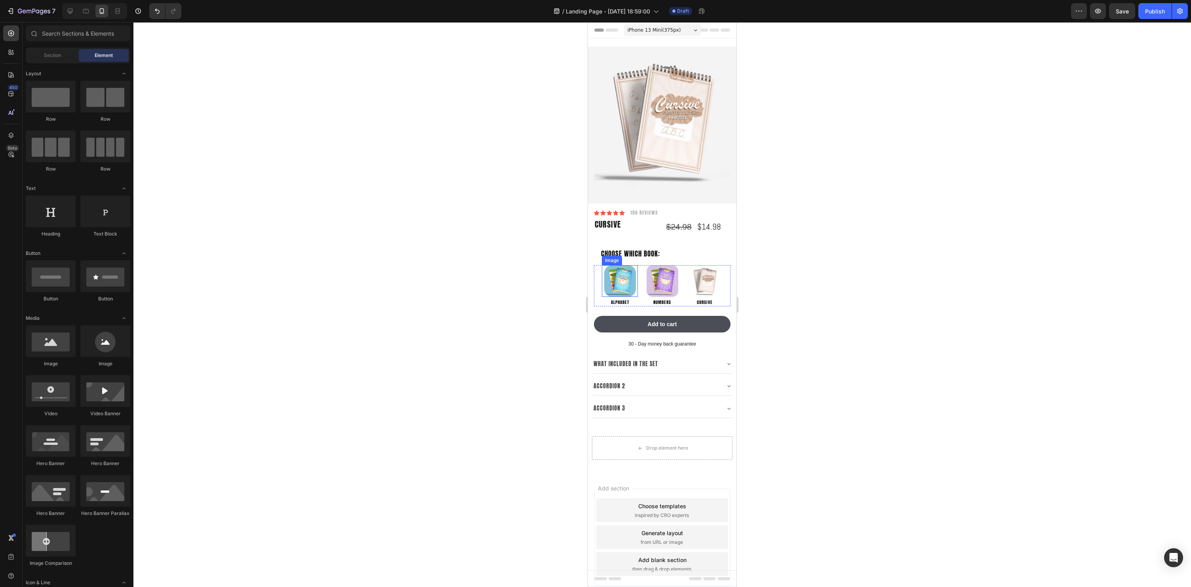
click at [609, 280] on img at bounding box center [620, 281] width 32 height 32
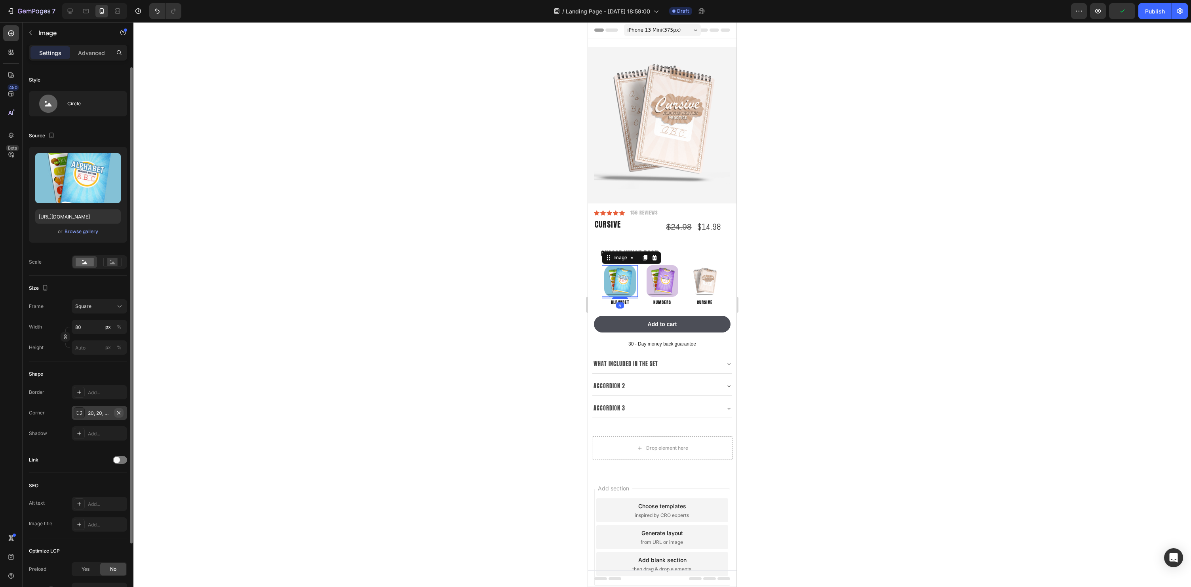
click at [116, 412] on icon "button" at bounding box center [119, 413] width 6 height 6
click at [84, 414] on div at bounding box center [79, 412] width 11 height 11
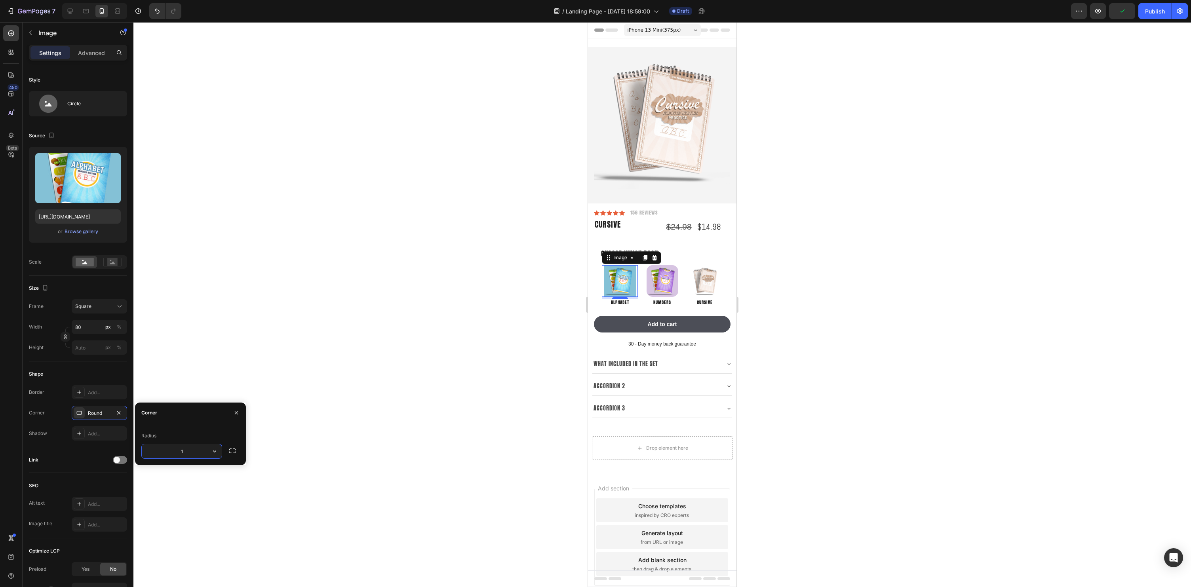
type input "15"
click at [303, 354] on div at bounding box center [662, 304] width 1058 height 565
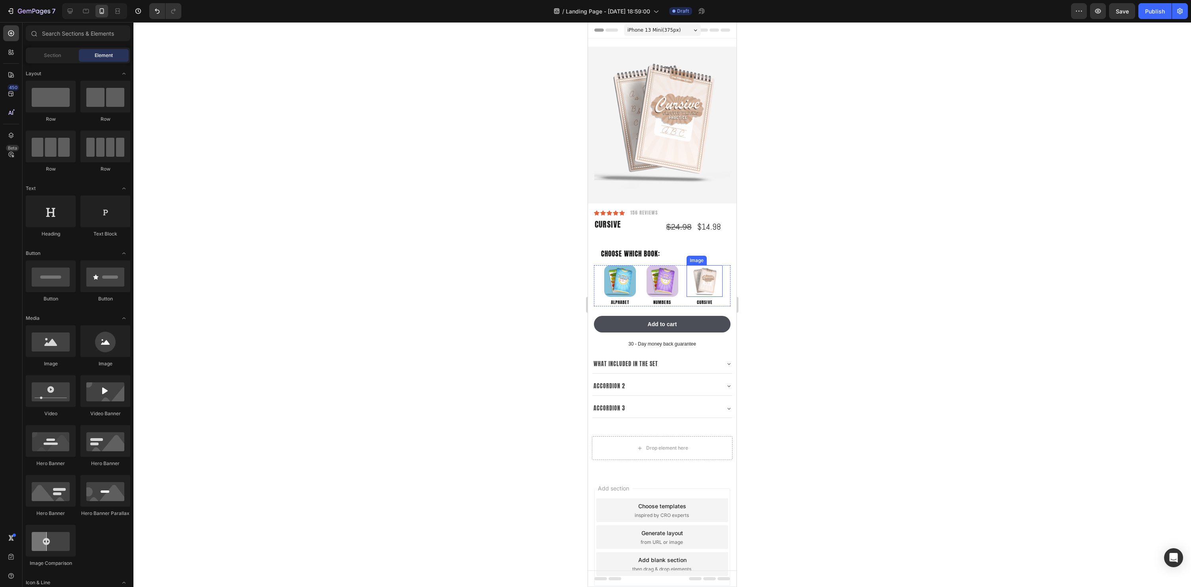
click at [700, 280] on img at bounding box center [705, 281] width 32 height 32
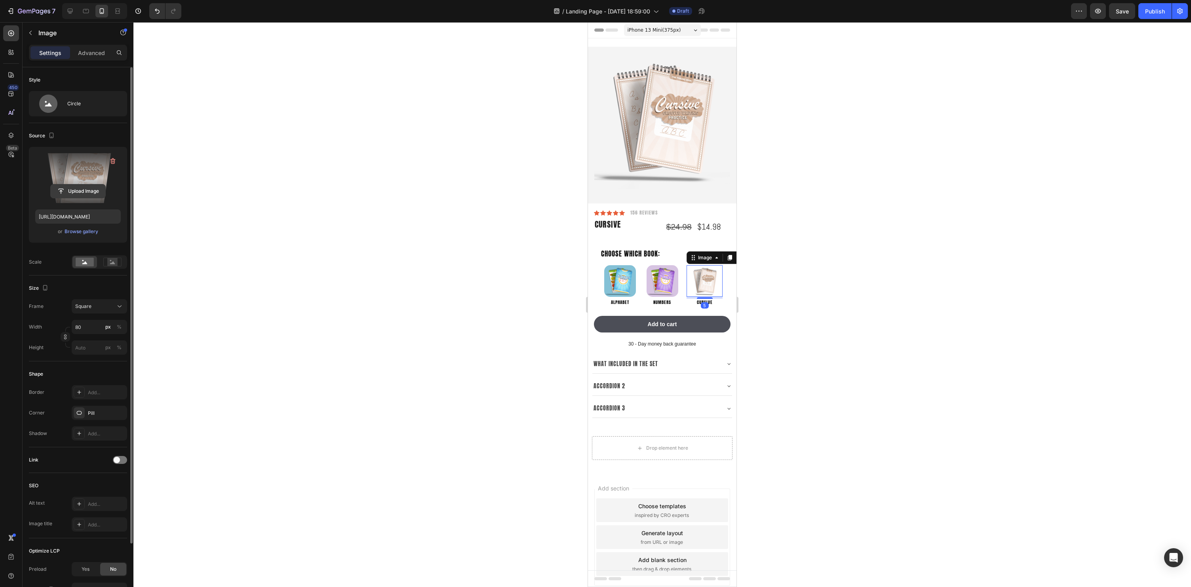
click at [67, 195] on input "file" at bounding box center [78, 191] width 55 height 13
click at [76, 230] on div "Browse gallery" at bounding box center [82, 231] width 34 height 7
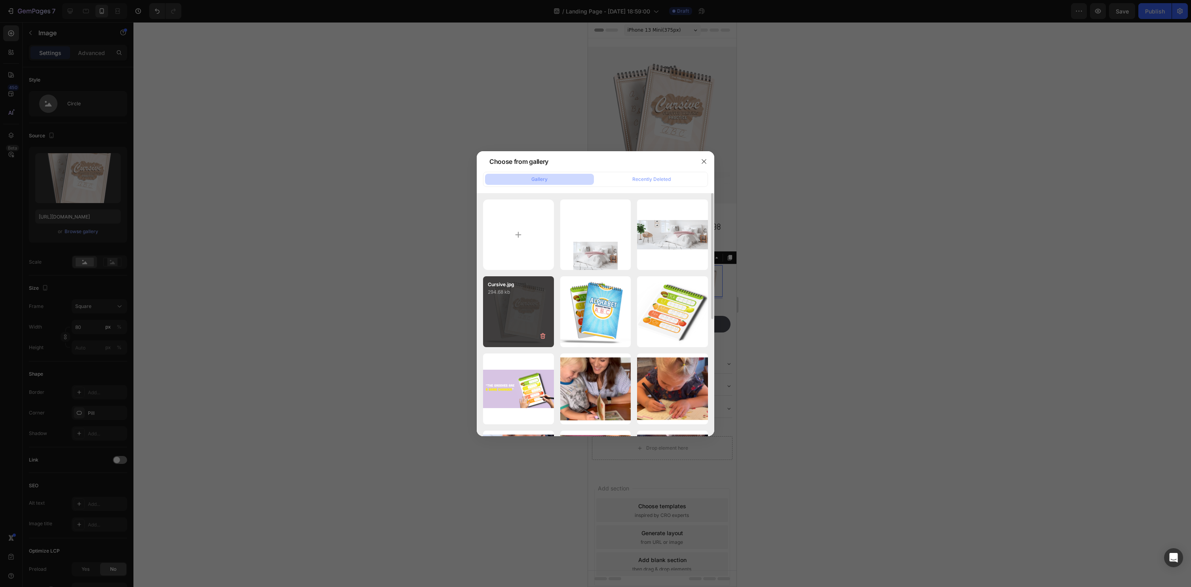
click at [525, 307] on div "Cursive.jpg 294.68 kb" at bounding box center [518, 311] width 71 height 71
type input "[URL][DOMAIN_NAME]"
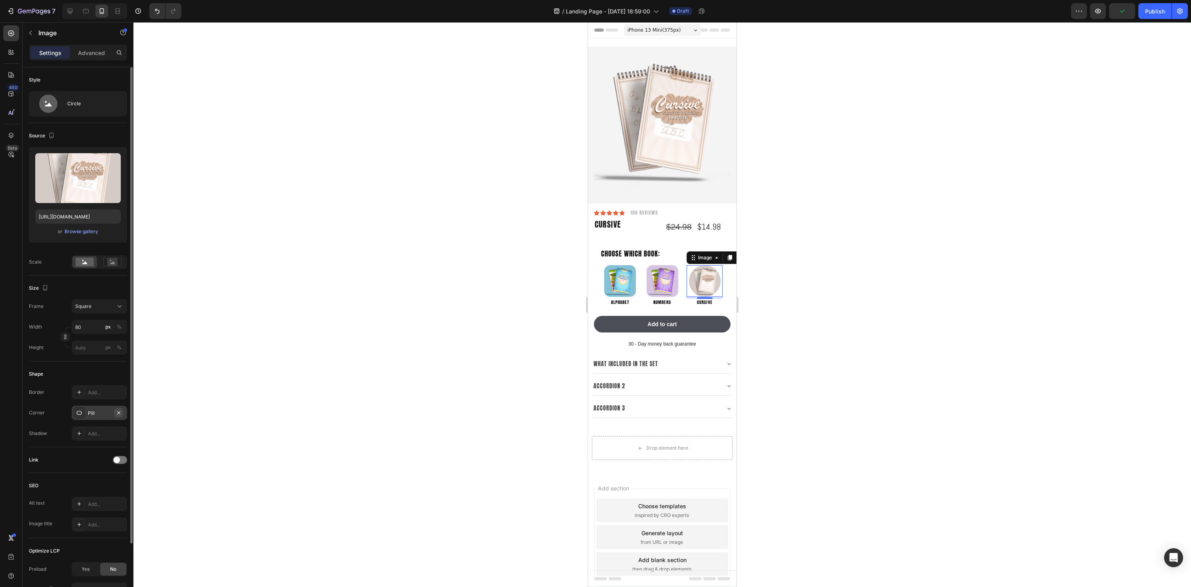
click at [119, 412] on icon "button" at bounding box center [119, 413] width 6 height 6
click at [84, 413] on div at bounding box center [79, 412] width 11 height 11
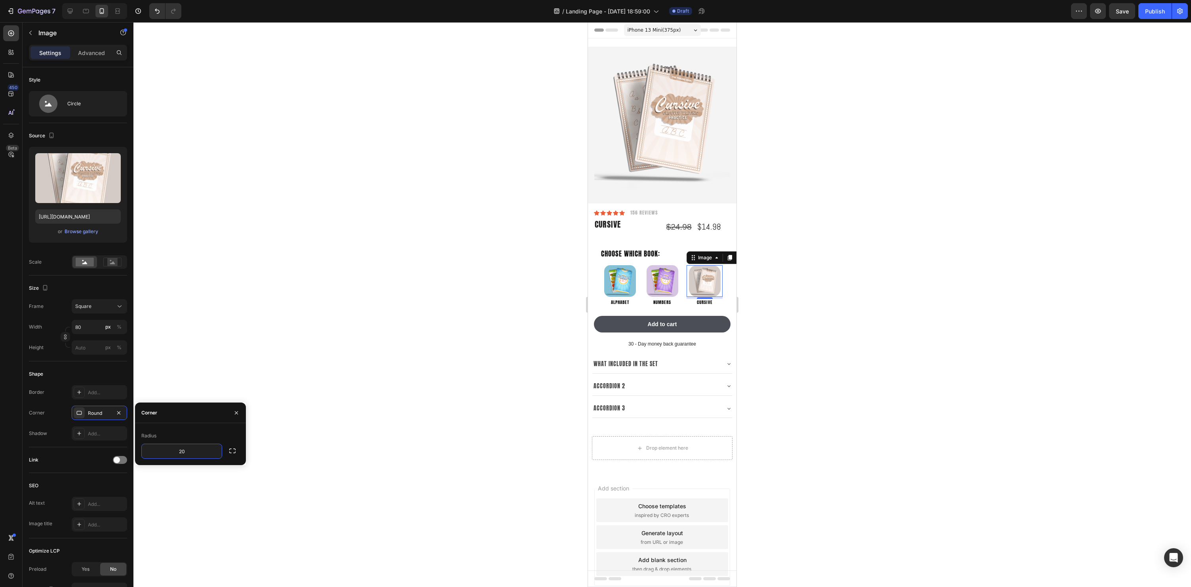
type input "2"
type input "15"
click at [409, 400] on div at bounding box center [662, 304] width 1058 height 565
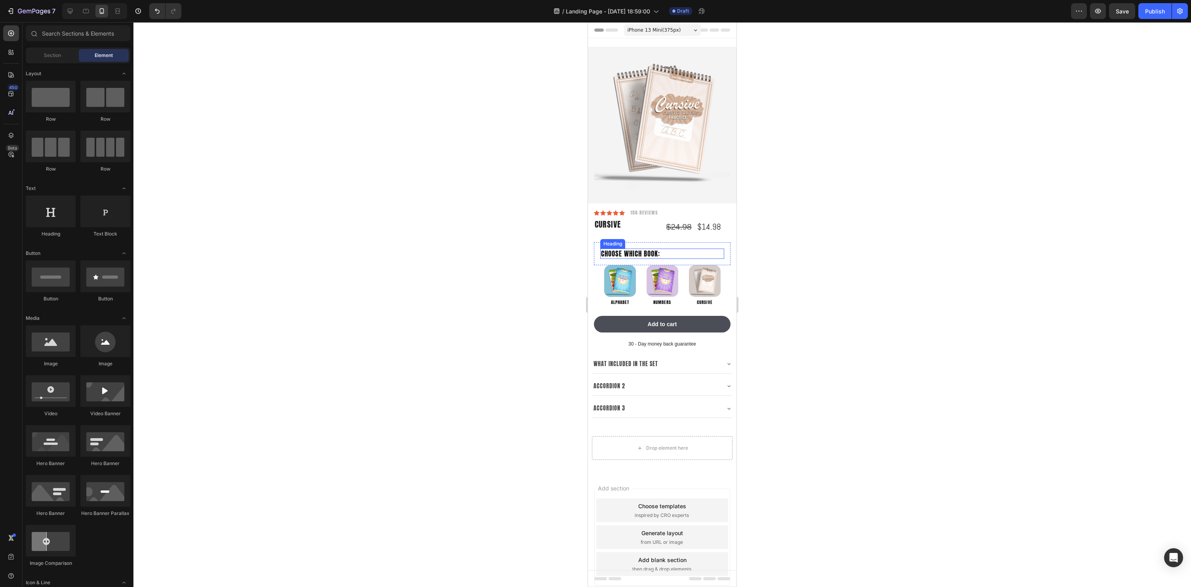
click at [687, 253] on p "Choose Which Book:" at bounding box center [662, 253] width 122 height 9
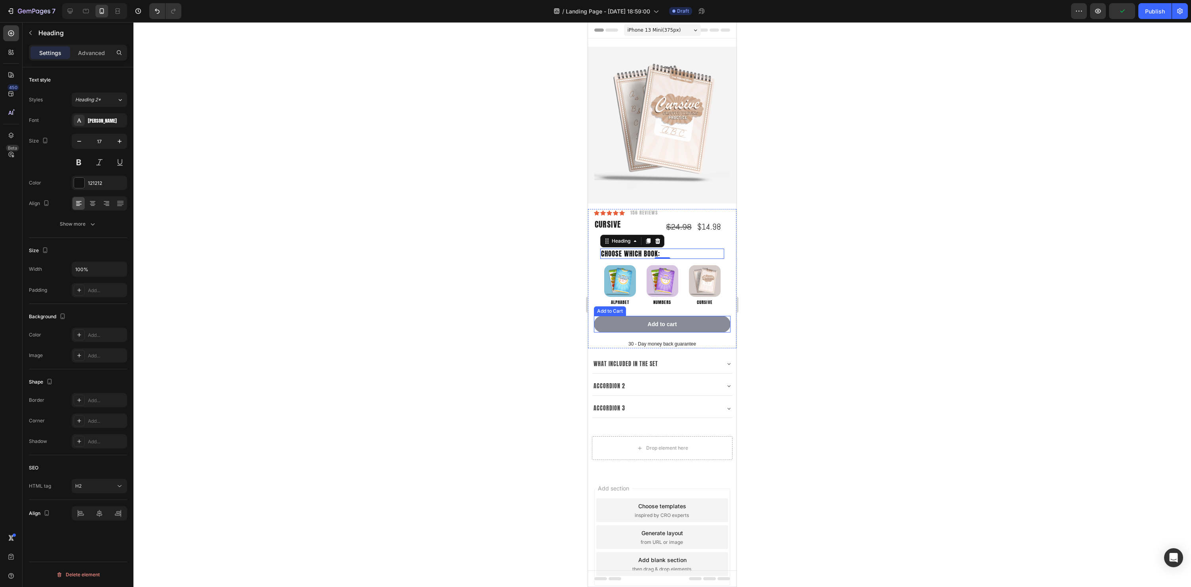
click at [697, 327] on button "Add to cart" at bounding box center [662, 324] width 137 height 17
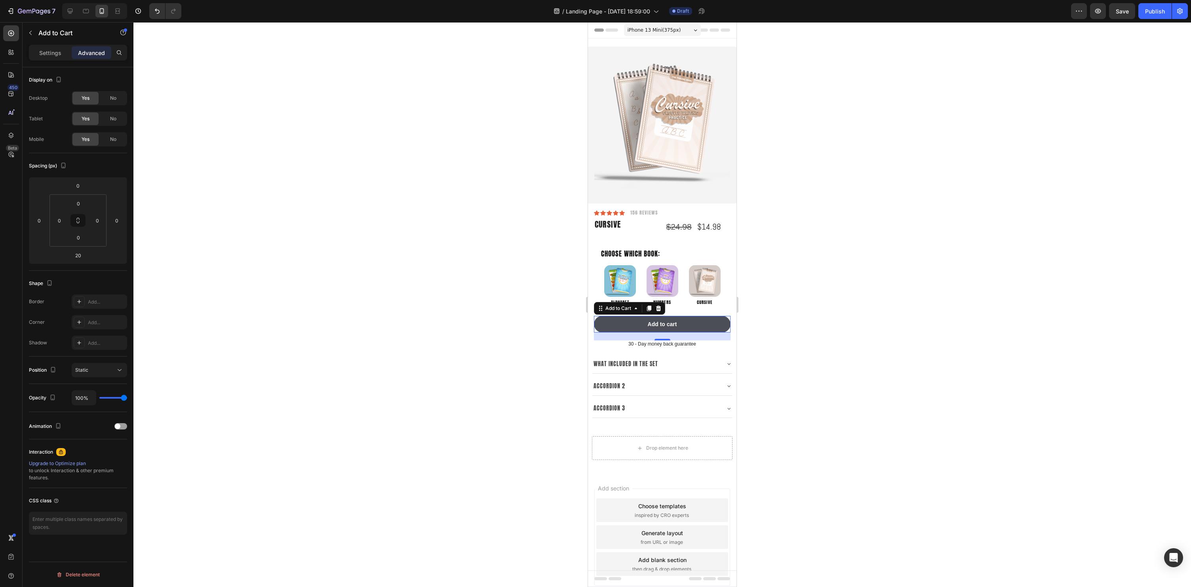
click at [763, 315] on div at bounding box center [662, 304] width 1058 height 565
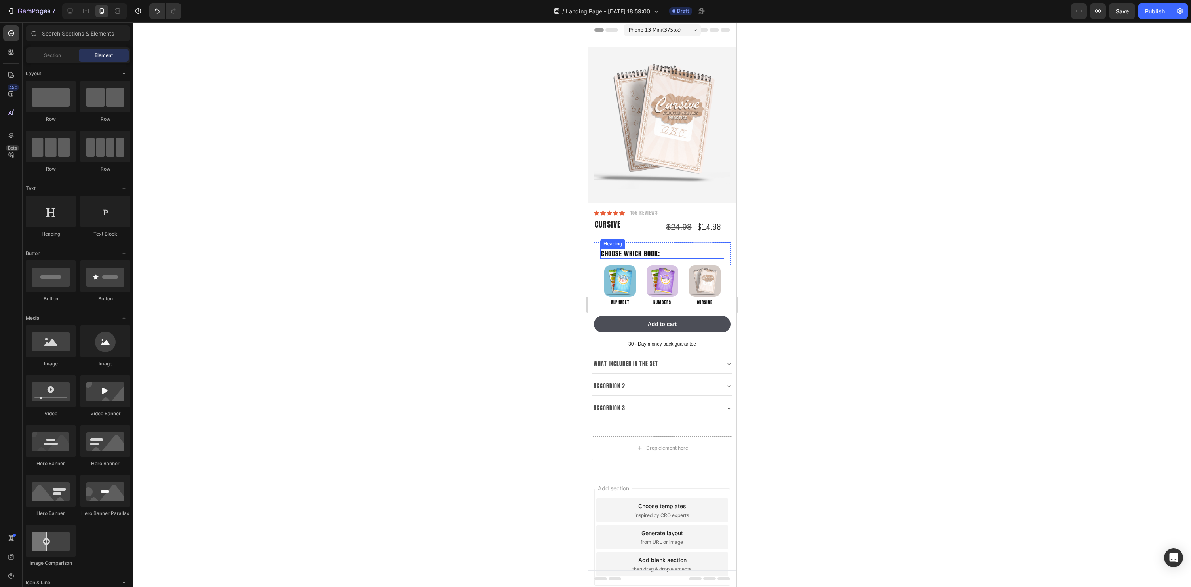
click at [693, 258] on p "Choose Which Book:" at bounding box center [662, 253] width 122 height 9
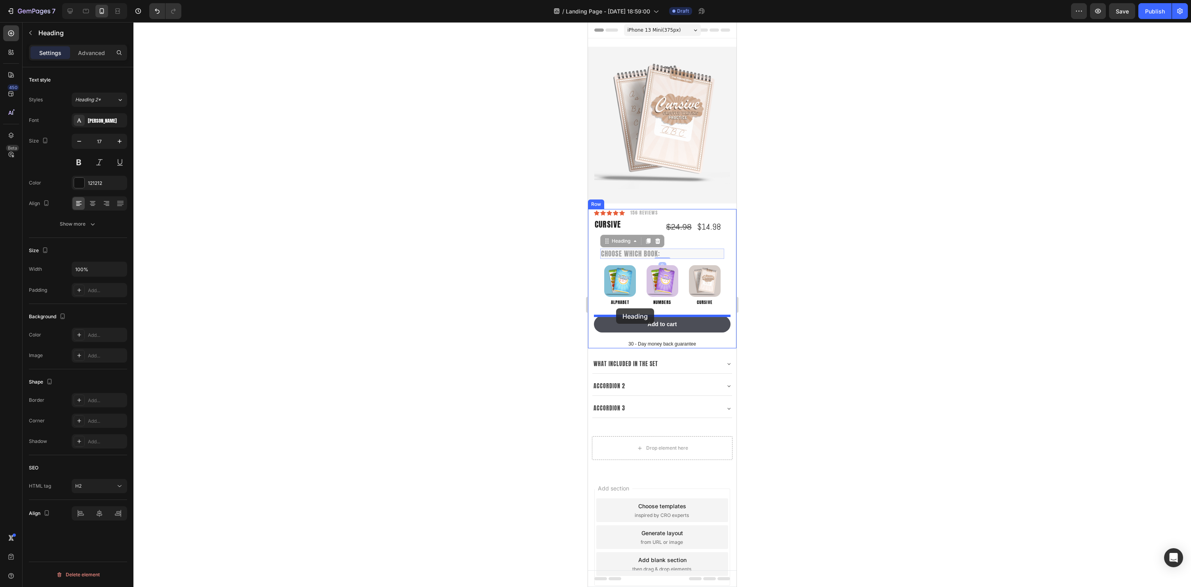
drag, startPoint x: 608, startPoint y: 242, endPoint x: 616, endPoint y: 308, distance: 67.0
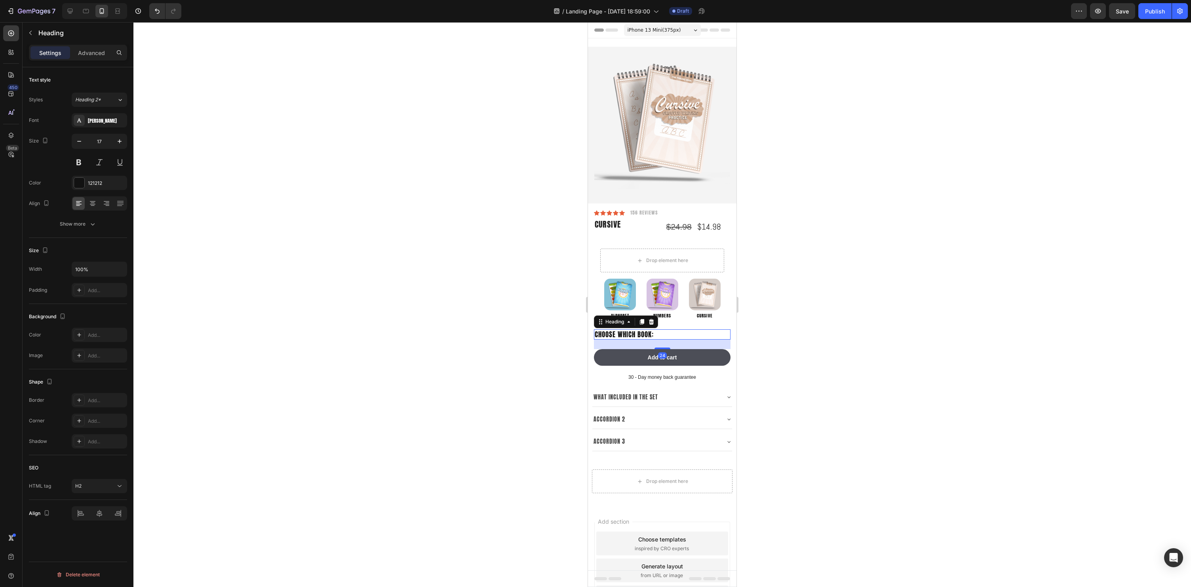
click at [917, 315] on div at bounding box center [662, 304] width 1058 height 565
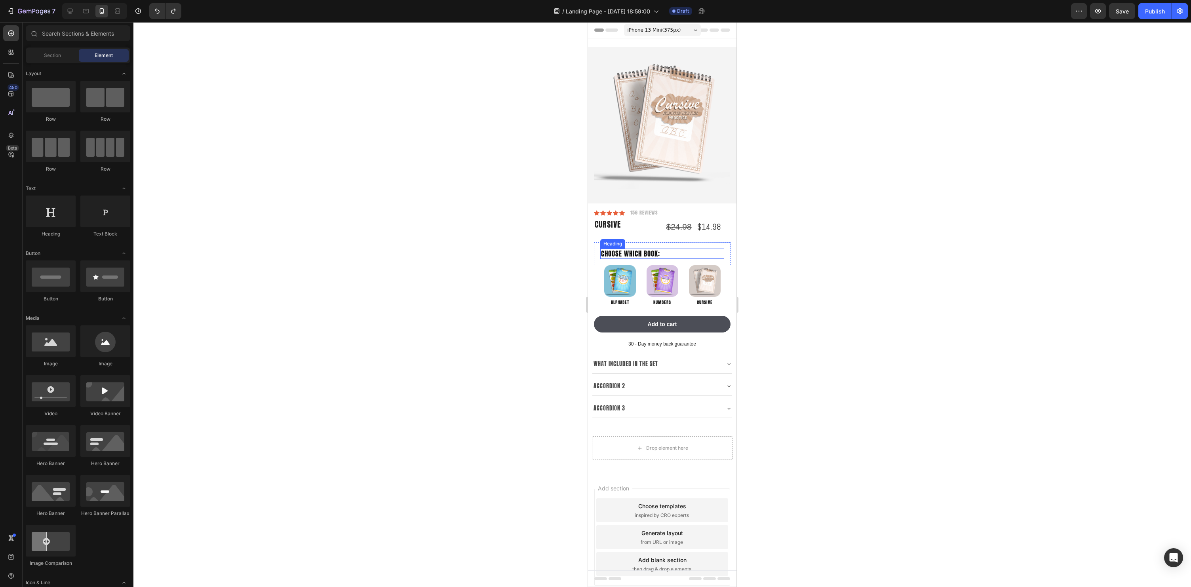
click at [649, 251] on h2 "Choose Which Book:" at bounding box center [662, 254] width 124 height 10
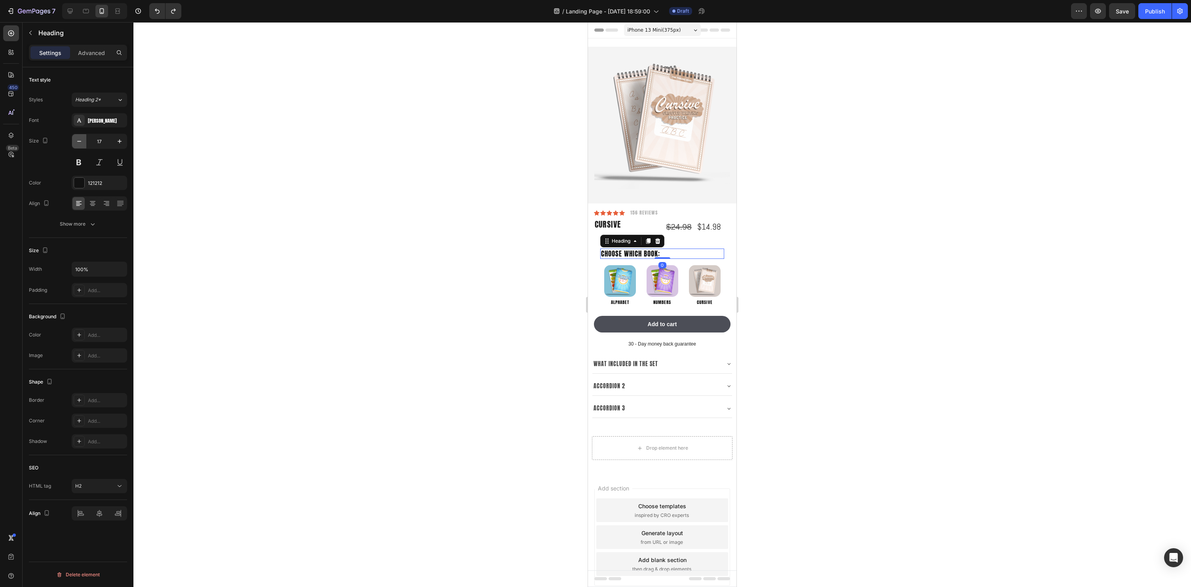
click at [74, 145] on button "button" at bounding box center [79, 141] width 14 height 14
type input "15"
click at [831, 229] on div at bounding box center [662, 304] width 1058 height 565
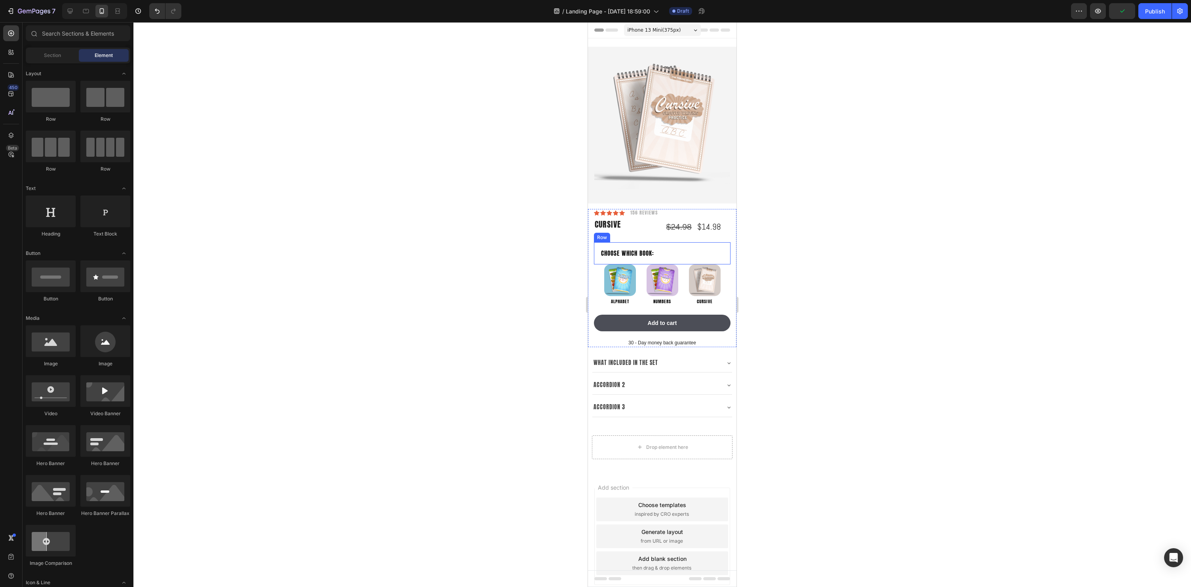
click at [627, 236] on div "Cursive Product Title" at bounding box center [626, 229] width 65 height 21
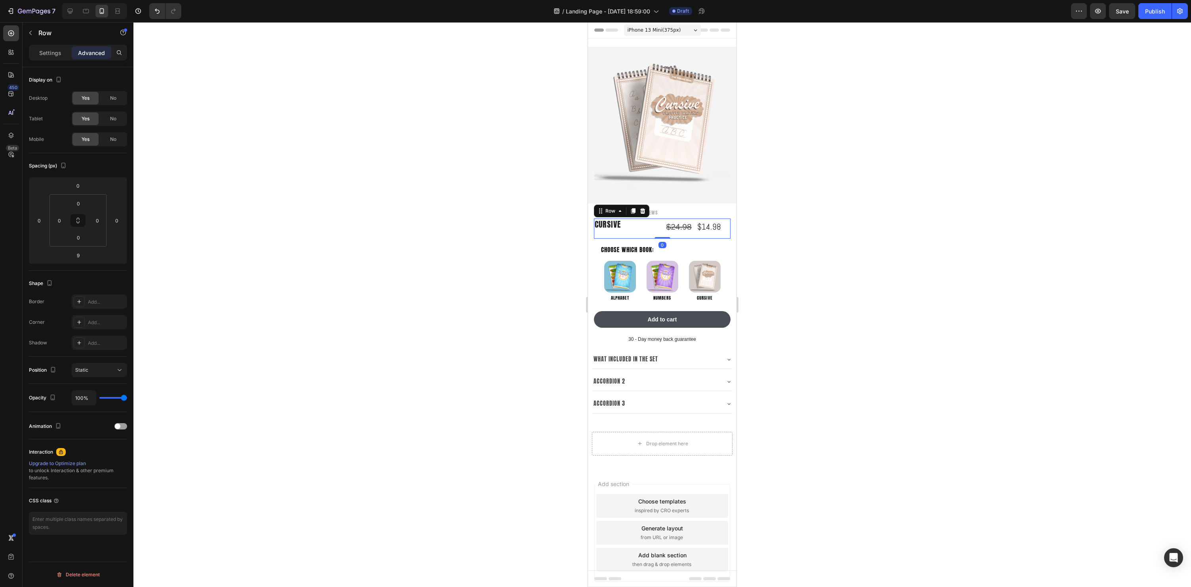
drag, startPoint x: 664, startPoint y: 241, endPoint x: 668, endPoint y: 231, distance: 10.5
click at [666, 227] on div "Cursive Product Title $24.98 Compare Price Compare Price $14.98 Product Price P…" at bounding box center [662, 229] width 137 height 21
type input "0"
click at [676, 245] on h2 "Choose Which Book:" at bounding box center [662, 250] width 124 height 10
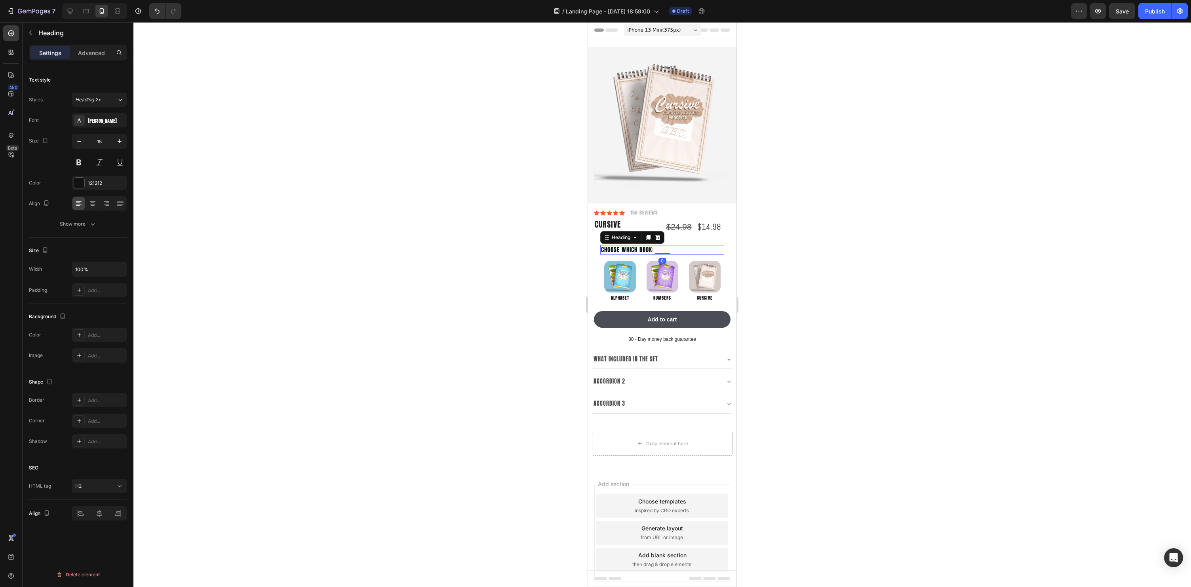
drag, startPoint x: 101, startPoint y: 55, endPoint x: 94, endPoint y: 77, distance: 23.3
click at [101, 55] on p "Advanced" at bounding box center [91, 53] width 27 height 8
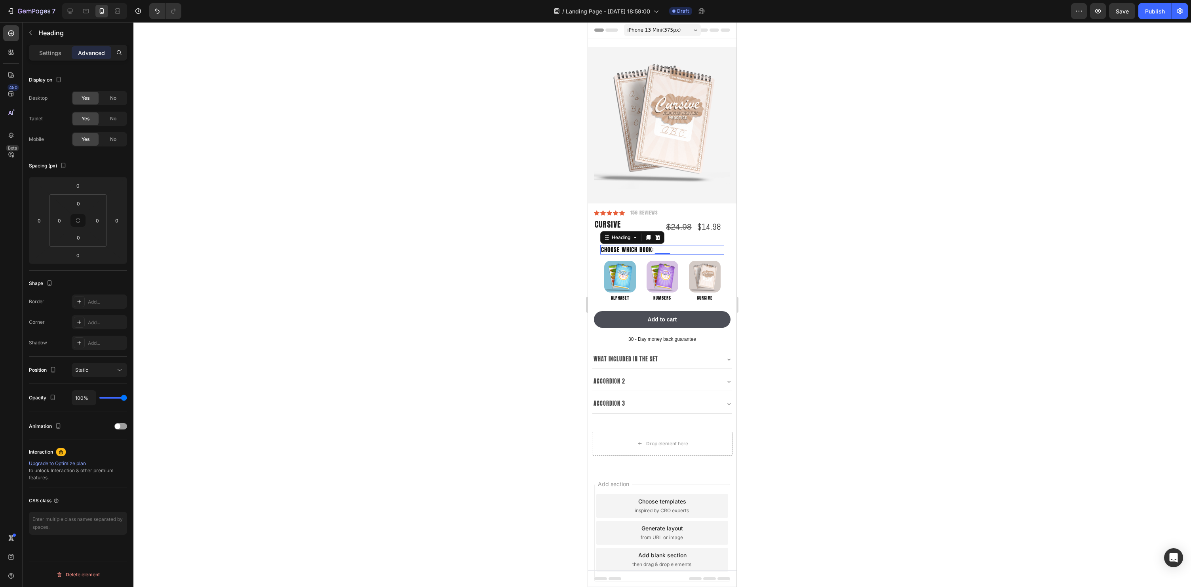
click at [951, 249] on div at bounding box center [662, 304] width 1058 height 565
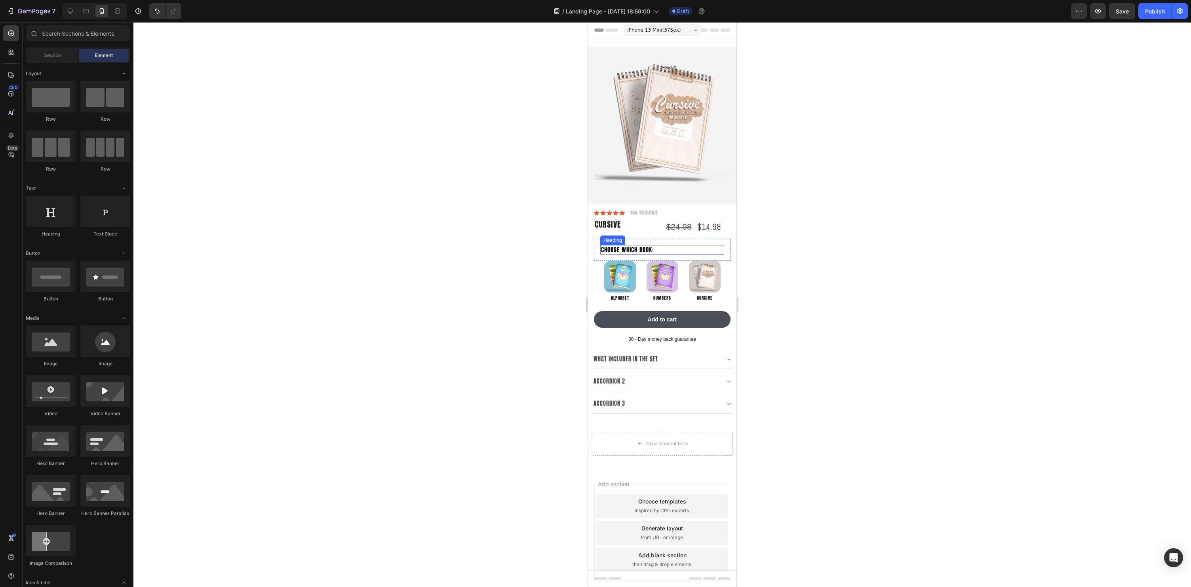
scroll to position [32, 0]
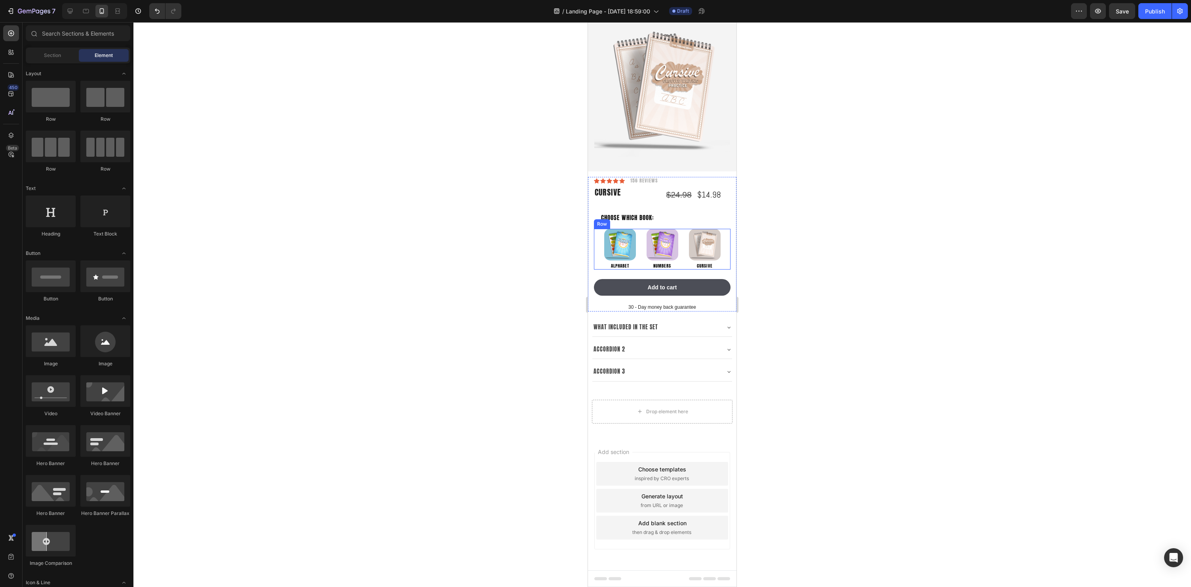
click at [684, 267] on div "Image Alphabet Heading Image Numbers Heading Image Cursive Heading Row" at bounding box center [662, 249] width 137 height 41
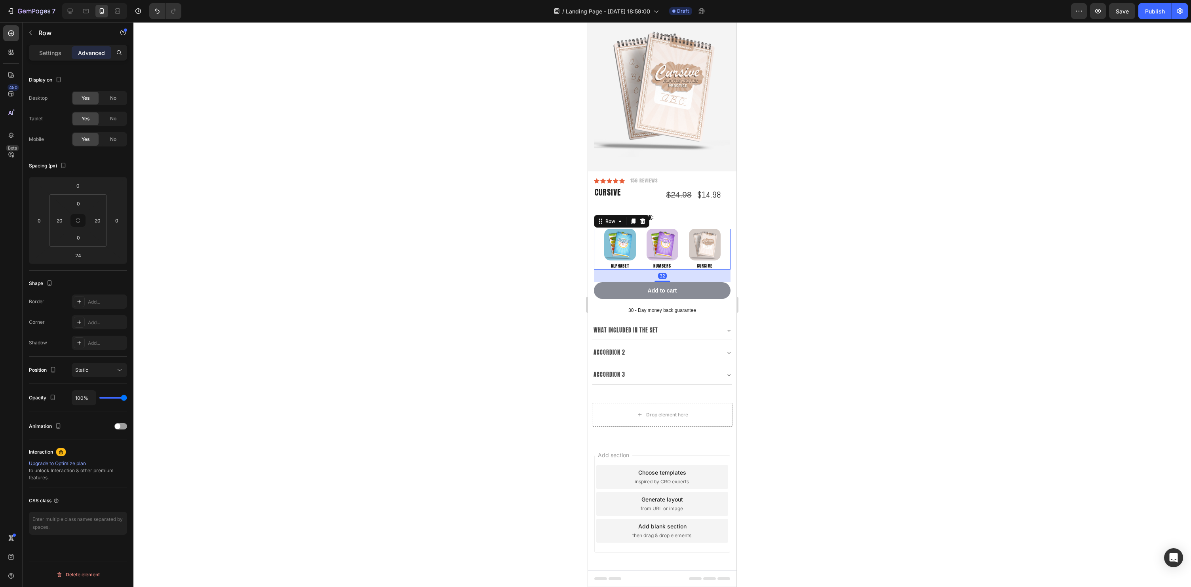
drag, startPoint x: 661, startPoint y: 279, endPoint x: 1595, endPoint y: 310, distance: 934.6
click at [660, 282] on div "Icon Icon Icon Icon Icon Icon List 156 Reviews Text Block Row Cursive Product T…" at bounding box center [662, 246] width 137 height 138
type input "32"
drag, startPoint x: 72, startPoint y: 260, endPoint x: 962, endPoint y: 292, distance: 890.3
click at [1007, 287] on div at bounding box center [662, 304] width 1058 height 565
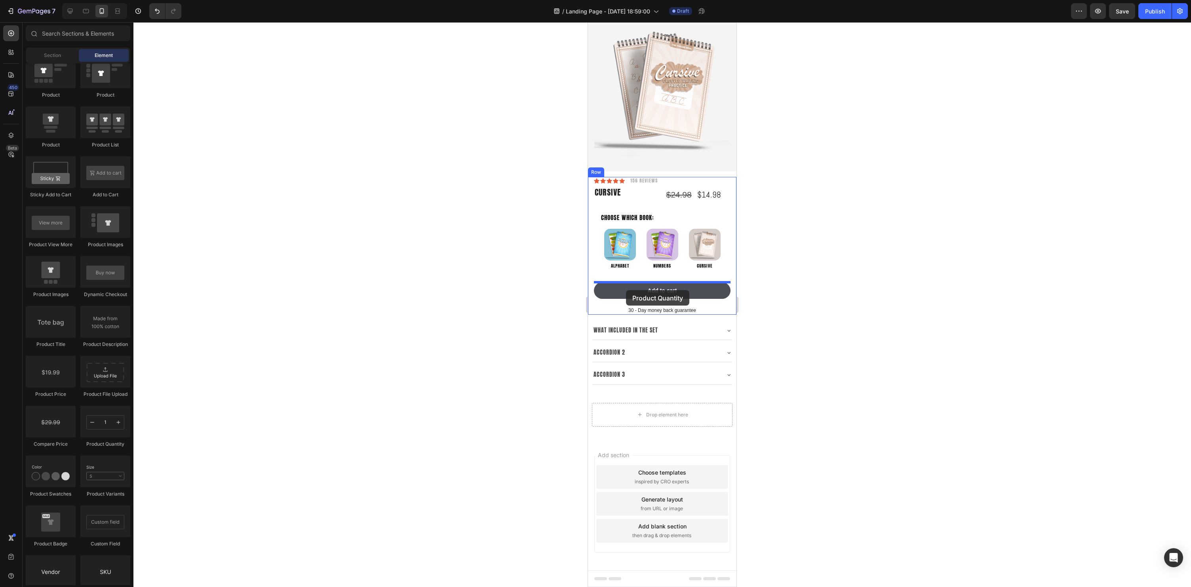
scroll to position [31, 0]
drag, startPoint x: 696, startPoint y: 446, endPoint x: 638, endPoint y: 284, distance: 172.6
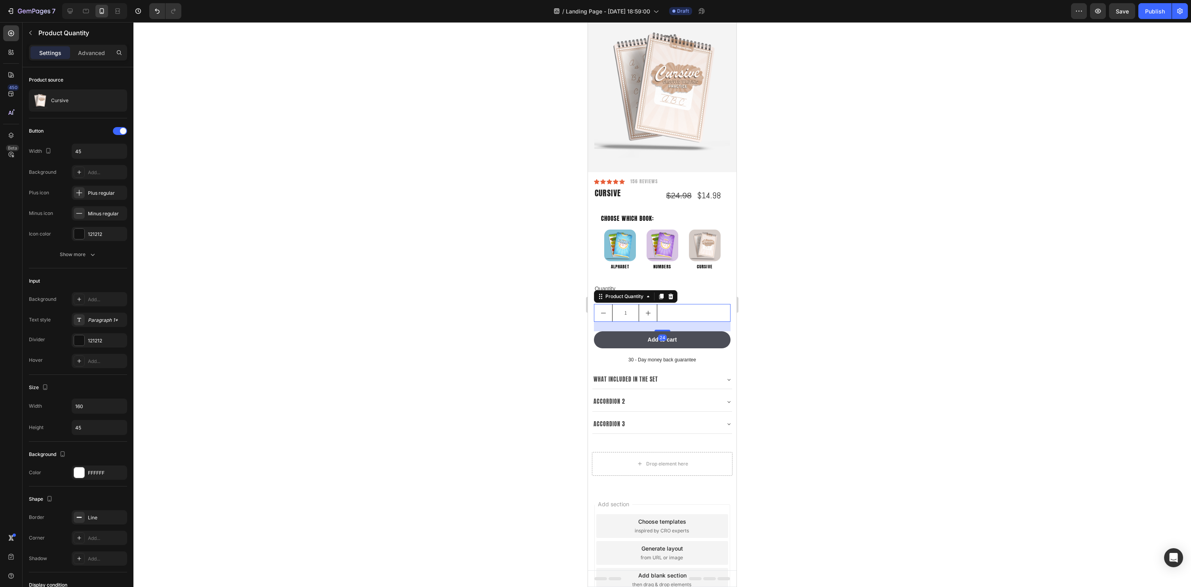
click at [859, 325] on div at bounding box center [662, 304] width 1058 height 565
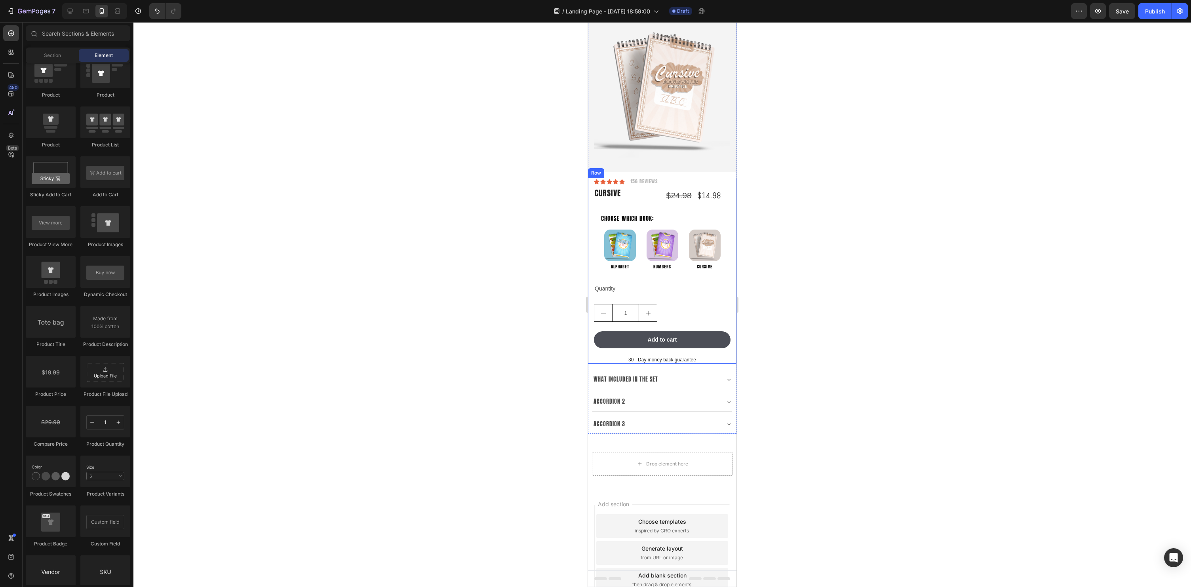
click at [699, 314] on div "1" at bounding box center [662, 313] width 137 height 18
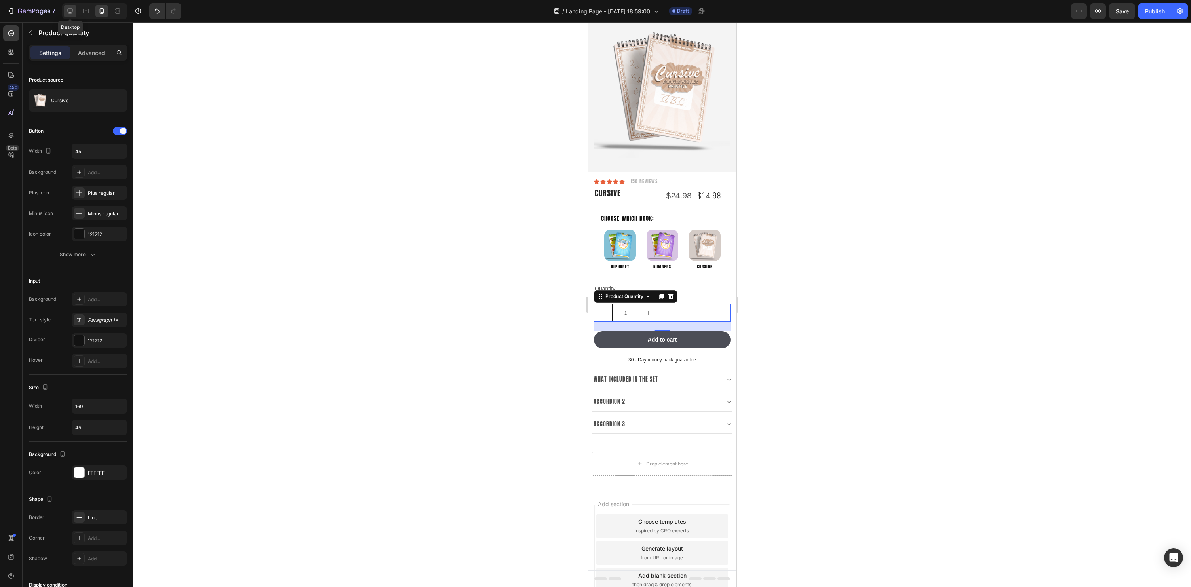
click at [71, 10] on icon at bounding box center [70, 11] width 8 height 8
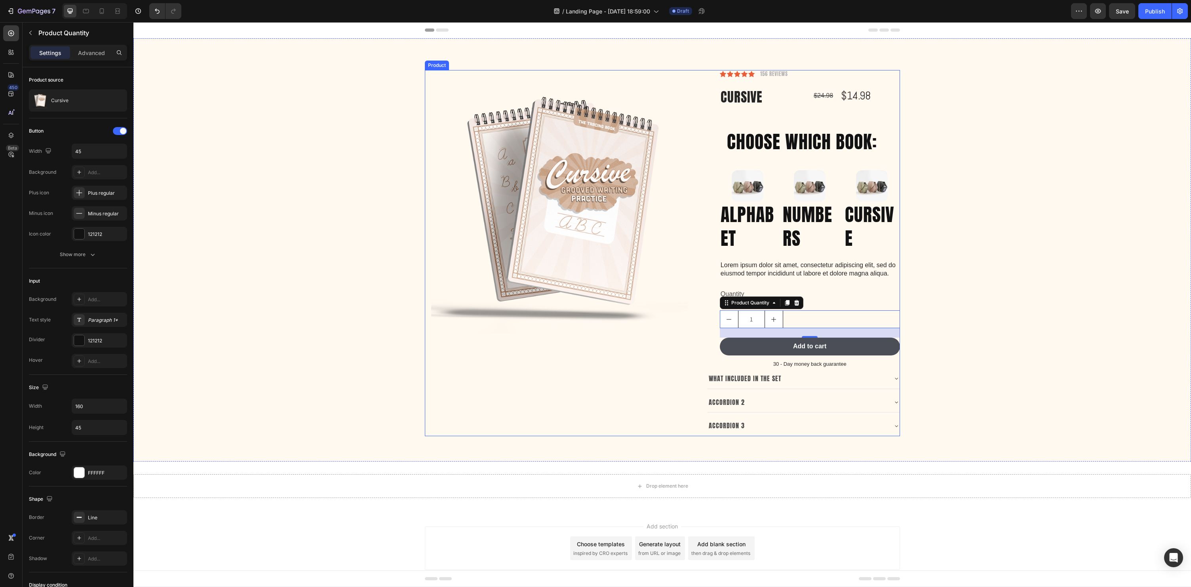
click at [750, 232] on p "Alphabet" at bounding box center [748, 227] width 54 height 48
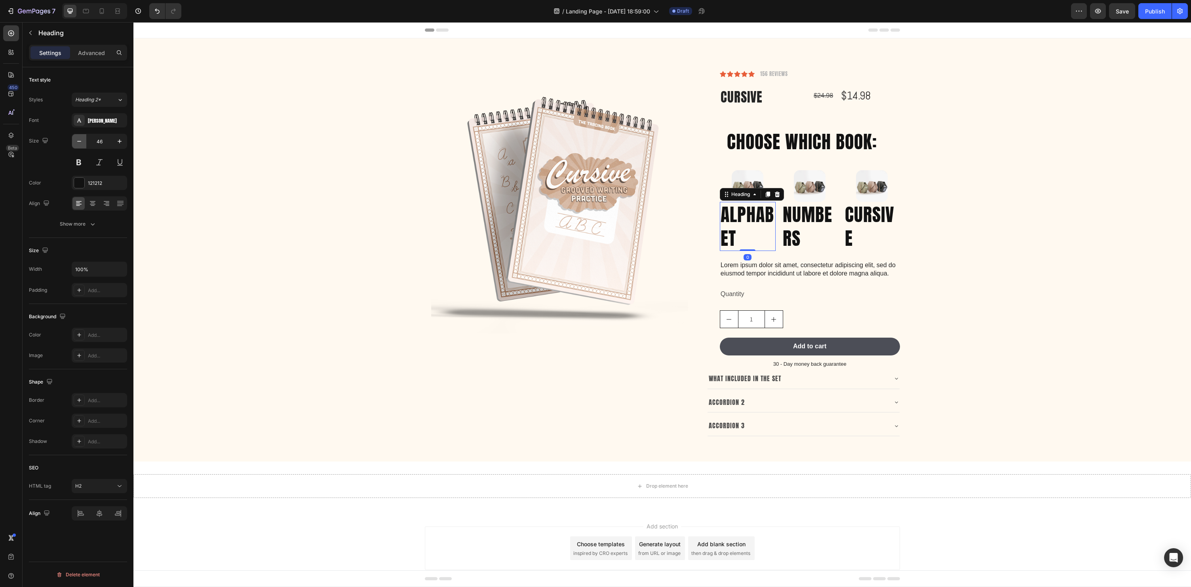
click at [79, 139] on icon "button" at bounding box center [79, 141] width 8 height 8
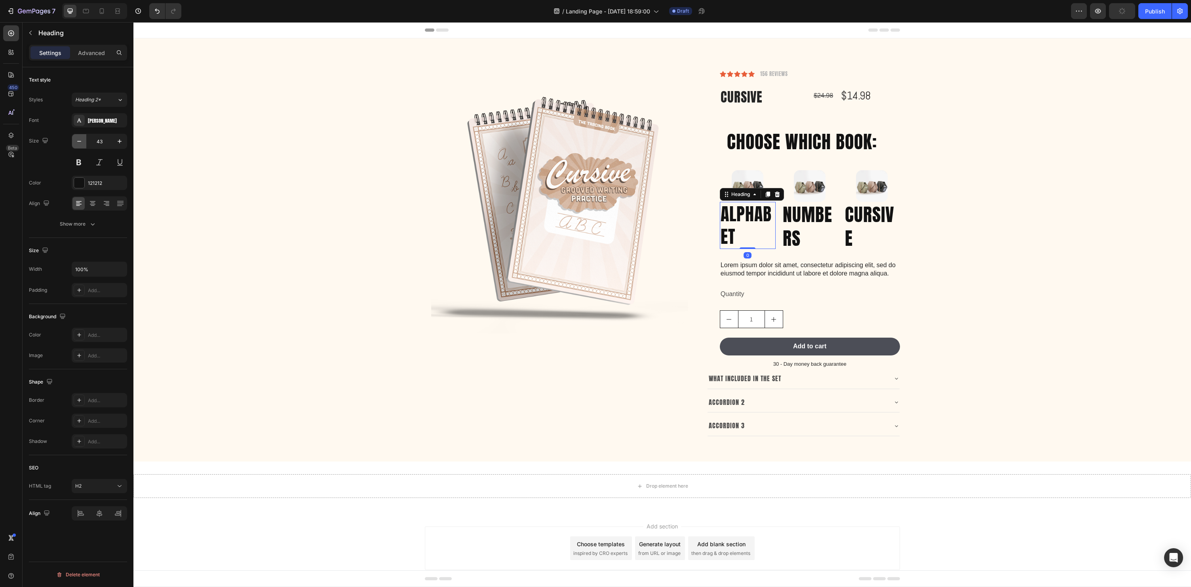
click at [79, 139] on icon "button" at bounding box center [79, 141] width 8 height 8
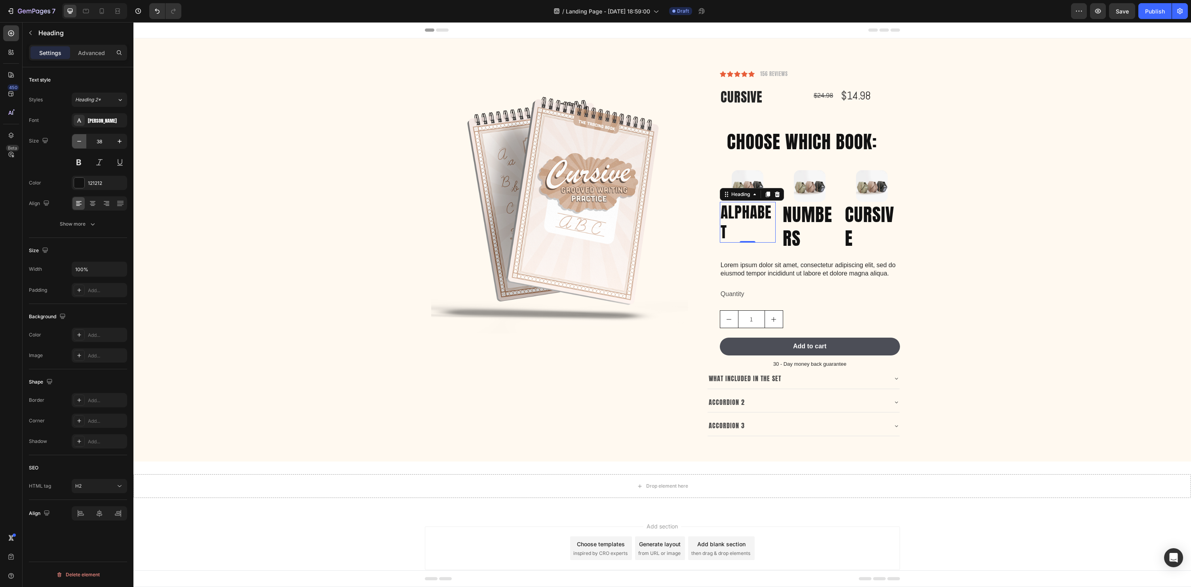
click at [79, 139] on icon "button" at bounding box center [79, 141] width 8 height 8
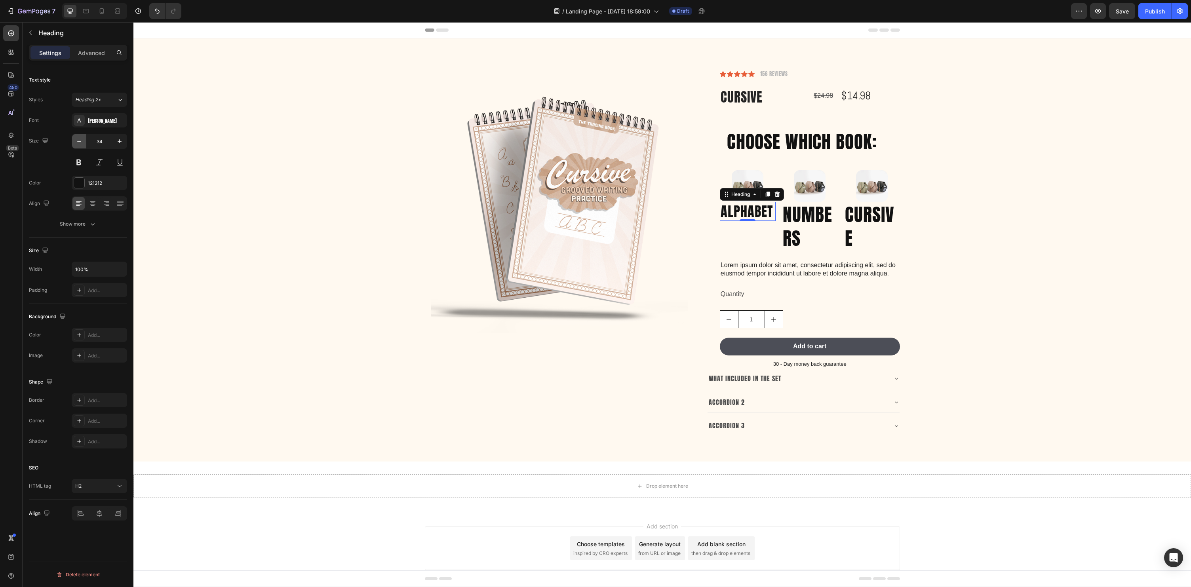
click at [79, 139] on icon "button" at bounding box center [79, 141] width 8 height 8
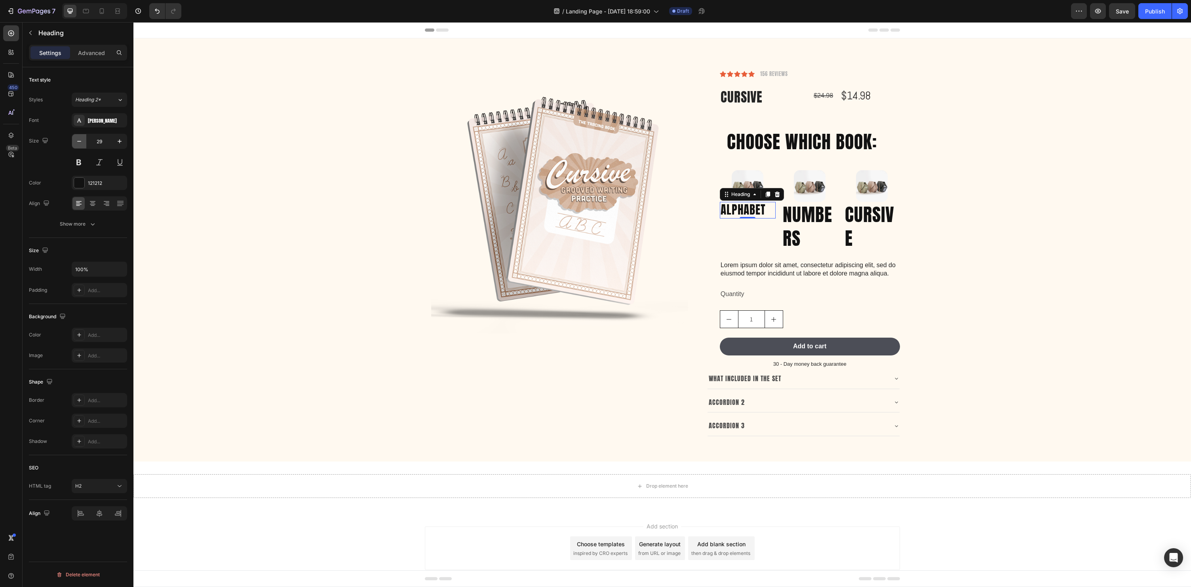
click at [79, 139] on icon "button" at bounding box center [79, 141] width 8 height 8
type input "27"
click at [99, 202] on div at bounding box center [99, 203] width 55 height 14
click at [98, 203] on div at bounding box center [92, 203] width 12 height 13
click at [1131, 179] on div "Product Images Row Icon Icon Icon Icon Icon Icon List 156 Reviews Text Block Ro…" at bounding box center [662, 256] width 1046 height 373
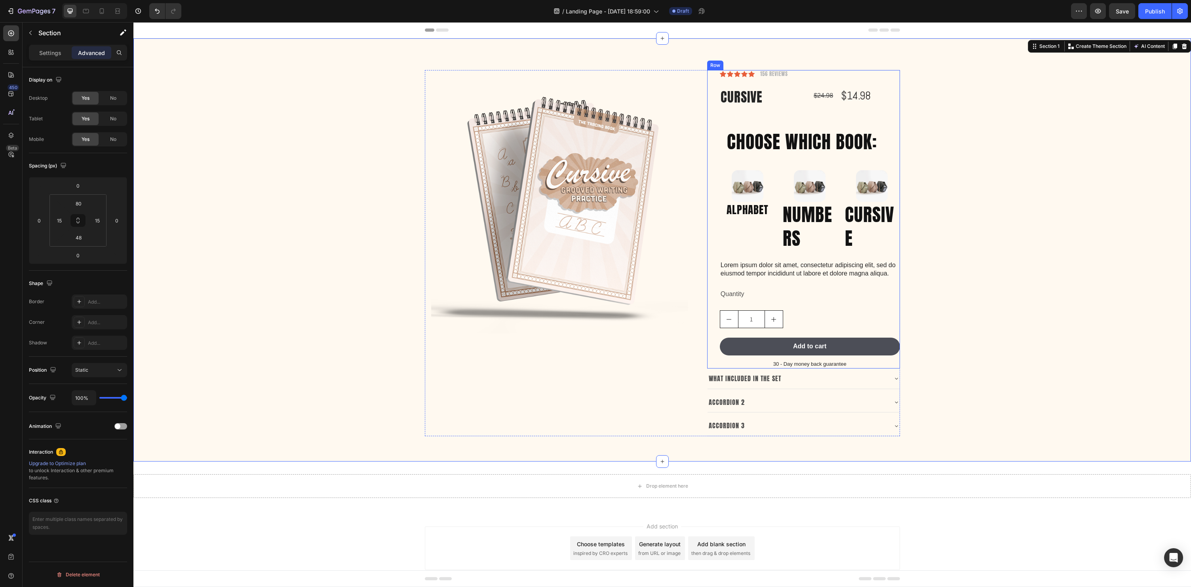
click at [776, 150] on h2 "Choose Which Book:" at bounding box center [809, 141] width 167 height 25
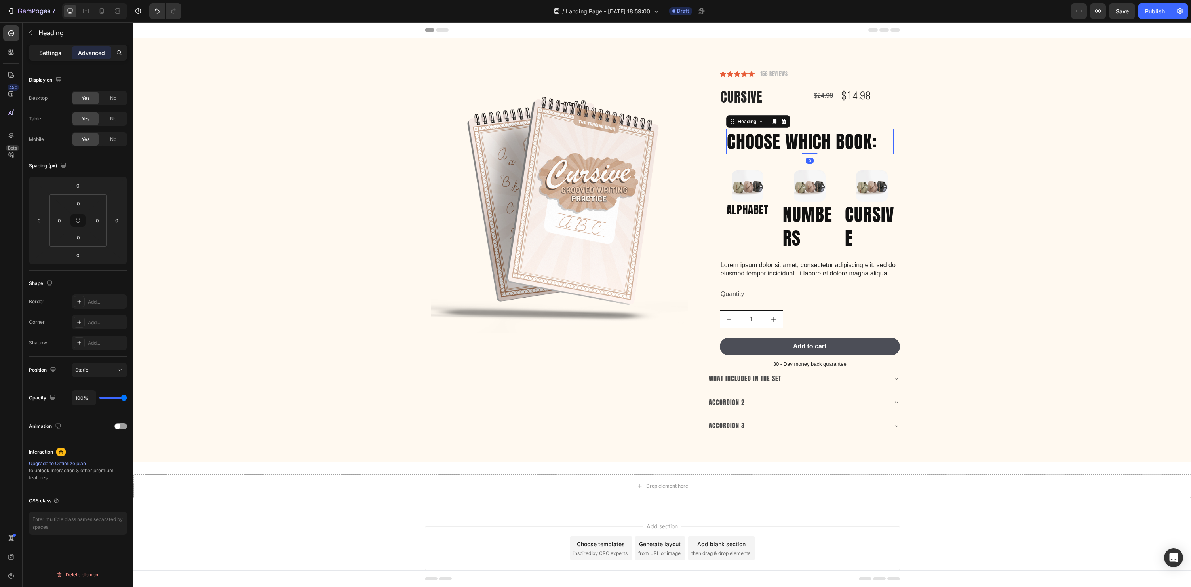
click at [37, 46] on div "Settings Advanced" at bounding box center [78, 53] width 98 height 16
click at [58, 56] on p "Settings" at bounding box center [50, 53] width 22 height 8
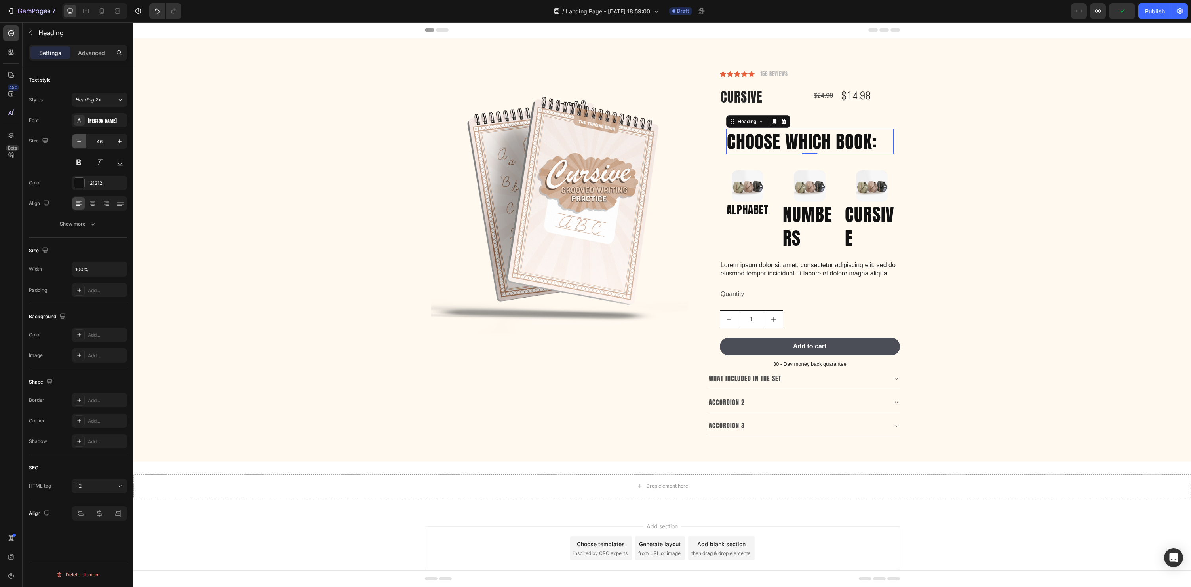
click at [84, 141] on button "button" at bounding box center [79, 141] width 14 height 14
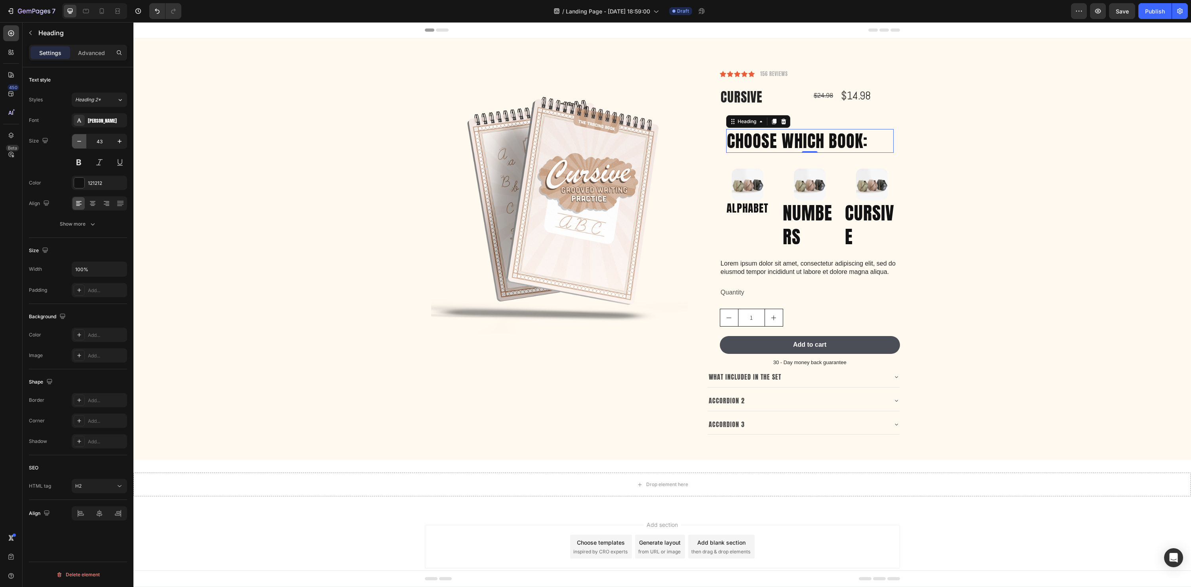
click at [84, 141] on button "button" at bounding box center [79, 141] width 14 height 14
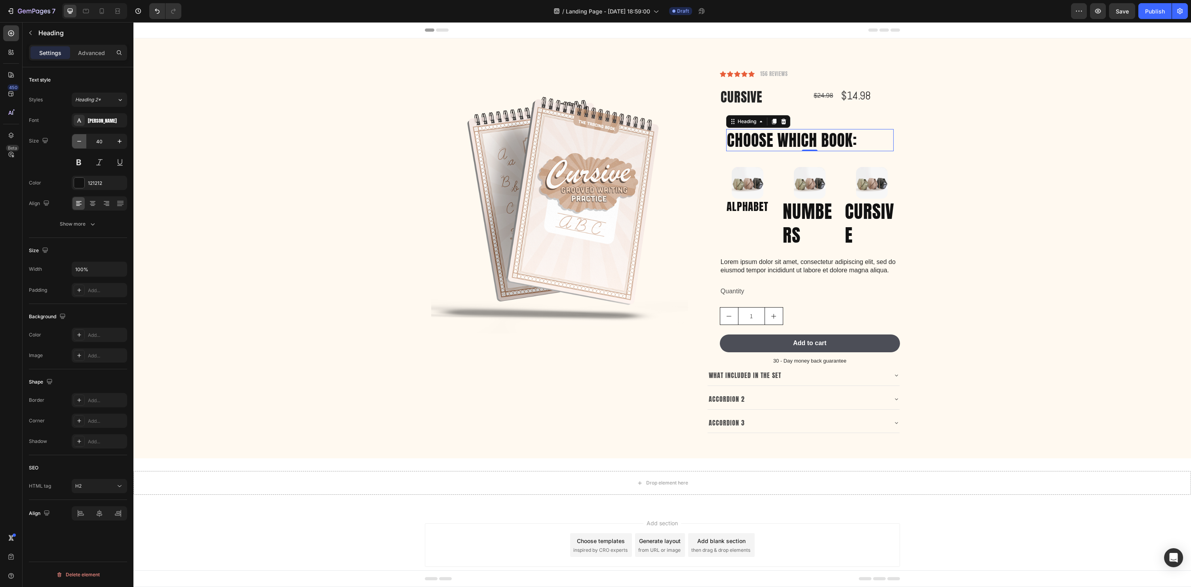
click at [84, 141] on button "button" at bounding box center [79, 141] width 14 height 14
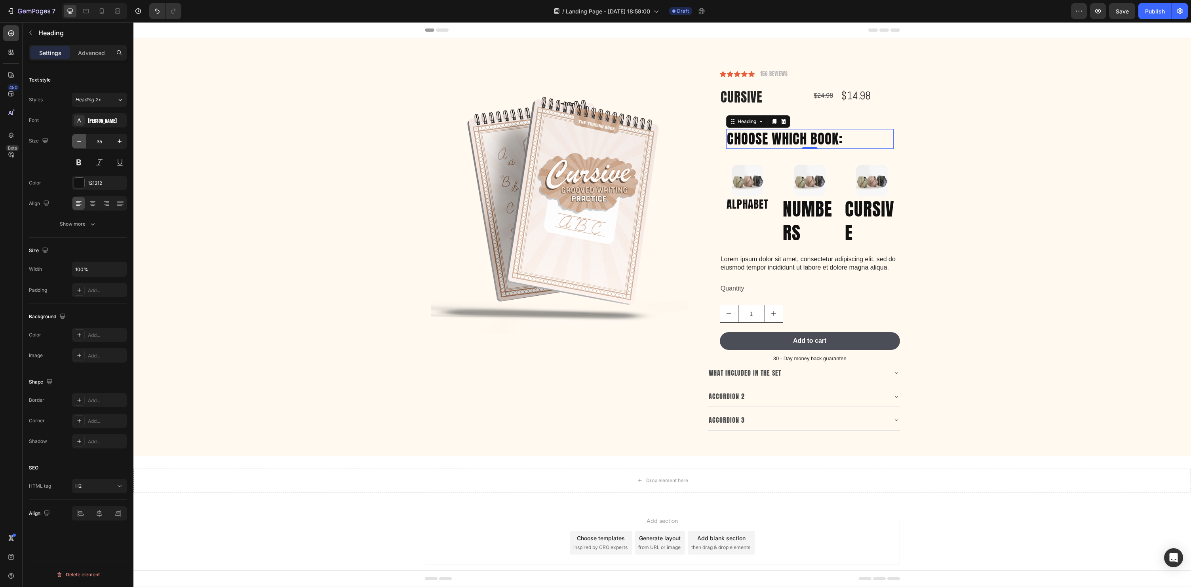
click at [84, 141] on button "button" at bounding box center [79, 141] width 14 height 14
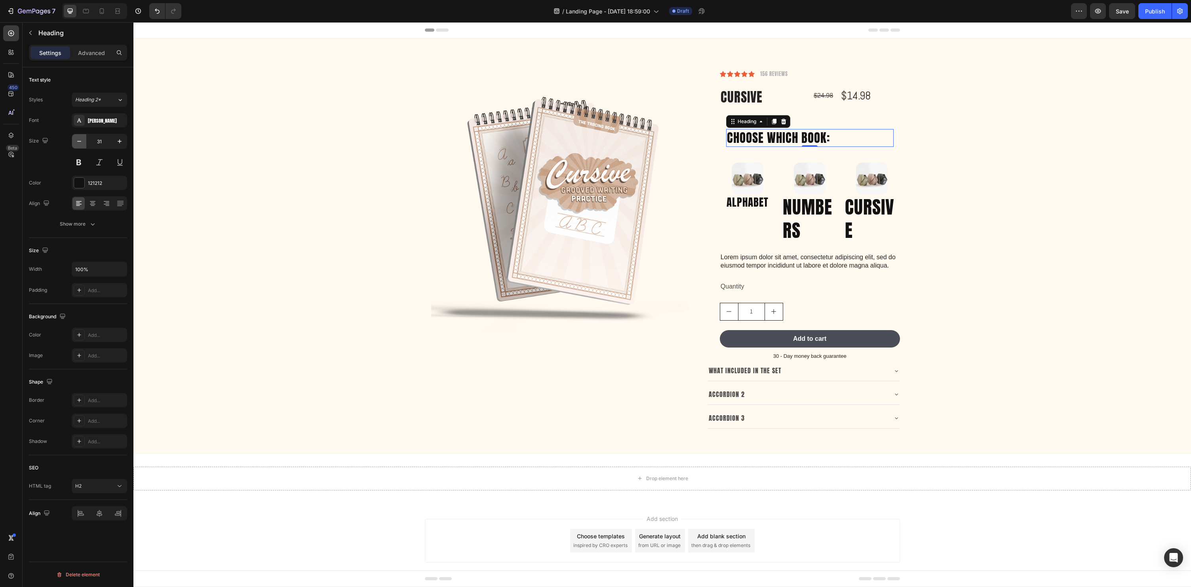
click at [84, 141] on button "button" at bounding box center [79, 141] width 14 height 14
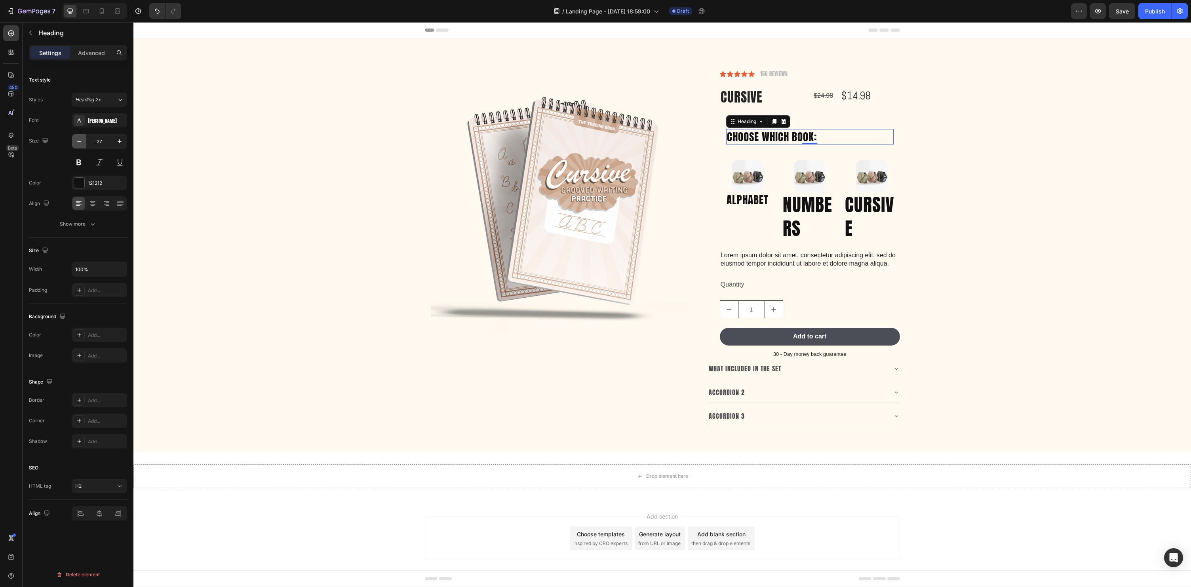
click at [84, 141] on button "button" at bounding box center [79, 141] width 14 height 14
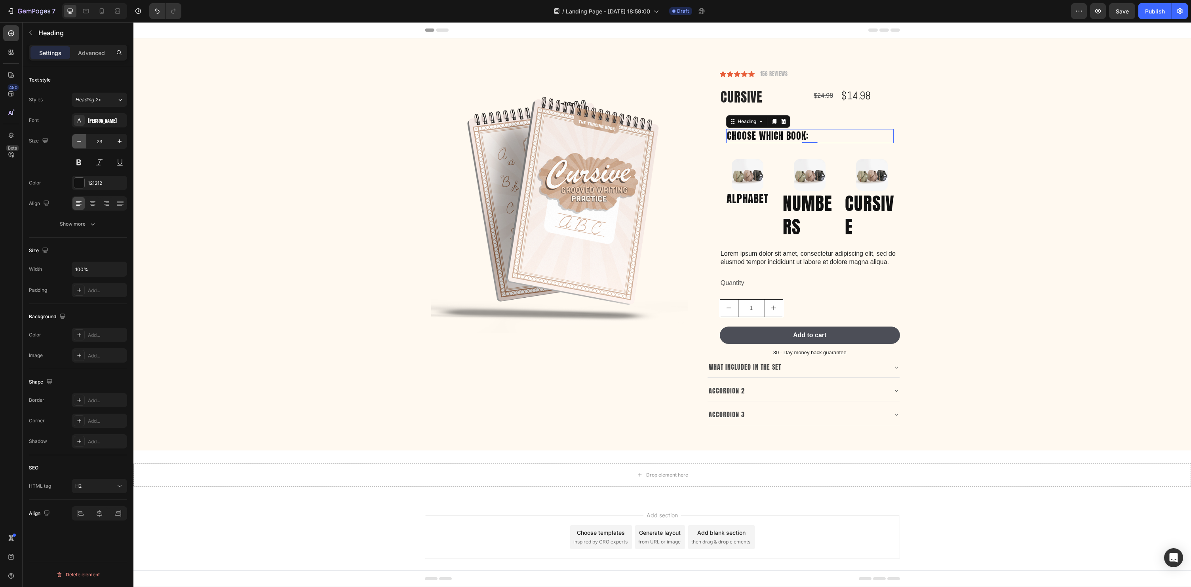
click at [84, 141] on button "button" at bounding box center [79, 141] width 14 height 14
type input "21"
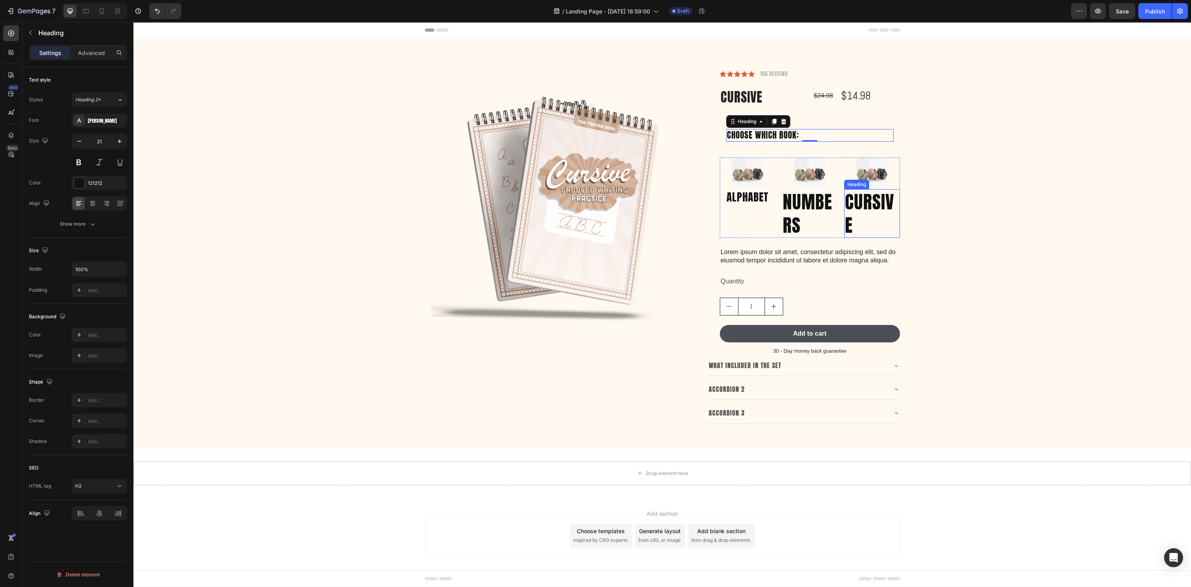
click at [986, 212] on div "Product Images Row Icon Icon Icon Icon Icon Icon List 156 Reviews Text Block Ro…" at bounding box center [662, 250] width 1046 height 360
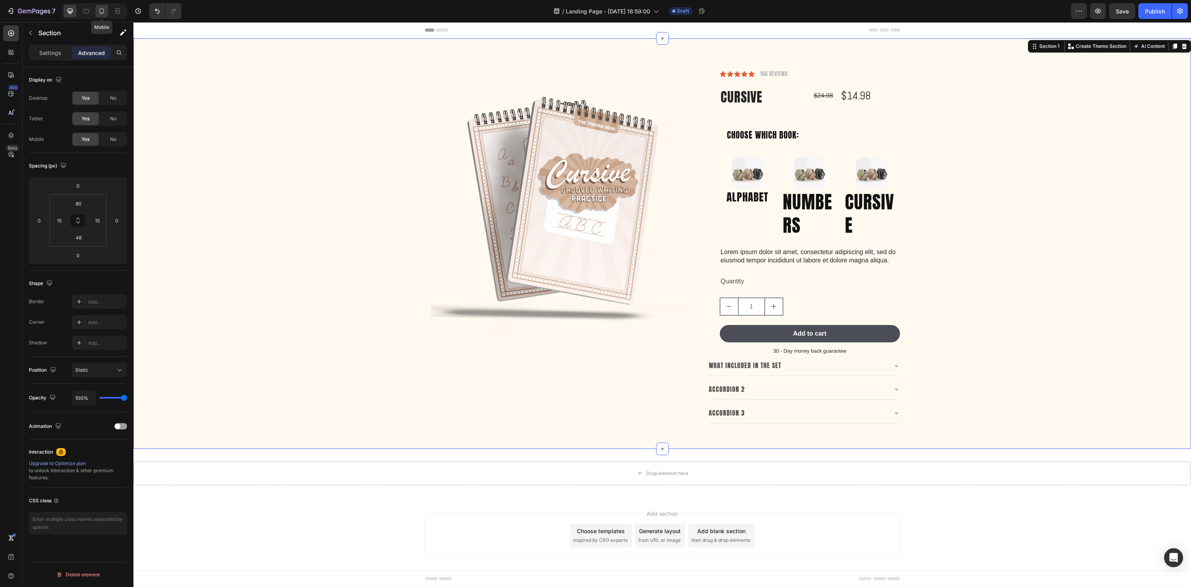
click at [104, 9] on icon at bounding box center [102, 11] width 4 height 6
type input "21"
type input "0"
type input "14"
type input "0"
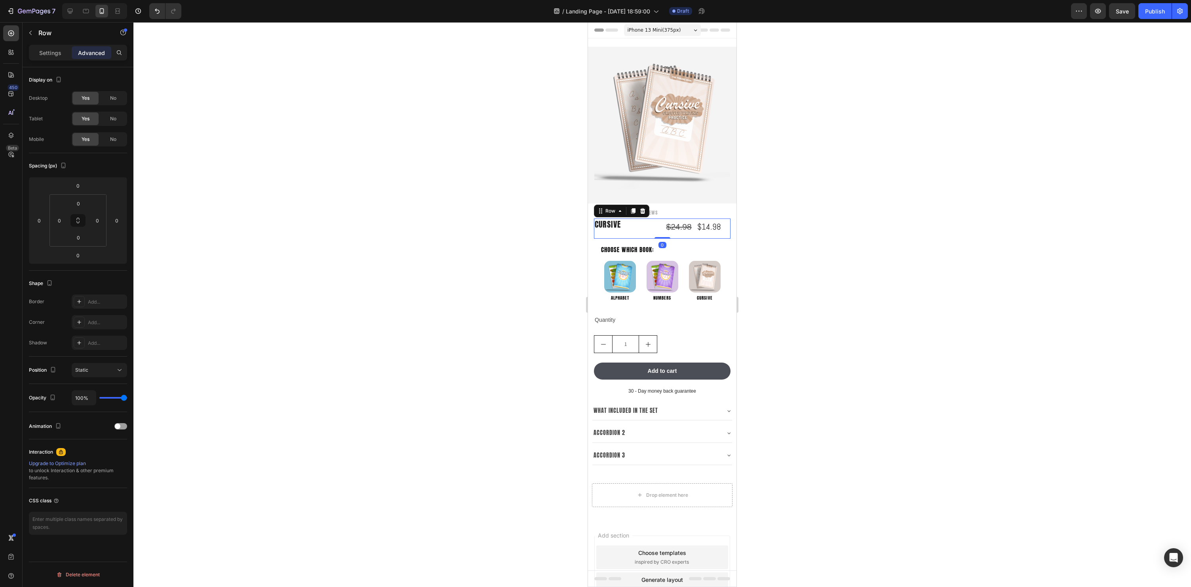
click at [663, 232] on div "Cursive Product Title $24.98 Compare Price Compare Price $14.98 Product Price P…" at bounding box center [662, 229] width 137 height 21
click at [47, 55] on p "Settings" at bounding box center [50, 53] width 22 height 8
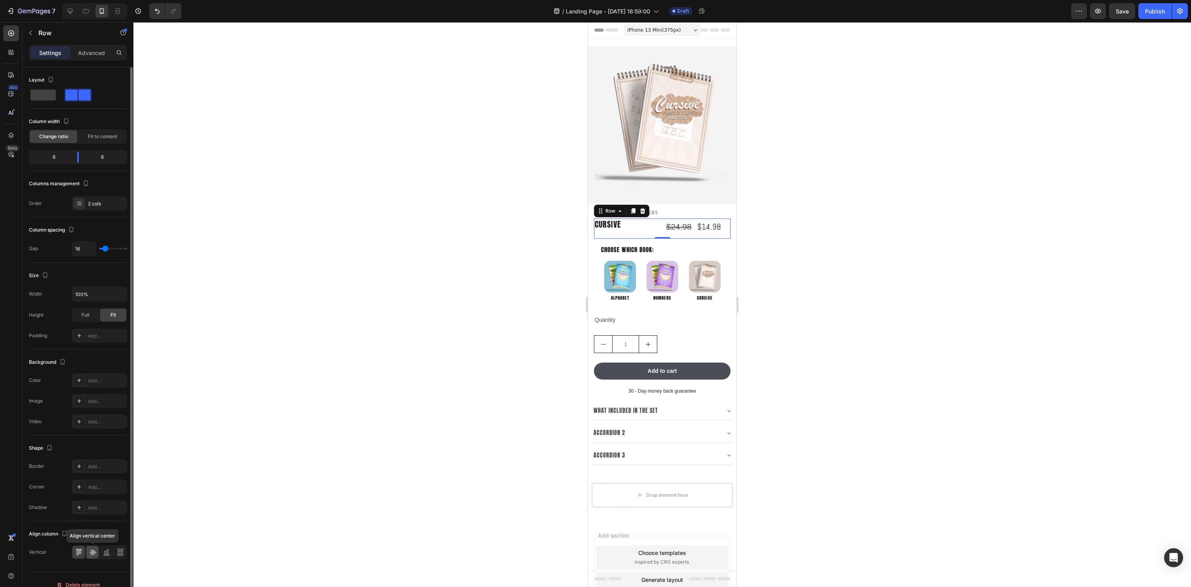
click at [93, 550] on icon at bounding box center [93, 552] width 8 height 8
click at [398, 410] on div at bounding box center [662, 304] width 1058 height 565
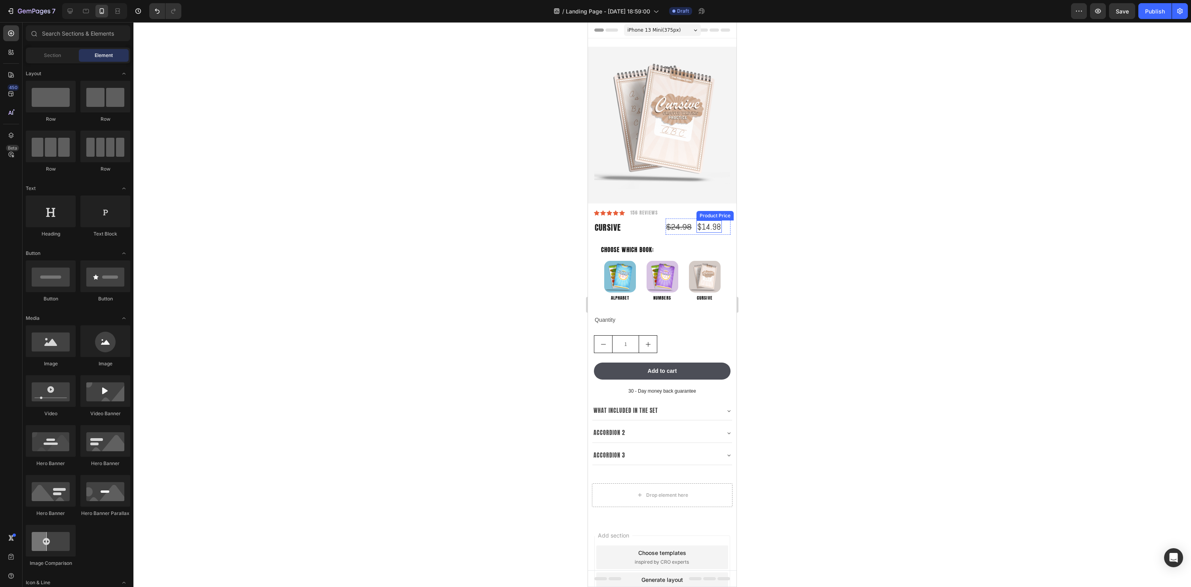
click at [689, 228] on div "$24.98" at bounding box center [679, 227] width 27 height 17
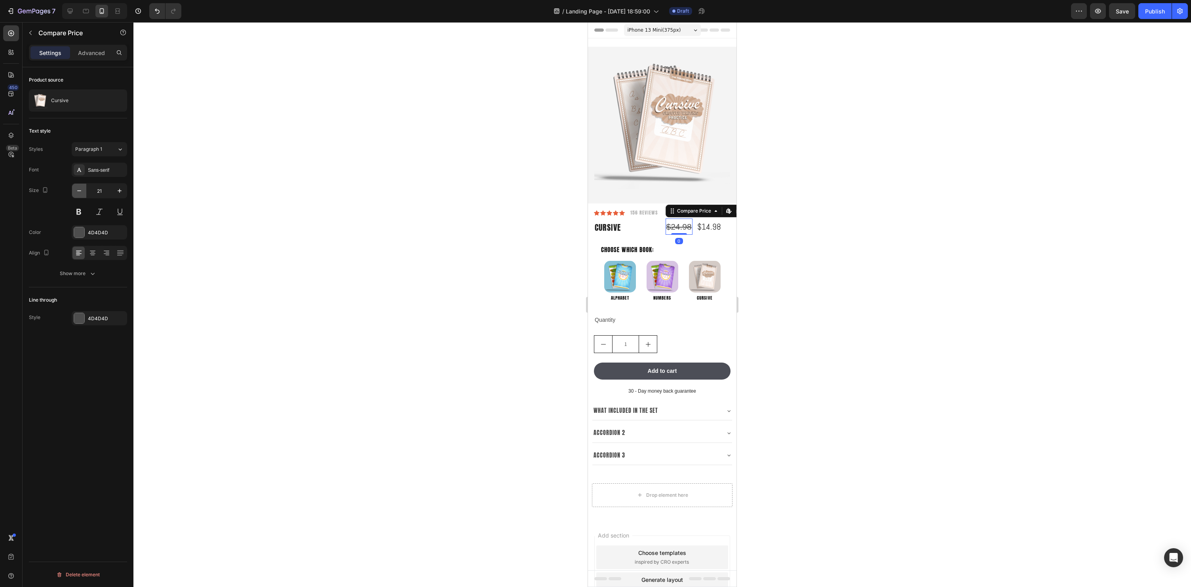
click at [76, 190] on icon "button" at bounding box center [79, 191] width 8 height 8
type input "19"
click at [708, 224] on div "$14.98" at bounding box center [706, 226] width 25 height 12
click at [681, 226] on div "$24.98" at bounding box center [678, 226] width 25 height 15
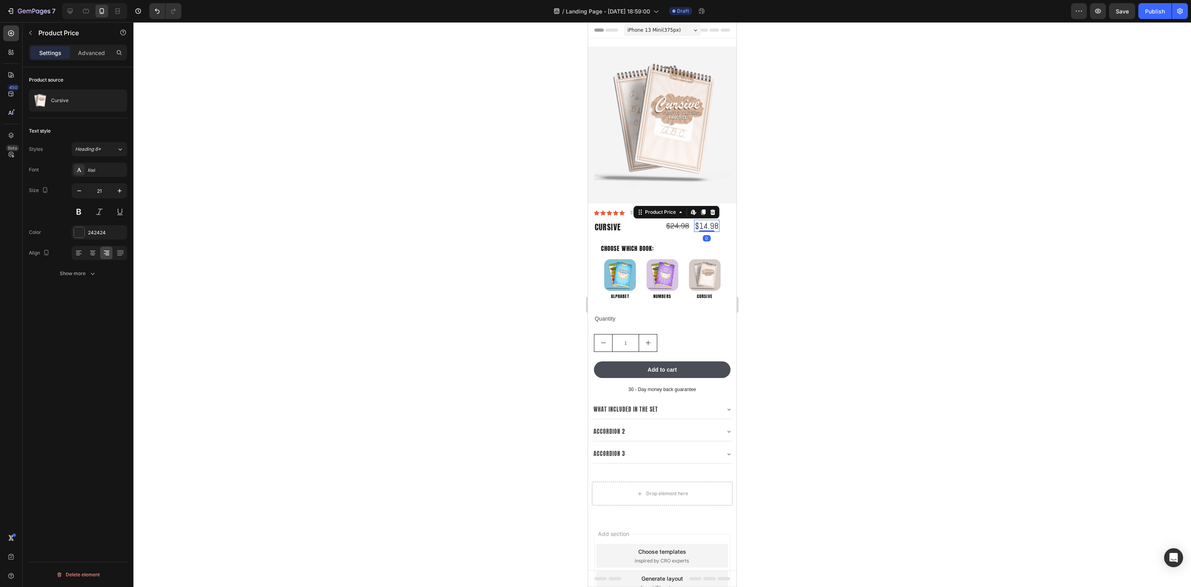
drag, startPoint x: 707, startPoint y: 226, endPoint x: 1165, endPoint y: 251, distance: 458.8
click at [707, 226] on div "$14.98" at bounding box center [706, 226] width 25 height 12
click at [82, 194] on icon "button" at bounding box center [79, 191] width 8 height 8
type input "19"
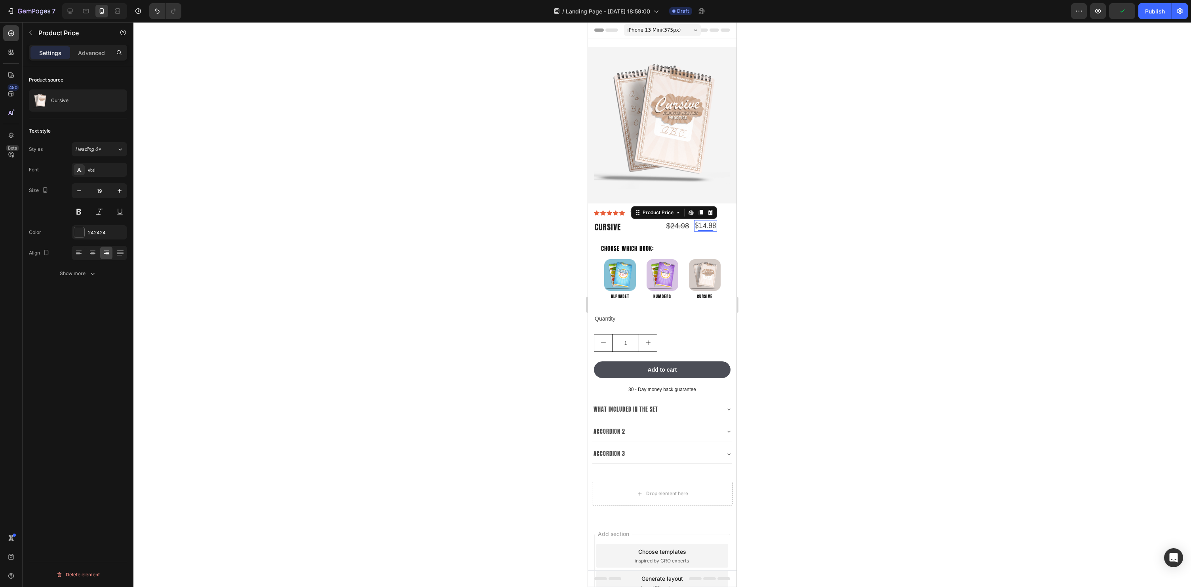
click at [948, 311] on div at bounding box center [662, 304] width 1058 height 565
click at [677, 228] on div "$24.98" at bounding box center [678, 226] width 25 height 15
click at [123, 197] on button "button" at bounding box center [119, 191] width 14 height 14
type input "20"
click at [714, 228] on div "$14.98" at bounding box center [706, 226] width 23 height 11
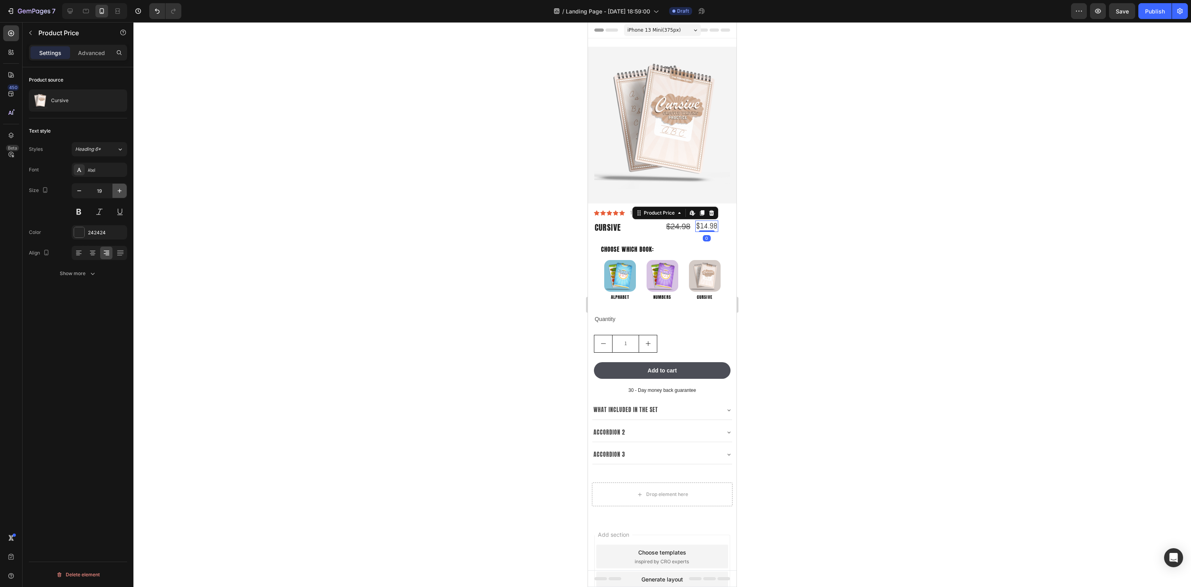
click at [119, 190] on icon "button" at bounding box center [120, 191] width 4 height 4
type input "20"
click at [464, 279] on div at bounding box center [662, 304] width 1058 height 565
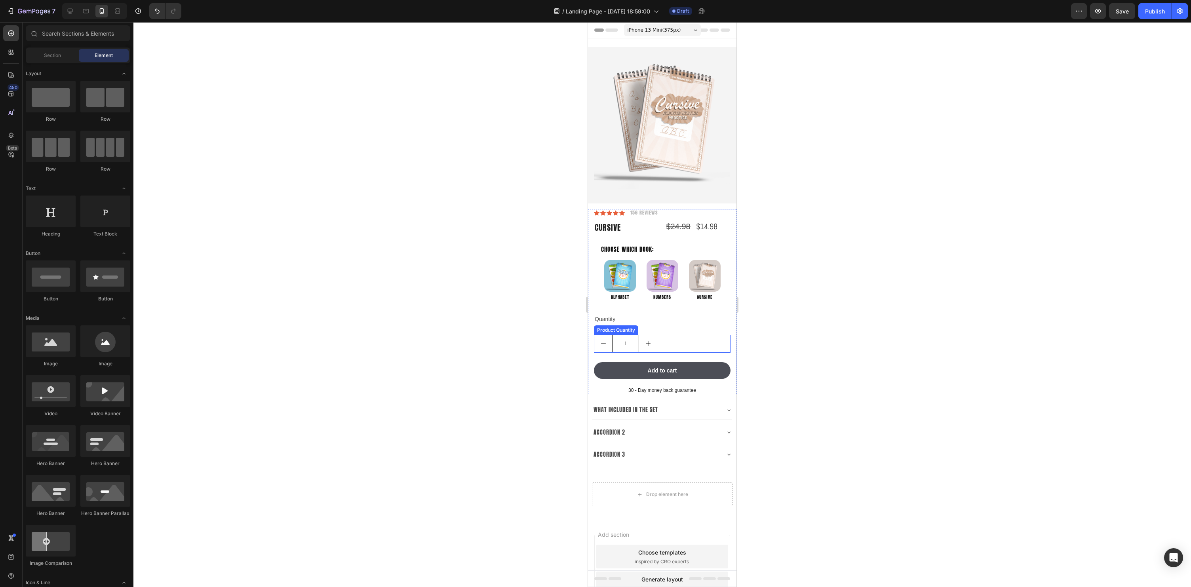
click at [712, 342] on div "1" at bounding box center [662, 344] width 137 height 18
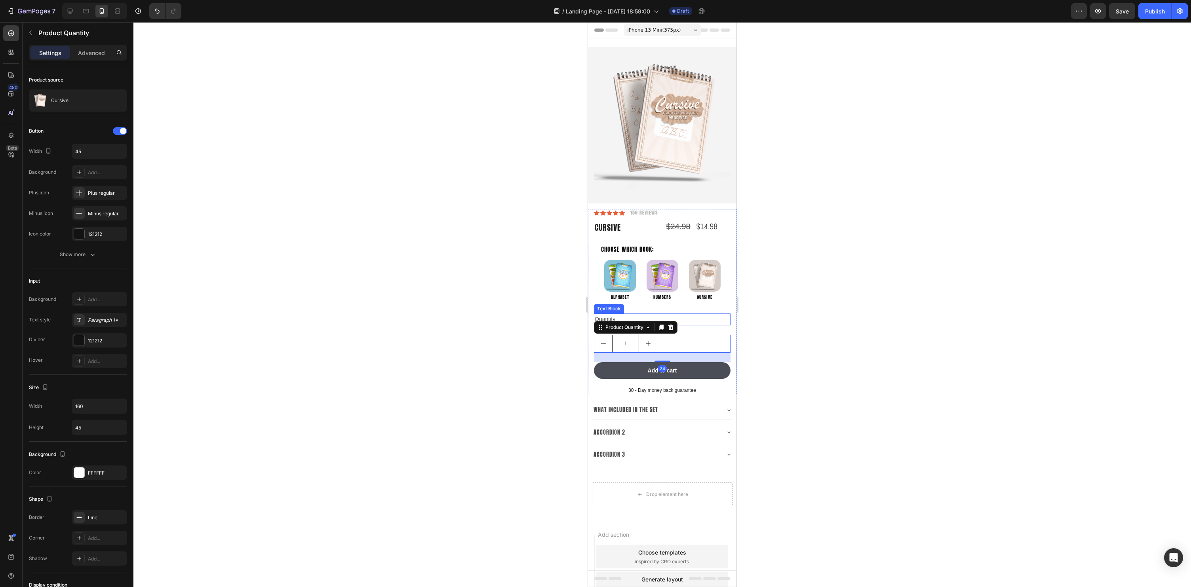
click at [703, 316] on div "Quantity" at bounding box center [662, 319] width 137 height 11
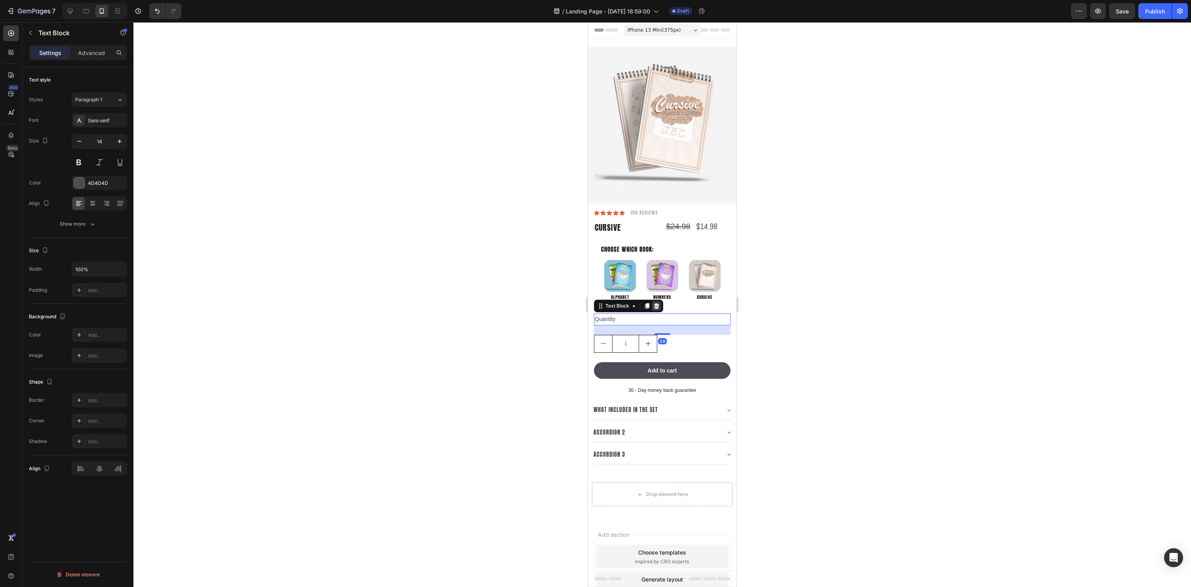
click at [654, 304] on icon at bounding box center [656, 306] width 6 height 6
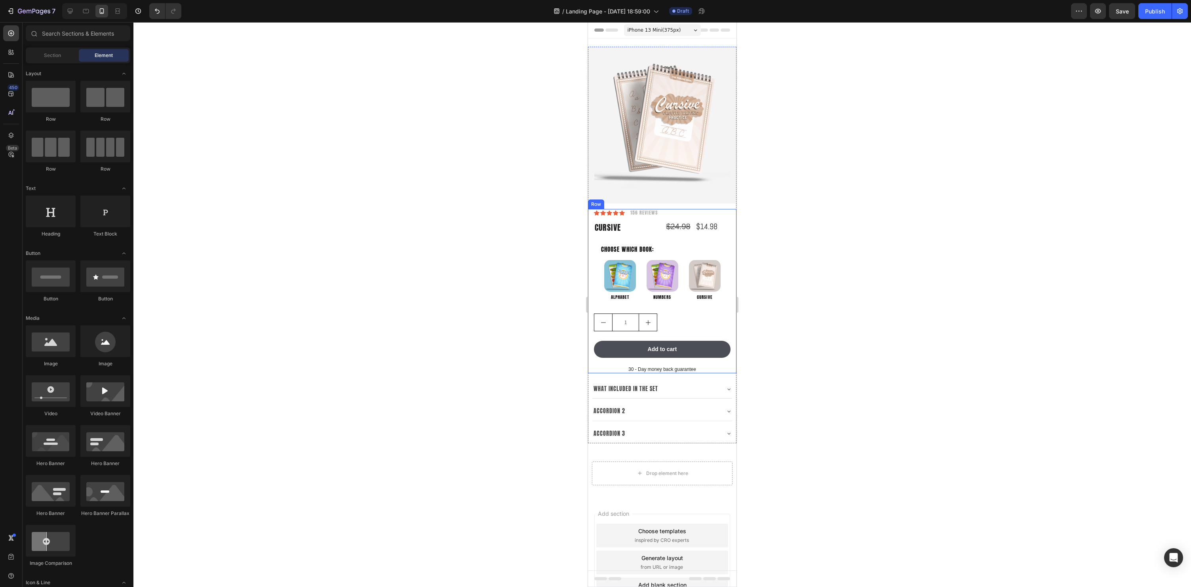
click at [699, 331] on div "Icon Icon Icon Icon Icon Icon List 156 Reviews Text Block Row Cursive Product T…" at bounding box center [662, 291] width 137 height 164
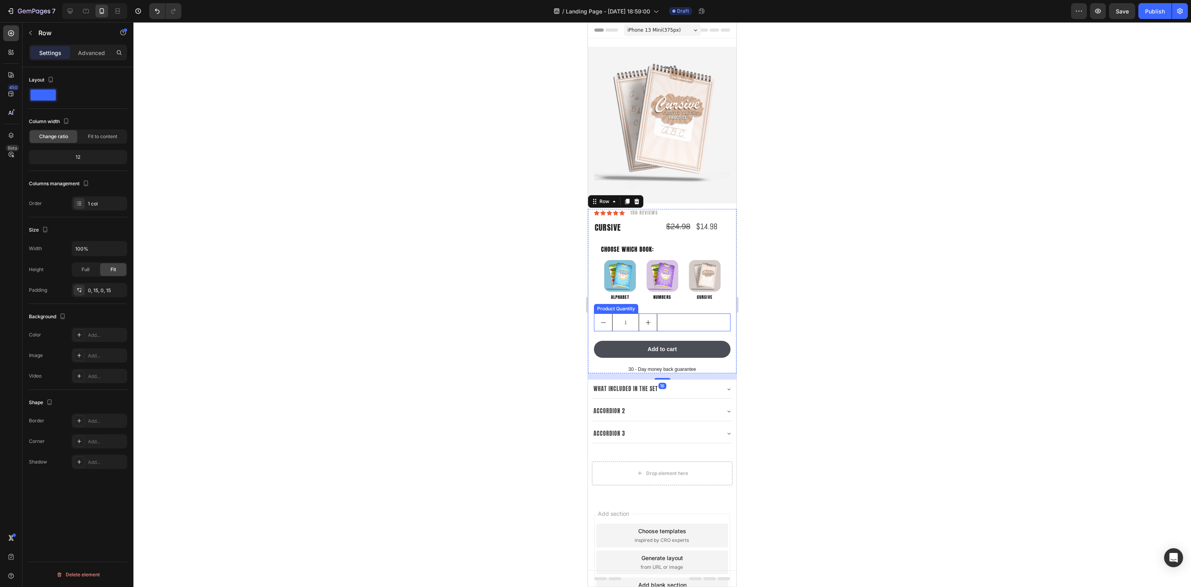
click at [668, 320] on div "1" at bounding box center [662, 323] width 137 height 18
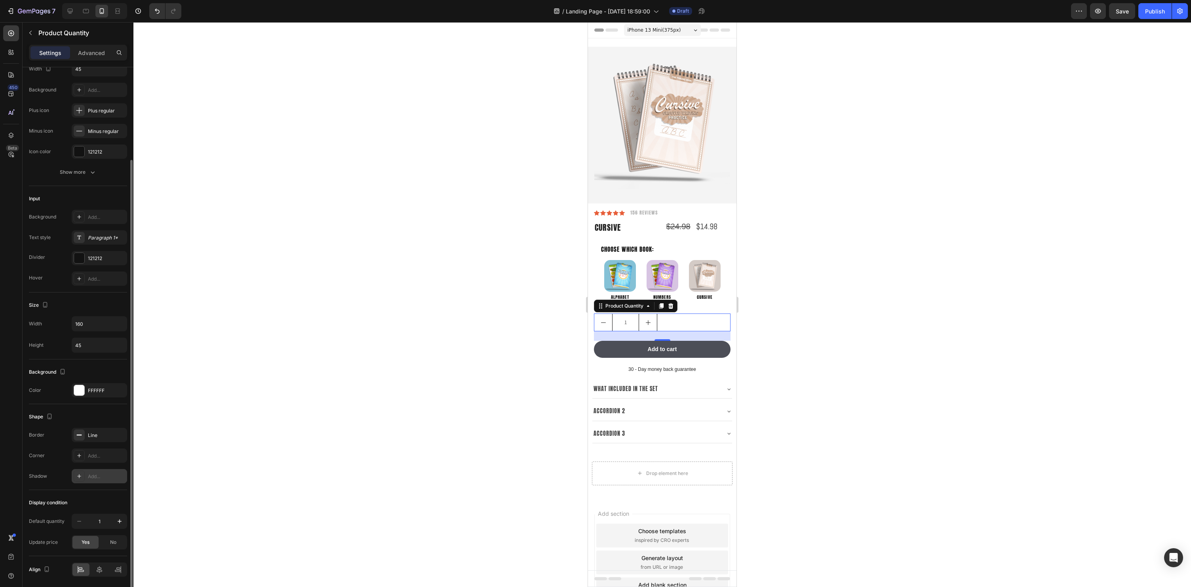
scroll to position [96, 0]
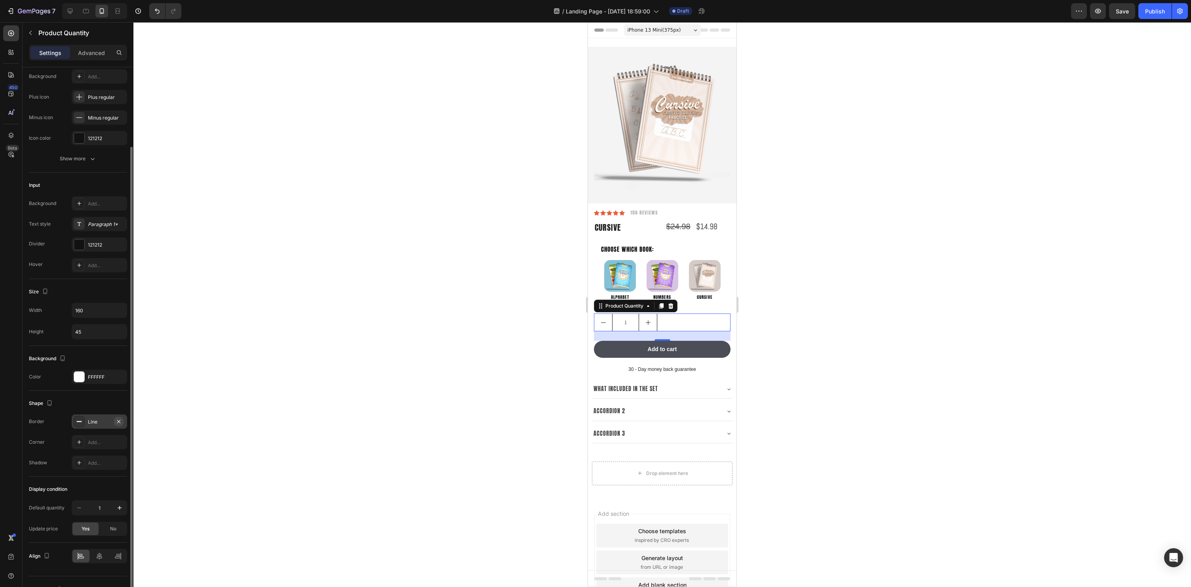
click at [119, 424] on icon "button" at bounding box center [119, 422] width 6 height 6
click at [103, 560] on div at bounding box center [99, 556] width 17 height 13
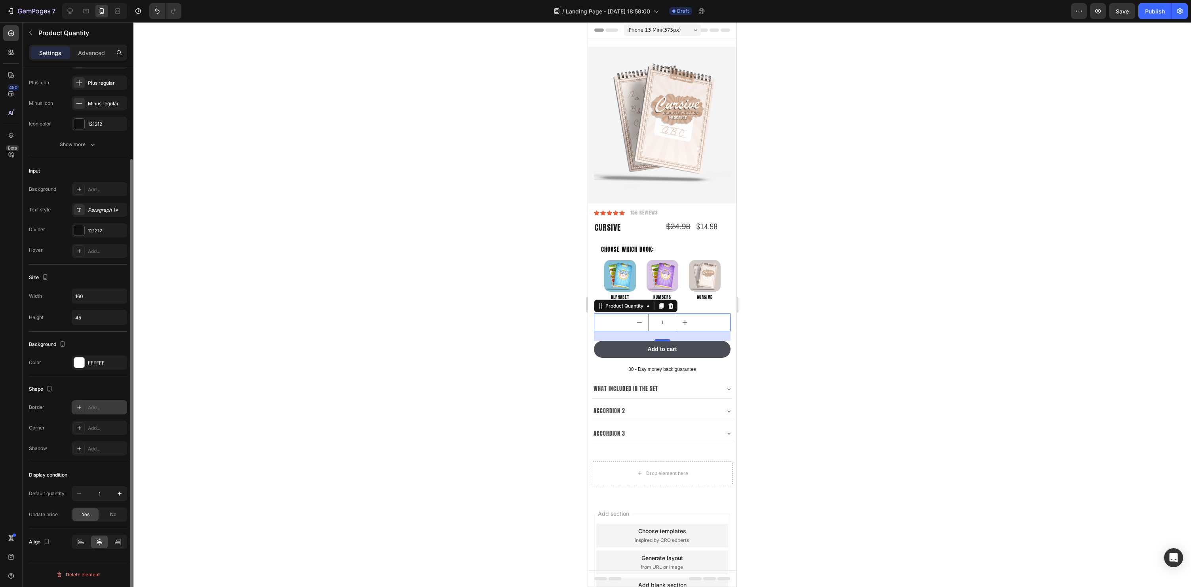
click at [803, 472] on div at bounding box center [662, 304] width 1058 height 565
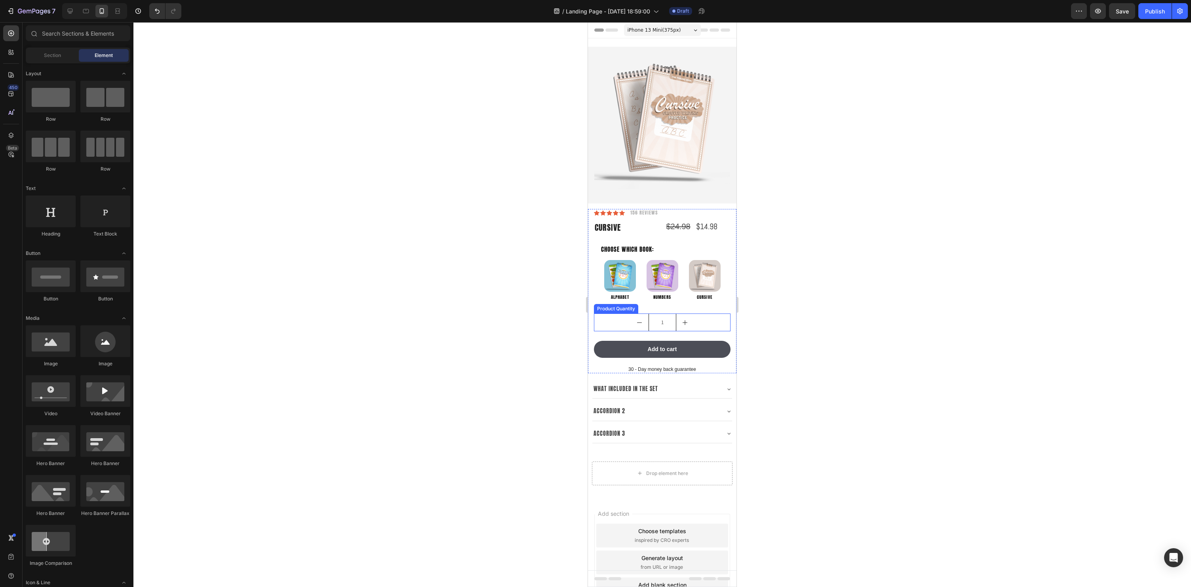
click at [719, 322] on div "1" at bounding box center [662, 323] width 137 height 18
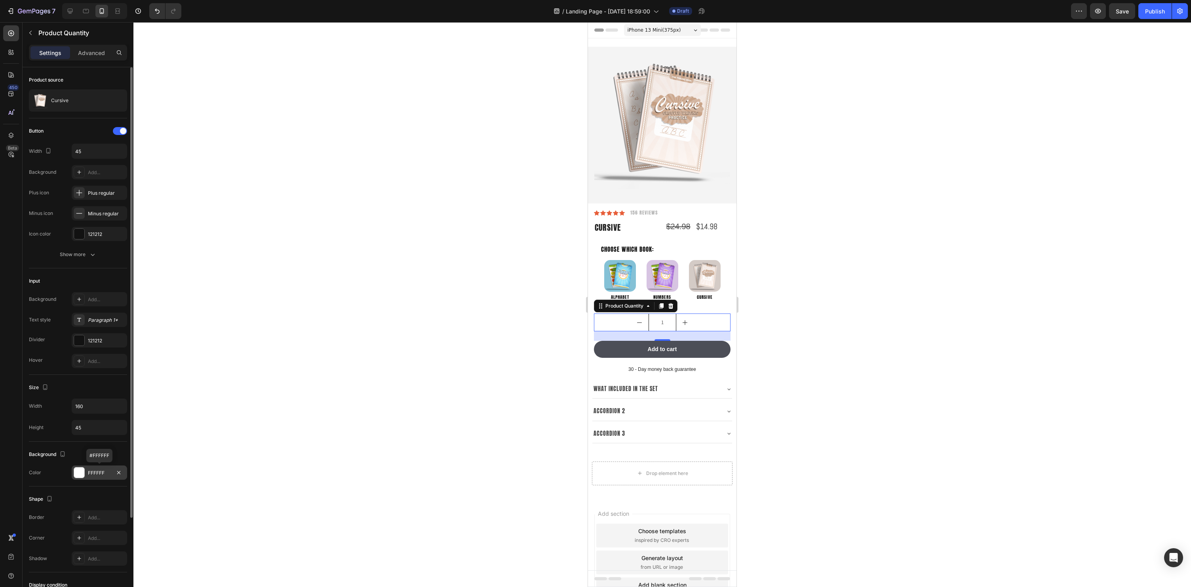
click at [76, 474] on div at bounding box center [79, 473] width 10 height 10
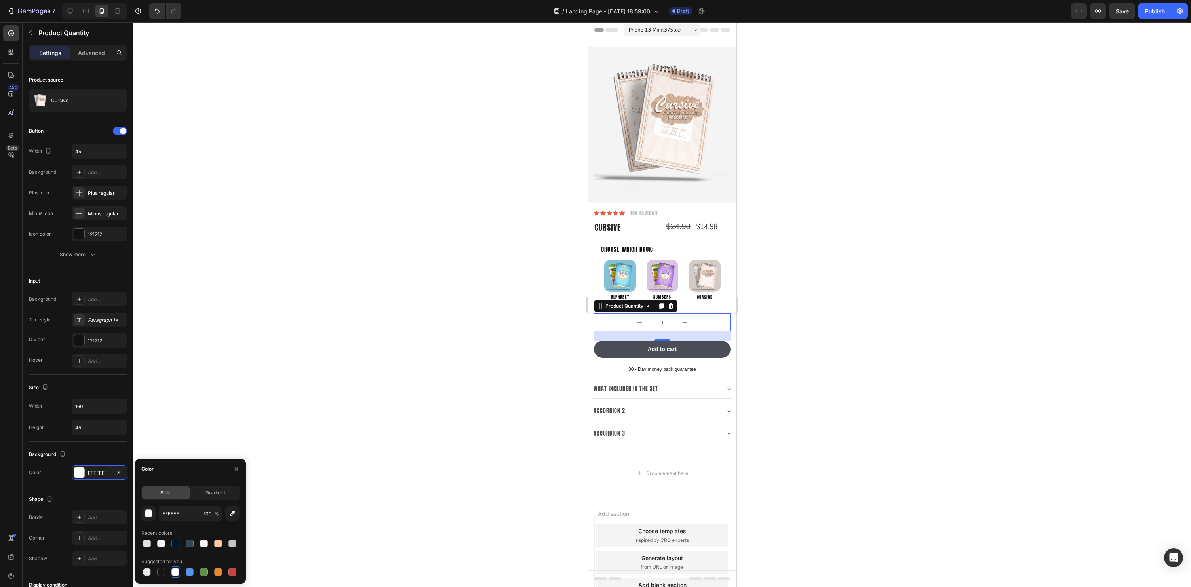
click at [152, 542] on div at bounding box center [190, 543] width 98 height 11
click at [165, 545] on div at bounding box center [161, 544] width 10 height 10
type input "F4F4F4"
click at [235, 466] on icon "button" at bounding box center [236, 469] width 6 height 6
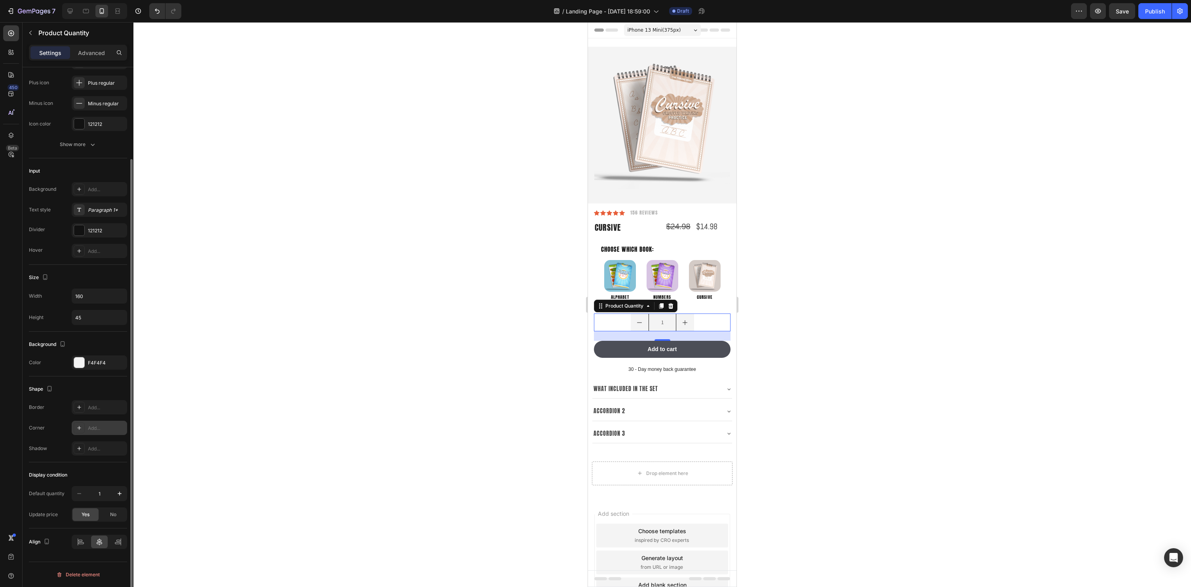
click at [77, 430] on icon at bounding box center [79, 428] width 6 height 6
type input "25"
click at [1083, 447] on div at bounding box center [662, 304] width 1058 height 565
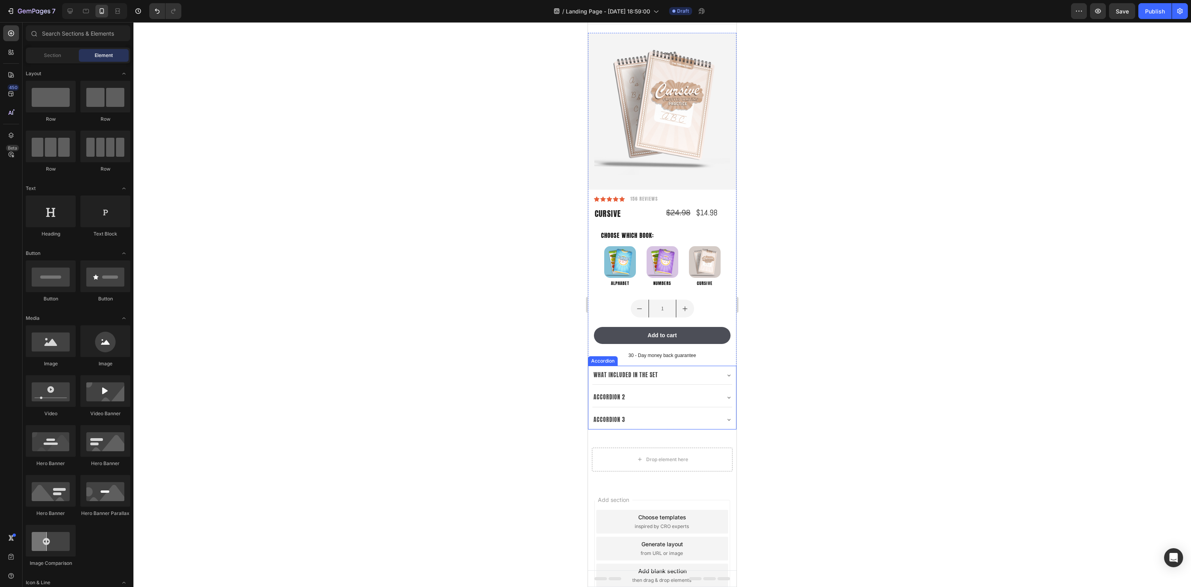
scroll to position [0, 0]
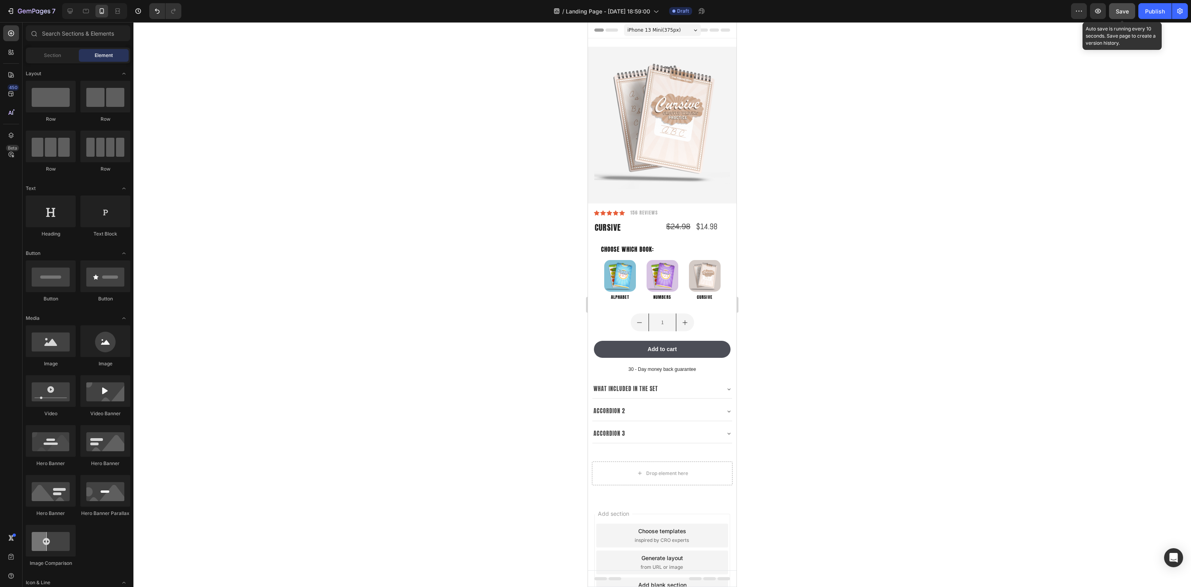
click at [1122, 12] on span "Save" at bounding box center [1122, 11] width 13 height 7
click at [1098, 13] on icon "button" at bounding box center [1098, 11] width 6 height 5
click at [896, 217] on div at bounding box center [662, 304] width 1058 height 565
click at [1098, 15] on button "button" at bounding box center [1098, 11] width 16 height 16
